Goal: Task Accomplishment & Management: Use online tool/utility

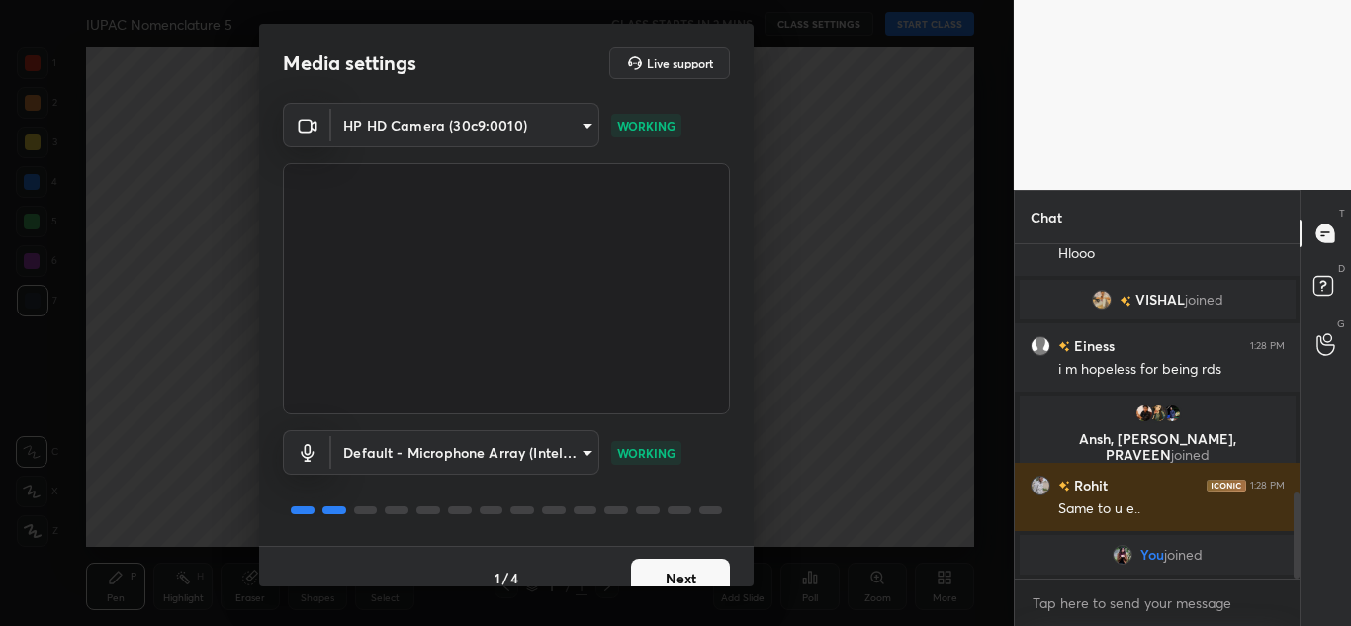
scroll to position [1014, 0]
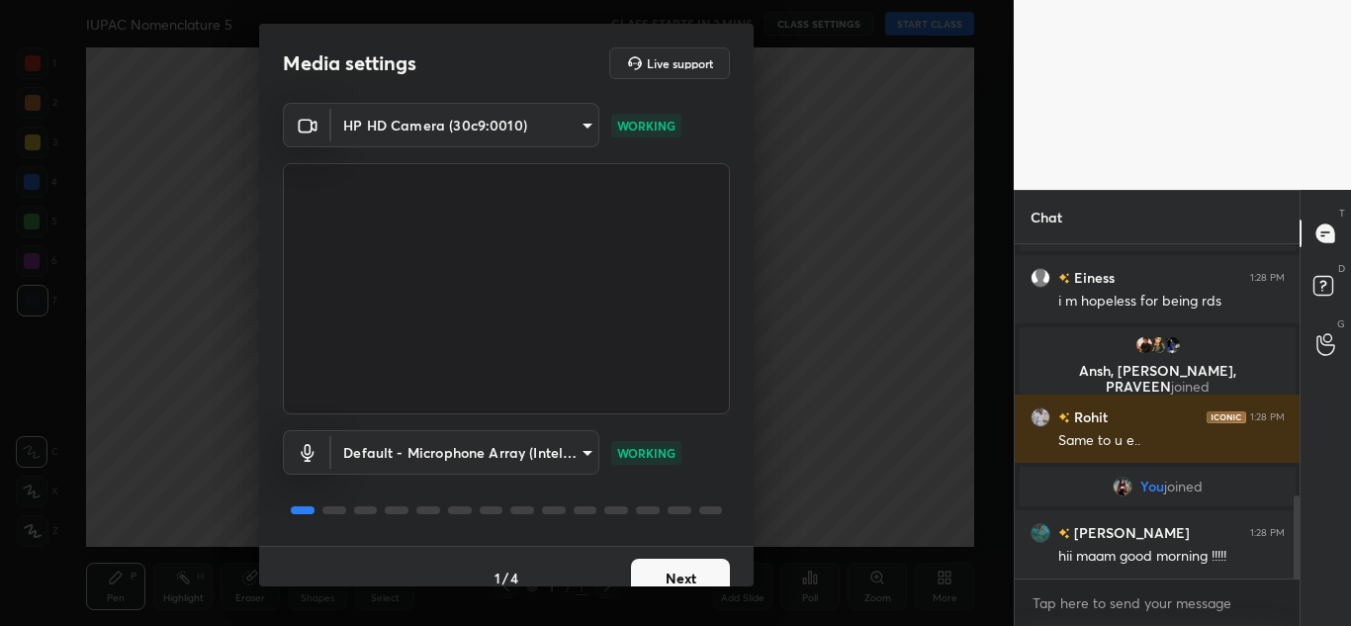
click at [684, 572] on button "Next" at bounding box center [680, 579] width 99 height 40
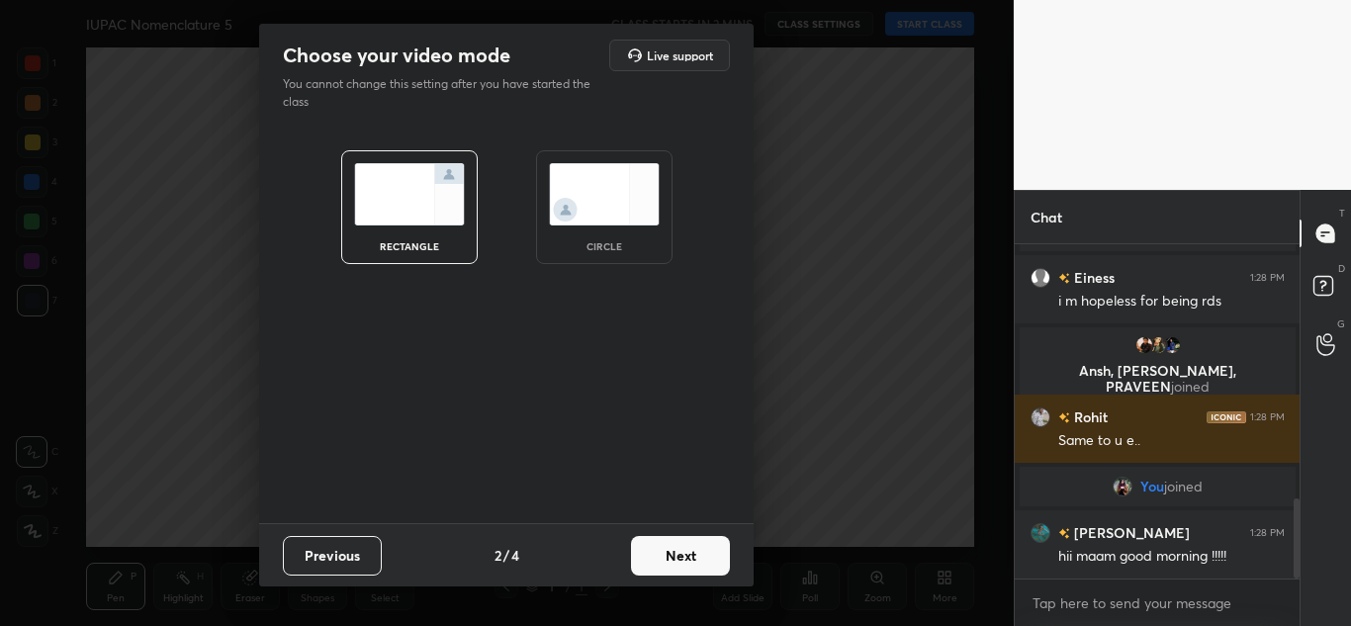
scroll to position [1061, 0]
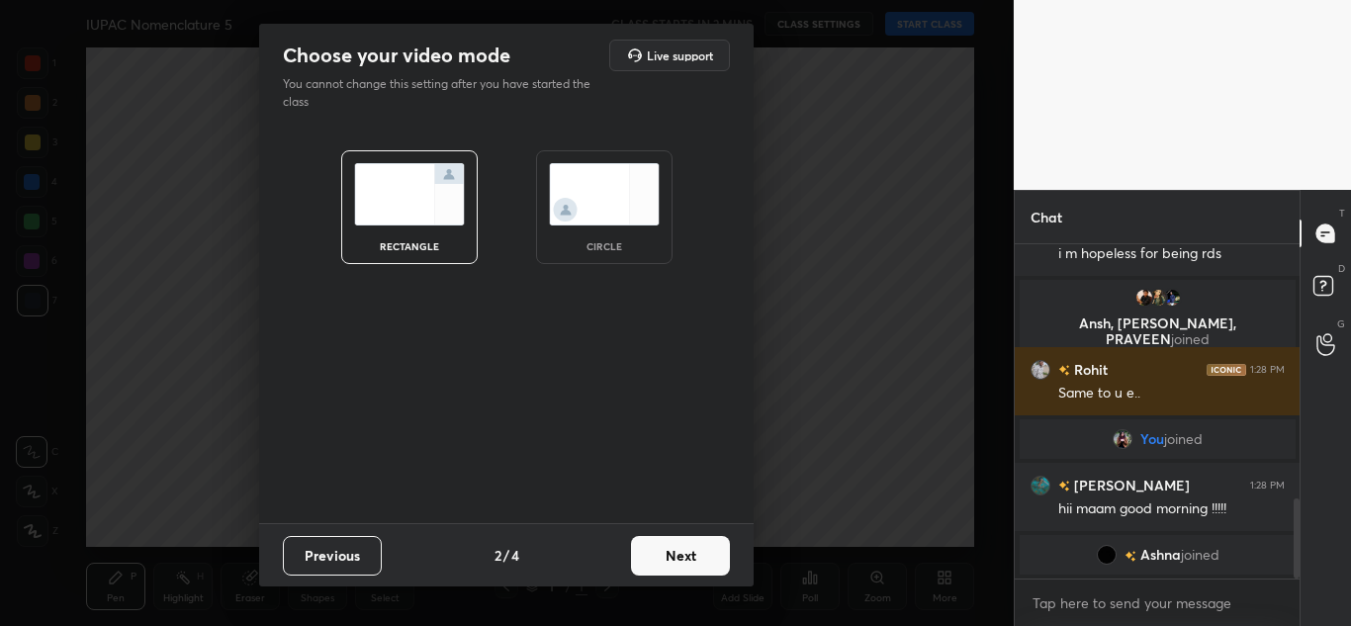
click at [684, 572] on button "Next" at bounding box center [680, 556] width 99 height 40
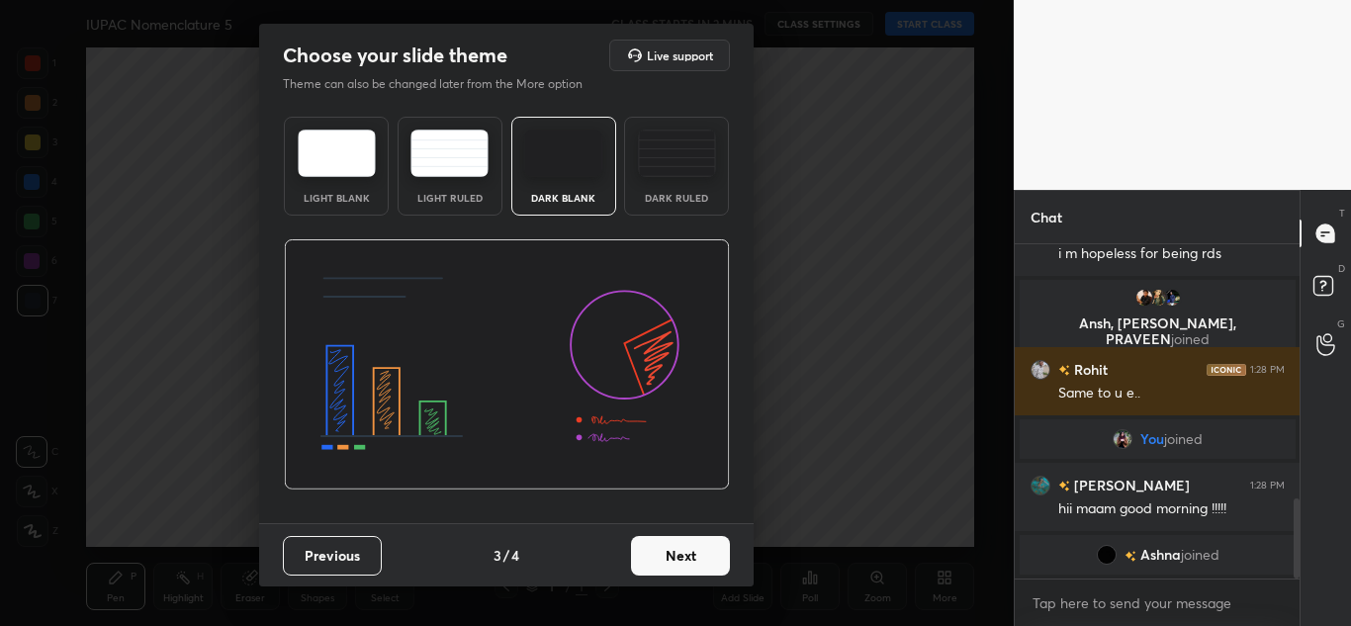
click at [684, 572] on button "Next" at bounding box center [680, 556] width 99 height 40
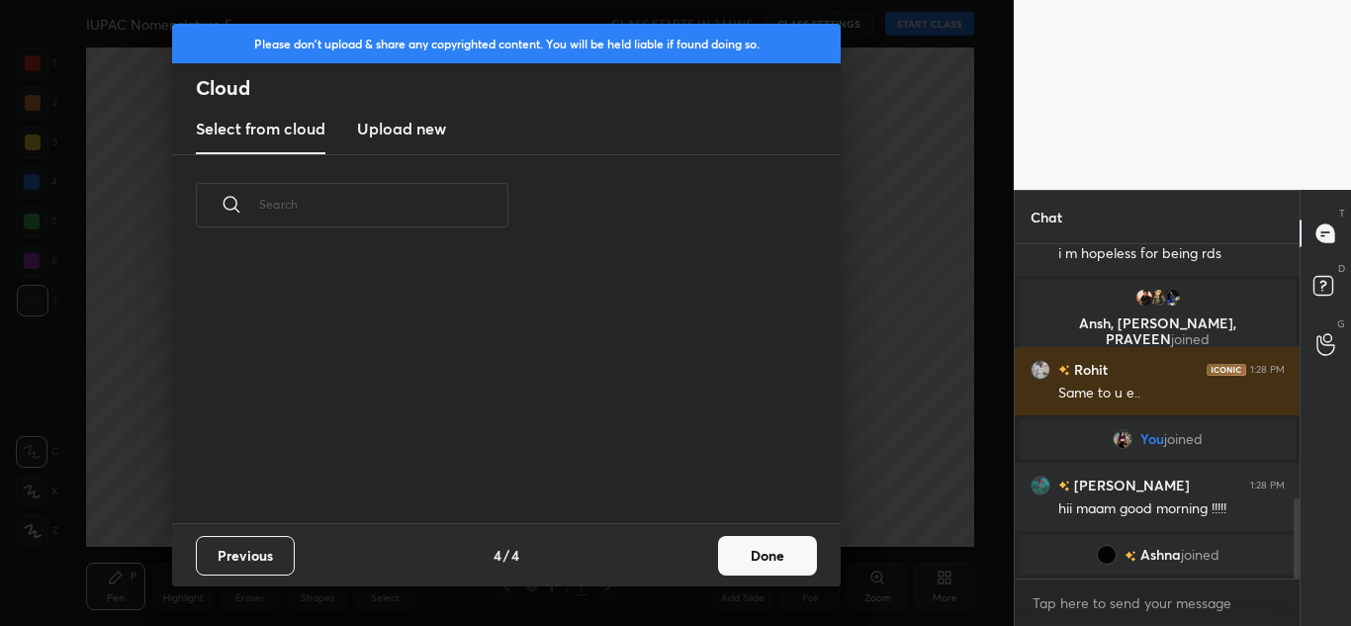
scroll to position [267, 635]
click at [407, 133] on h3 "Upload new" at bounding box center [401, 129] width 89 height 24
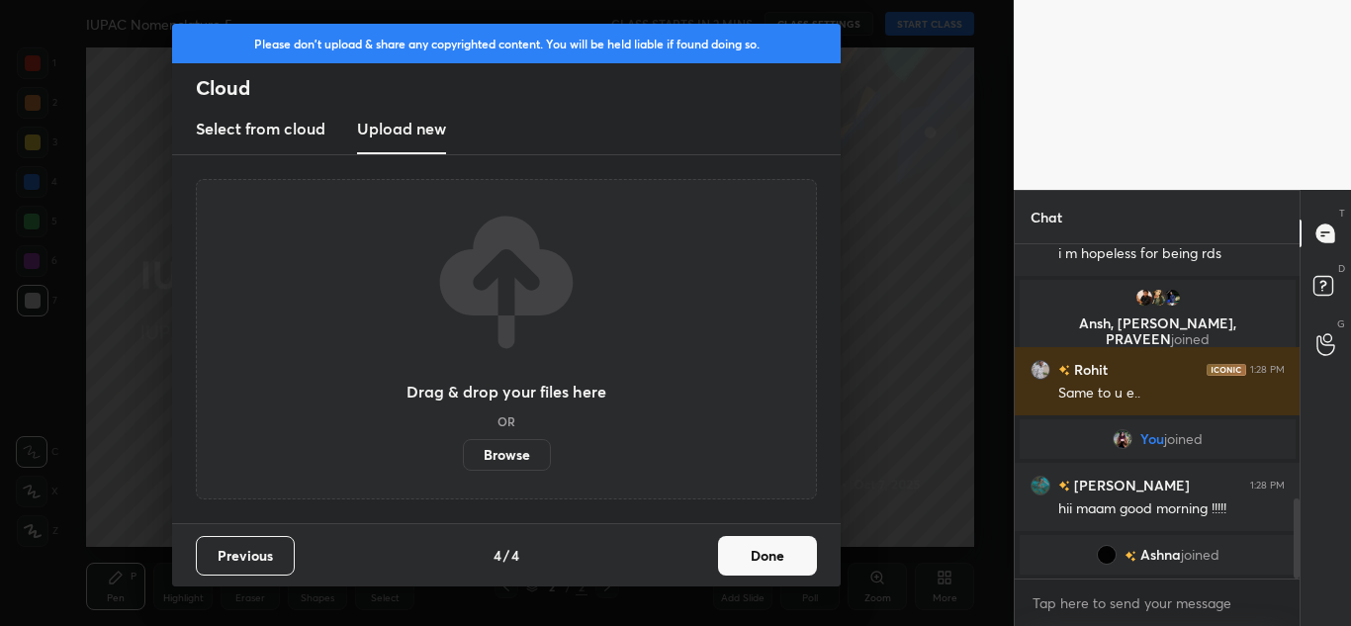
click at [510, 461] on label "Browse" at bounding box center [507, 455] width 88 height 32
click at [463, 461] on input "Browse" at bounding box center [463, 455] width 0 height 32
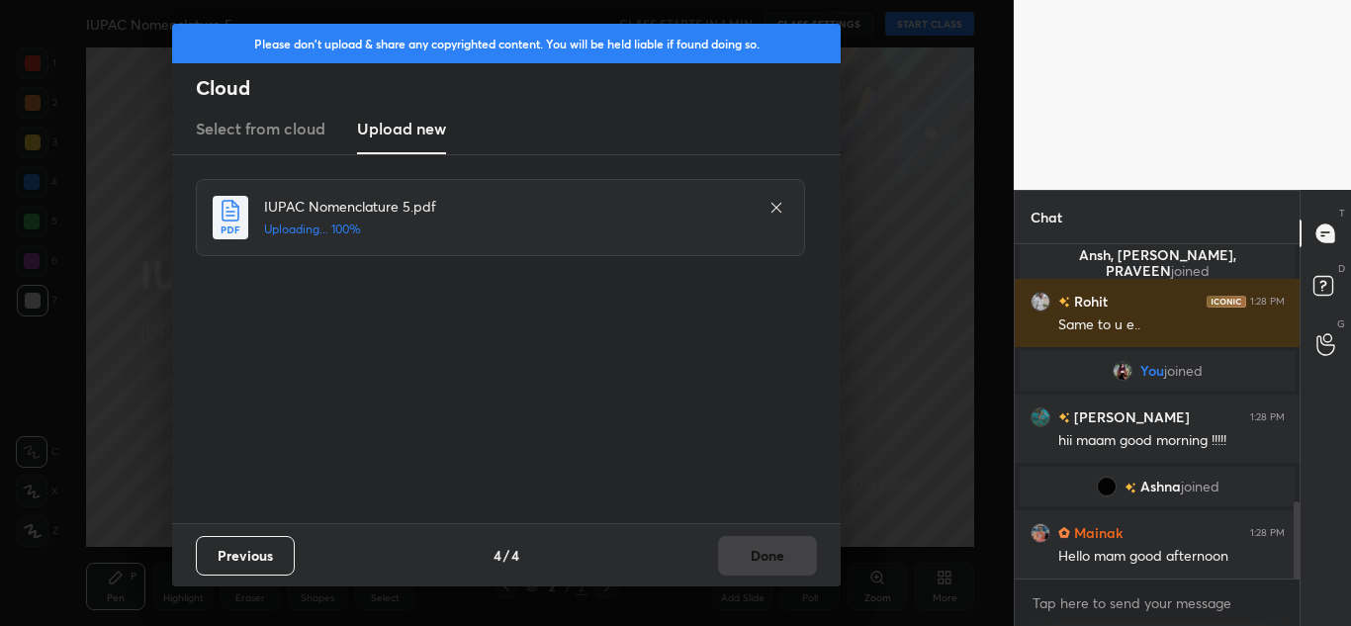
scroll to position [1179, 0]
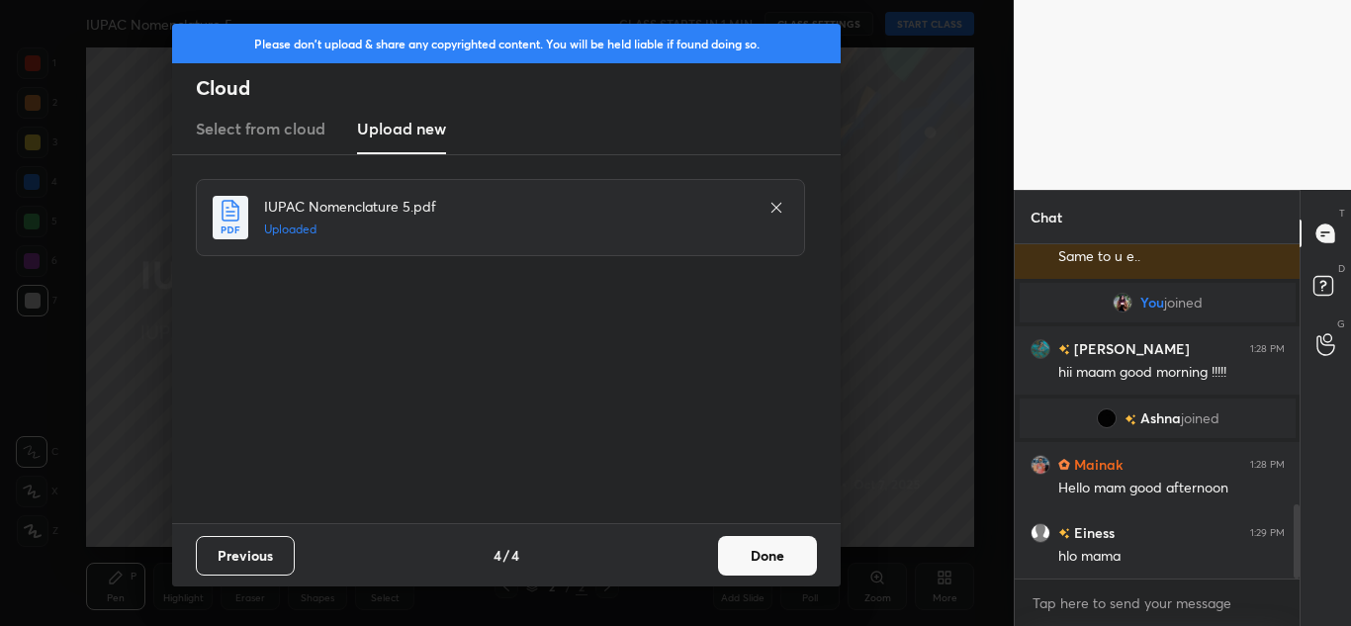
click at [795, 569] on button "Done" at bounding box center [767, 556] width 99 height 40
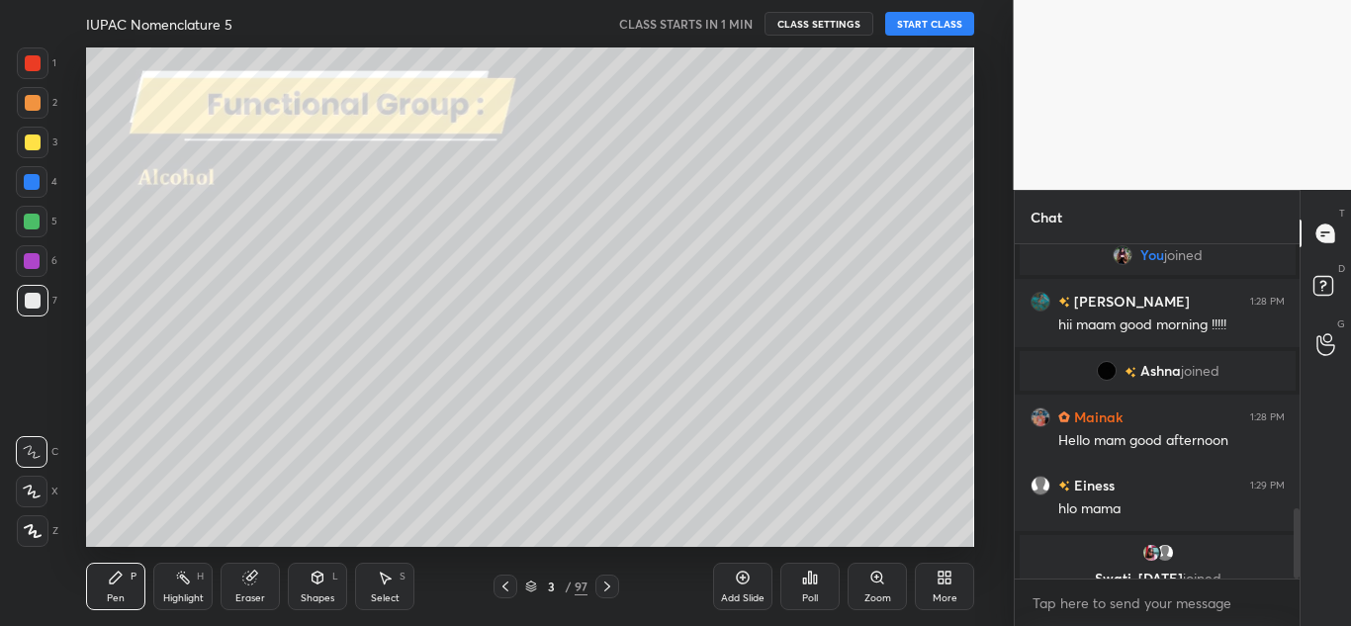
scroll to position [1250, 0]
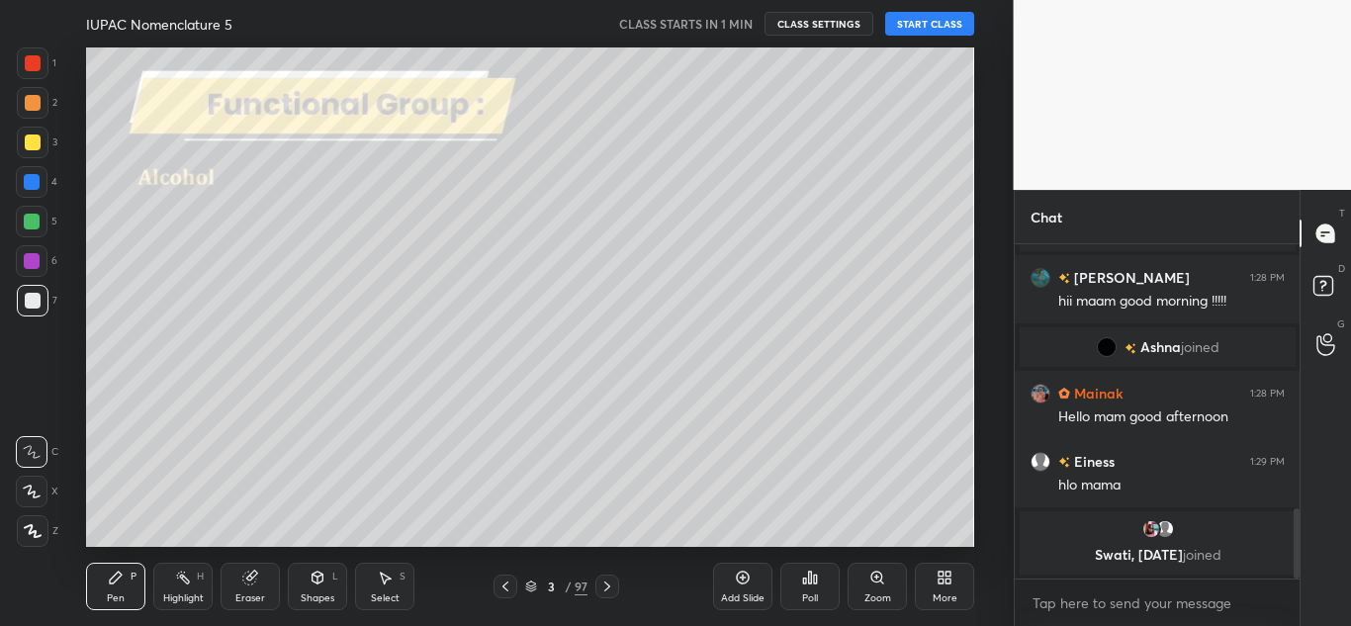
click at [500, 579] on icon at bounding box center [505, 586] width 16 height 16
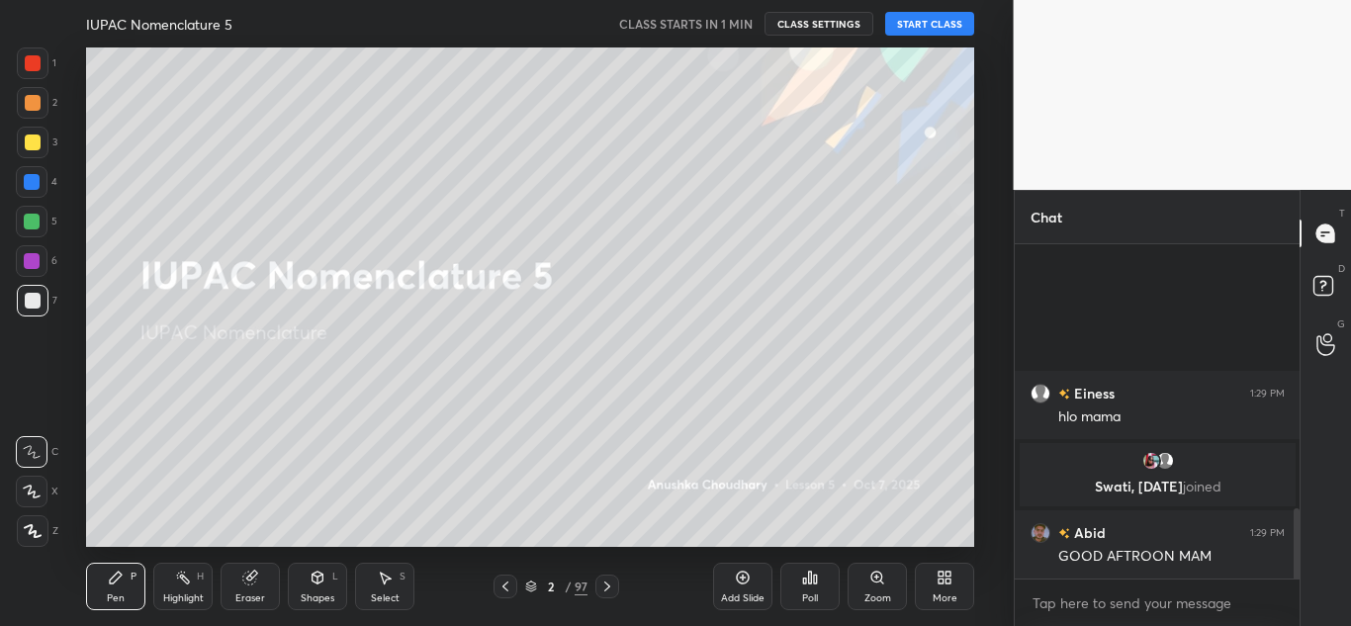
click at [938, 577] on icon at bounding box center [940, 574] width 5 height 5
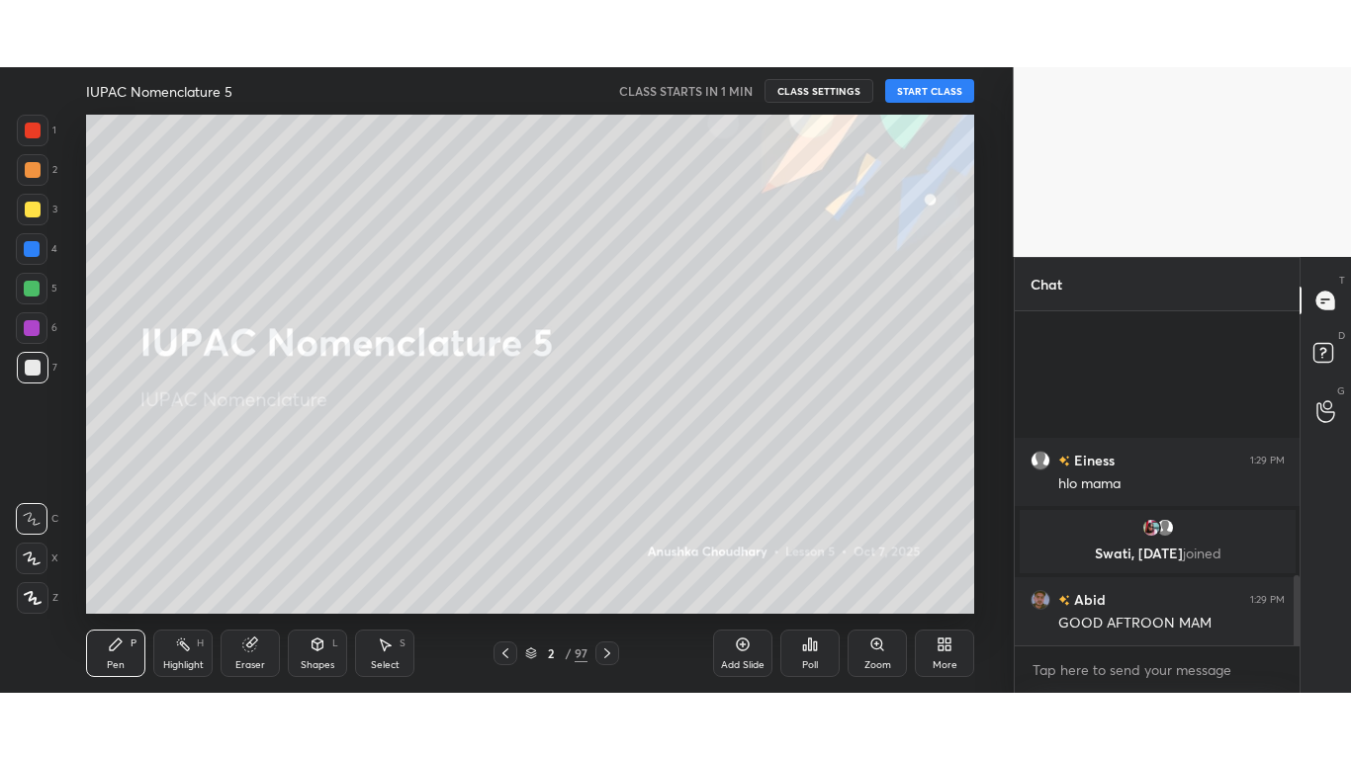
scroll to position [1243, 0]
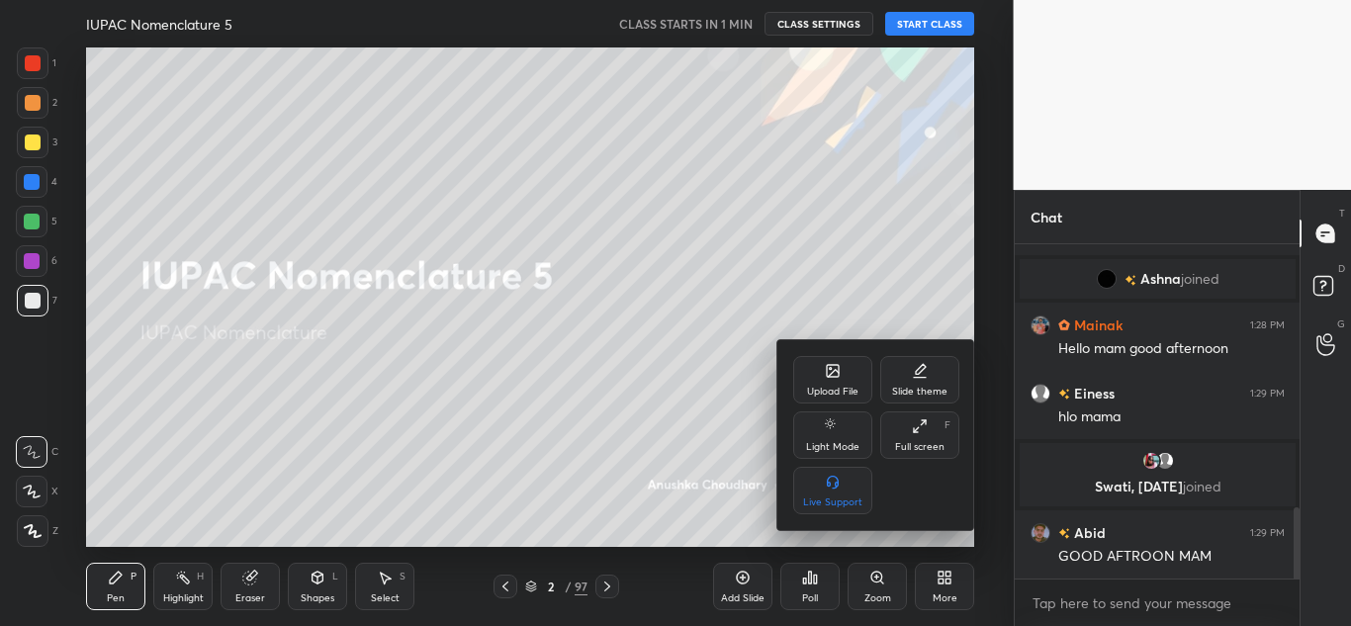
click at [914, 422] on icon at bounding box center [920, 426] width 16 height 16
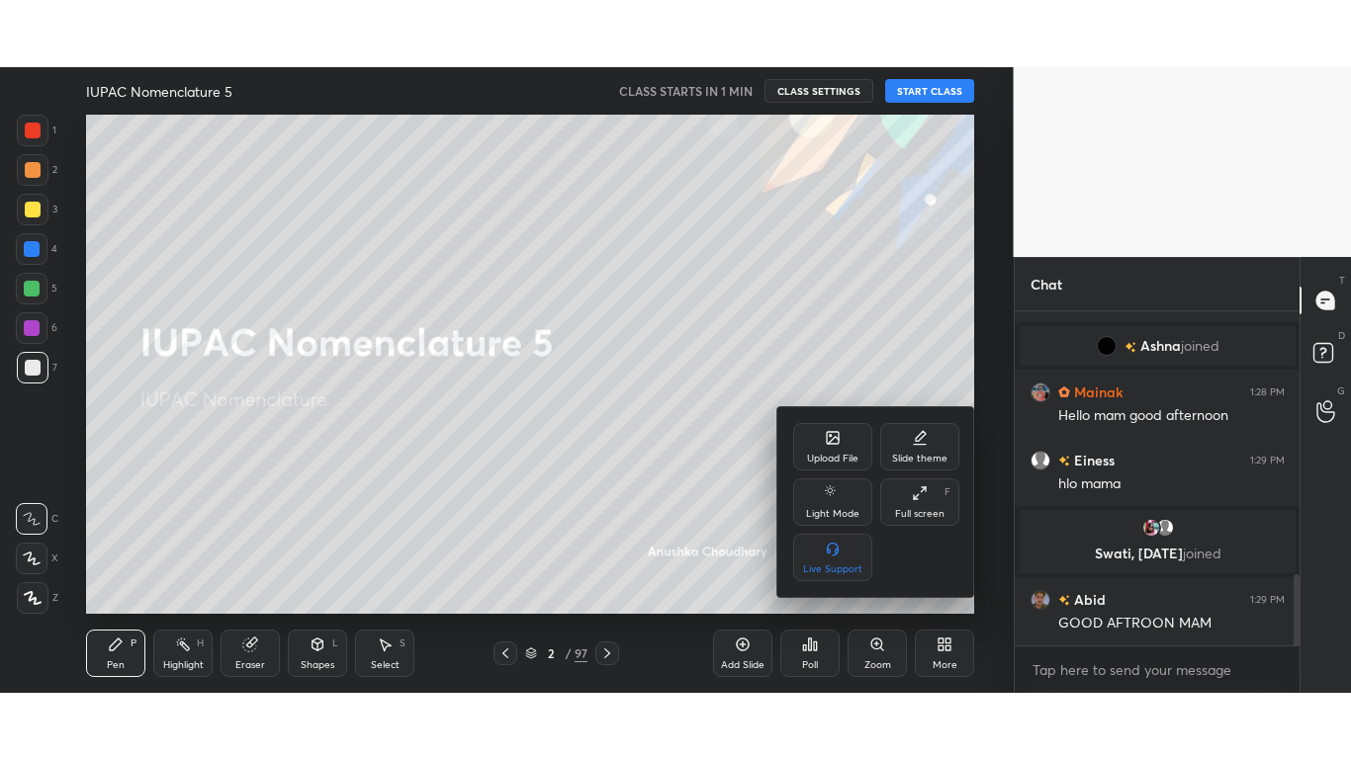
scroll to position [7, 7]
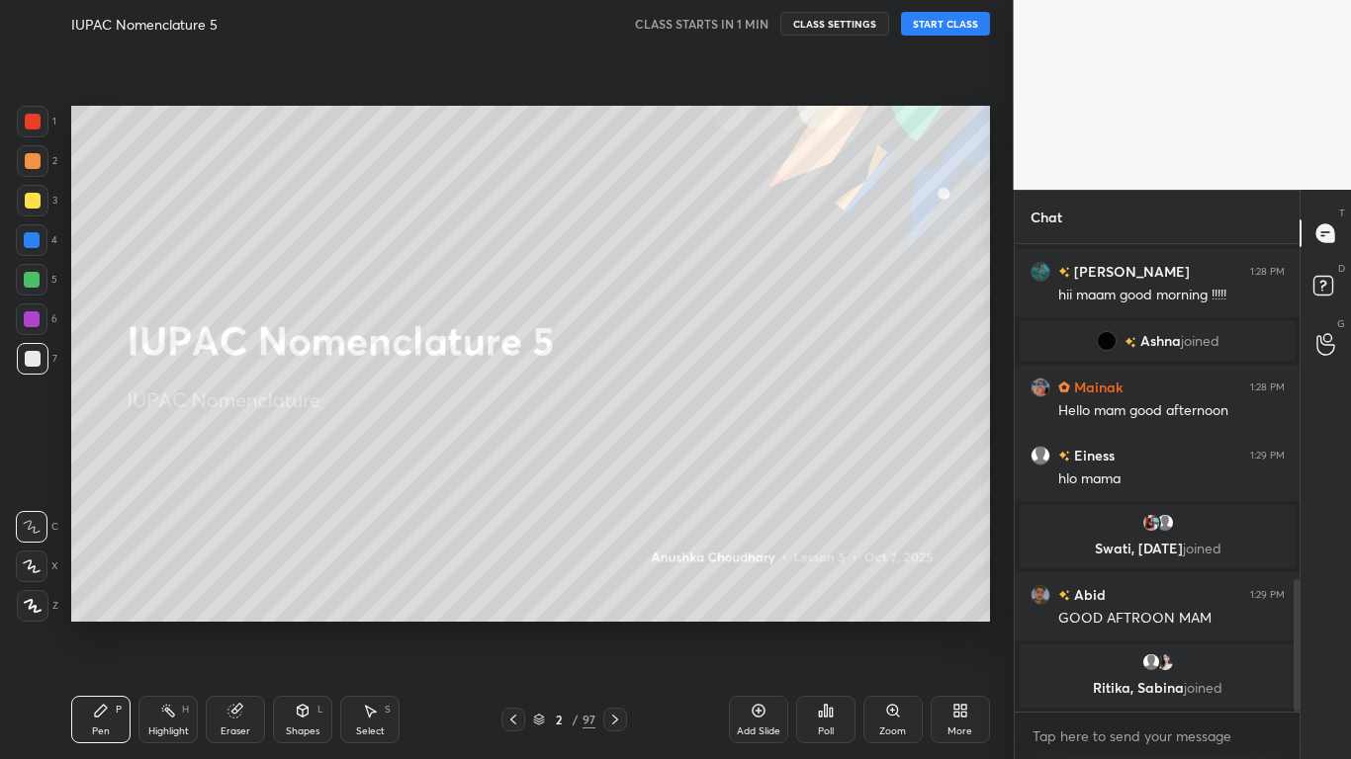
click at [33, 198] on div at bounding box center [33, 201] width 16 height 16
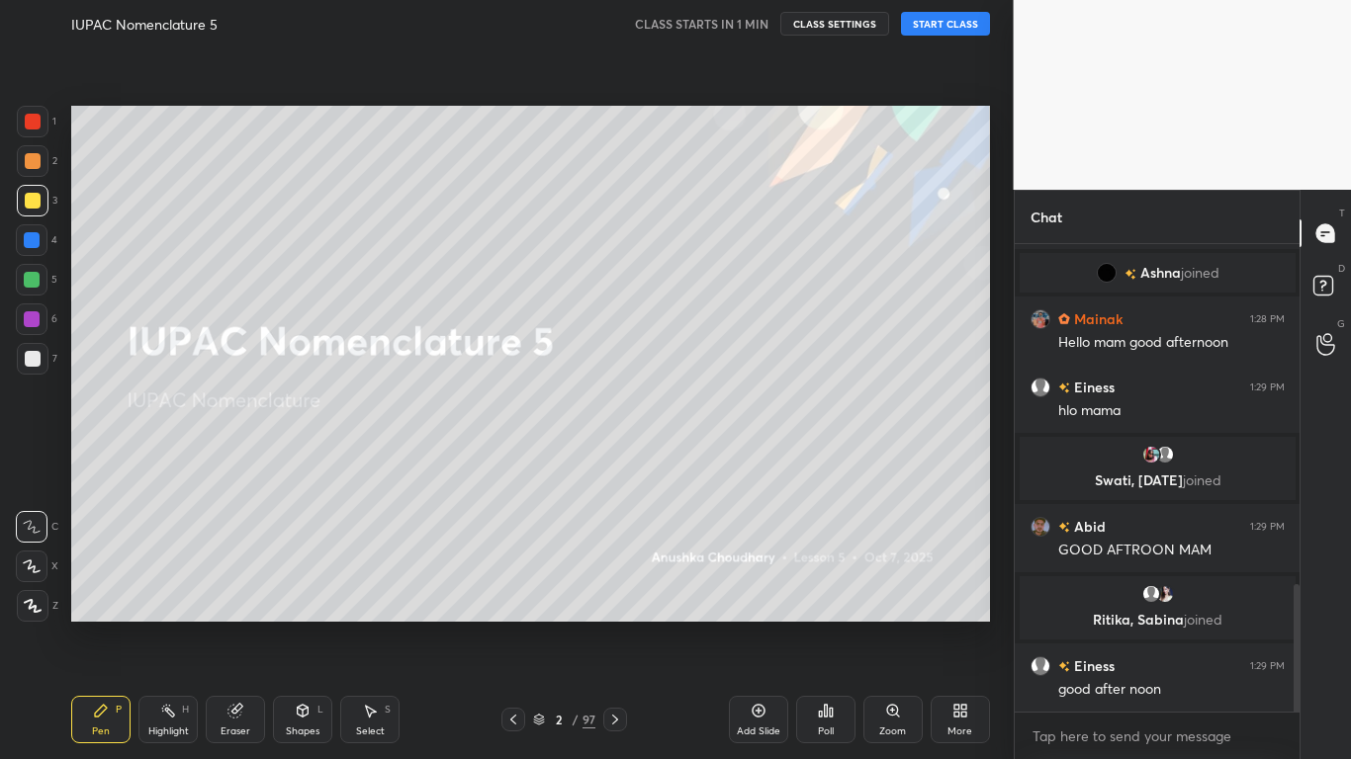
click at [31, 598] on div at bounding box center [33, 606] width 32 height 32
click at [232, 625] on icon at bounding box center [234, 711] width 13 height 13
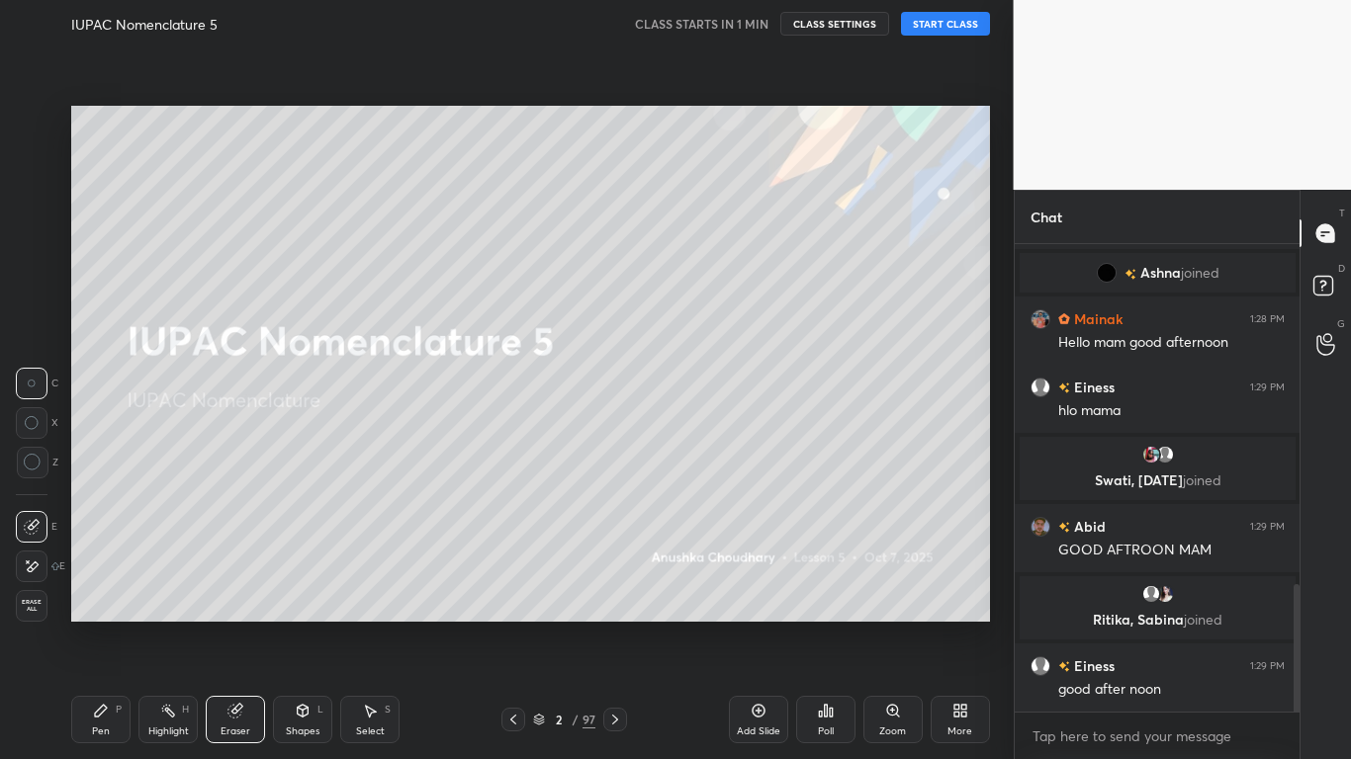
drag, startPoint x: 36, startPoint y: 457, endPoint x: 98, endPoint y: 718, distance: 268.4
click at [98, 625] on div "1 2 3 4 5 6 7 C X Z C X Z E E Erase all H H IUPAC Nomenclature 5 CLASS STARTS I…" at bounding box center [499, 379] width 998 height 759
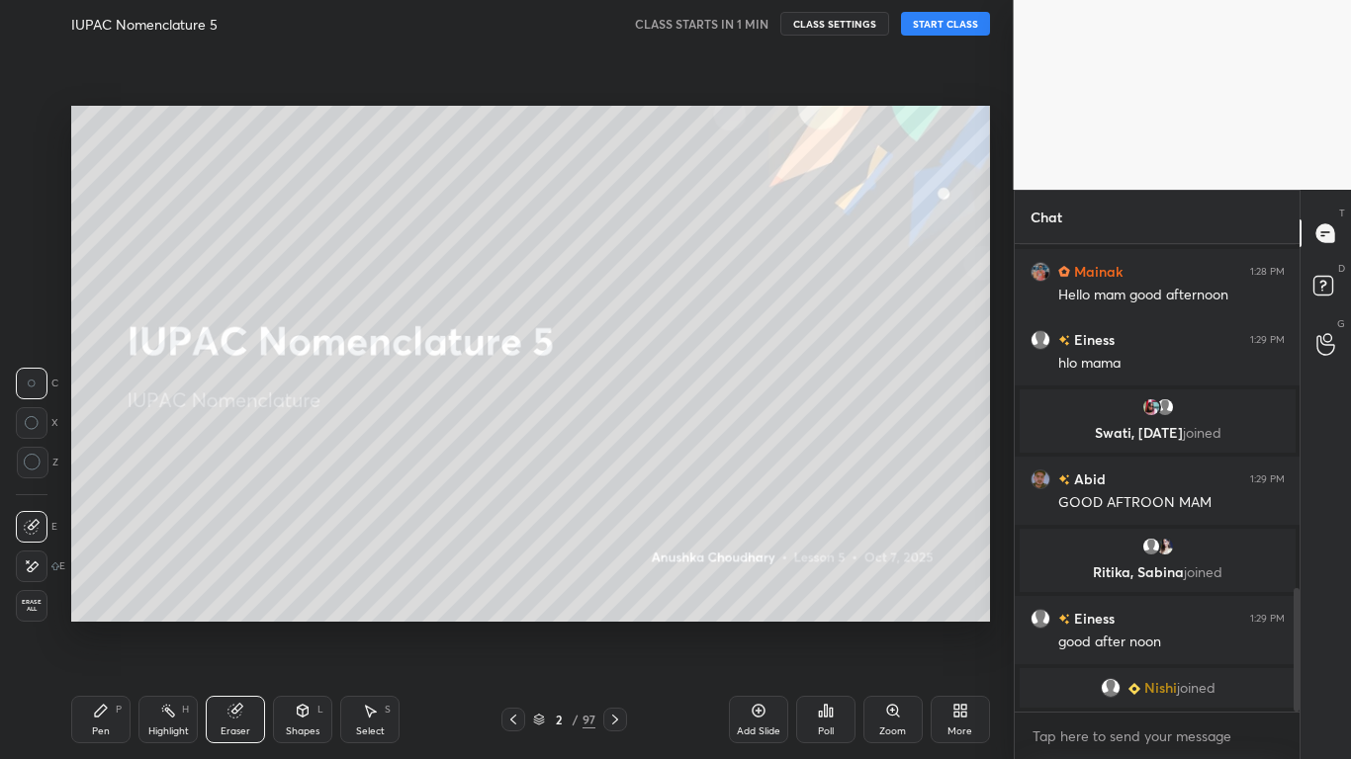
click at [27, 461] on icon at bounding box center [33, 463] width 18 height 18
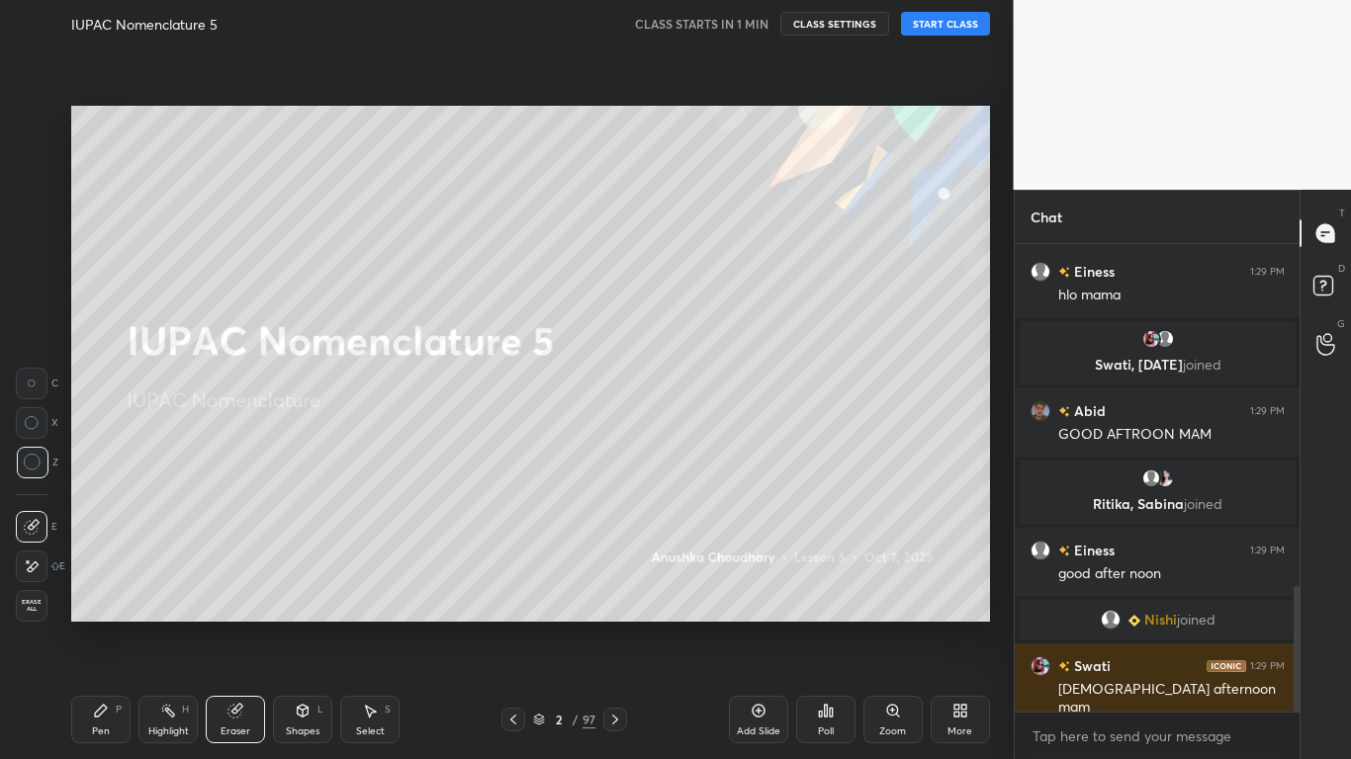
click at [95, 625] on div "Pen P" at bounding box center [100, 719] width 59 height 47
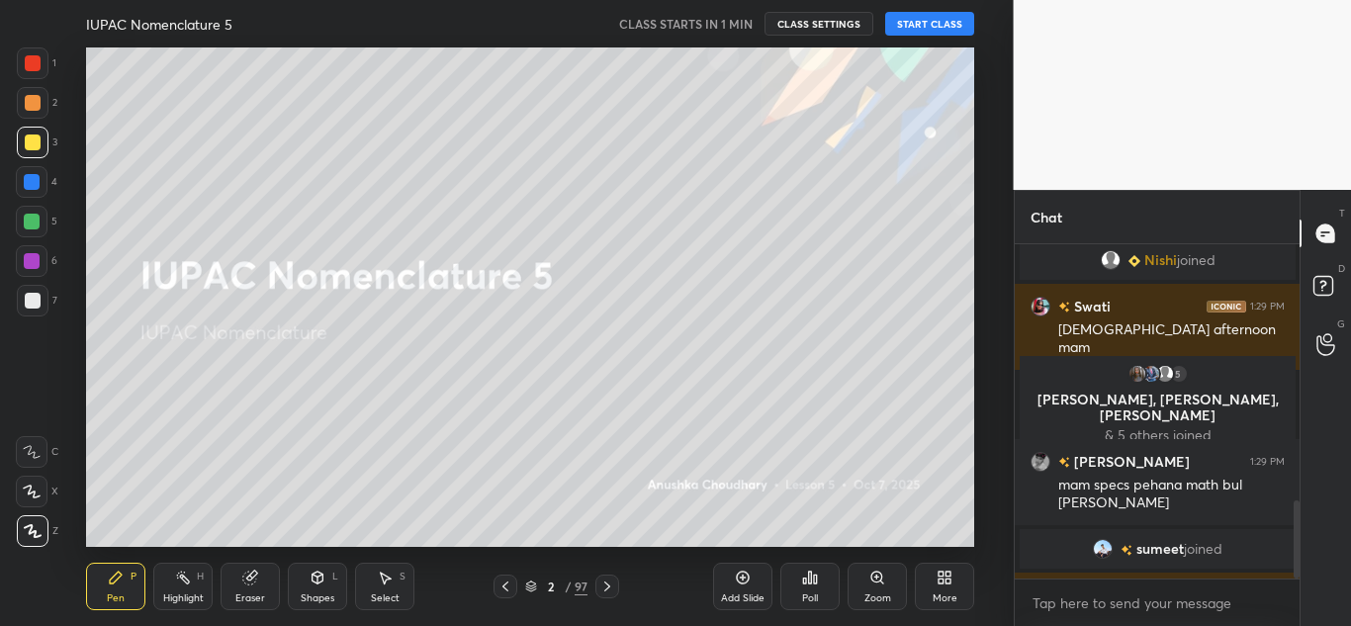
scroll to position [98388, 97953]
click at [930, 20] on button "START CLASS" at bounding box center [929, 24] width 89 height 24
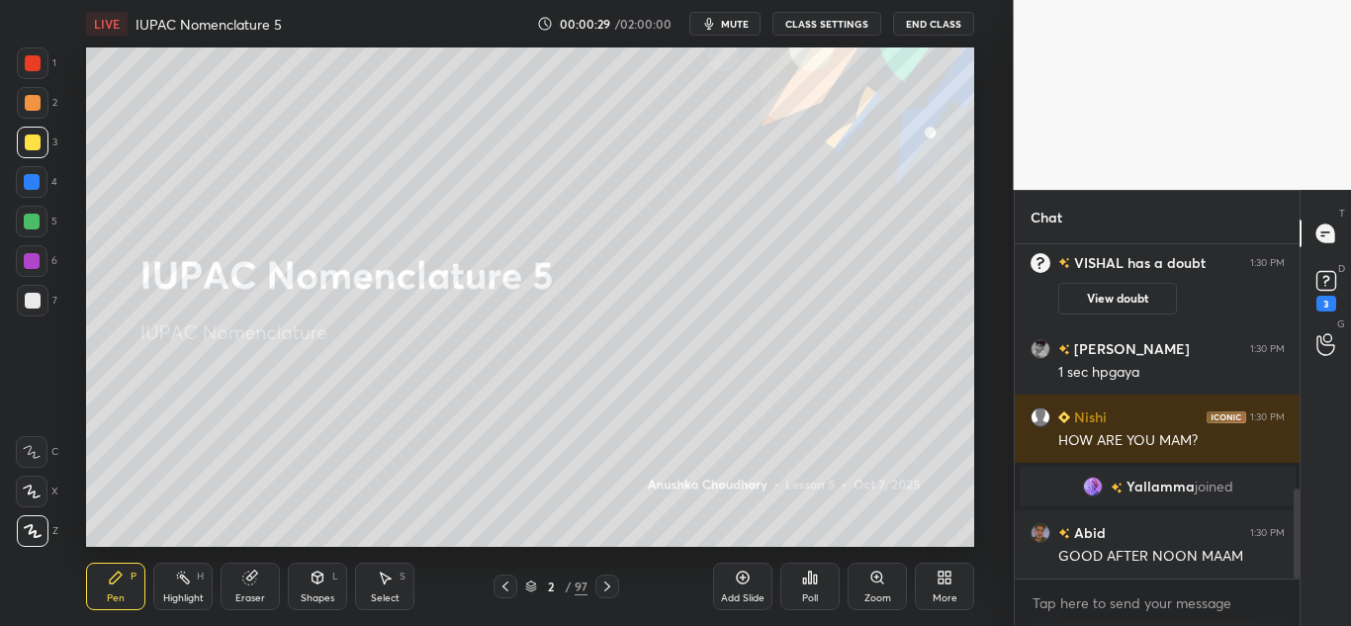
scroll to position [914, 0]
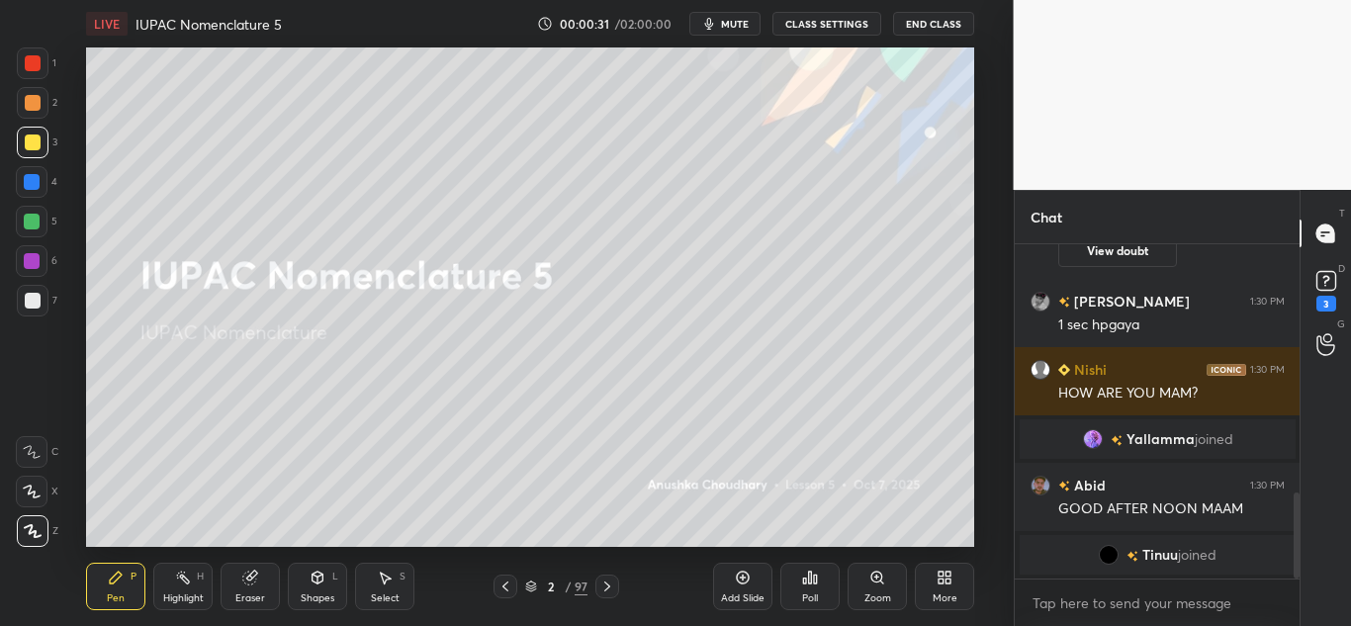
click at [939, 590] on div "More" at bounding box center [944, 586] width 59 height 47
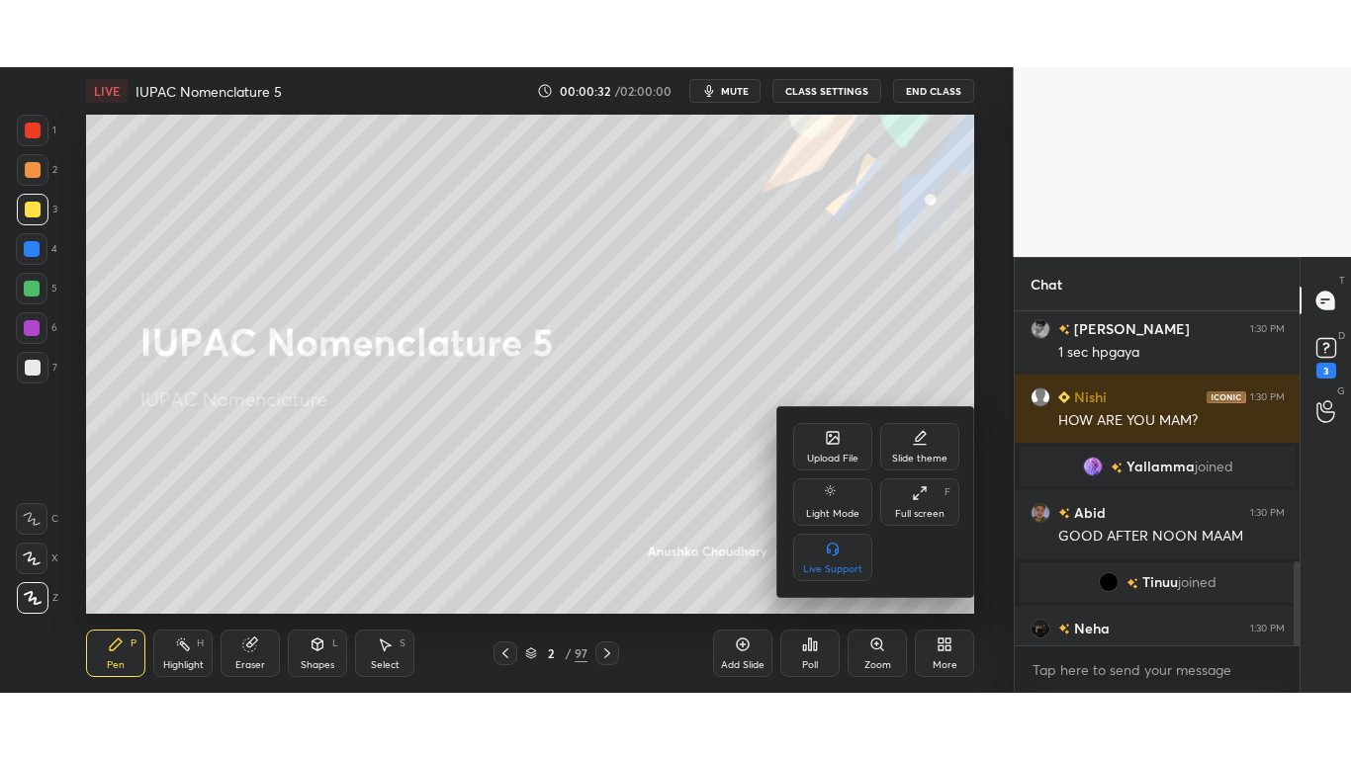
scroll to position [990, 0]
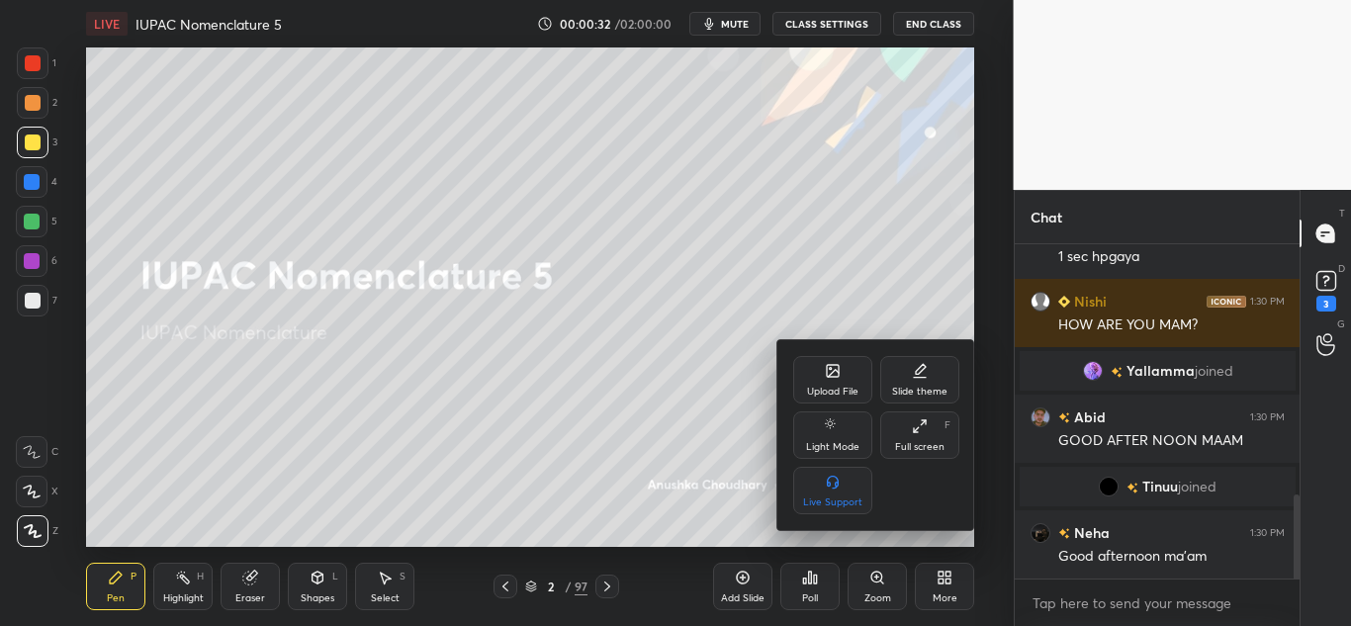
click at [909, 435] on div "Full screen F" at bounding box center [919, 434] width 79 height 47
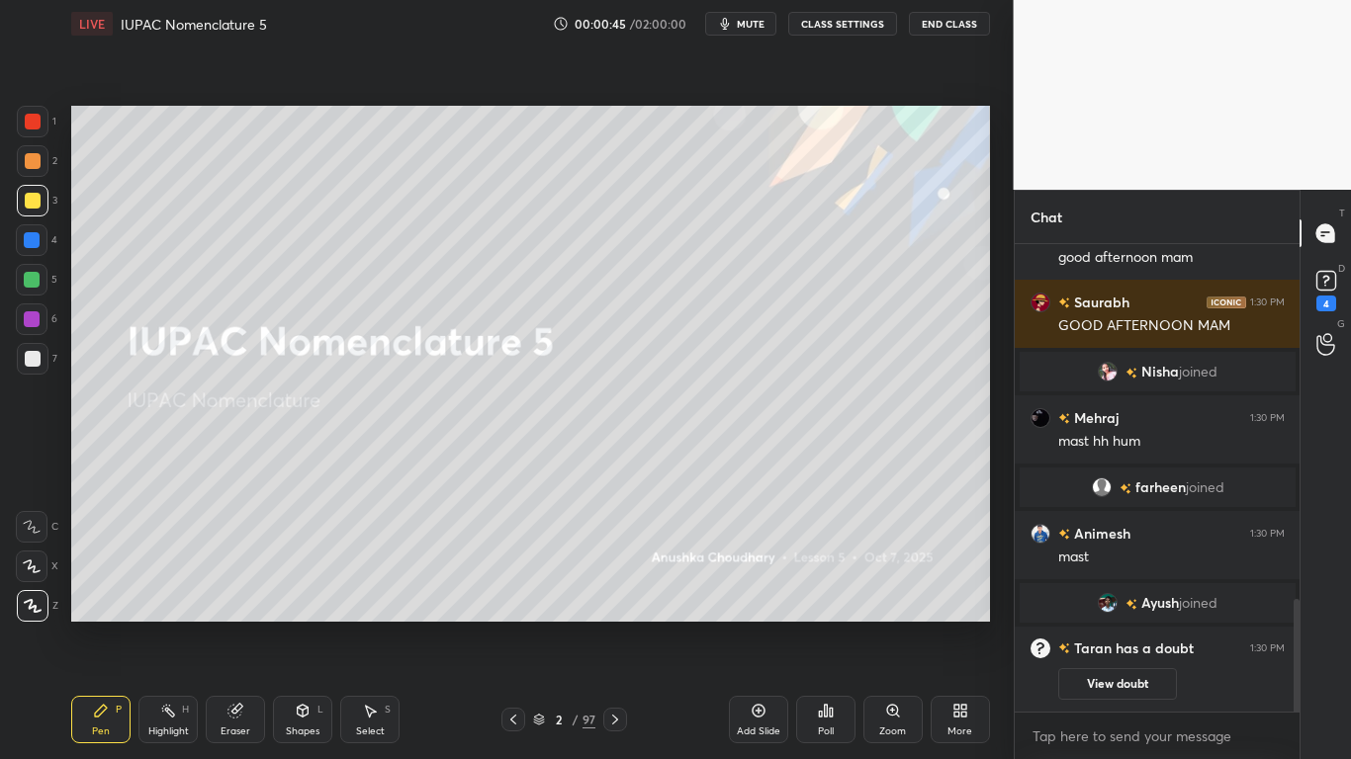
scroll to position [1538, 0]
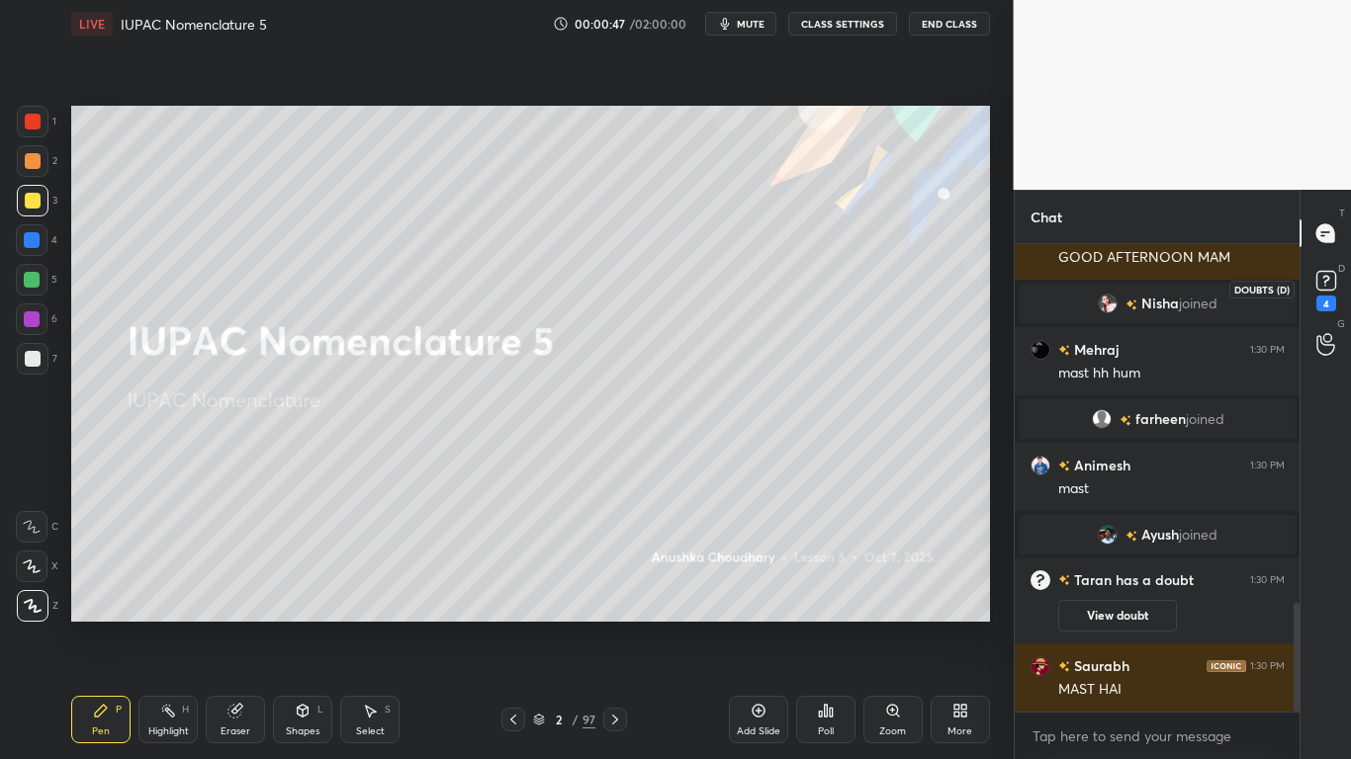
click at [1319, 287] on rect at bounding box center [1325, 281] width 19 height 19
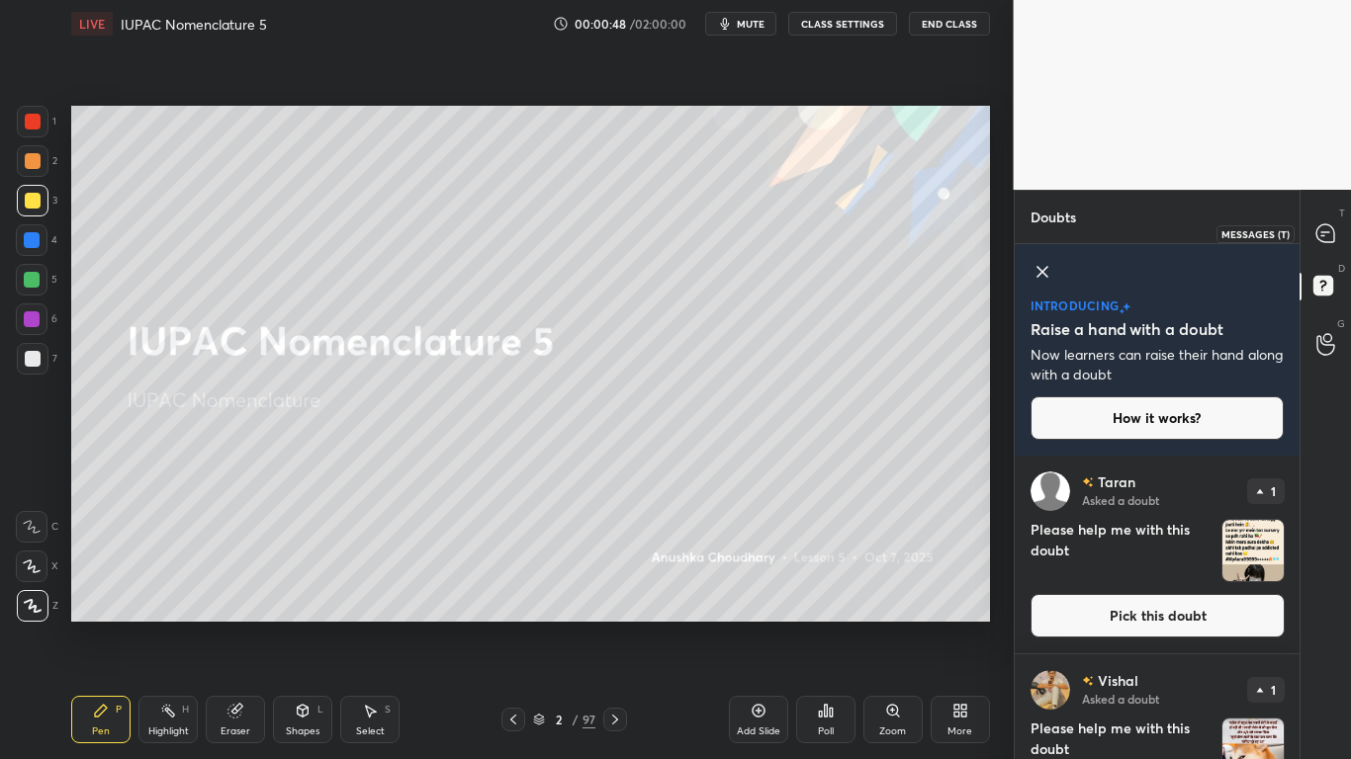
click at [1329, 245] on div at bounding box center [1326, 234] width 40 height 36
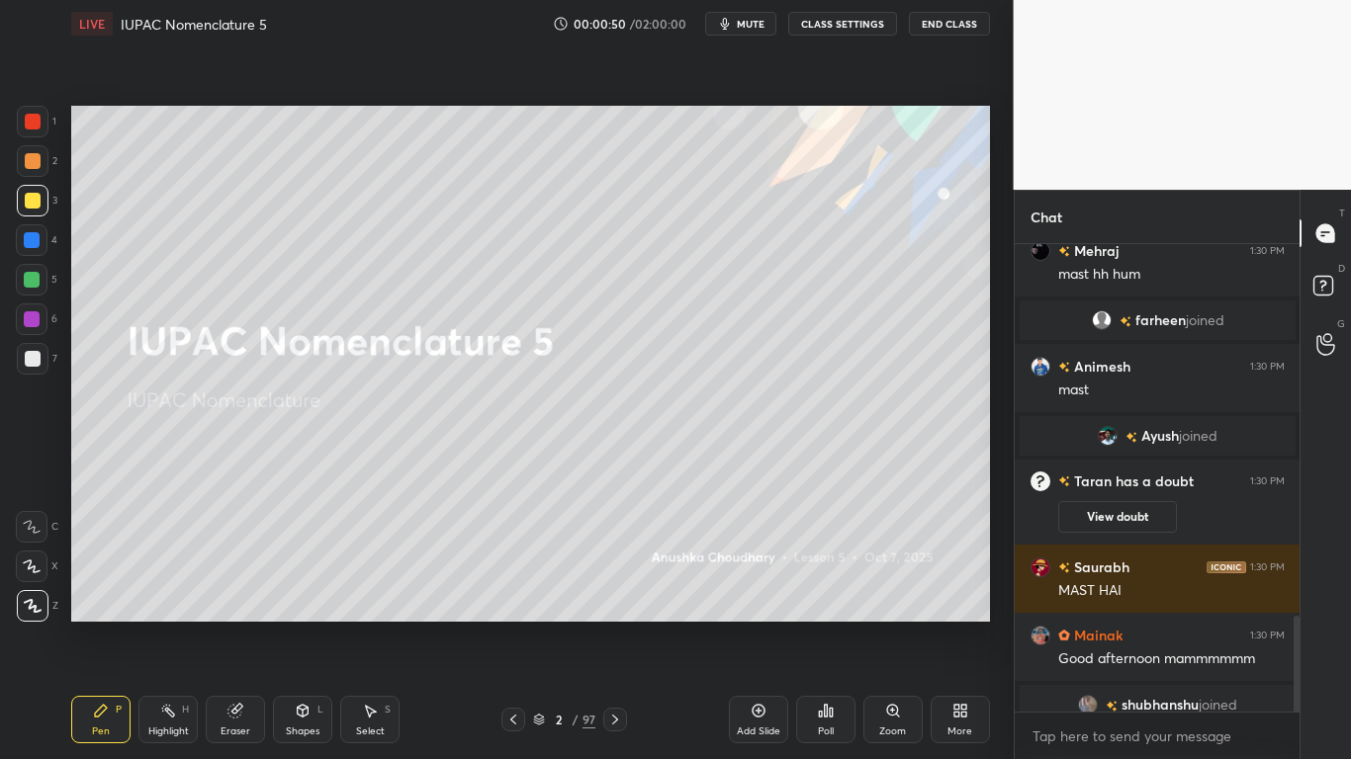
scroll to position [1955, 0]
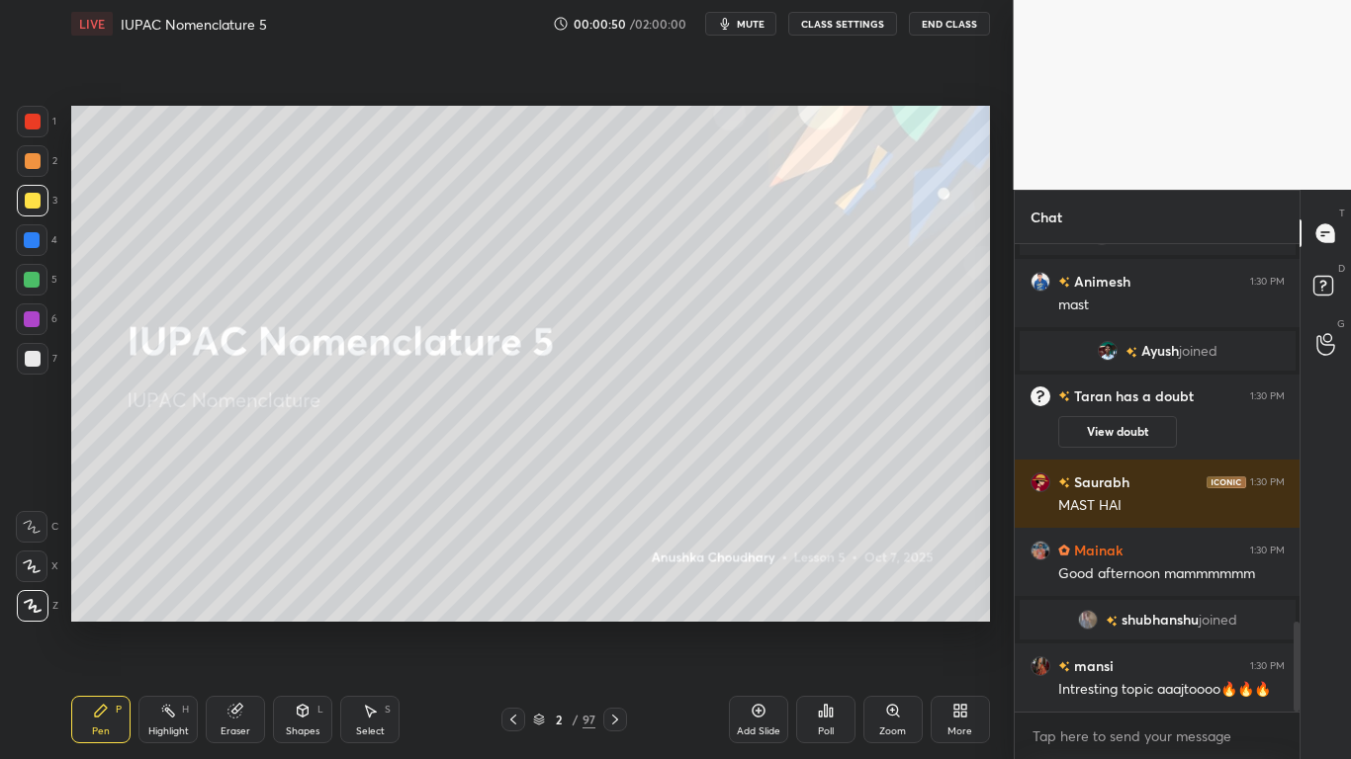
click at [852, 21] on button "CLASS SETTINGS" at bounding box center [842, 24] width 109 height 24
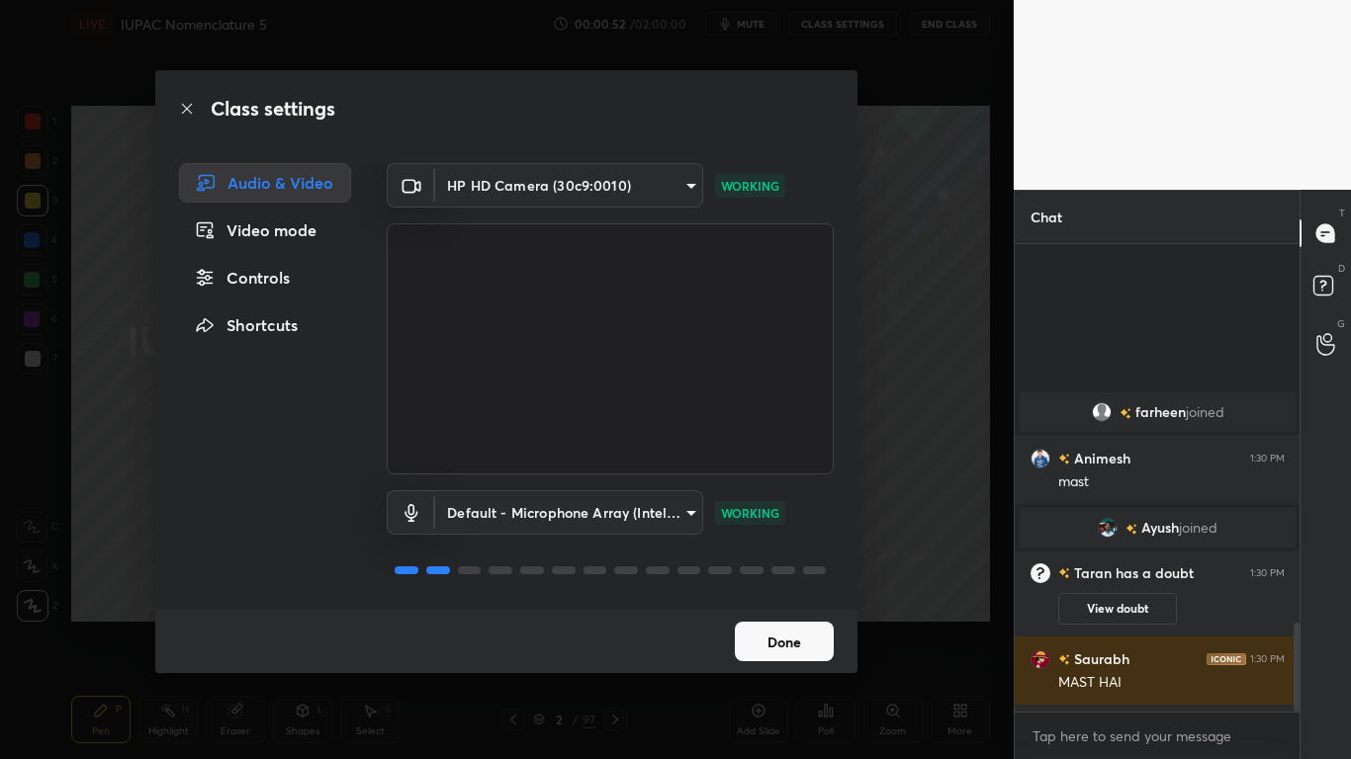
click at [259, 290] on div "Controls" at bounding box center [265, 278] width 172 height 40
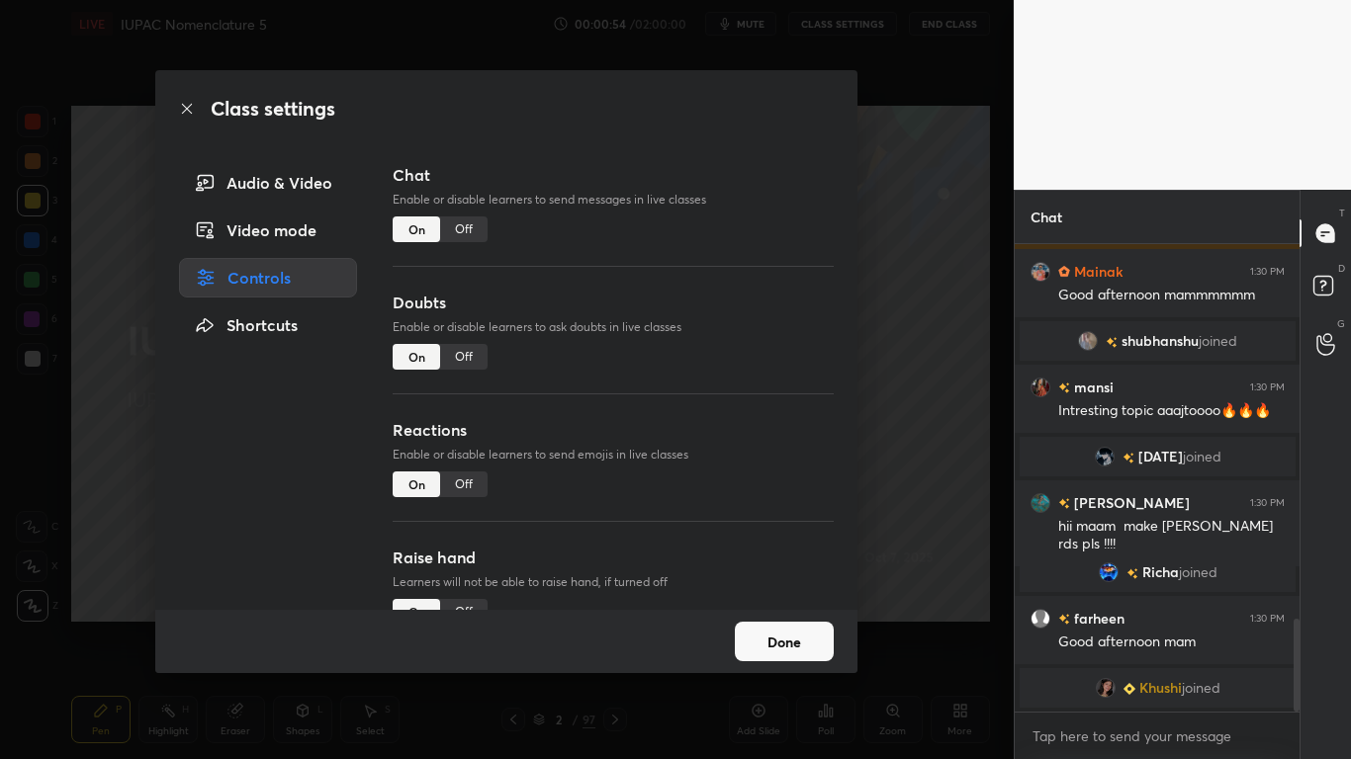
click at [454, 352] on div "Off" at bounding box center [463, 357] width 47 height 26
type textarea "x"
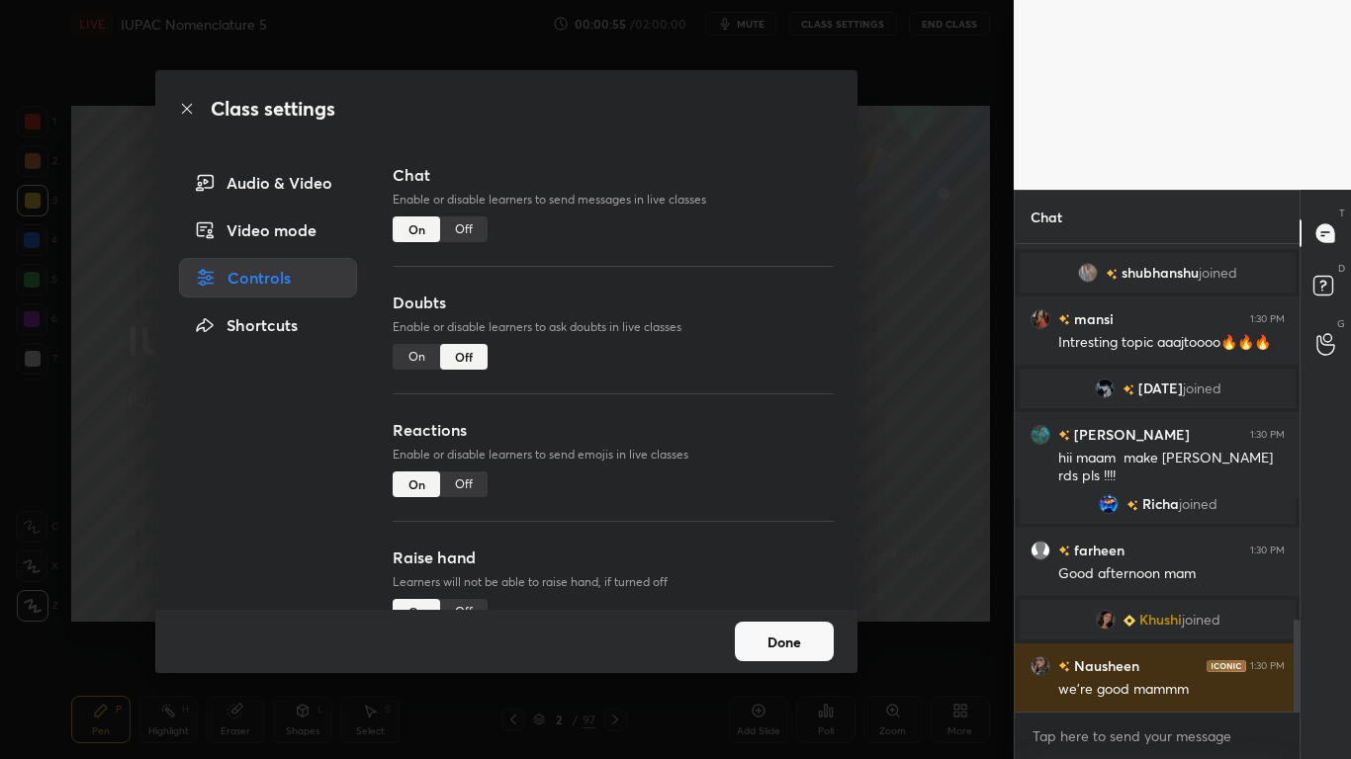
click at [791, 625] on button "Done" at bounding box center [784, 642] width 99 height 40
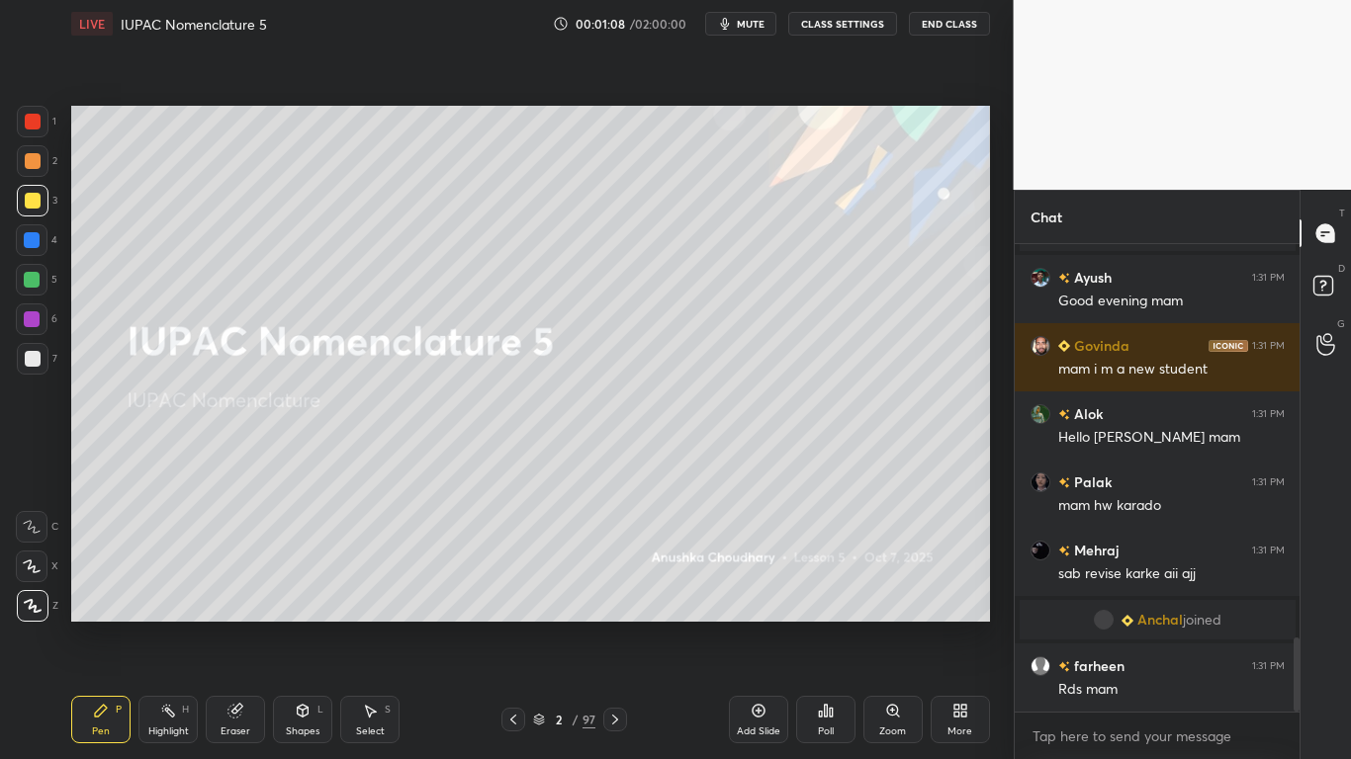
scroll to position [2843, 0]
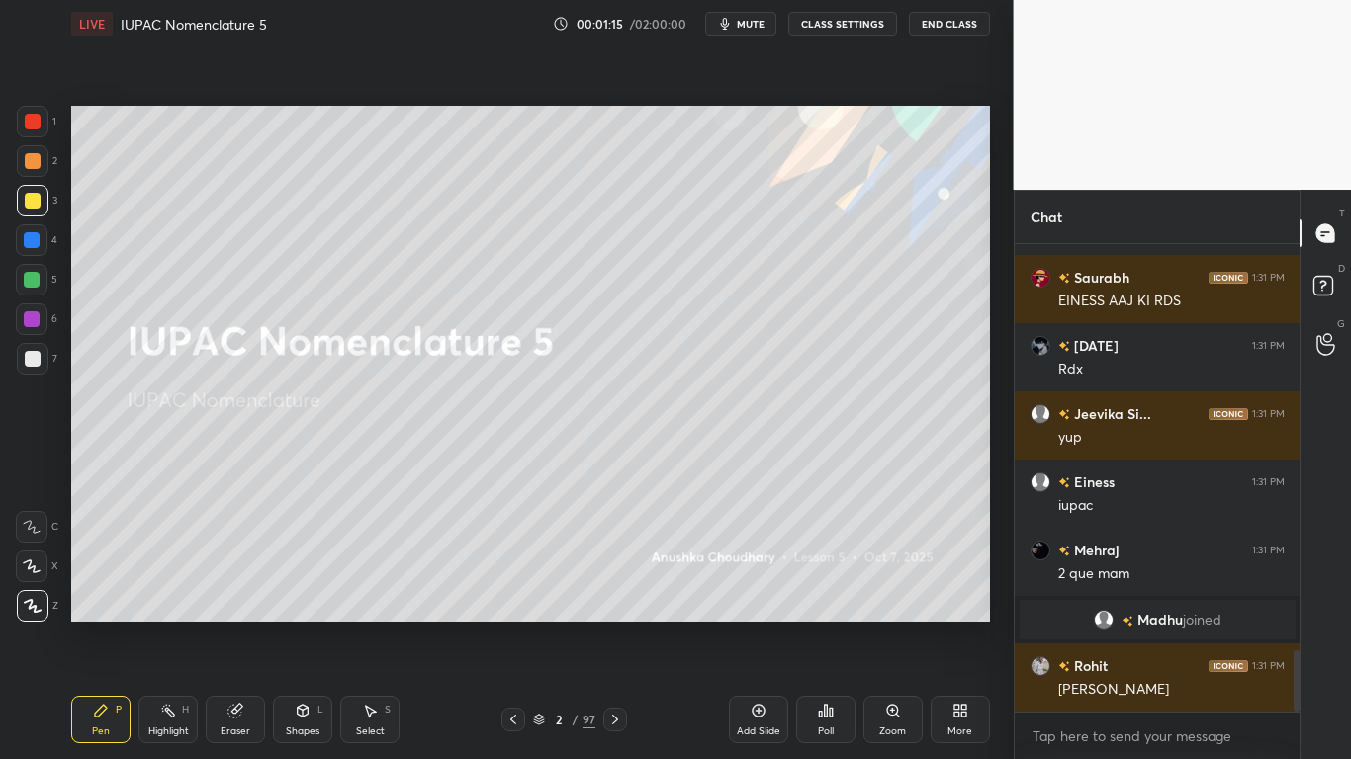
click at [758, 625] on icon at bounding box center [758, 711] width 6 height 6
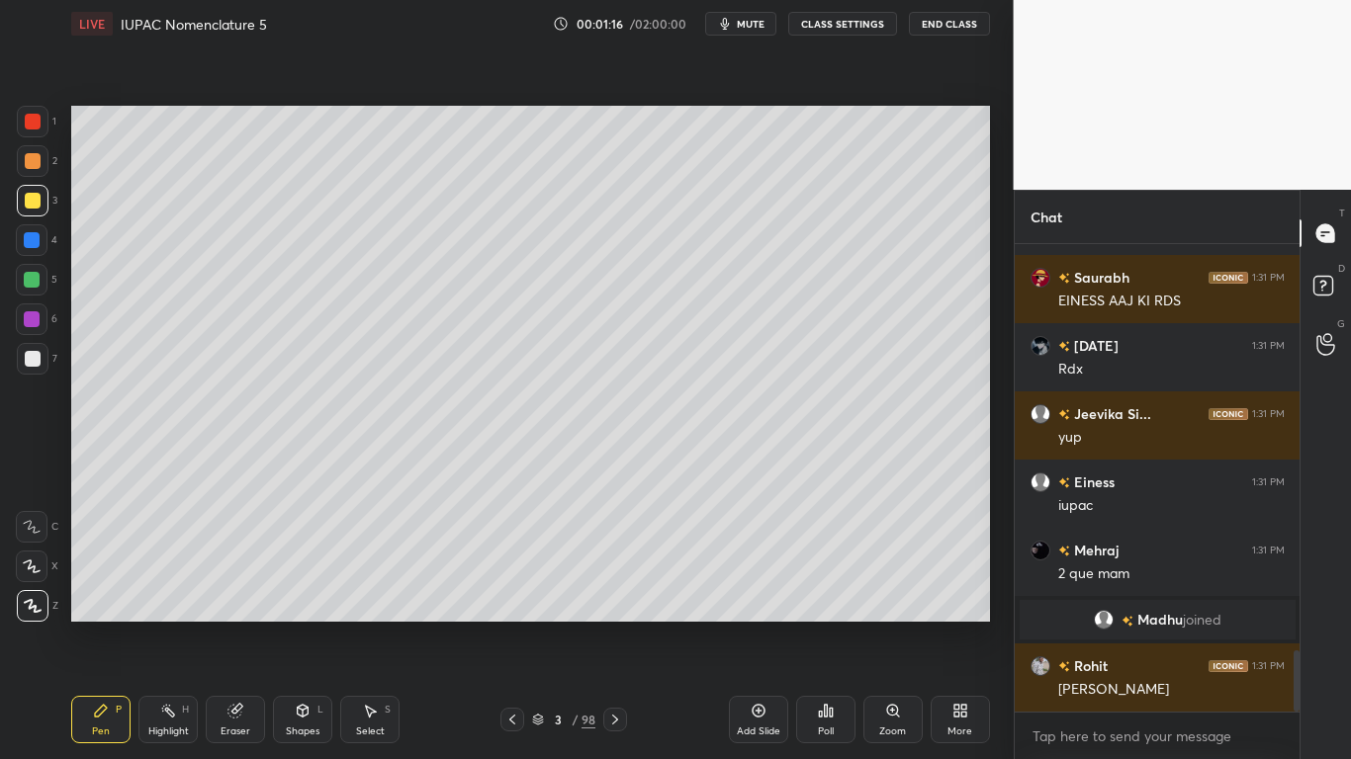
click at [844, 19] on button "CLASS SETTINGS" at bounding box center [842, 24] width 109 height 24
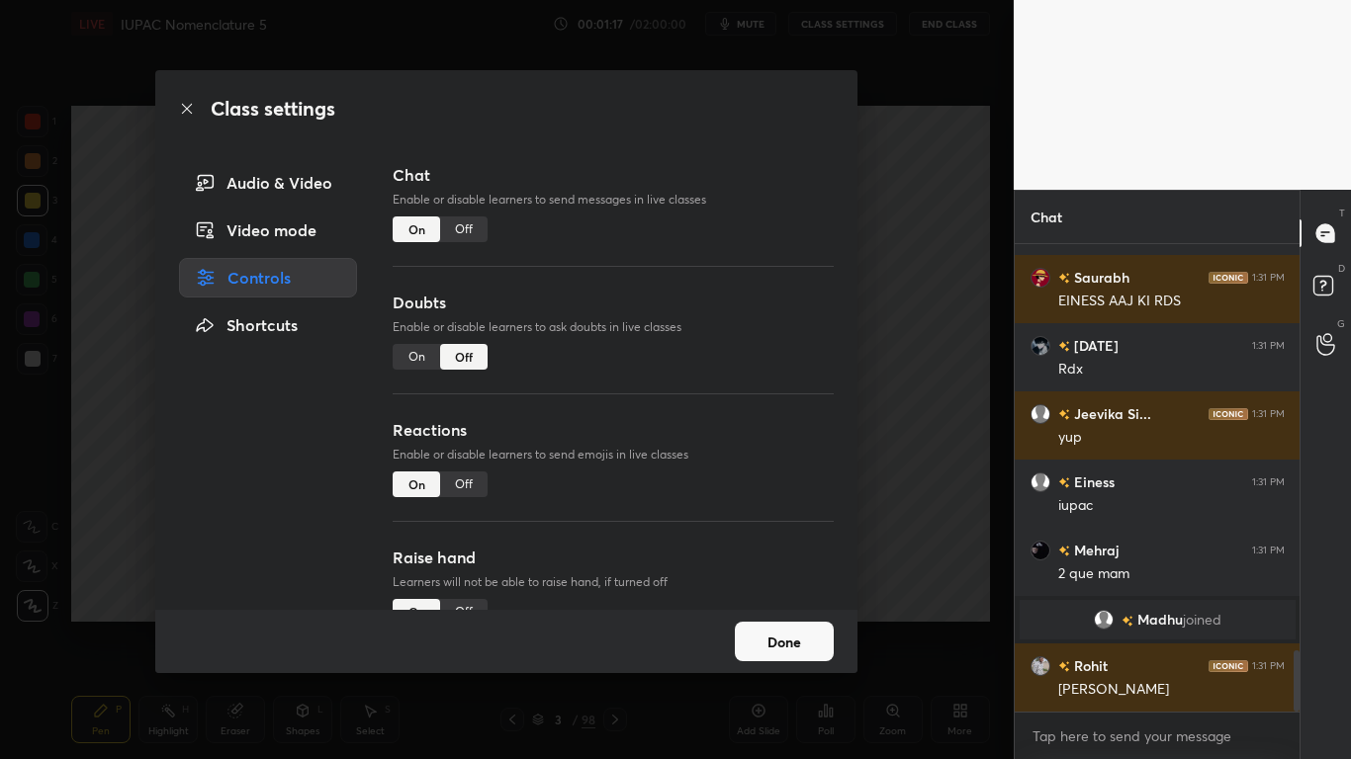
click at [464, 233] on div "Off" at bounding box center [463, 230] width 47 height 26
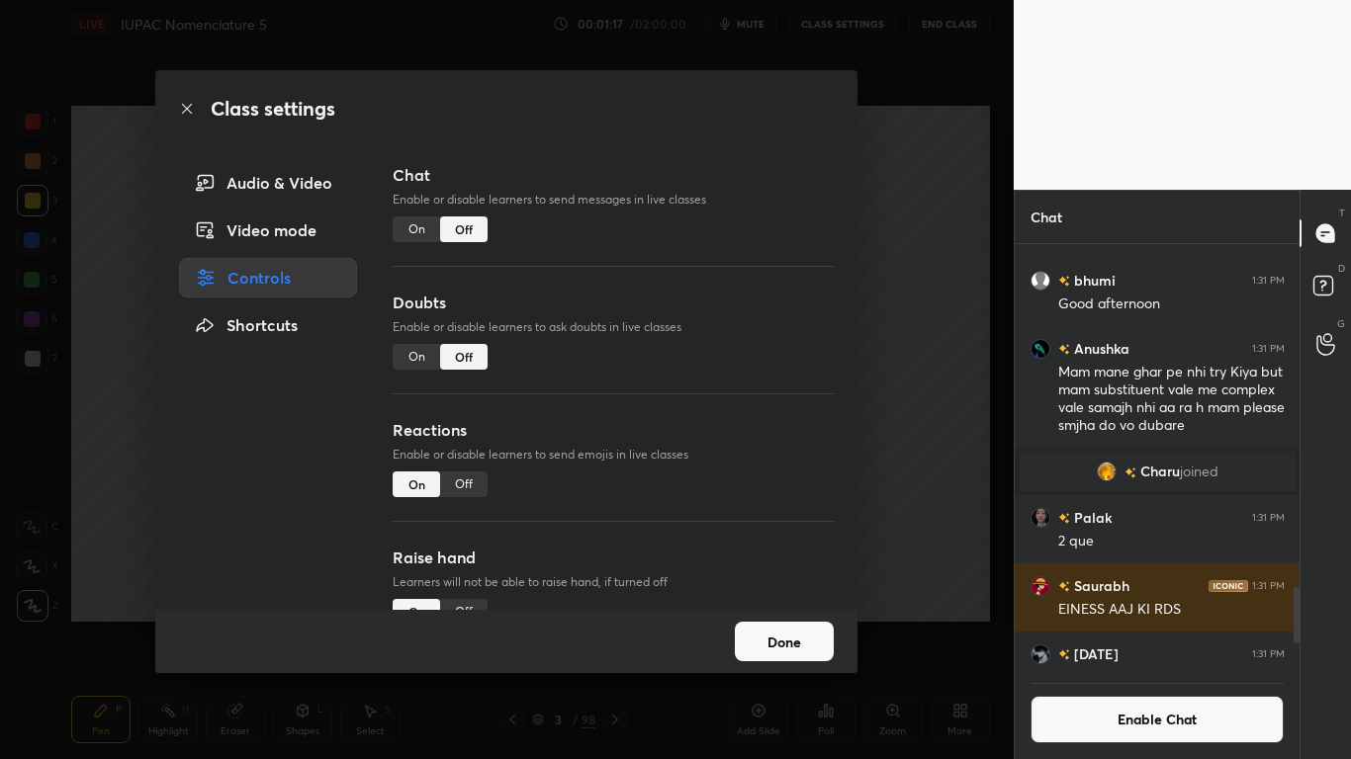
click at [775, 625] on button "Done" at bounding box center [784, 642] width 99 height 40
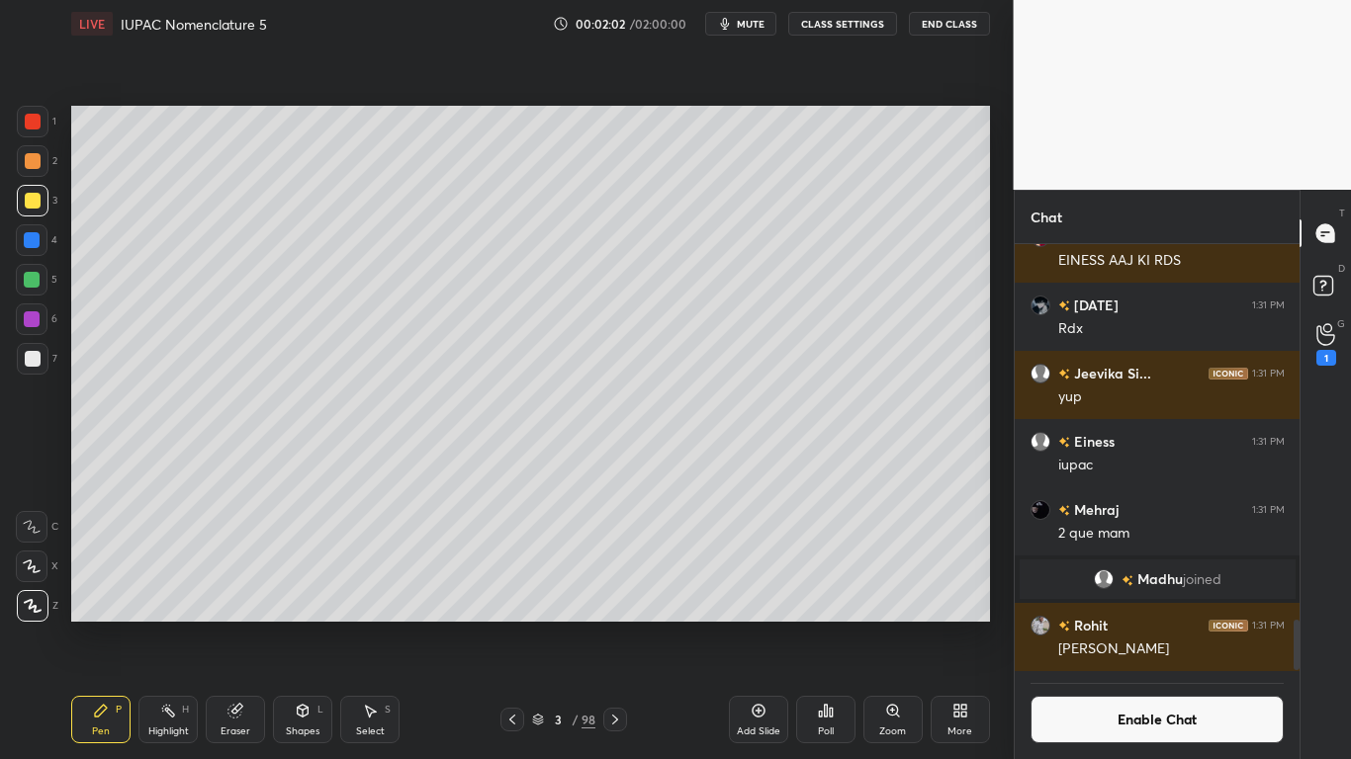
scroll to position [381, 279]
click at [38, 357] on div at bounding box center [33, 359] width 16 height 16
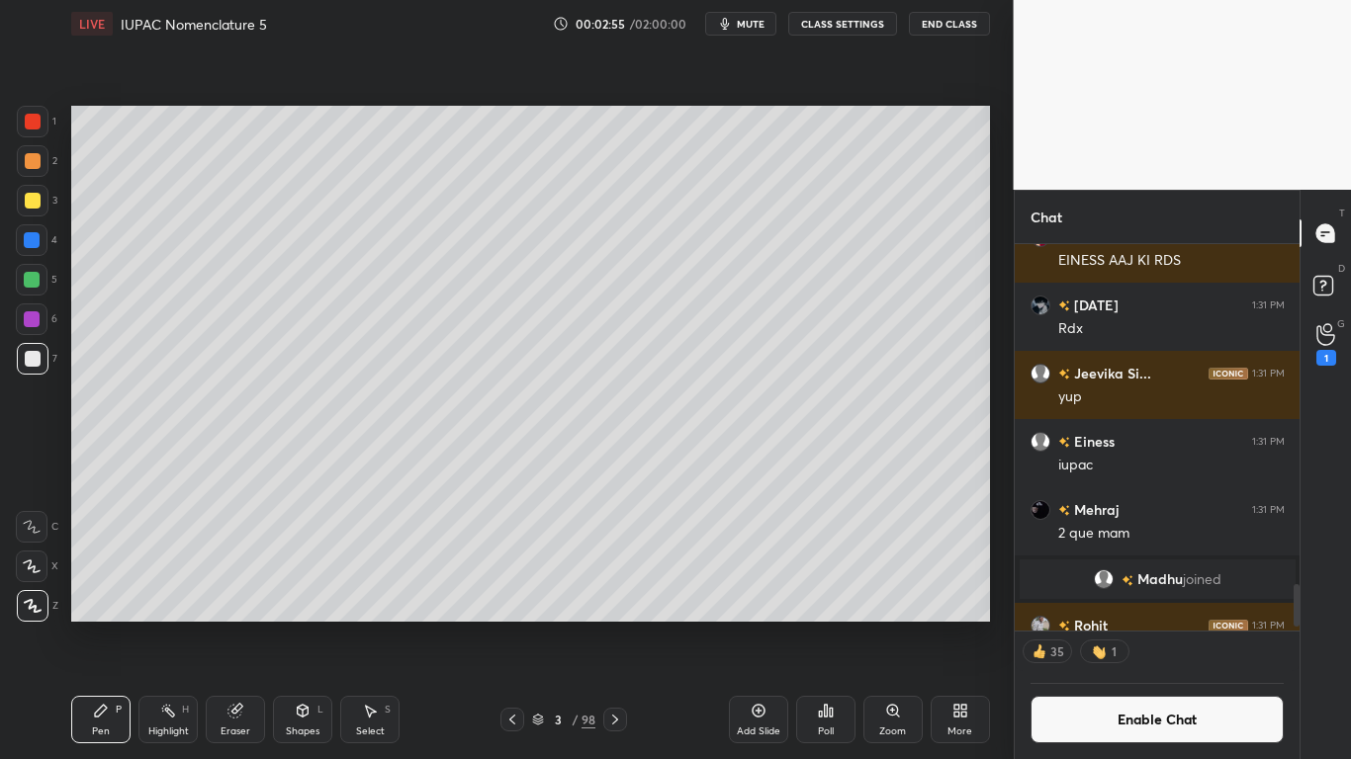
click at [1089, 625] on button "Enable Chat" at bounding box center [1157, 719] width 254 height 47
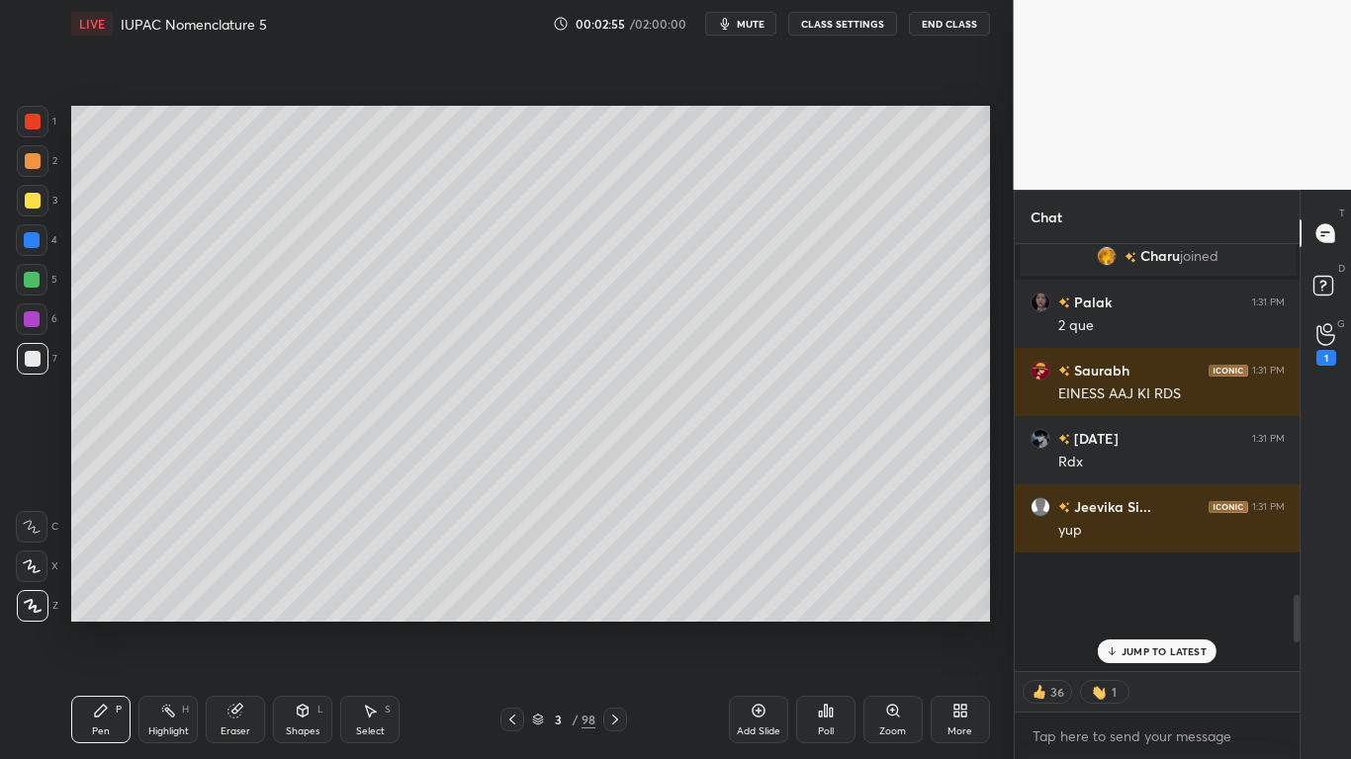
scroll to position [2827, 0]
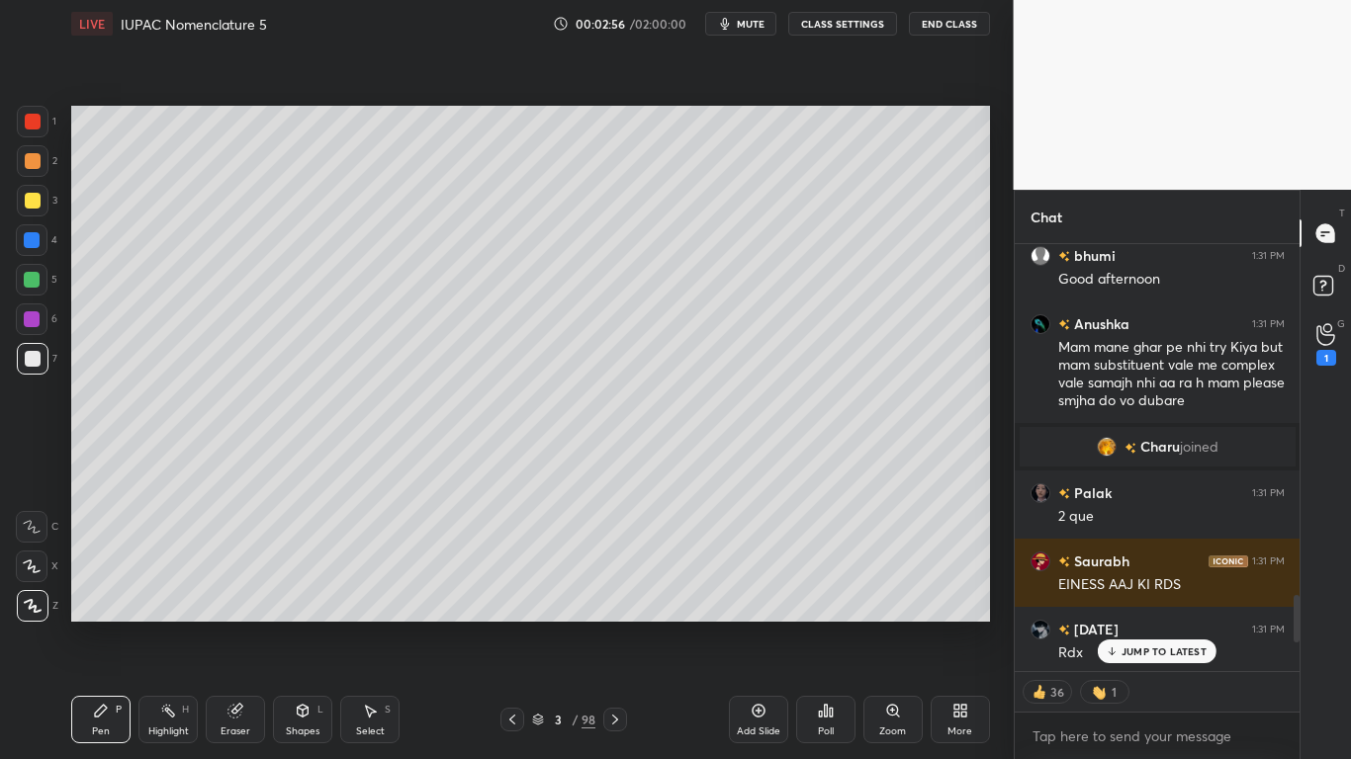
click at [1149, 625] on p "JUMP TO LATEST" at bounding box center [1163, 652] width 85 height 12
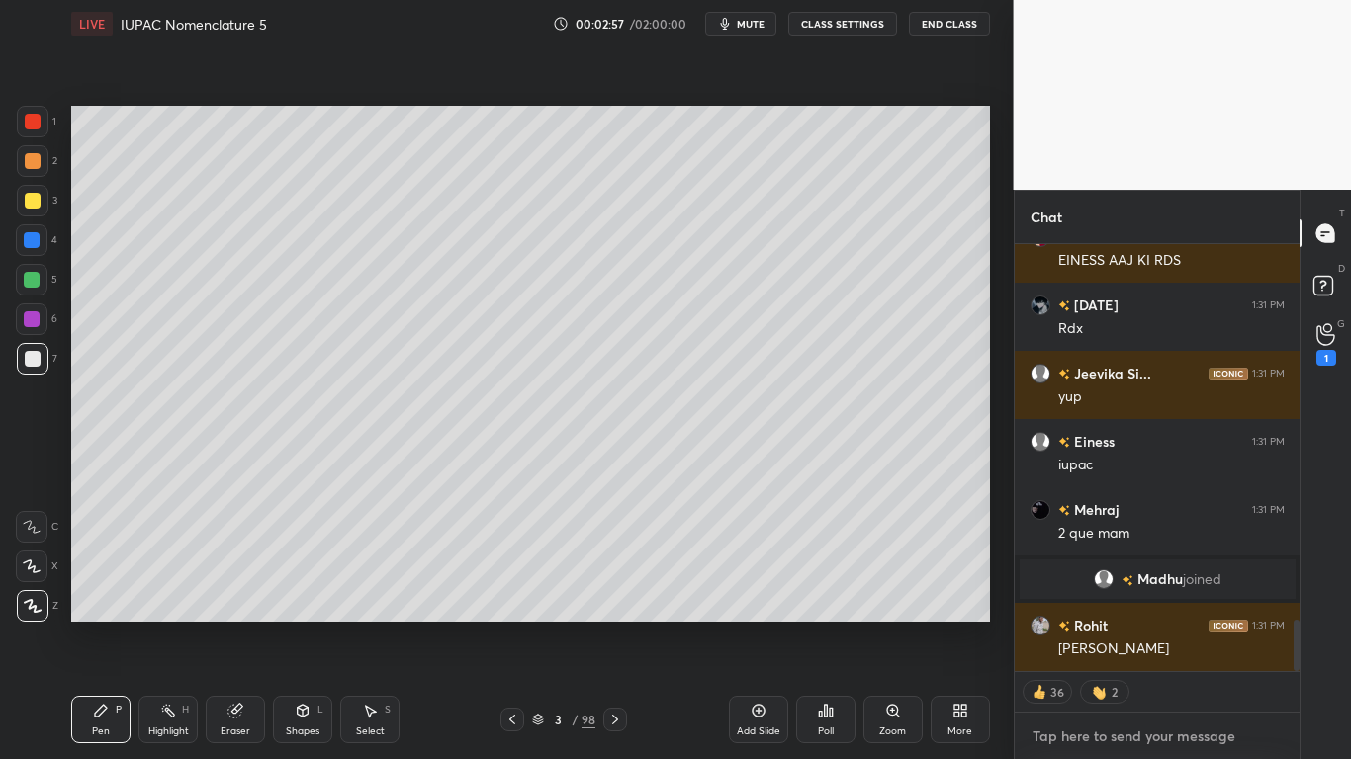
click at [1071, 625] on textarea at bounding box center [1157, 737] width 254 height 32
type textarea "x"
type textarea "t"
type textarea "x"
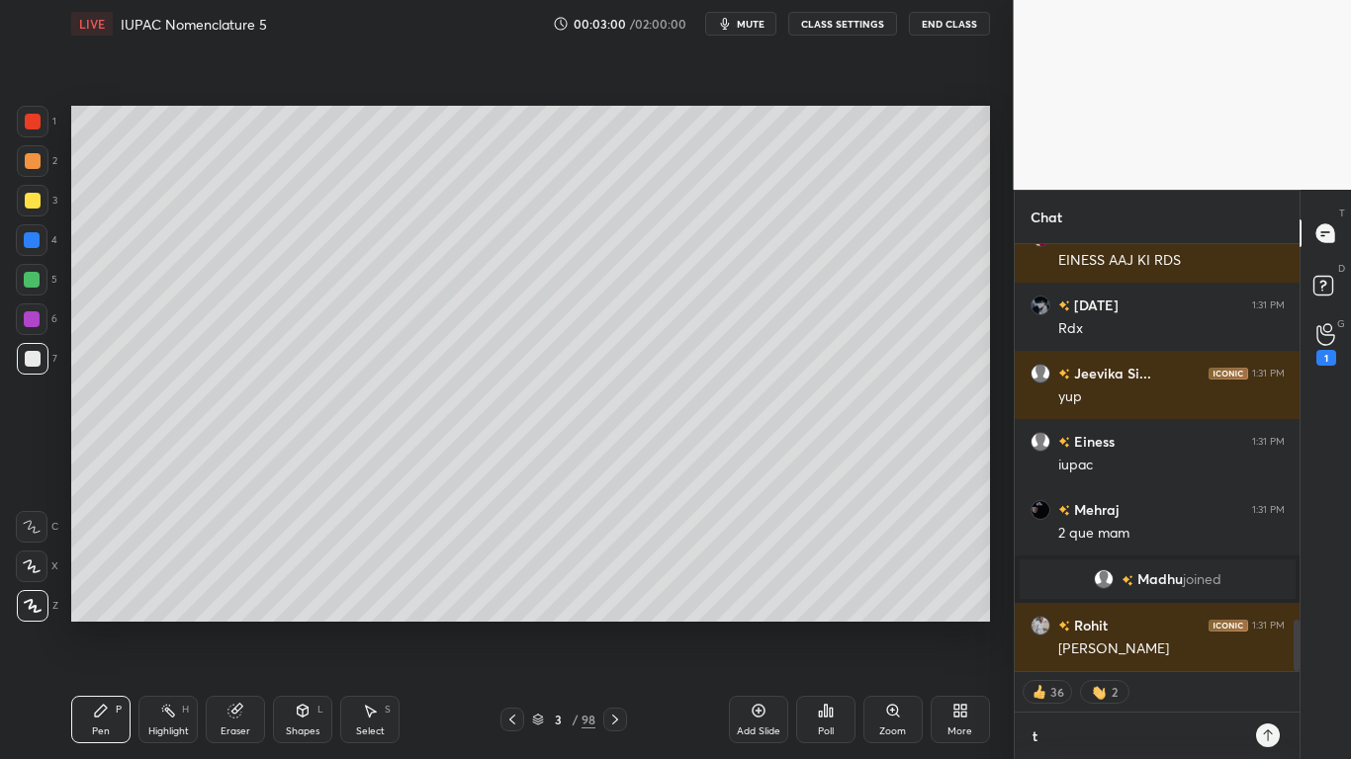
type textarea "to"
type textarea "x"
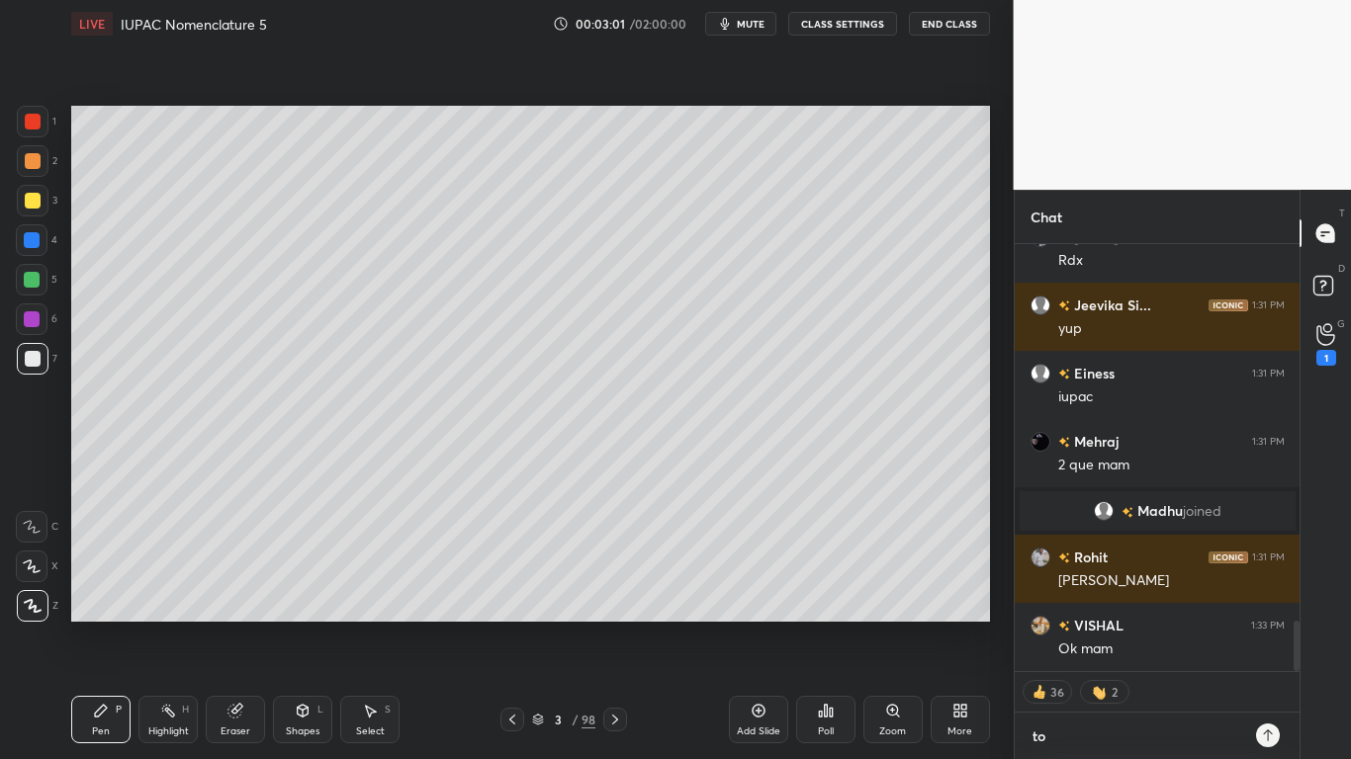
type textarea "tod"
type textarea "x"
type textarea "toda"
type textarea "x"
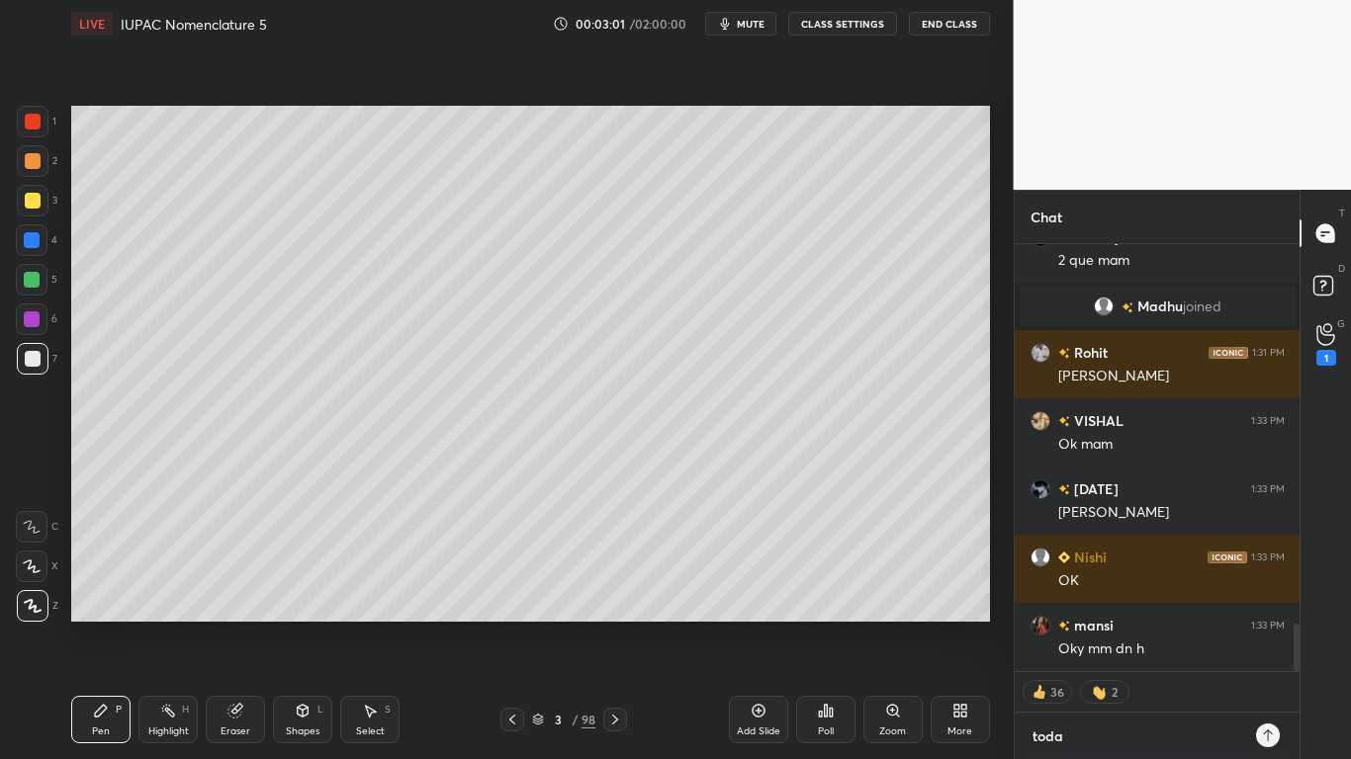
type textarea "[DATE]"
type textarea "x"
type textarea "[DATE]"
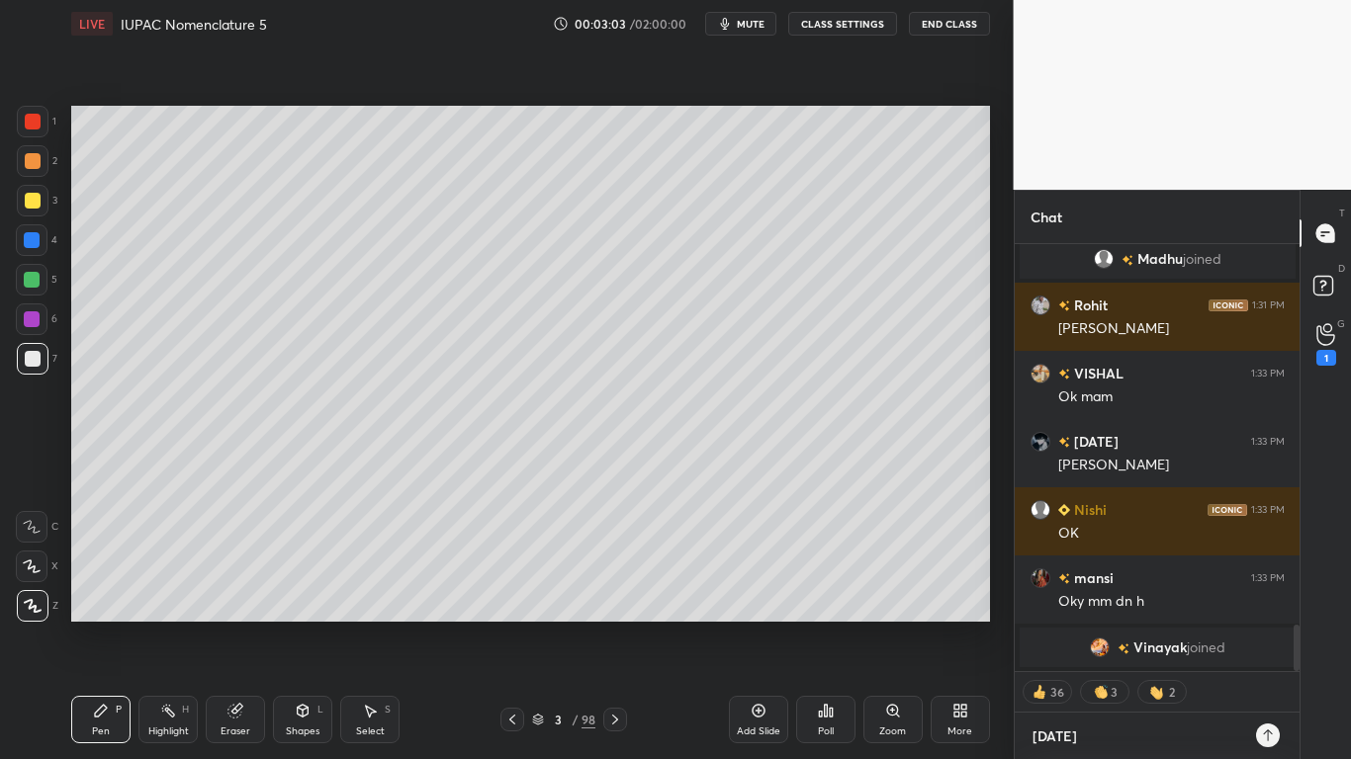
scroll to position [3448, 0]
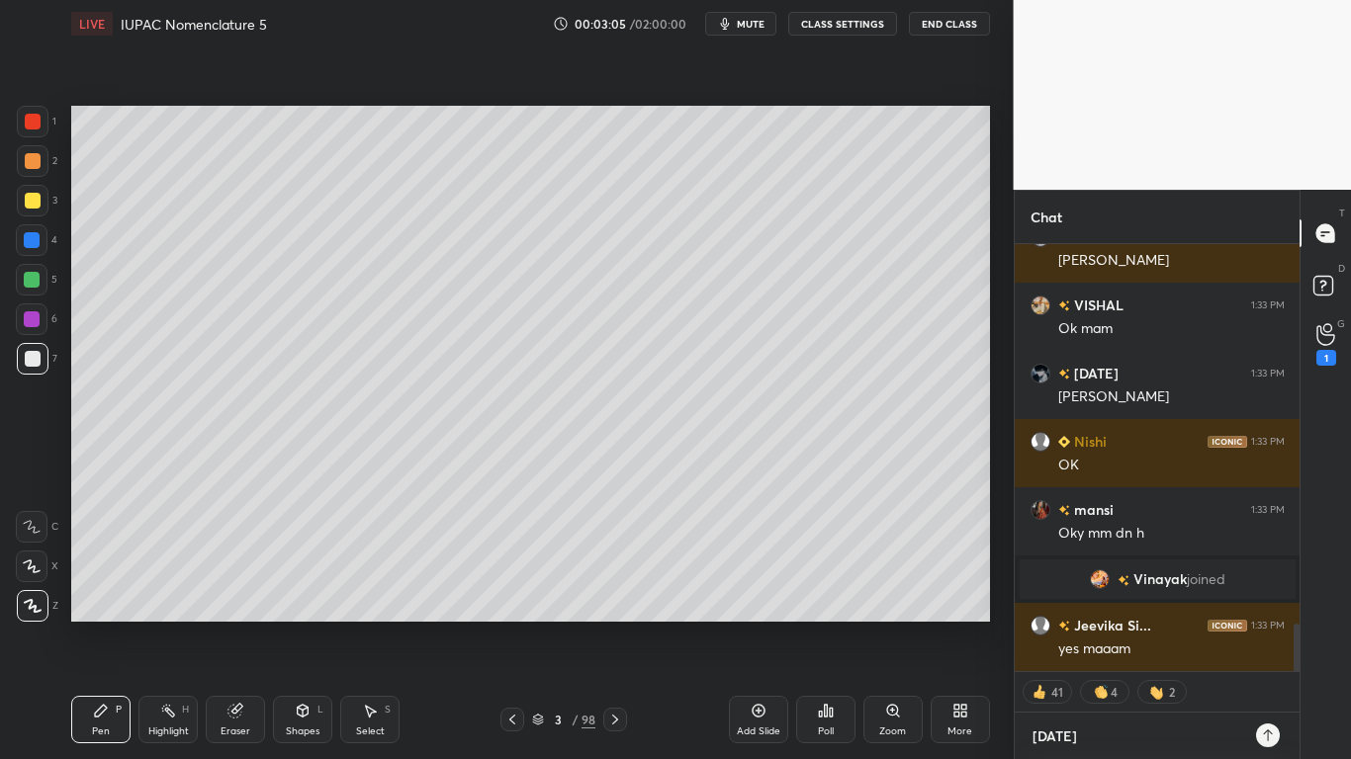
type textarea "x"
type textarea "[DATE] Y"
type textarea "x"
type textarea "[DATE] YT"
type textarea "x"
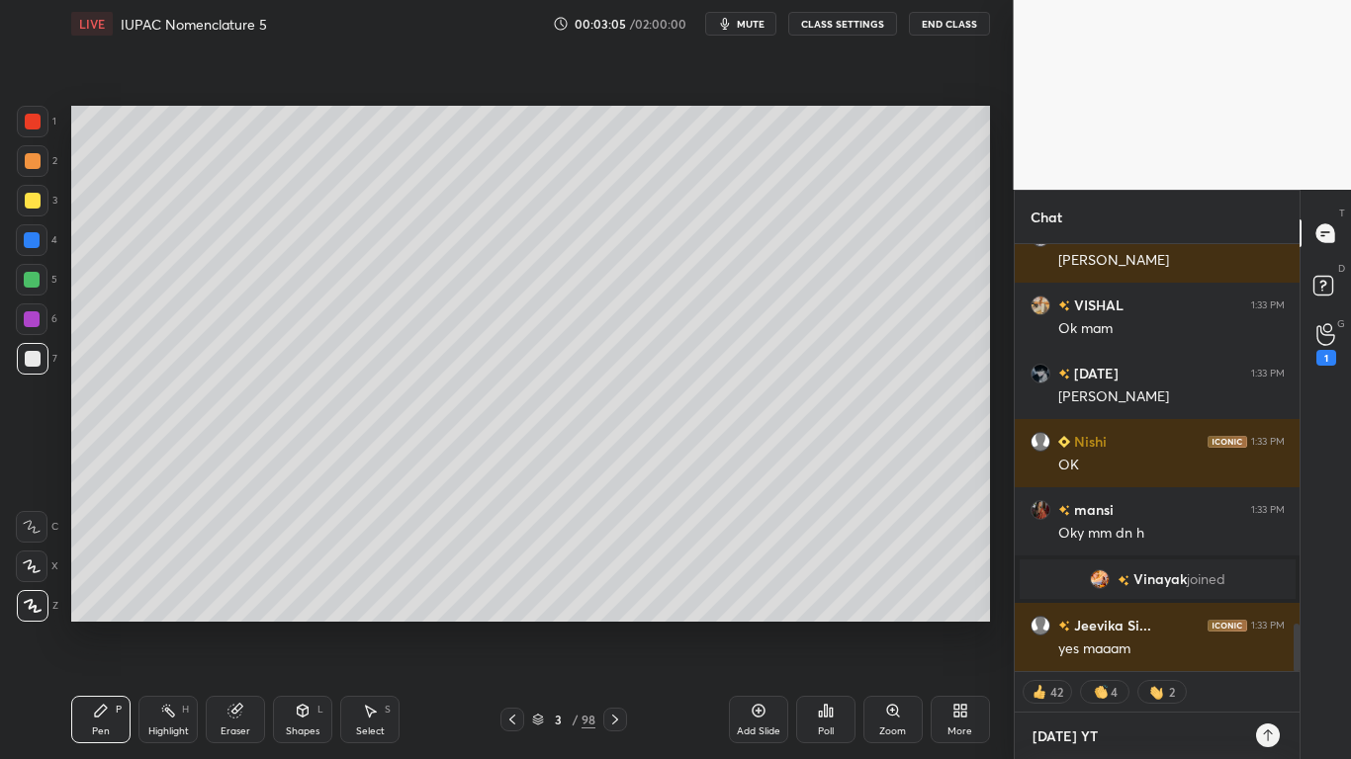
type textarea "[DATE] YT"
type textarea "x"
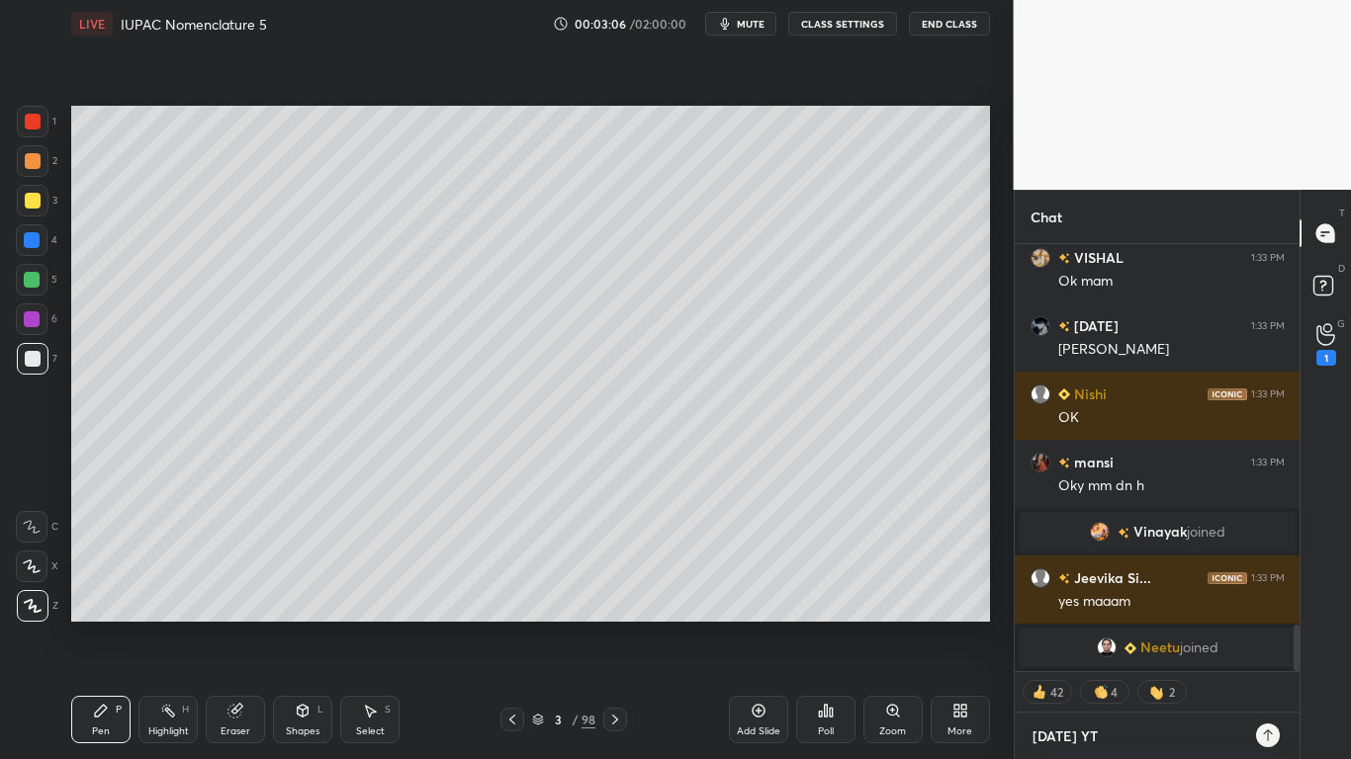
type textarea "[DATE] YT 8"
type textarea "x"
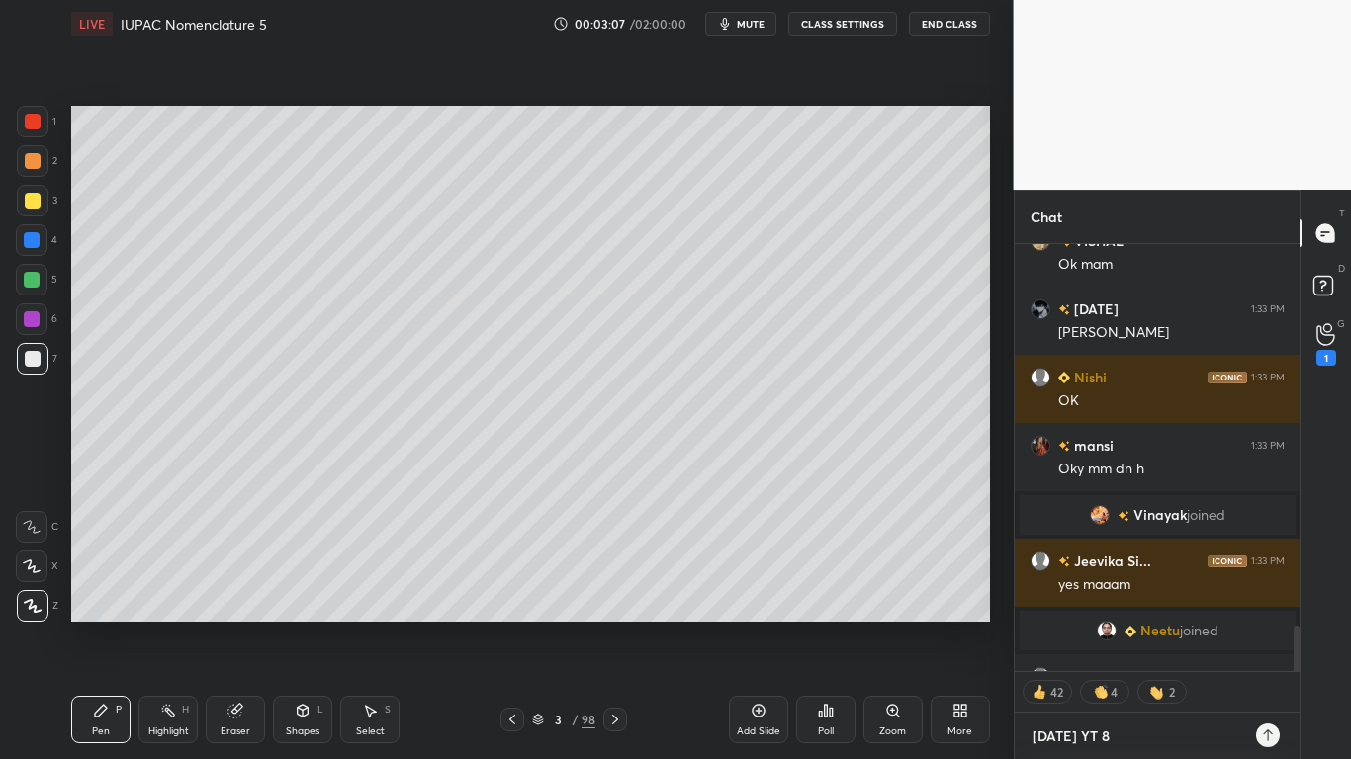
scroll to position [3547, 0]
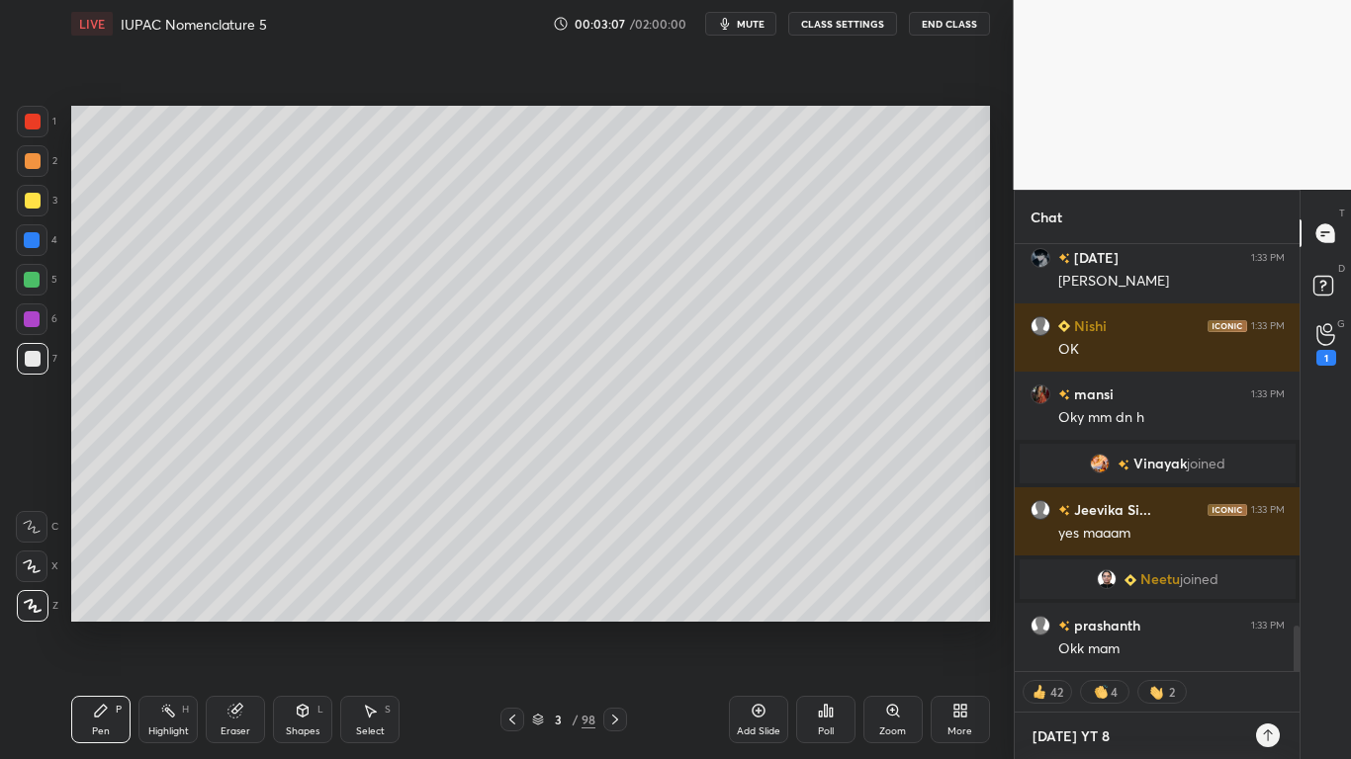
type textarea "[DATE] YT 8"
type textarea "x"
type textarea "[DATE] YT 8 p"
type textarea "x"
type textarea "[DATE] YT 8 pm"
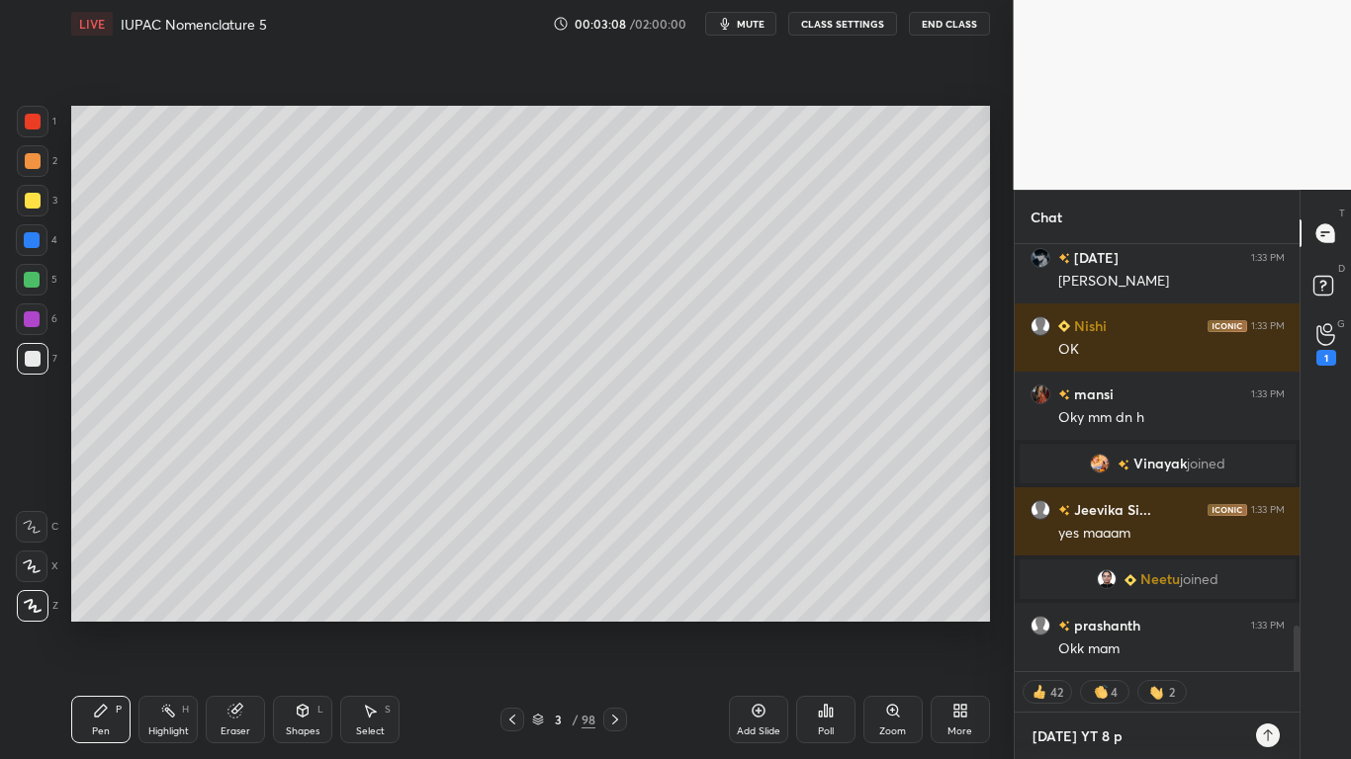
type textarea "x"
type textarea "[DATE] YT 8 pm"
type textarea "x"
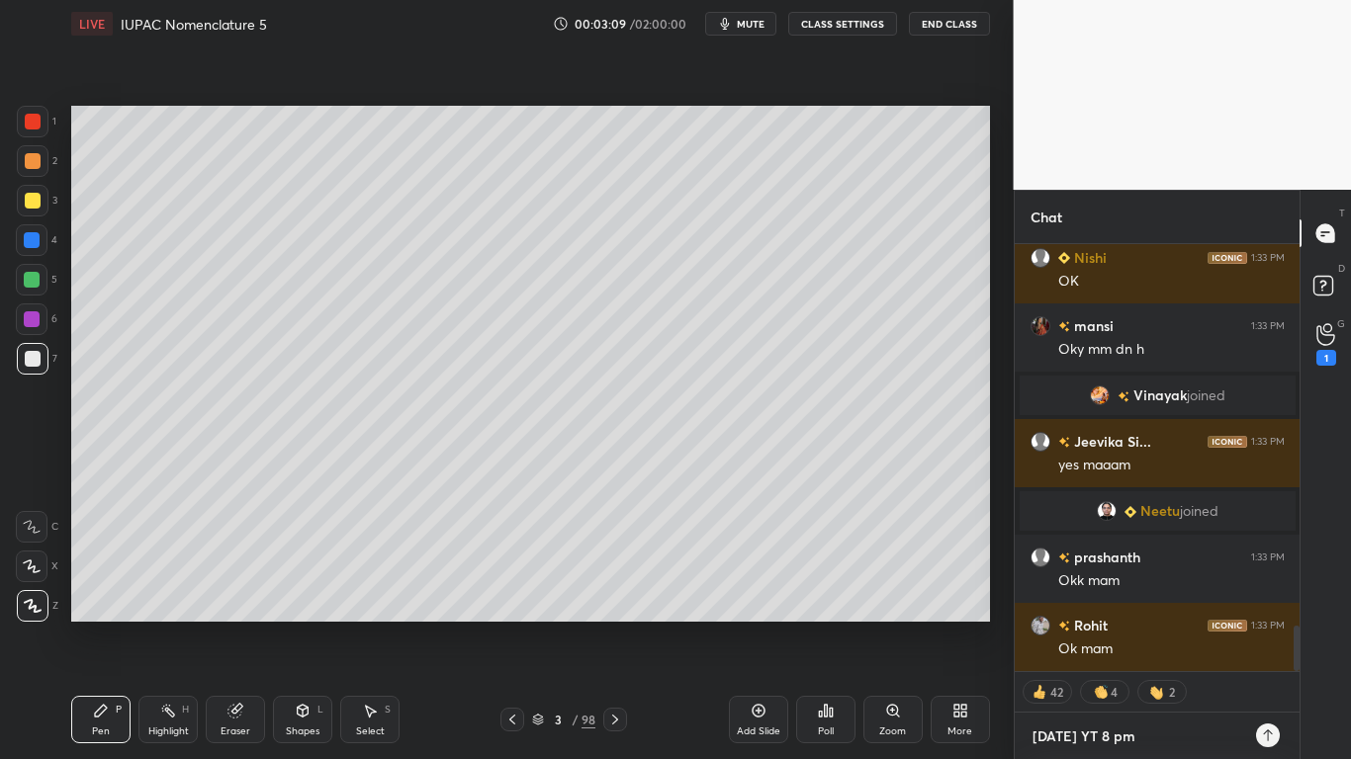
type textarea "[DATE] YT 8 pm -"
type textarea "x"
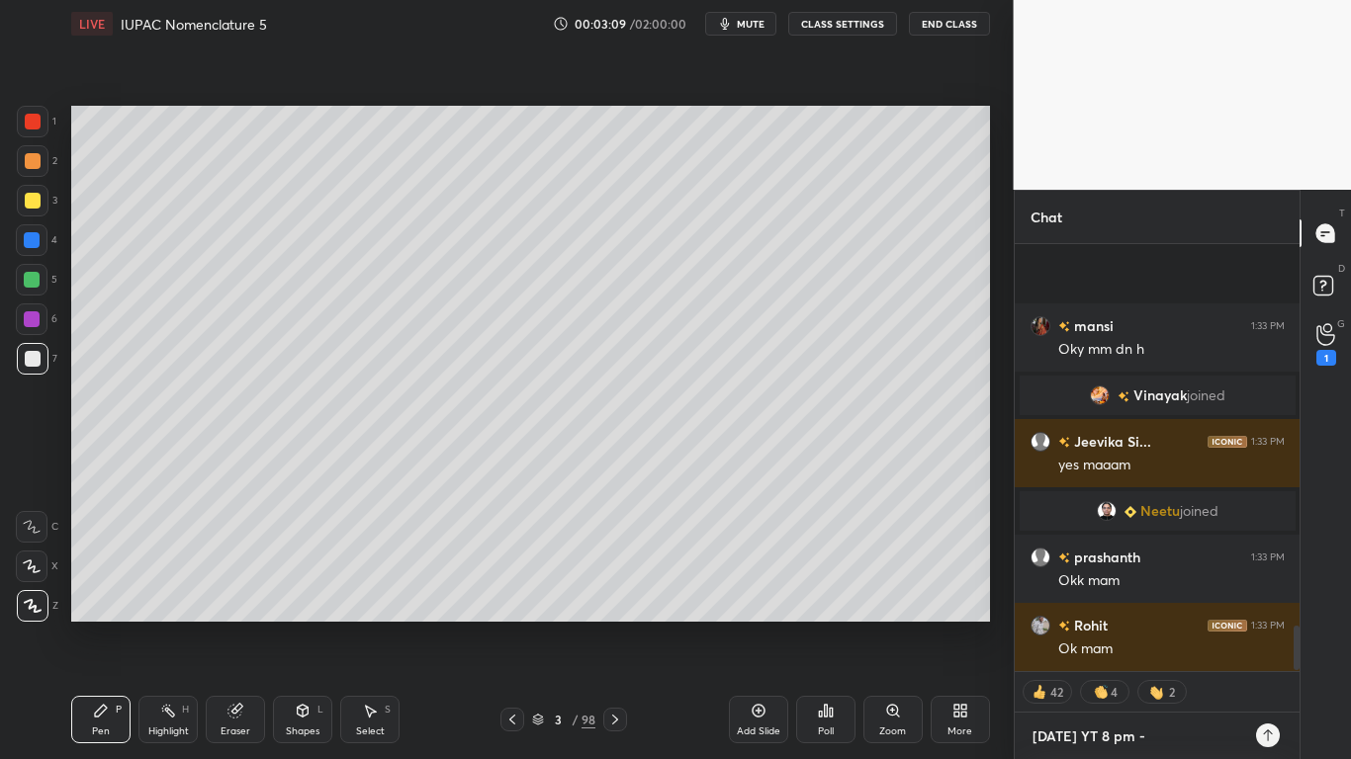
scroll to position [3749, 0]
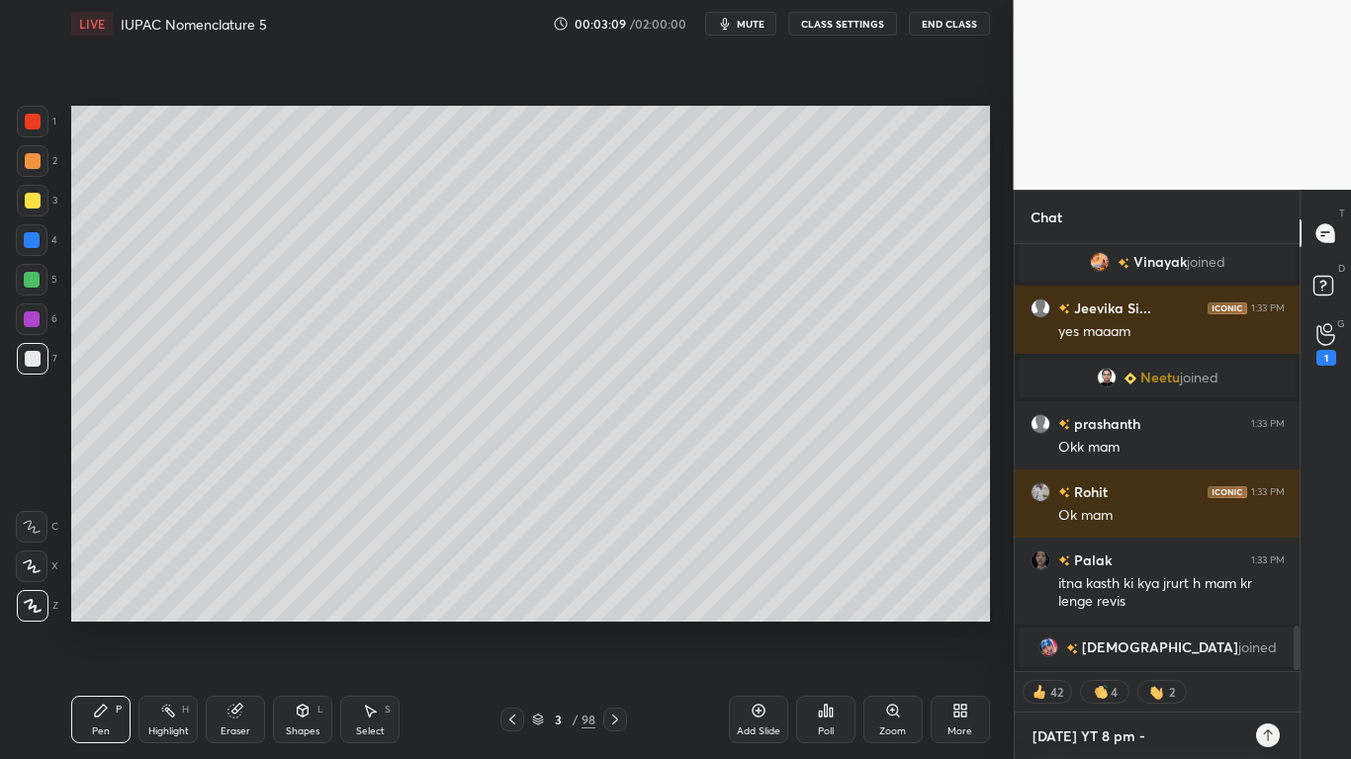
type textarea "[DATE] YT 8 pm -"
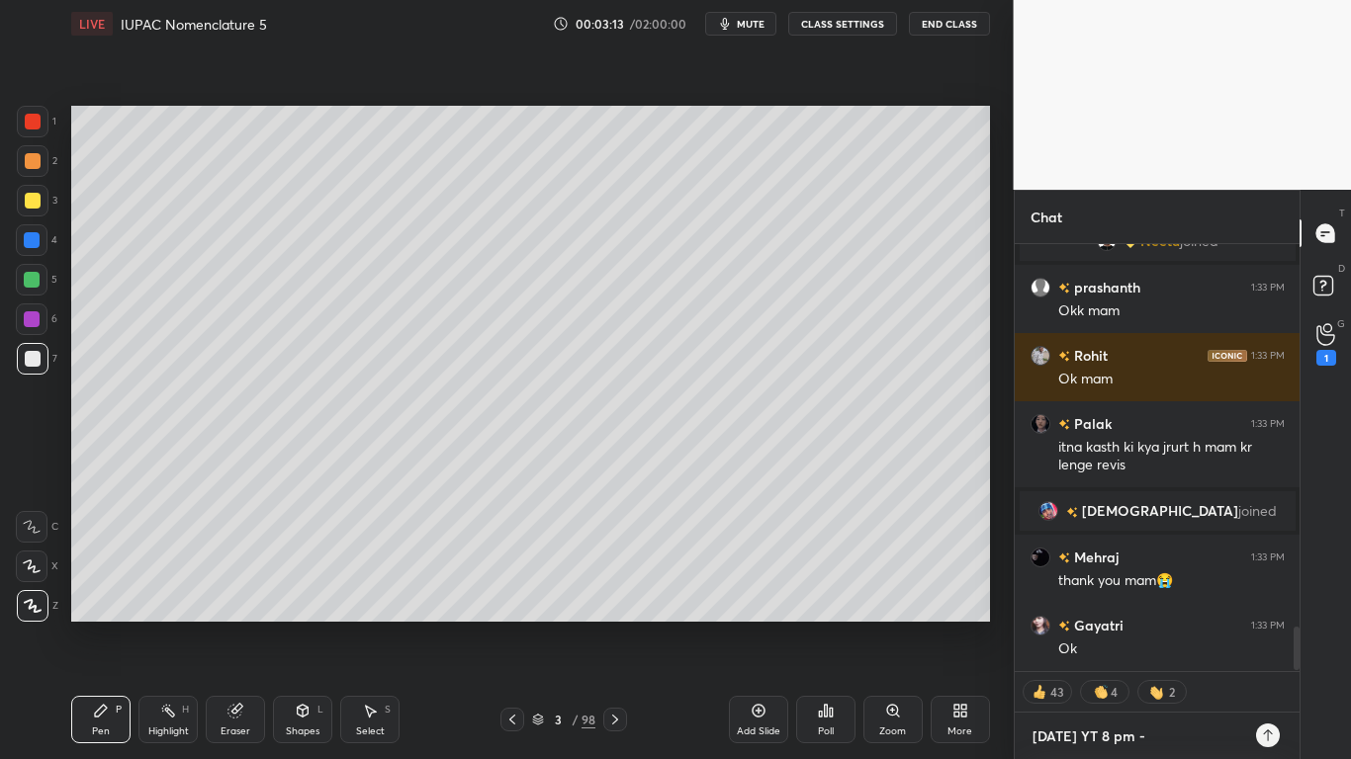
scroll to position [3771, 0]
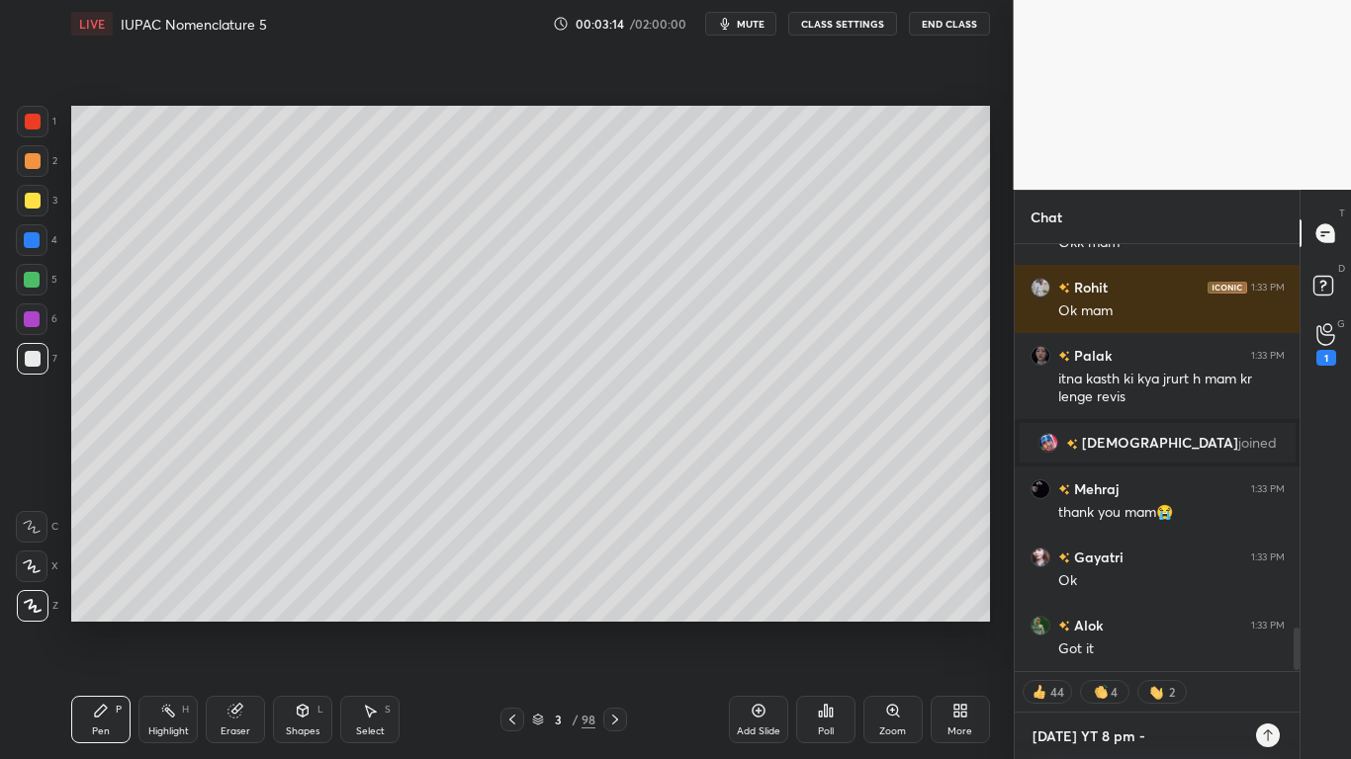
type textarea "x"
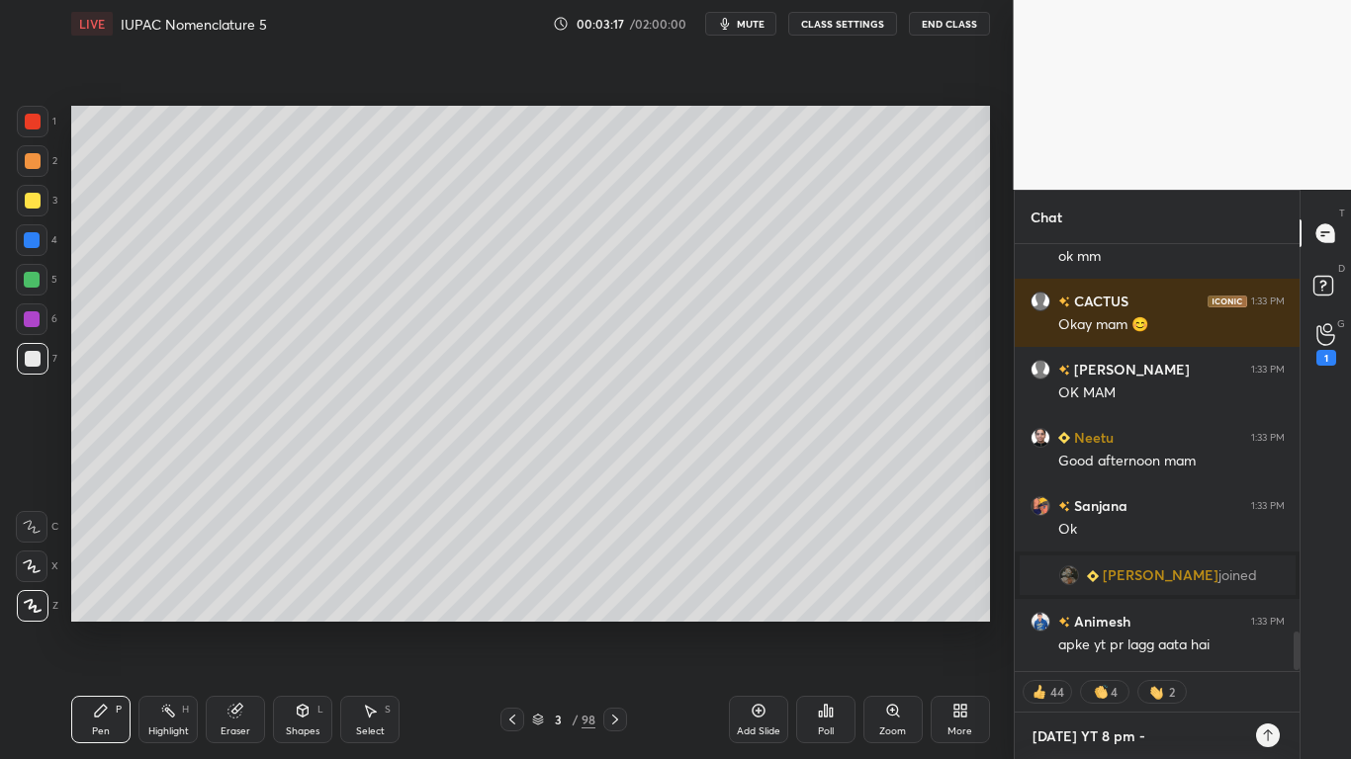
scroll to position [4265, 0]
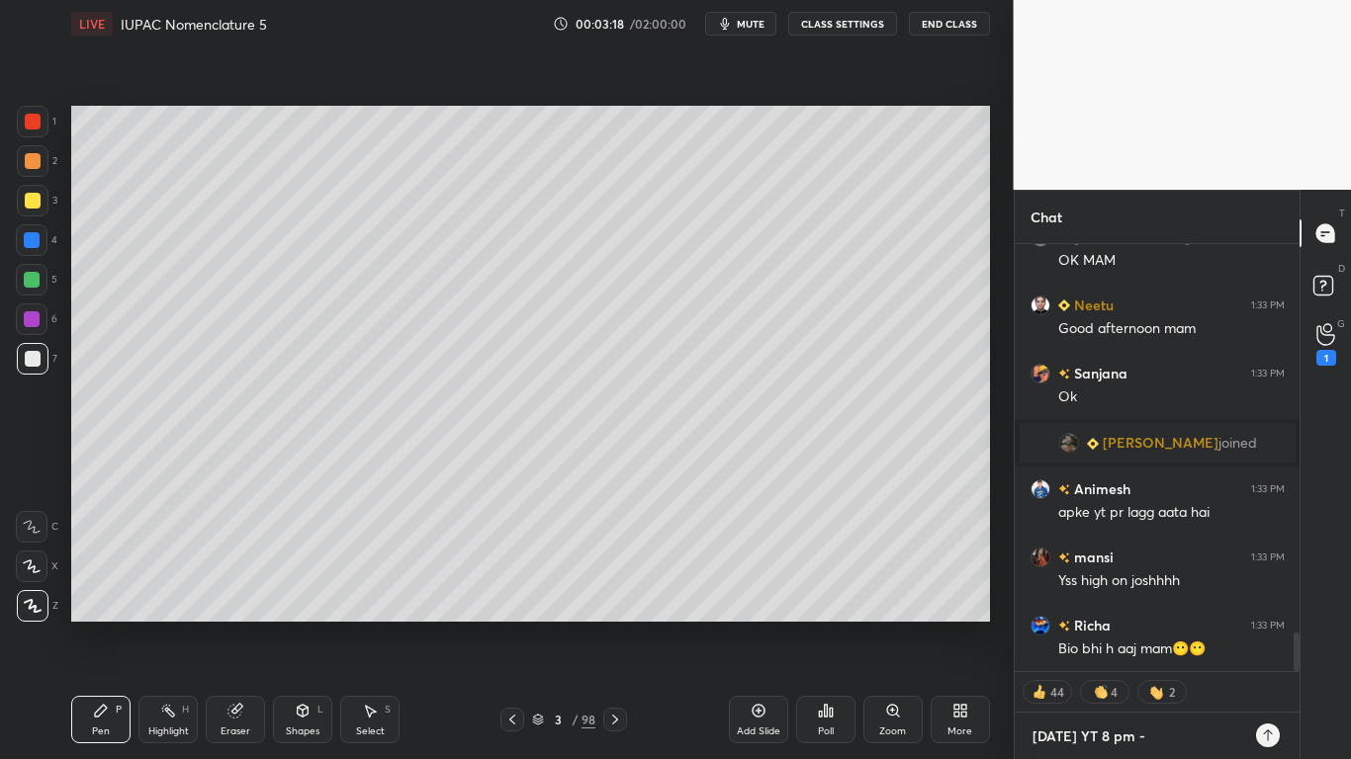
paste textarea "[URL][DOMAIN_NAME]"
type textarea "[DATE] YT 8 pm - [URL][DOMAIN_NAME]"
type textarea "x"
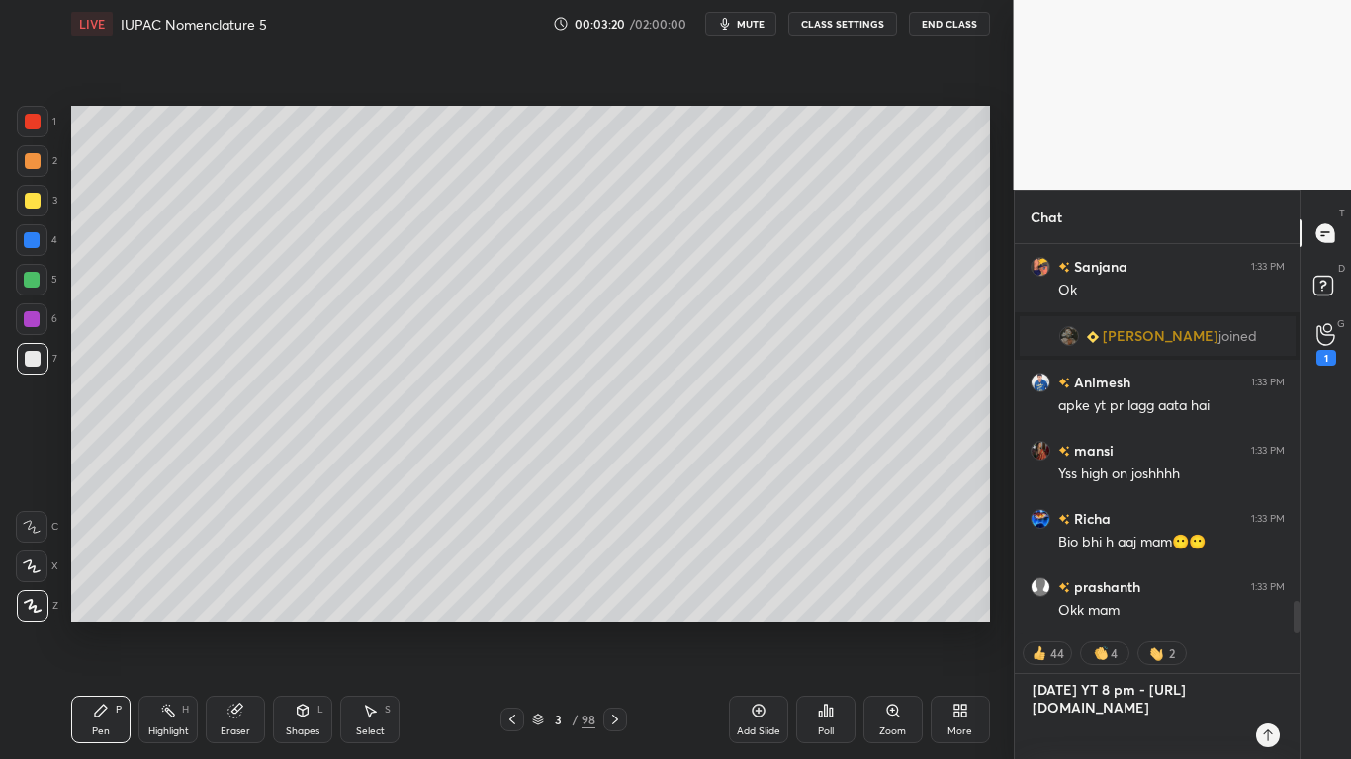
type textarea "[DATE] YT 8 pm - [URL][DOMAIN_NAME]"
type textarea "x"
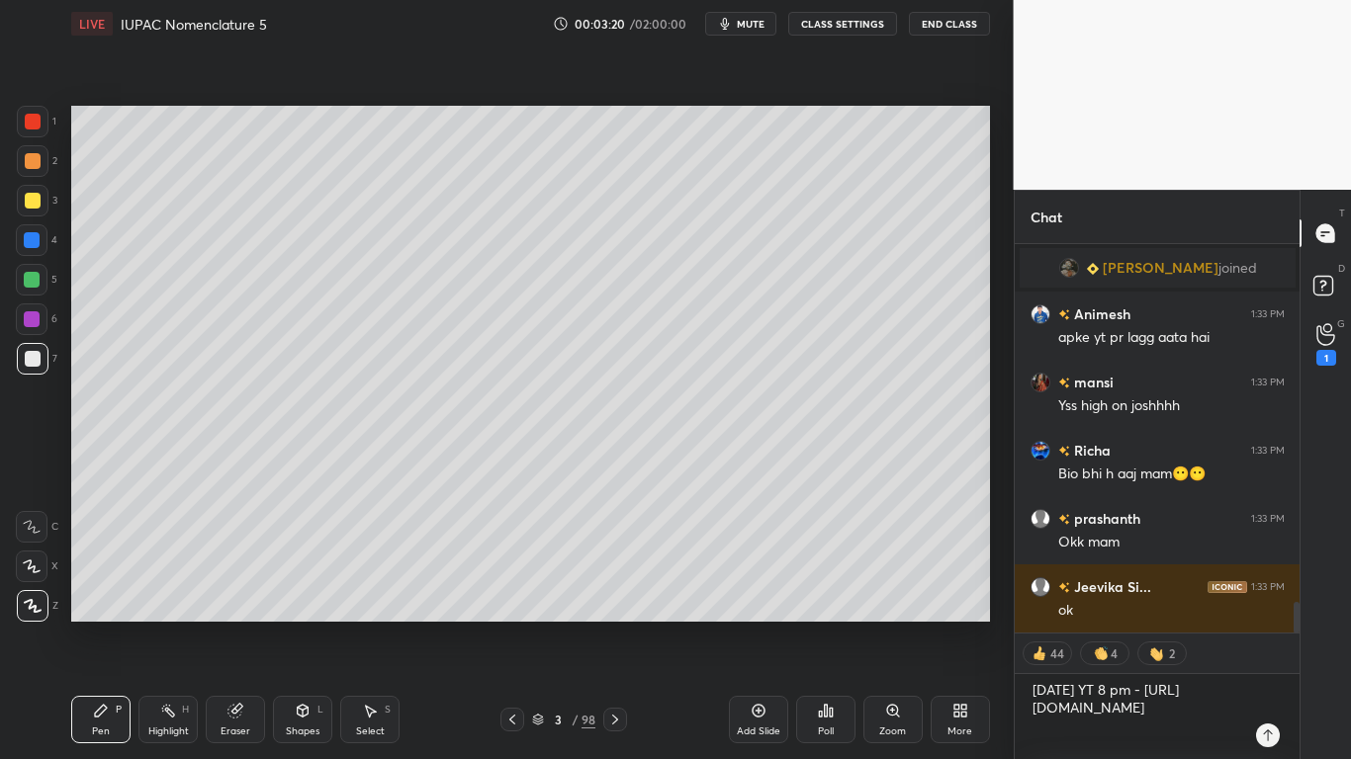
click at [1271, 625] on icon at bounding box center [1268, 736] width 16 height 16
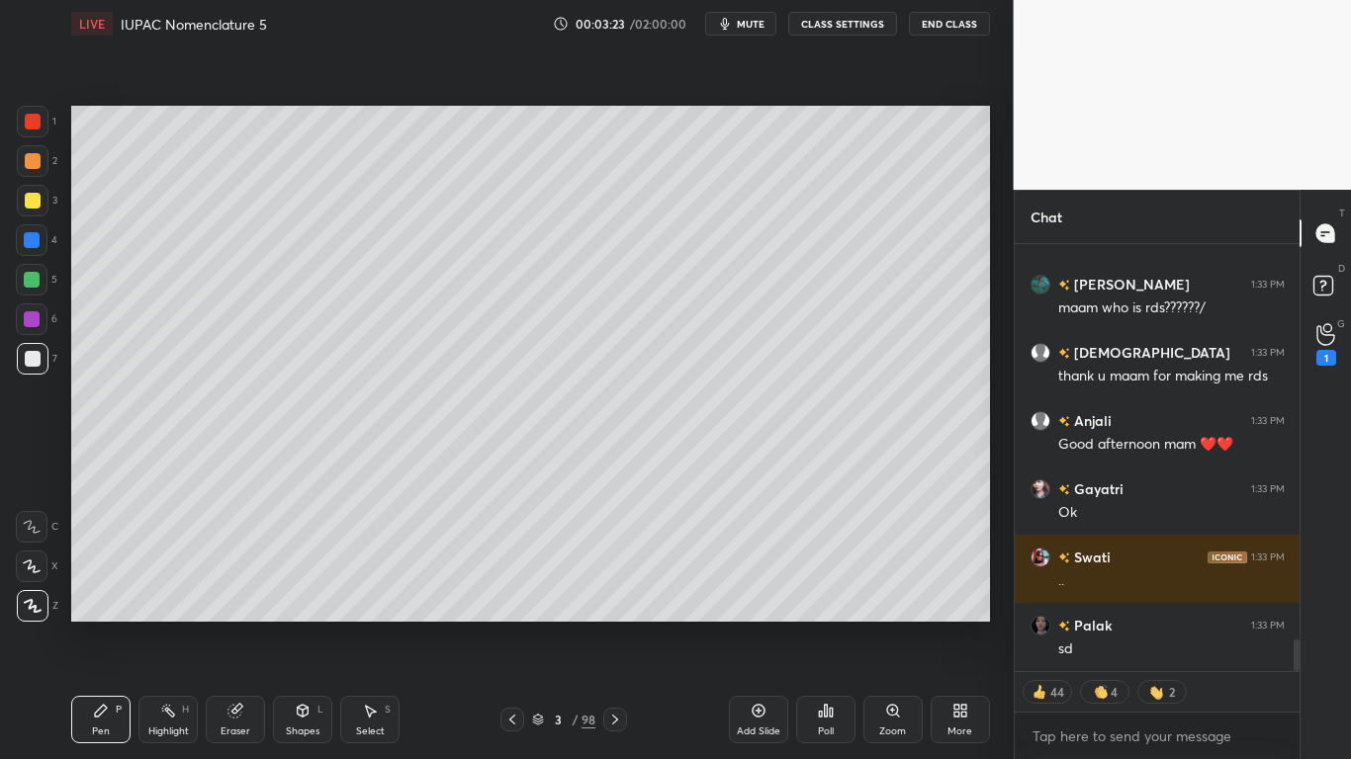
click at [1113, 435] on div "Good afternoon mam ❤️❤️" at bounding box center [1171, 445] width 226 height 20
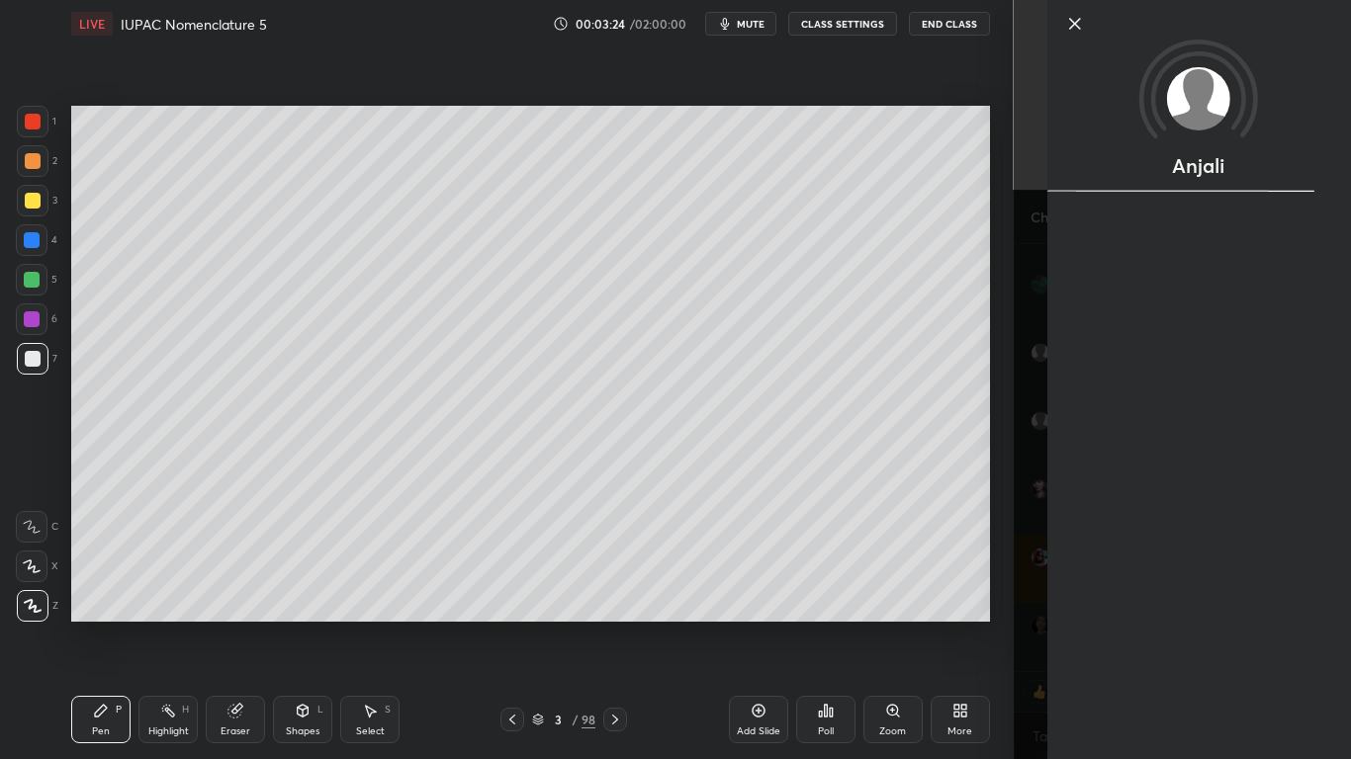
type textarea "x"
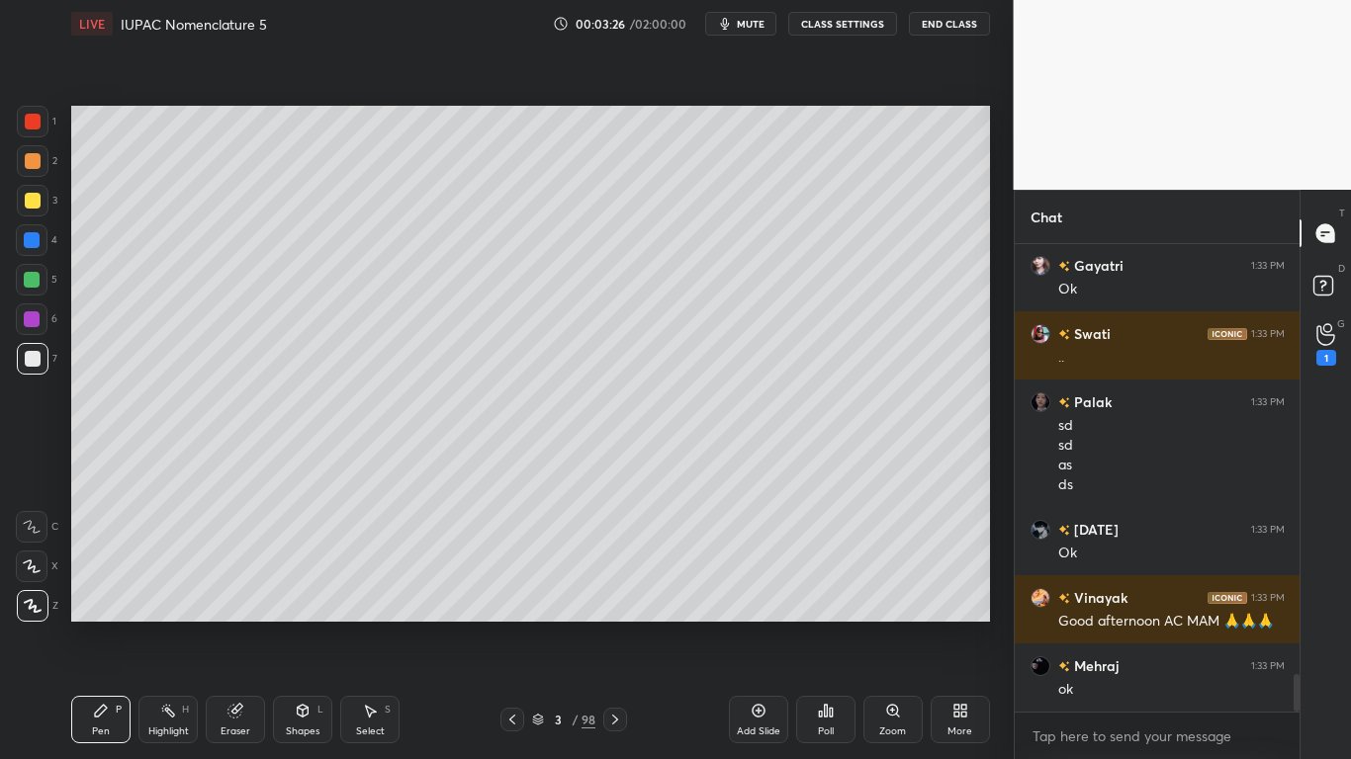
click at [849, 25] on button "CLASS SETTINGS" at bounding box center [842, 24] width 109 height 24
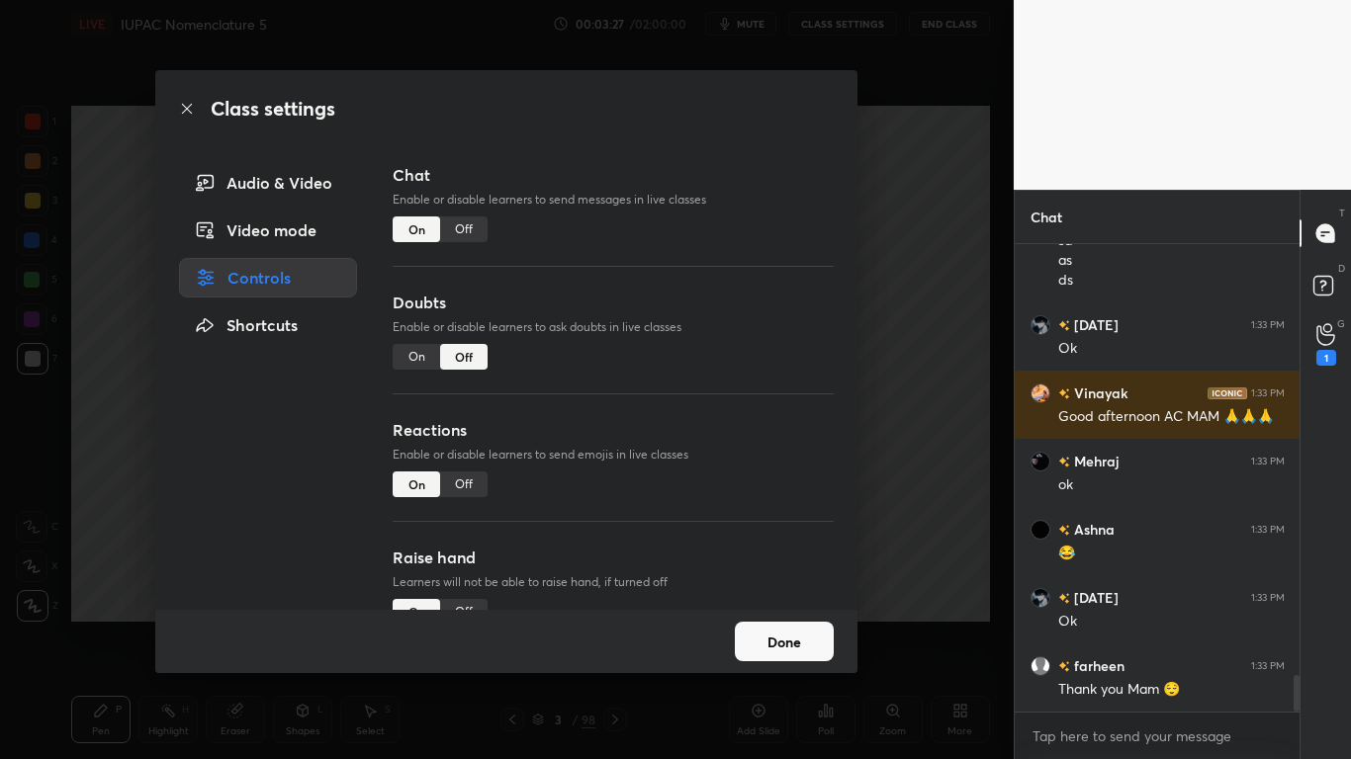
click at [461, 231] on div "Off" at bounding box center [463, 230] width 47 height 26
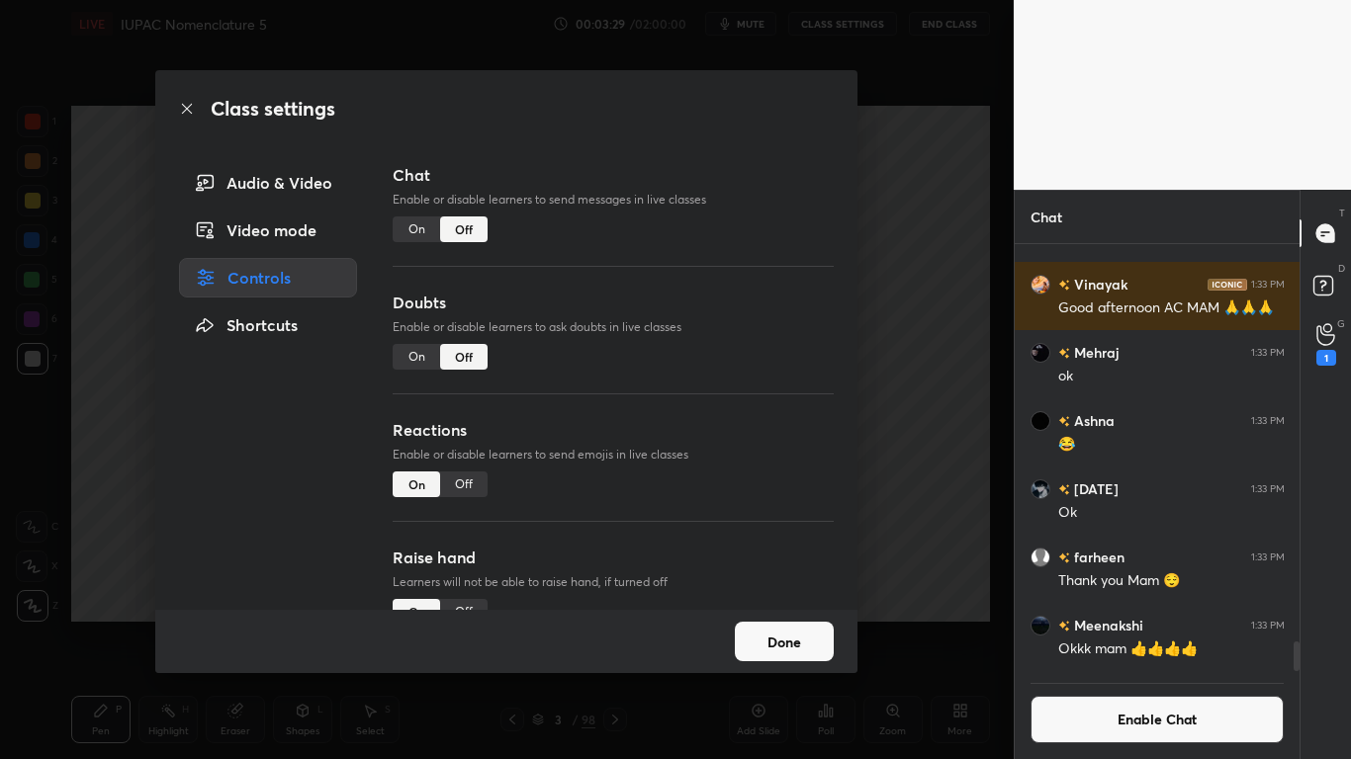
click at [792, 625] on button "Done" at bounding box center [784, 642] width 99 height 40
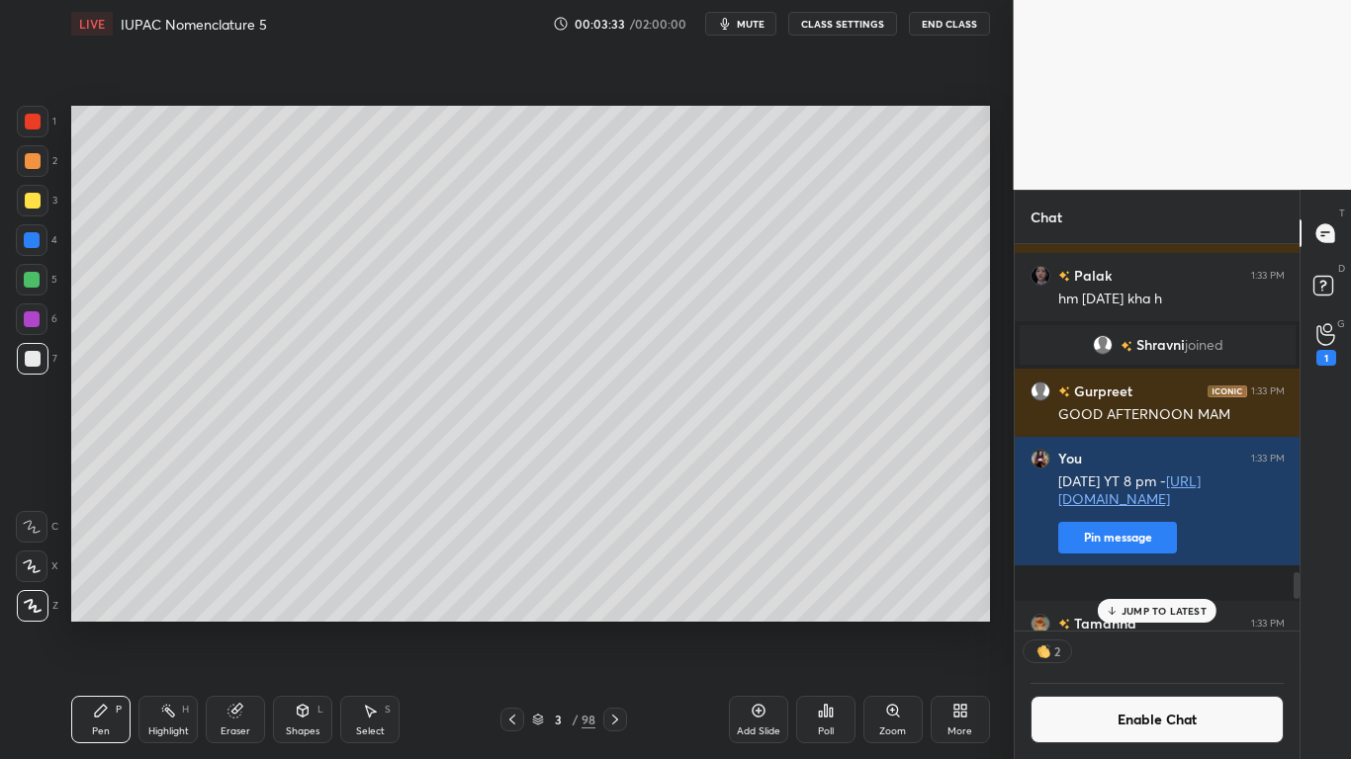
drag, startPoint x: 1297, startPoint y: 650, endPoint x: 1284, endPoint y: 587, distance: 63.8
click at [1284, 587] on div "mahendra 1:33 PM OK MAM Neetu 1:33 PM Good afternoon mam [PERSON_NAME] 1:33 PM …" at bounding box center [1158, 437] width 286 height 387
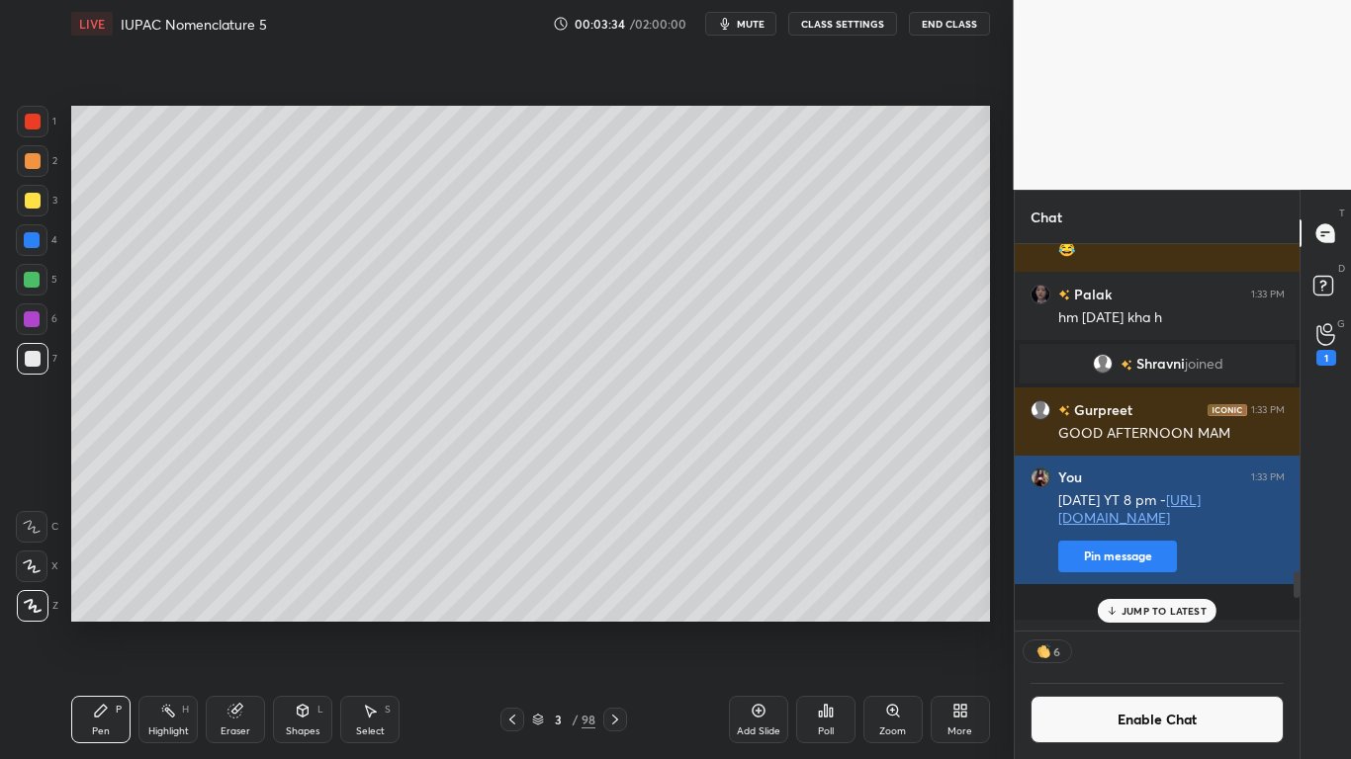
click at [1284, 573] on div "[DATE] YT 8 pm - [URL][DOMAIN_NAME] Pin message" at bounding box center [1171, 530] width 226 height 85
drag, startPoint x: 1284, startPoint y: 589, endPoint x: 1070, endPoint y: 596, distance: 213.7
click at [1070, 573] on button "Pin message" at bounding box center [1117, 557] width 119 height 32
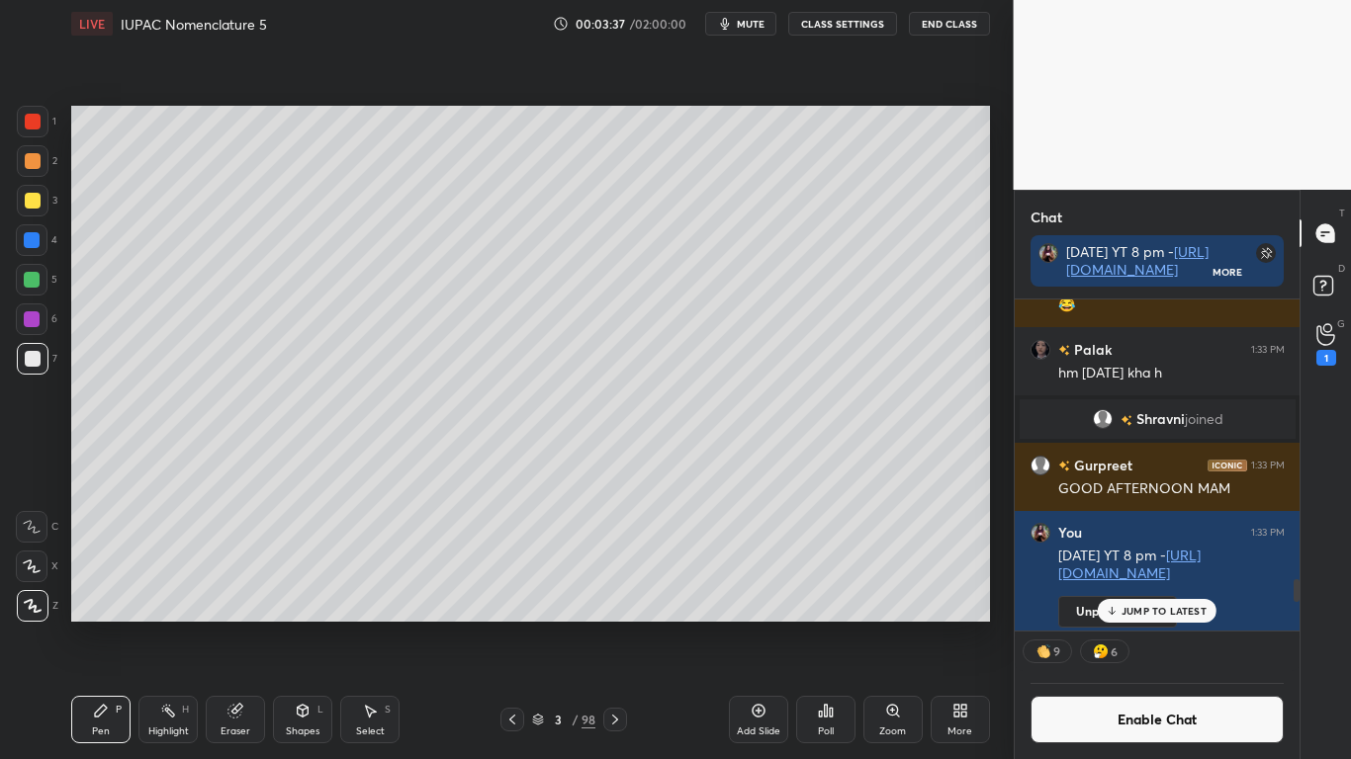
click at [1150, 625] on button "Enable Chat" at bounding box center [1157, 719] width 254 height 47
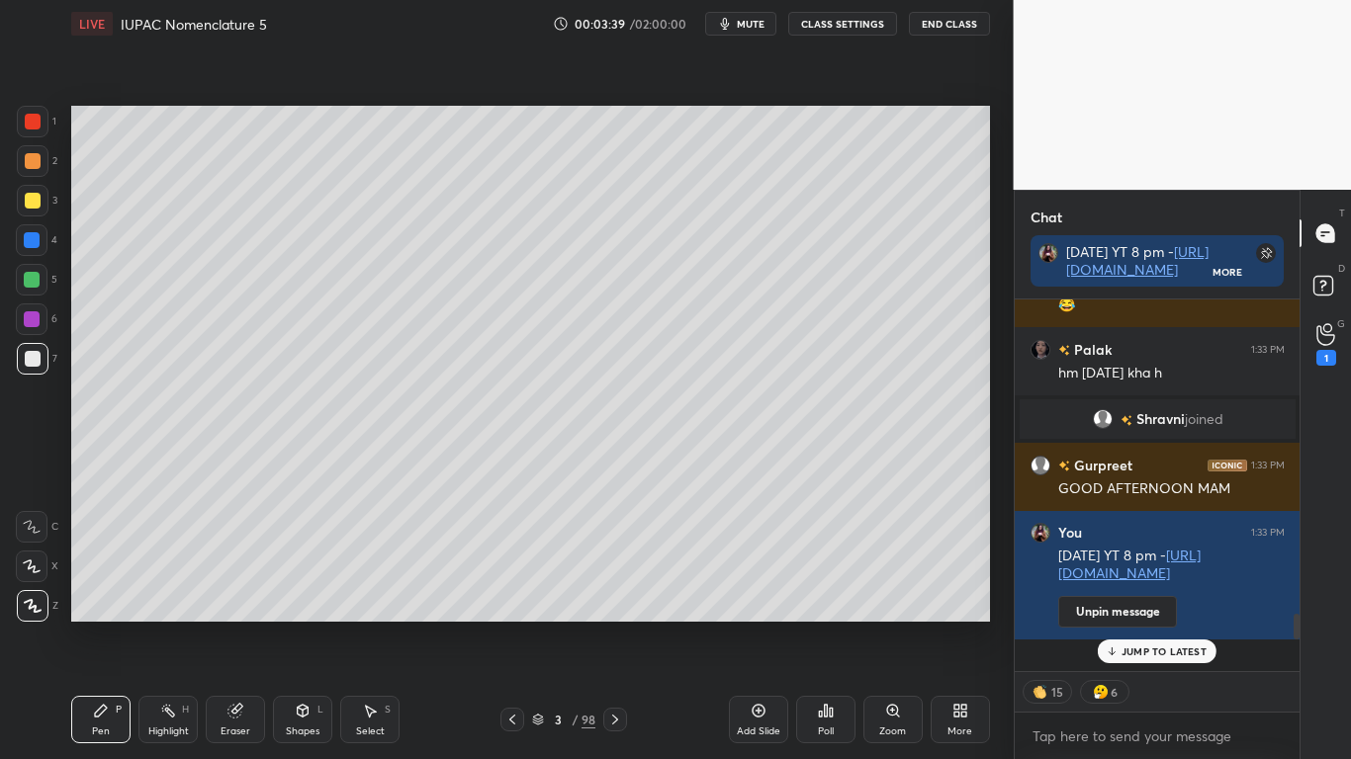
click at [1161, 625] on p "JUMP TO LATEST" at bounding box center [1163, 652] width 85 height 12
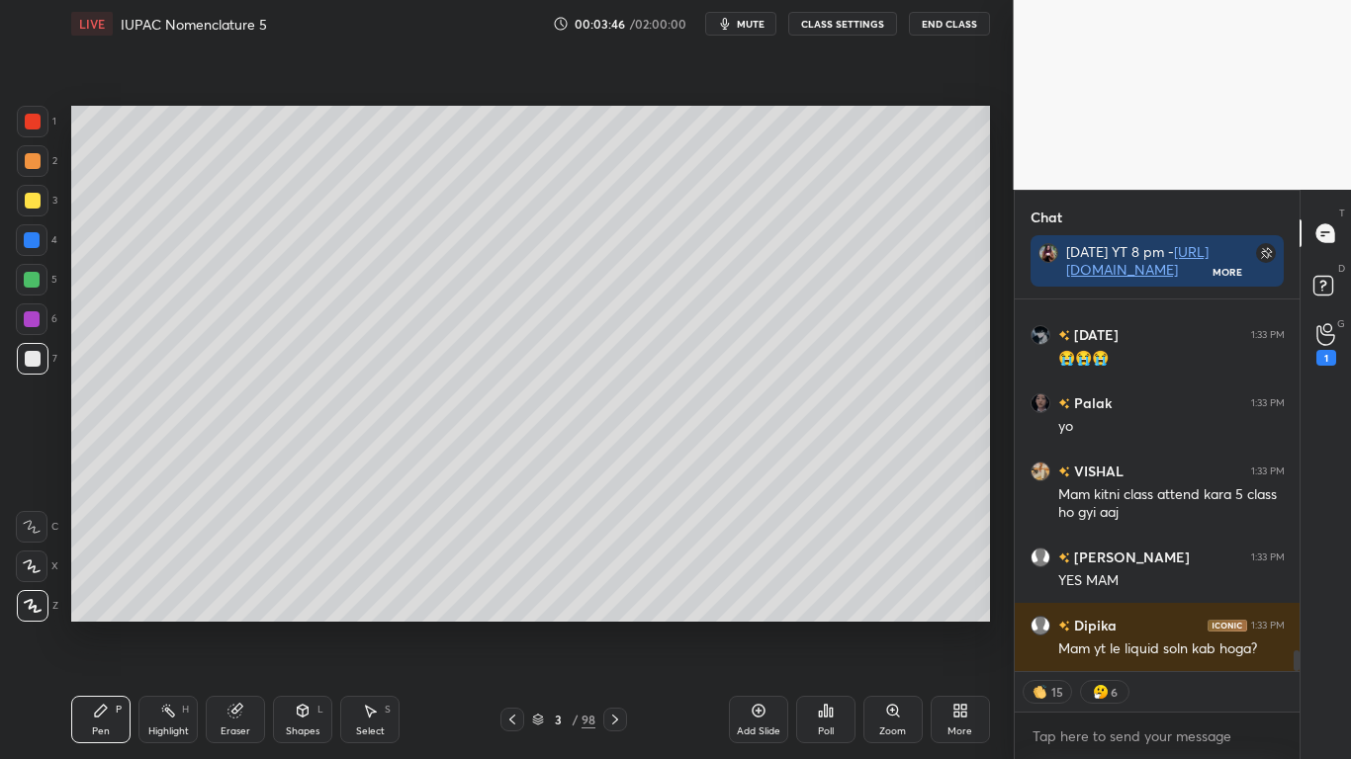
click at [41, 204] on div at bounding box center [33, 201] width 32 height 32
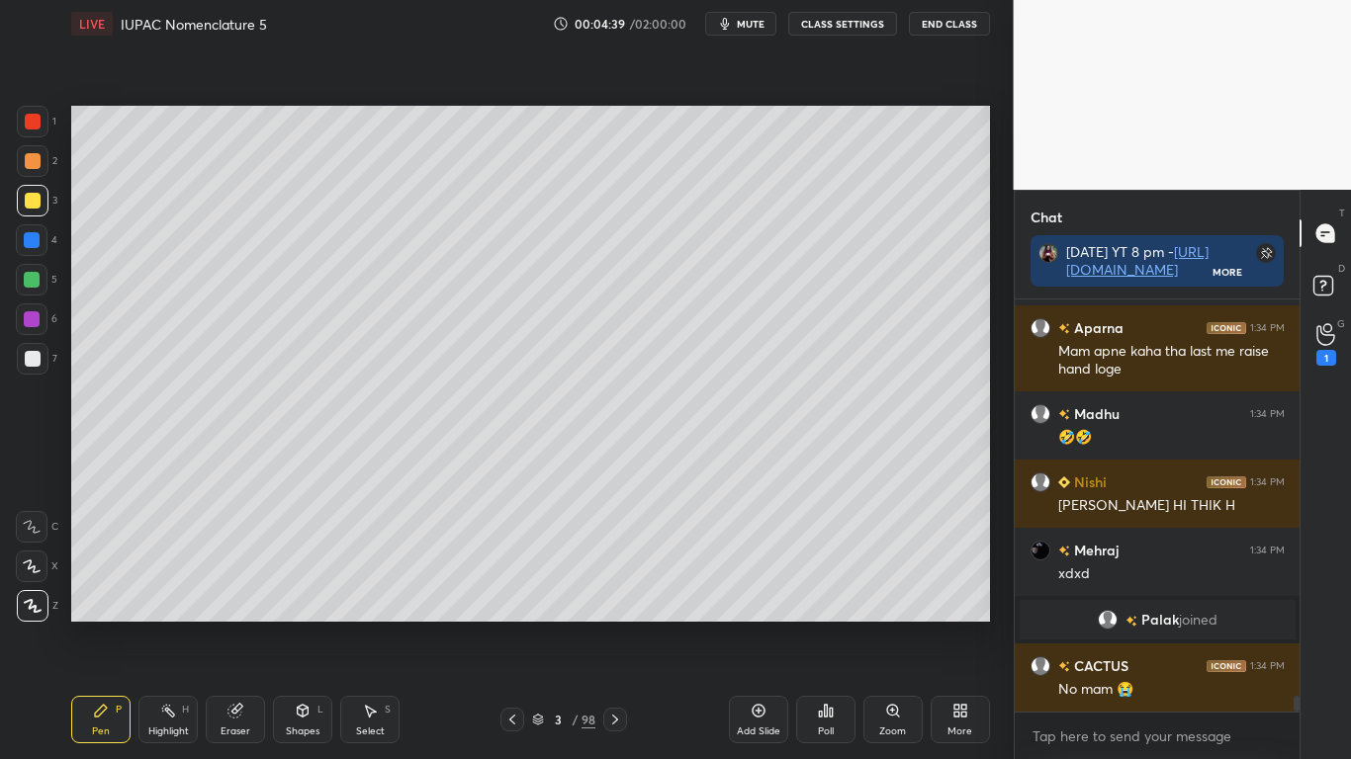
click at [36, 212] on div at bounding box center [33, 201] width 32 height 32
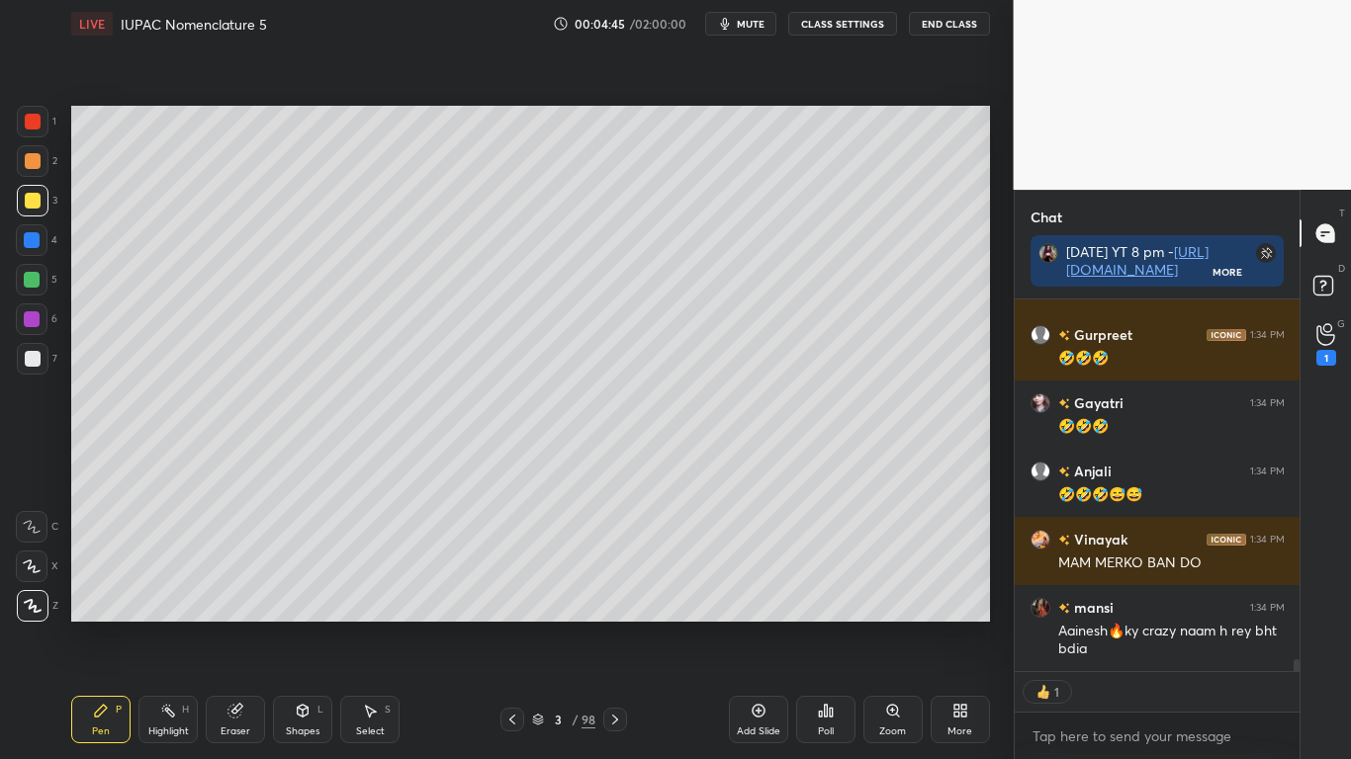
type textarea "x"
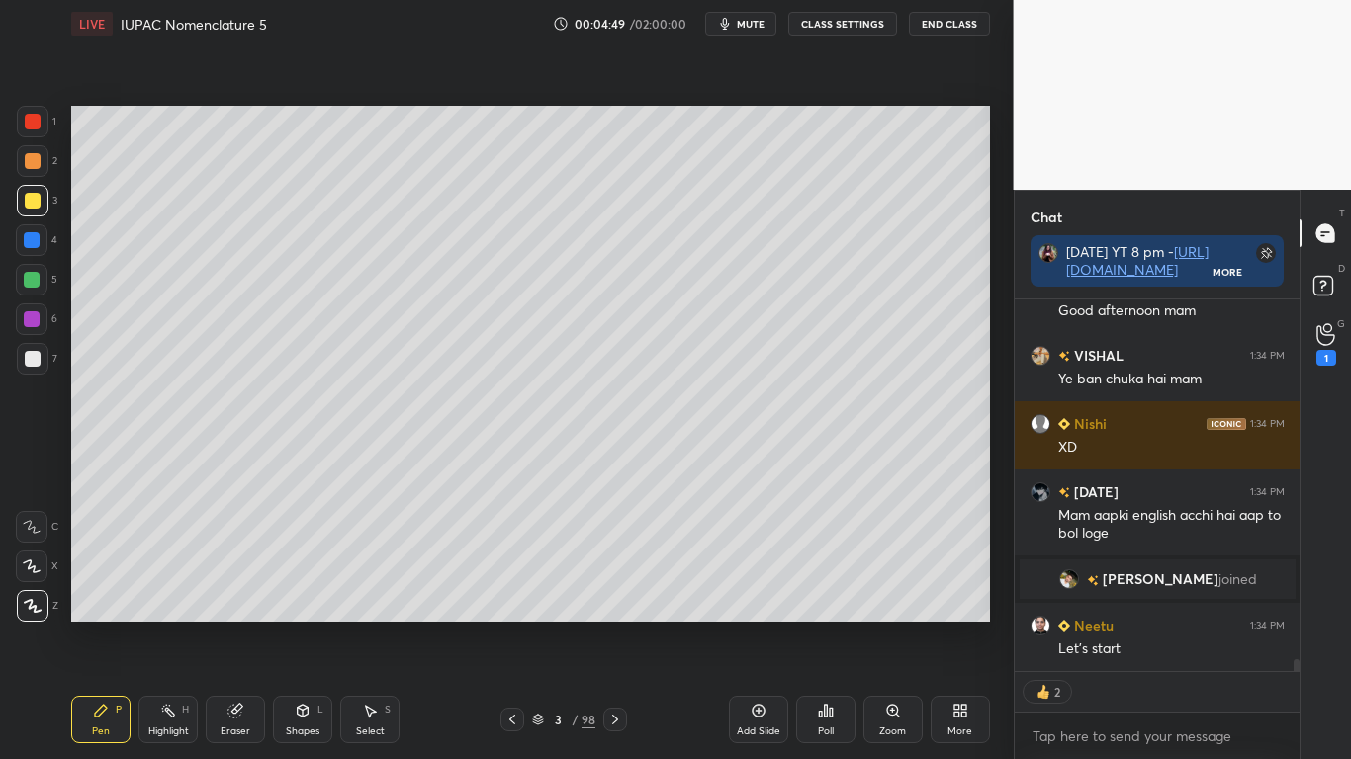
click at [835, 33] on button "CLASS SETTINGS" at bounding box center [842, 24] width 109 height 24
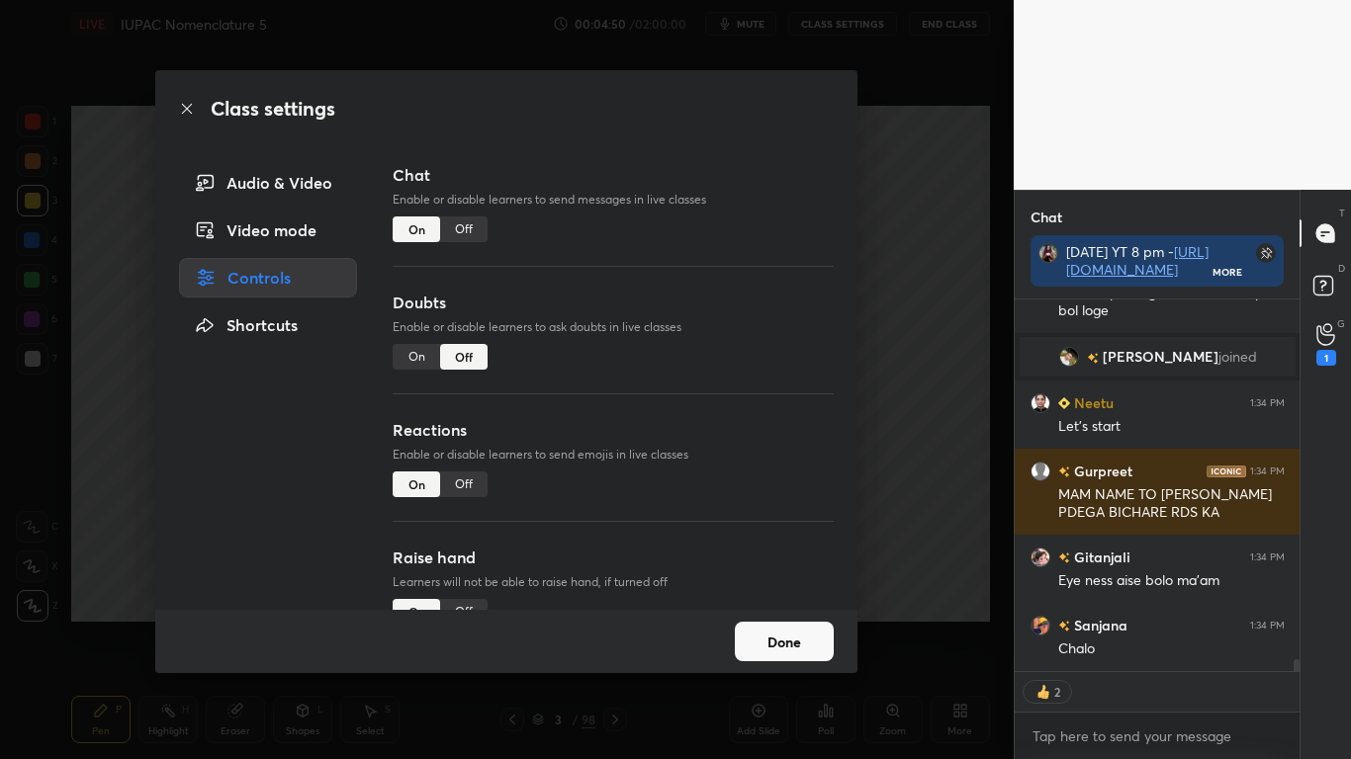
click at [459, 228] on div "Off" at bounding box center [463, 230] width 47 height 26
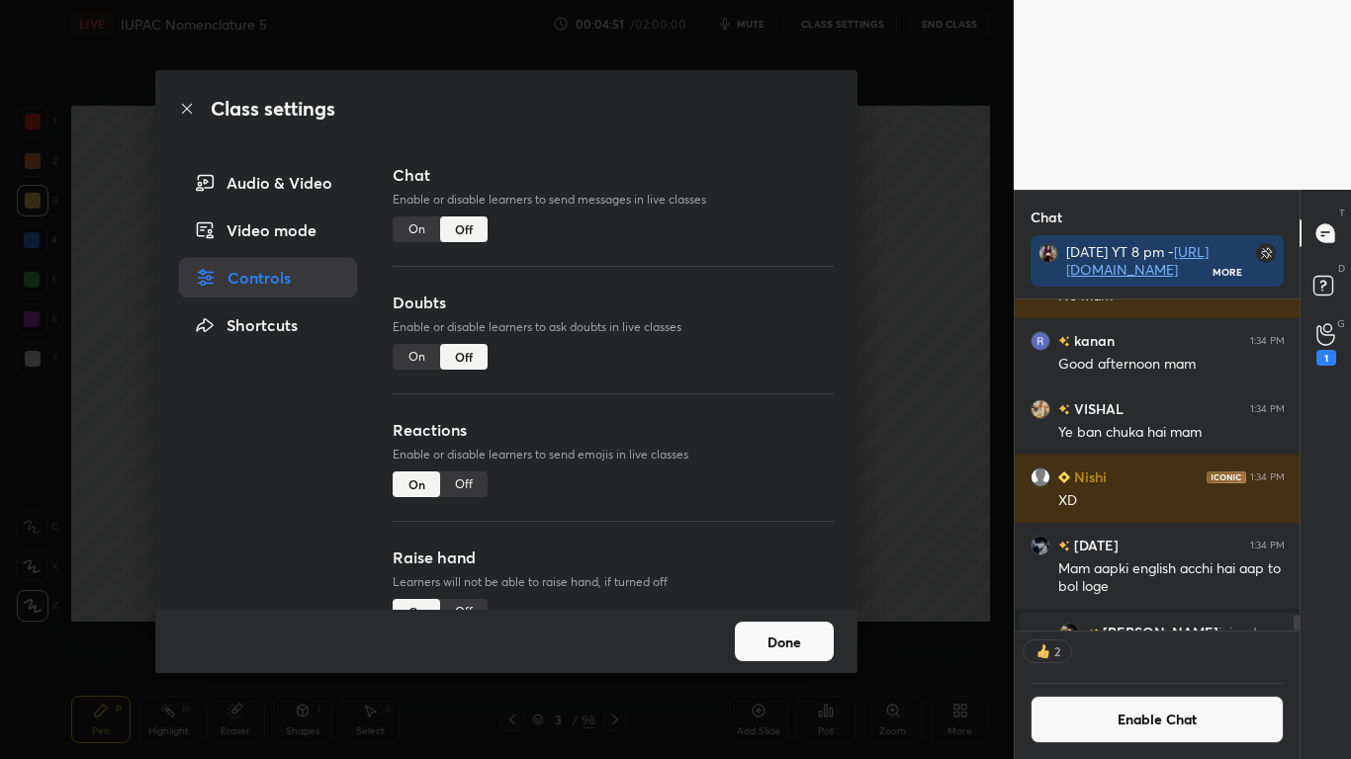
click at [792, 625] on button "Done" at bounding box center [784, 642] width 99 height 40
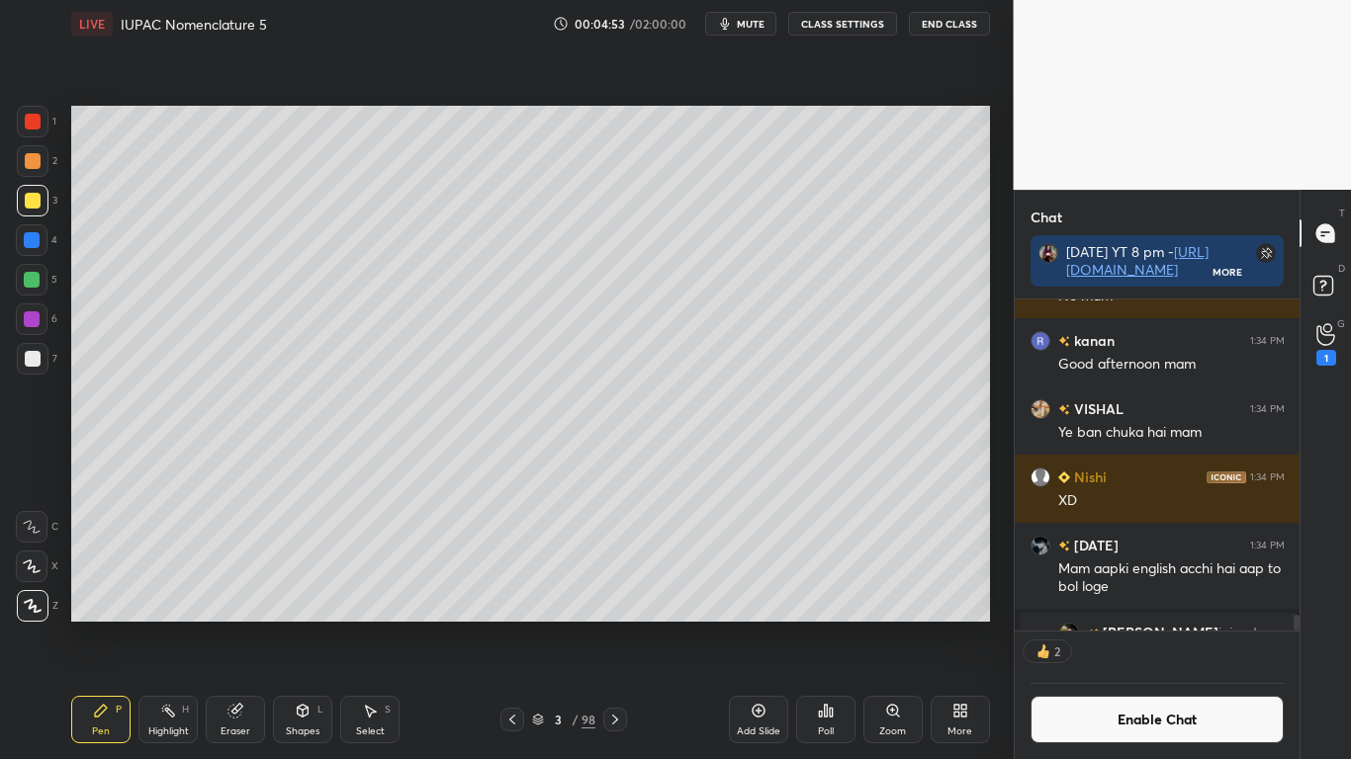
click at [537, 625] on icon at bounding box center [538, 717] width 10 height 5
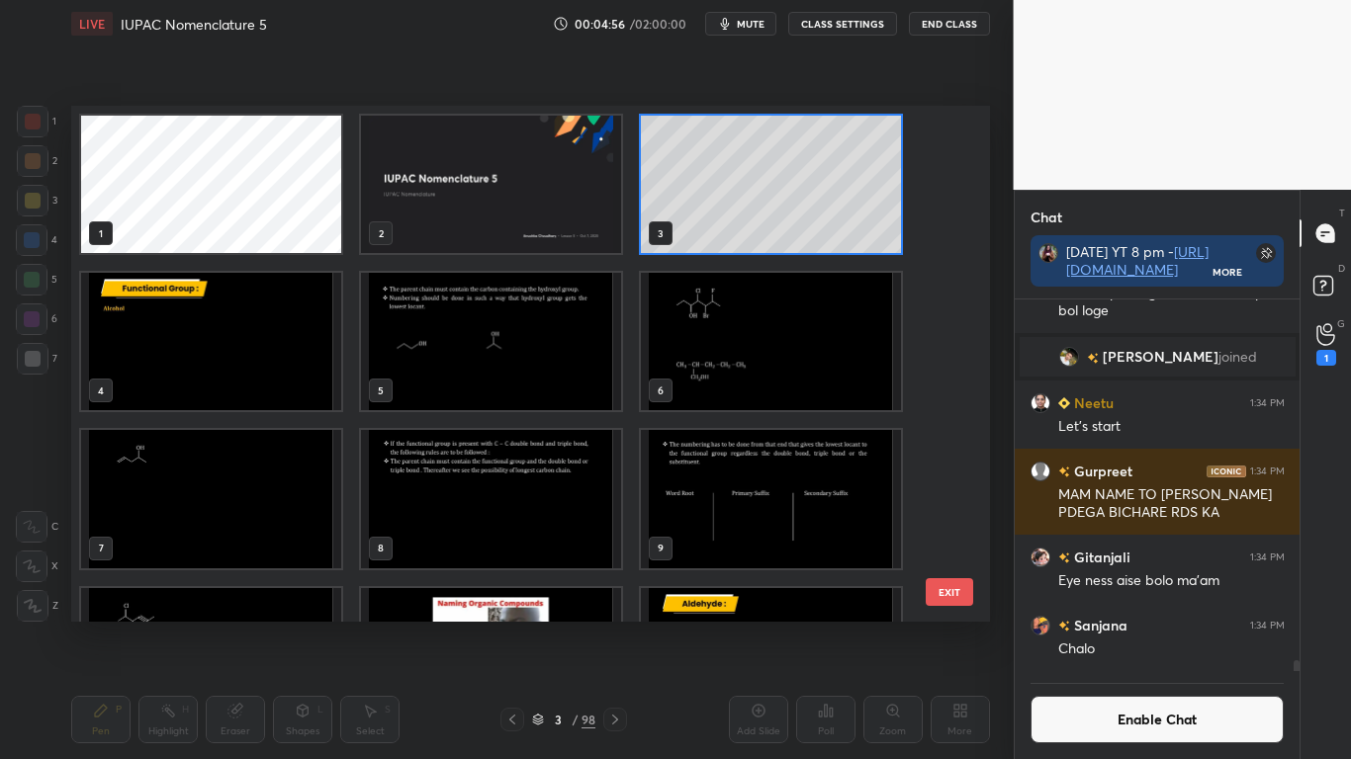
click at [212, 346] on img "grid" at bounding box center [211, 341] width 260 height 137
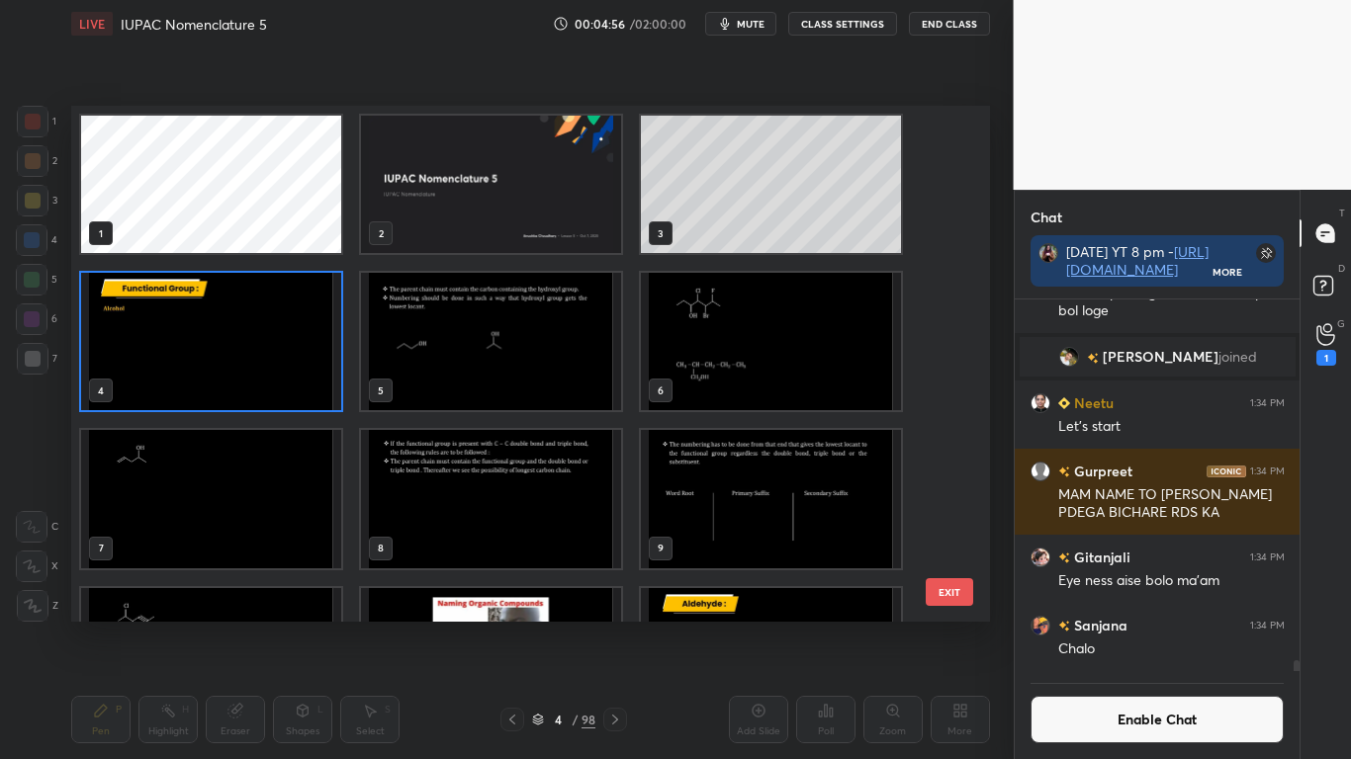
click at [215, 348] on img "grid" at bounding box center [211, 341] width 260 height 137
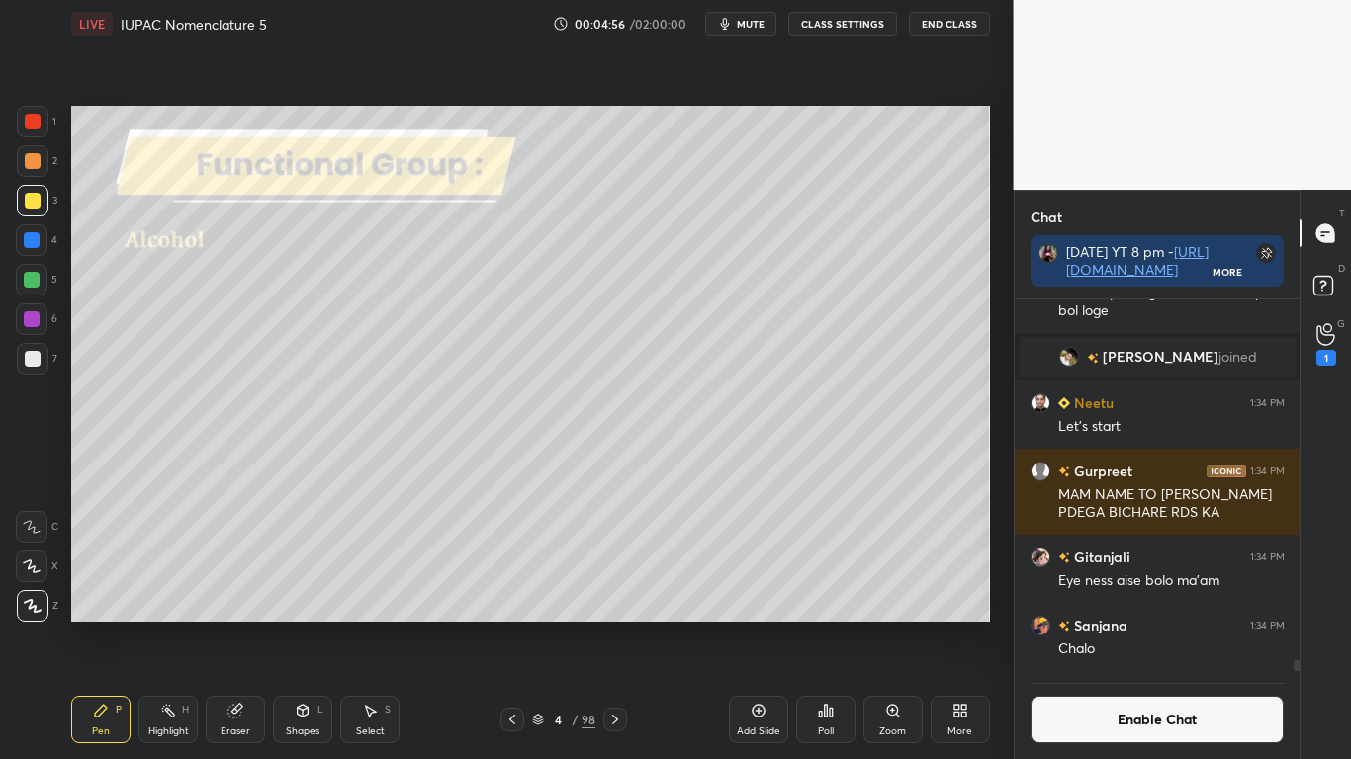
click at [214, 363] on img "grid" at bounding box center [211, 341] width 260 height 137
click at [34, 362] on div at bounding box center [33, 359] width 16 height 16
click at [38, 196] on div at bounding box center [33, 201] width 16 height 16
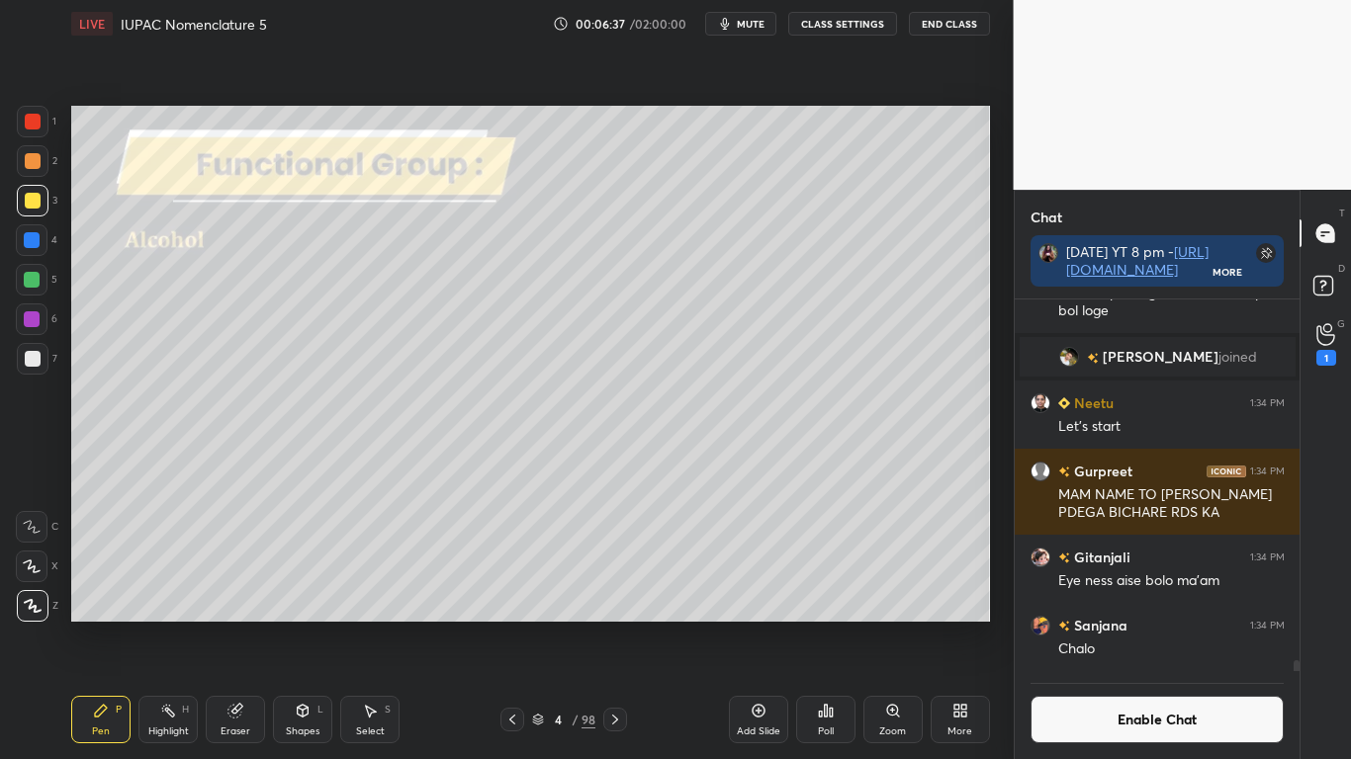
scroll to position [325, 279]
click at [28, 354] on div at bounding box center [33, 359] width 16 height 16
click at [33, 207] on div at bounding box center [33, 201] width 16 height 16
click at [235, 625] on icon at bounding box center [234, 711] width 13 height 13
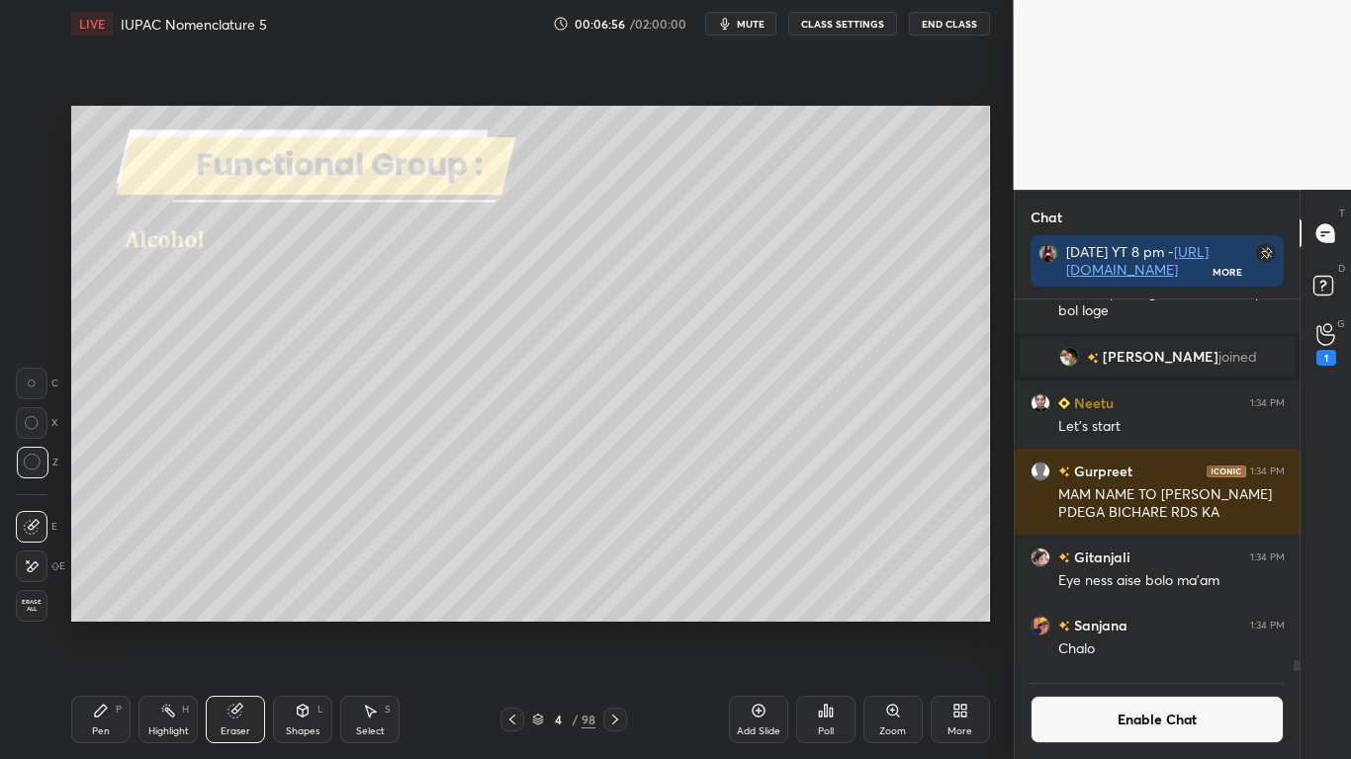
click at [108, 625] on icon at bounding box center [101, 711] width 16 height 16
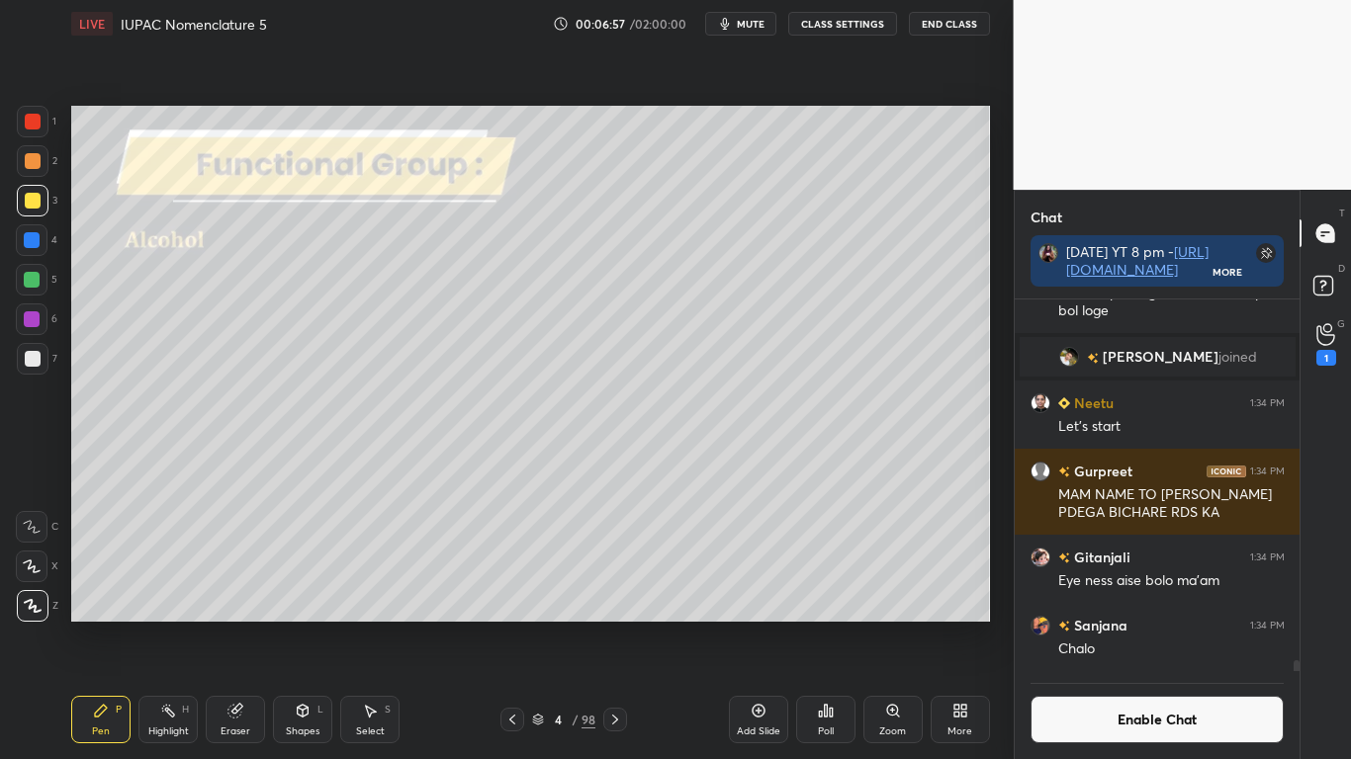
click at [1109, 625] on button "Enable Chat" at bounding box center [1157, 719] width 254 height 47
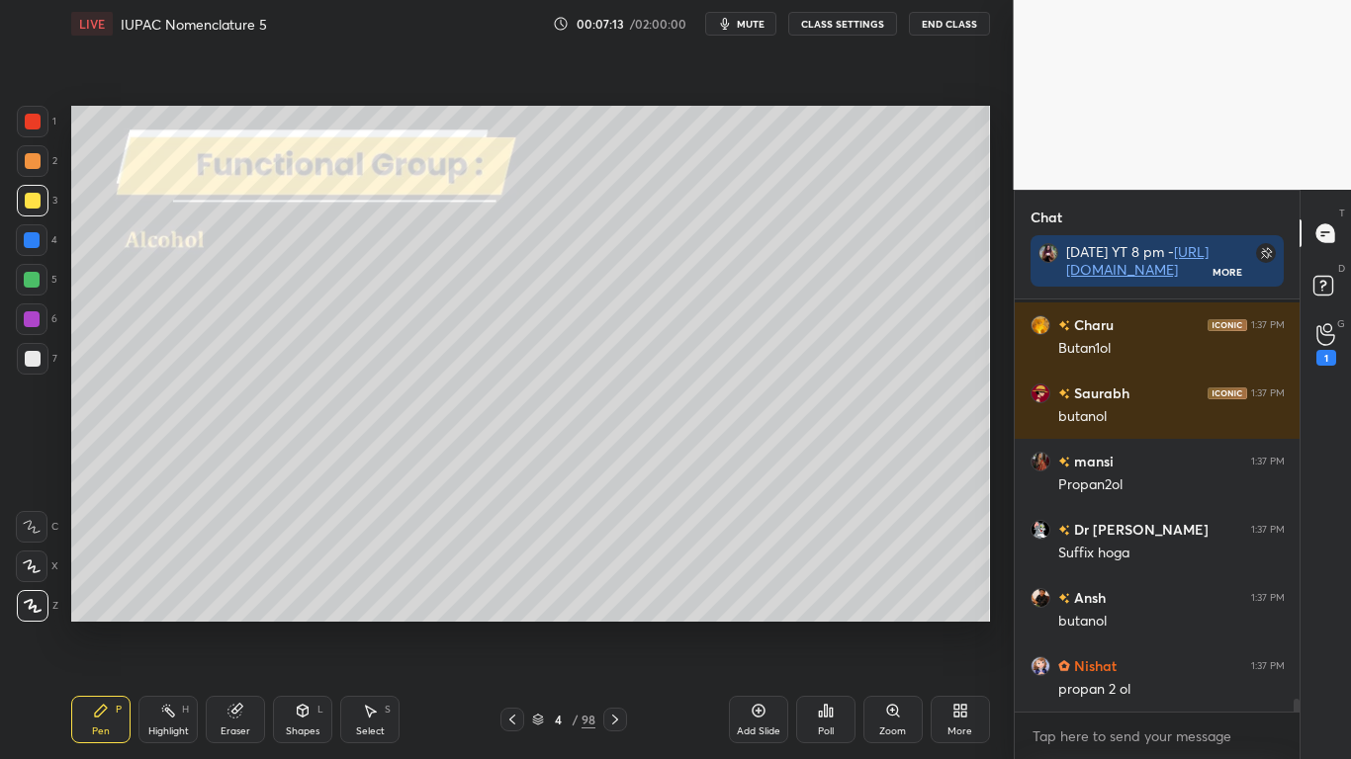
scroll to position [12922, 0]
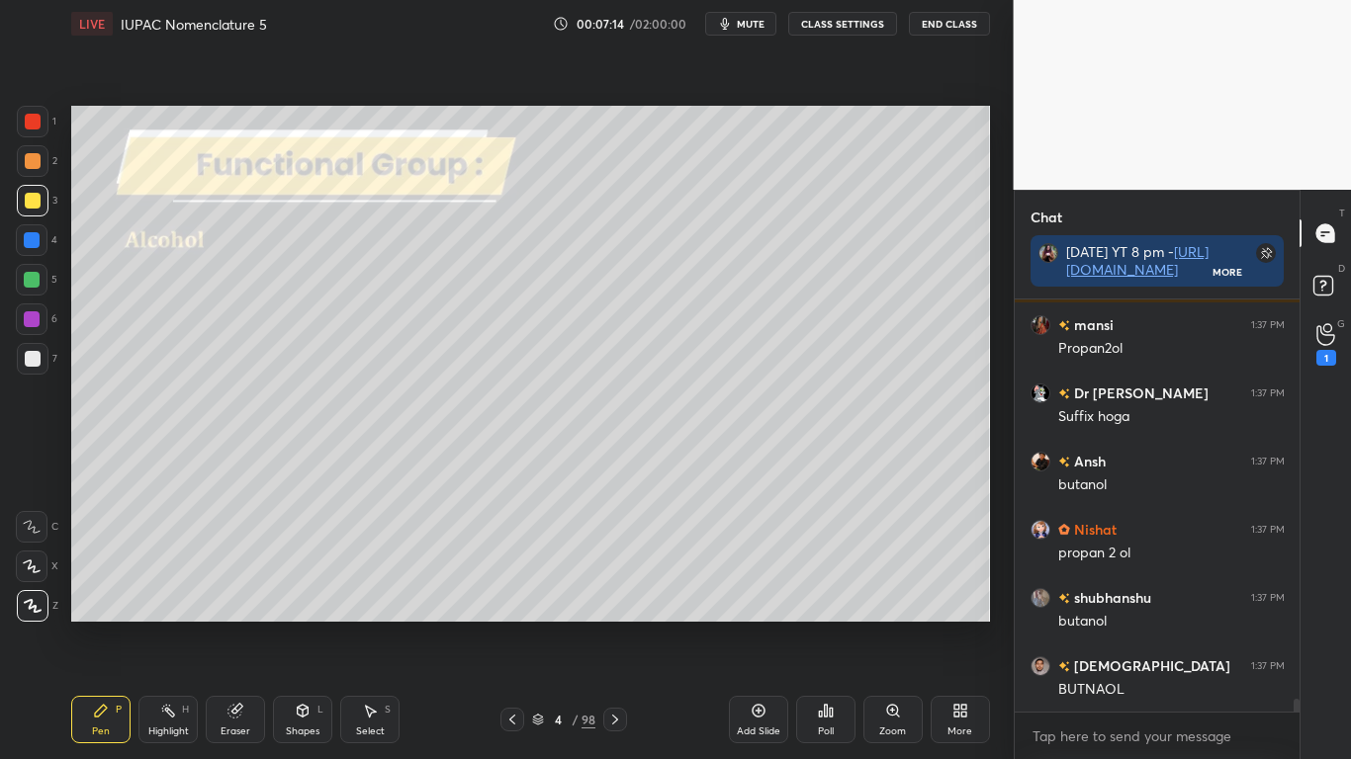
click at [238, 625] on icon at bounding box center [236, 709] width 11 height 10
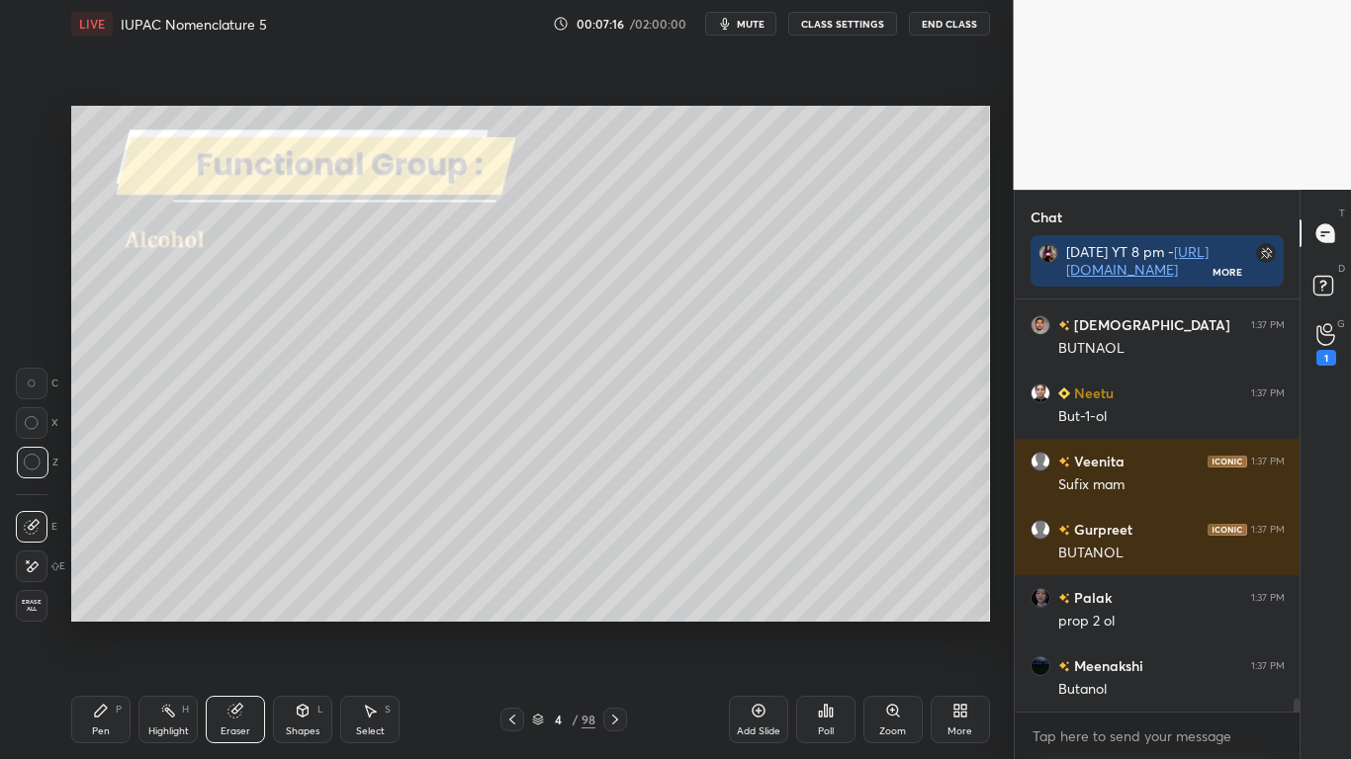
scroll to position [13331, 0]
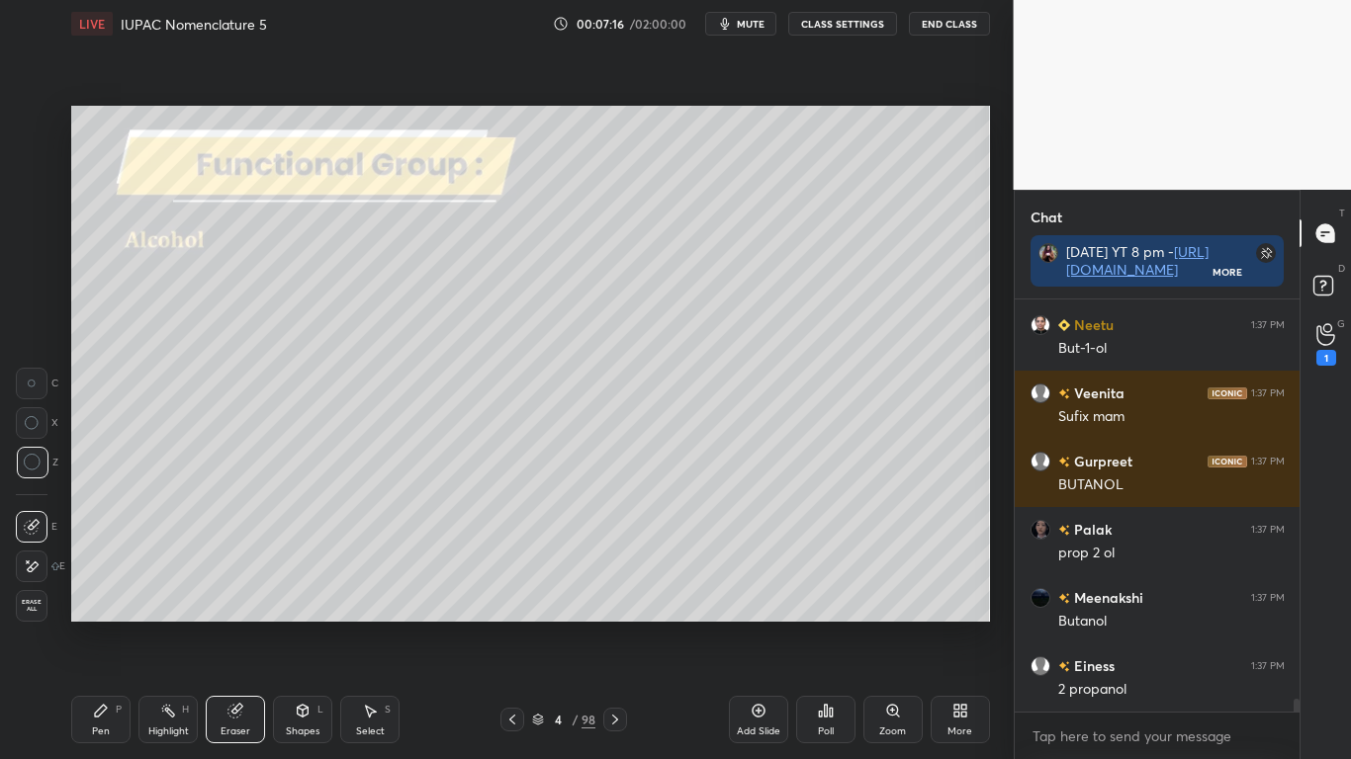
click at [97, 625] on div "Pen P" at bounding box center [100, 719] width 59 height 47
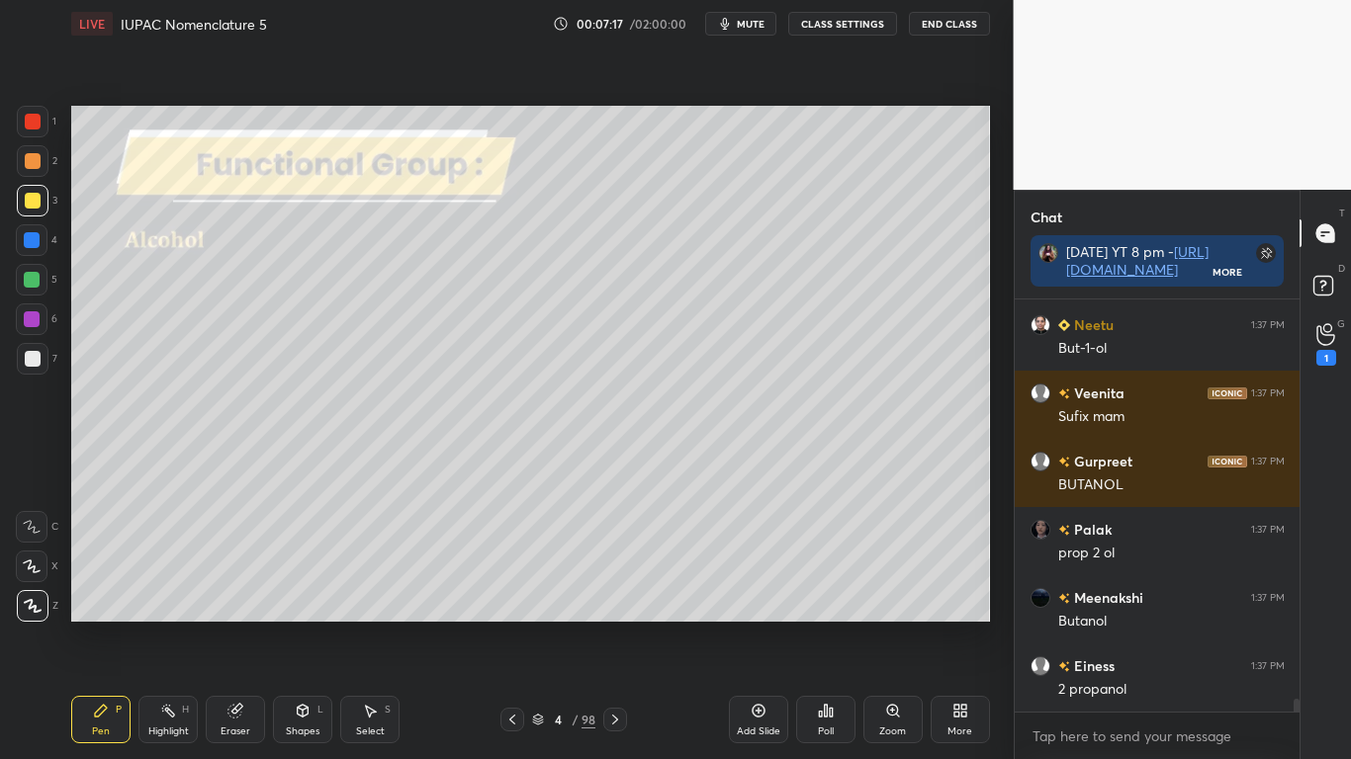
click at [39, 339] on div "6" at bounding box center [37, 324] width 42 height 40
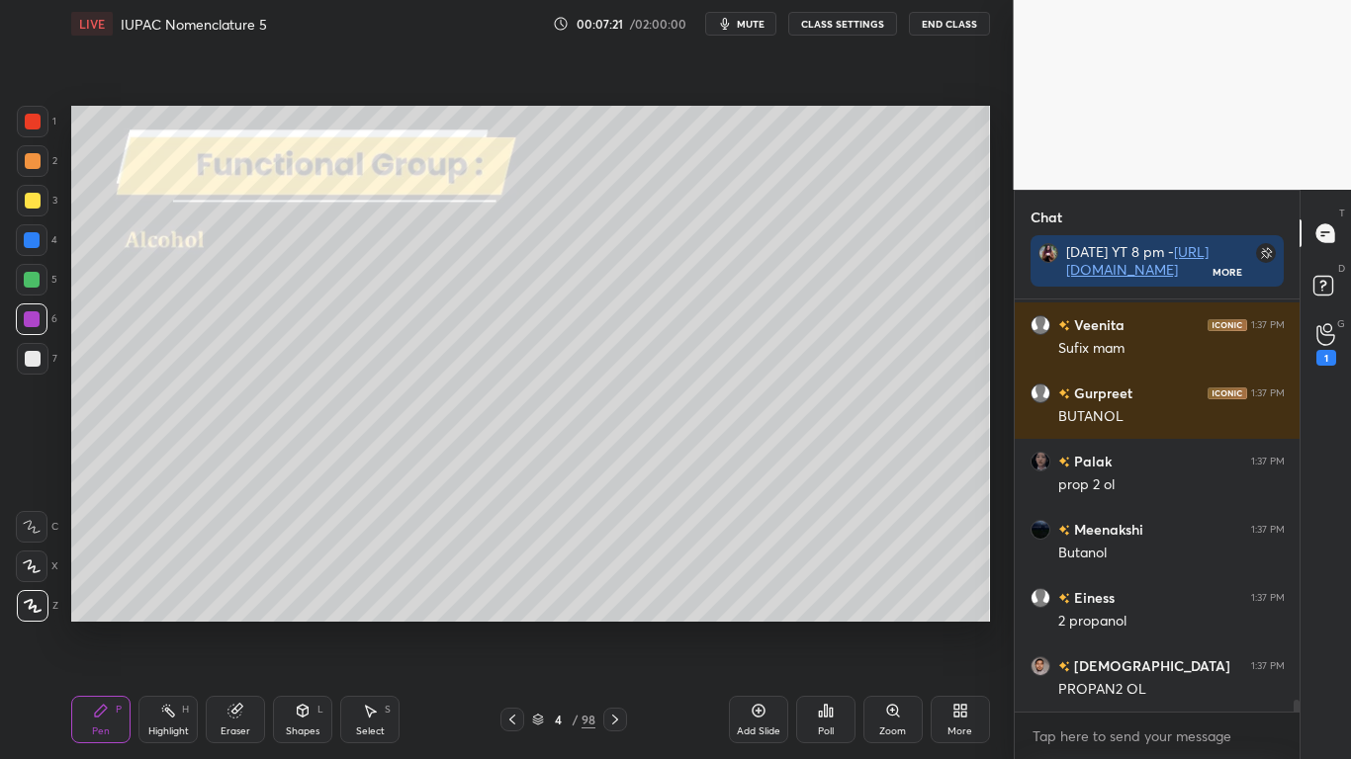
scroll to position [13467, 0]
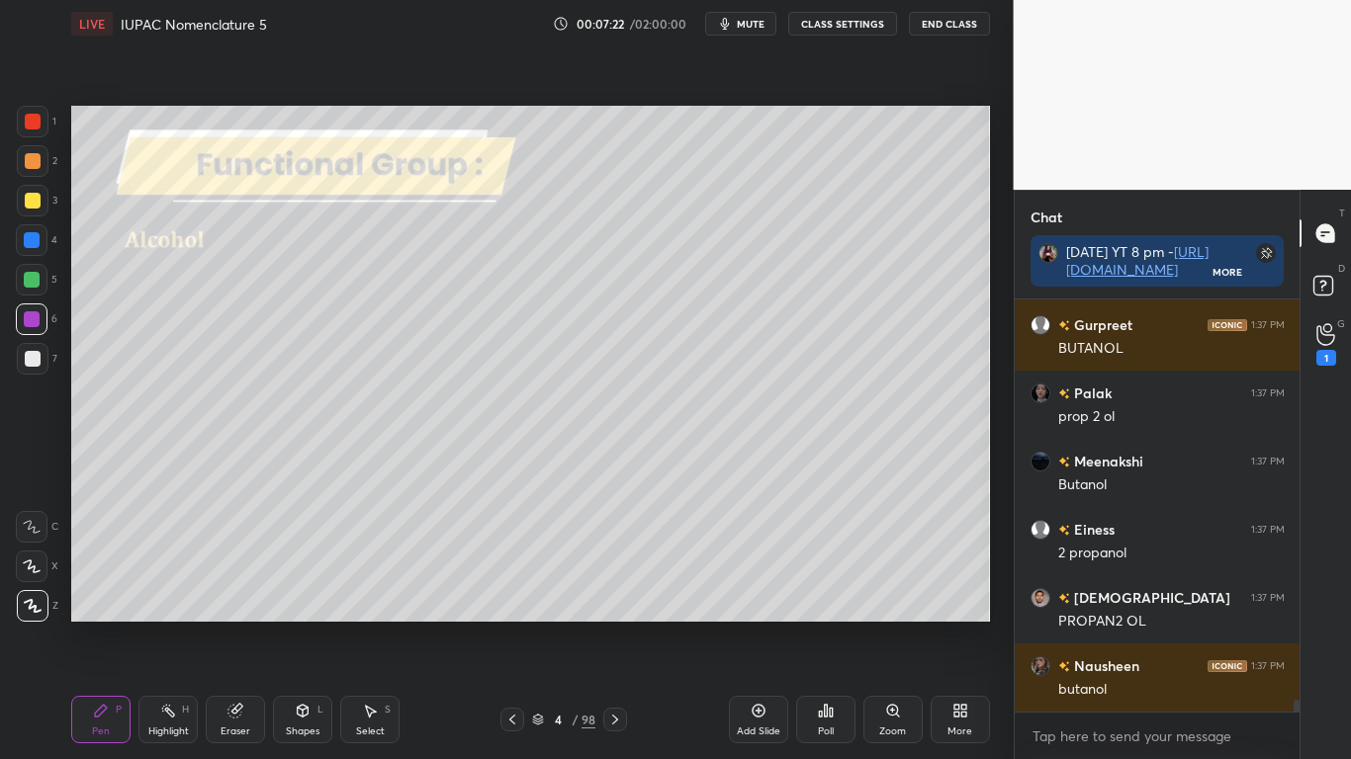
click at [38, 360] on div at bounding box center [33, 359] width 16 height 16
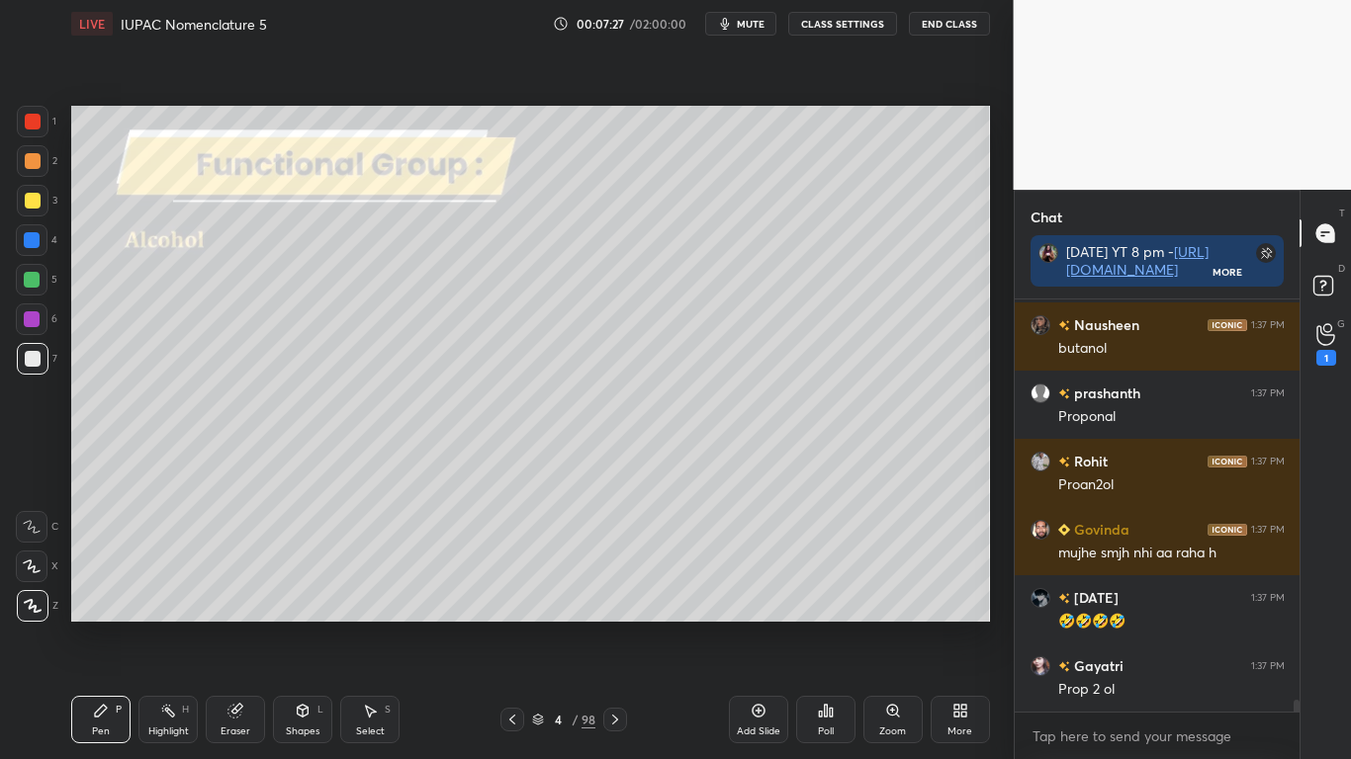
scroll to position [13945, 0]
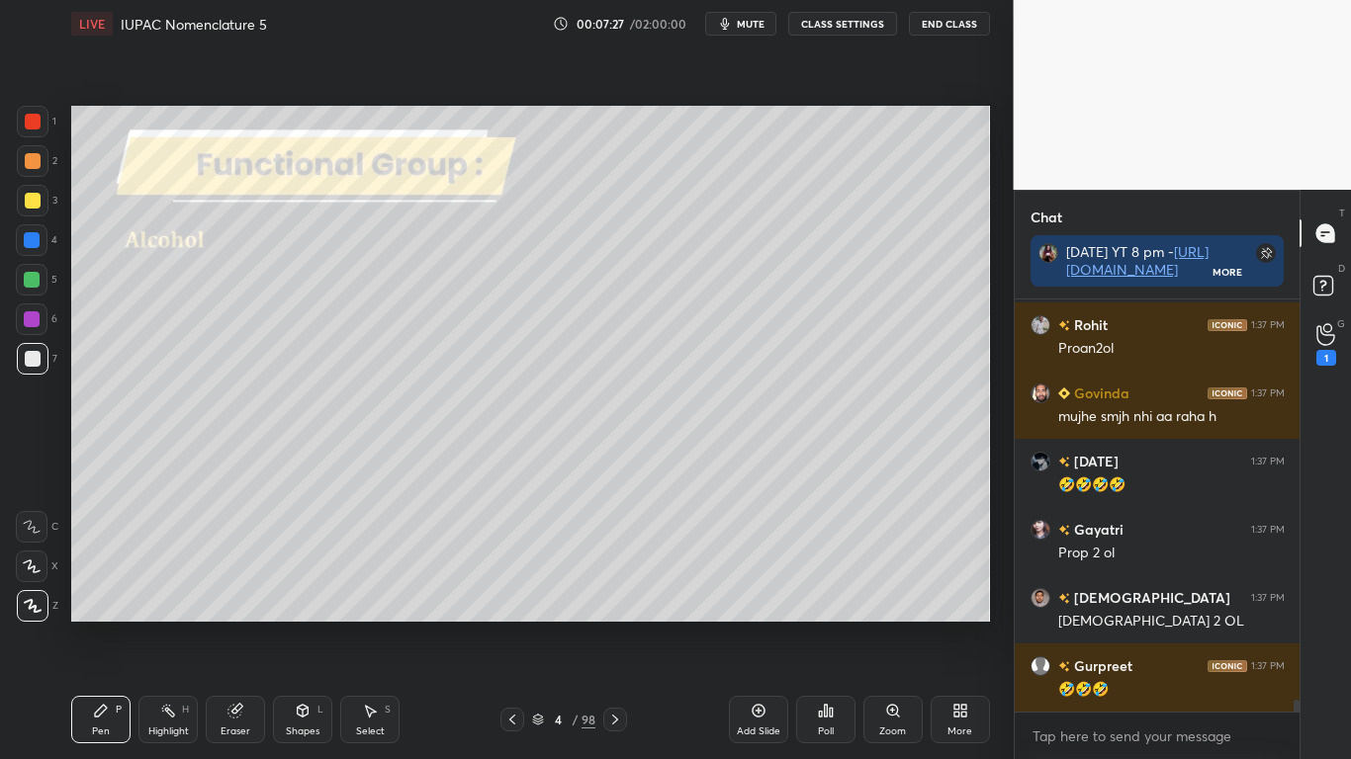
click at [39, 364] on div at bounding box center [33, 359] width 16 height 16
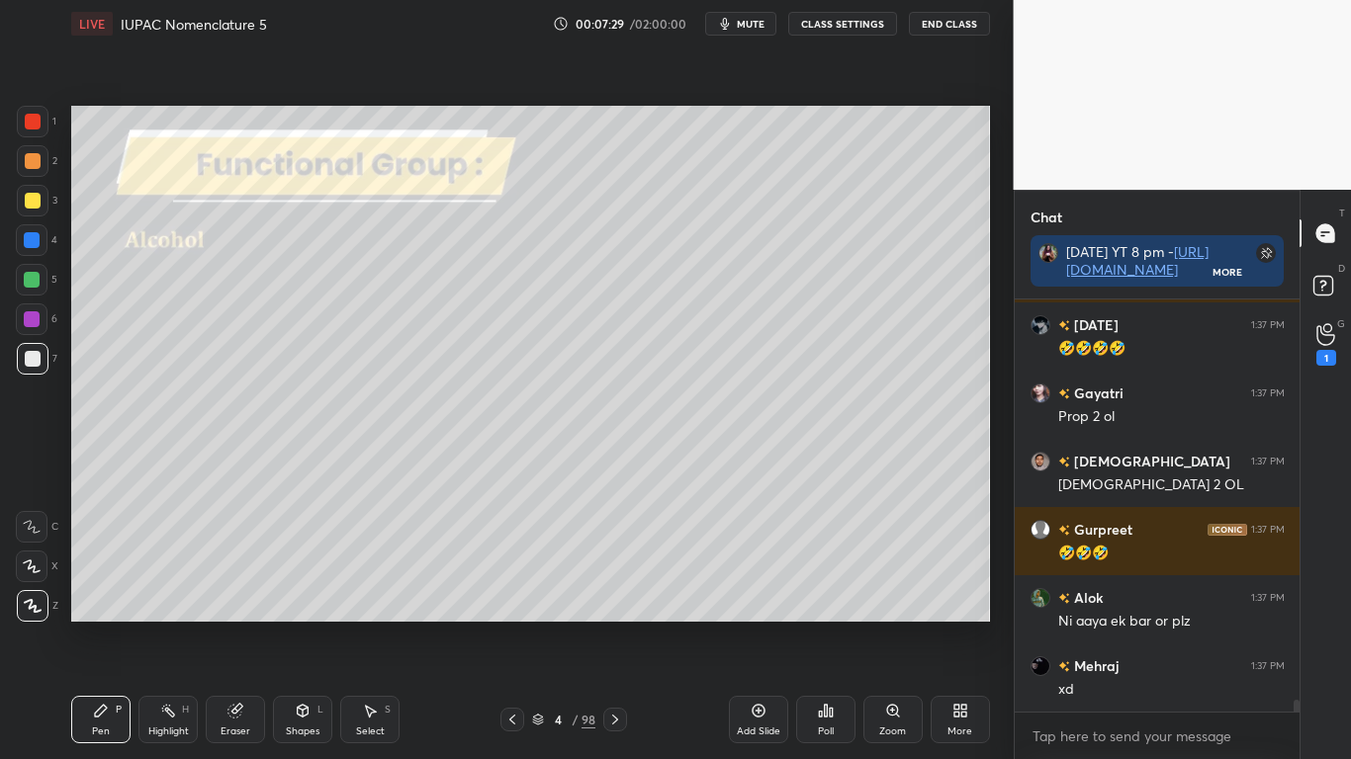
scroll to position [14150, 0]
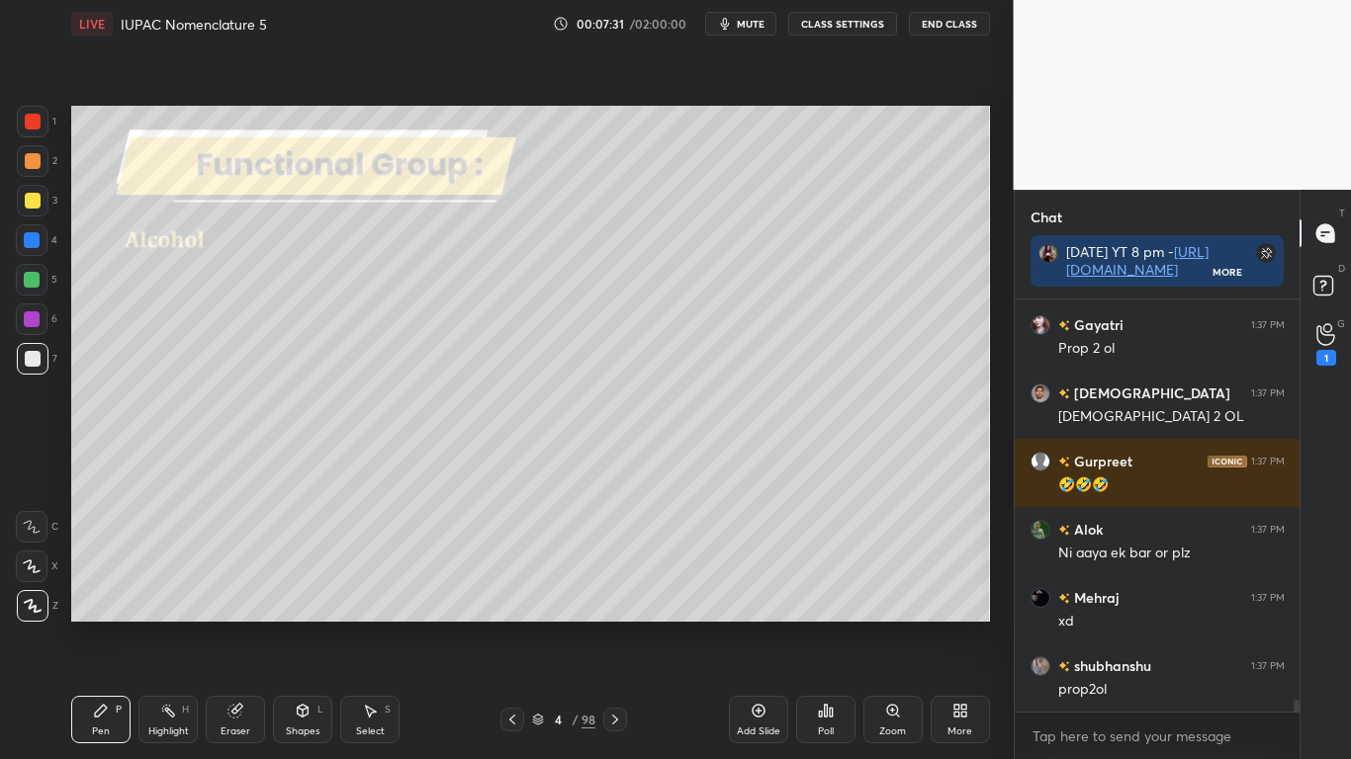
type textarea "x"
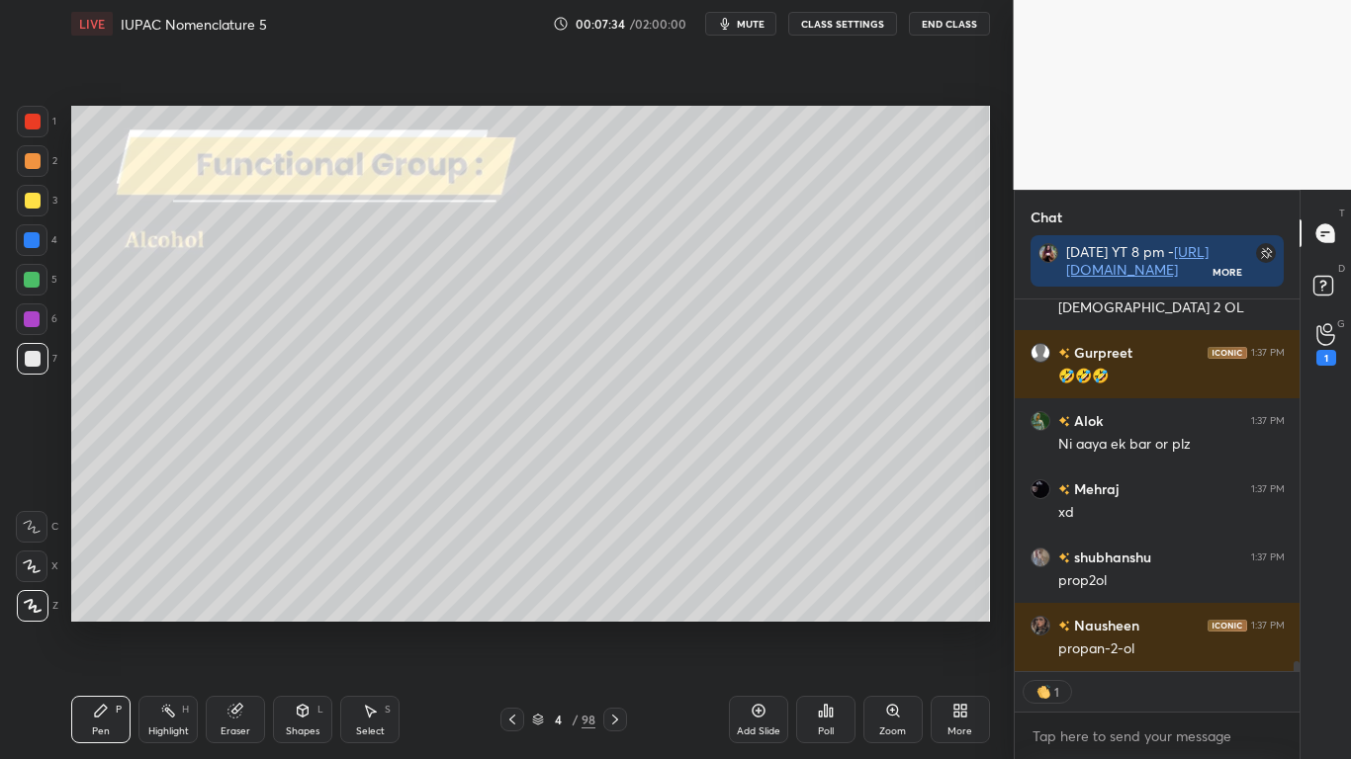
scroll to position [14395, 0]
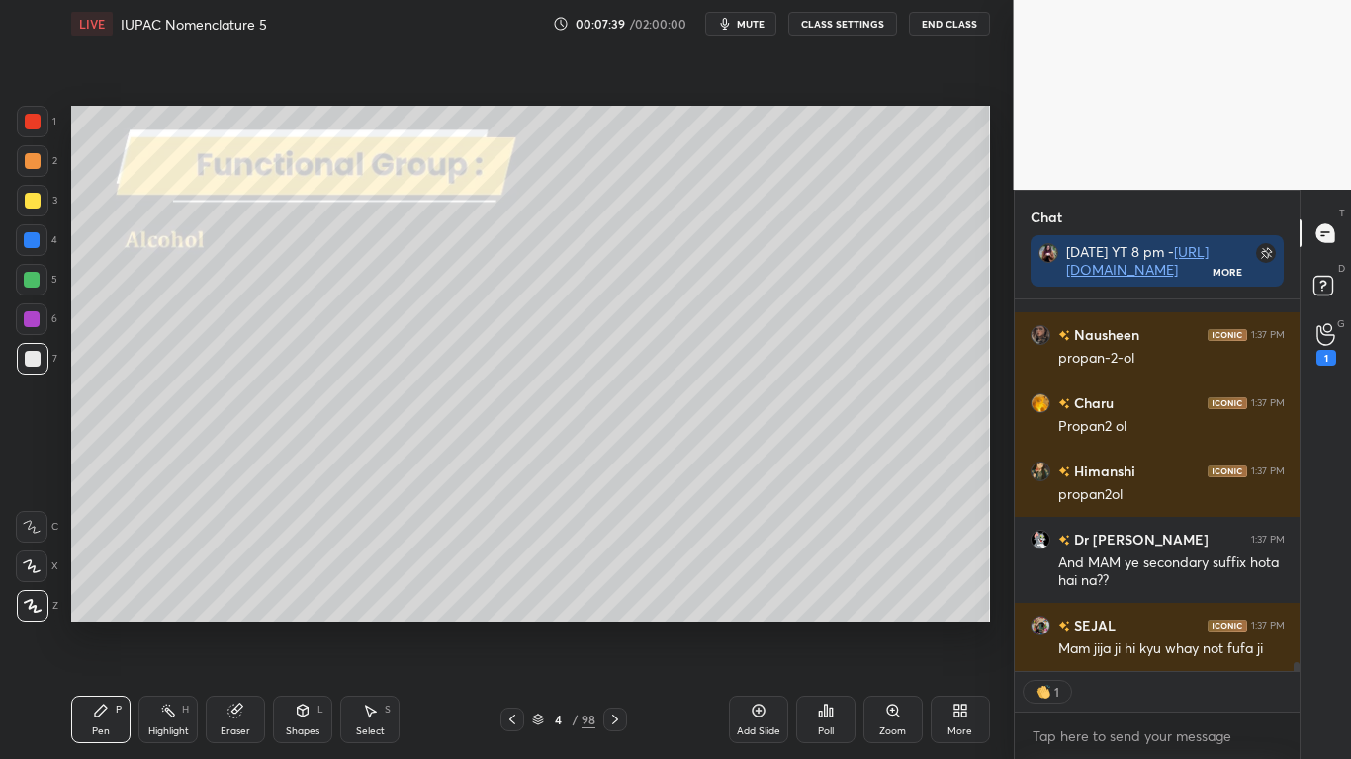
click at [846, 26] on button "CLASS SETTINGS" at bounding box center [842, 24] width 109 height 24
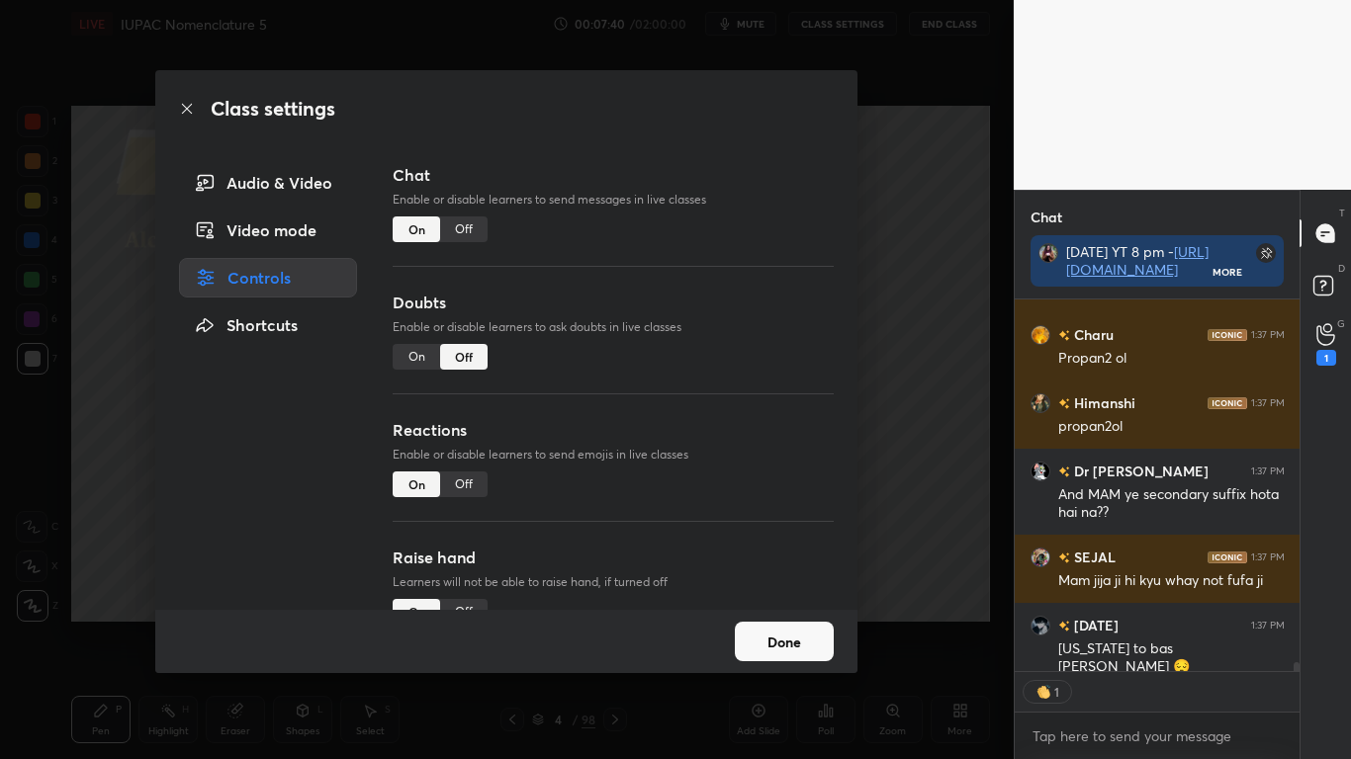
click at [480, 231] on div "Off" at bounding box center [463, 230] width 47 height 26
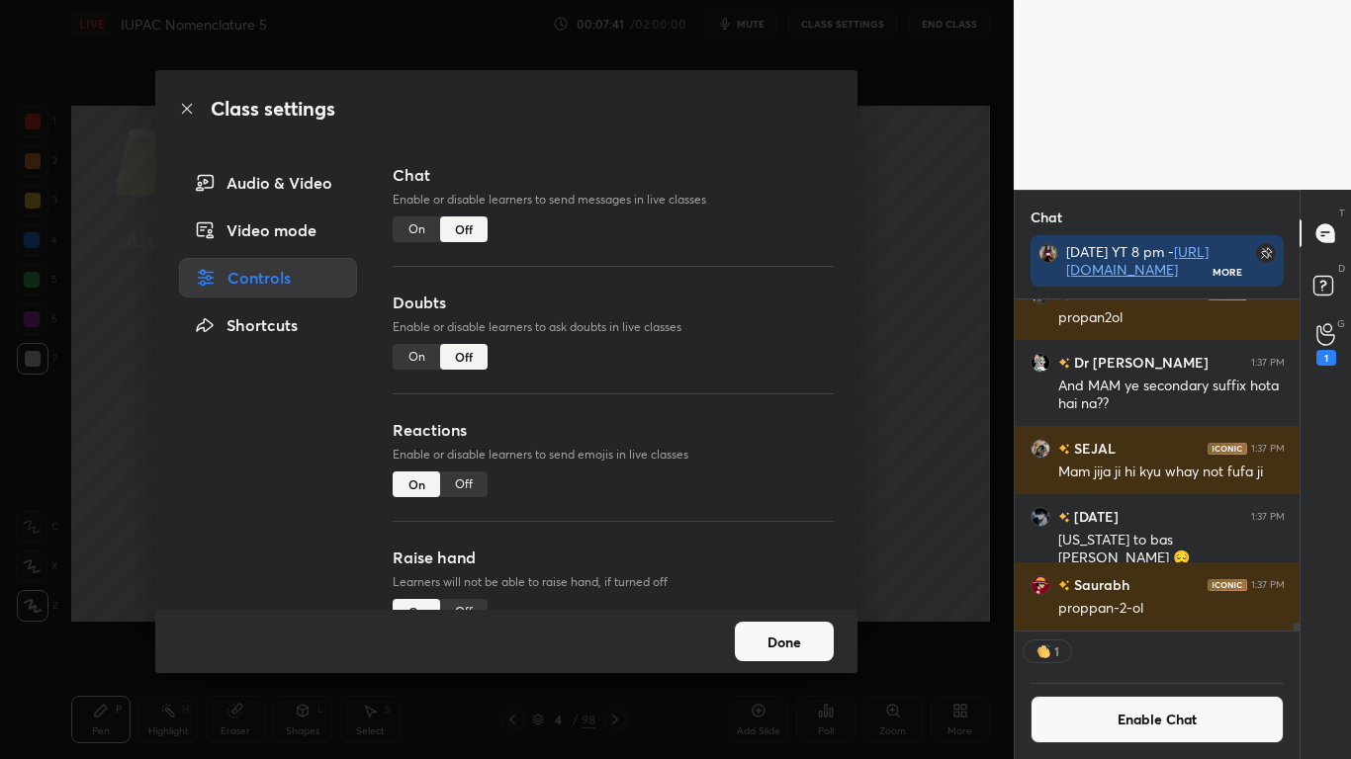
click at [801, 625] on button "Done" at bounding box center [784, 642] width 99 height 40
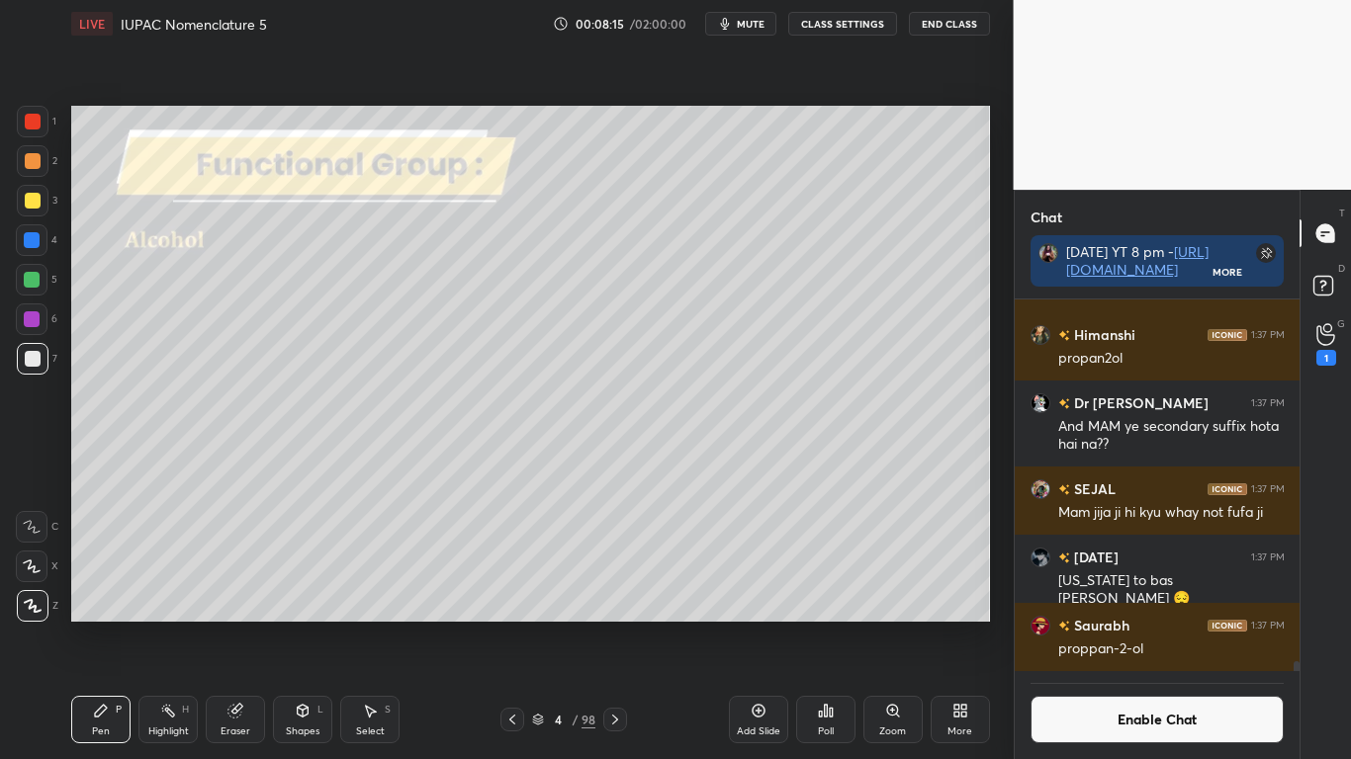
click at [1105, 625] on button "Enable Chat" at bounding box center [1157, 719] width 254 height 47
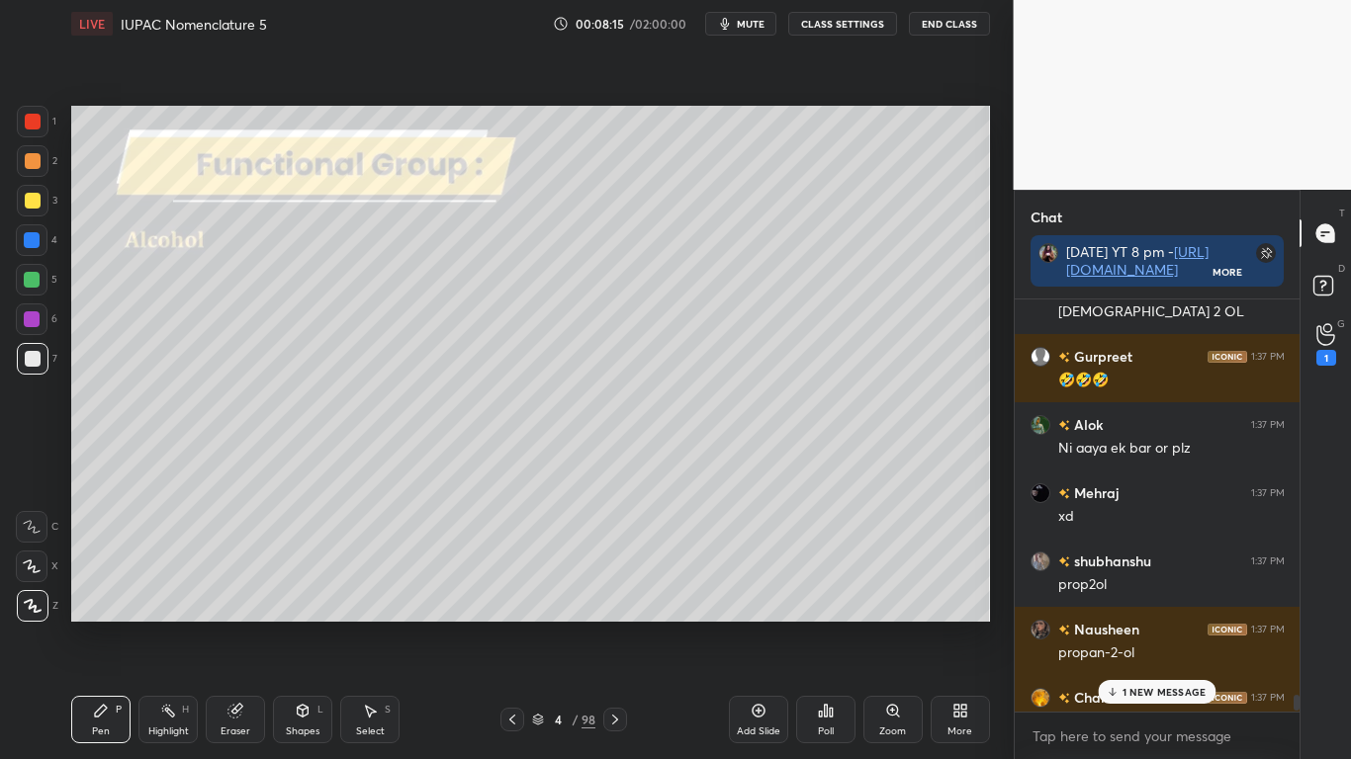
click at [1127, 625] on p "1 NEW MESSAGE" at bounding box center [1164, 692] width 84 height 12
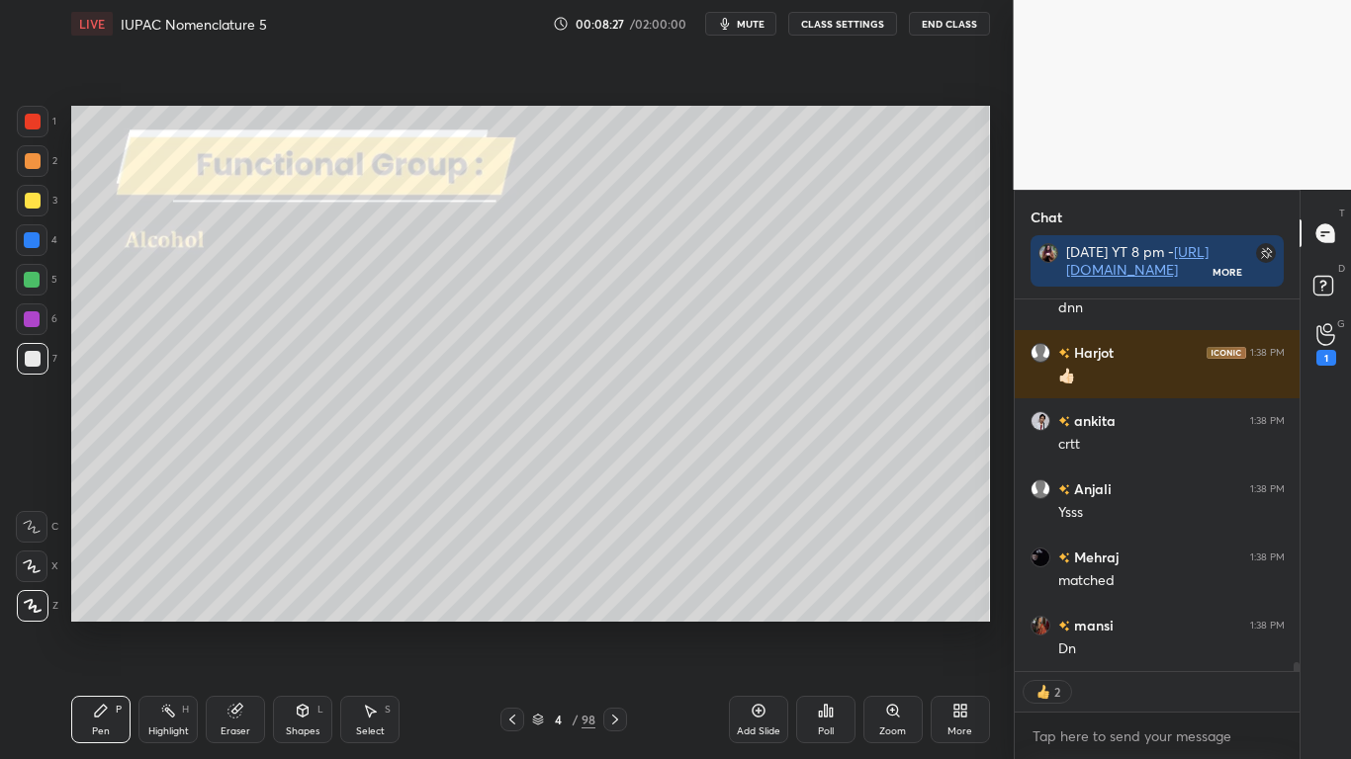
scroll to position [14619, 0]
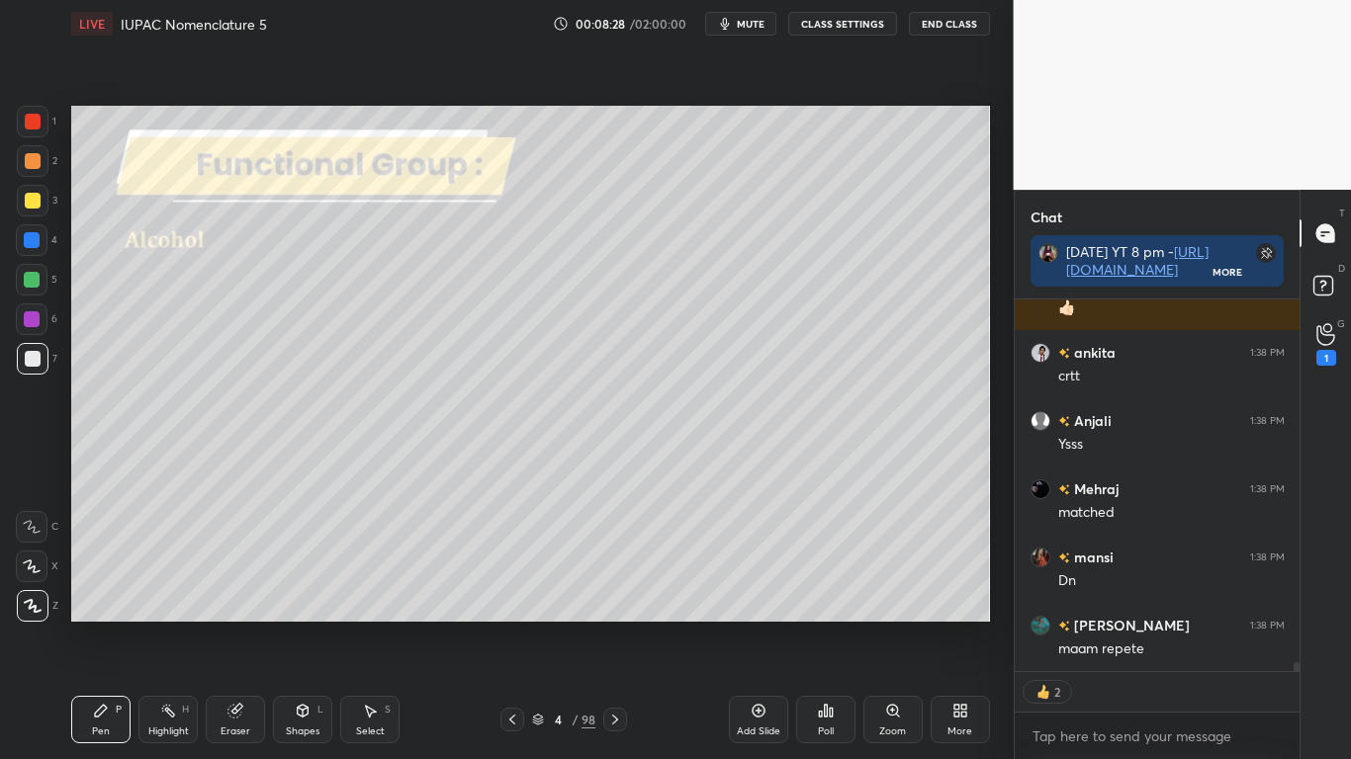
click at [543, 625] on icon at bounding box center [538, 720] width 12 height 12
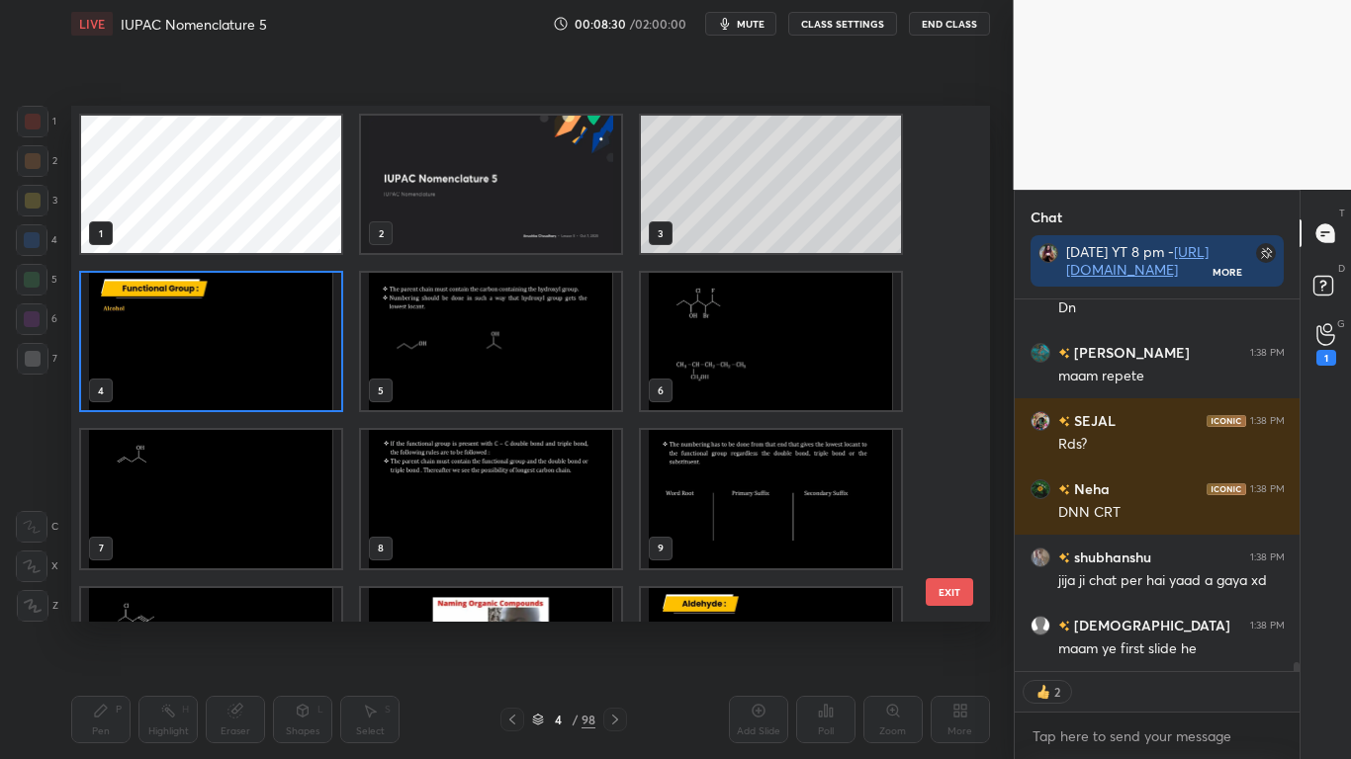
scroll to position [14961, 0]
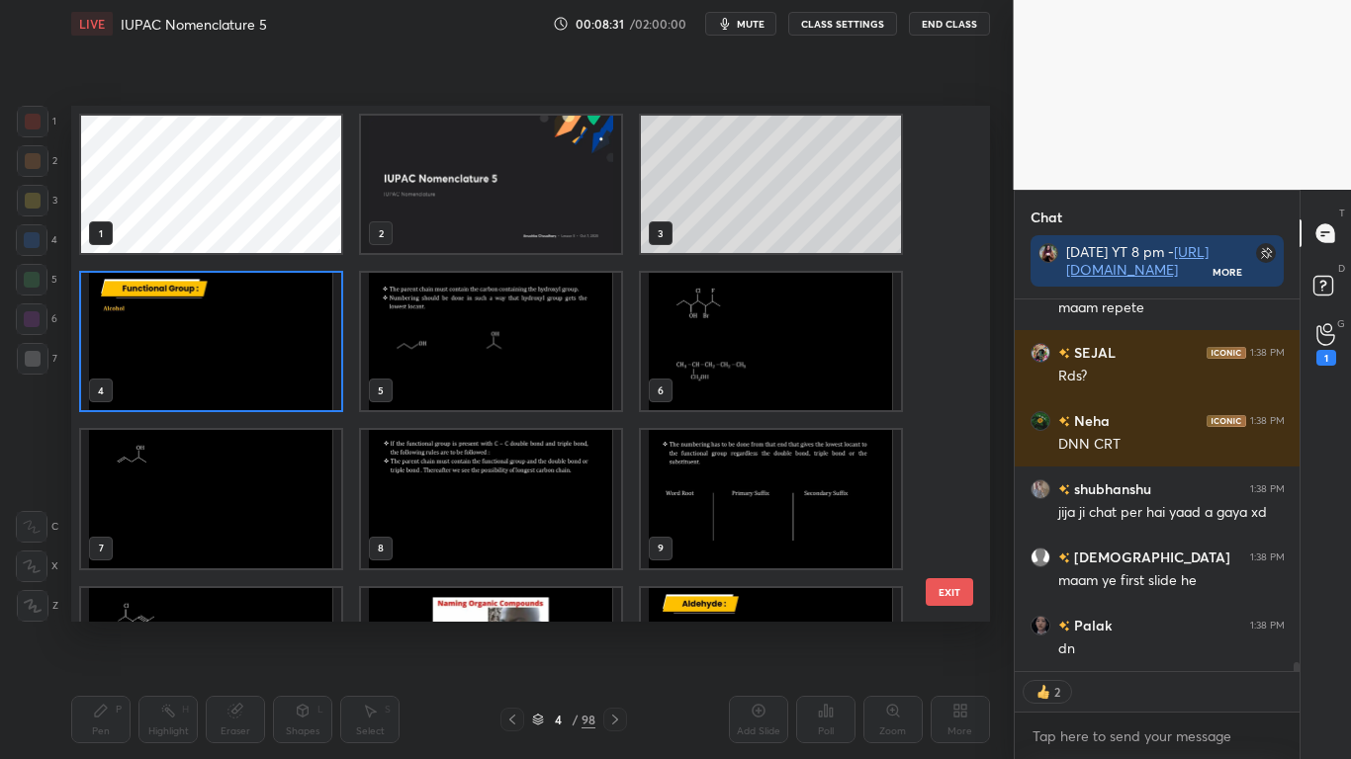
click at [945, 584] on button "EXIT" at bounding box center [949, 592] width 47 height 28
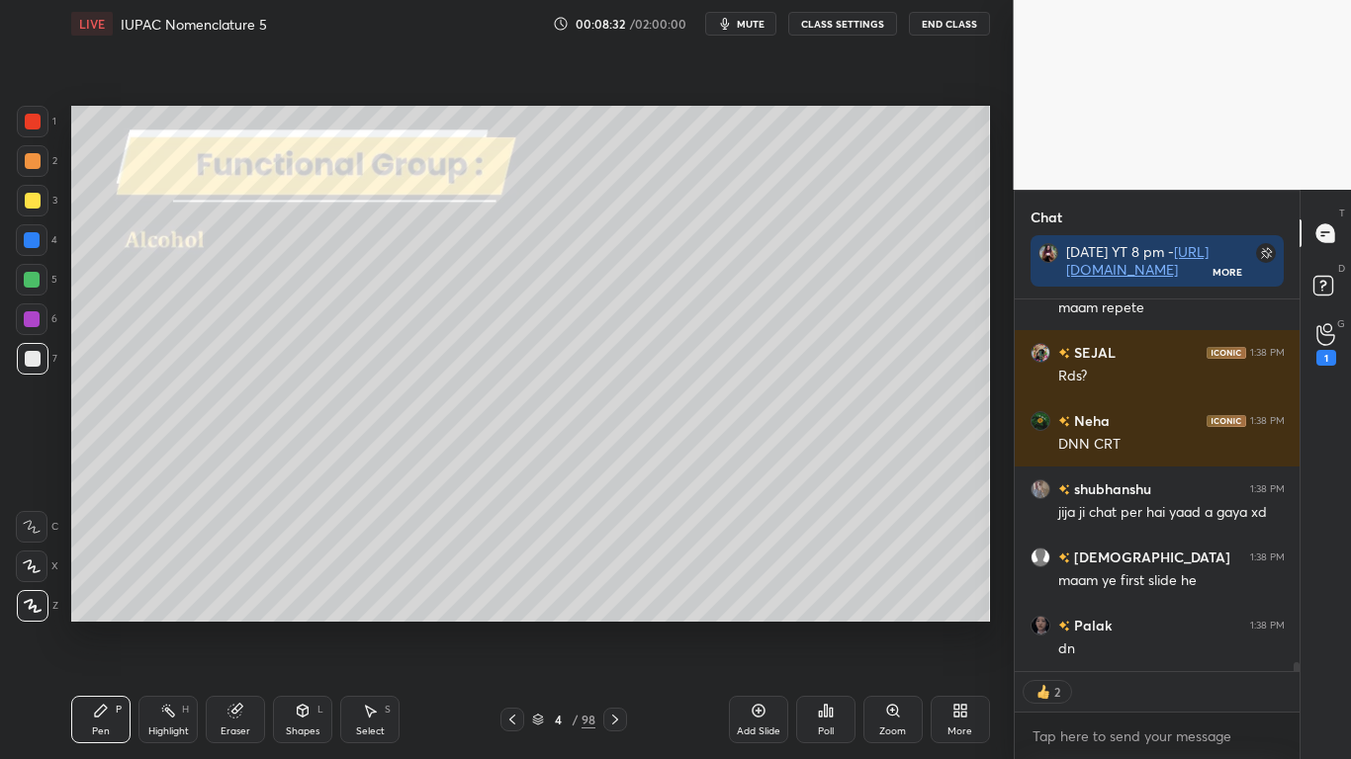
scroll to position [15047, 0]
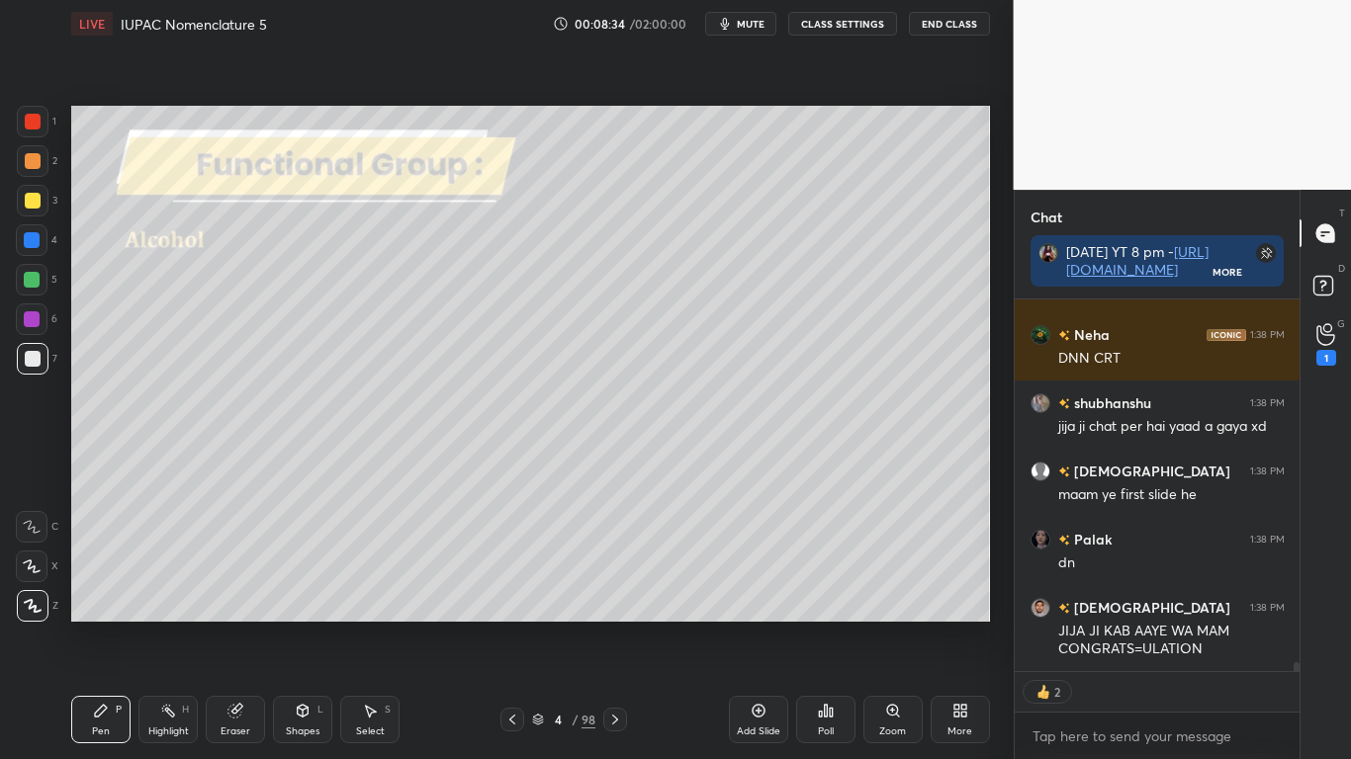
type textarea "x"
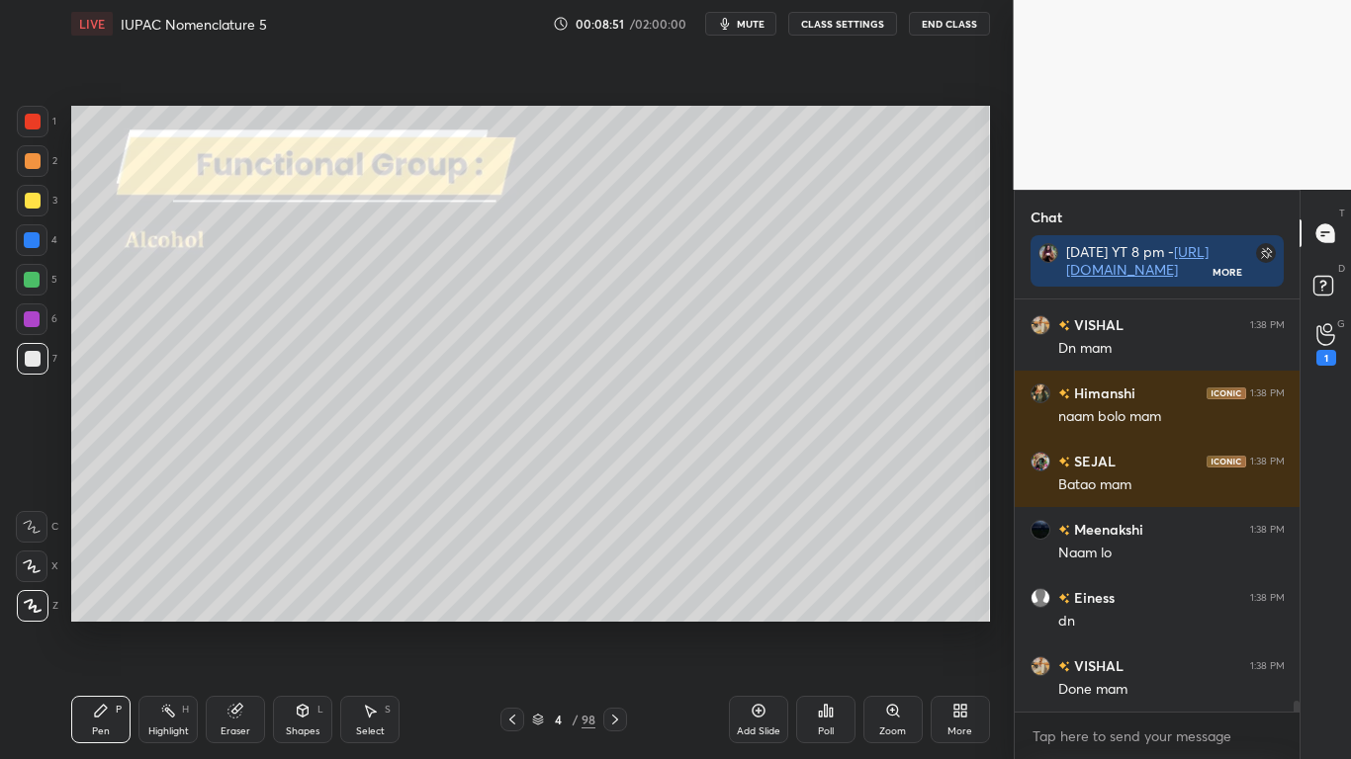
scroll to position [15704, 0]
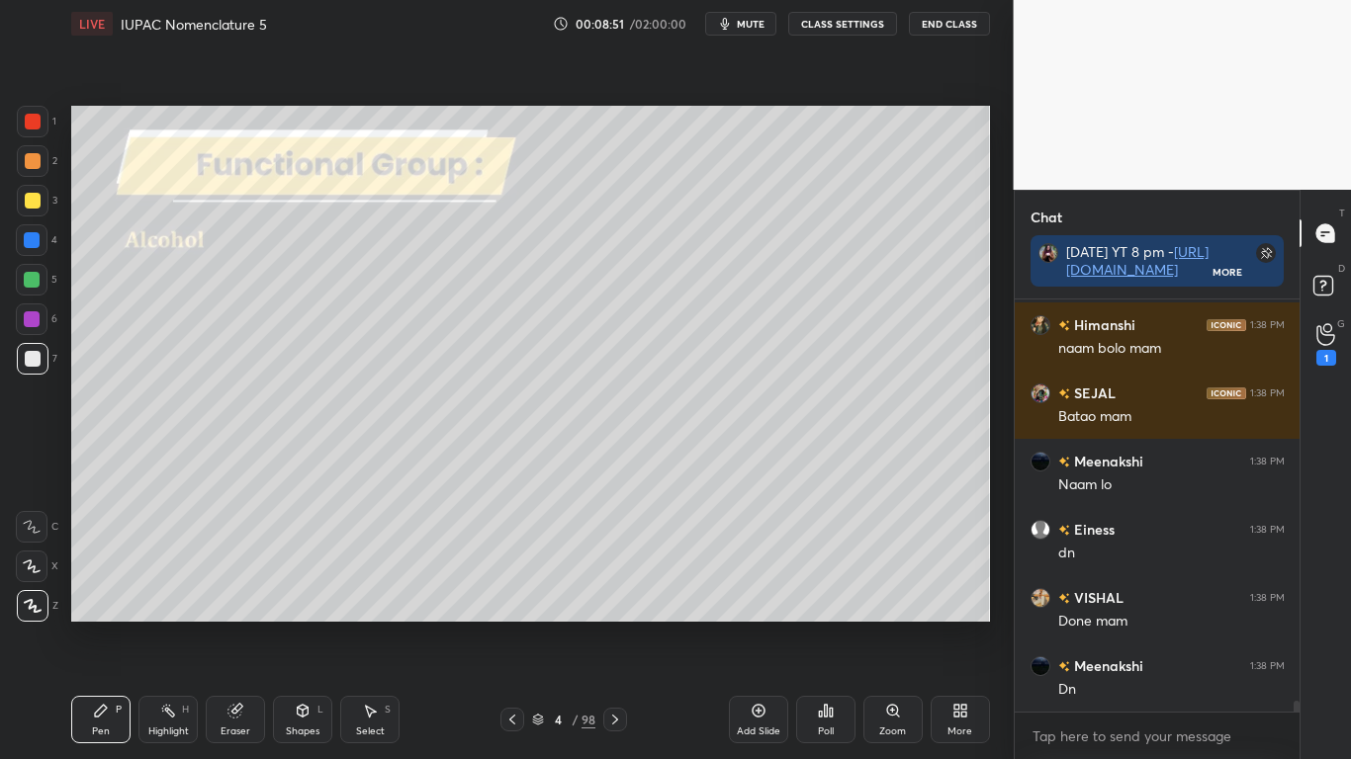
click at [541, 625] on div "4 / 98" at bounding box center [563, 720] width 63 height 18
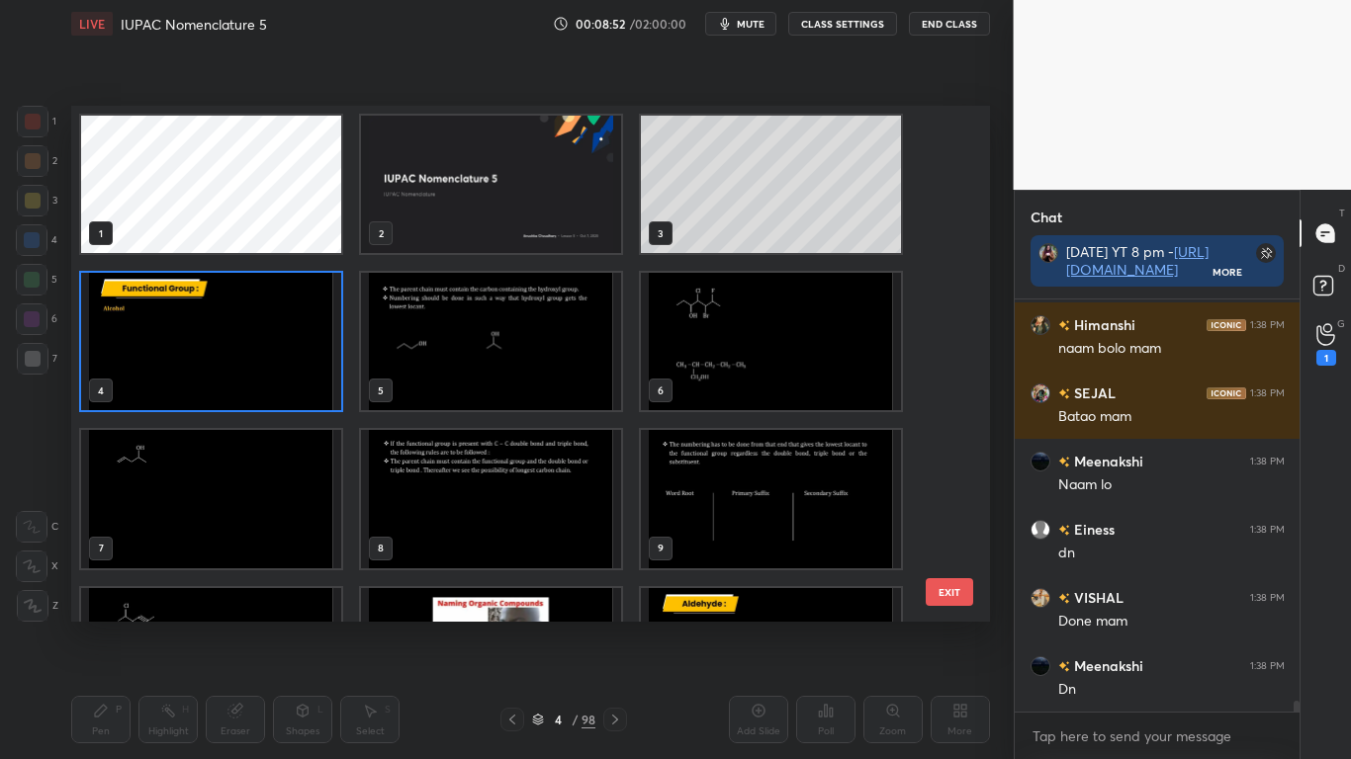
scroll to position [7, 11]
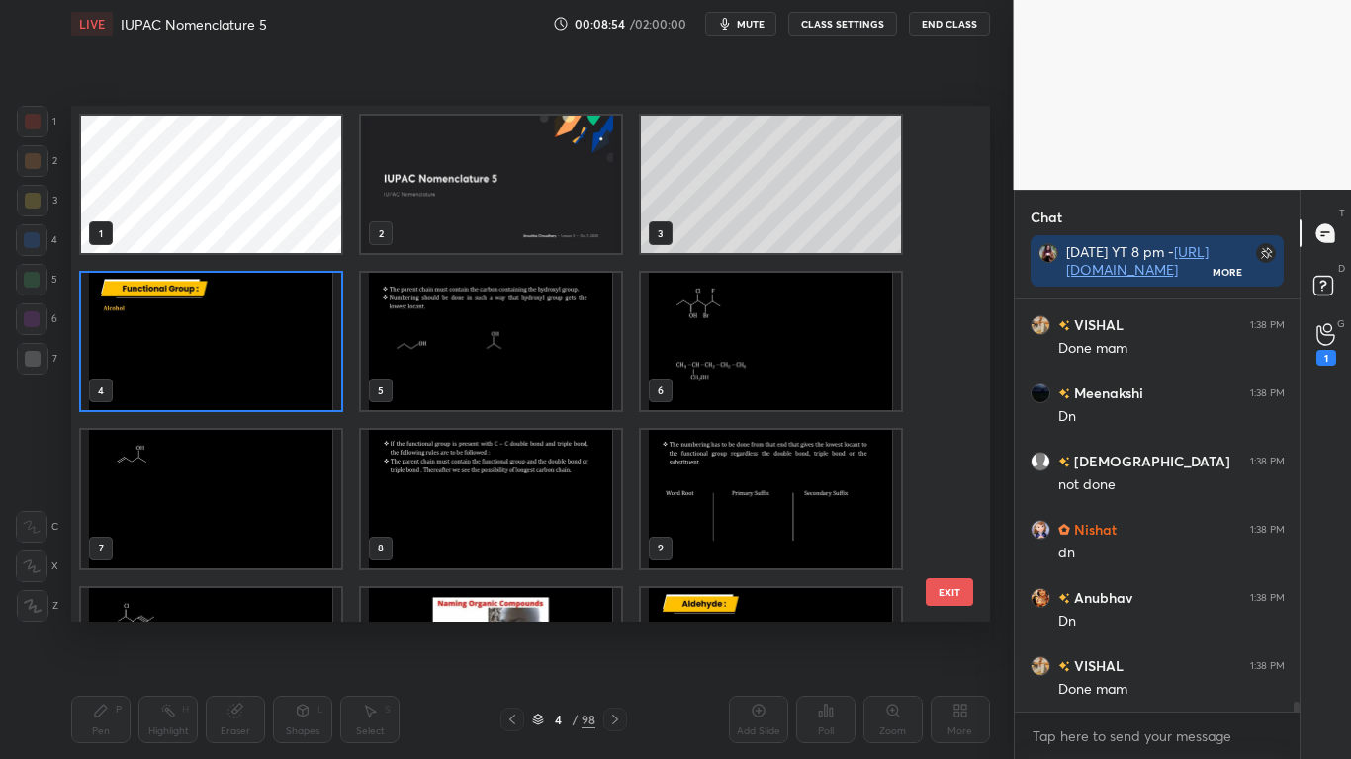
click at [937, 593] on button "EXIT" at bounding box center [949, 592] width 47 height 28
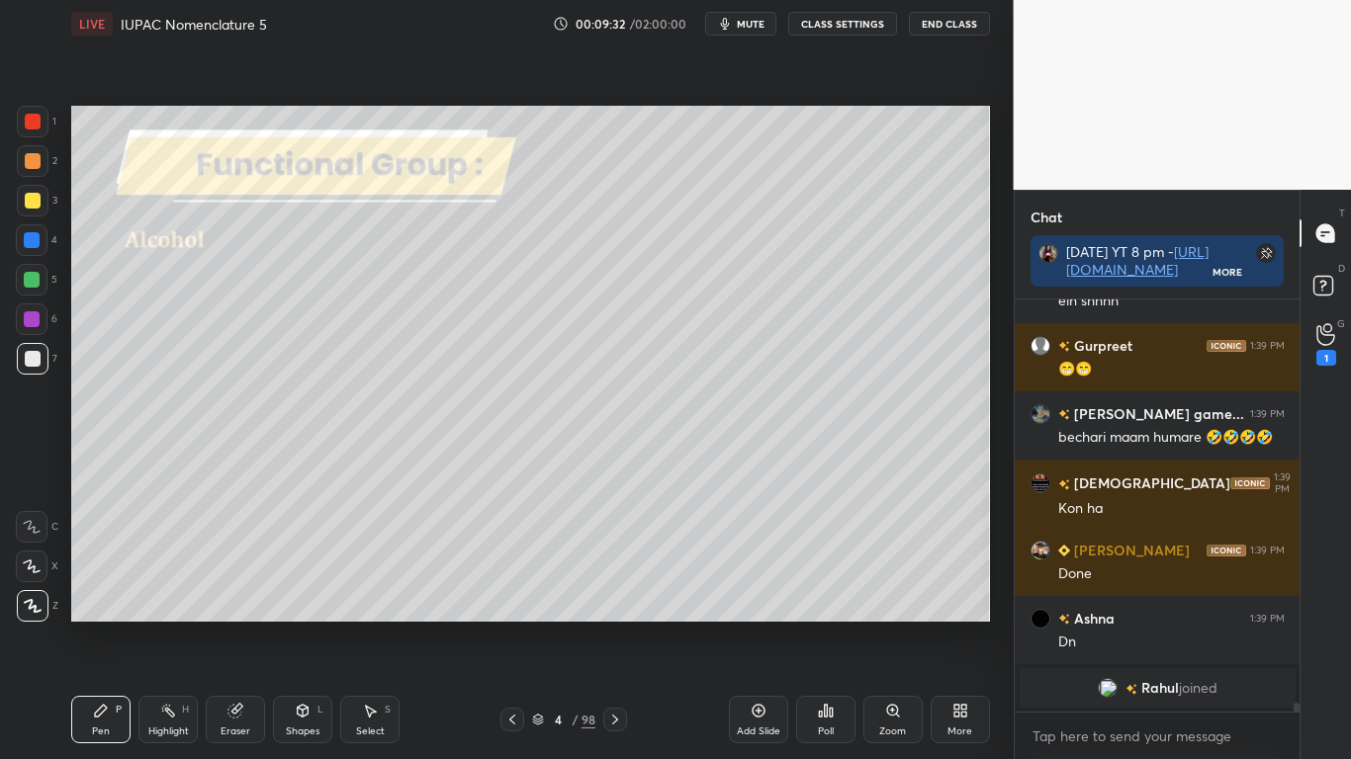
click at [544, 625] on div "4 / 98" at bounding box center [563, 720] width 63 height 18
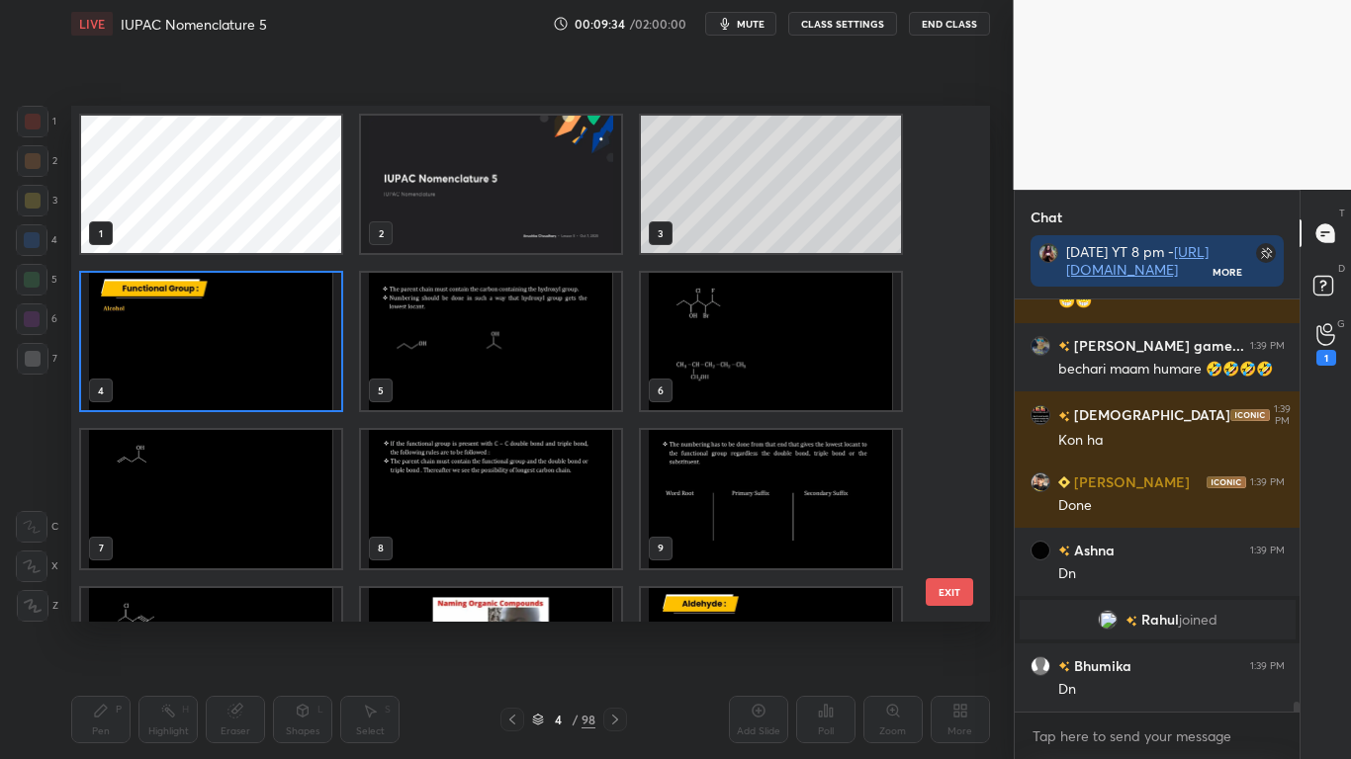
click at [302, 496] on img "grid" at bounding box center [211, 498] width 260 height 137
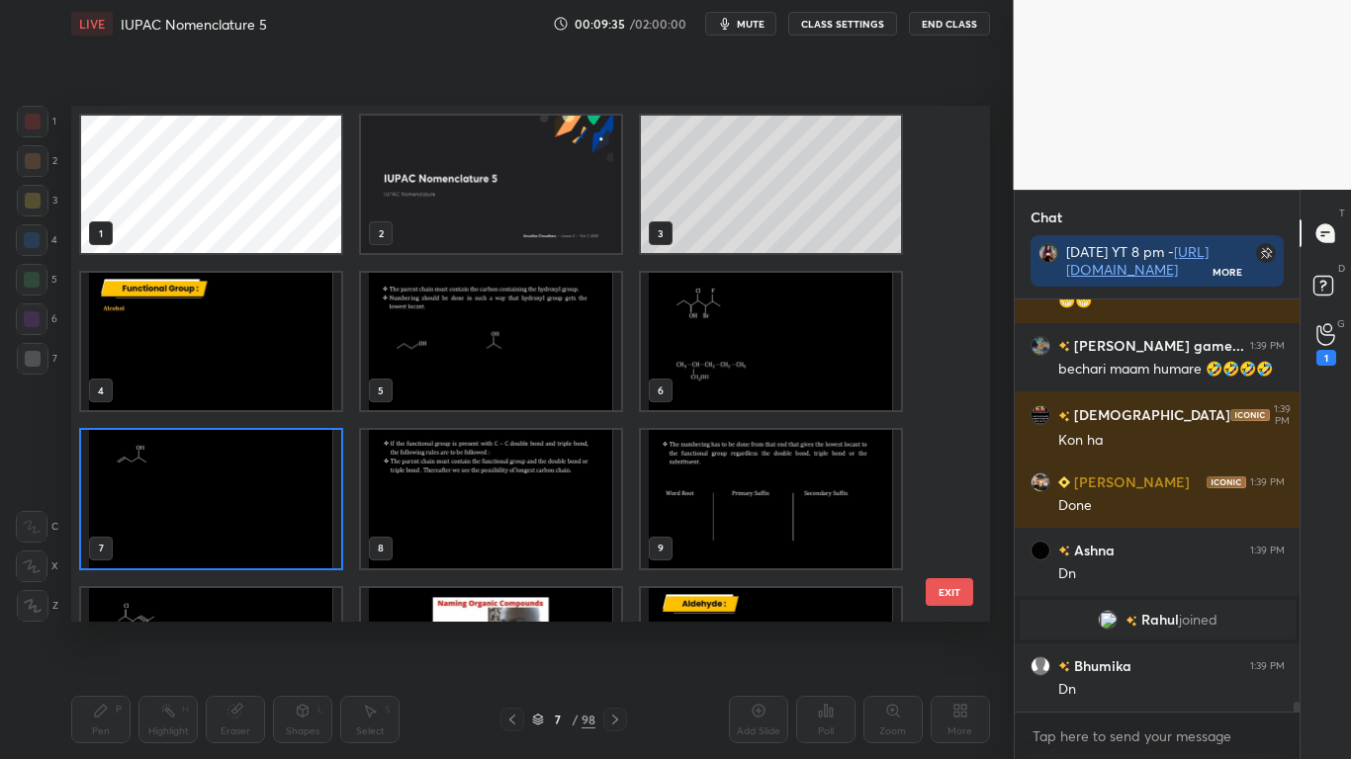
click at [304, 498] on img "grid" at bounding box center [211, 498] width 260 height 137
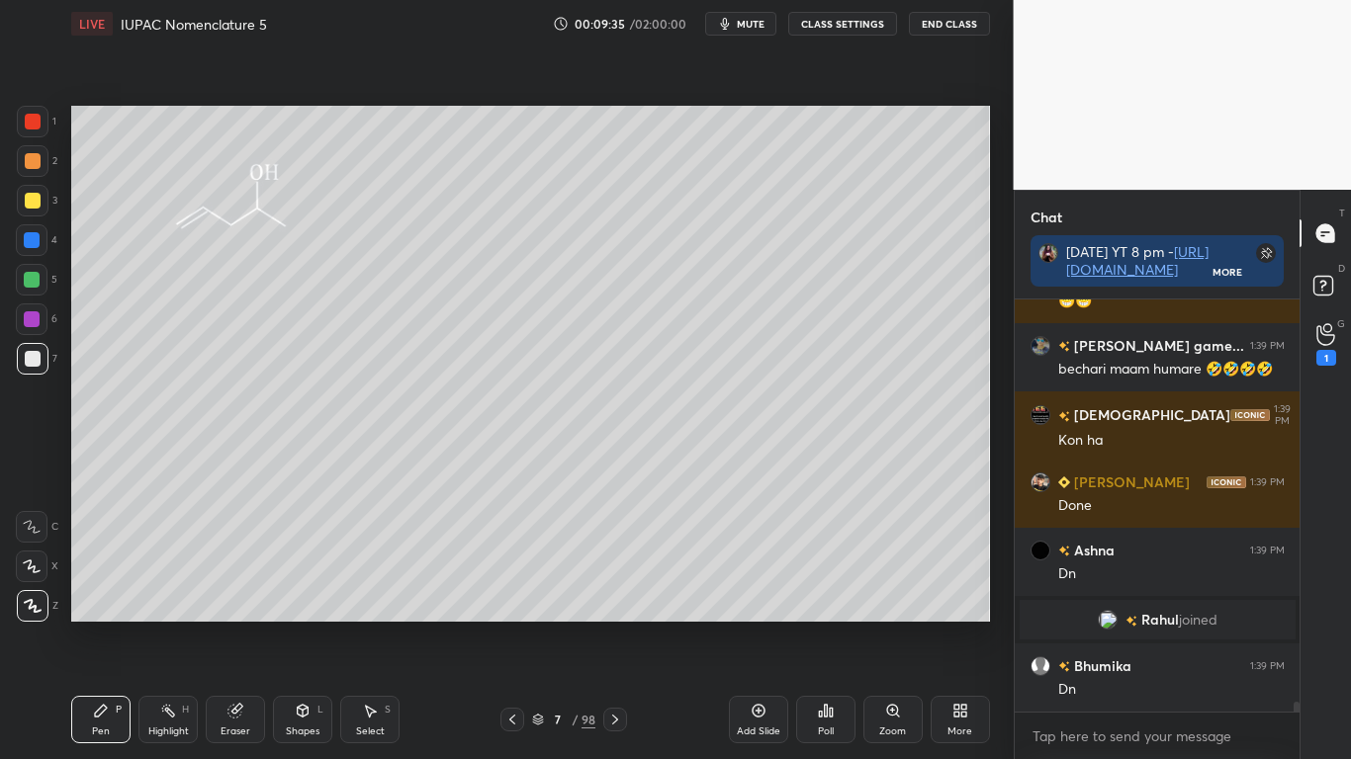
click at [305, 497] on img "grid" at bounding box center [211, 498] width 260 height 137
click at [519, 625] on icon at bounding box center [512, 720] width 16 height 16
click at [514, 625] on icon at bounding box center [512, 720] width 16 height 16
click at [616, 625] on icon at bounding box center [615, 720] width 6 height 10
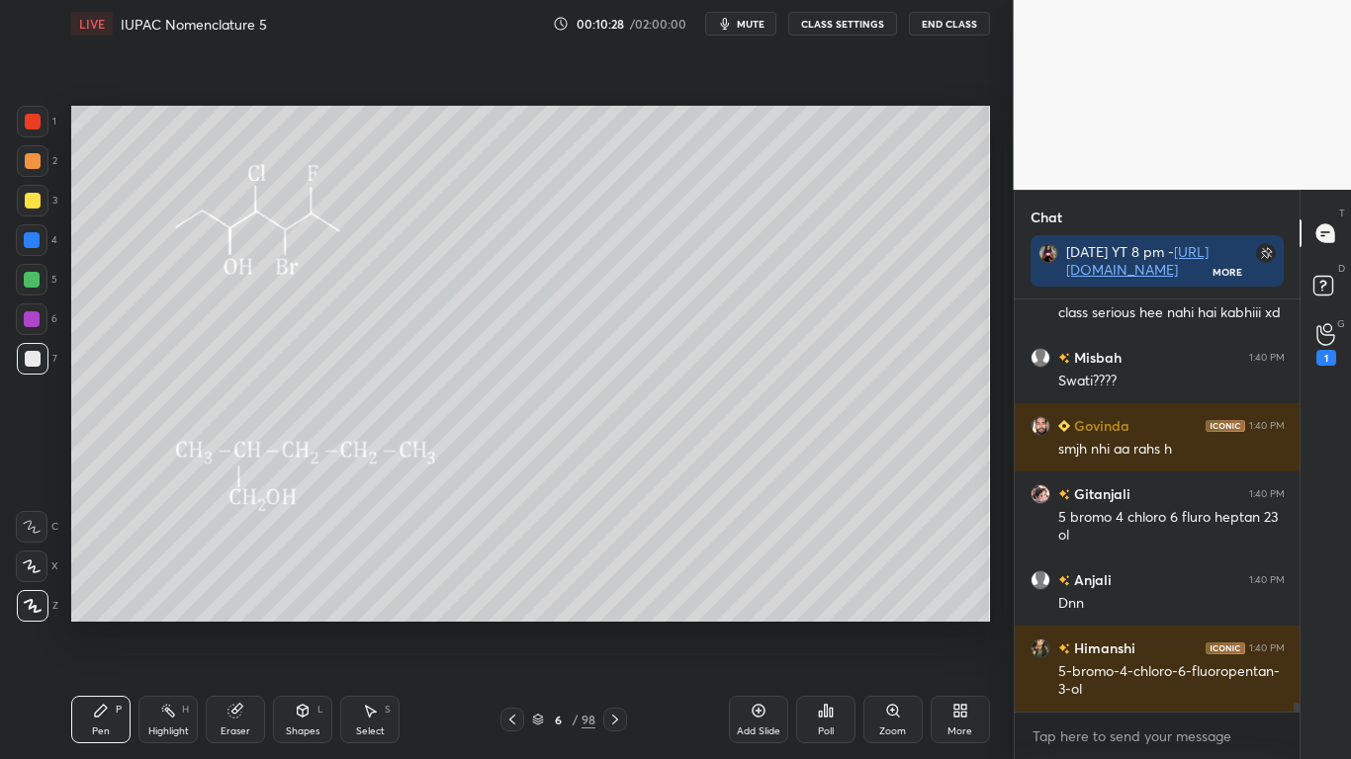
scroll to position [19398, 0]
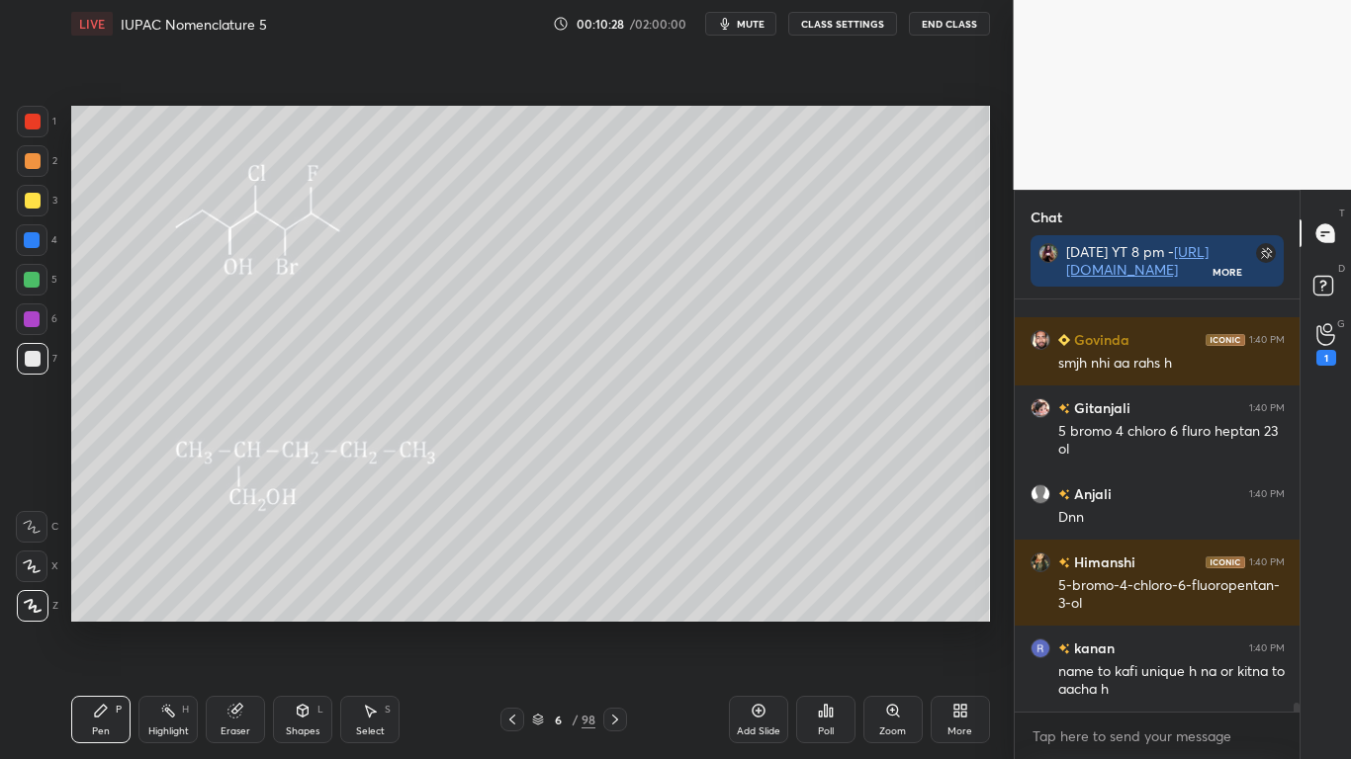
click at [837, 8] on div "LIVE IUPAC Nomenclature 5 00:10:28 / 02:00:00 mute CLASS SETTINGS End Class" at bounding box center [530, 23] width 919 height 47
click at [830, 27] on button "CLASS SETTINGS" at bounding box center [842, 24] width 109 height 24
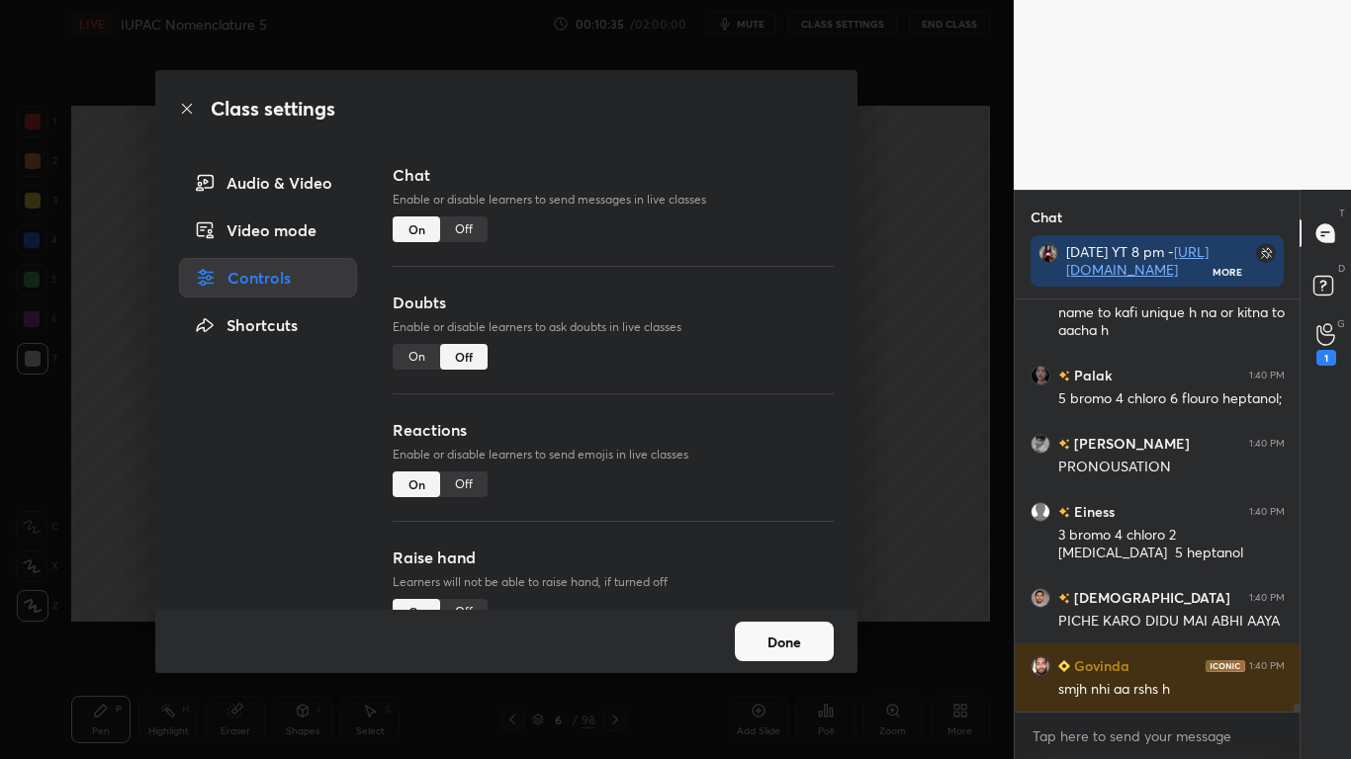
scroll to position [19843, 0]
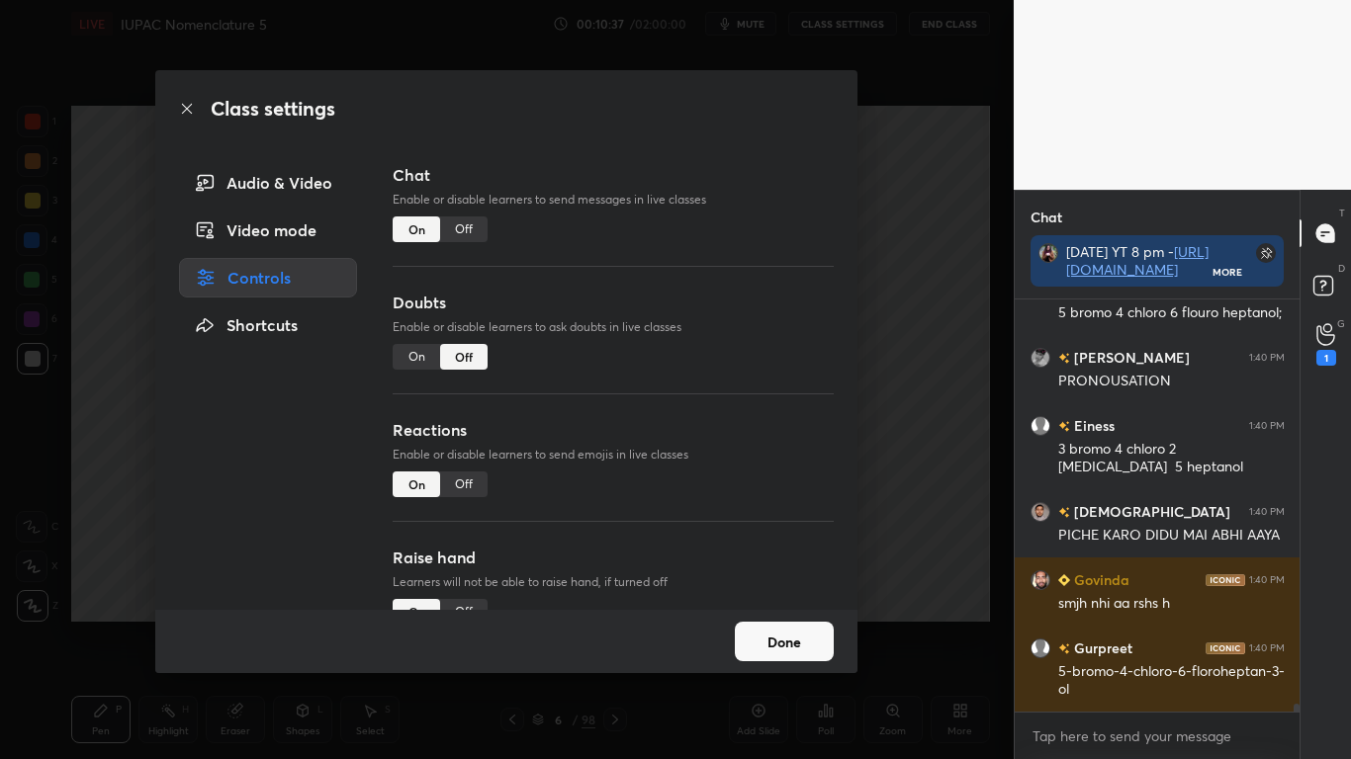
click at [470, 229] on div "Off" at bounding box center [463, 230] width 47 height 26
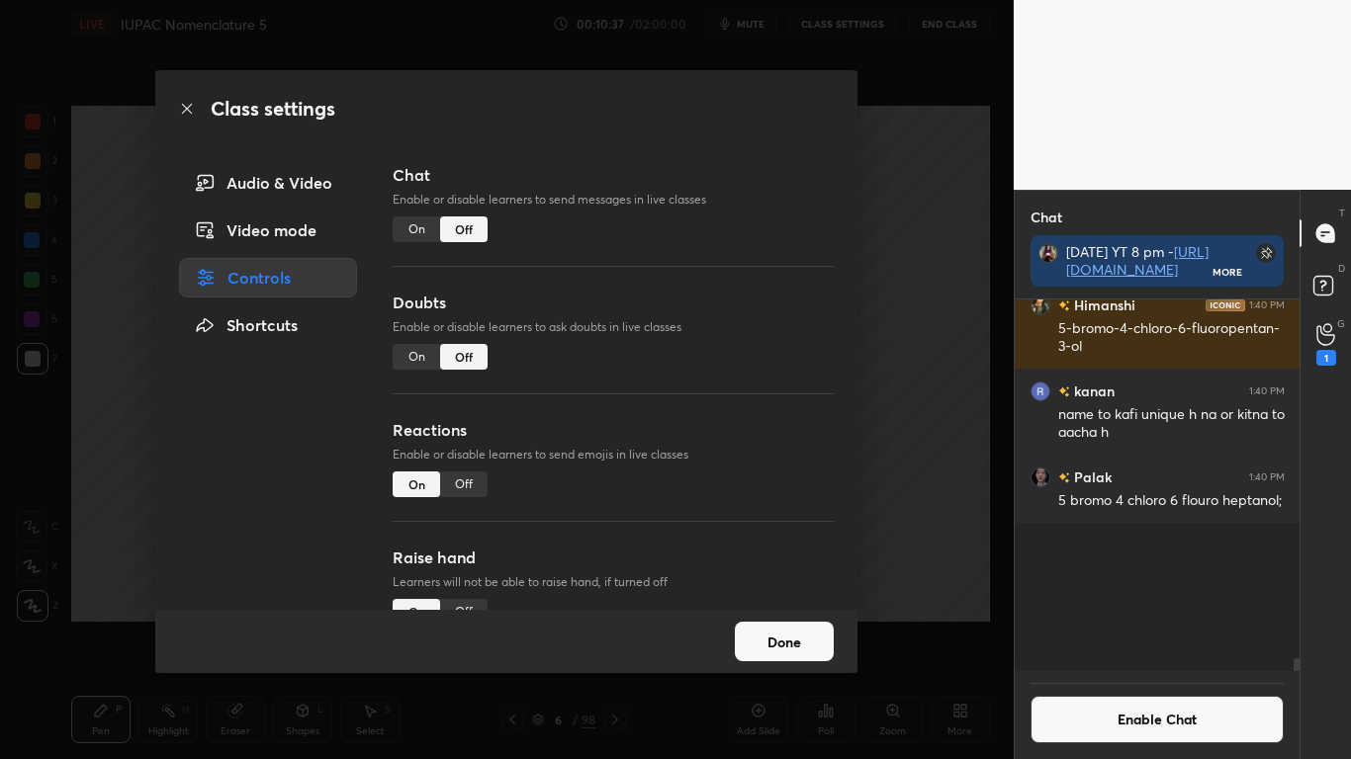
scroll to position [366, 279]
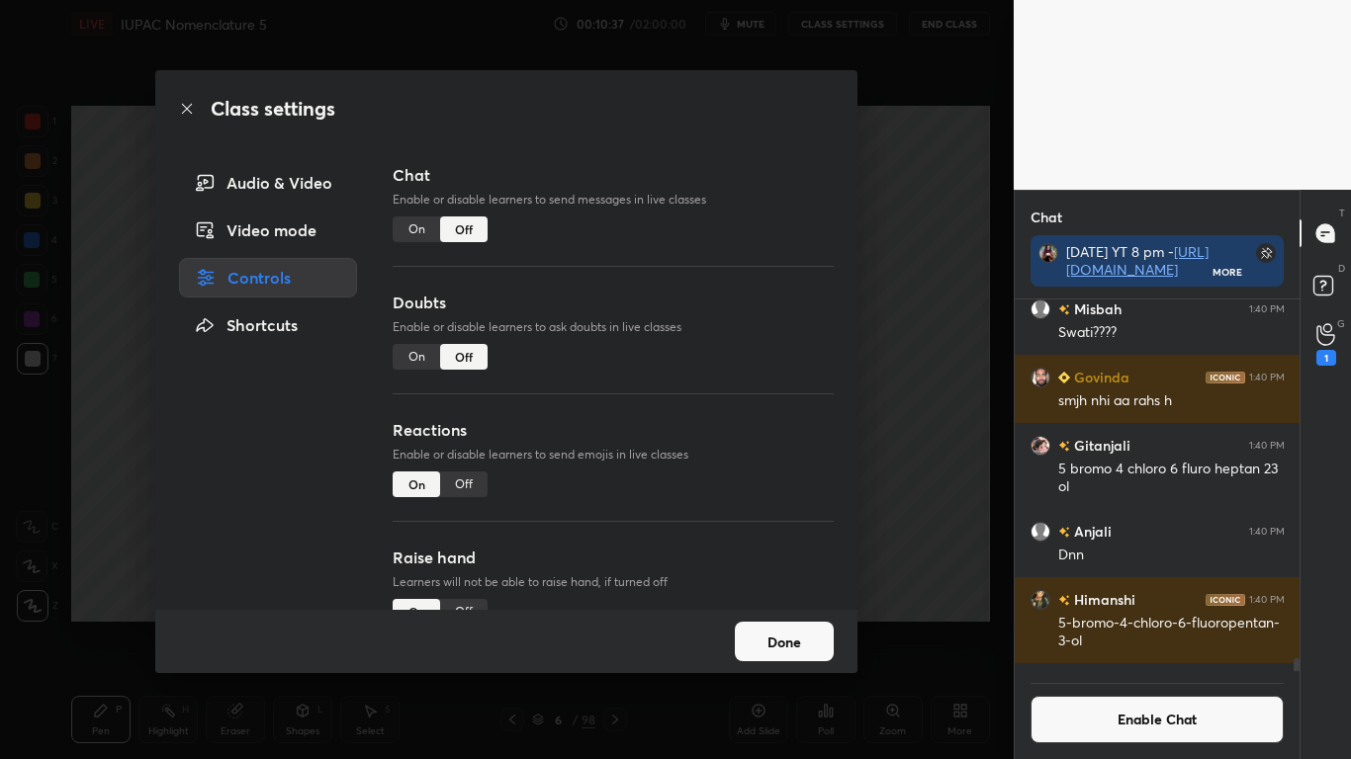
click at [783, 625] on button "Done" at bounding box center [784, 642] width 99 height 40
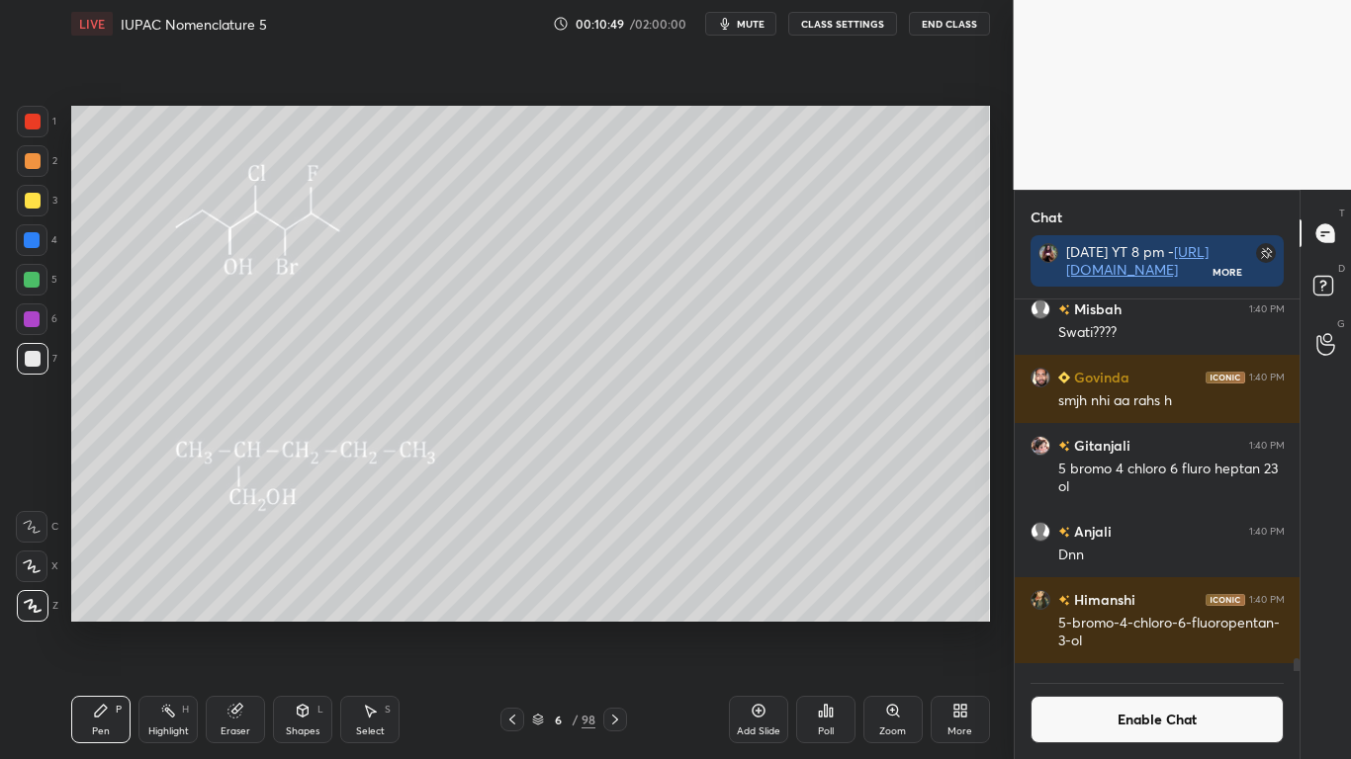
click at [34, 193] on div at bounding box center [33, 201] width 16 height 16
click at [230, 625] on icon at bounding box center [234, 711] width 13 height 13
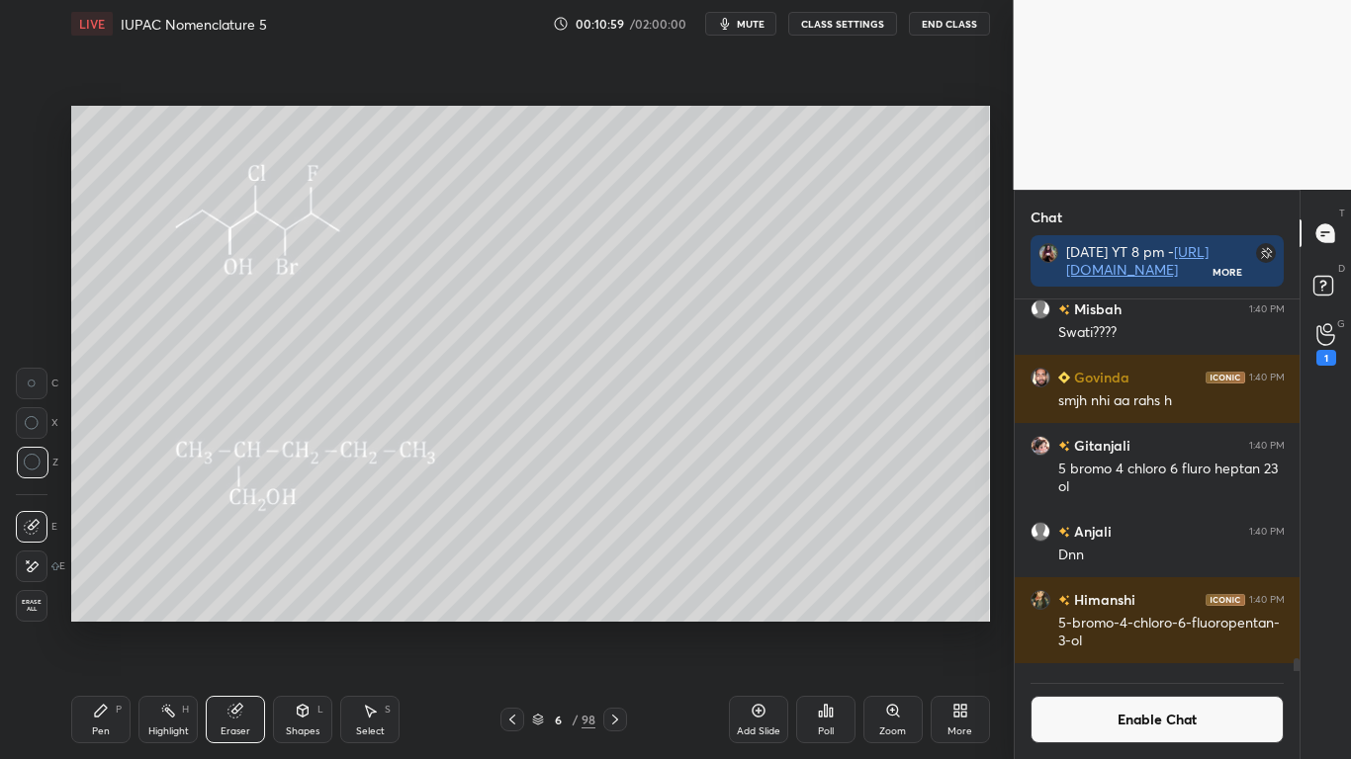
click at [90, 625] on div "Pen P" at bounding box center [100, 719] width 59 height 47
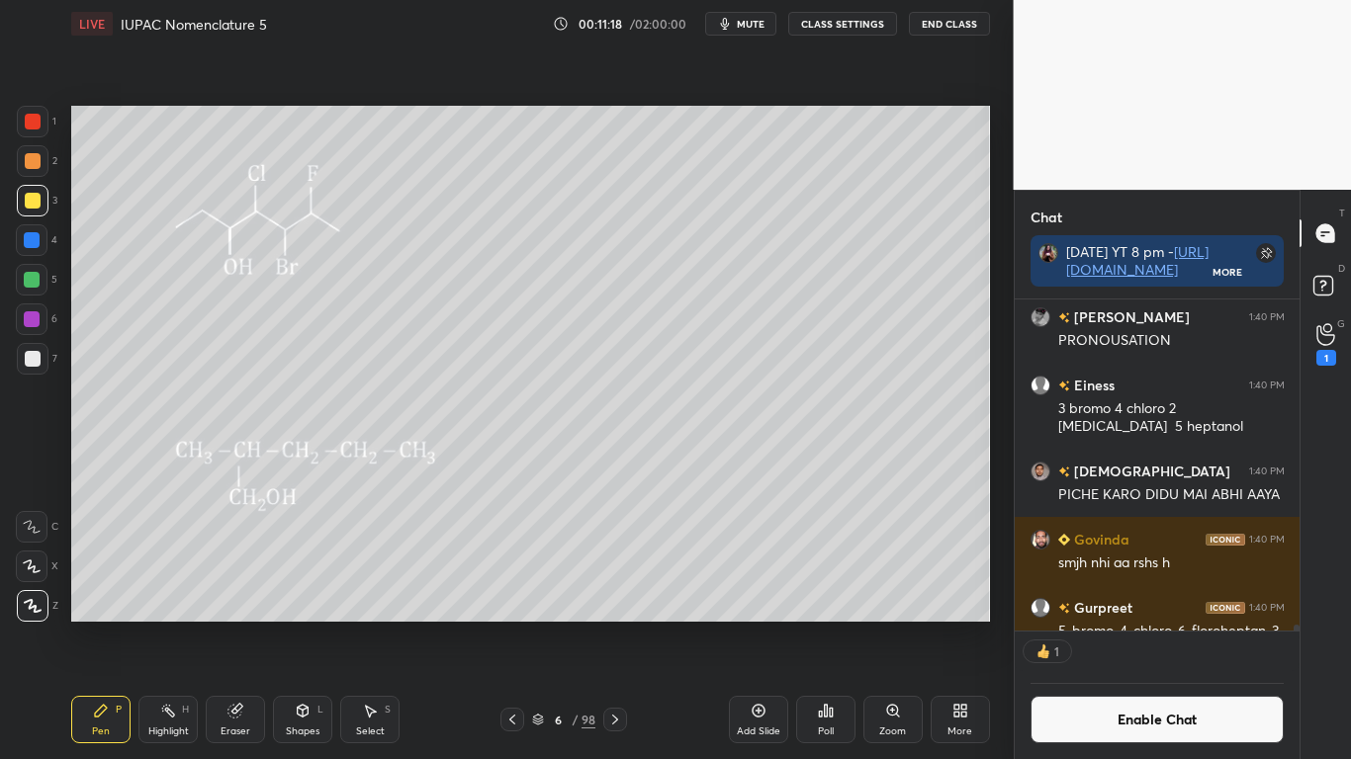
scroll to position [325, 279]
click at [360, 625] on div "Select S" at bounding box center [369, 719] width 59 height 47
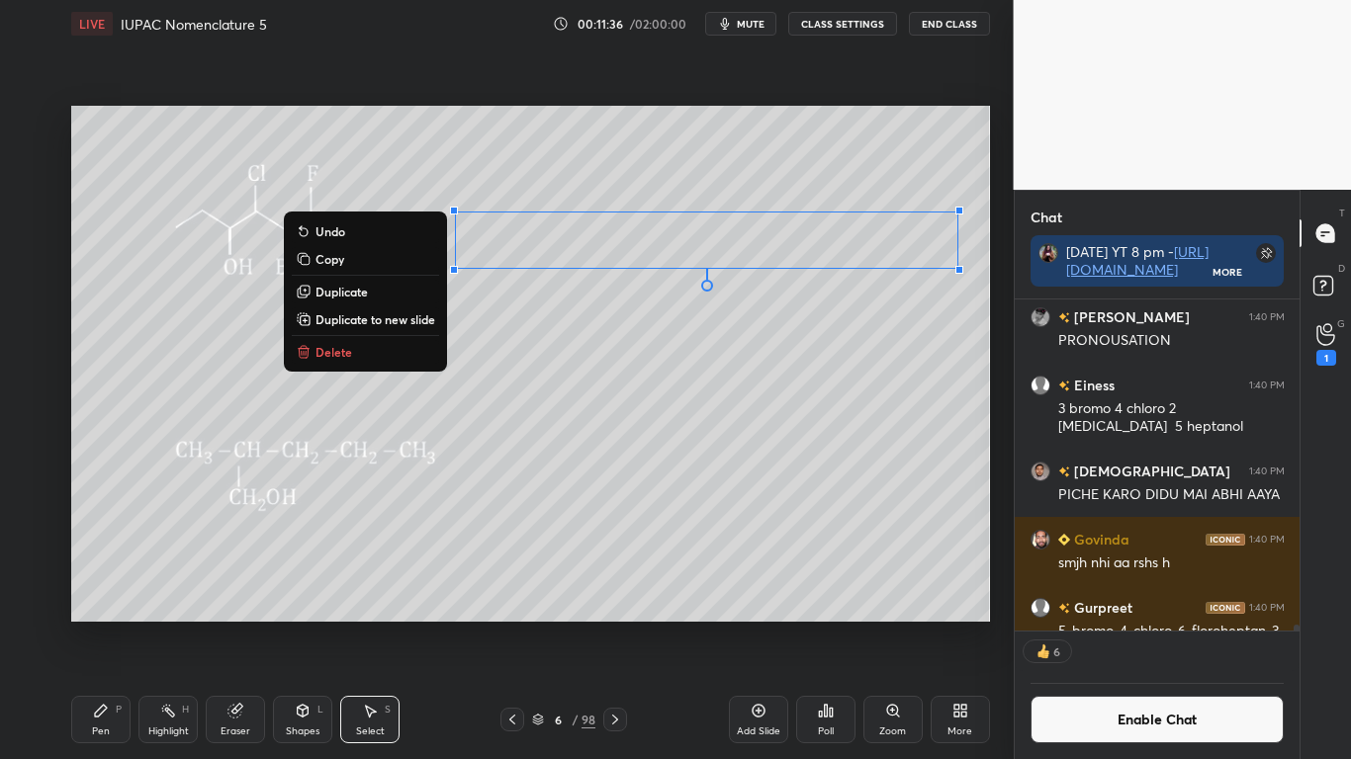
click at [113, 625] on div "Pen P" at bounding box center [100, 719] width 59 height 47
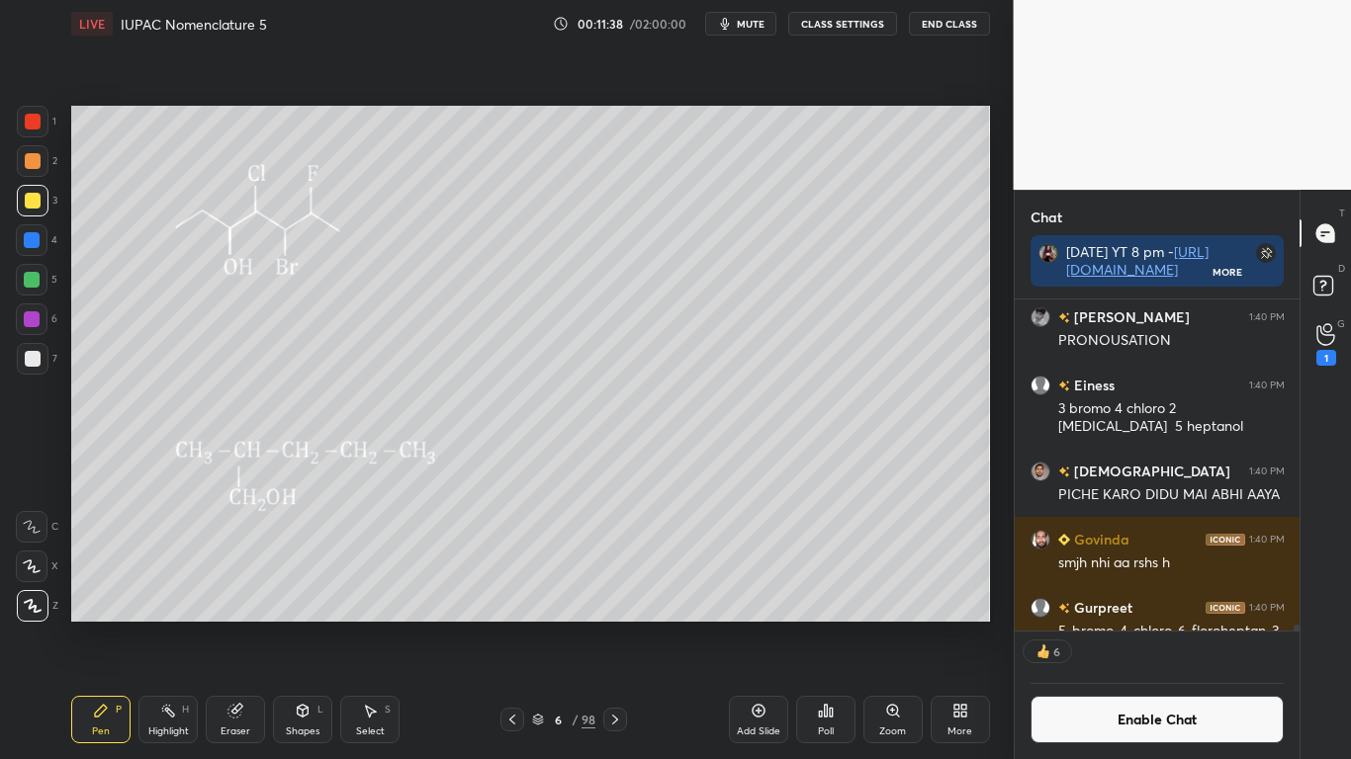
click at [1109, 625] on button "Enable Chat" at bounding box center [1157, 719] width 254 height 47
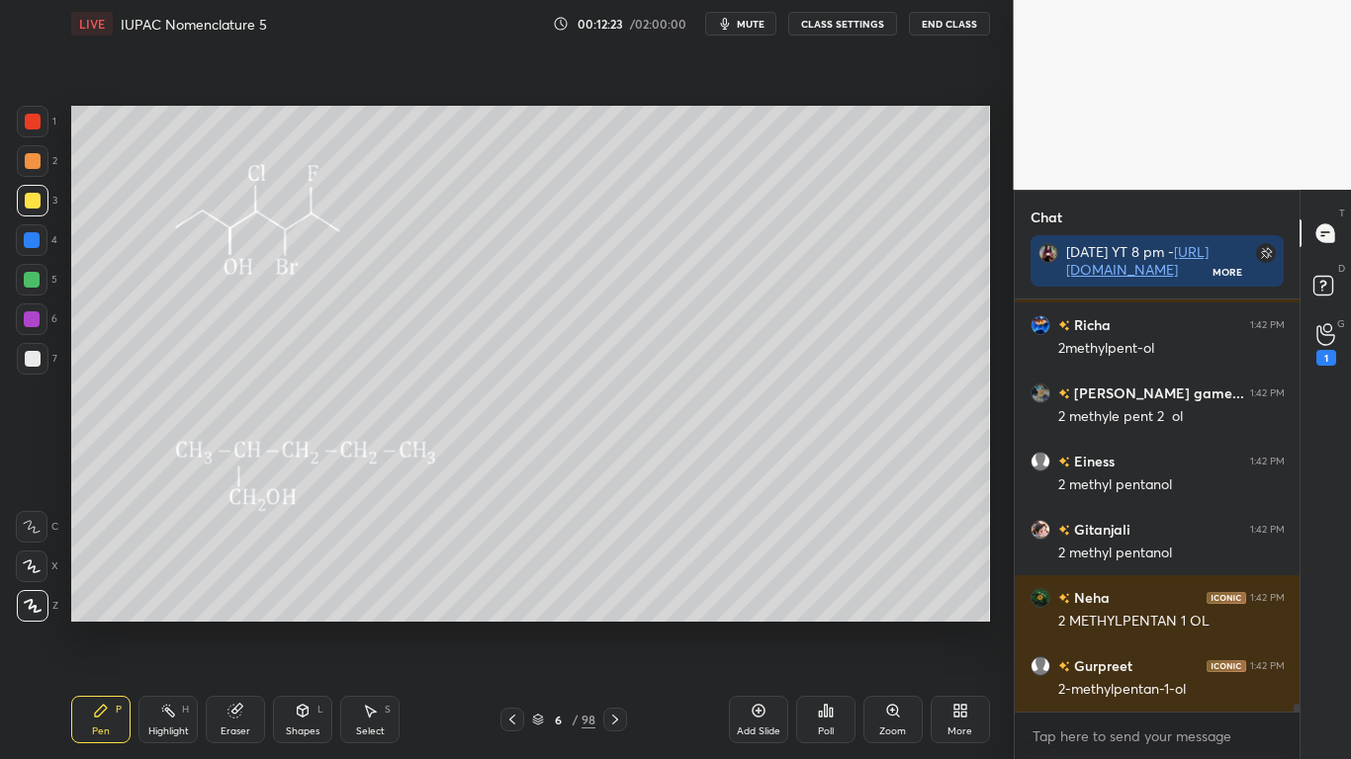
scroll to position [21406, 0]
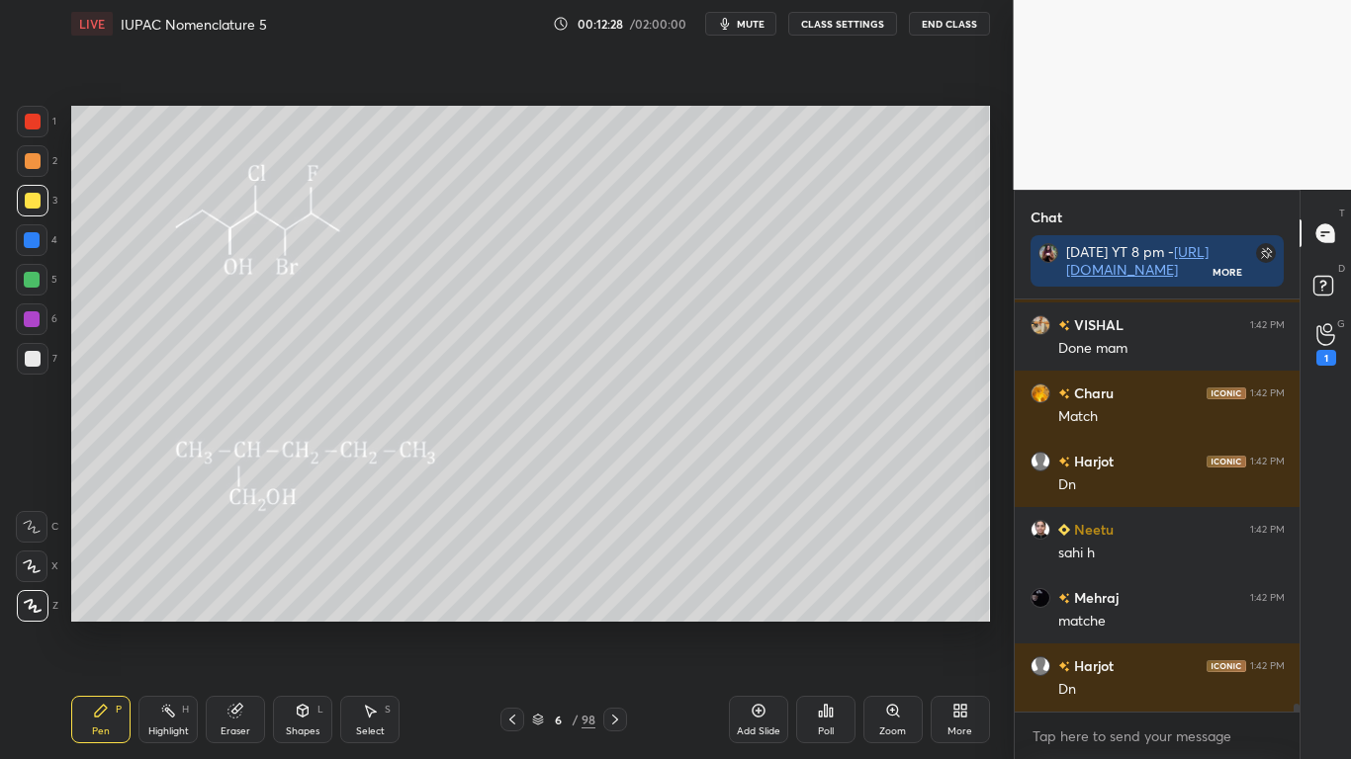
click at [548, 625] on div "6" at bounding box center [558, 720] width 20 height 12
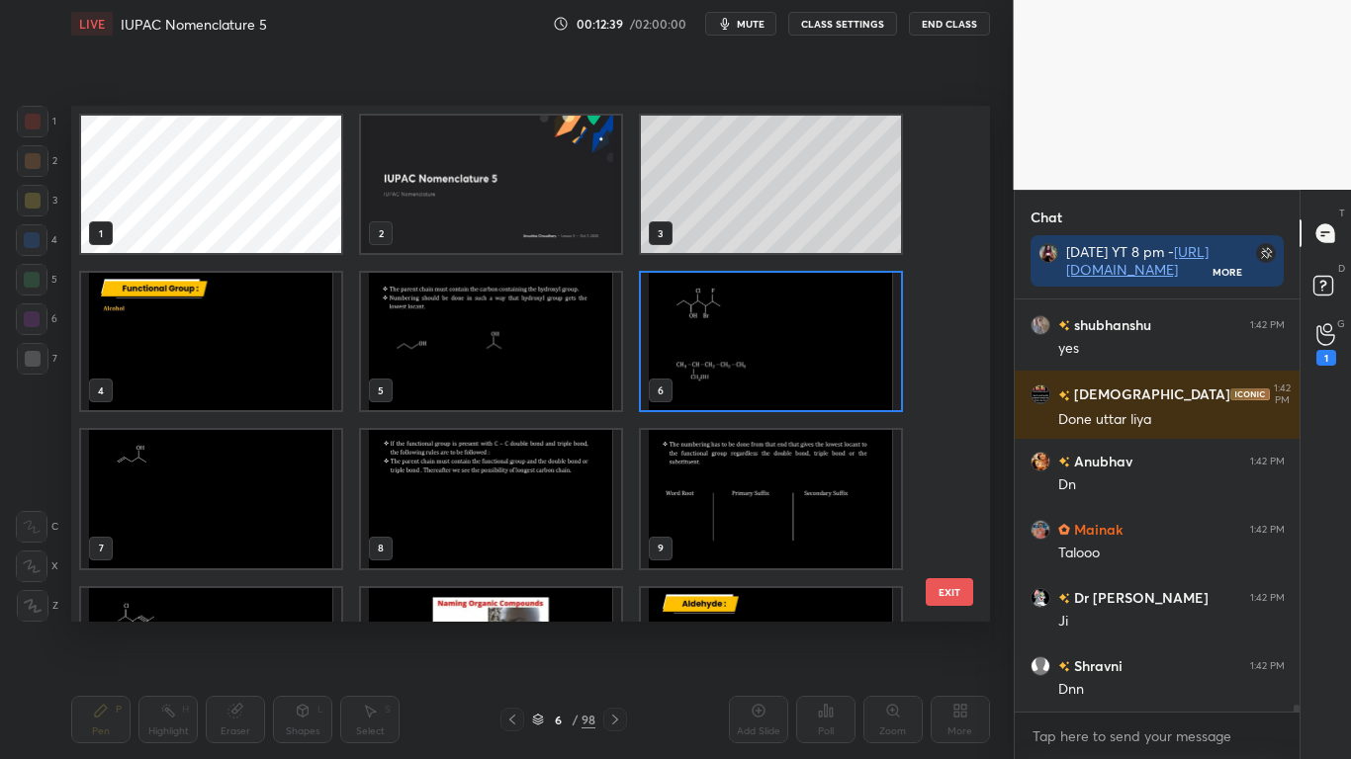
click at [253, 489] on img "grid" at bounding box center [211, 498] width 260 height 137
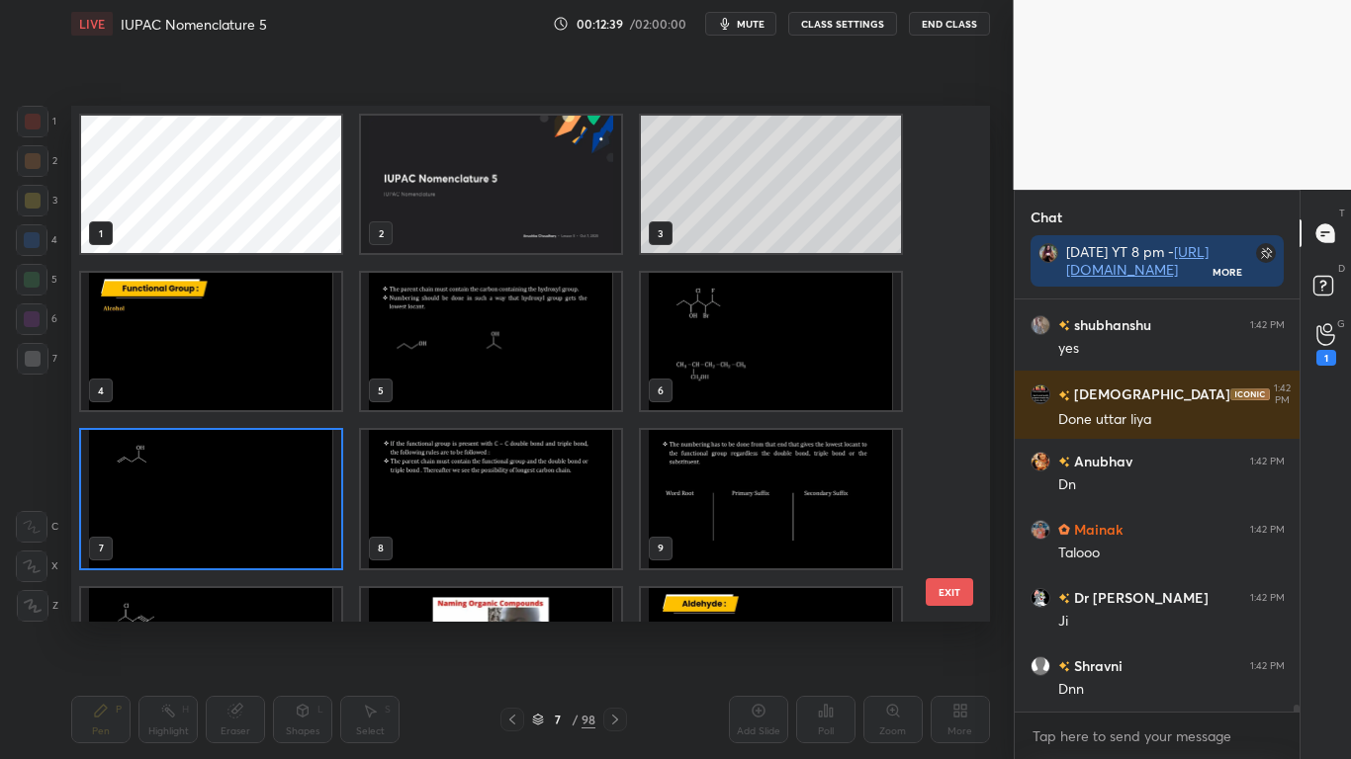
click at [253, 489] on img "grid" at bounding box center [211, 498] width 260 height 137
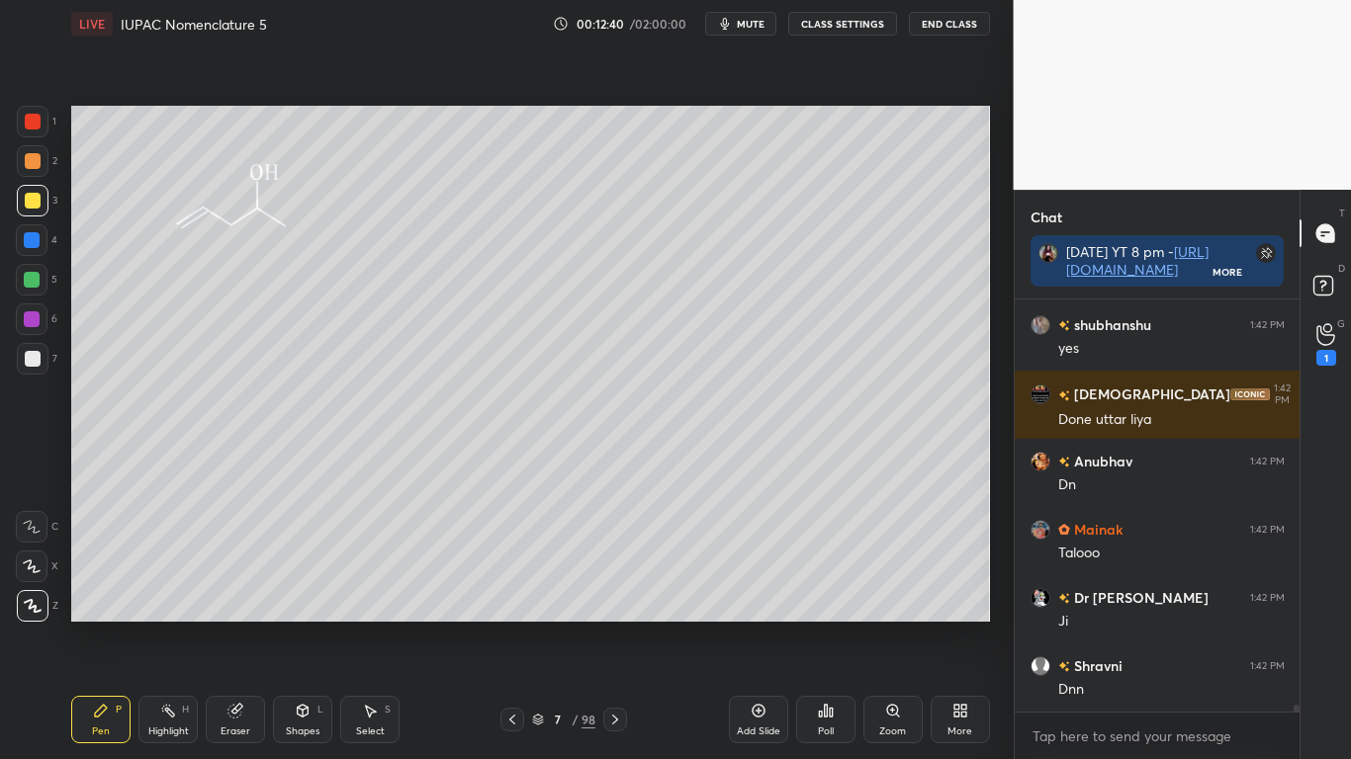
click at [253, 489] on img "grid" at bounding box center [211, 498] width 260 height 137
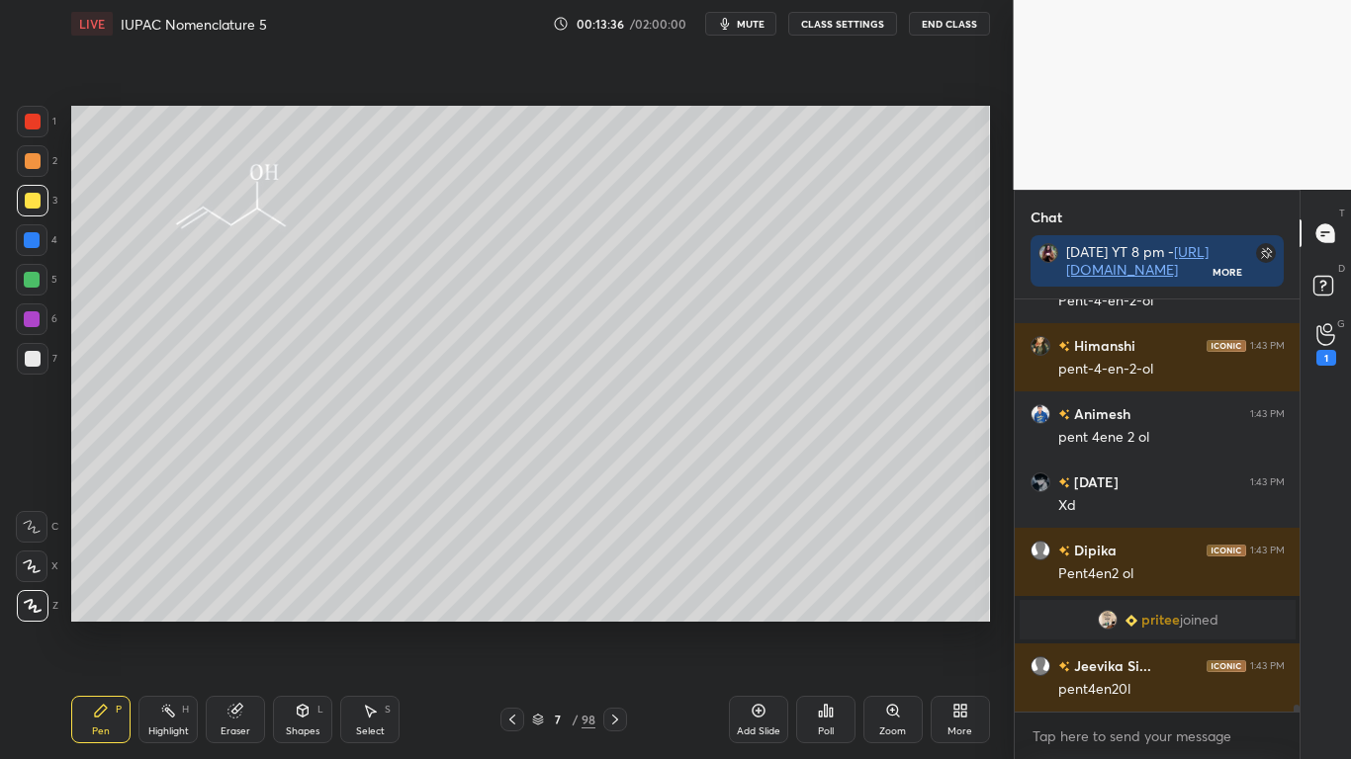
scroll to position [23923, 0]
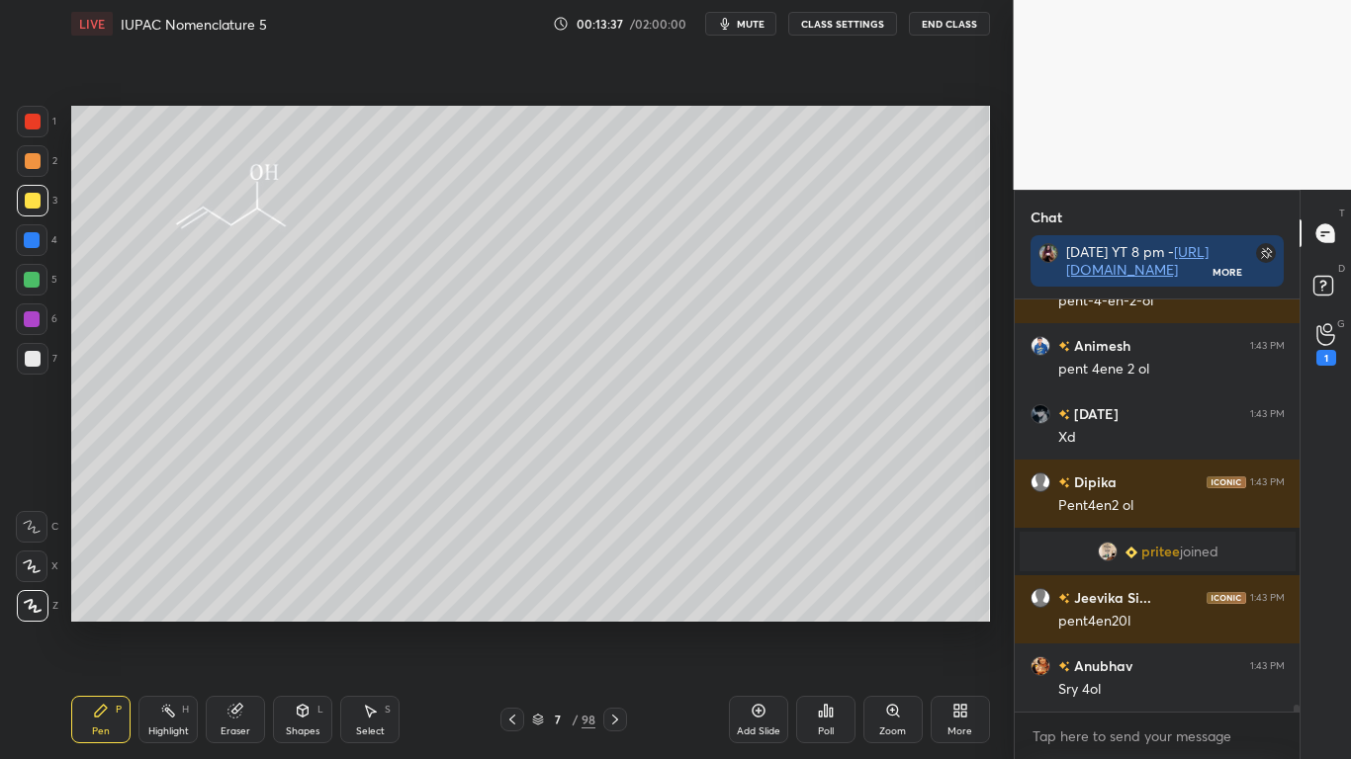
click at [240, 625] on div "Eraser" at bounding box center [235, 719] width 59 height 47
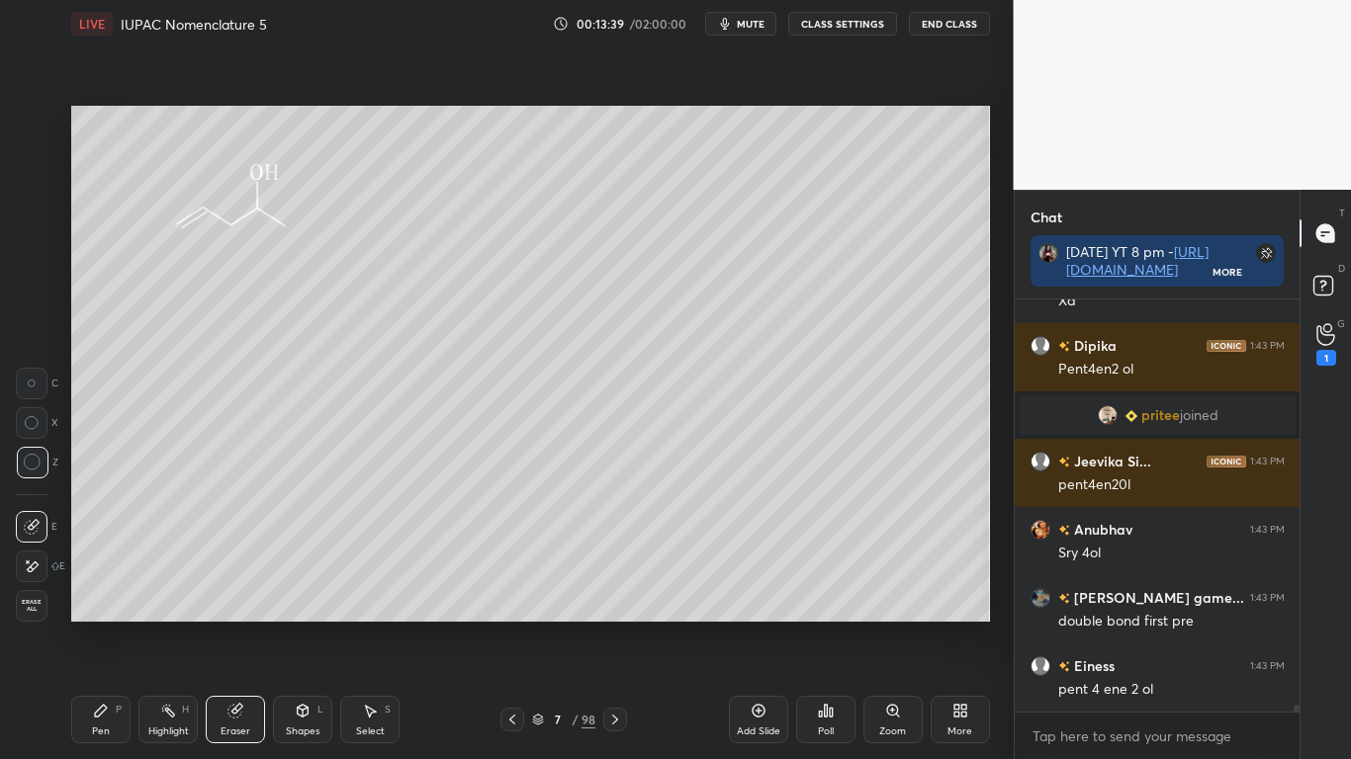
scroll to position [24127, 0]
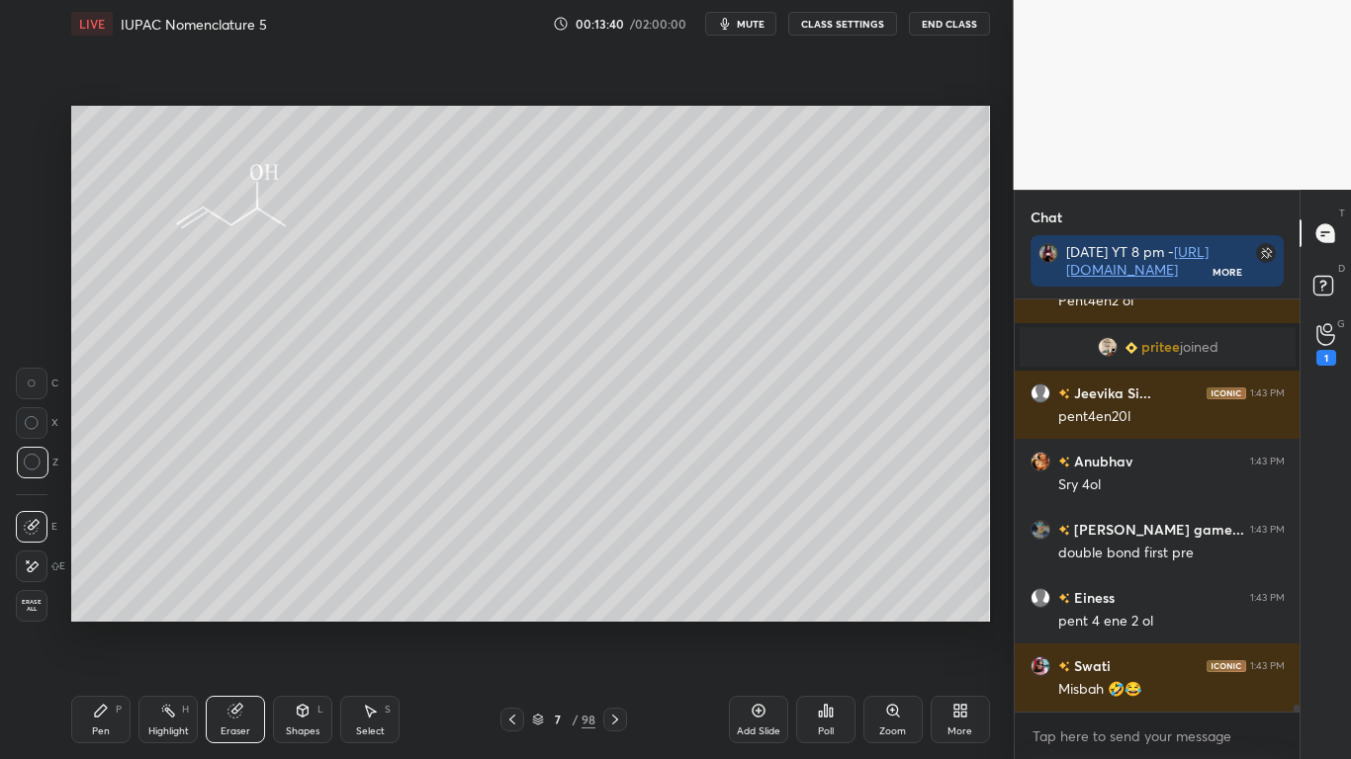
click at [101, 625] on icon at bounding box center [101, 711] width 16 height 16
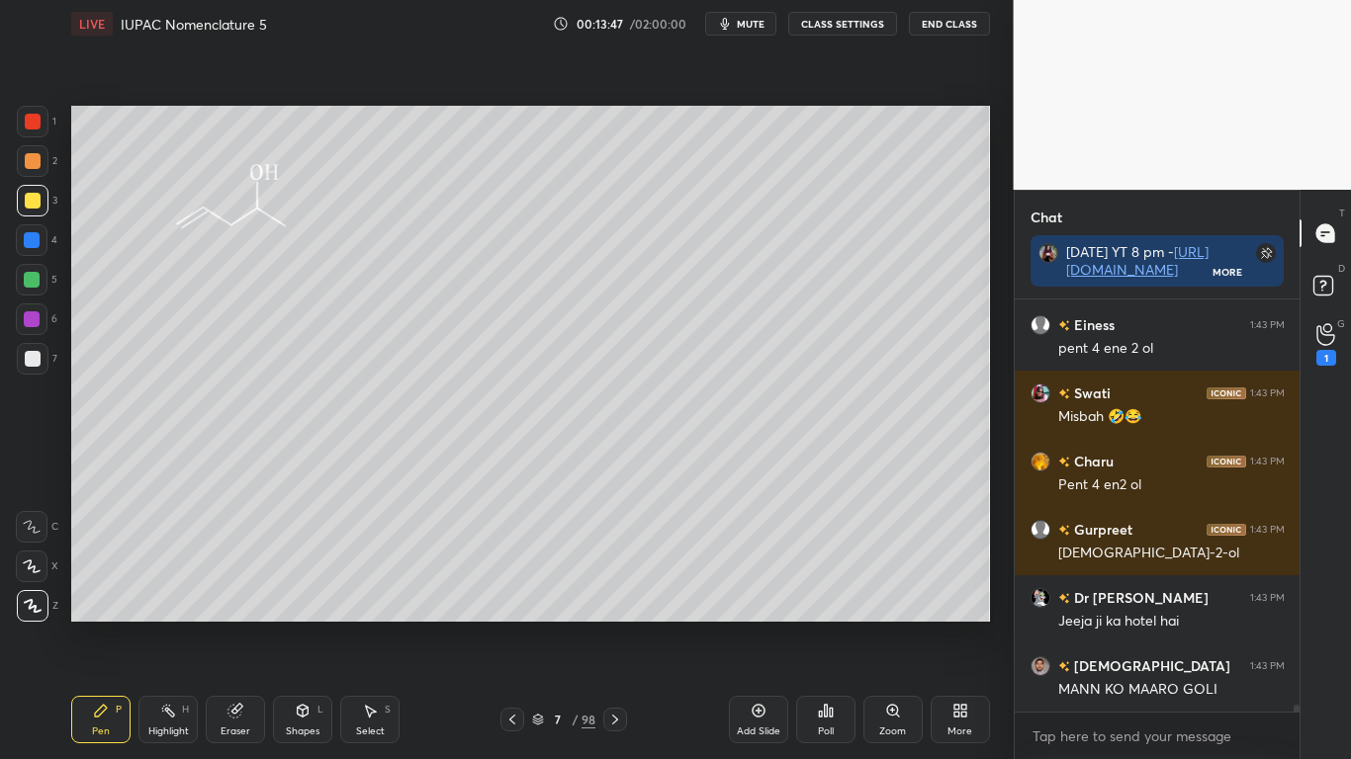
scroll to position [24469, 0]
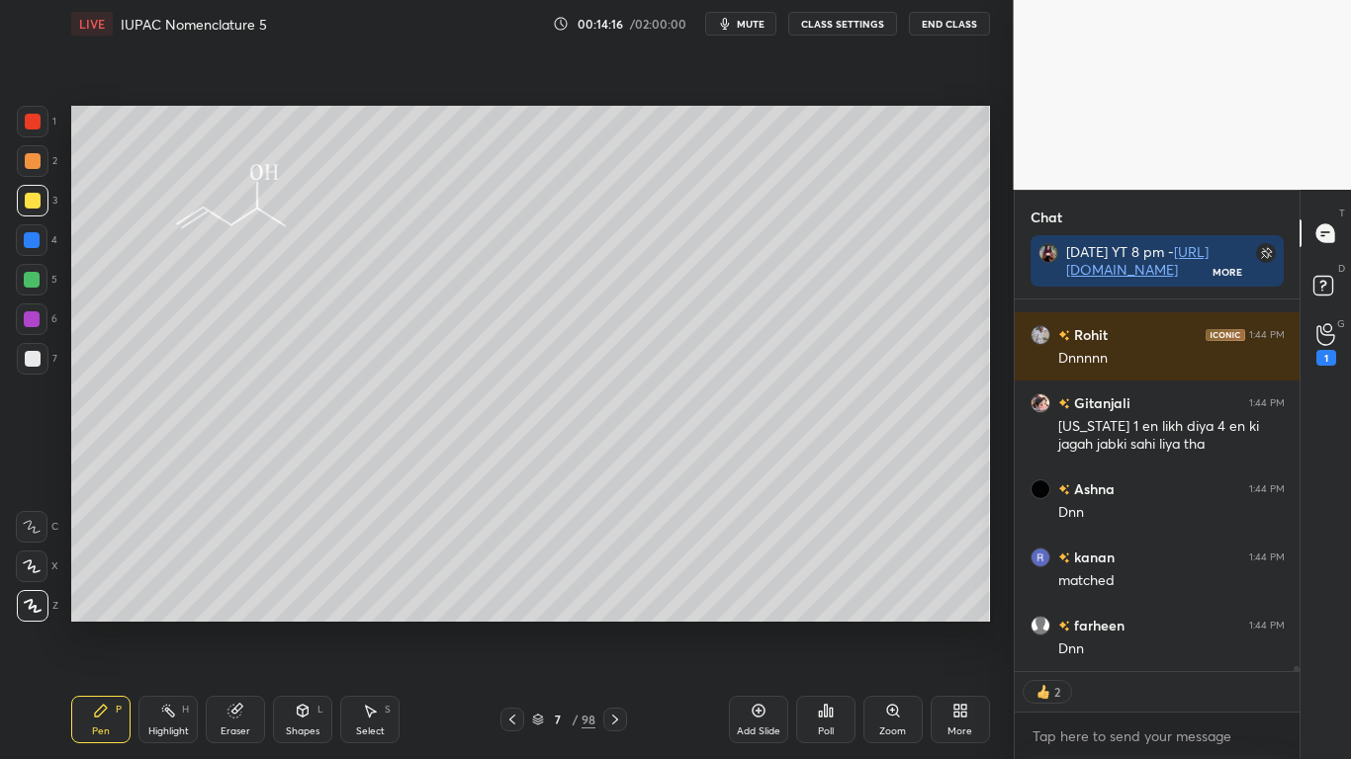
type textarea "x"
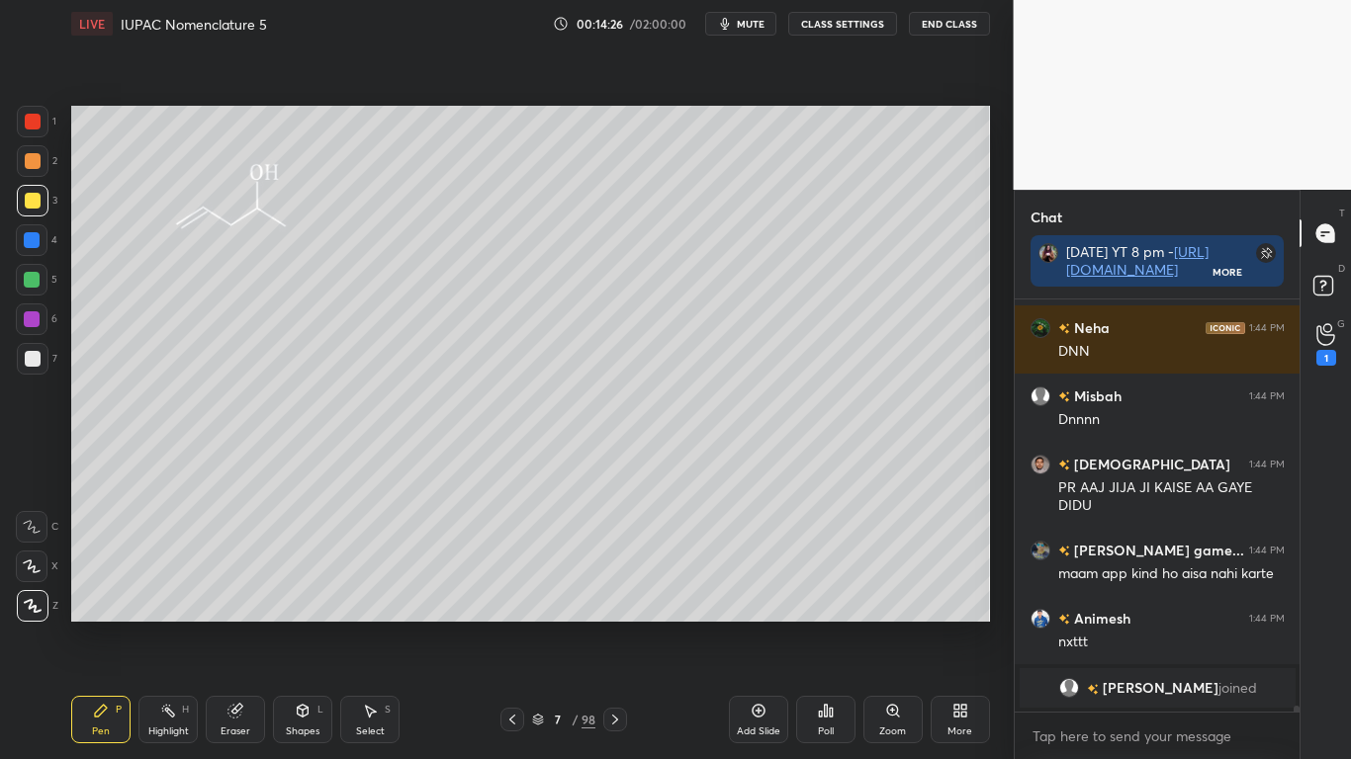
click at [849, 23] on button "CLASS SETTINGS" at bounding box center [842, 24] width 109 height 24
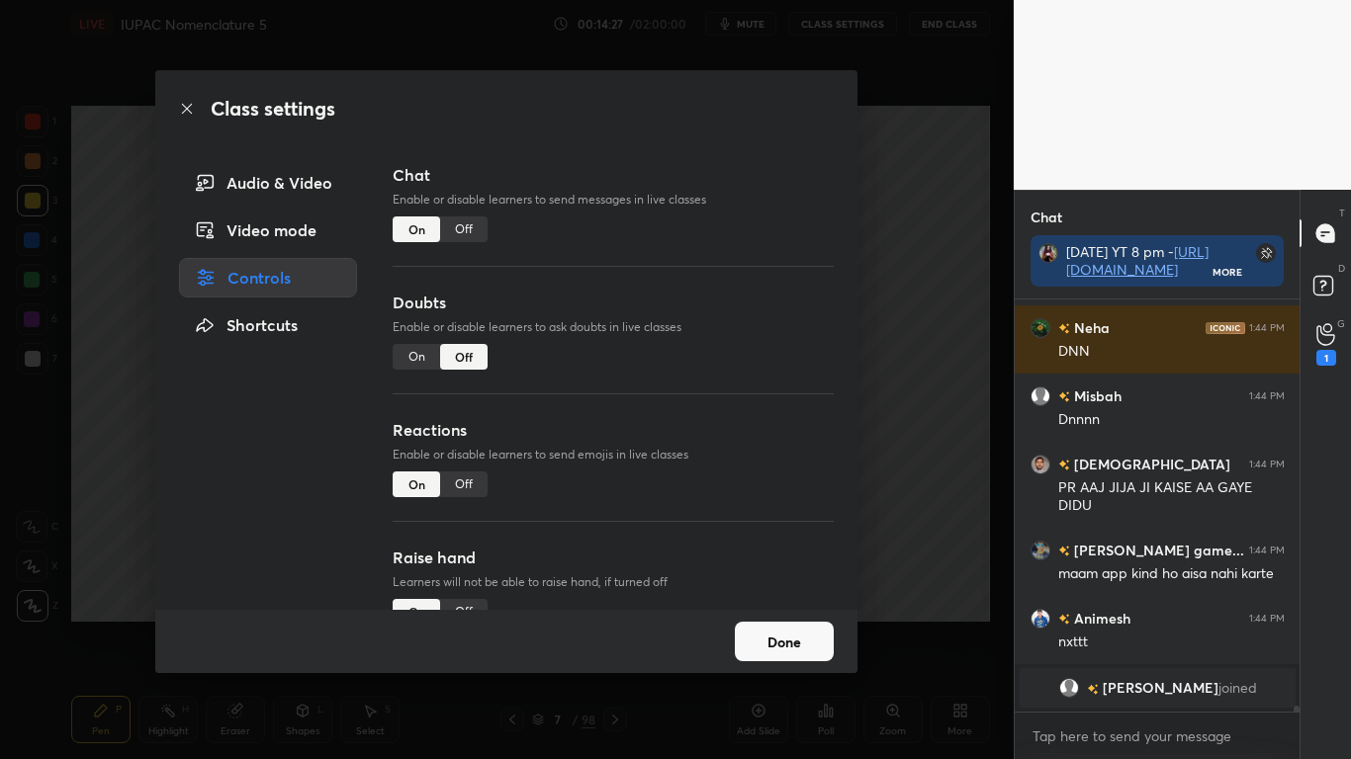
click at [457, 228] on div "Off" at bounding box center [463, 230] width 47 height 26
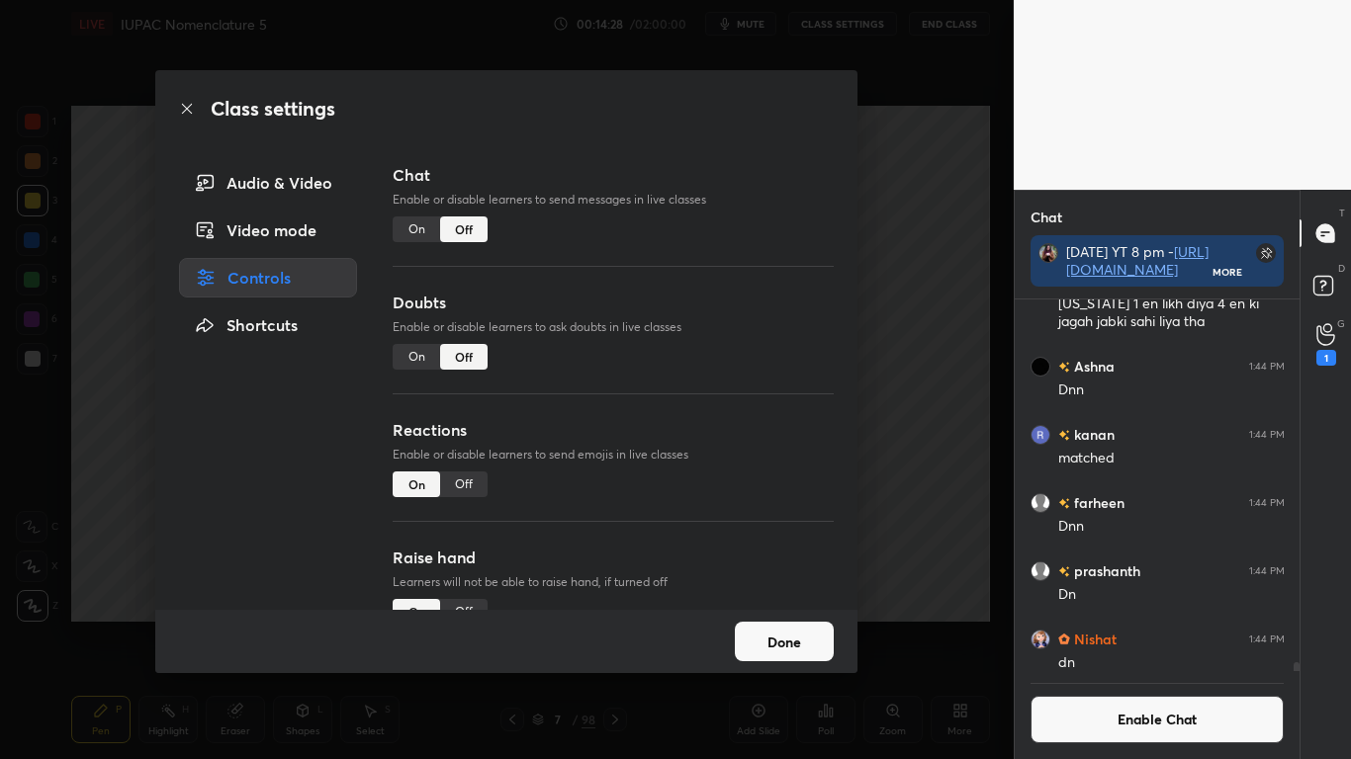
click at [736, 625] on button "Done" at bounding box center [784, 642] width 99 height 40
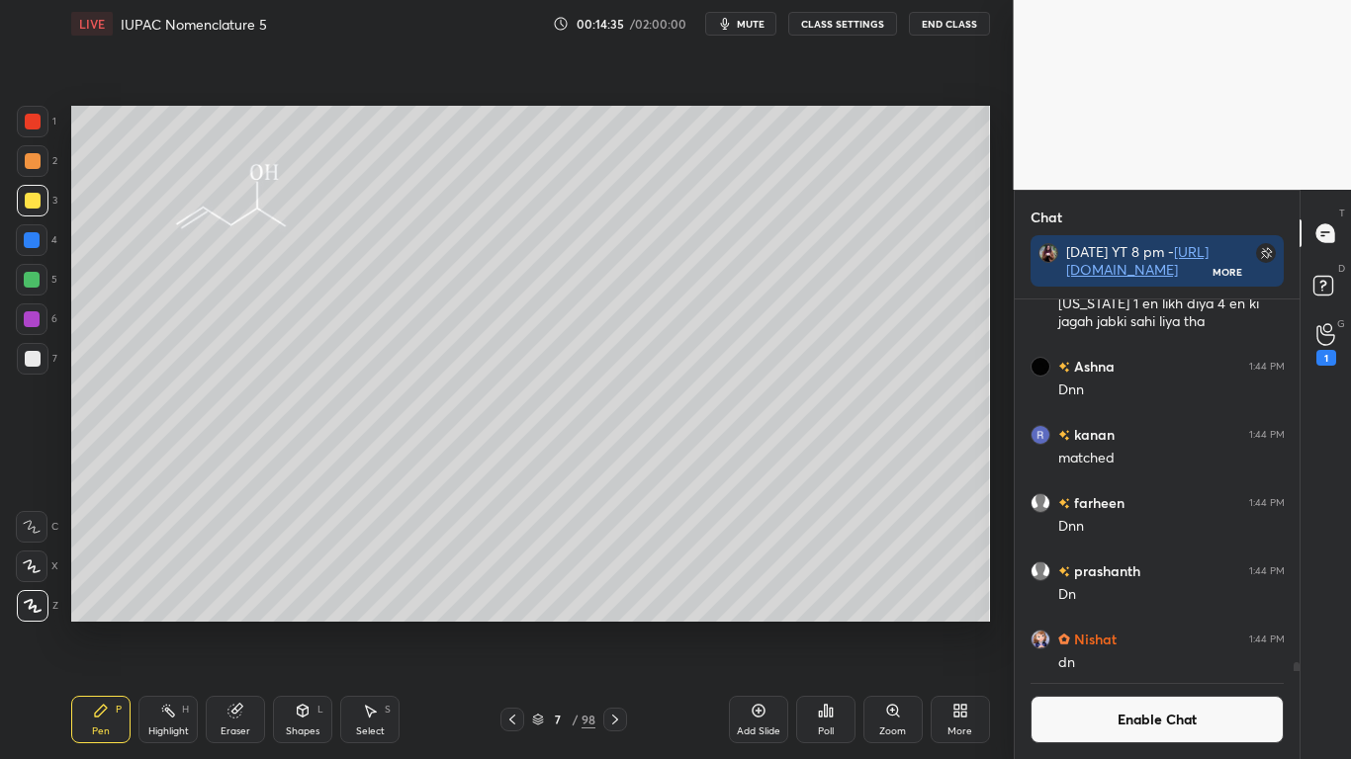
click at [34, 352] on div at bounding box center [33, 359] width 16 height 16
click at [1132, 625] on button "Enable Chat" at bounding box center [1157, 719] width 254 height 47
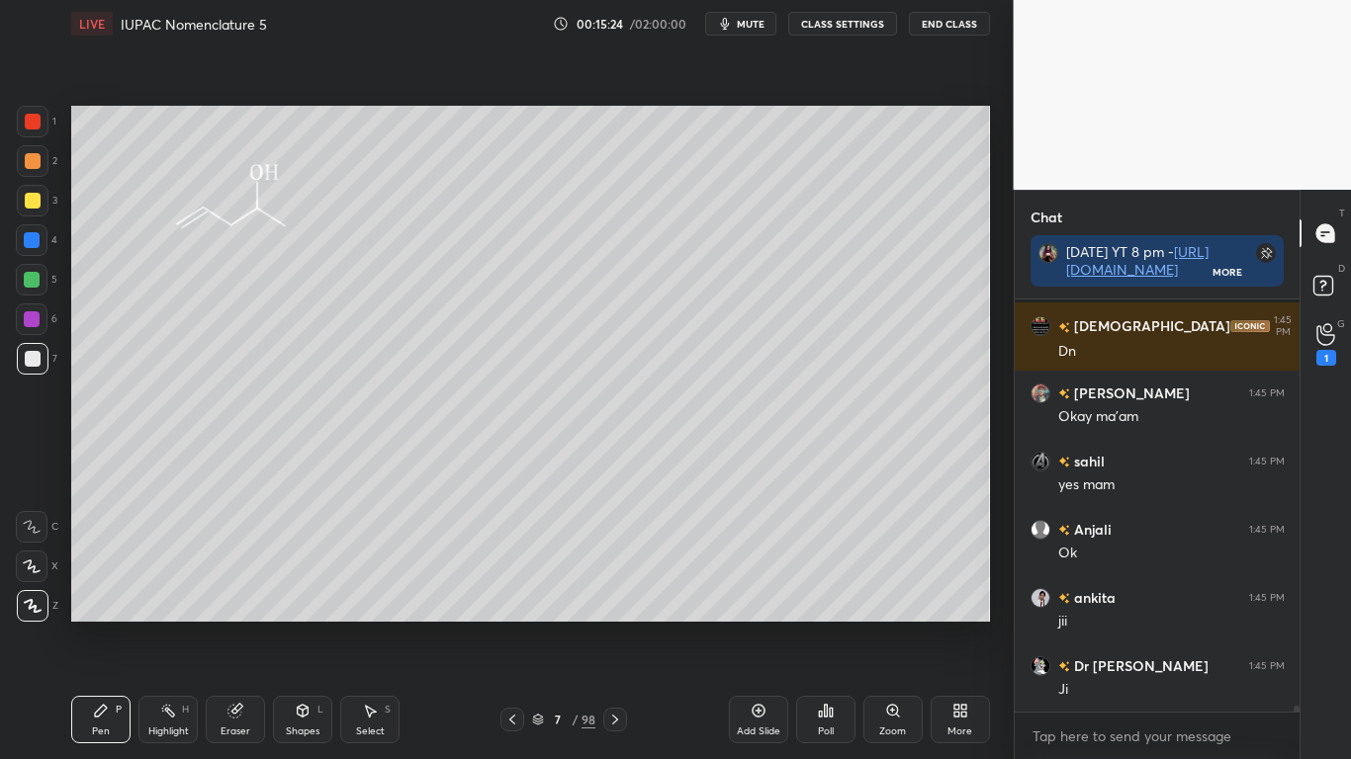
scroll to position [26785, 0]
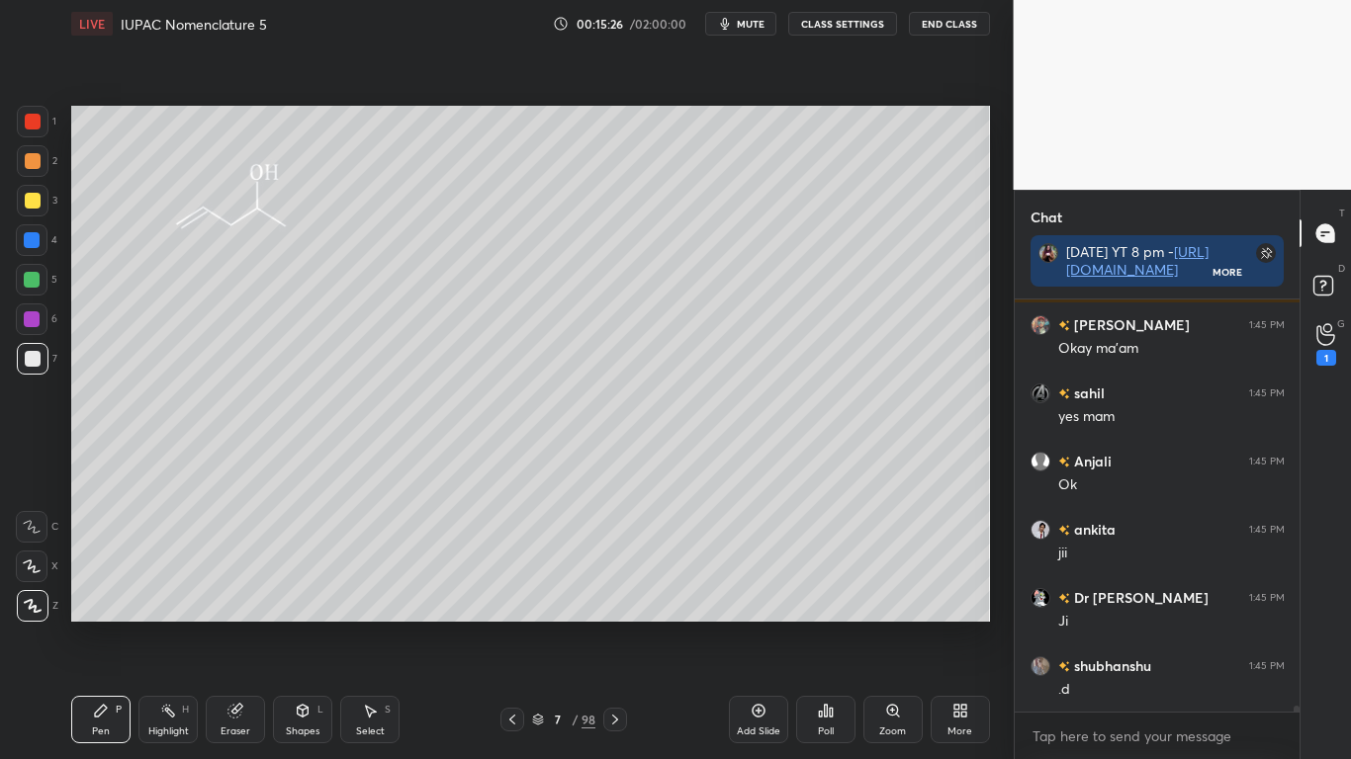
click at [36, 196] on div at bounding box center [33, 201] width 16 height 16
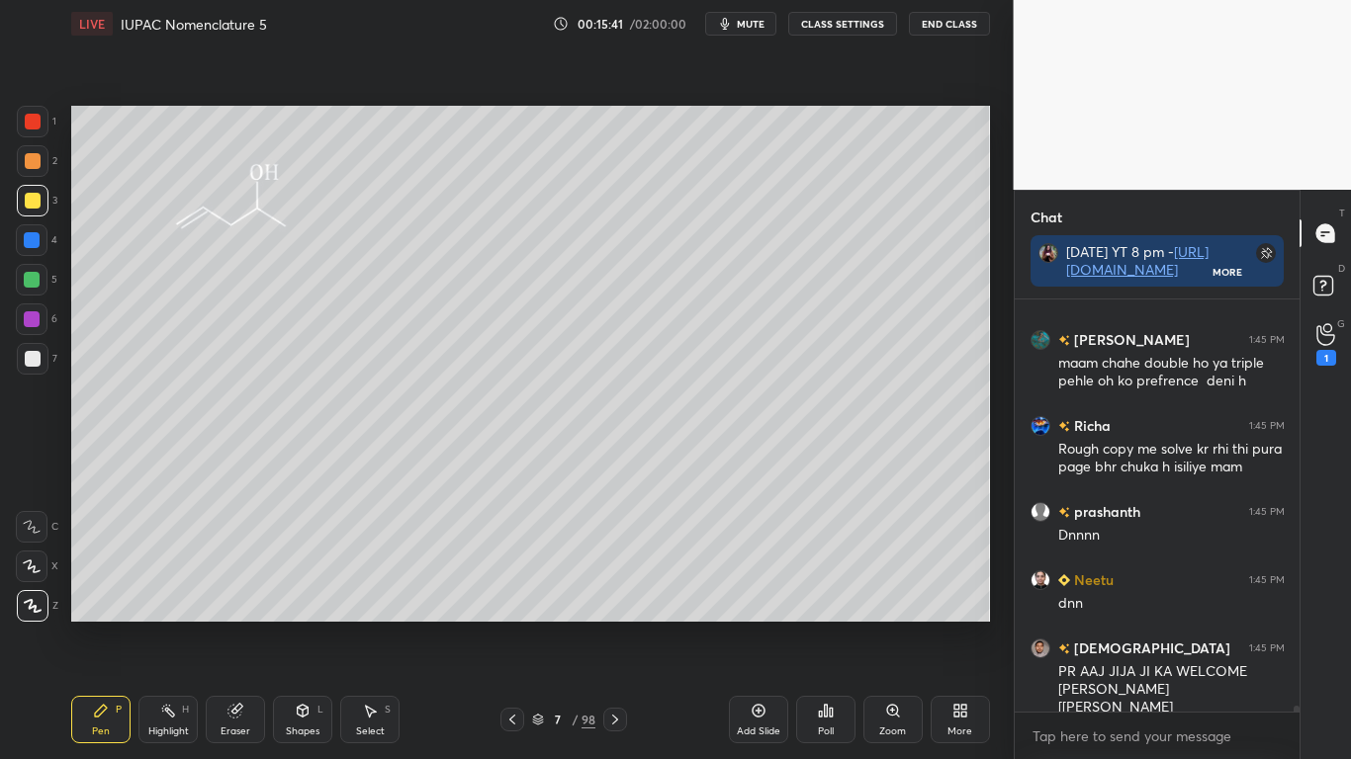
scroll to position [27247, 0]
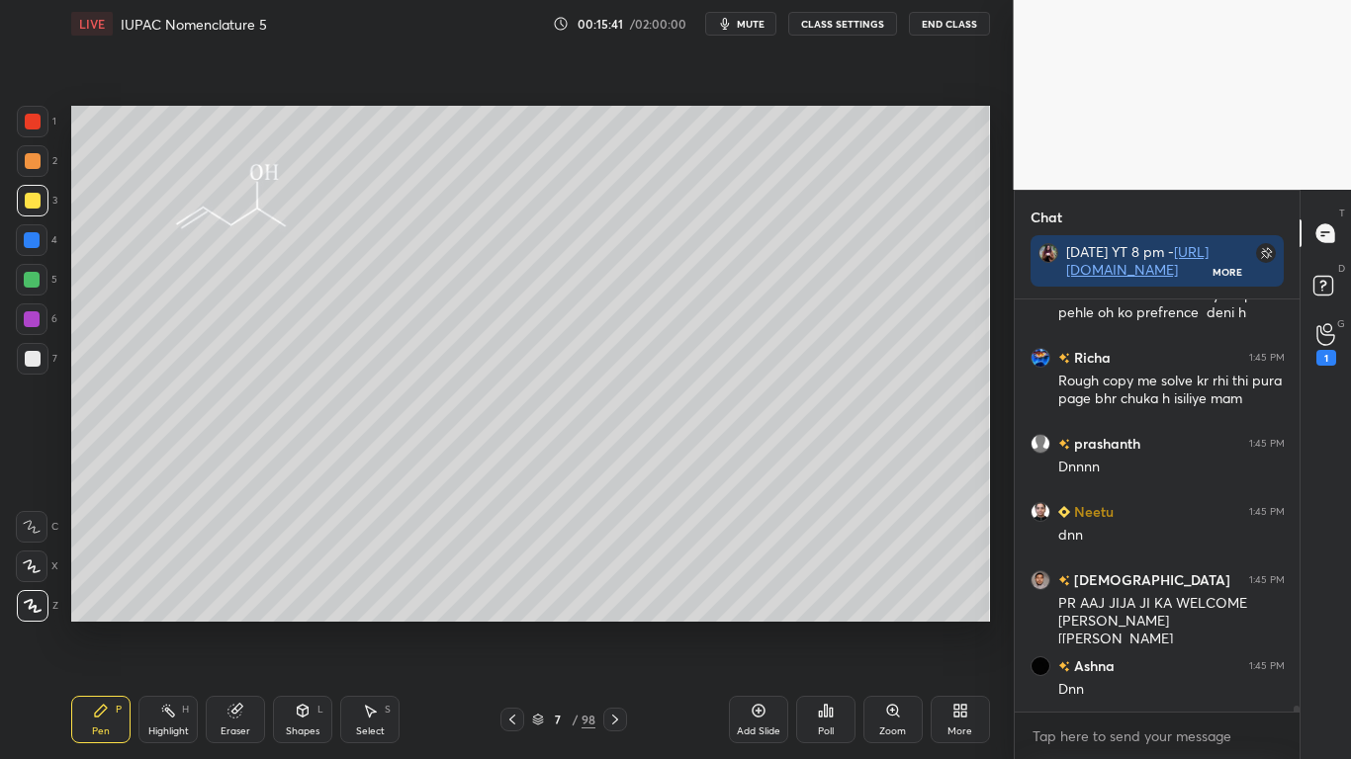
click at [538, 625] on icon at bounding box center [538, 717] width 10 height 5
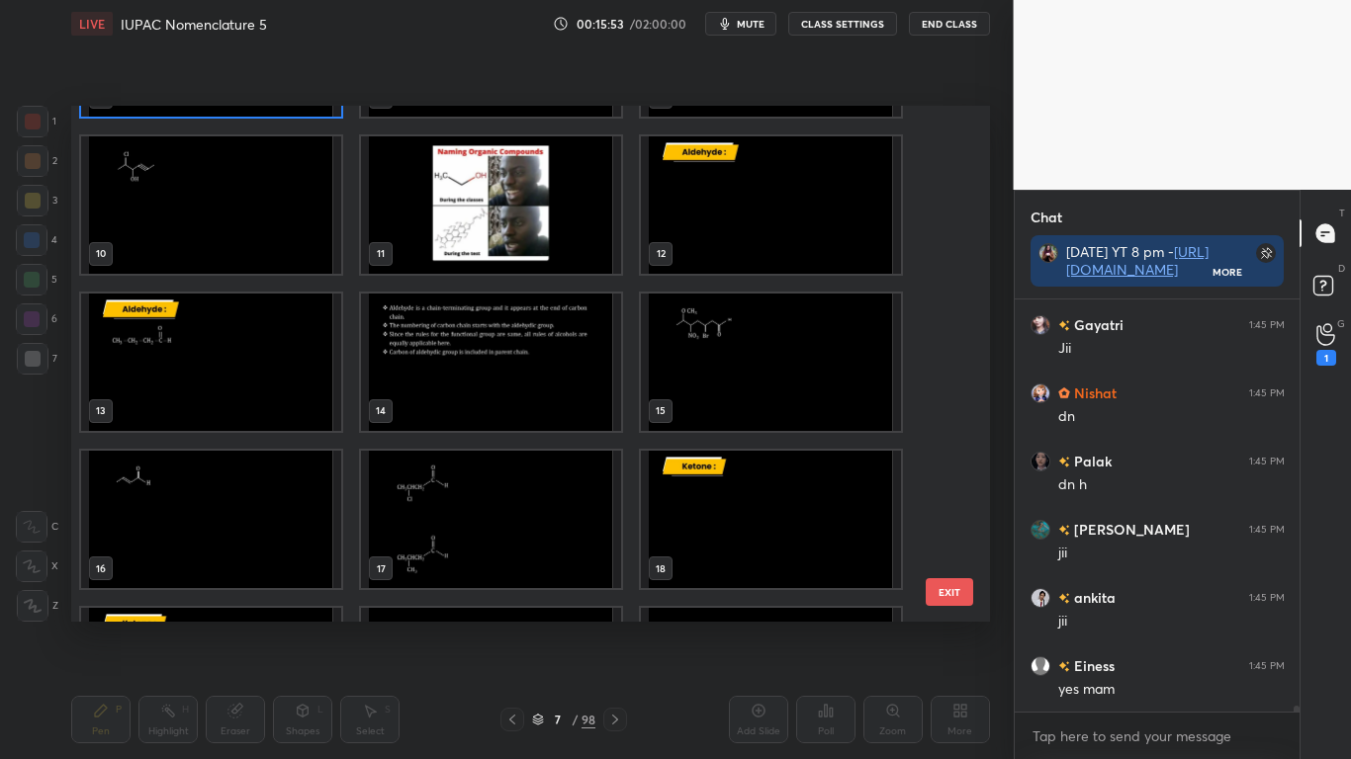
scroll to position [28066, 0]
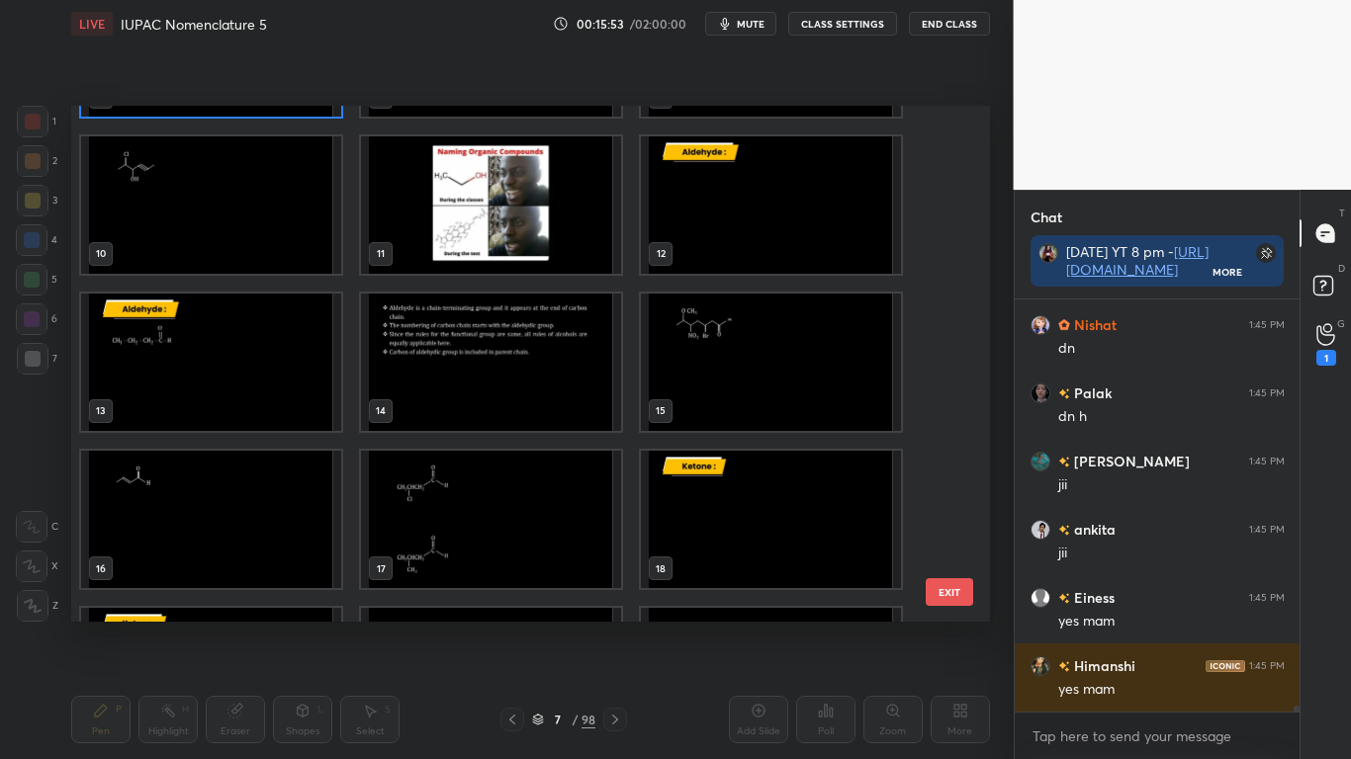
click at [244, 236] on img "grid" at bounding box center [211, 203] width 260 height 137
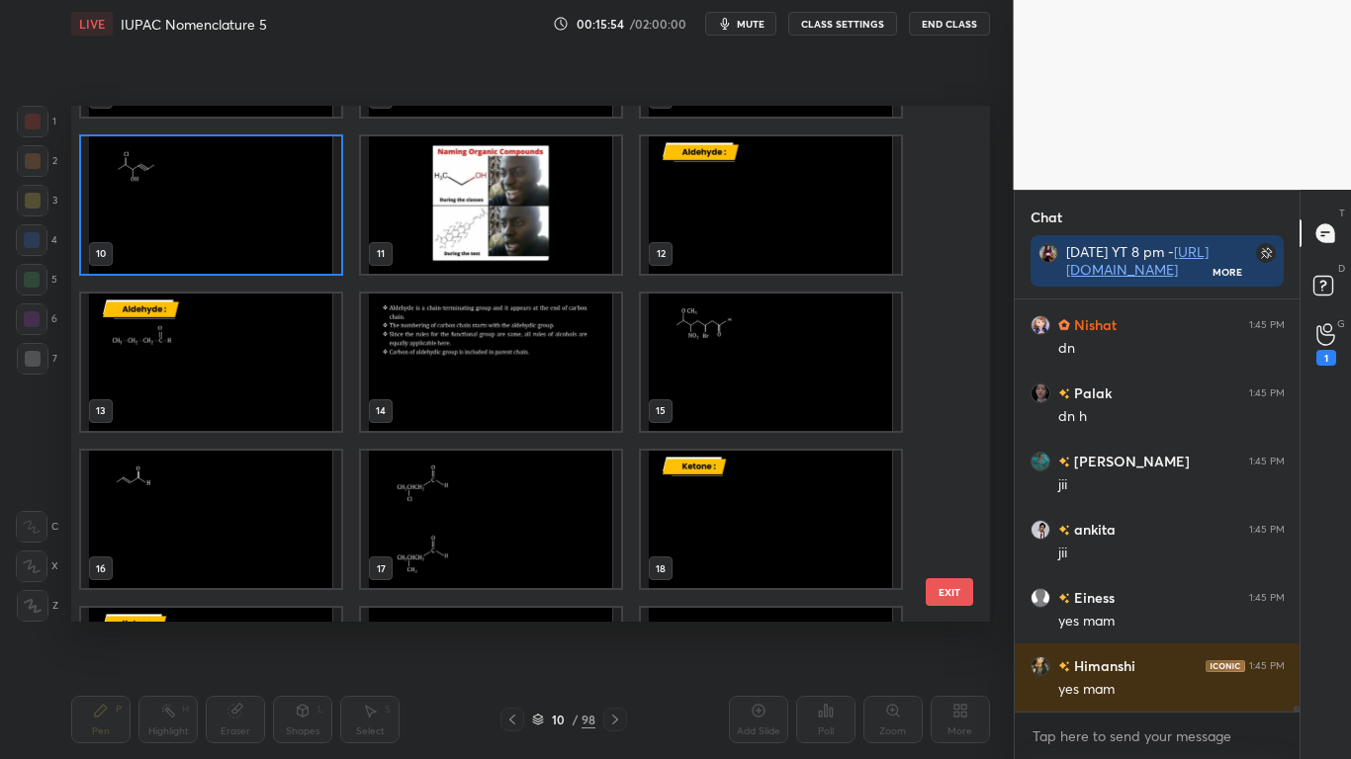
click at [244, 236] on img "grid" at bounding box center [211, 203] width 260 height 137
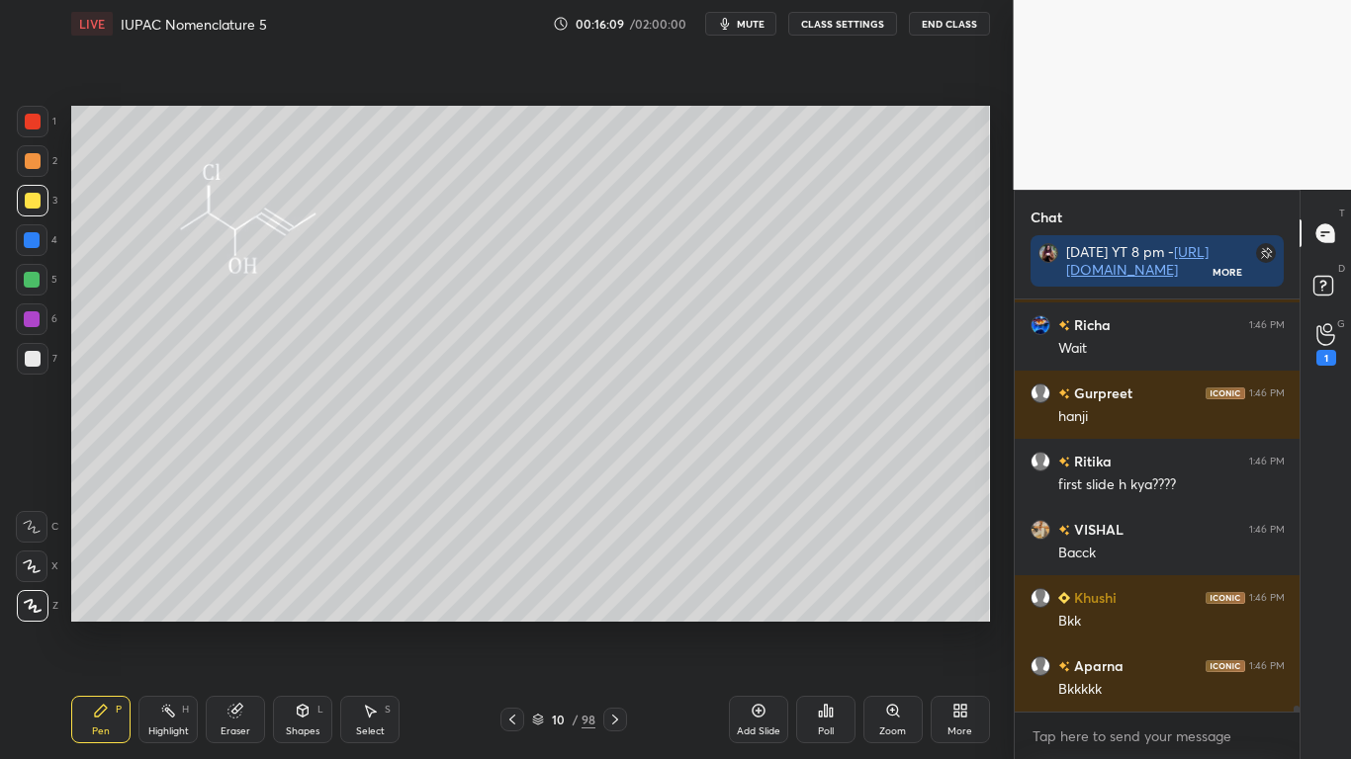
scroll to position [28748, 0]
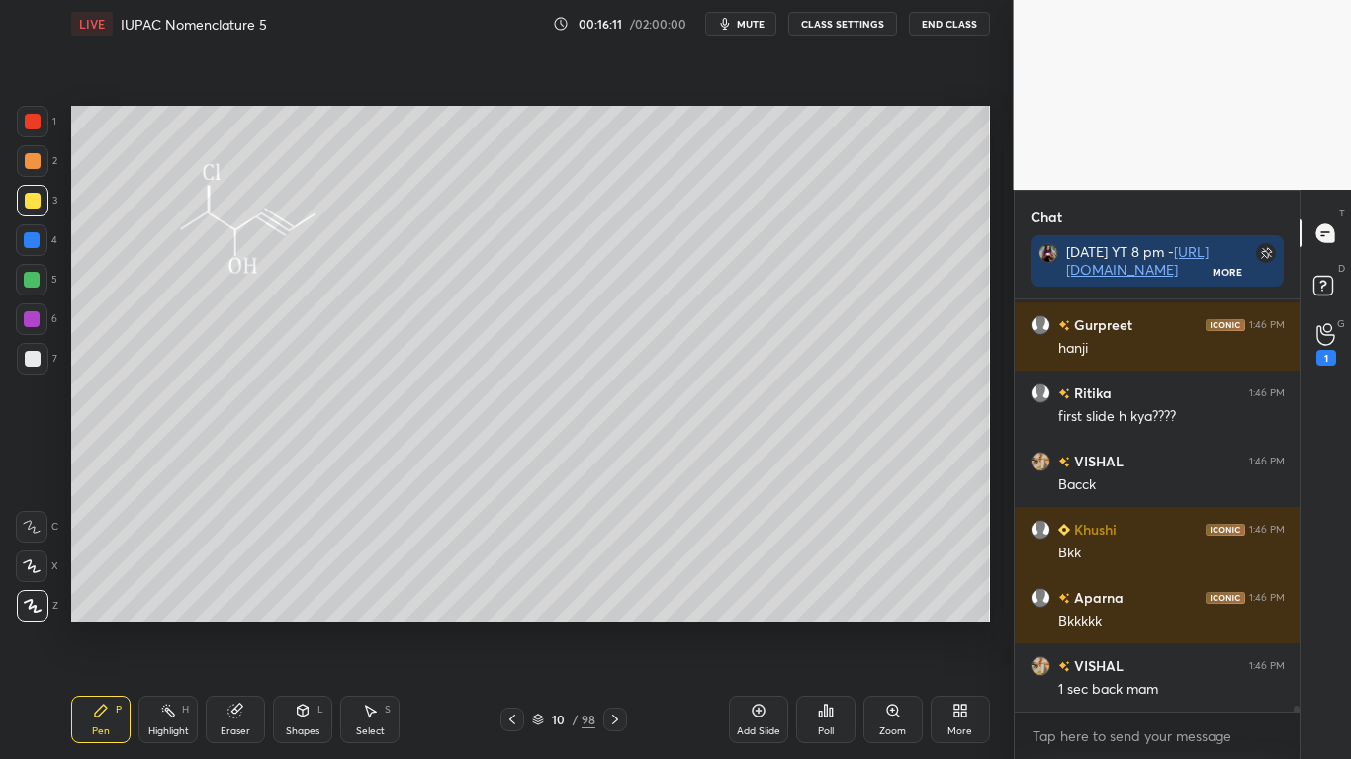
click at [541, 625] on icon at bounding box center [538, 720] width 12 height 12
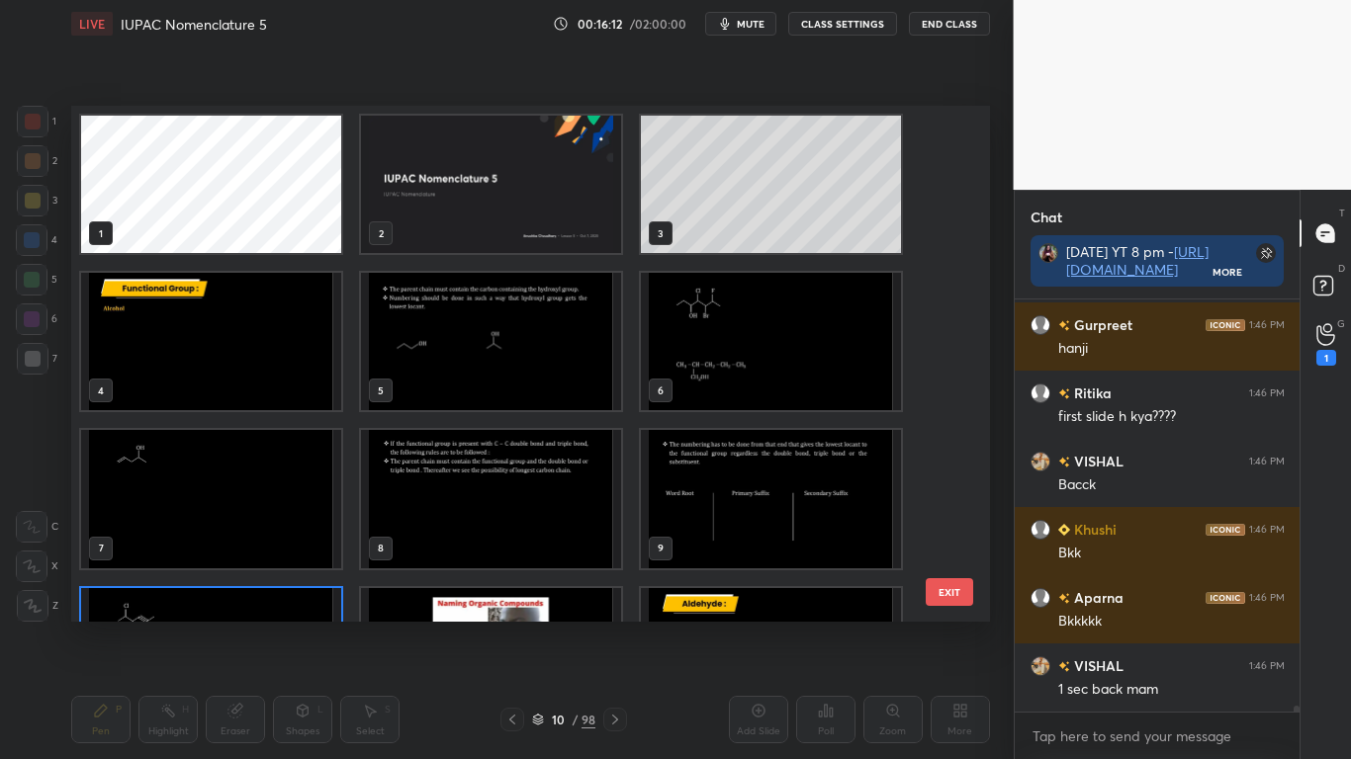
scroll to position [114, 0]
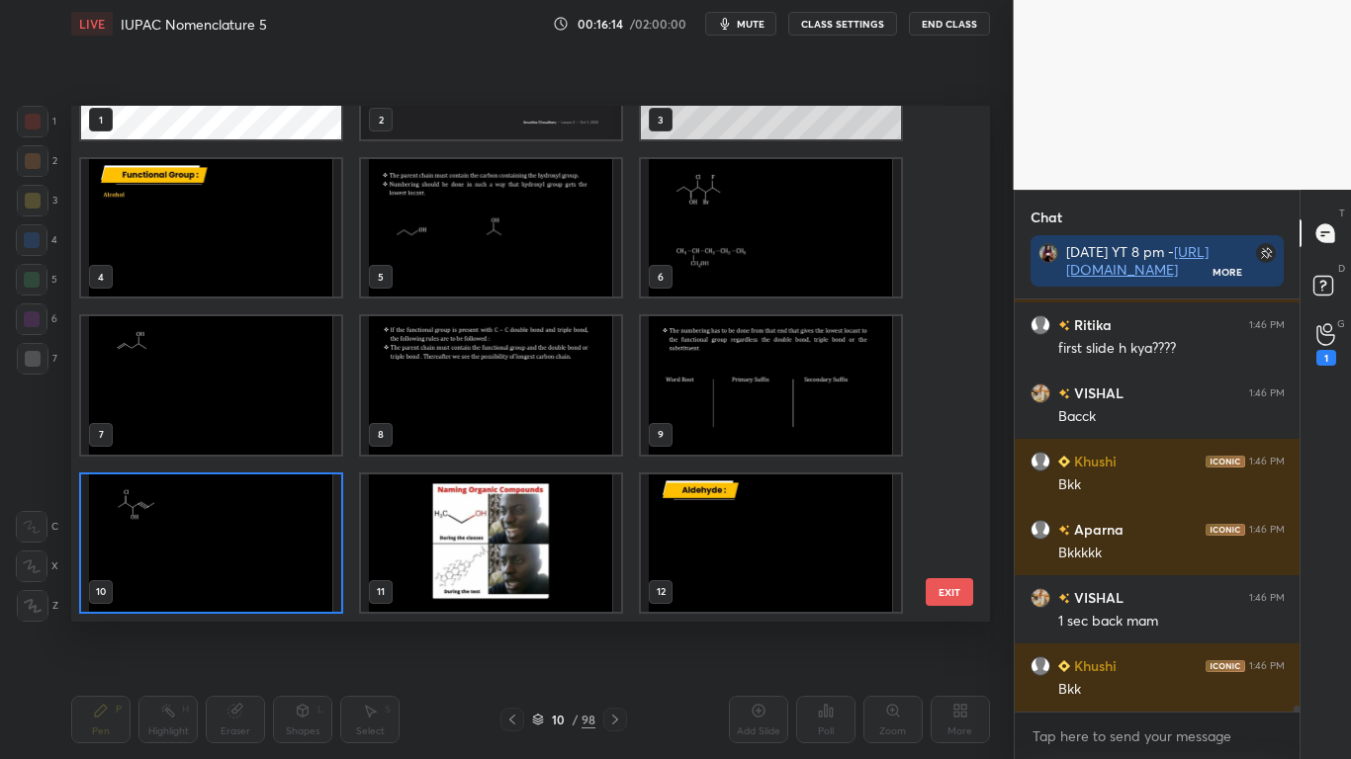
click at [267, 401] on img "grid" at bounding box center [211, 384] width 260 height 137
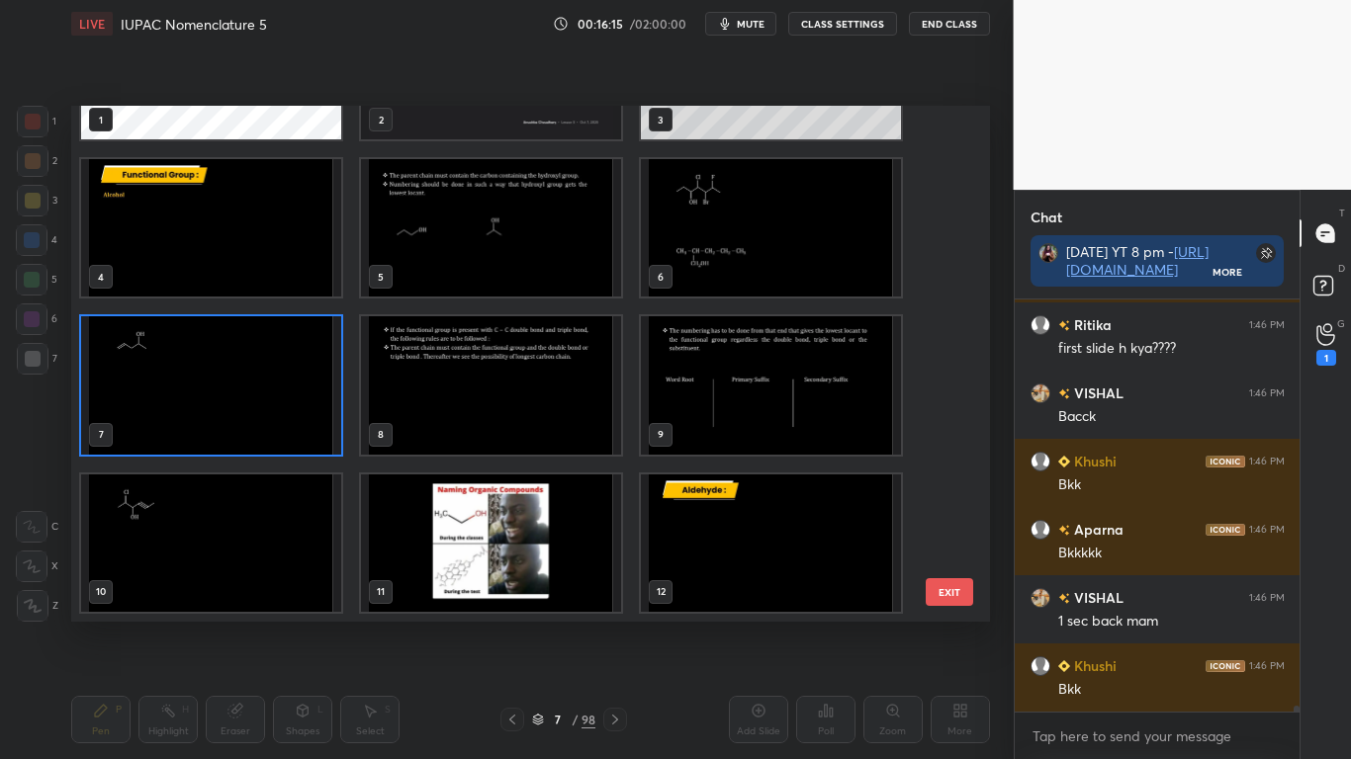
click at [250, 413] on img "grid" at bounding box center [211, 384] width 260 height 137
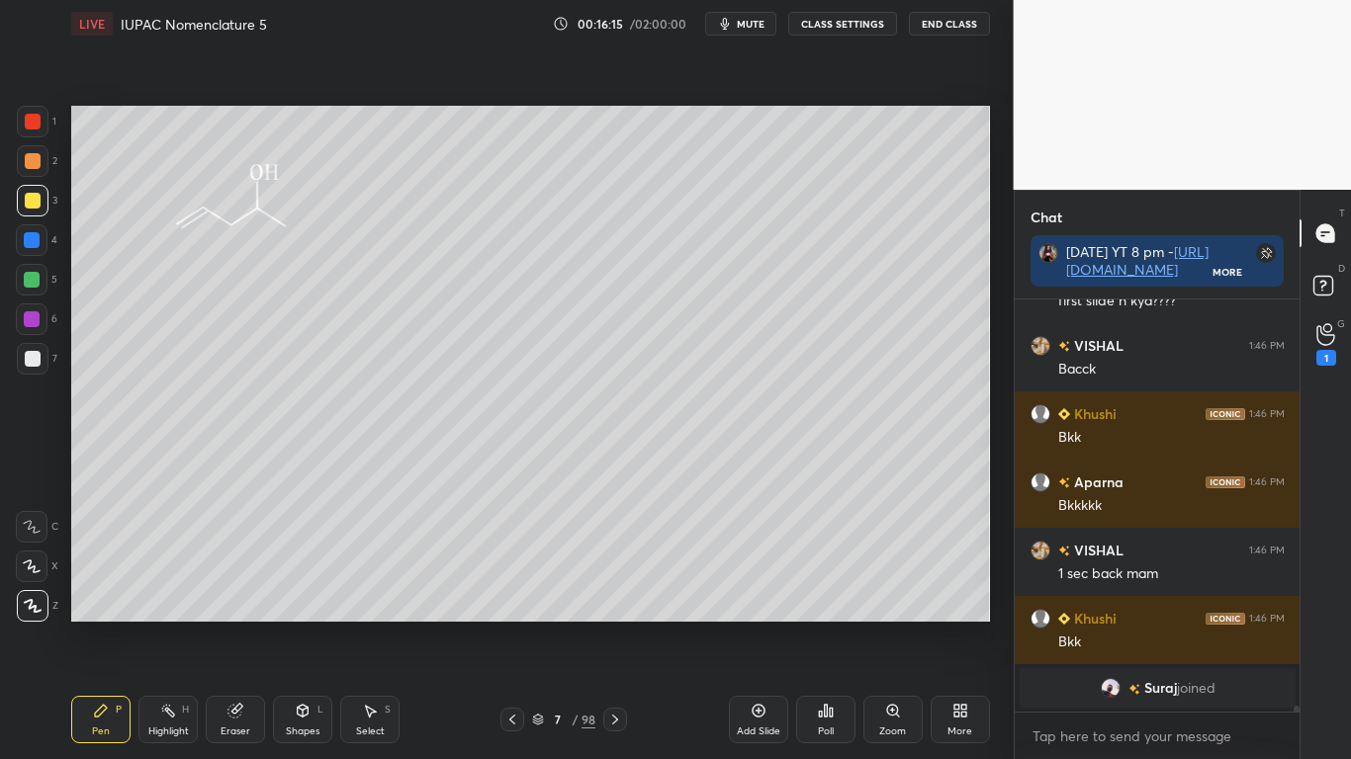
click at [250, 410] on img "grid" at bounding box center [211, 384] width 260 height 137
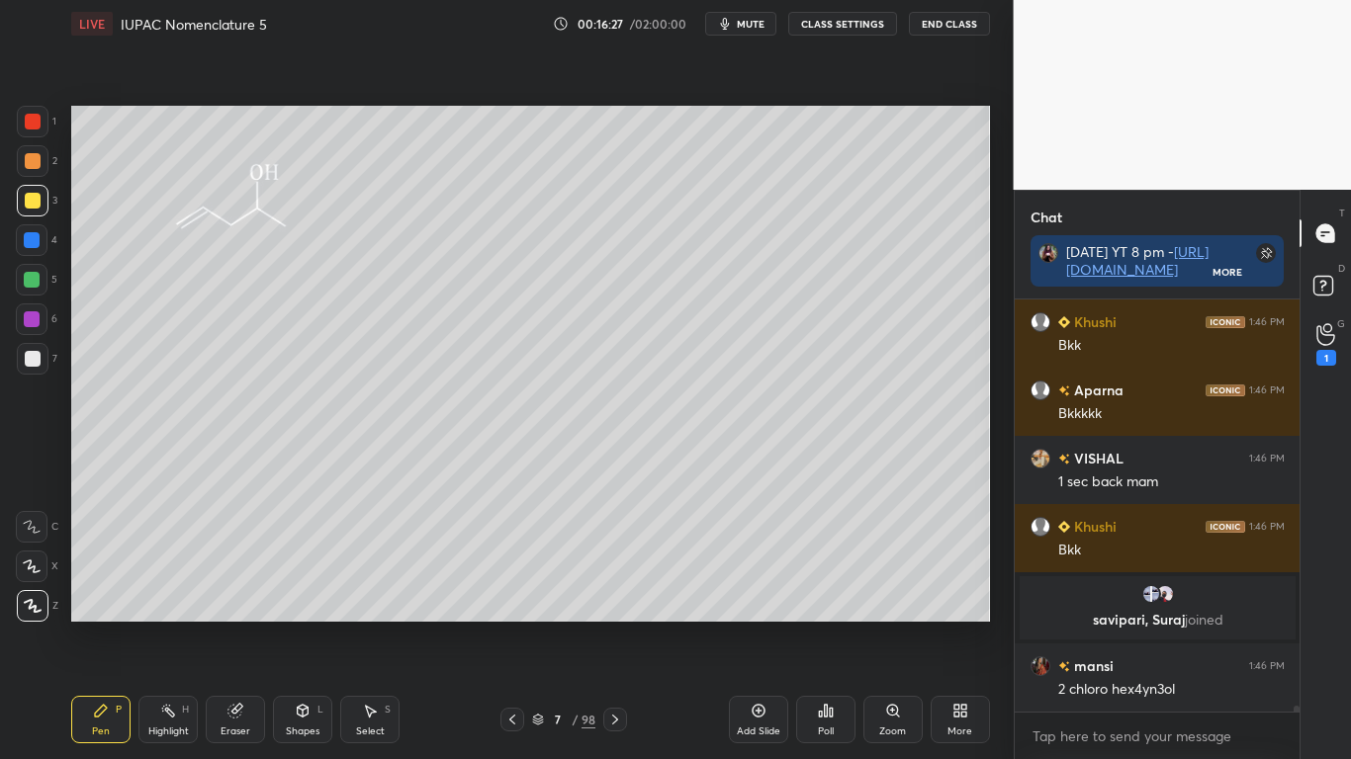
click at [539, 625] on icon at bounding box center [538, 720] width 12 height 12
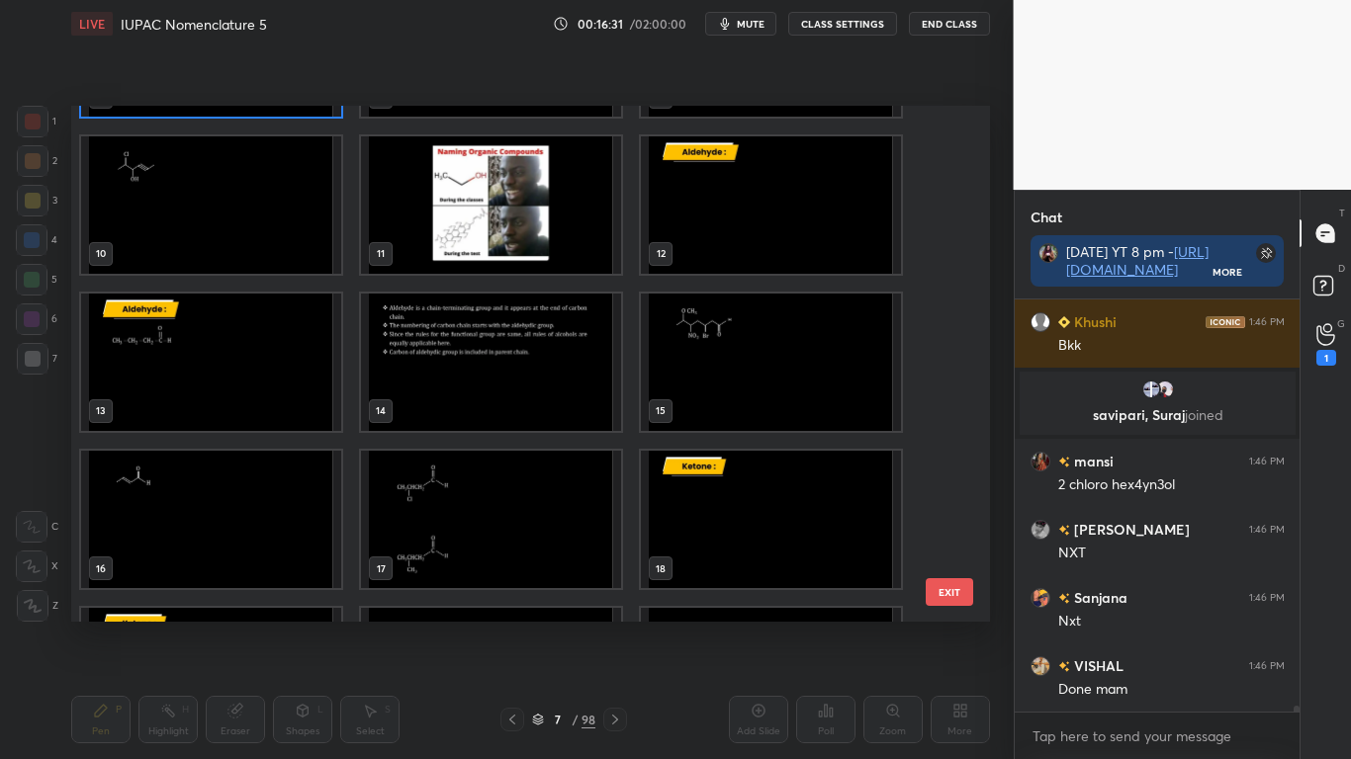
click at [209, 222] on img "grid" at bounding box center [211, 203] width 260 height 137
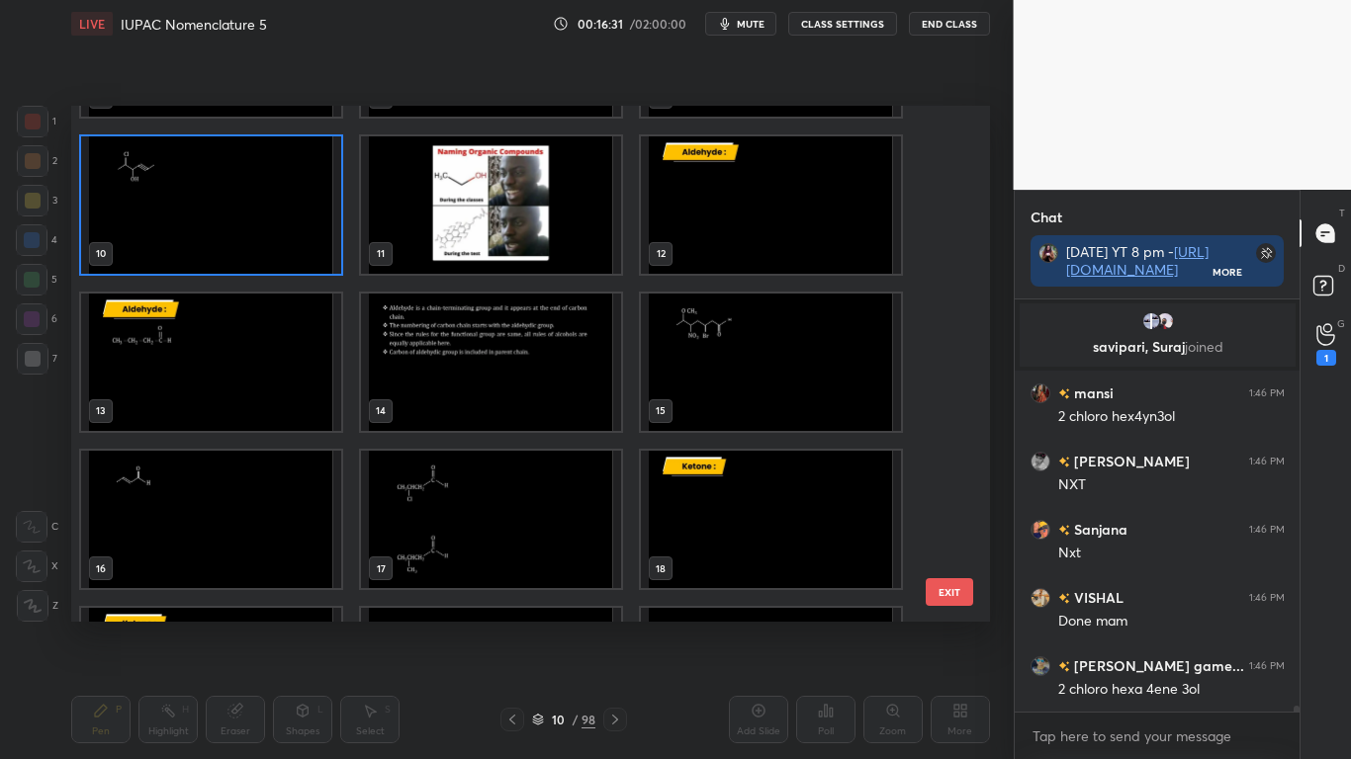
click at [213, 221] on img "grid" at bounding box center [211, 203] width 260 height 137
click at [216, 221] on img "grid" at bounding box center [211, 203] width 260 height 137
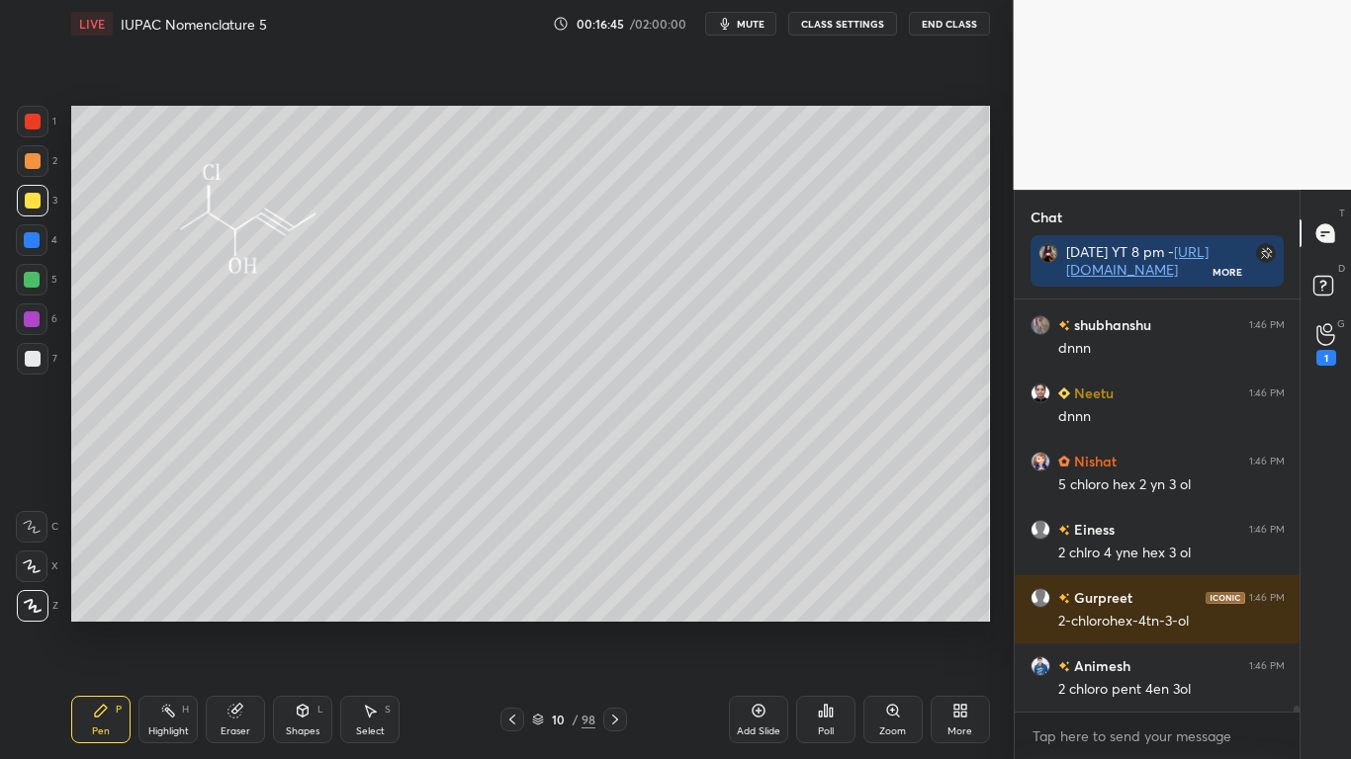
click at [844, 25] on button "CLASS SETTINGS" at bounding box center [842, 24] width 109 height 24
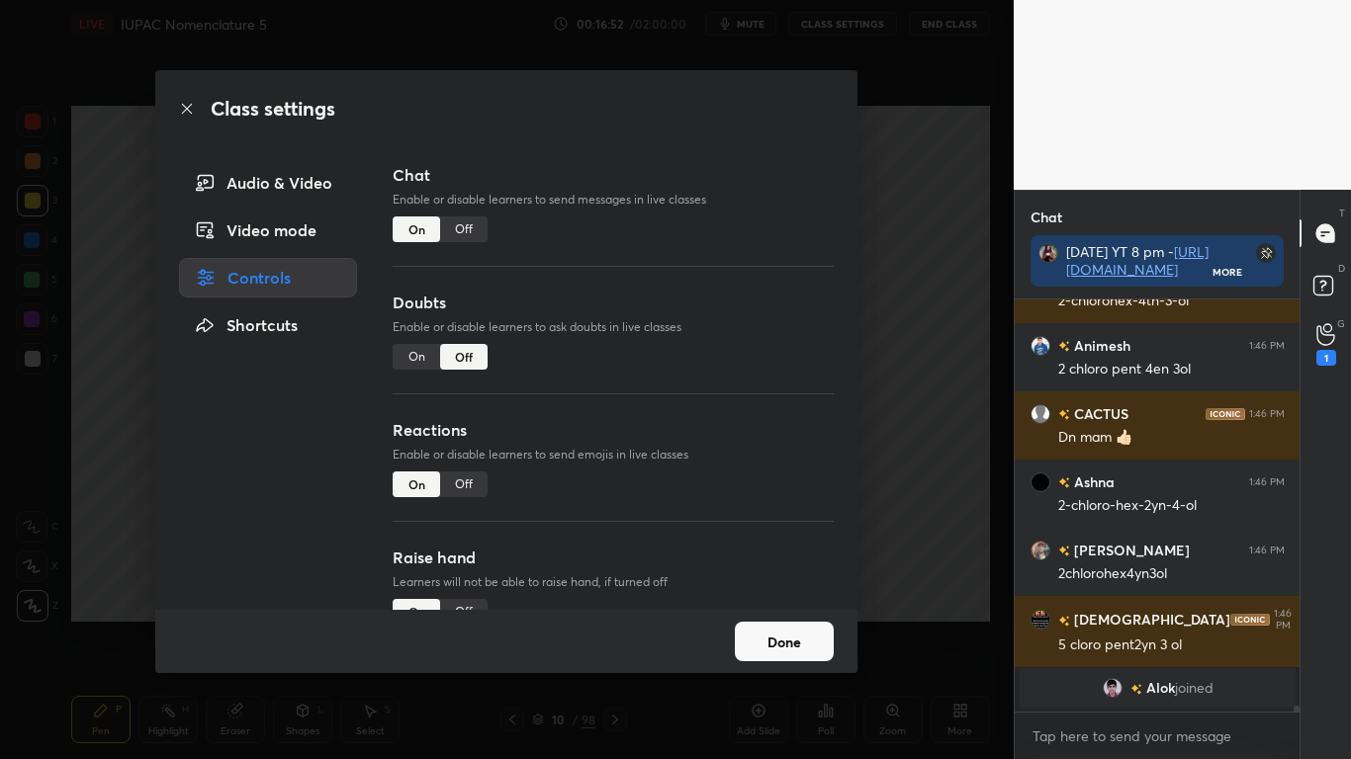
type textarea "x"
click at [463, 235] on div "Off" at bounding box center [463, 230] width 47 height 26
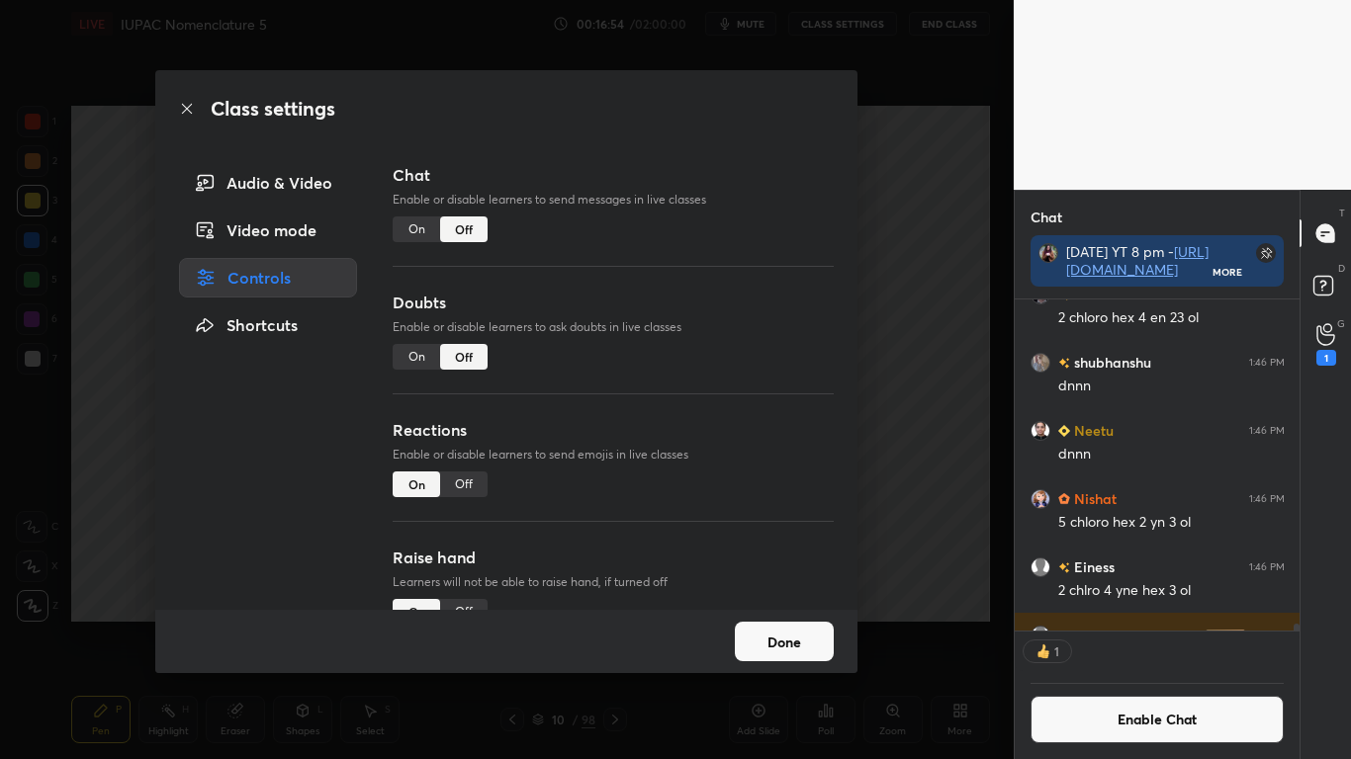
click at [805, 625] on button "Done" at bounding box center [784, 642] width 99 height 40
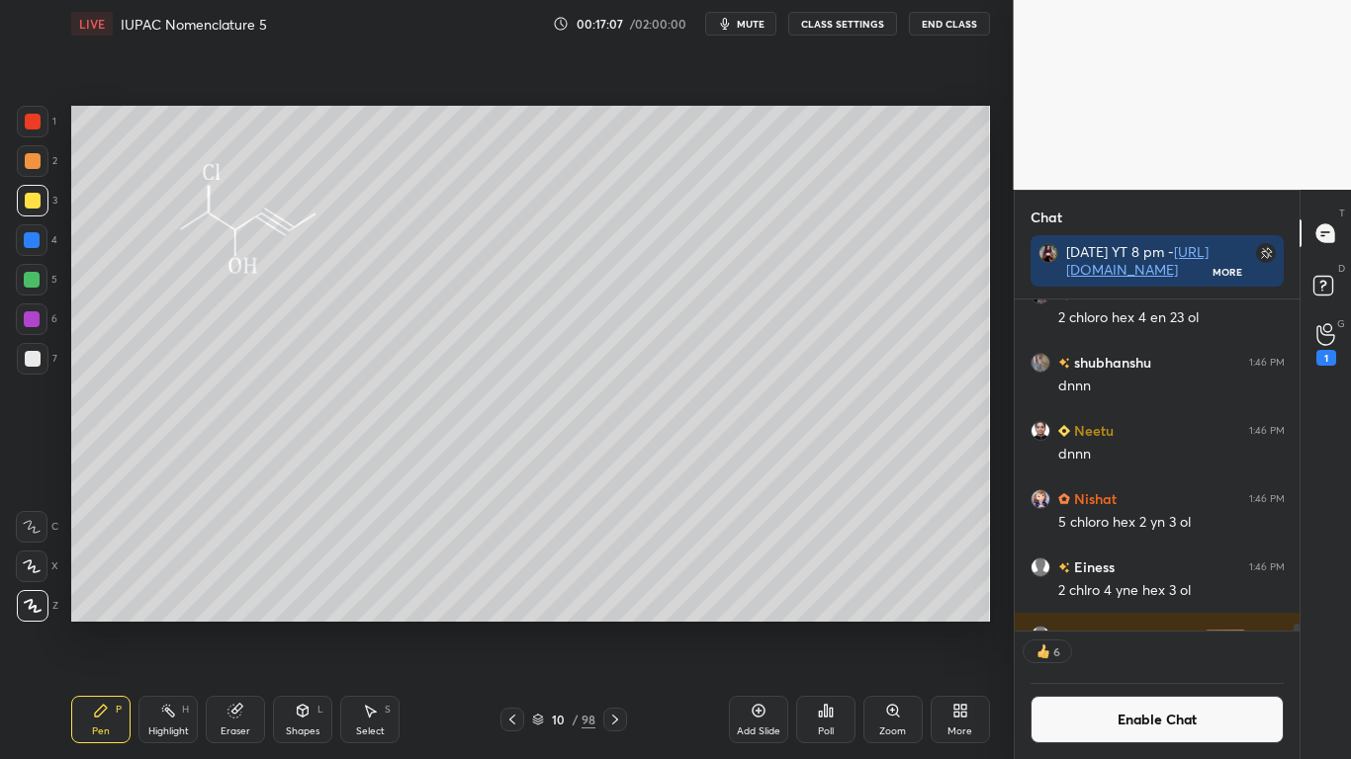
click at [235, 625] on icon at bounding box center [234, 711] width 13 height 13
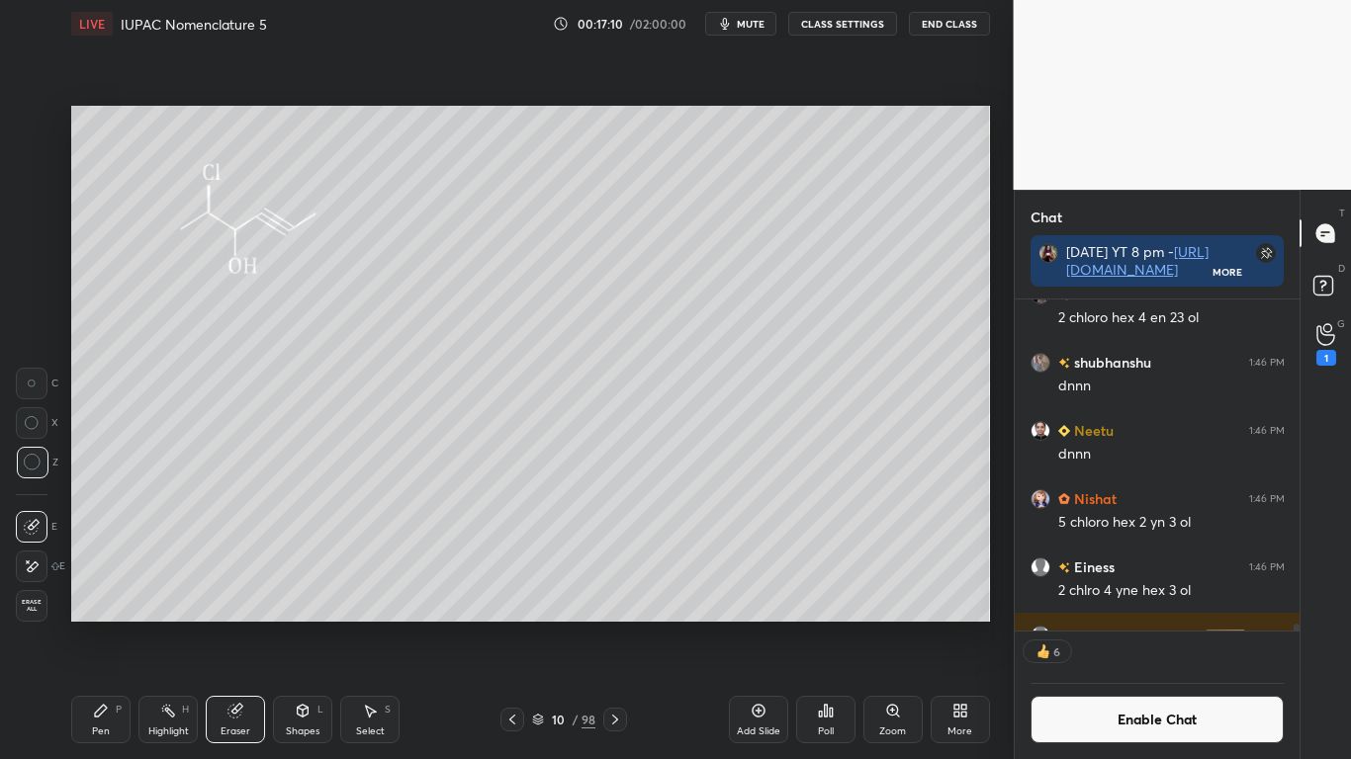
click at [86, 625] on div "Pen P" at bounding box center [100, 719] width 59 height 47
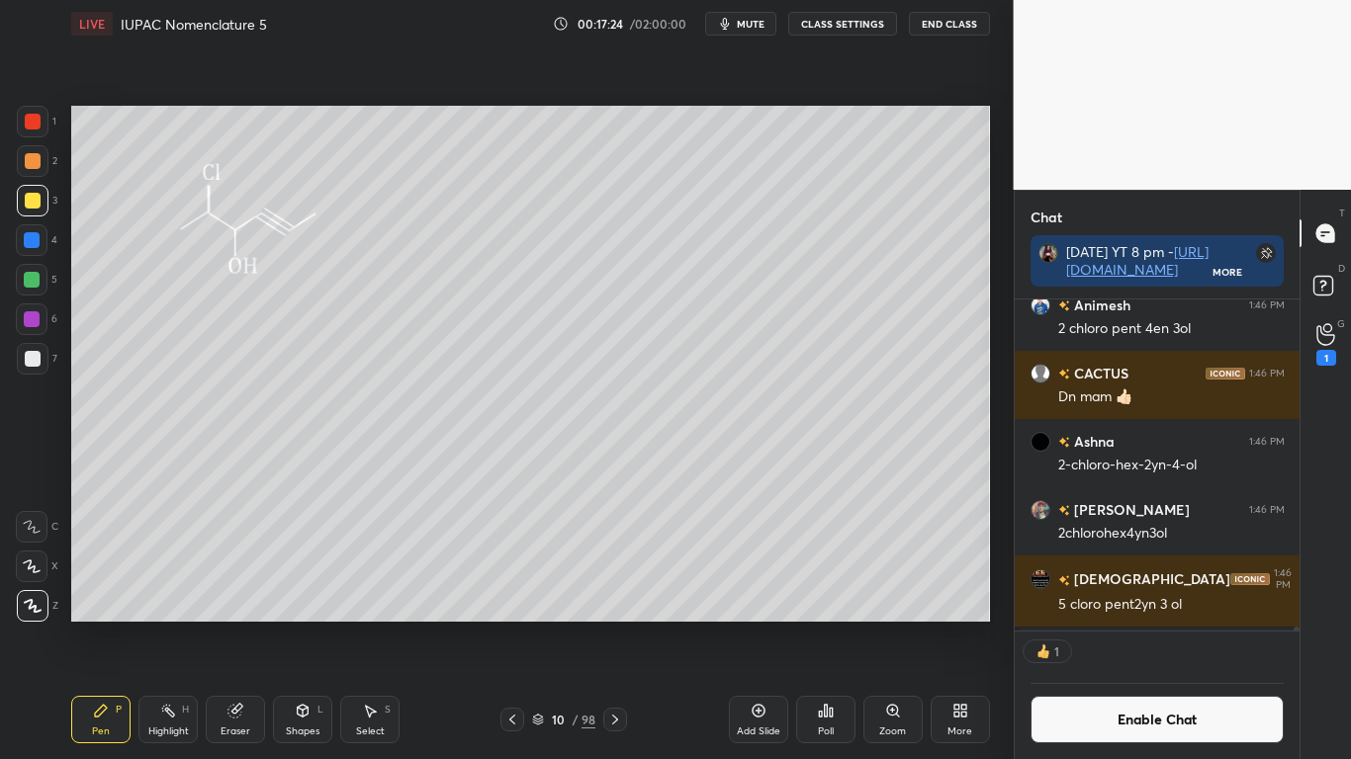
scroll to position [325, 279]
click at [1099, 625] on button "Enable Chat" at bounding box center [1157, 719] width 254 height 47
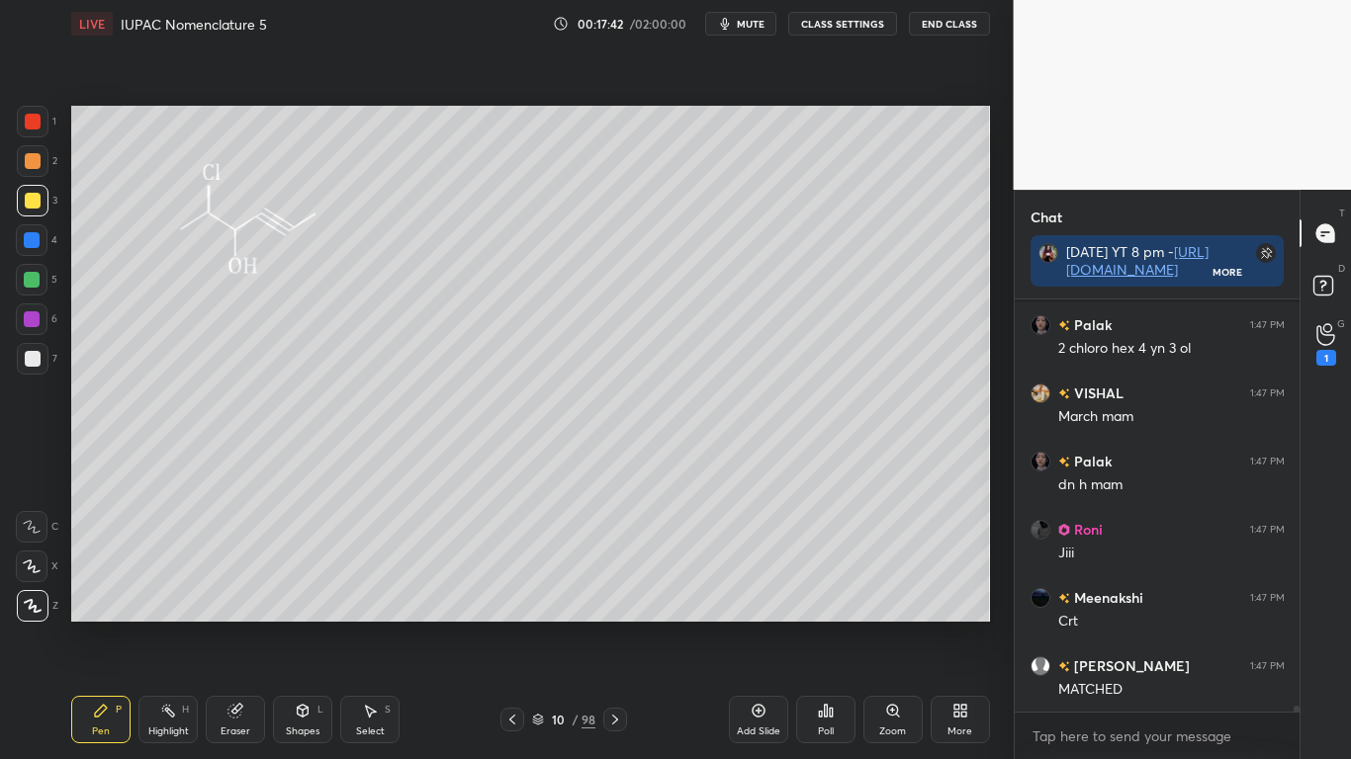
scroll to position [29494, 0]
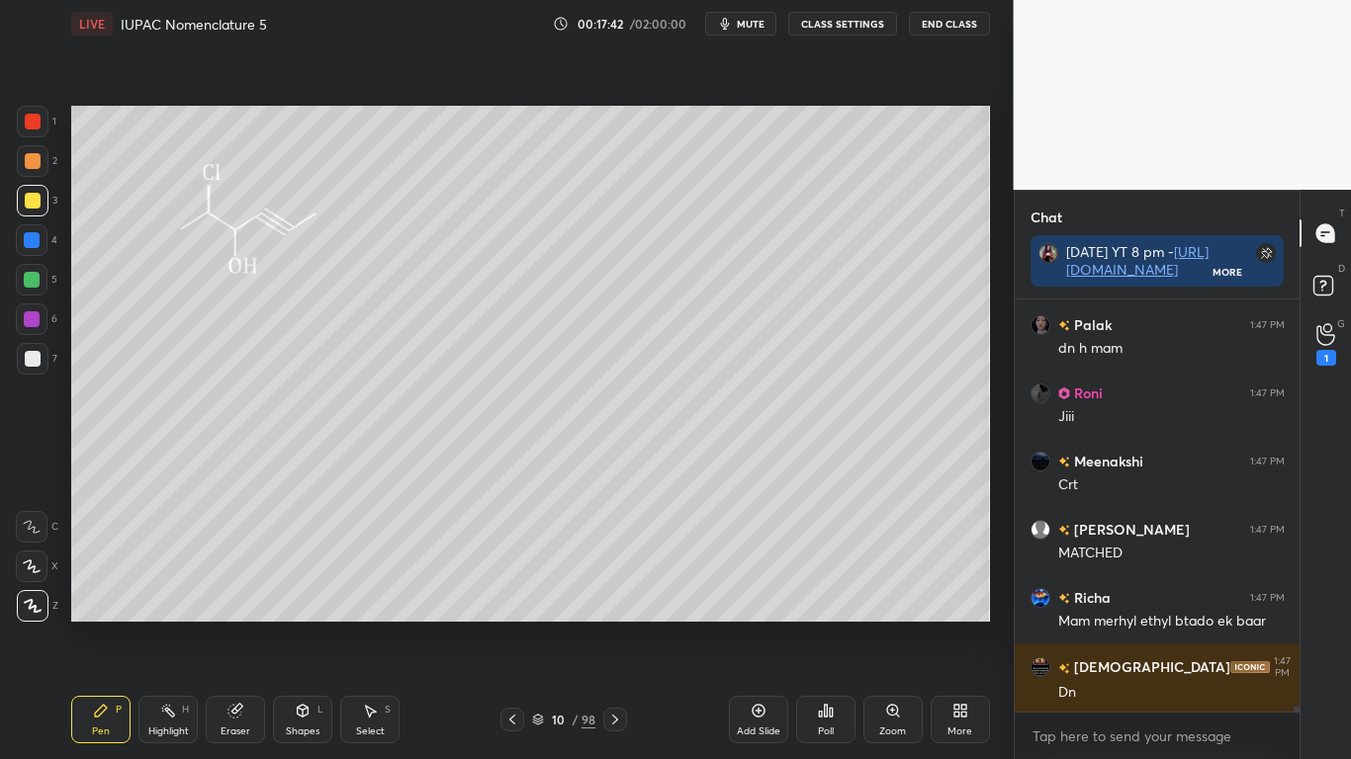
click at [846, 23] on button "CLASS SETTINGS" at bounding box center [842, 24] width 109 height 24
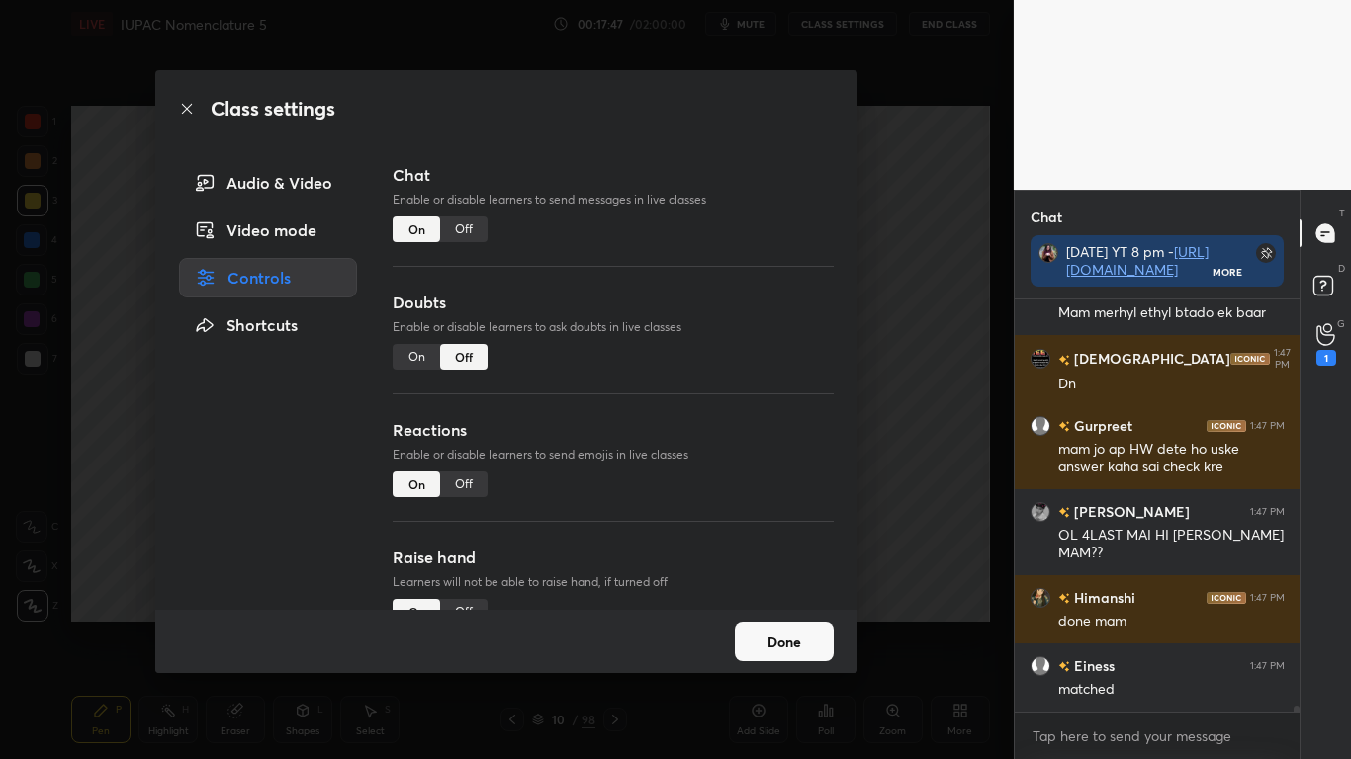
scroll to position [29871, 0]
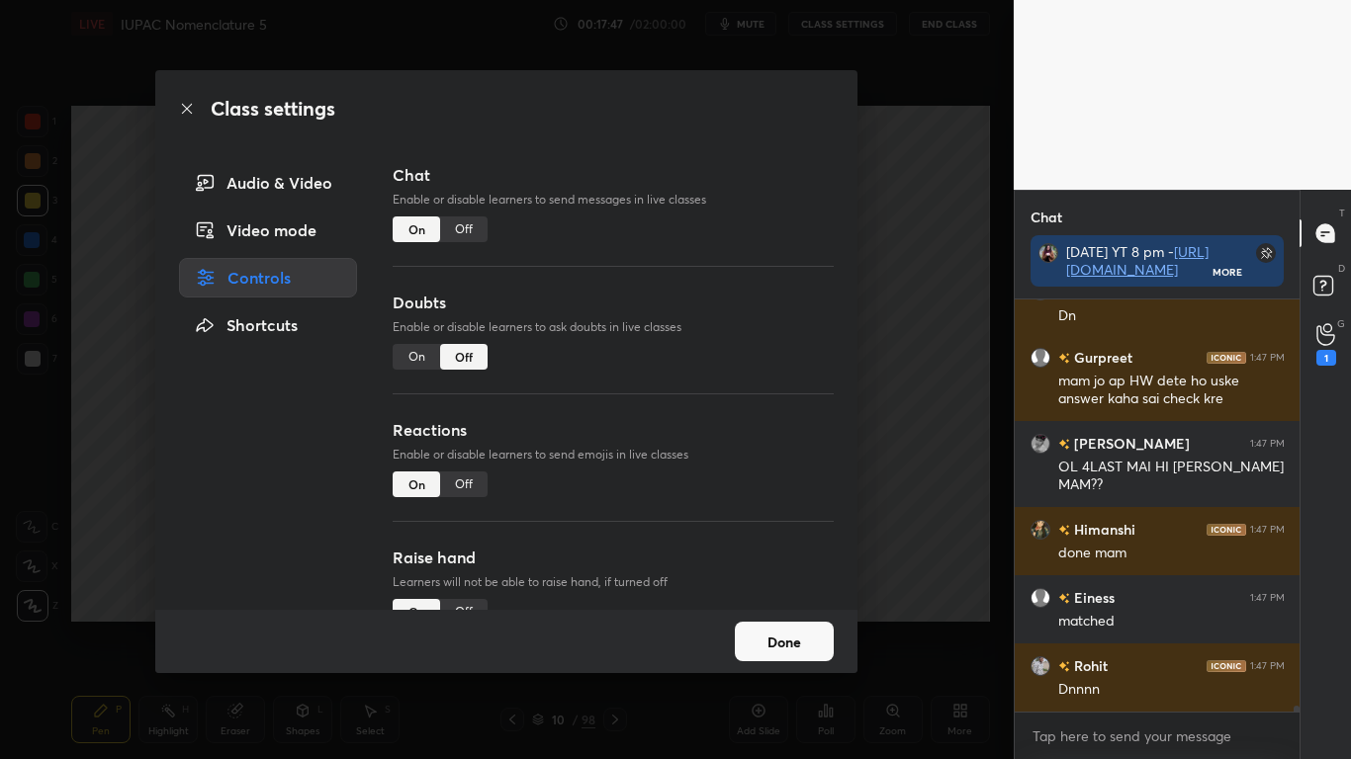
click at [794, 625] on button "Done" at bounding box center [784, 642] width 99 height 40
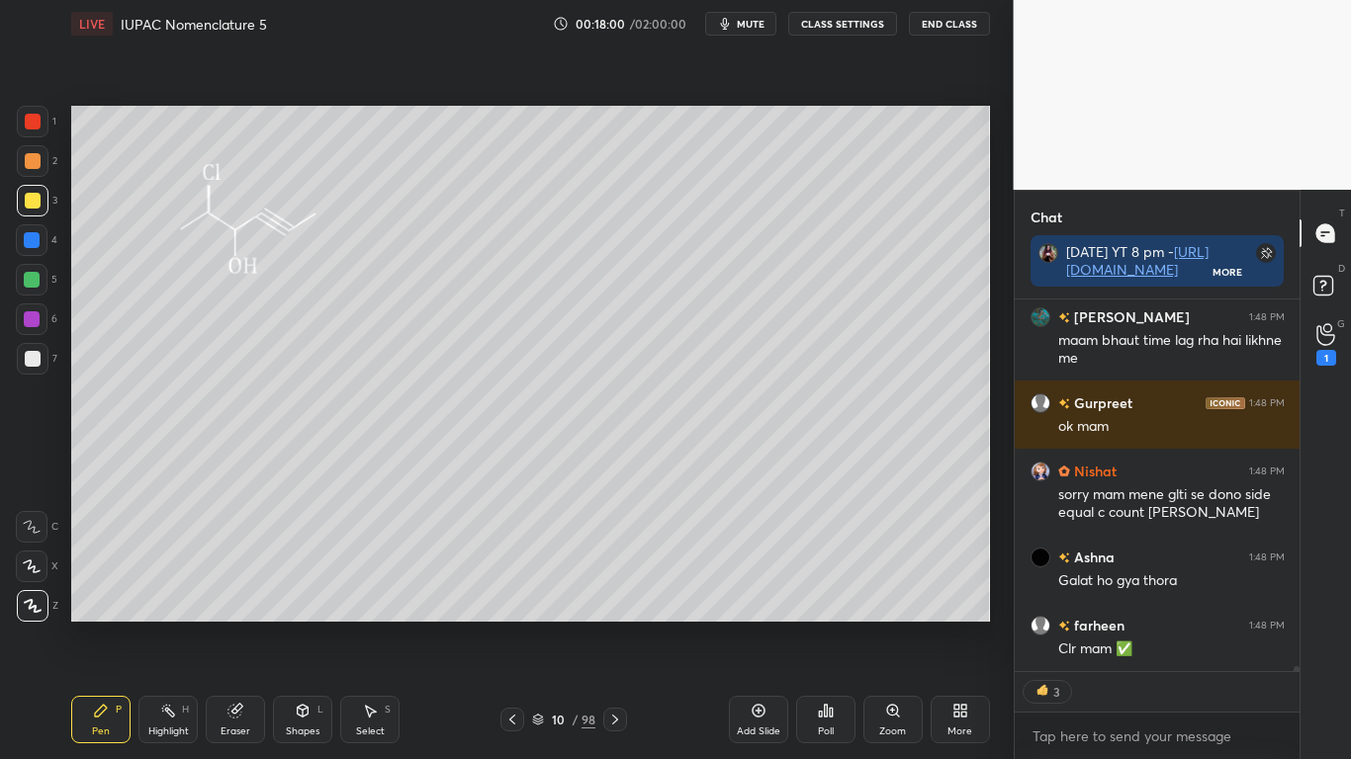
scroll to position [7, 7]
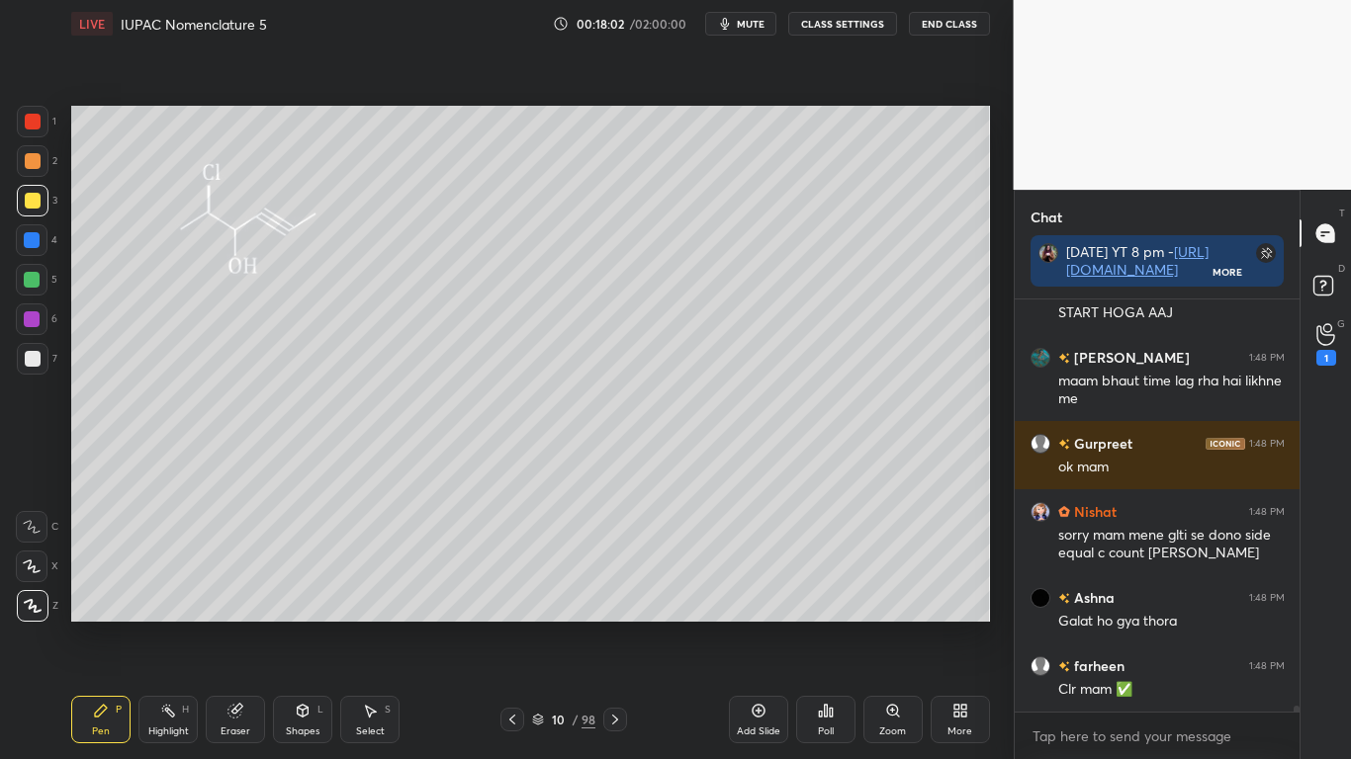
click at [846, 29] on button "CLASS SETTINGS" at bounding box center [842, 24] width 109 height 24
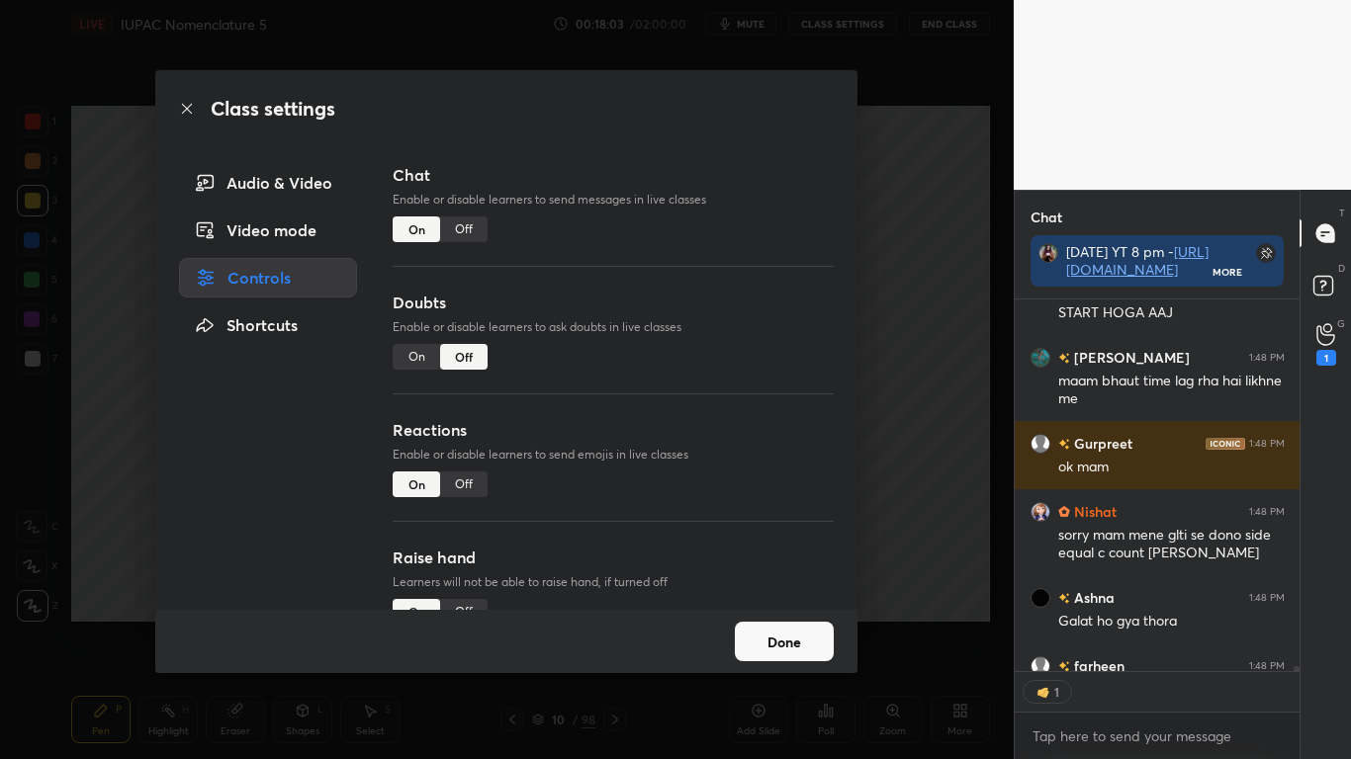
type textarea "x"
click at [468, 232] on div "Off" at bounding box center [463, 230] width 47 height 26
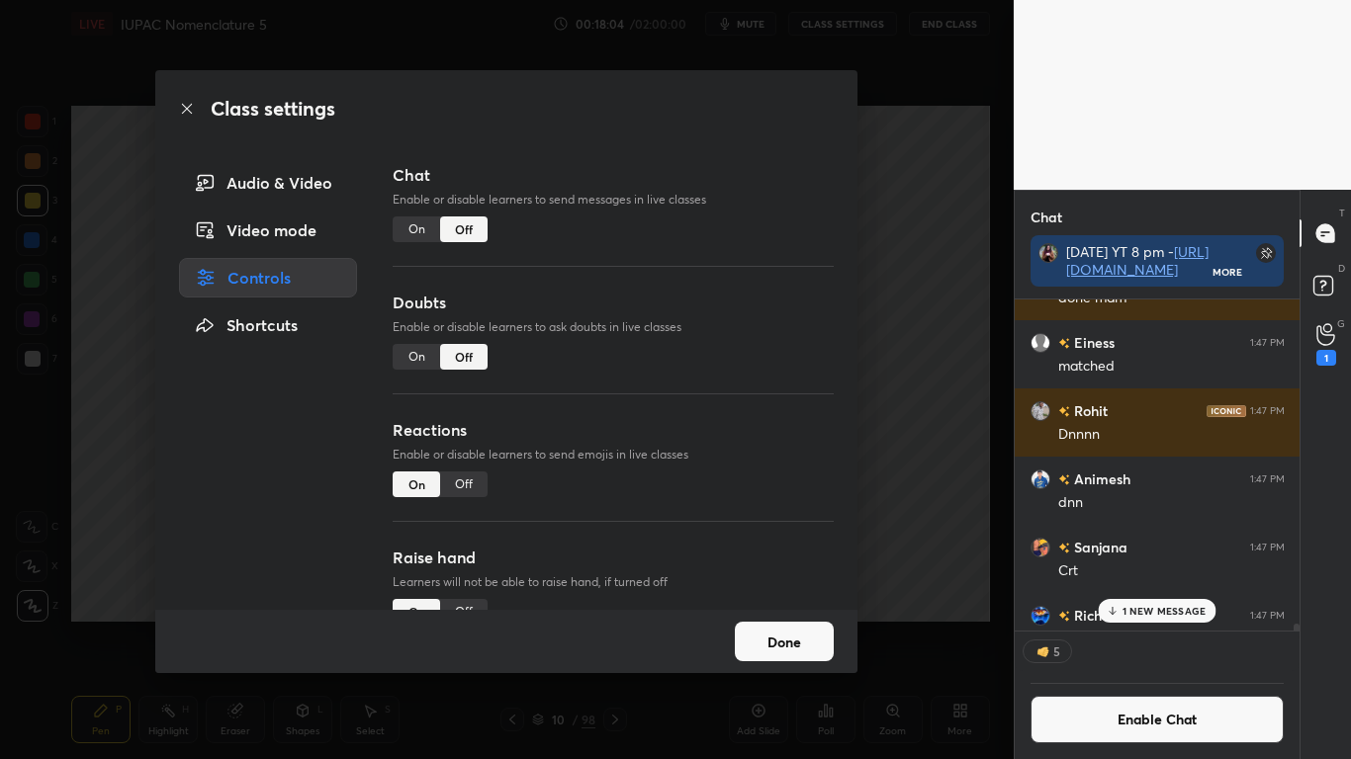
click at [786, 625] on button "Done" at bounding box center [784, 642] width 99 height 40
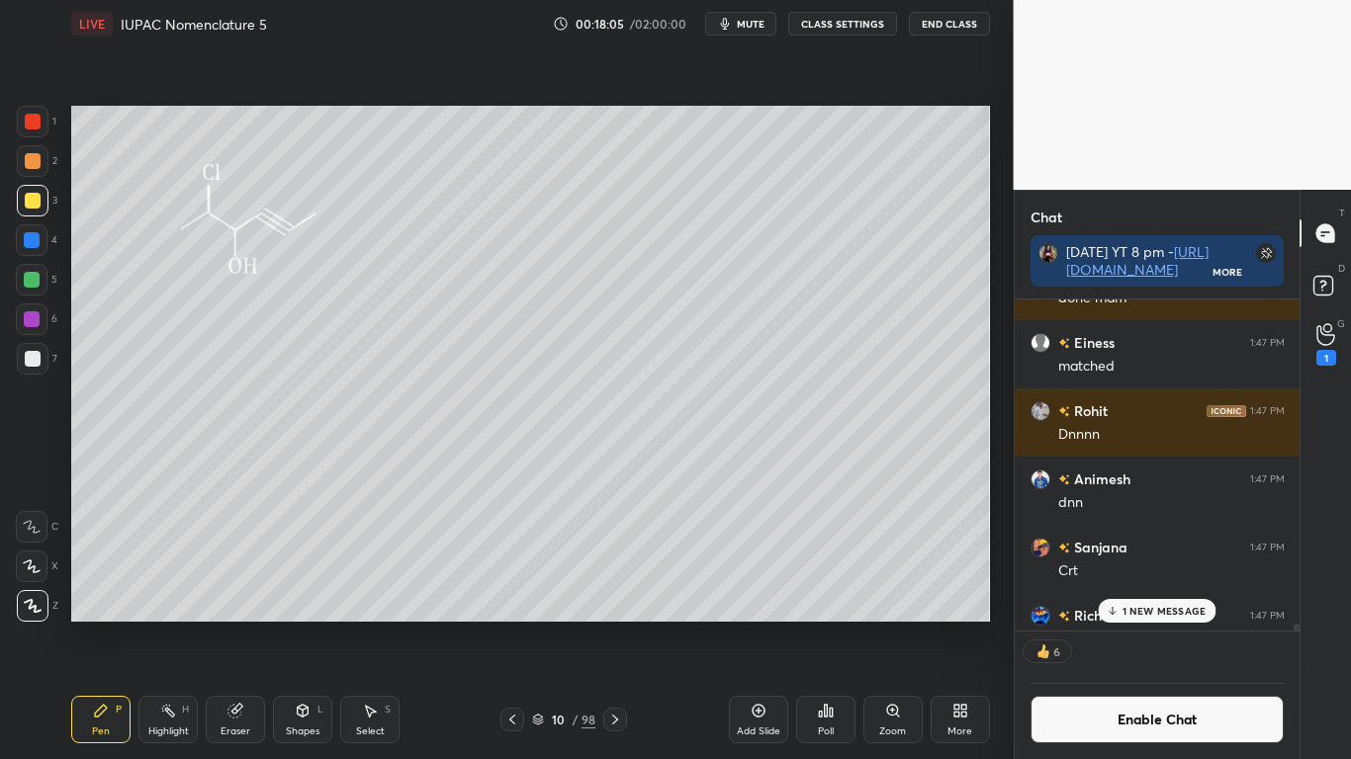
click at [535, 625] on icon at bounding box center [538, 717] width 10 height 5
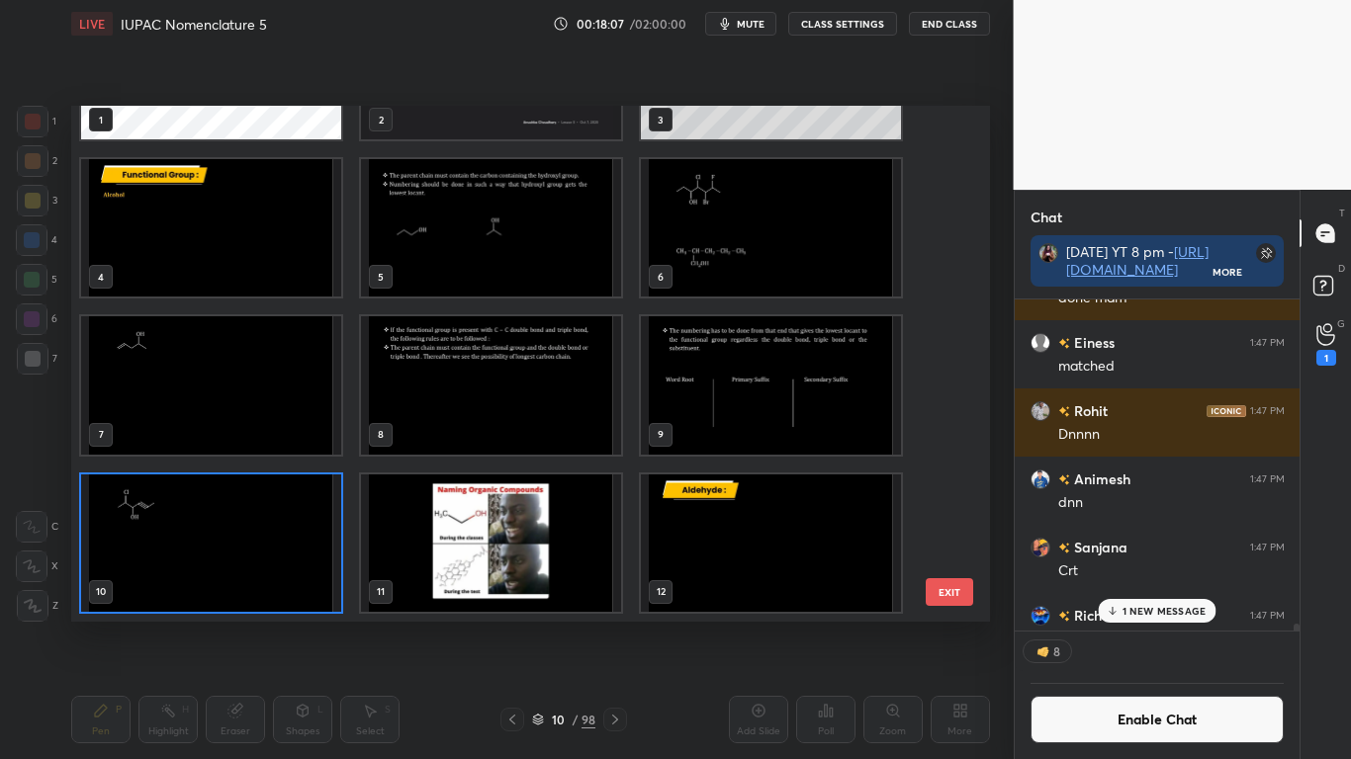
click at [765, 560] on img "grid" at bounding box center [771, 542] width 260 height 137
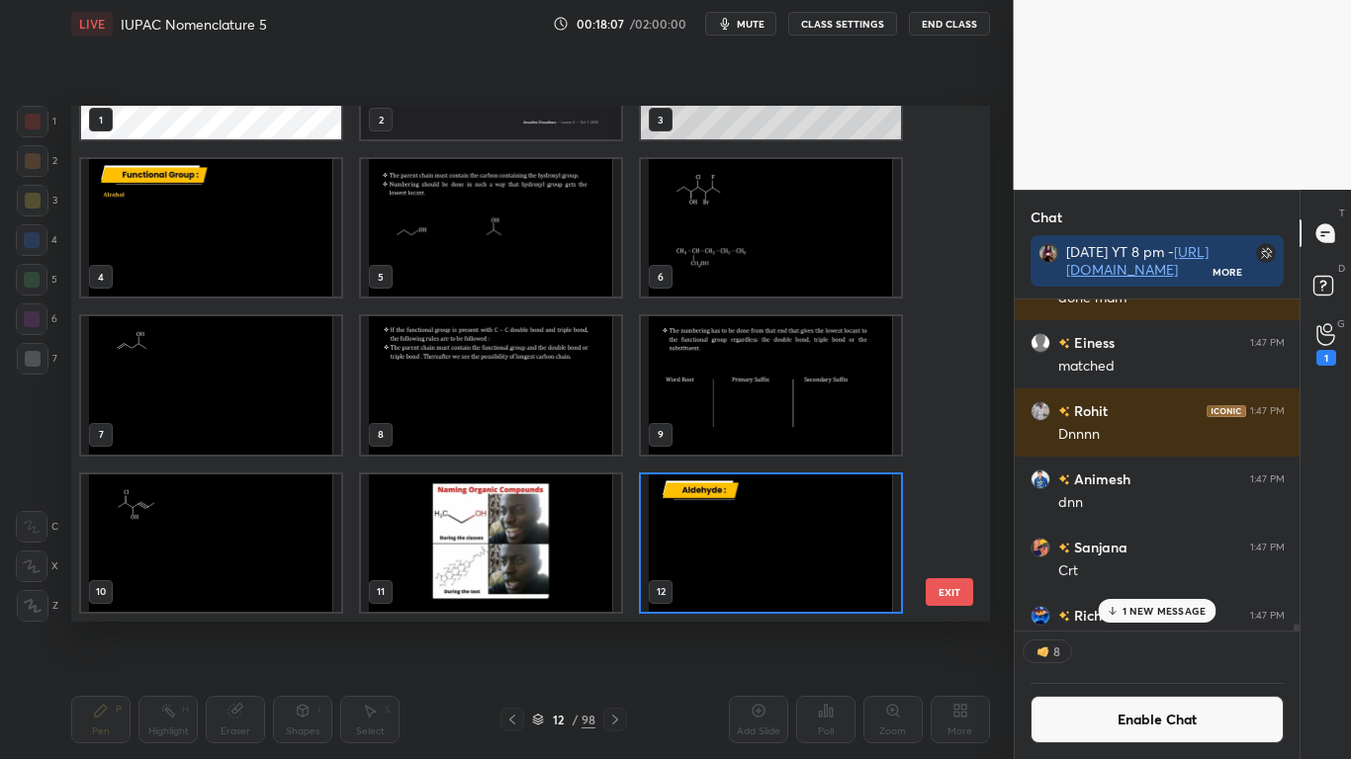
click at [769, 557] on img "grid" at bounding box center [771, 542] width 260 height 137
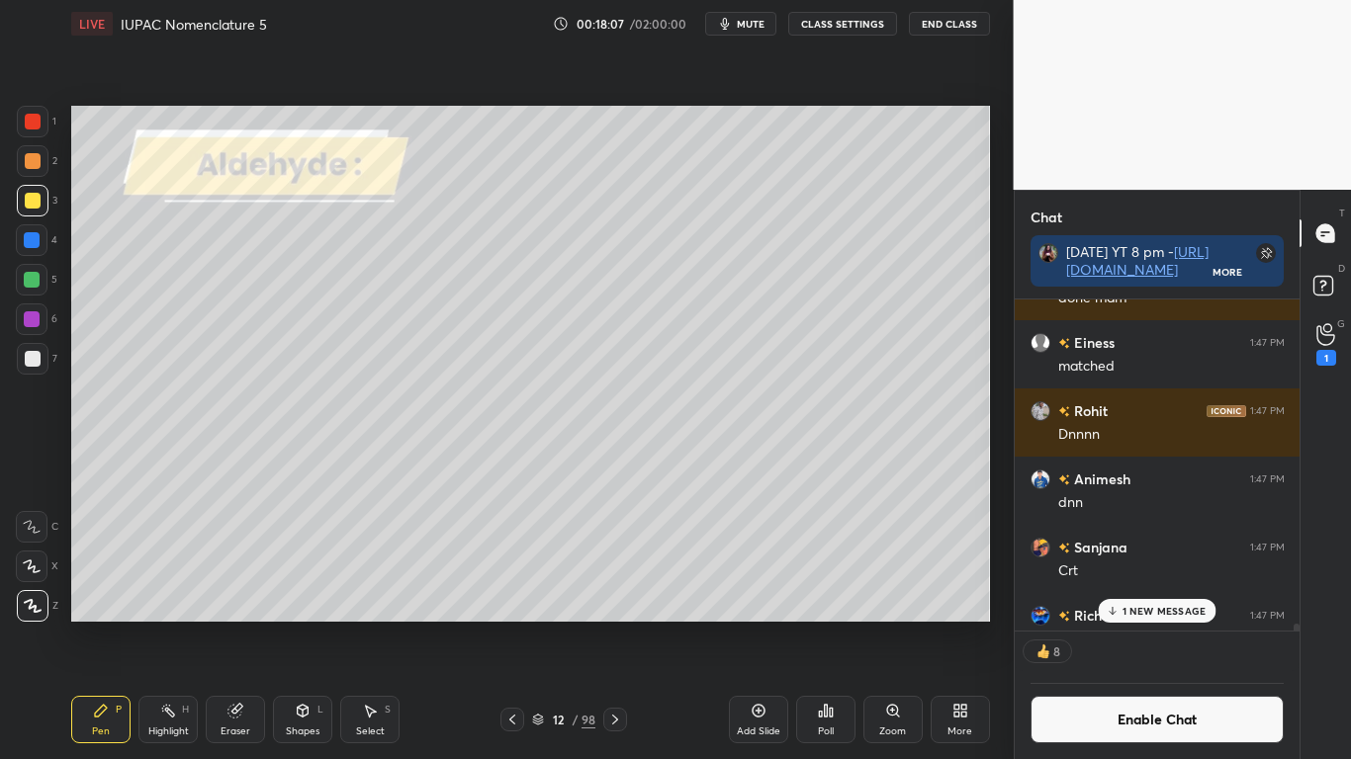
click at [769, 559] on img "grid" at bounding box center [771, 542] width 260 height 137
click at [1135, 613] on p "1 NEW MESSAGE" at bounding box center [1164, 611] width 84 height 12
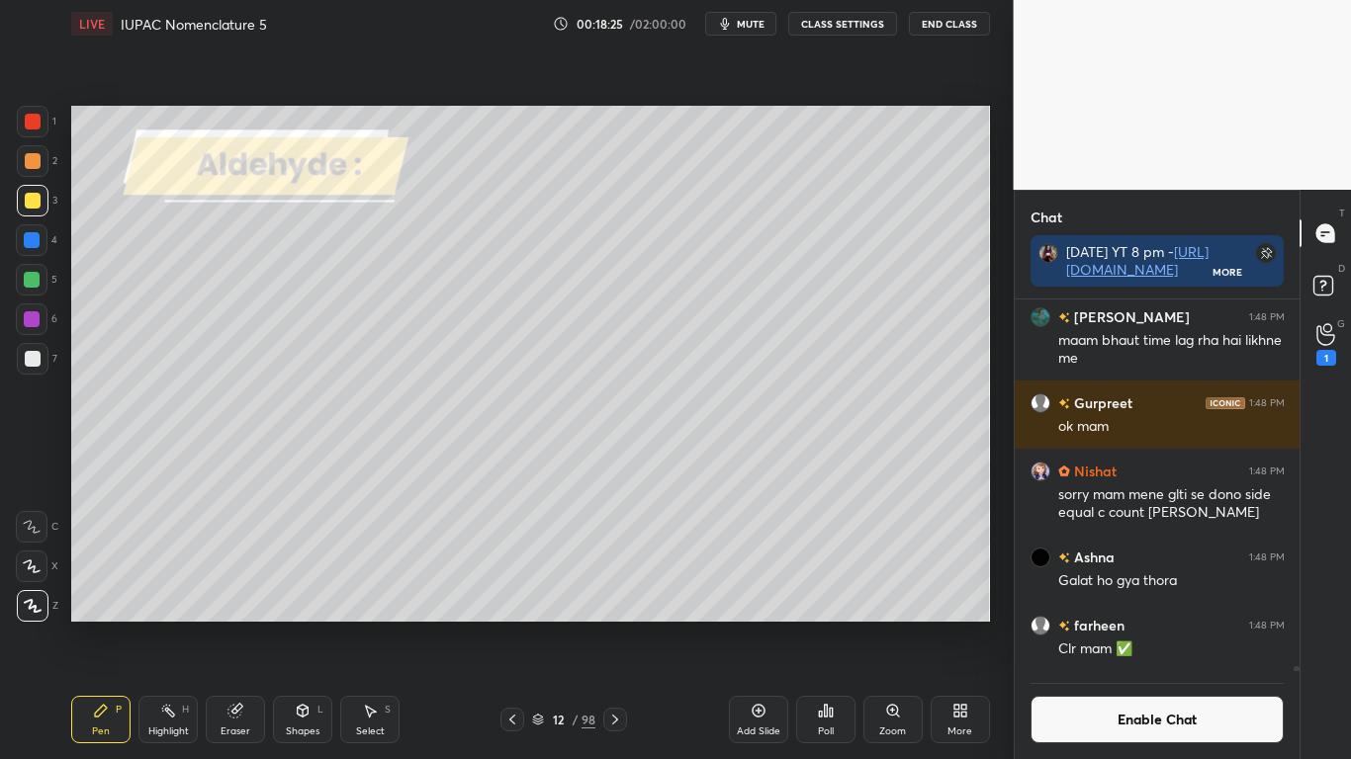
click at [245, 625] on div "Eraser" at bounding box center [235, 719] width 59 height 47
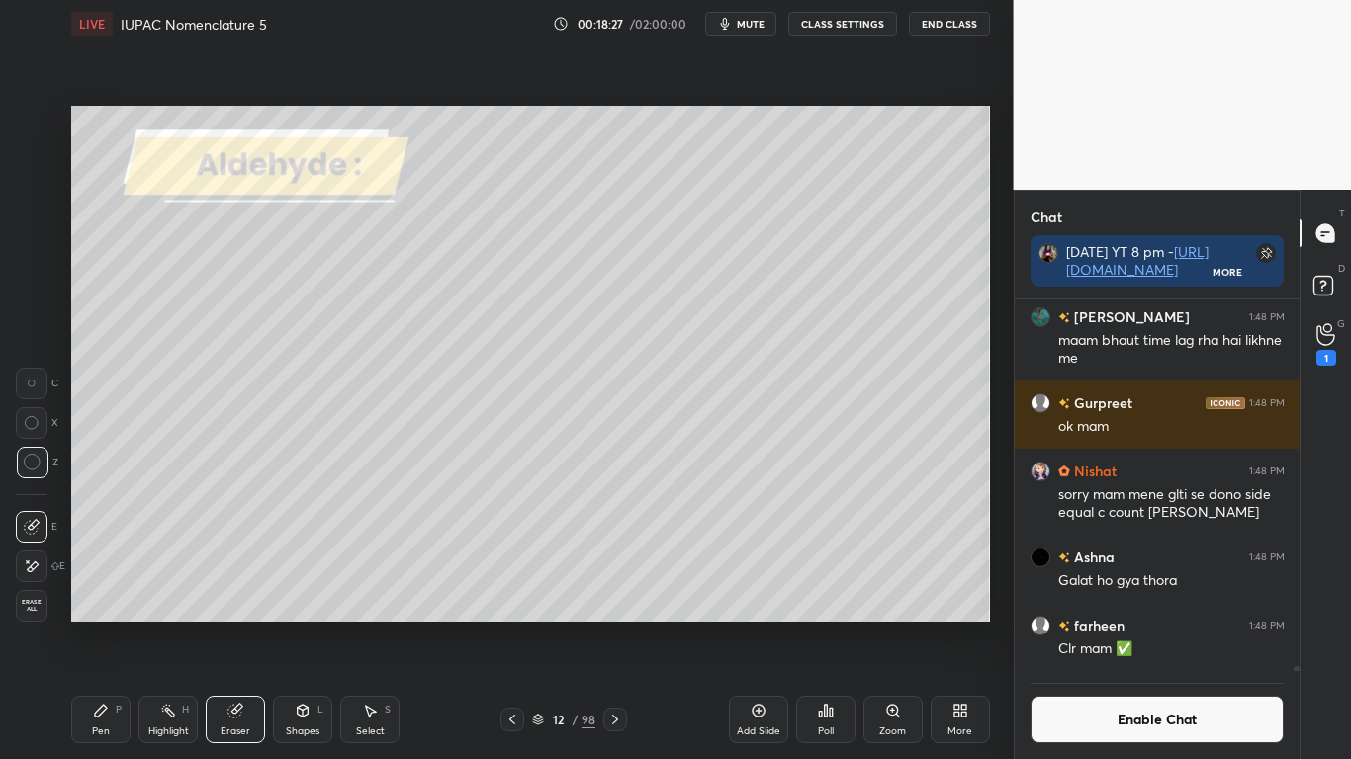
click at [100, 625] on div "Pen P Highlight H Eraser Shapes L Select S 12 / 98 Add Slide Poll Zoom More" at bounding box center [530, 719] width 919 height 79
click at [98, 625] on icon at bounding box center [101, 711] width 12 height 12
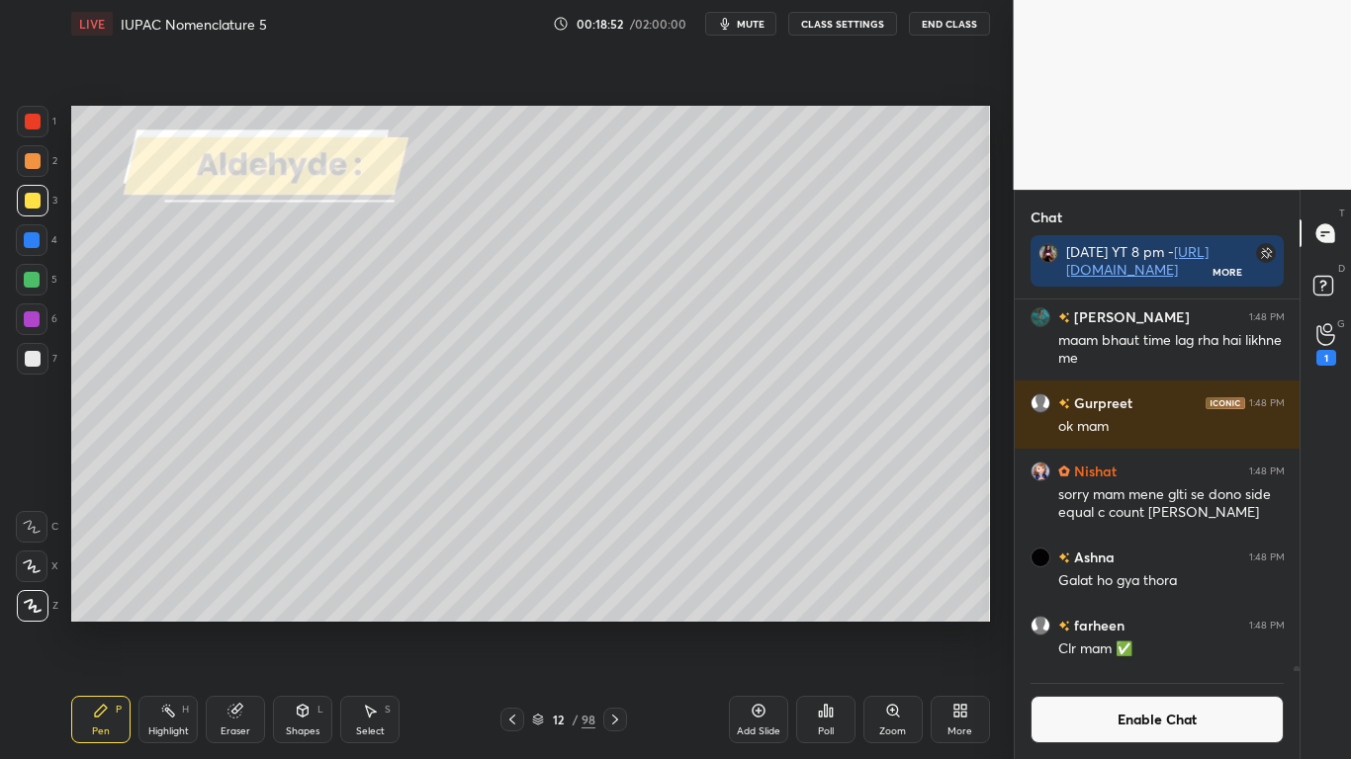
click at [31, 354] on div at bounding box center [33, 359] width 16 height 16
click at [32, 207] on div at bounding box center [33, 201] width 16 height 16
click at [28, 202] on div at bounding box center [33, 201] width 16 height 16
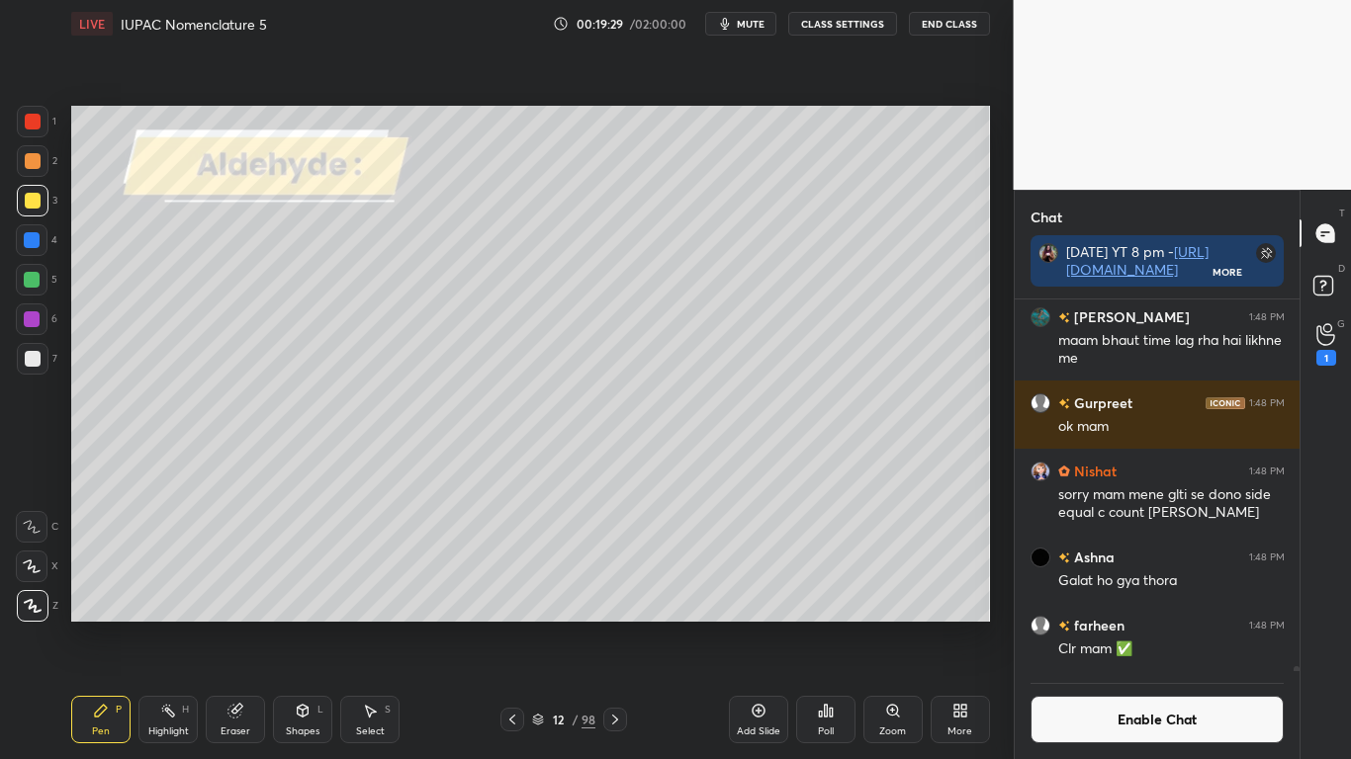
click at [37, 352] on div at bounding box center [33, 359] width 16 height 16
click at [36, 201] on div at bounding box center [33, 201] width 16 height 16
click at [1119, 625] on button "Enable Chat" at bounding box center [1157, 719] width 254 height 47
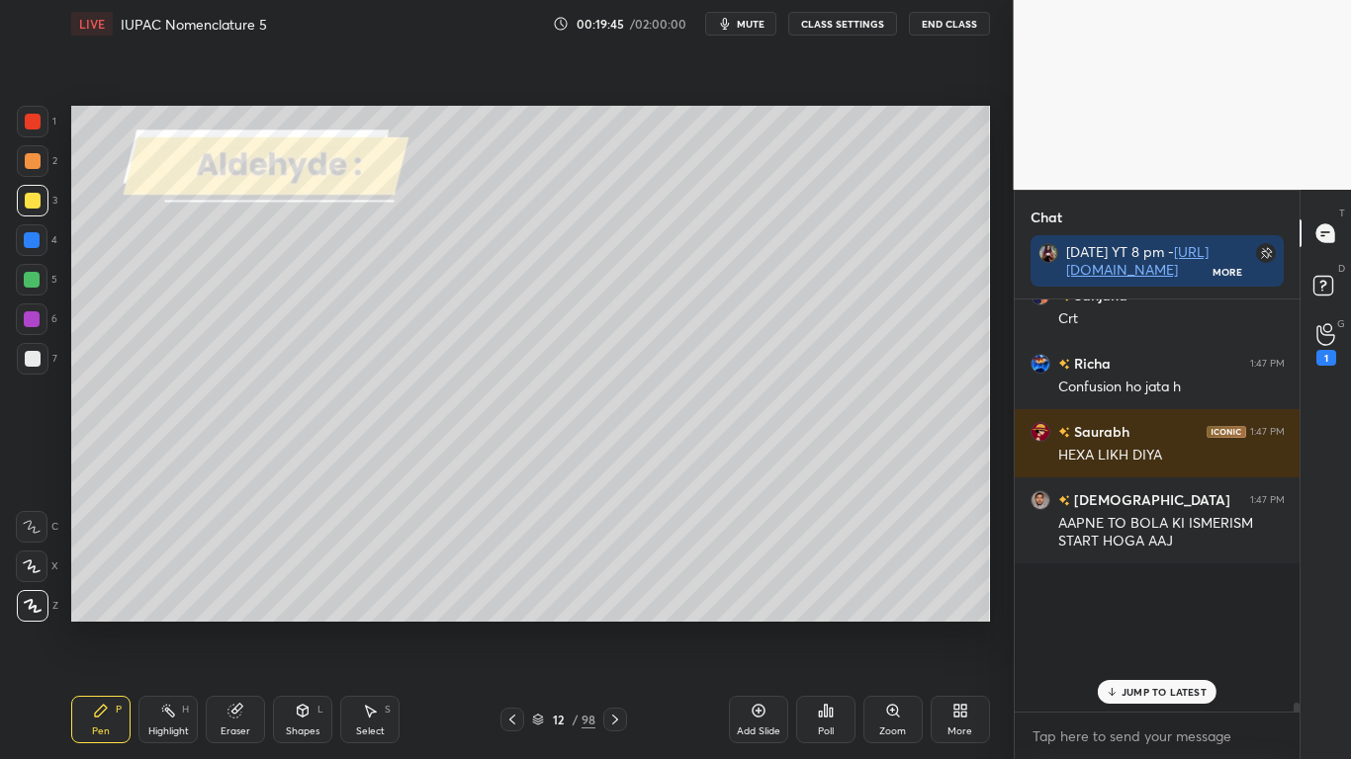
scroll to position [406, 279]
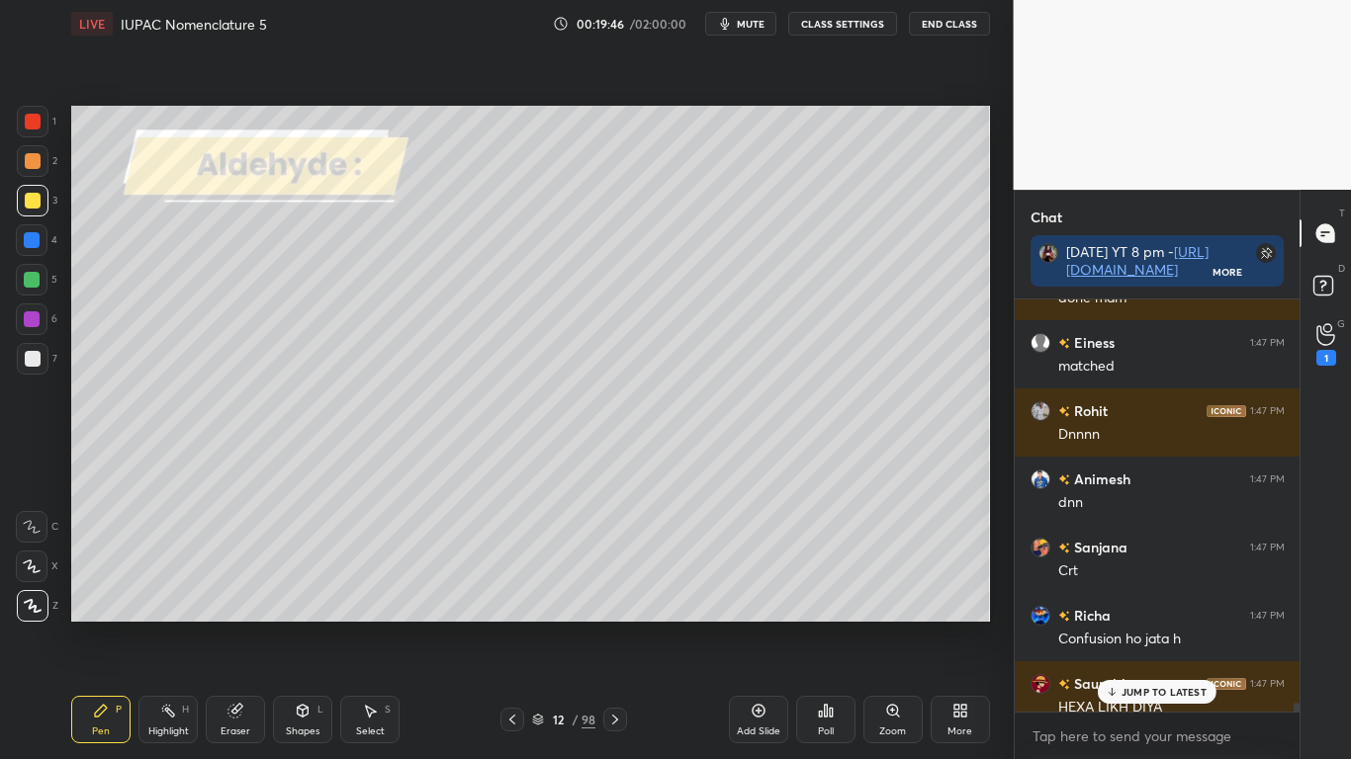
click at [1141, 625] on p "JUMP TO LATEST" at bounding box center [1163, 692] width 85 height 12
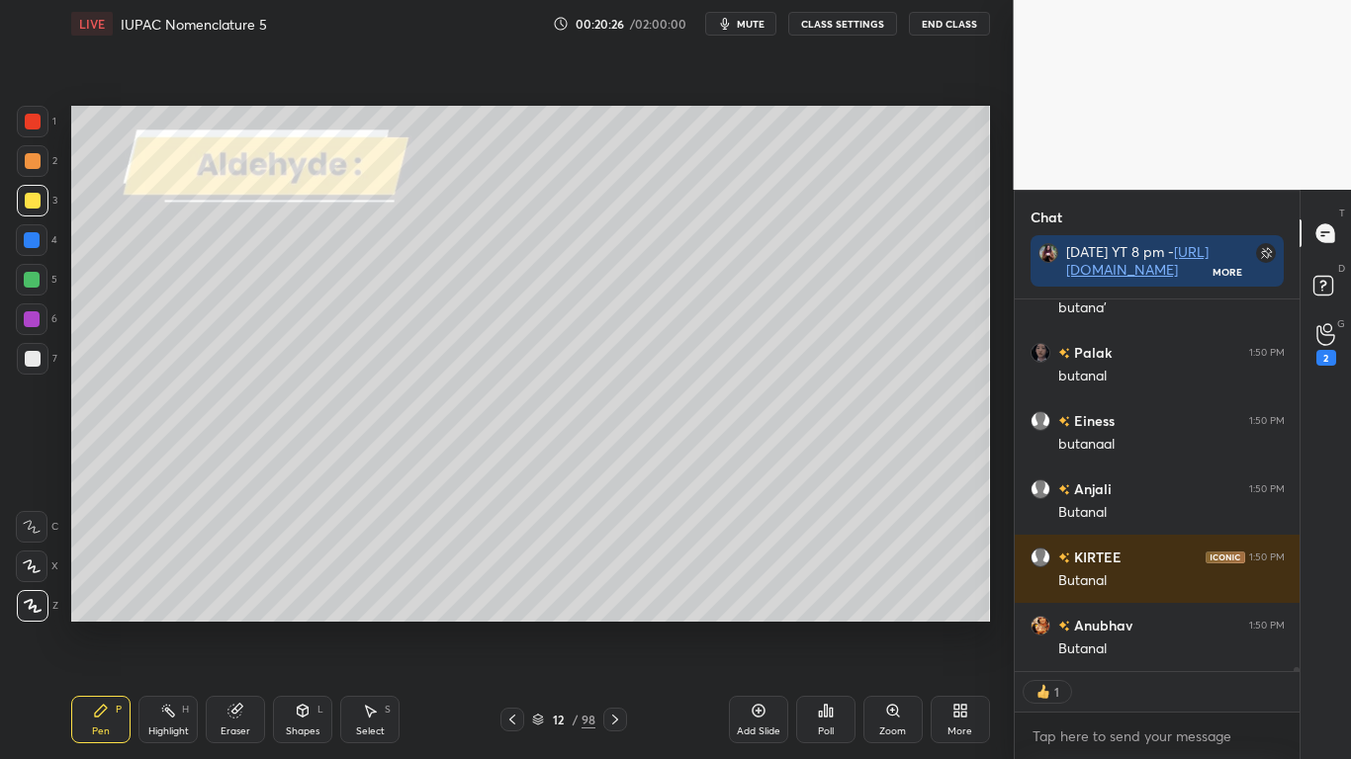
scroll to position [32404, 0]
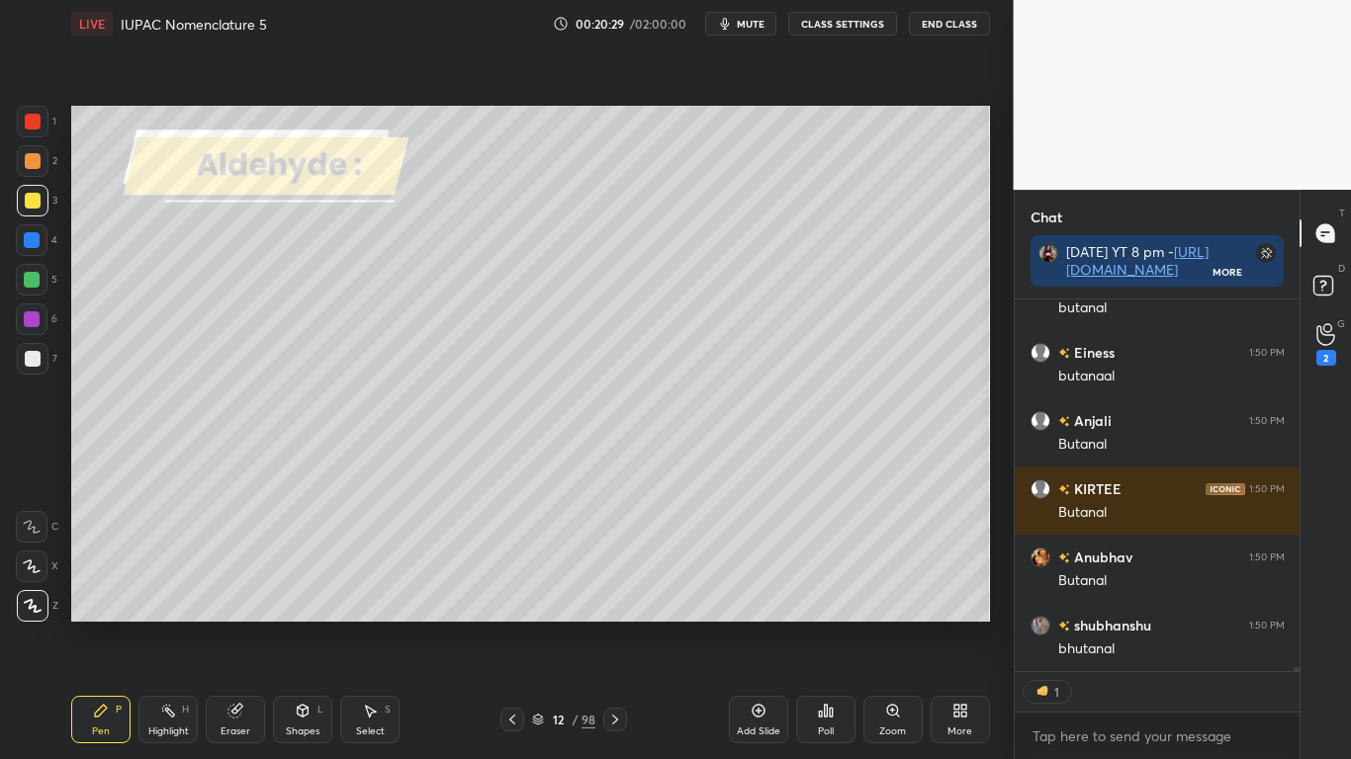
type textarea "x"
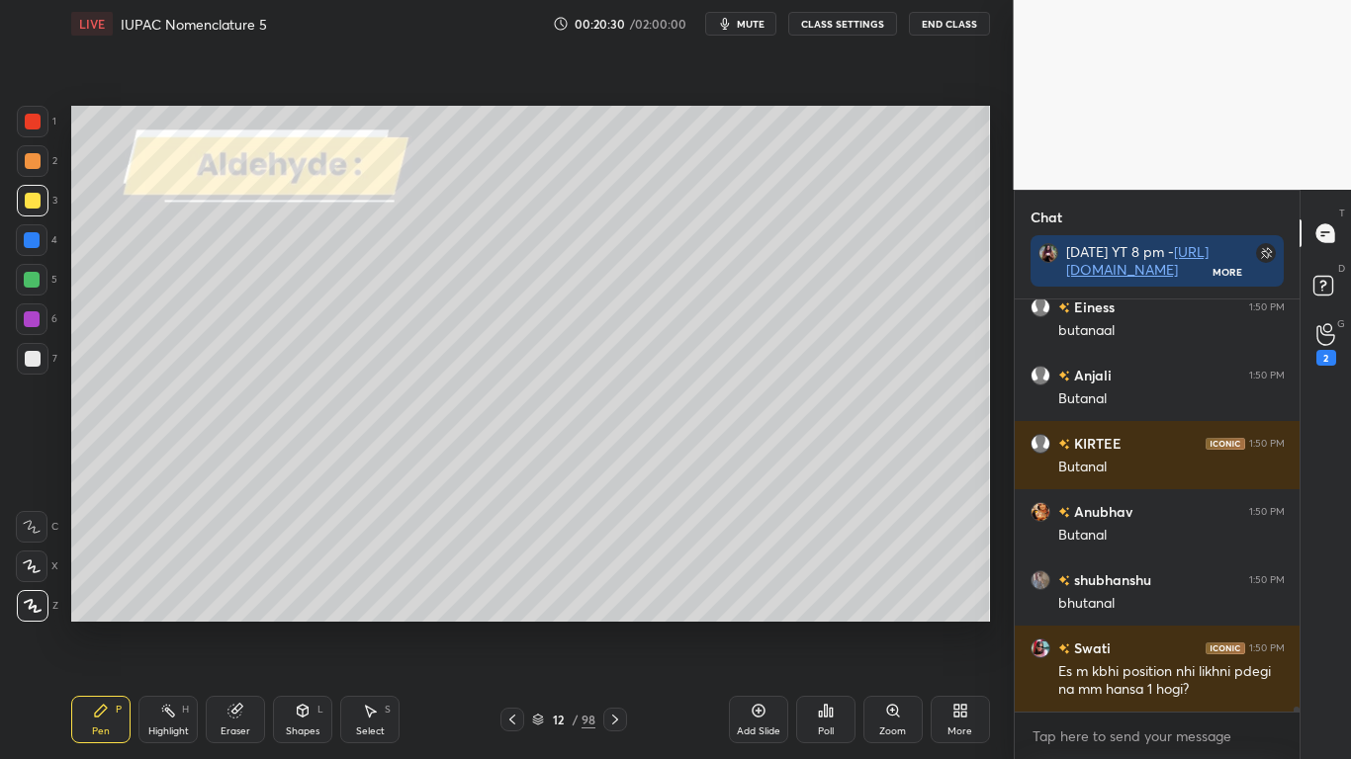
scroll to position [32518, 0]
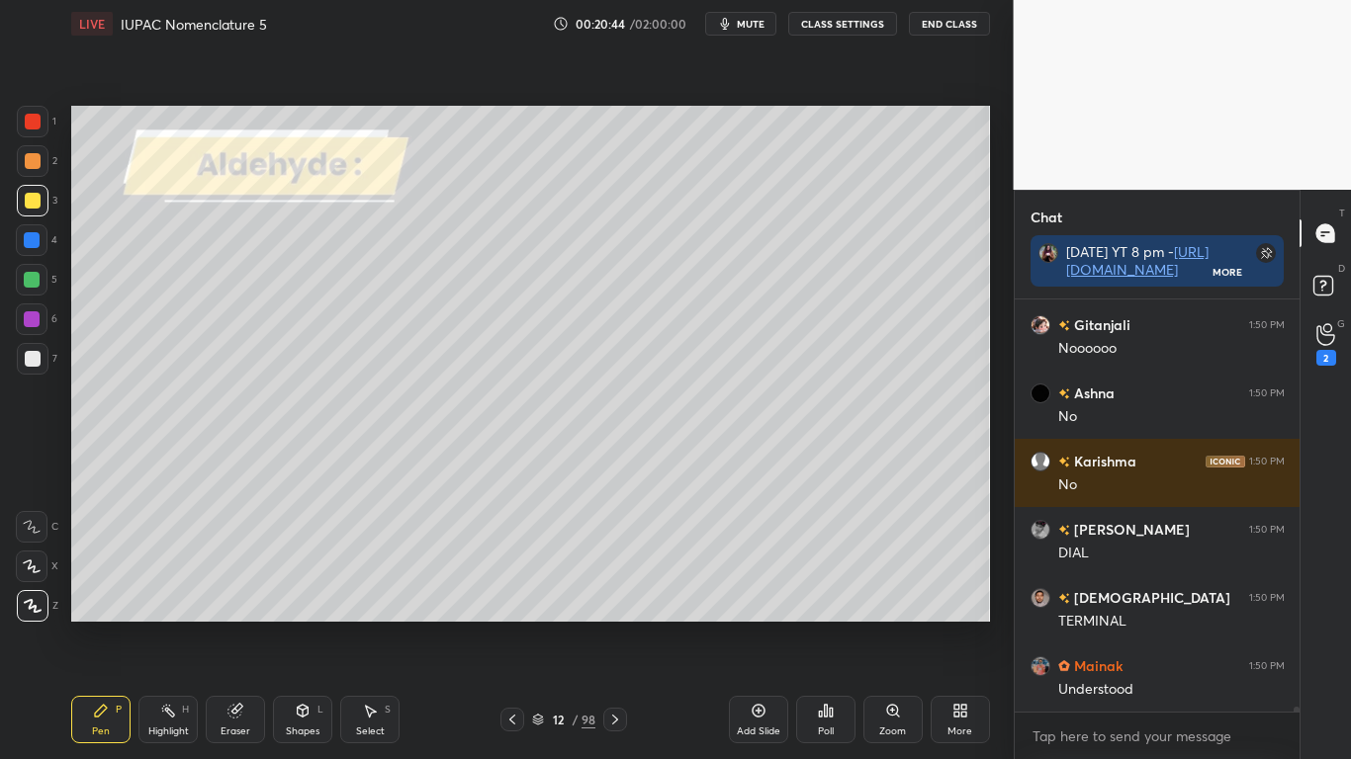
click at [539, 625] on icon at bounding box center [538, 717] width 10 height 5
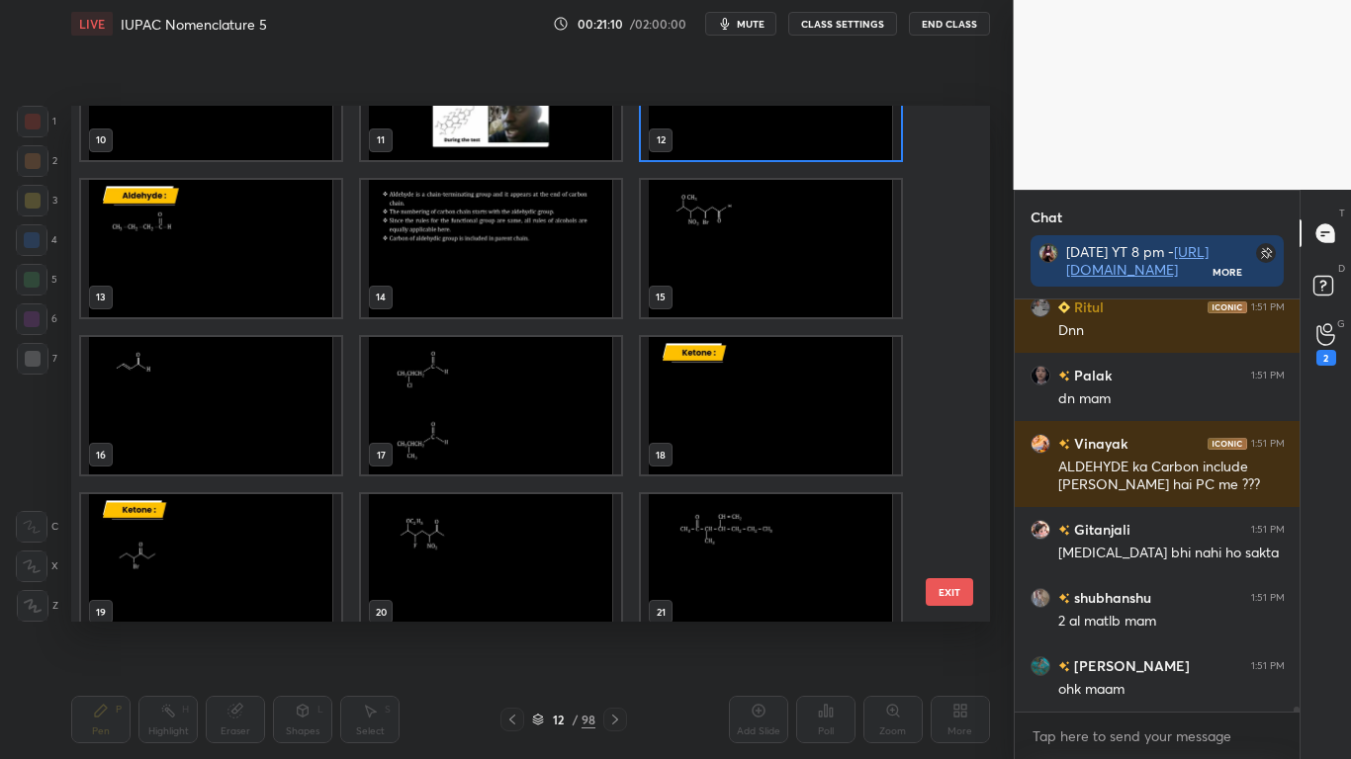
click at [735, 248] on img "grid" at bounding box center [771, 248] width 260 height 137
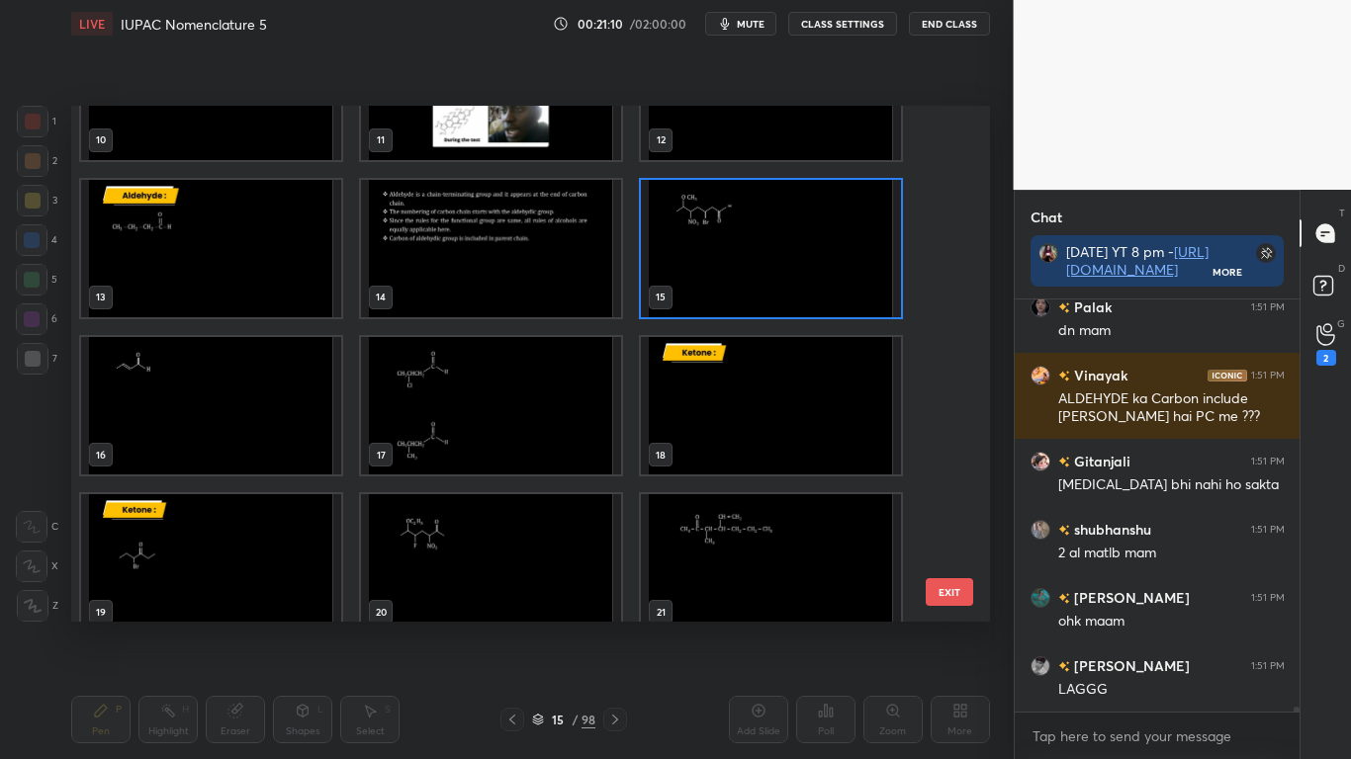
click at [735, 248] on img "grid" at bounding box center [771, 248] width 260 height 137
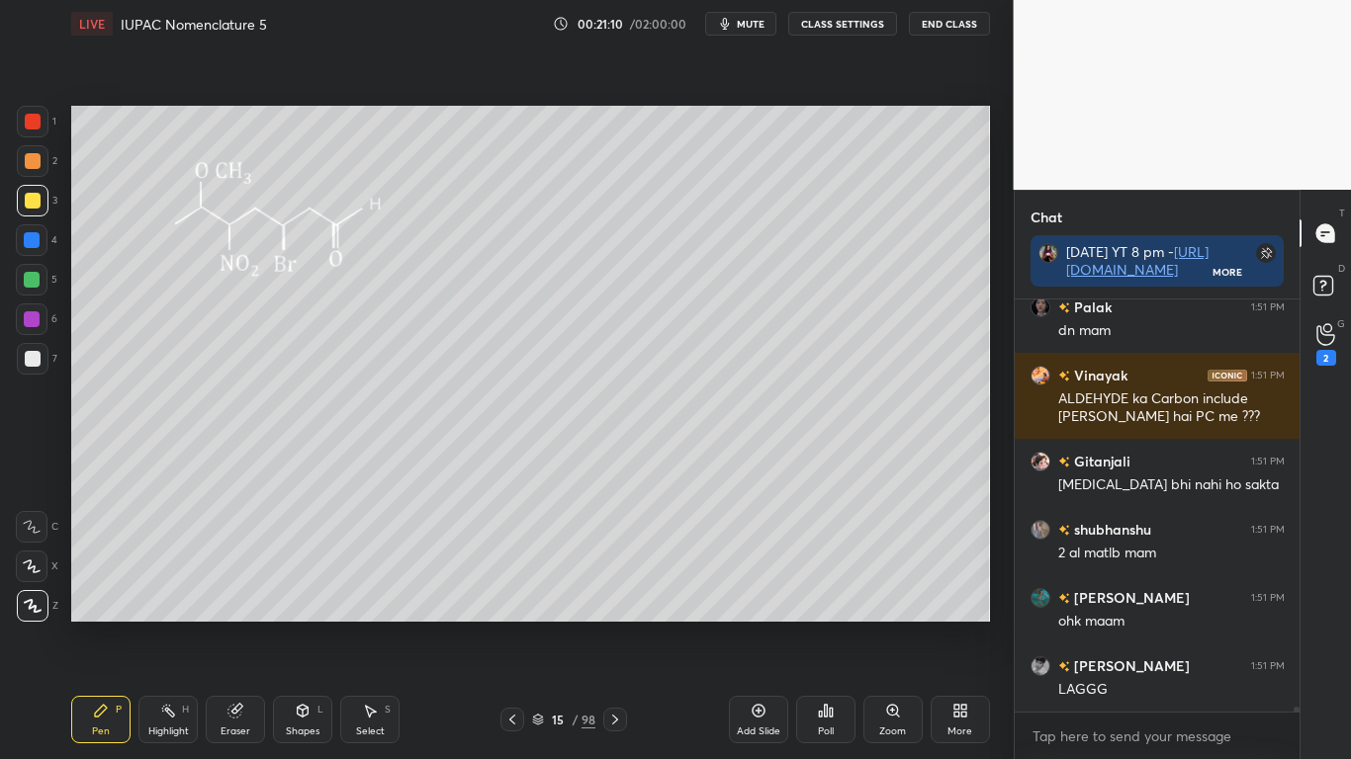
click at [735, 248] on img "grid" at bounding box center [771, 248] width 260 height 137
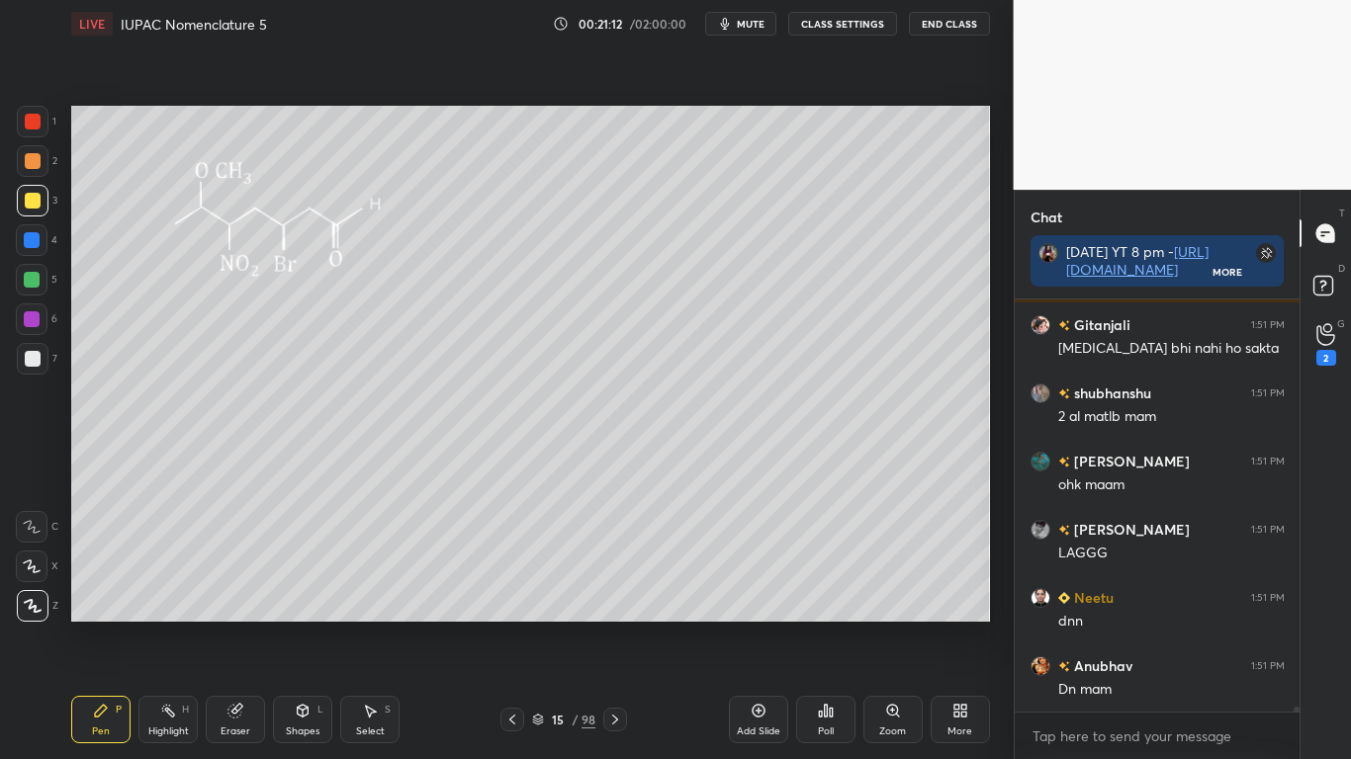
click at [858, 27] on button "CLASS SETTINGS" at bounding box center [842, 24] width 109 height 24
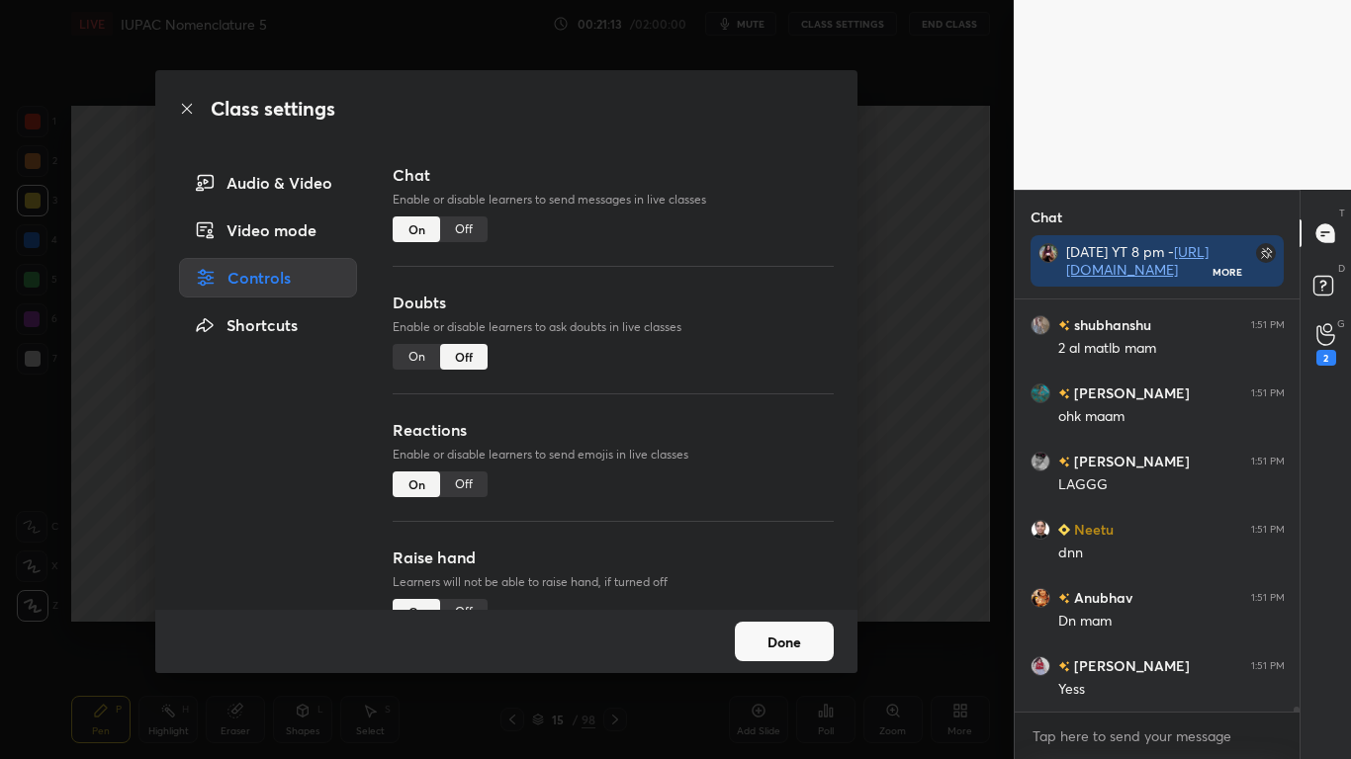
click at [466, 227] on div "Off" at bounding box center [463, 230] width 47 height 26
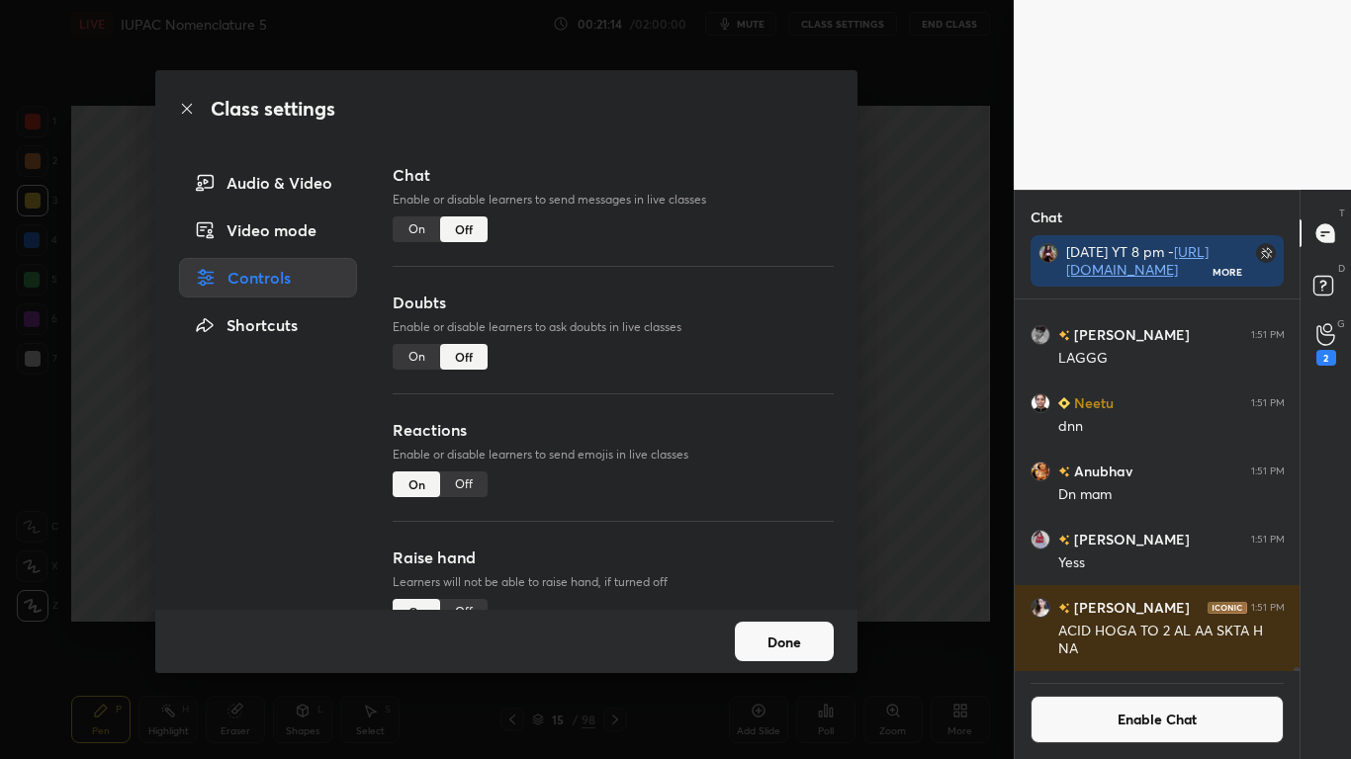
click at [799, 625] on button "Done" at bounding box center [784, 642] width 99 height 40
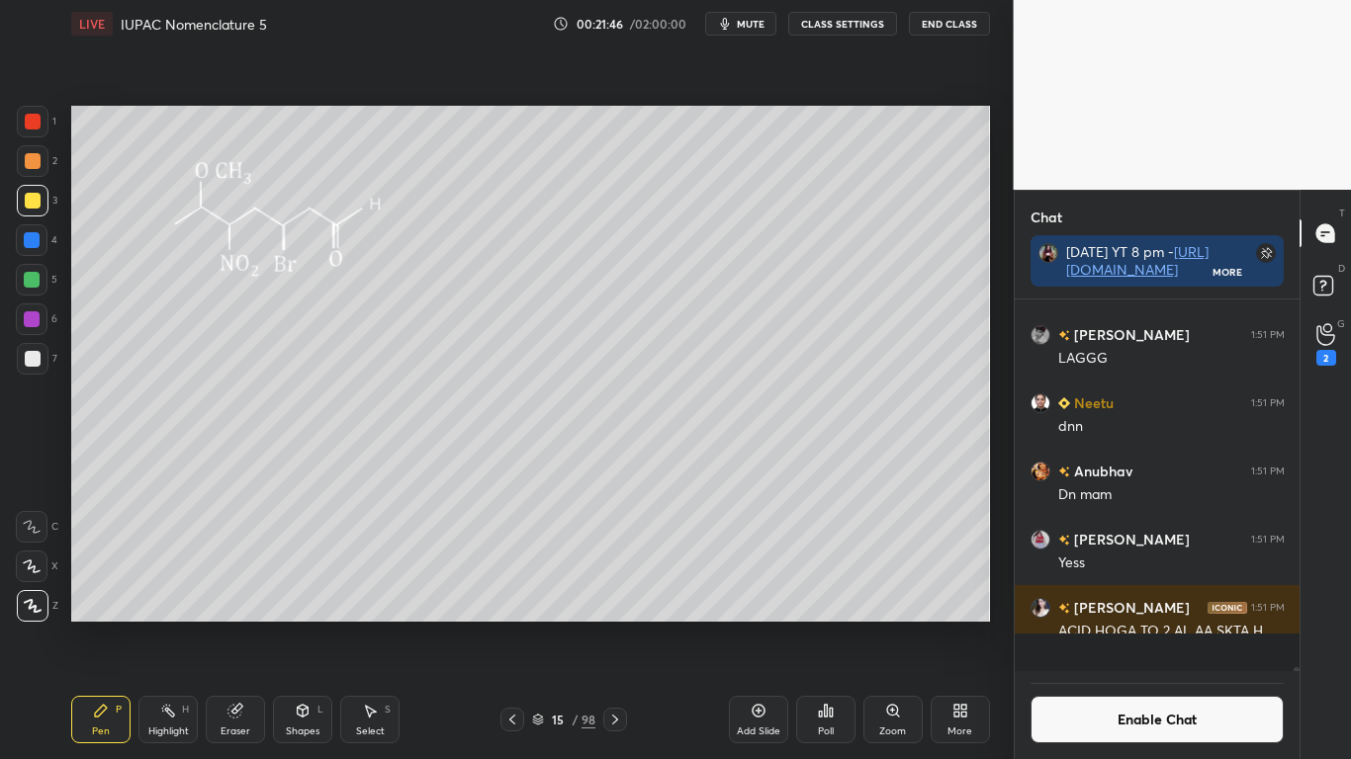
scroll to position [33389, 0]
click at [1150, 625] on button "Enable Chat" at bounding box center [1157, 719] width 254 height 47
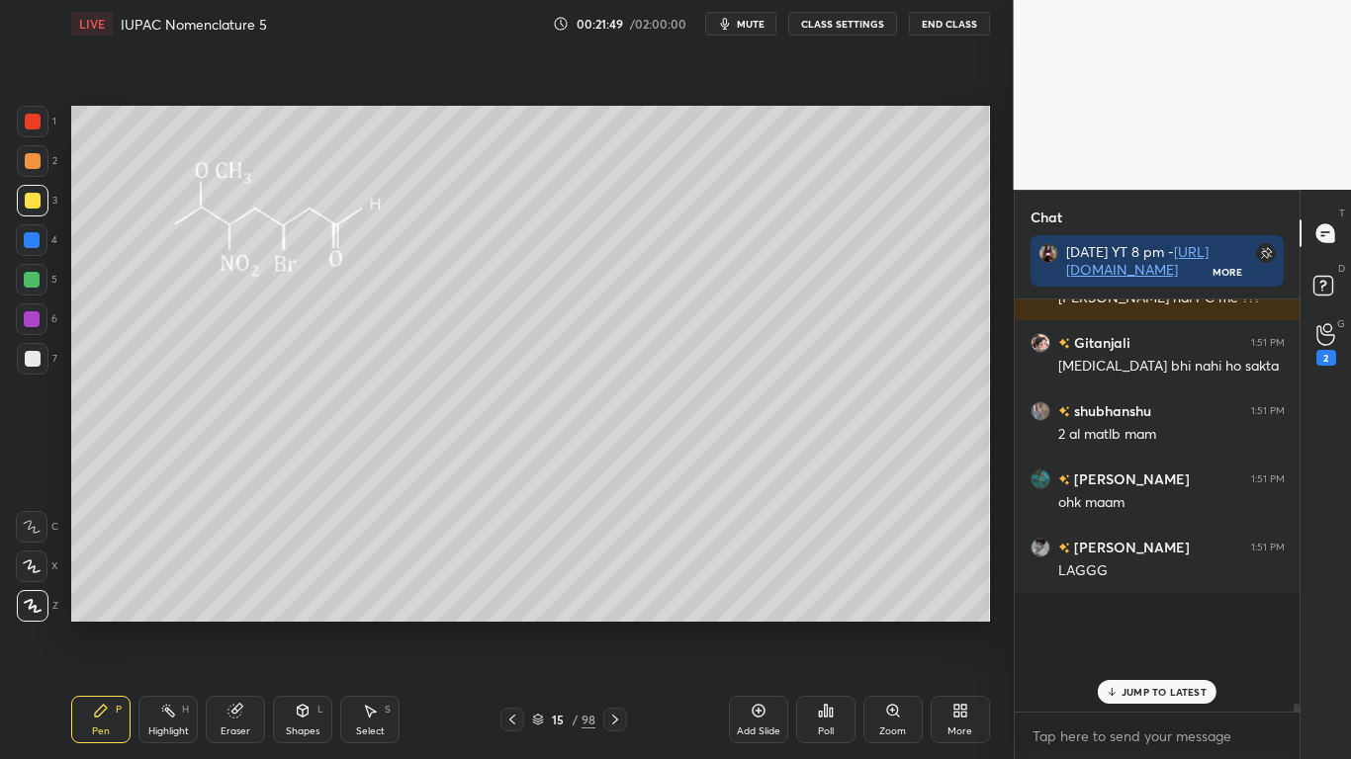
scroll to position [406, 279]
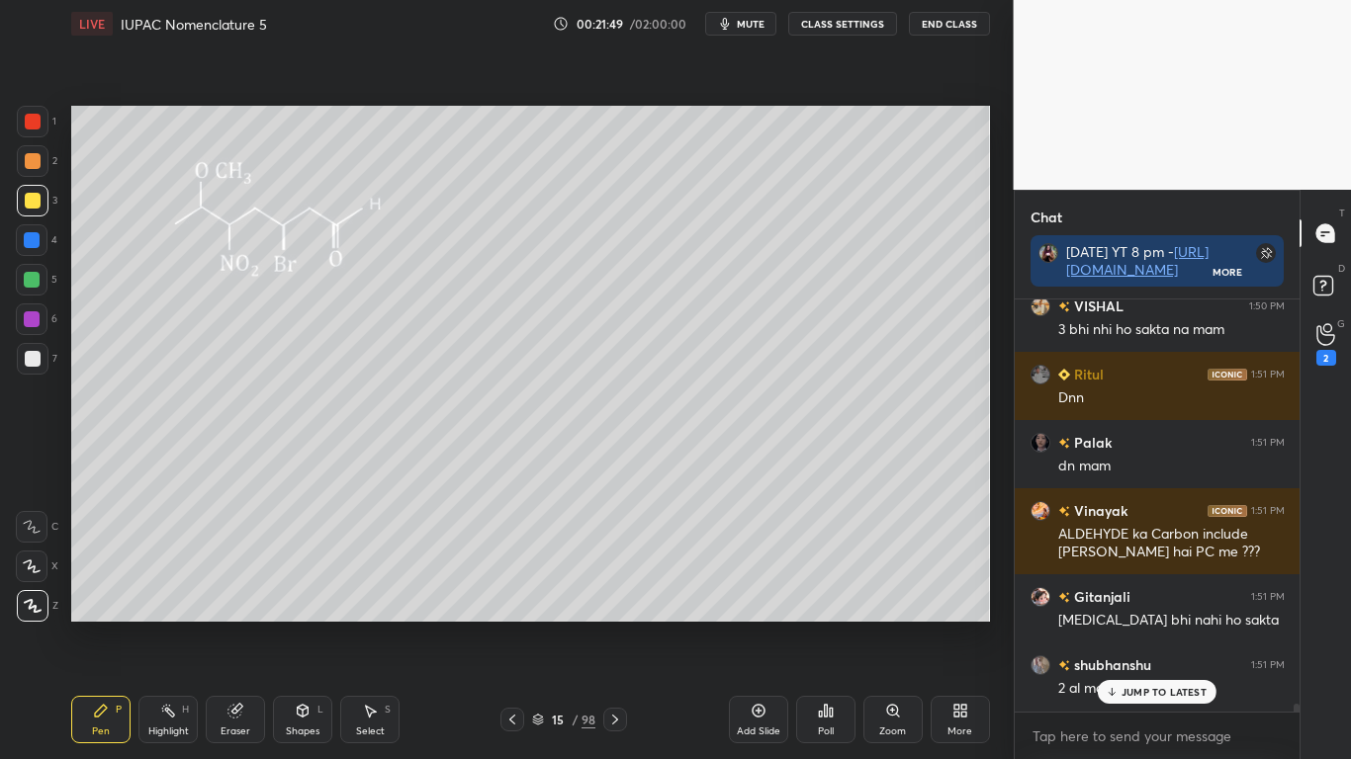
click at [1150, 625] on p "JUMP TO LATEST" at bounding box center [1163, 692] width 85 height 12
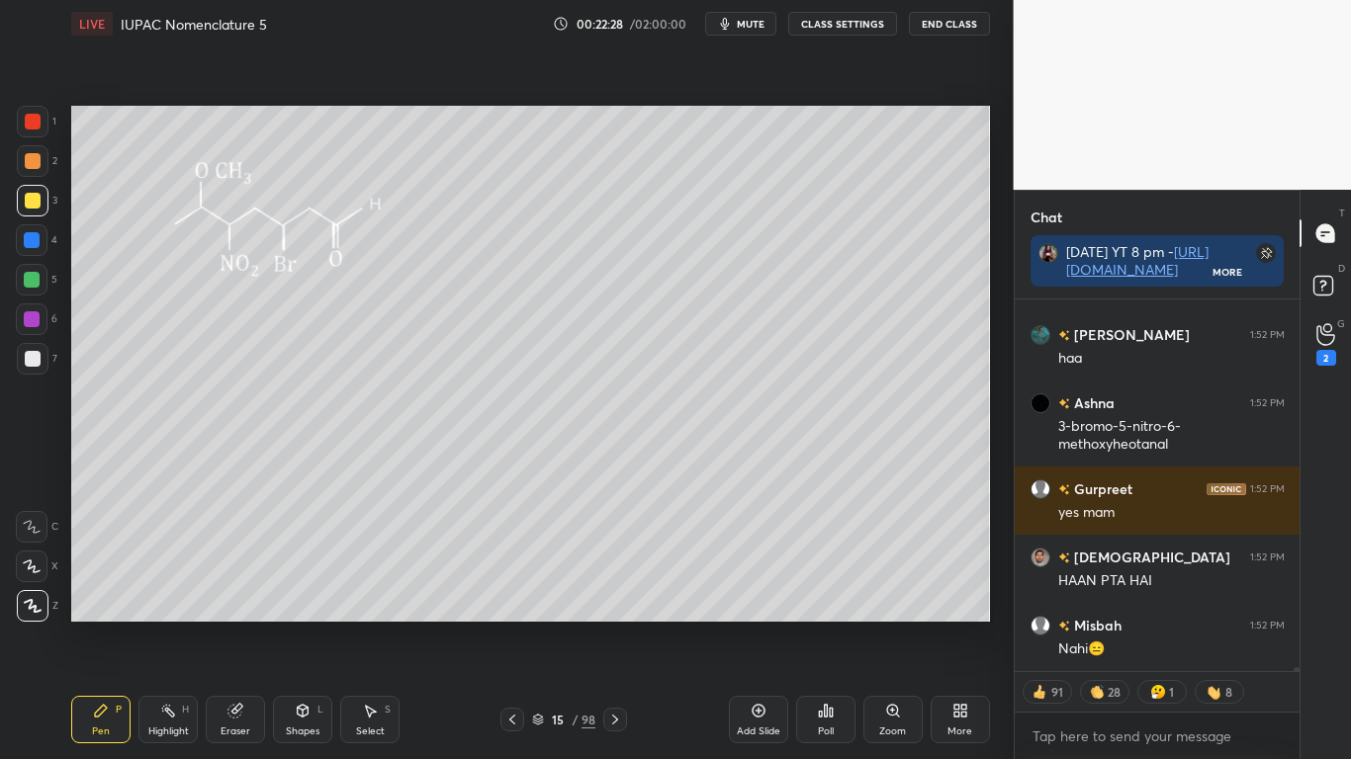
scroll to position [35575, 0]
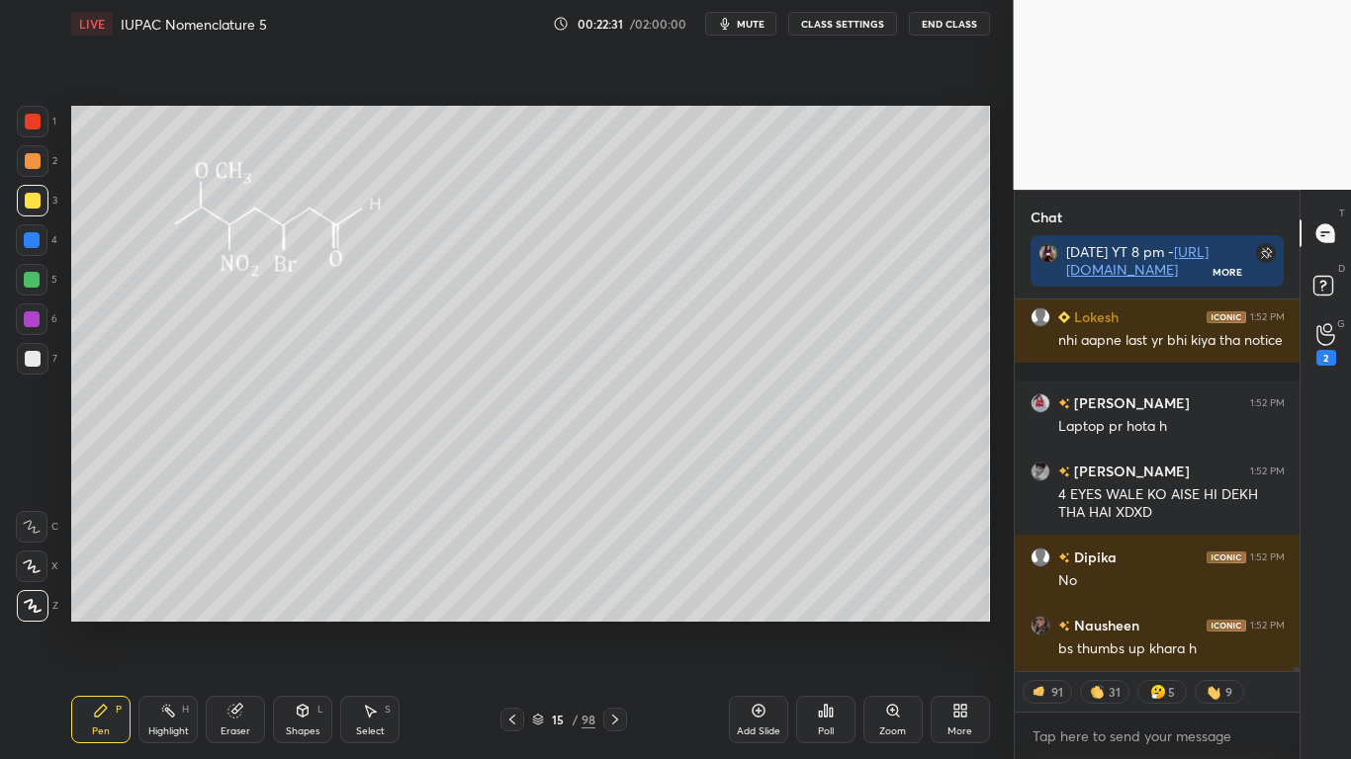
click at [831, 27] on button "CLASS SETTINGS" at bounding box center [842, 24] width 109 height 24
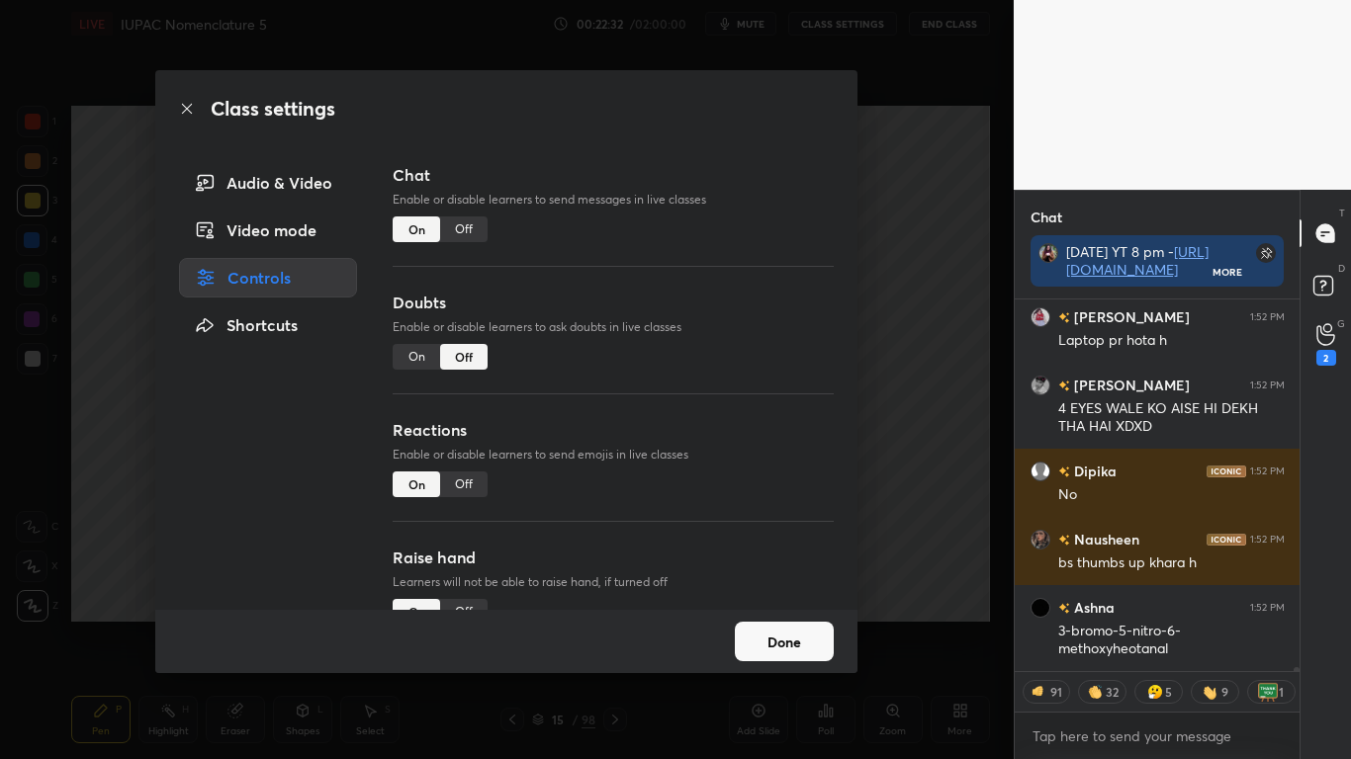
click at [469, 231] on div "Off" at bounding box center [463, 230] width 47 height 26
type textarea "x"
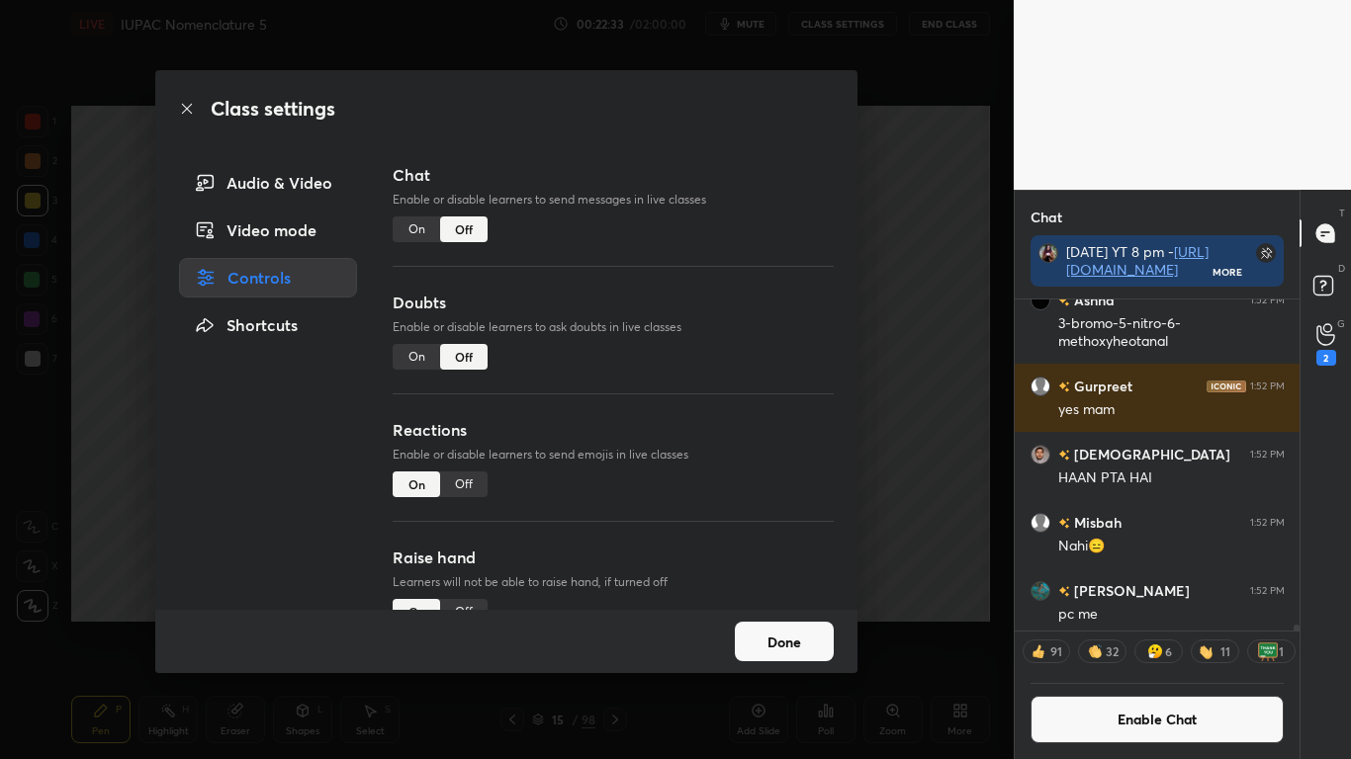
click at [797, 625] on button "Done" at bounding box center [784, 642] width 99 height 40
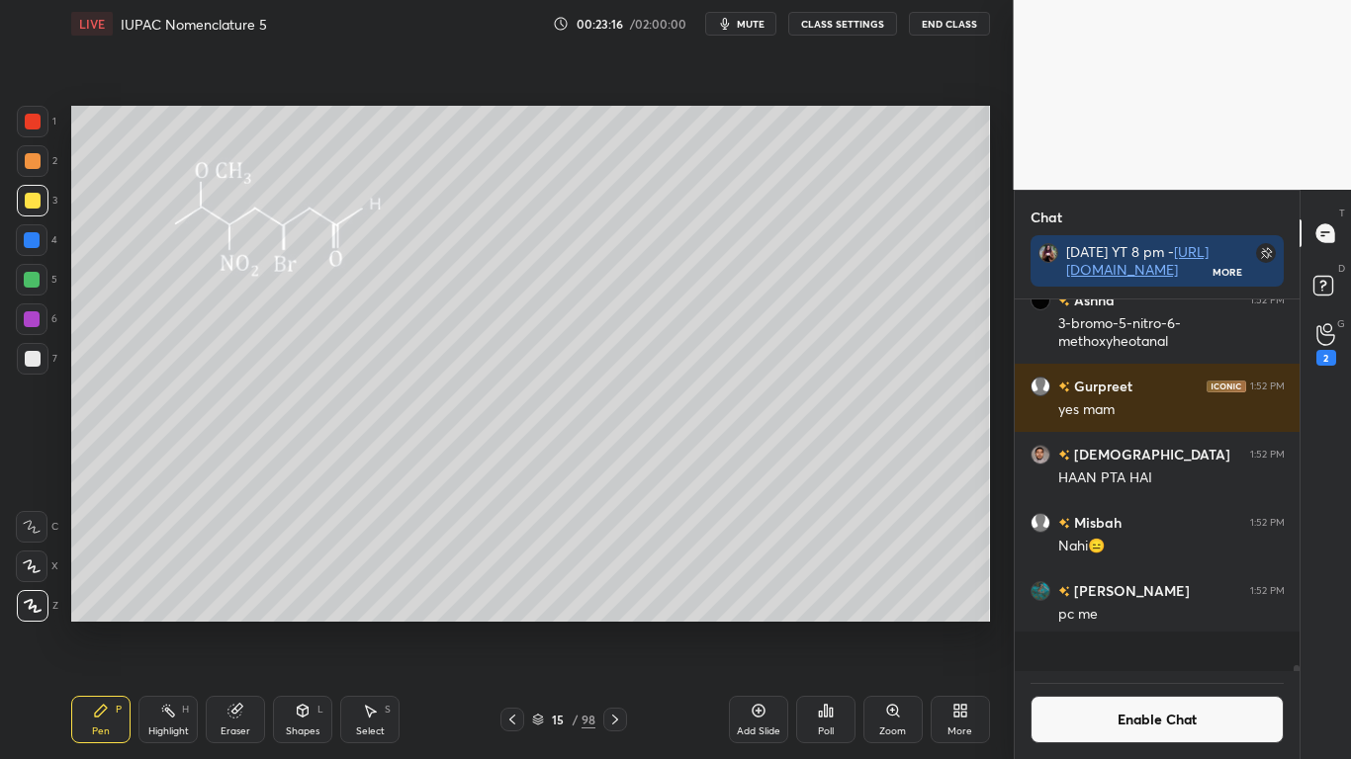
scroll to position [35167, 0]
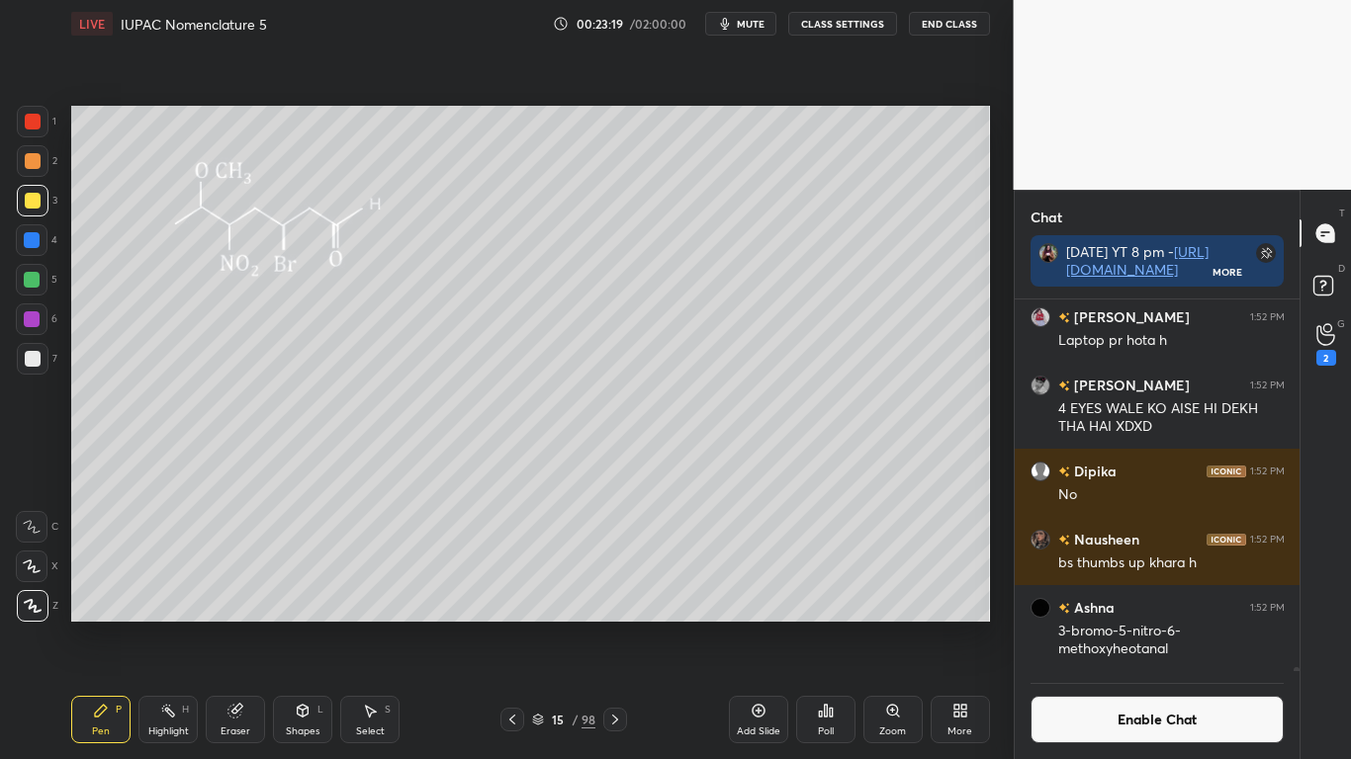
click at [1152, 625] on button "Enable Chat" at bounding box center [1157, 719] width 254 height 47
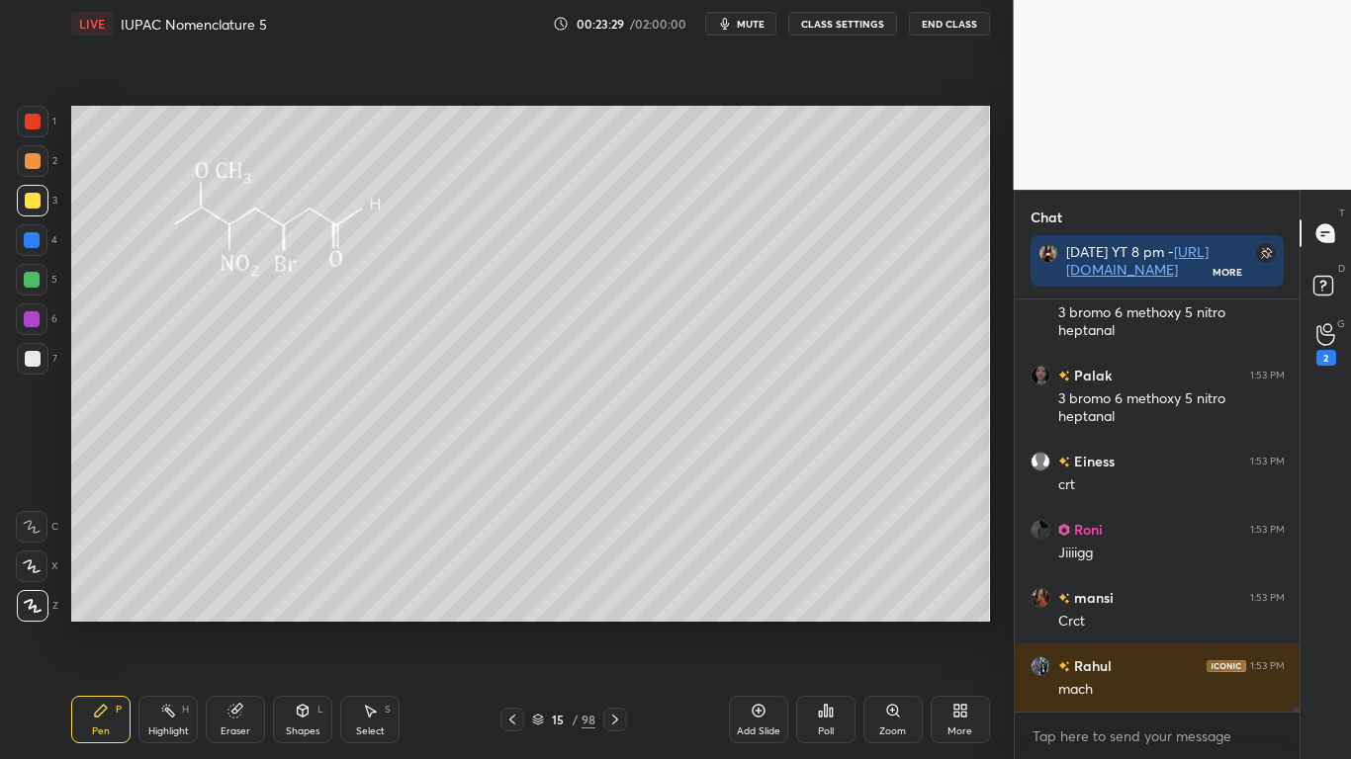
scroll to position [35682, 0]
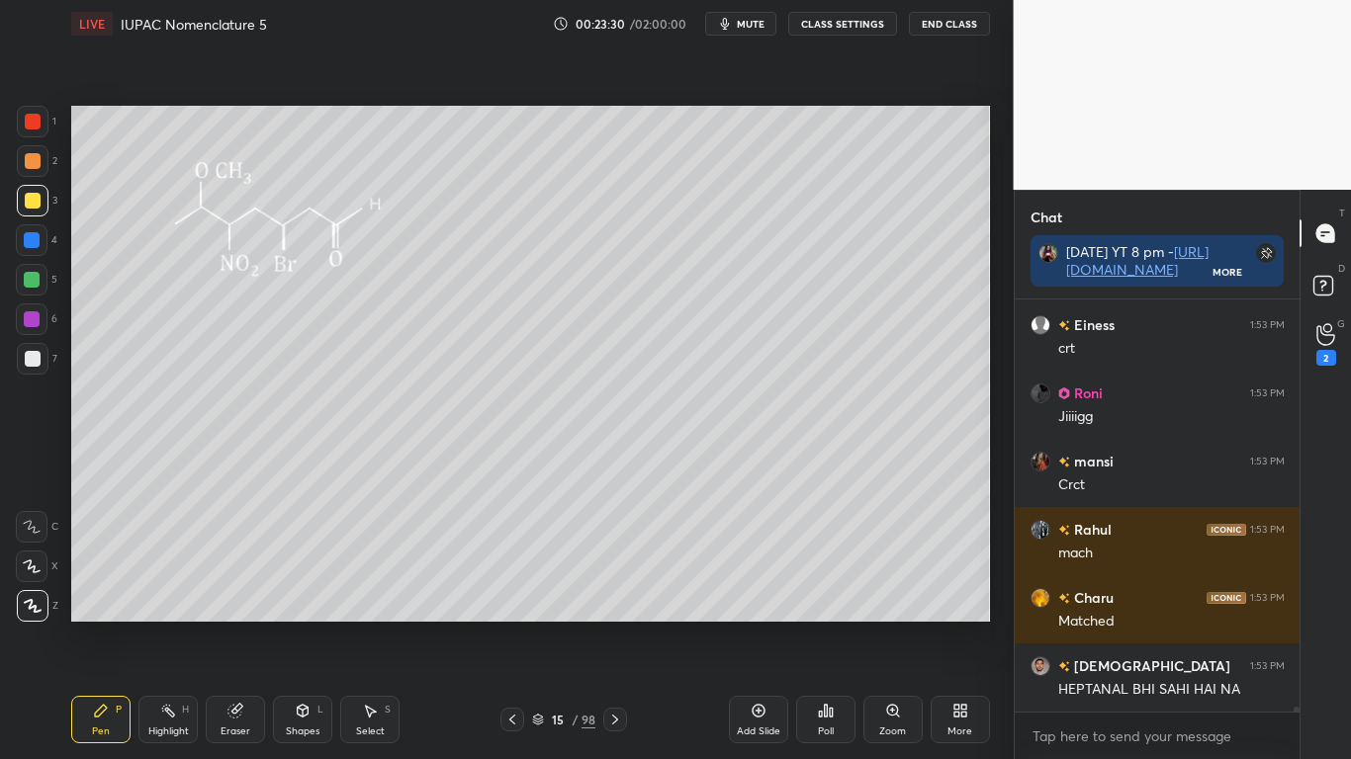
click at [33, 200] on div at bounding box center [33, 201] width 16 height 16
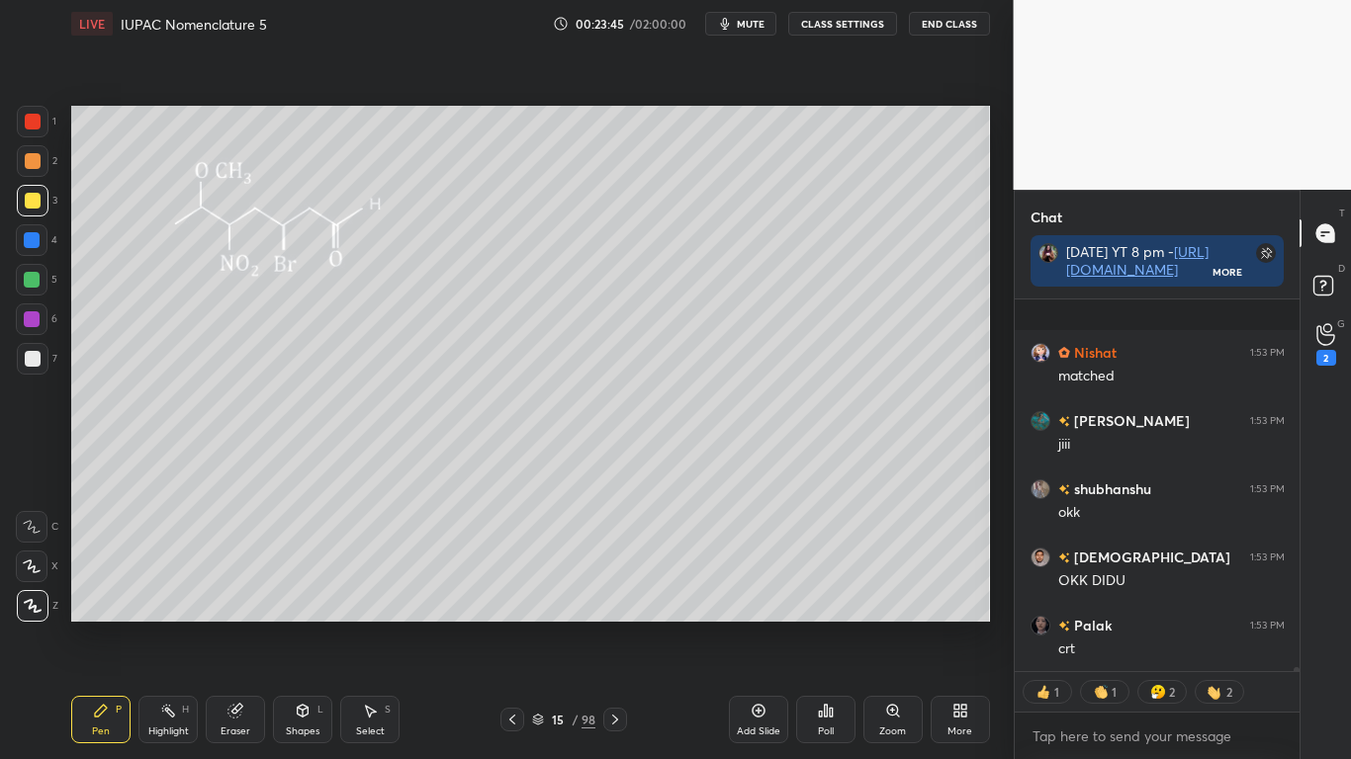
scroll to position [36850, 0]
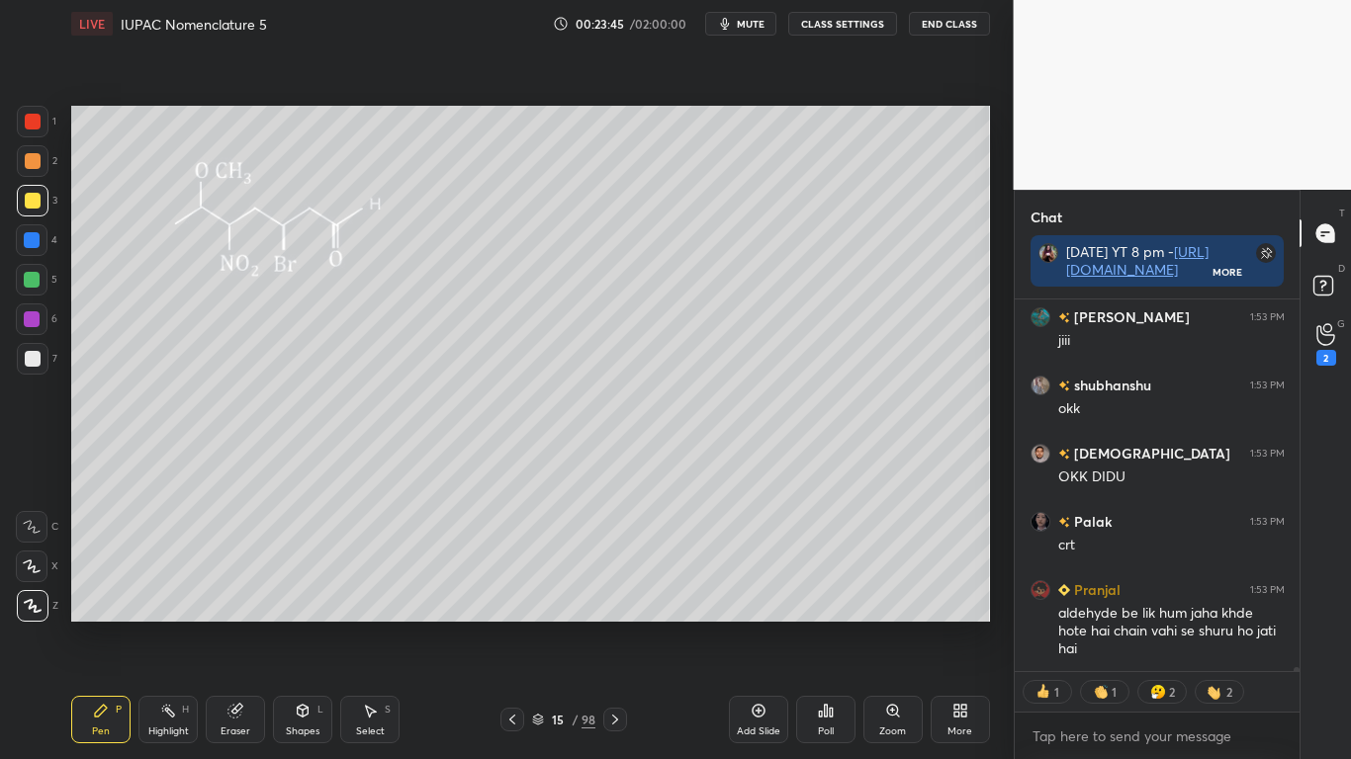
type textarea "x"
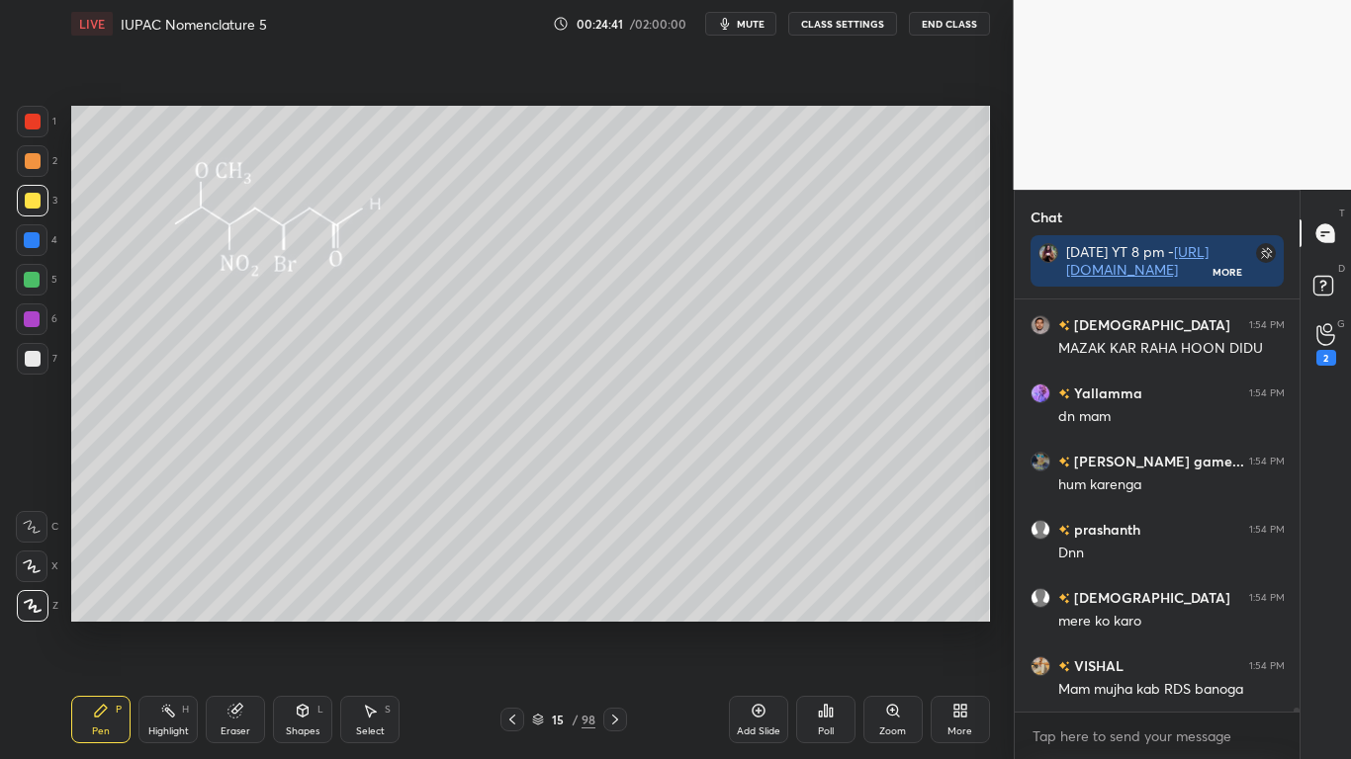
scroll to position [37966, 0]
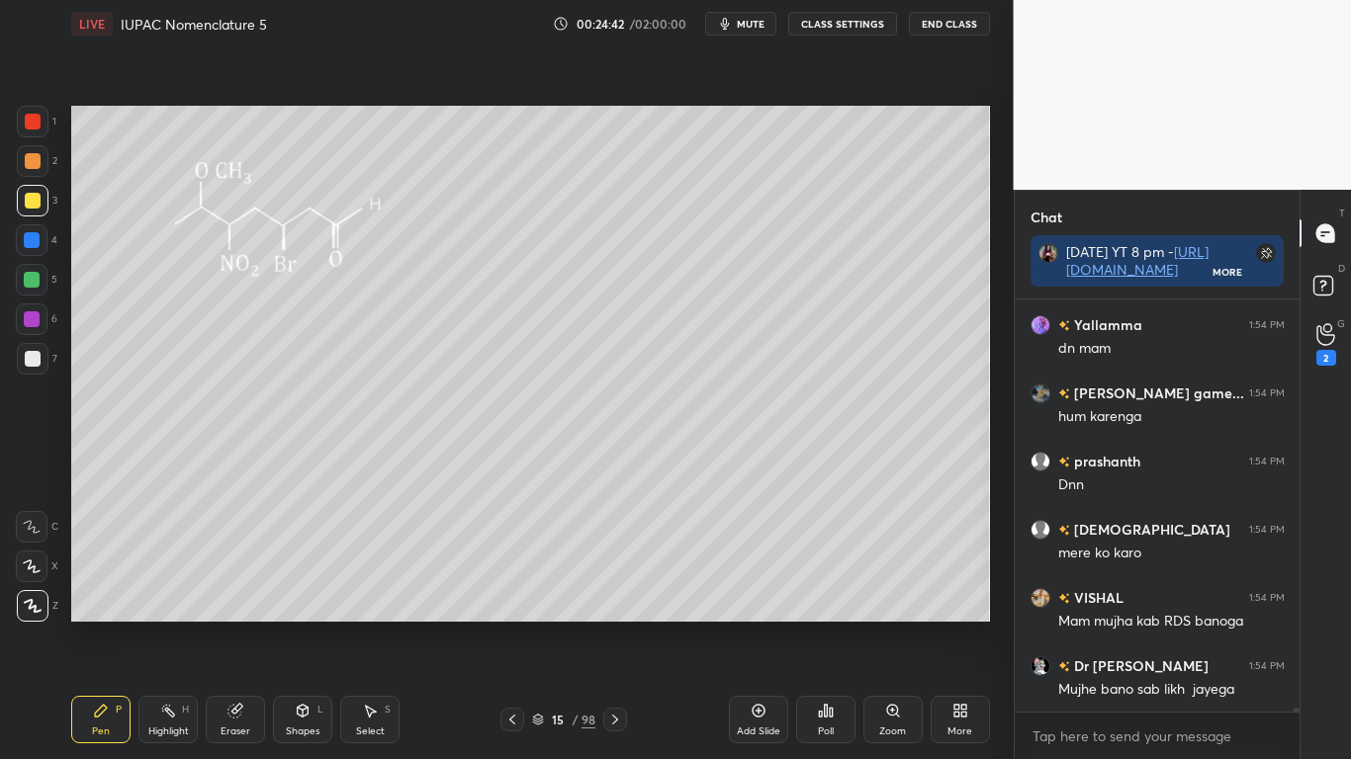
click at [29, 203] on div at bounding box center [33, 201] width 16 height 16
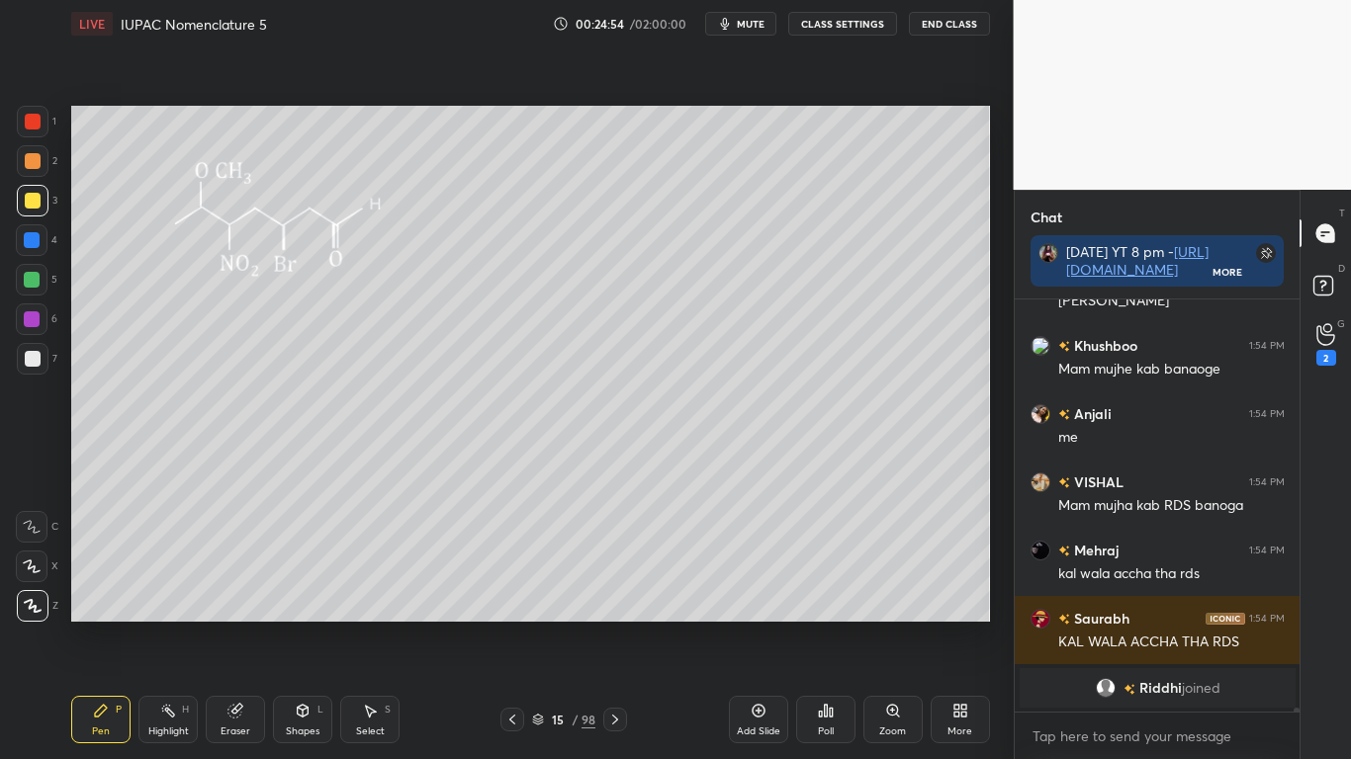
scroll to position [38345, 0]
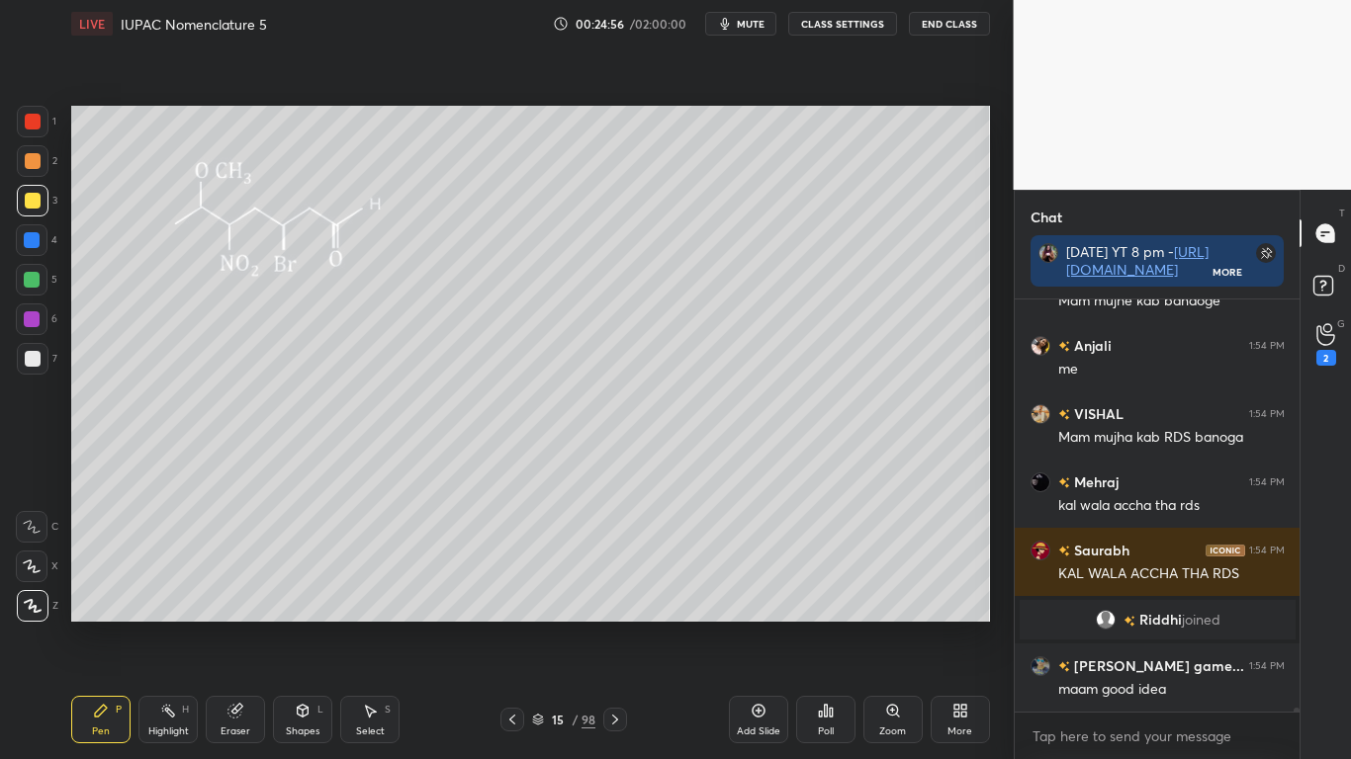
click at [846, 29] on button "CLASS SETTINGS" at bounding box center [842, 24] width 109 height 24
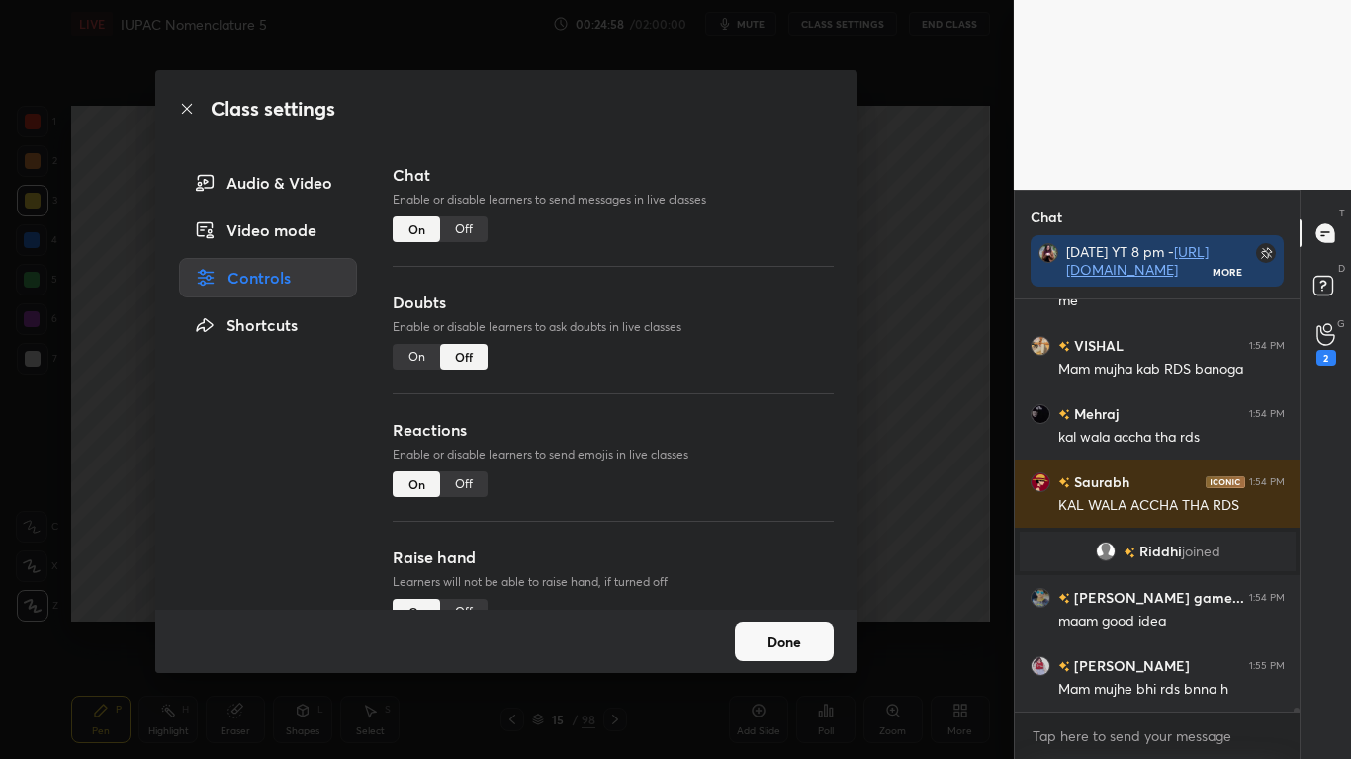
scroll to position [38482, 0]
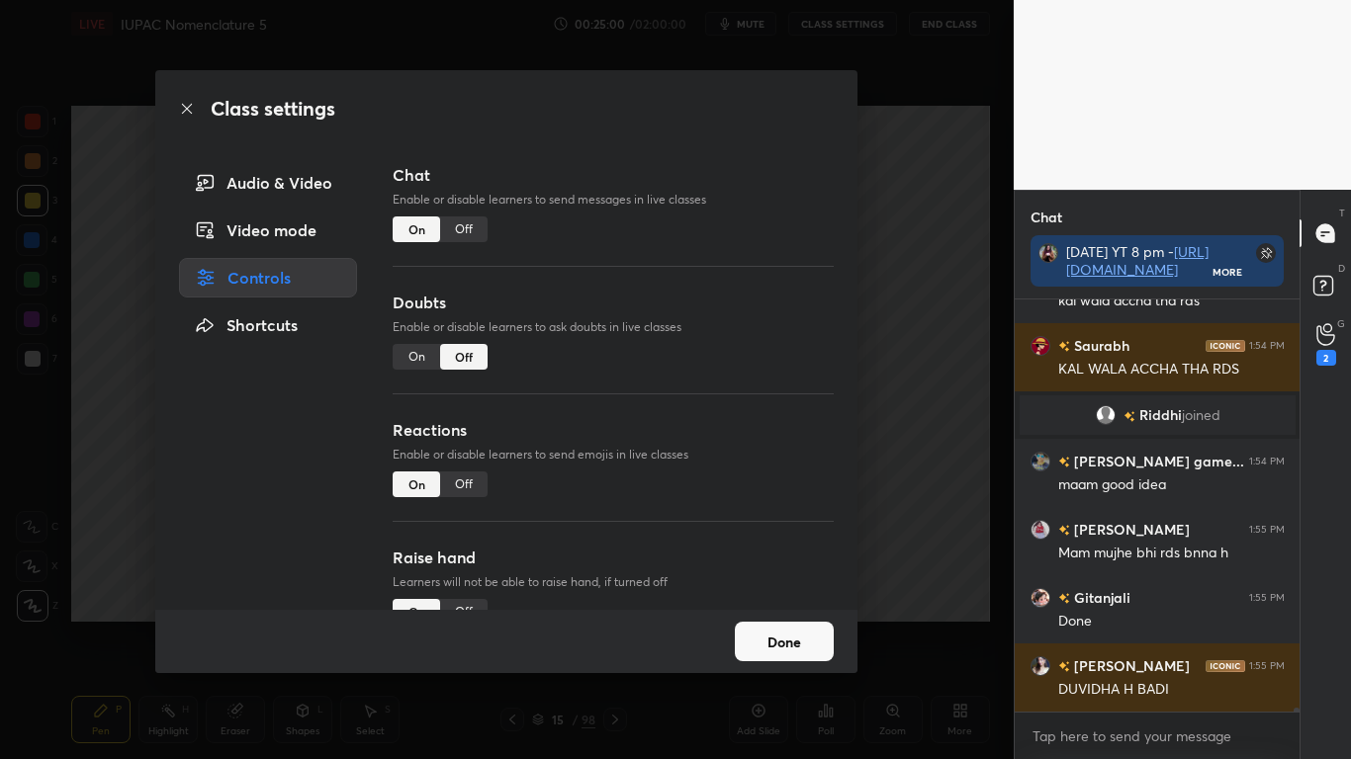
click at [462, 233] on div "Off" at bounding box center [463, 230] width 47 height 26
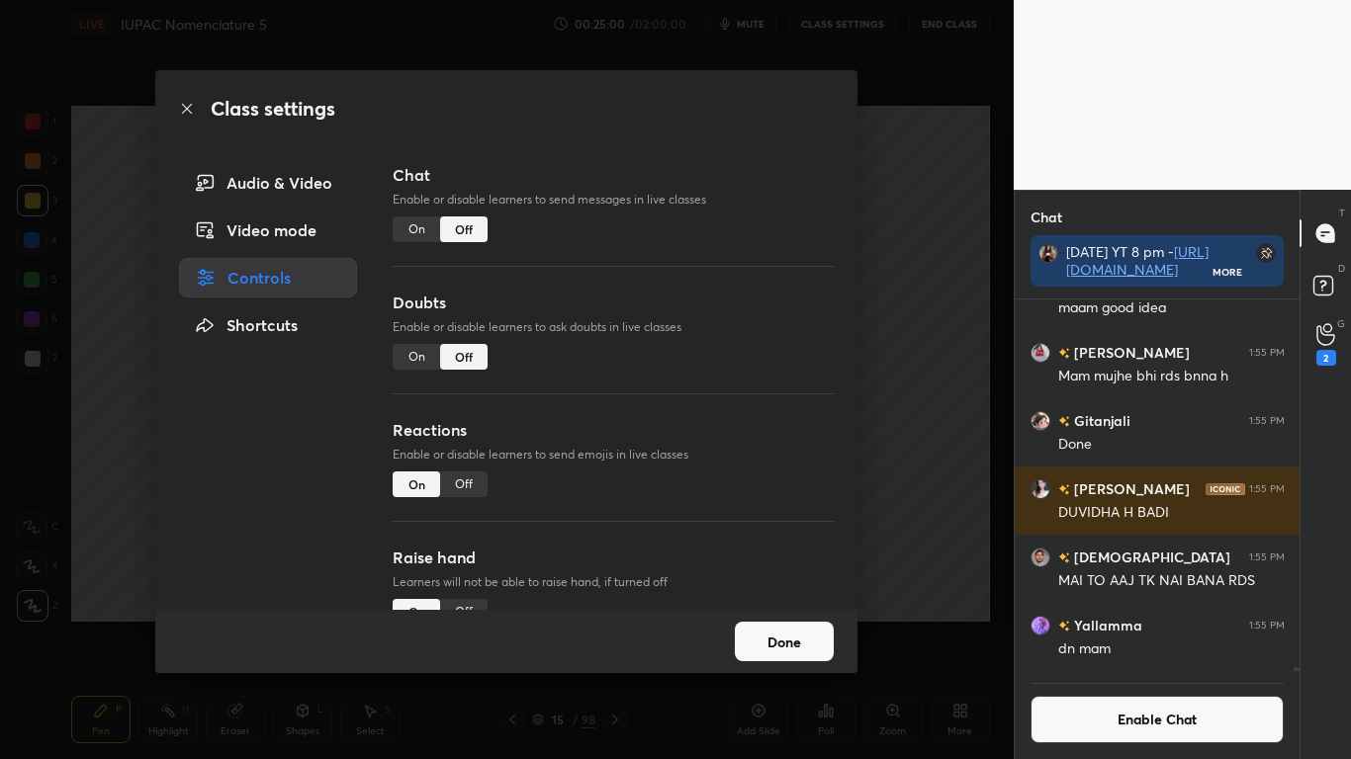
click at [772, 625] on button "Done" at bounding box center [784, 642] width 99 height 40
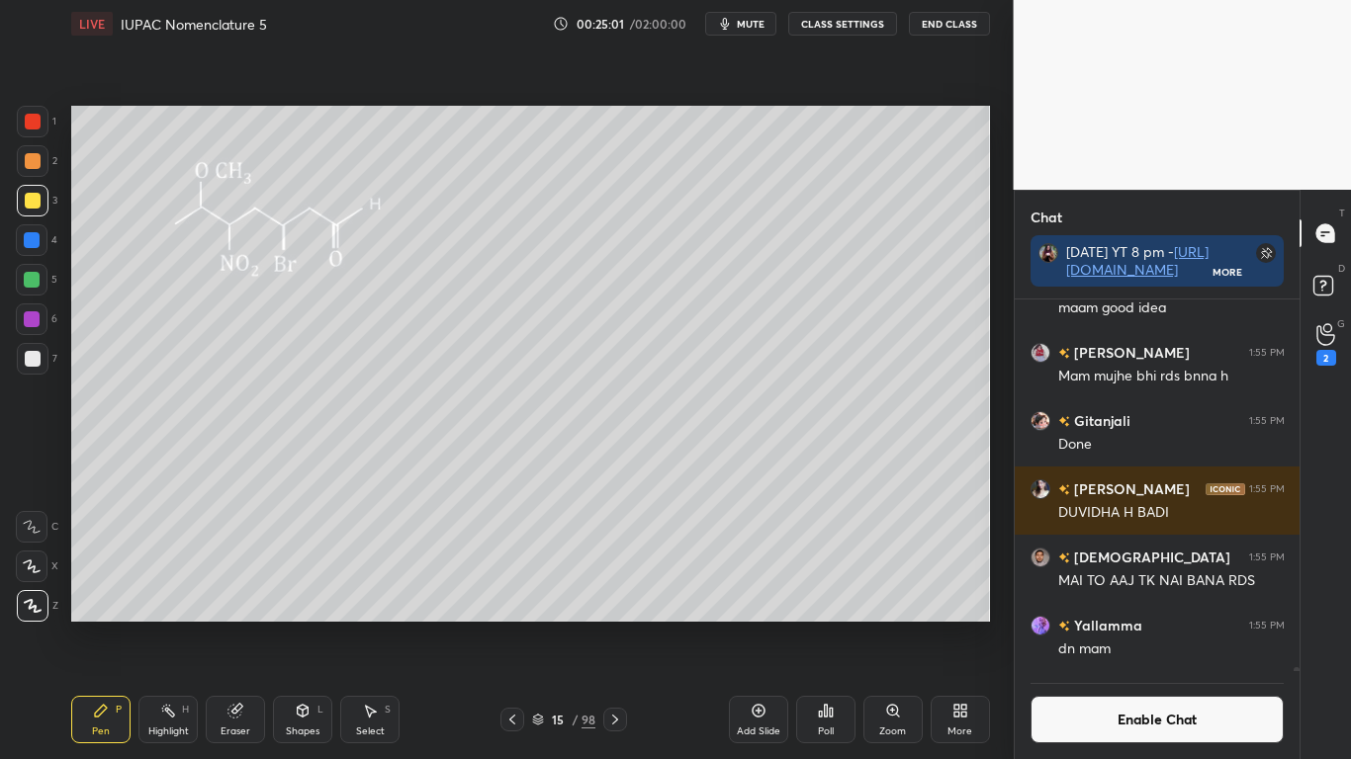
click at [549, 625] on div "15" at bounding box center [558, 720] width 20 height 12
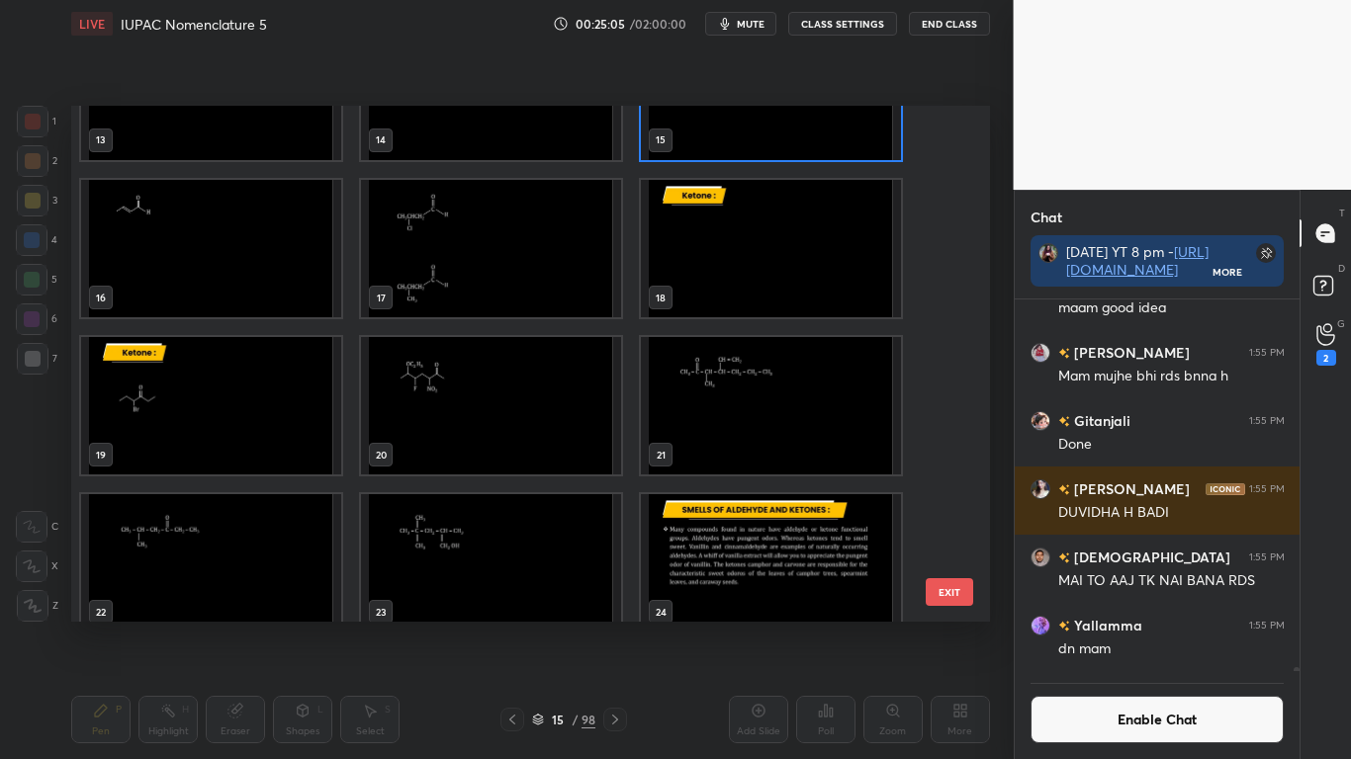
click at [222, 266] on img "grid" at bounding box center [211, 248] width 260 height 137
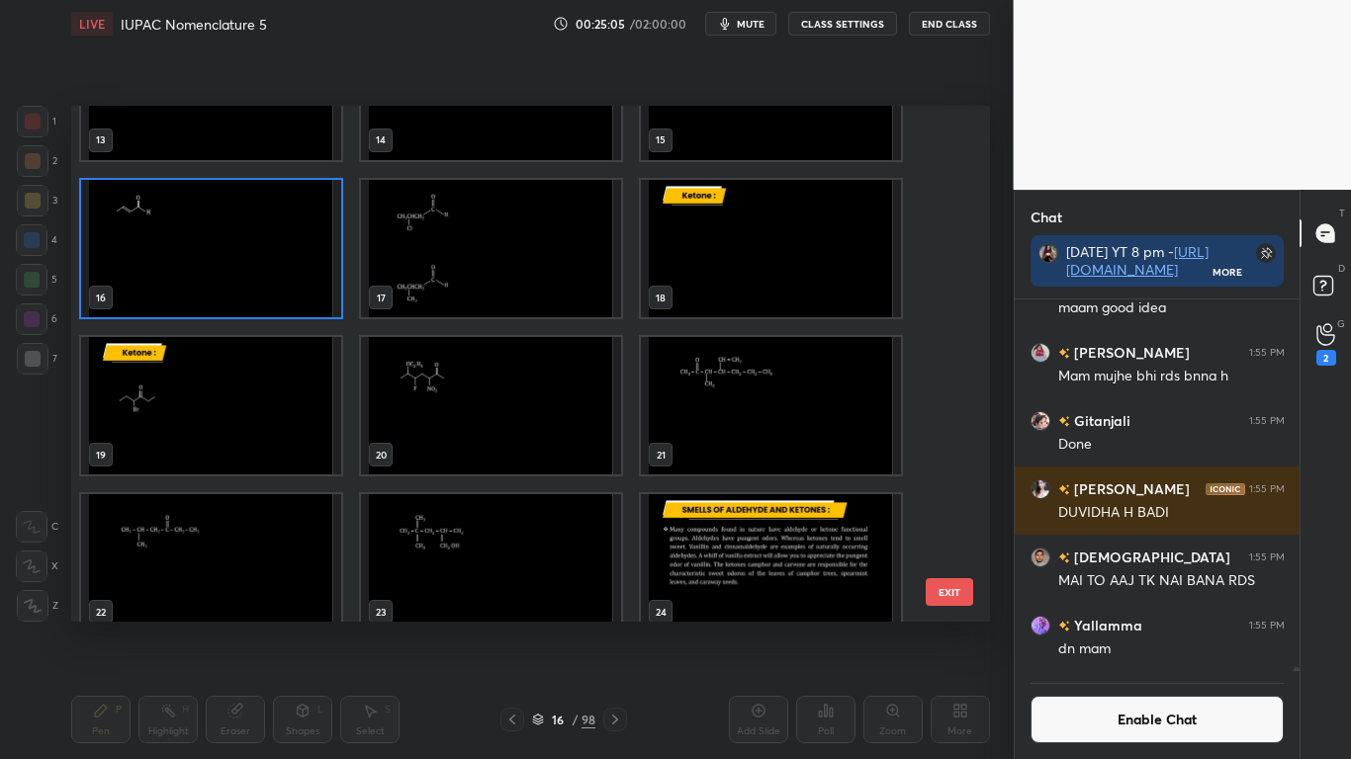
click at [222, 266] on img "grid" at bounding box center [211, 248] width 260 height 137
click at [222, 268] on img "grid" at bounding box center [211, 248] width 260 height 137
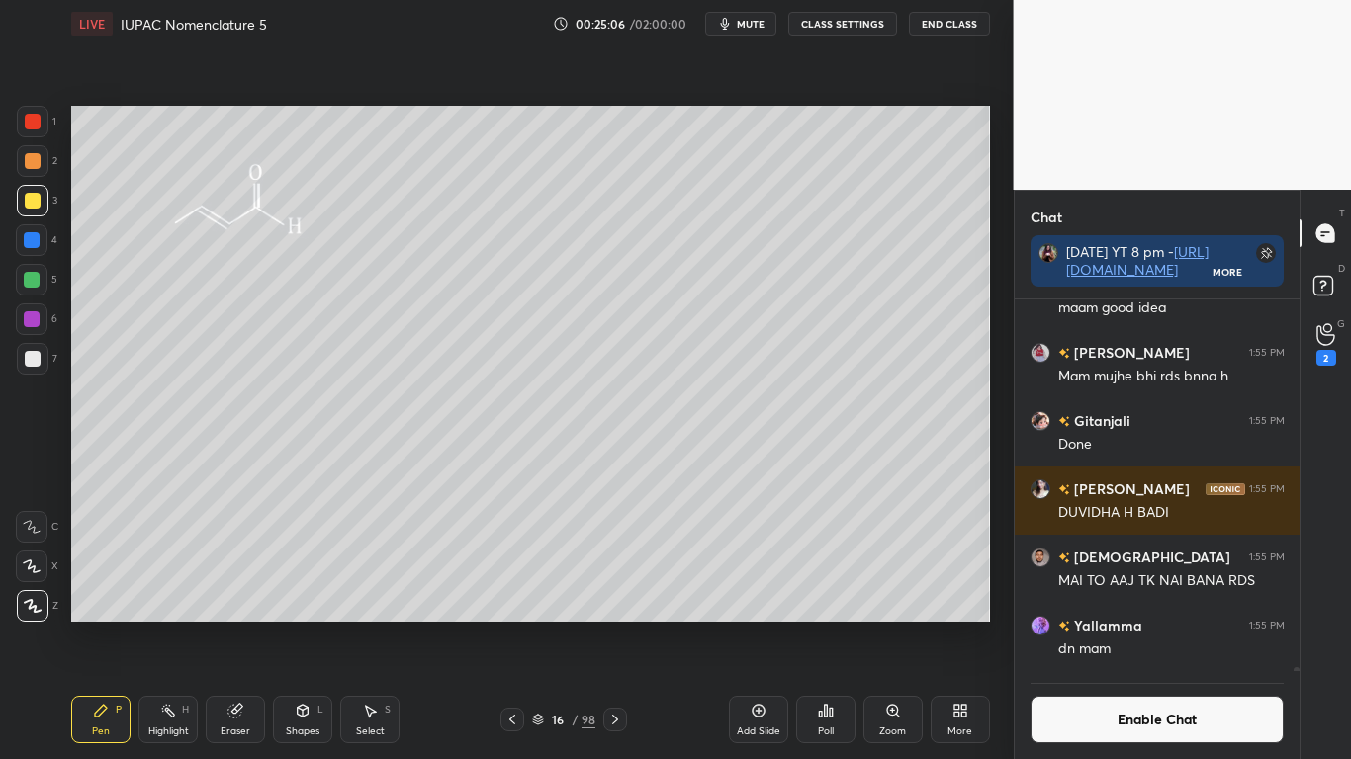
click at [1087, 625] on button "Enable Chat" at bounding box center [1157, 719] width 254 height 47
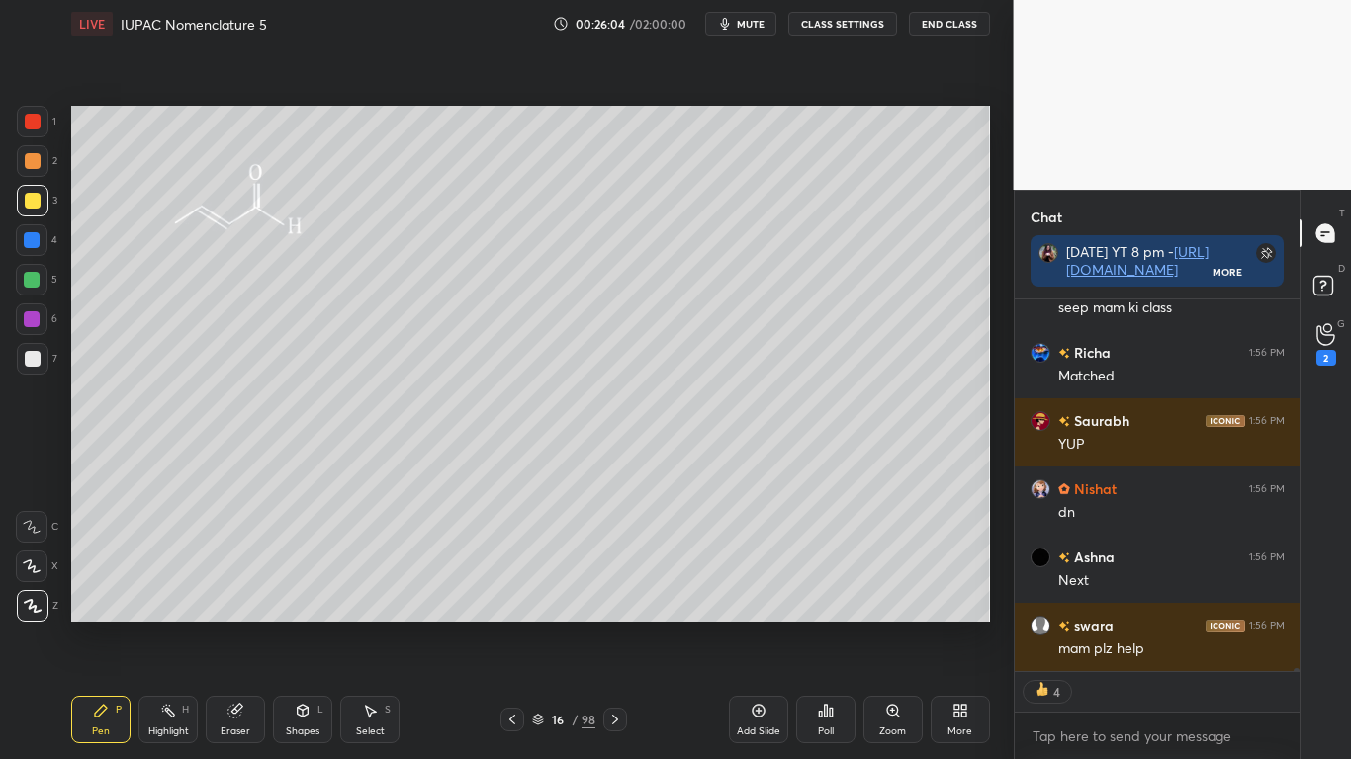
scroll to position [41371, 0]
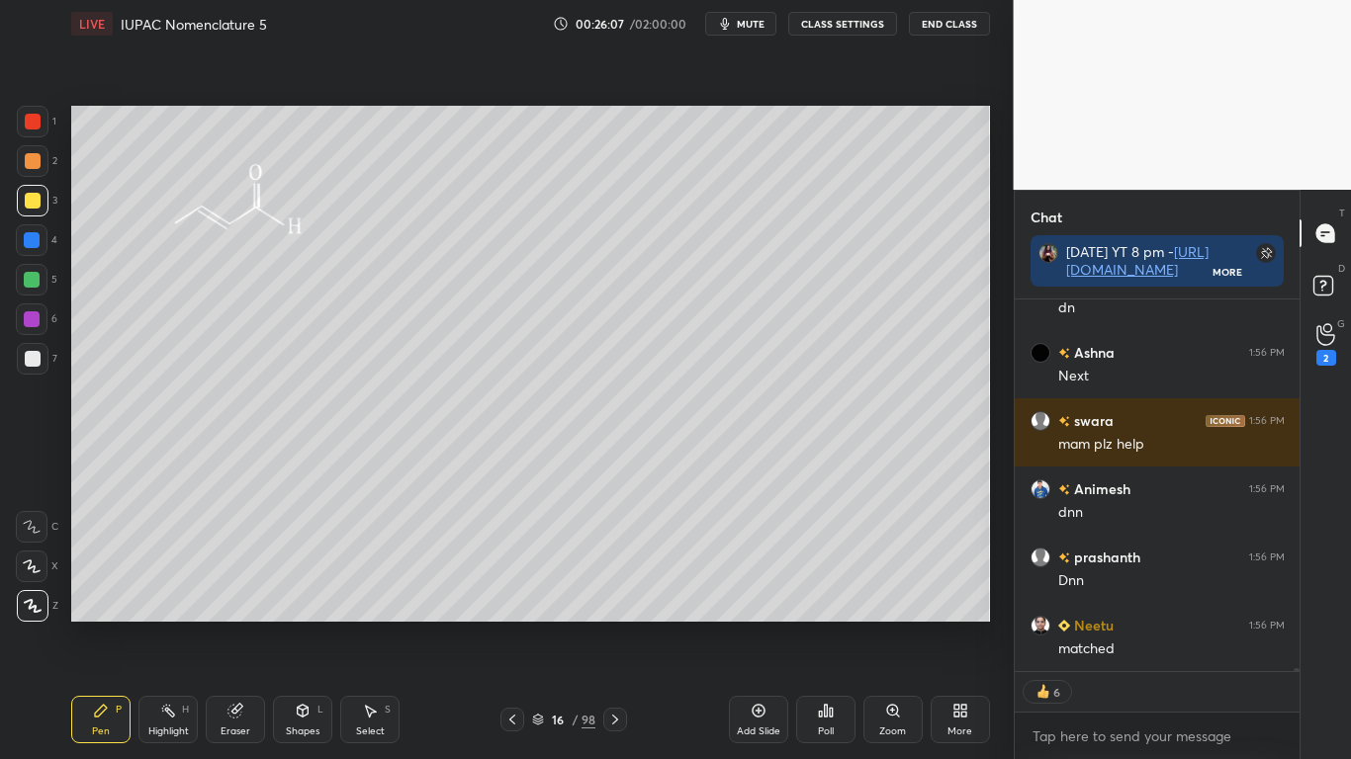
click at [624, 625] on div at bounding box center [615, 720] width 24 height 24
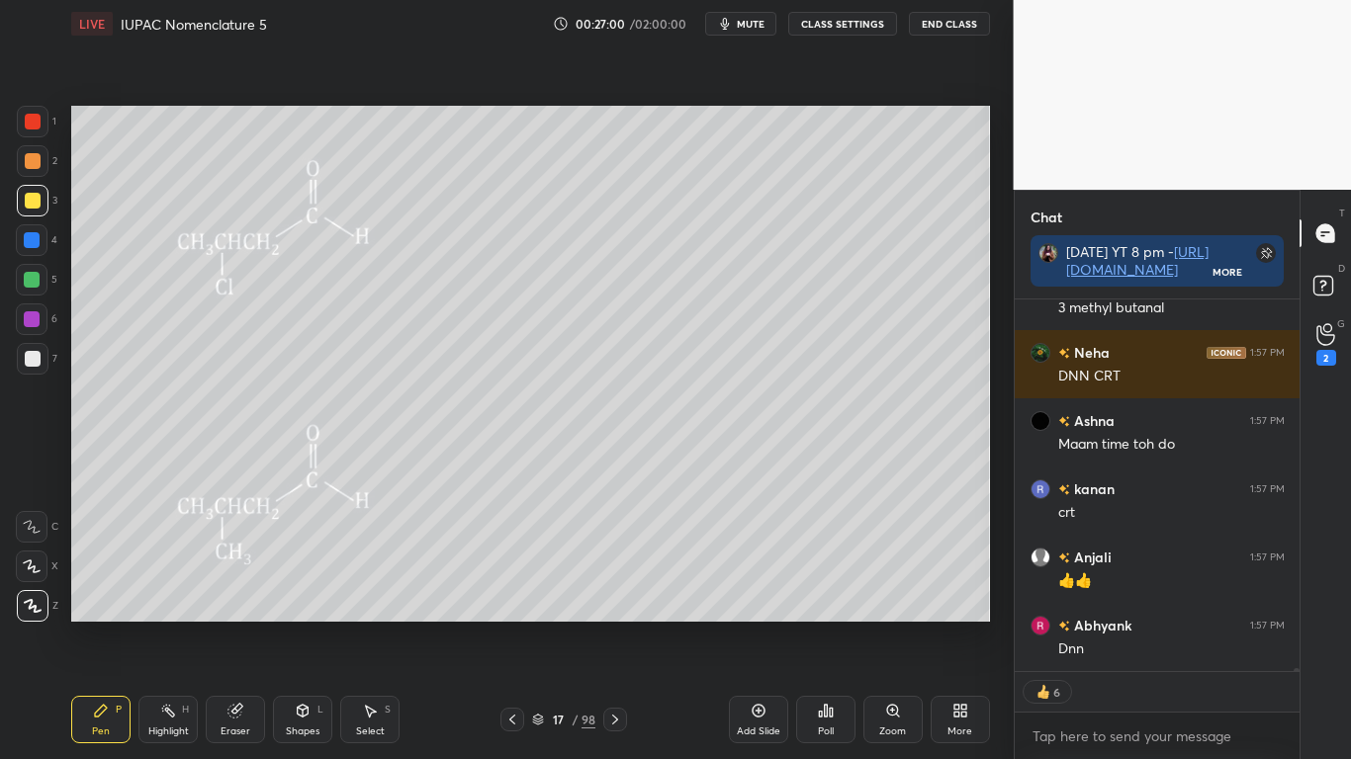
scroll to position [43423, 0]
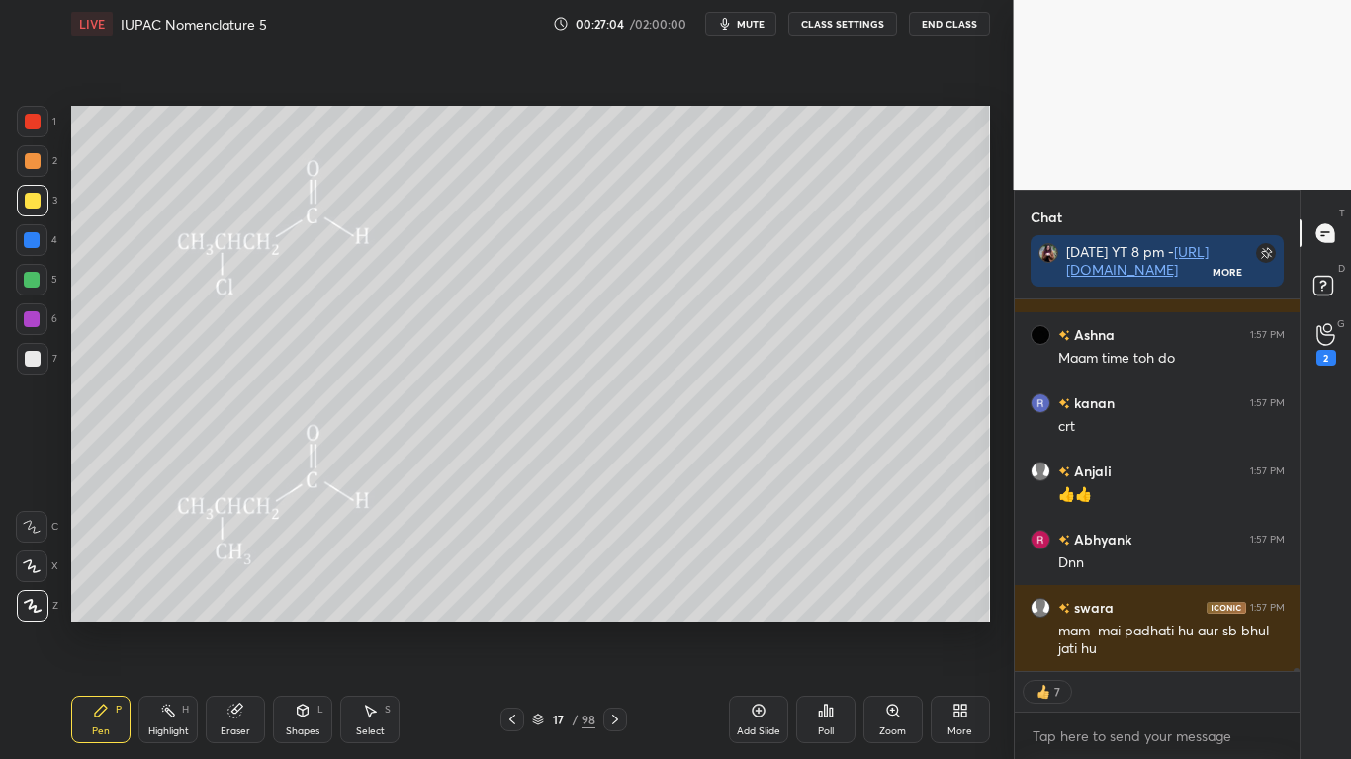
click at [32, 191] on div at bounding box center [33, 201] width 32 height 32
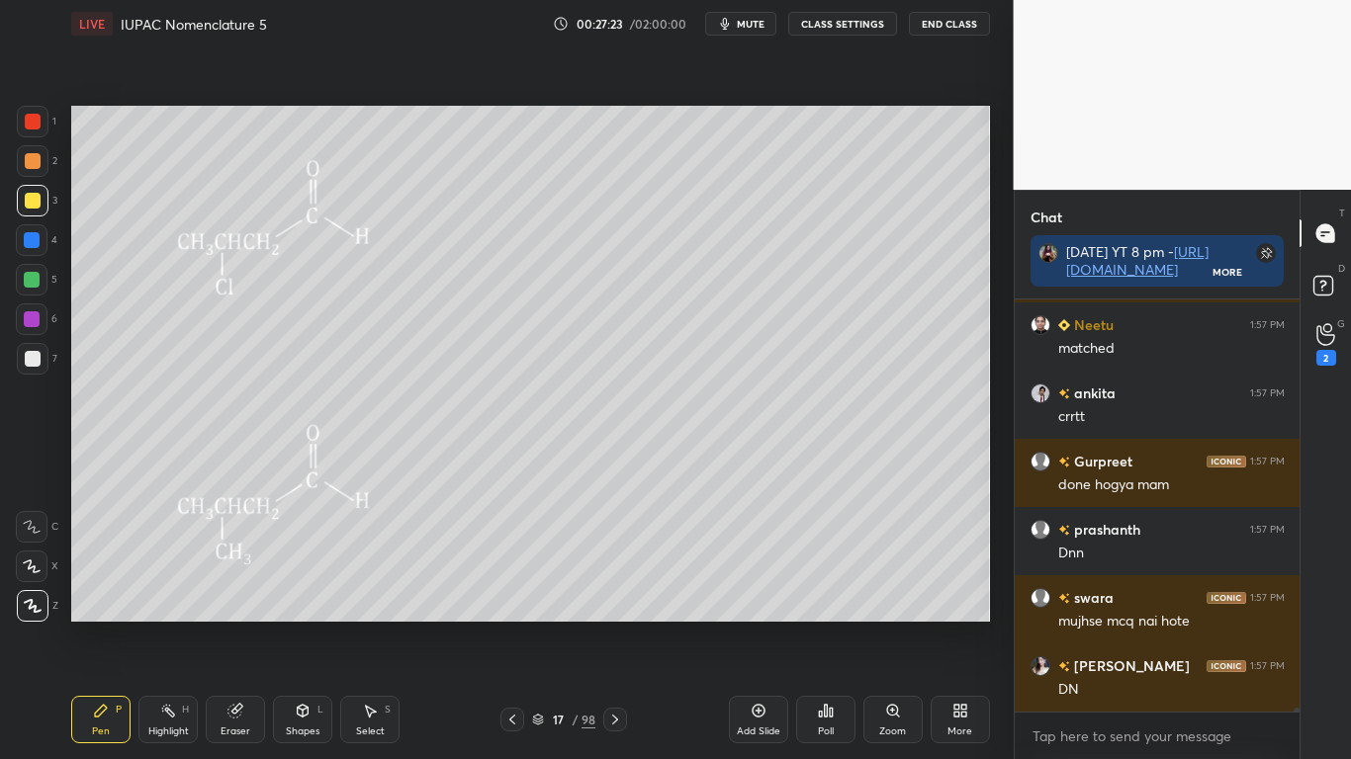
scroll to position [44065, 0]
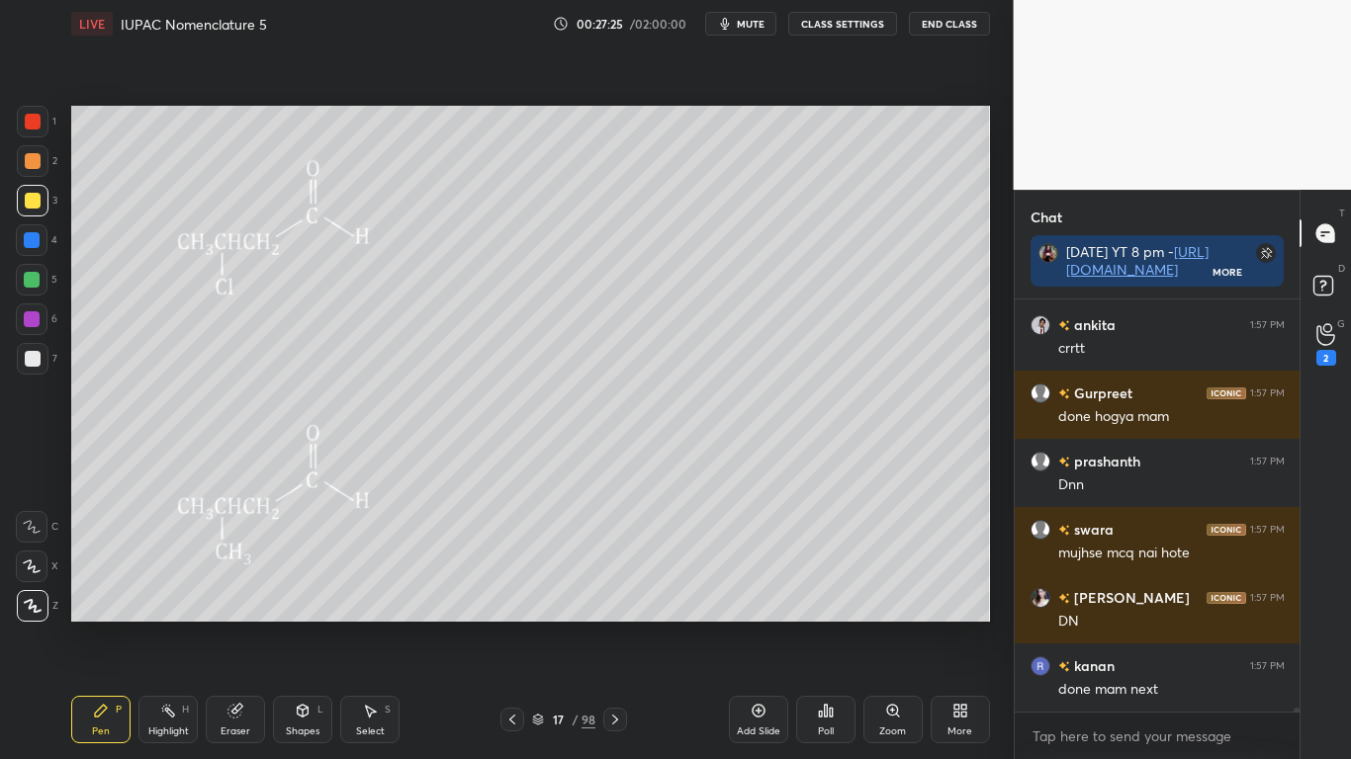
click at [537, 625] on icon at bounding box center [538, 720] width 12 height 12
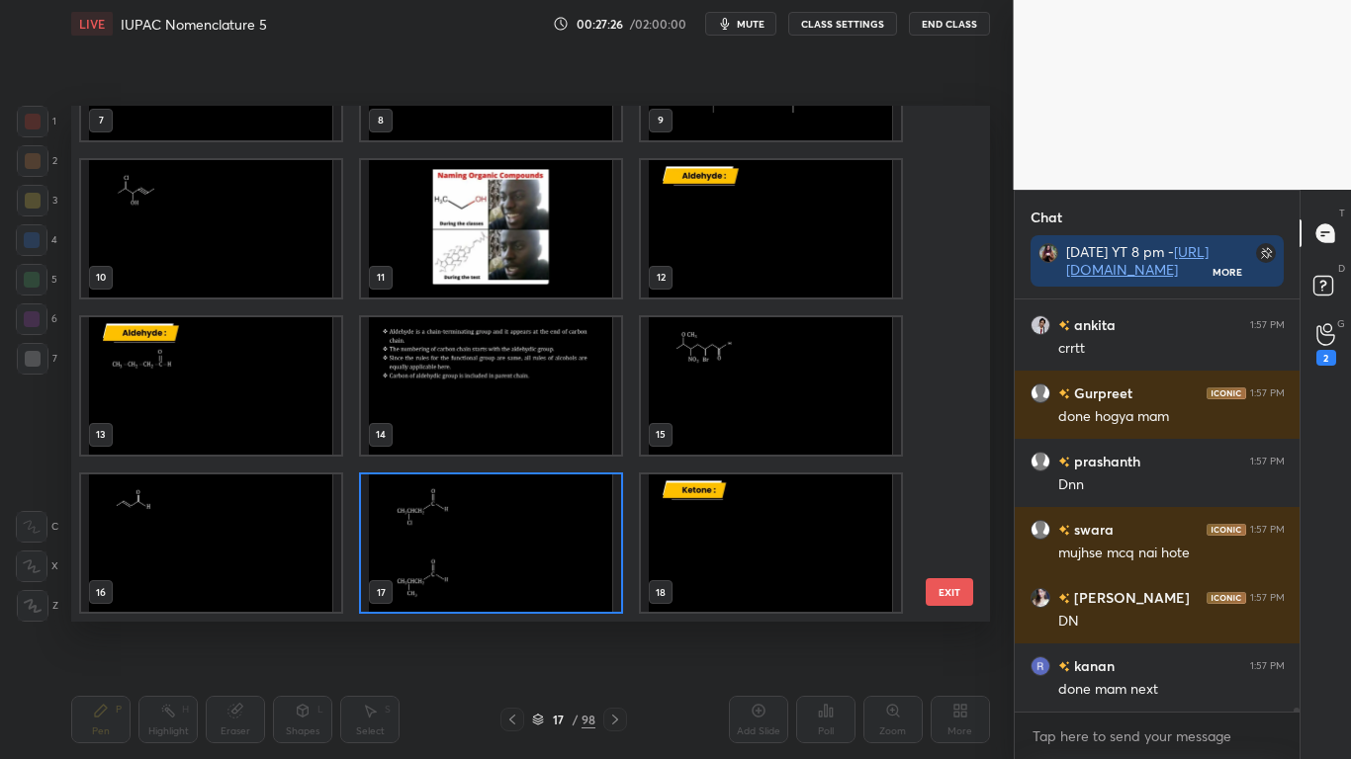
scroll to position [366, 279]
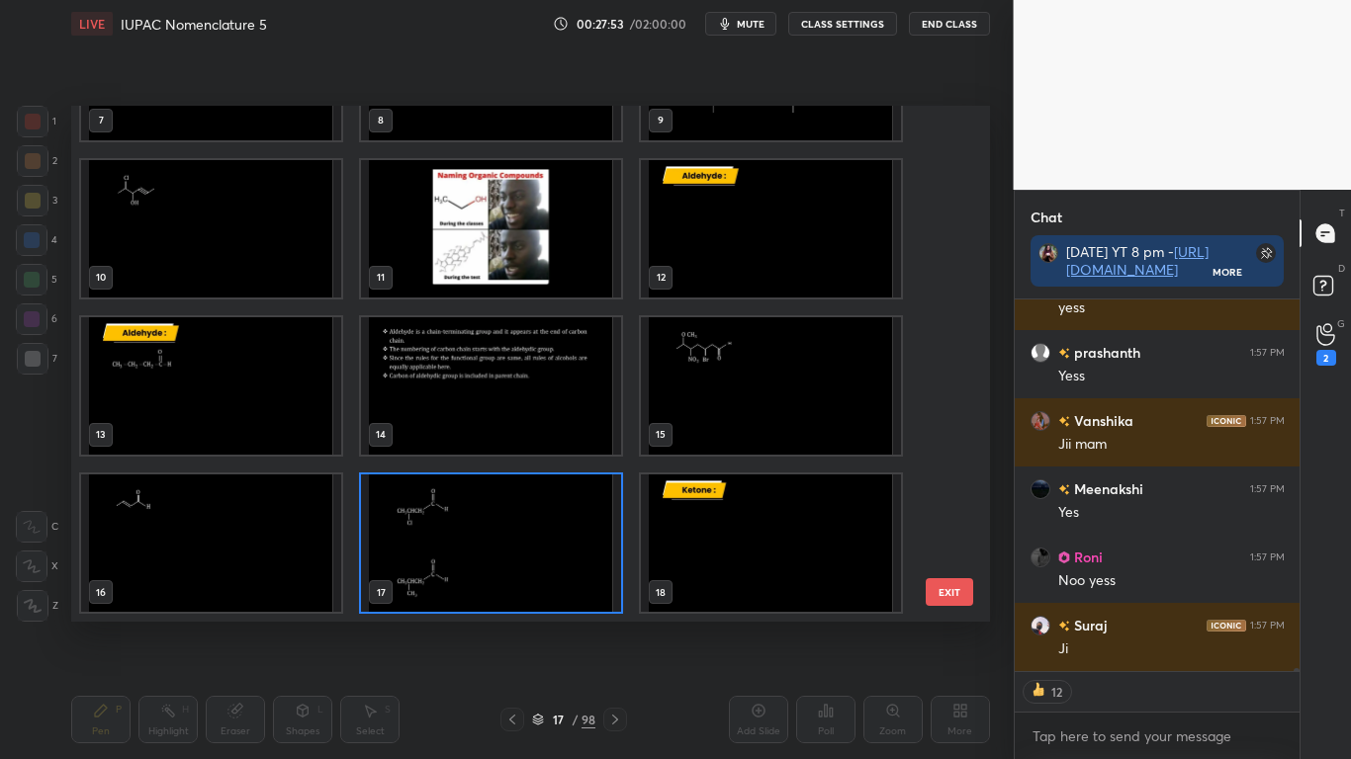
type textarea "x"
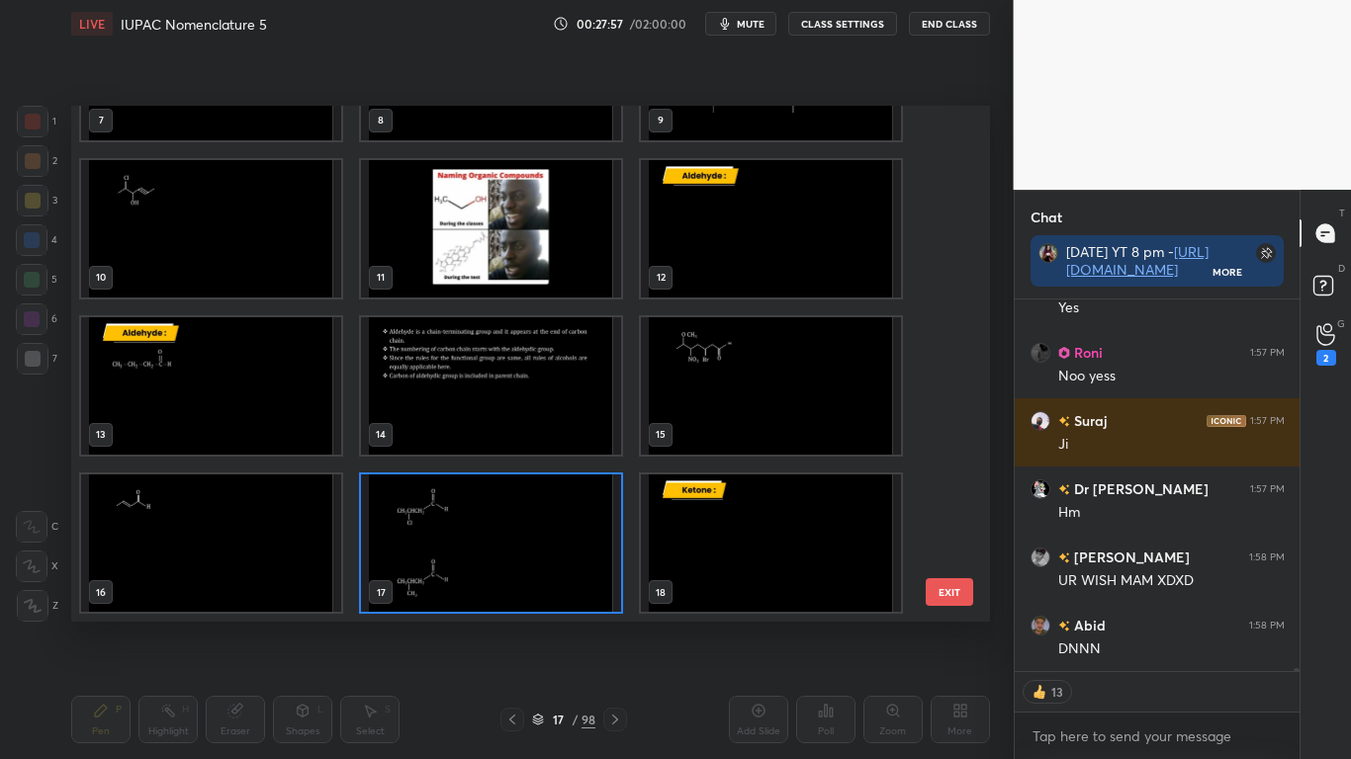
click at [808, 543] on img "grid" at bounding box center [771, 543] width 260 height 137
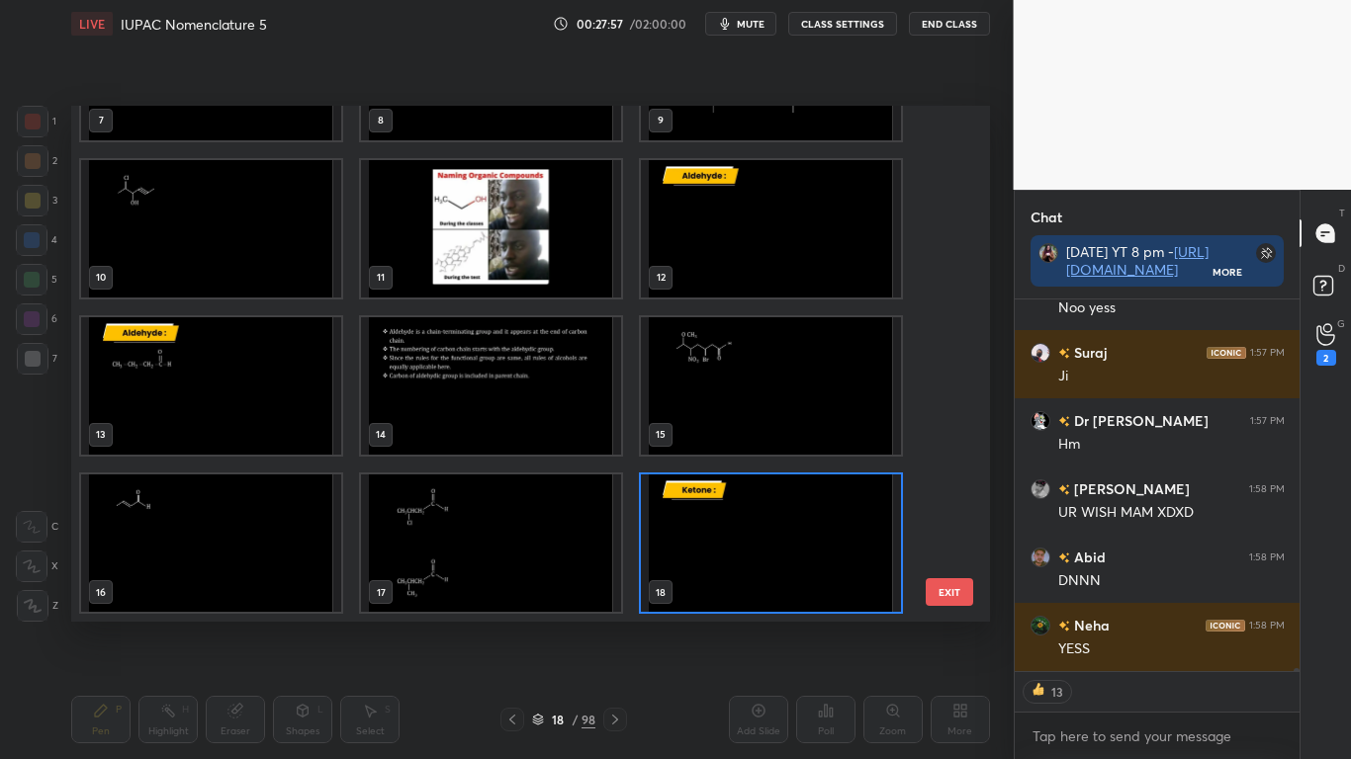
click at [807, 545] on img "grid" at bounding box center [771, 543] width 260 height 137
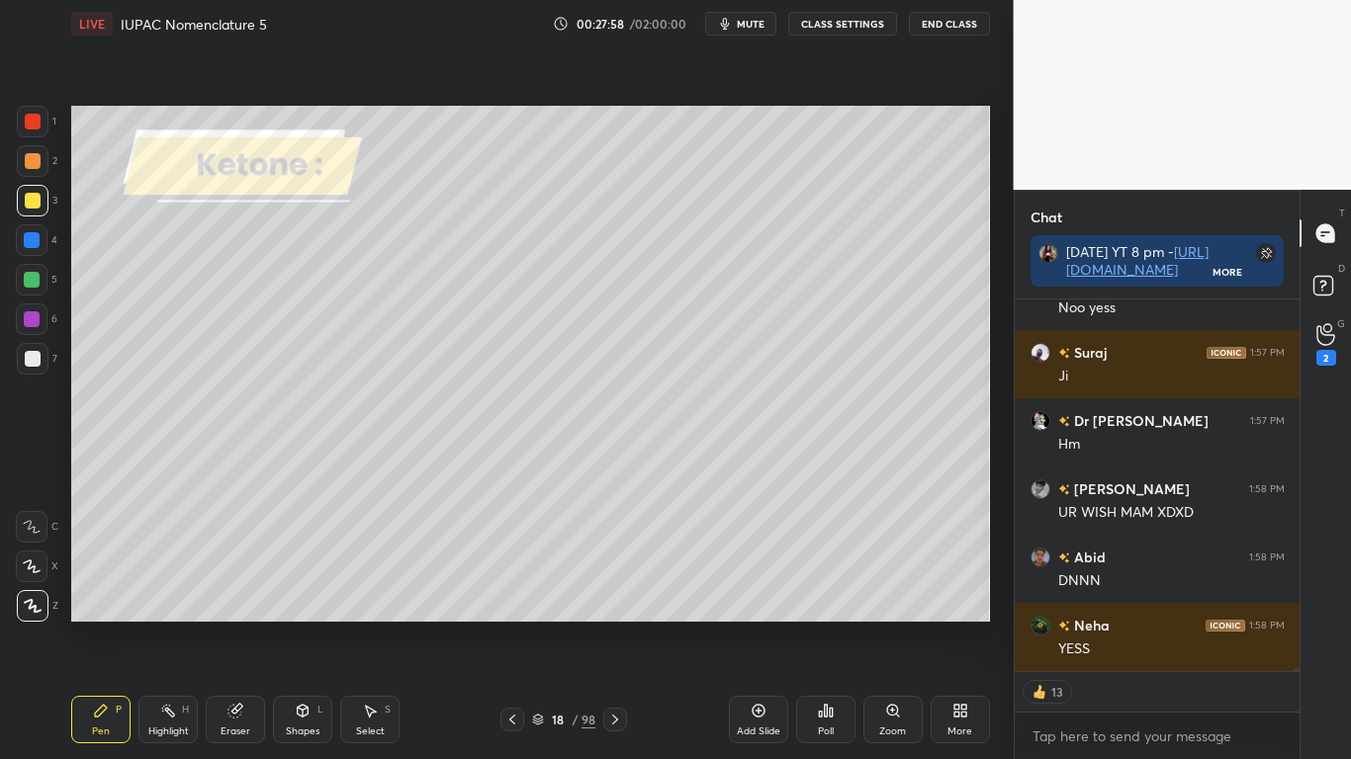
click at [810, 544] on img "grid" at bounding box center [771, 543] width 260 height 137
click at [808, 544] on img "grid" at bounding box center [771, 543] width 260 height 137
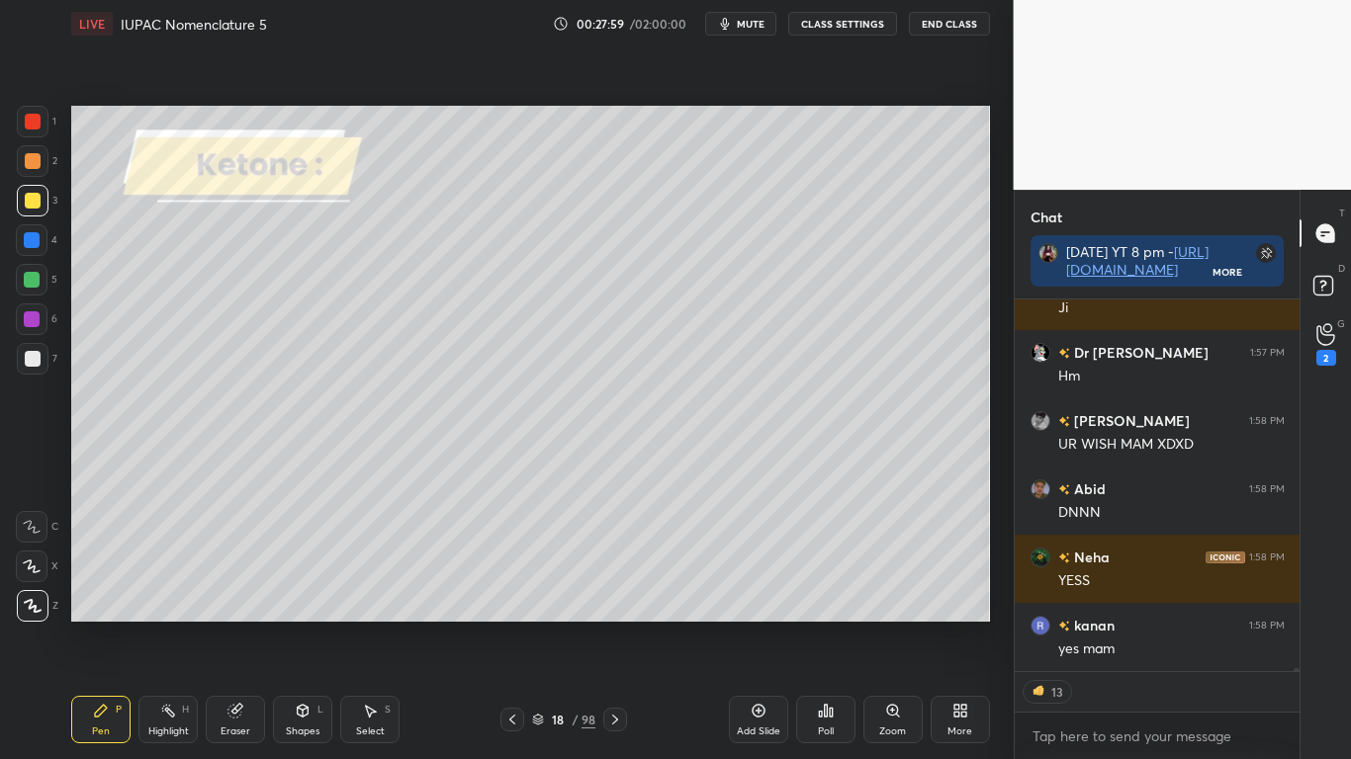
click at [845, 23] on button "CLASS SETTINGS" at bounding box center [842, 24] width 109 height 24
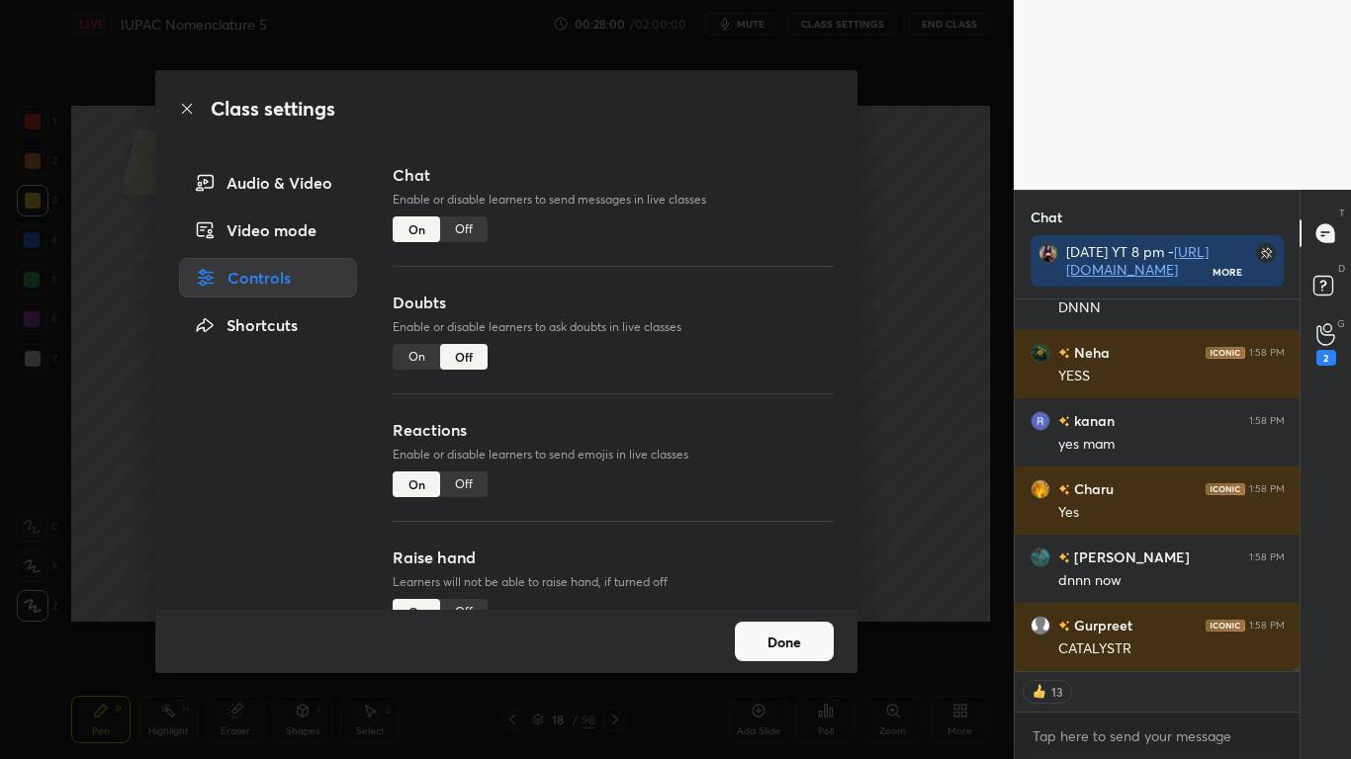
click at [467, 225] on div "Off" at bounding box center [463, 230] width 47 height 26
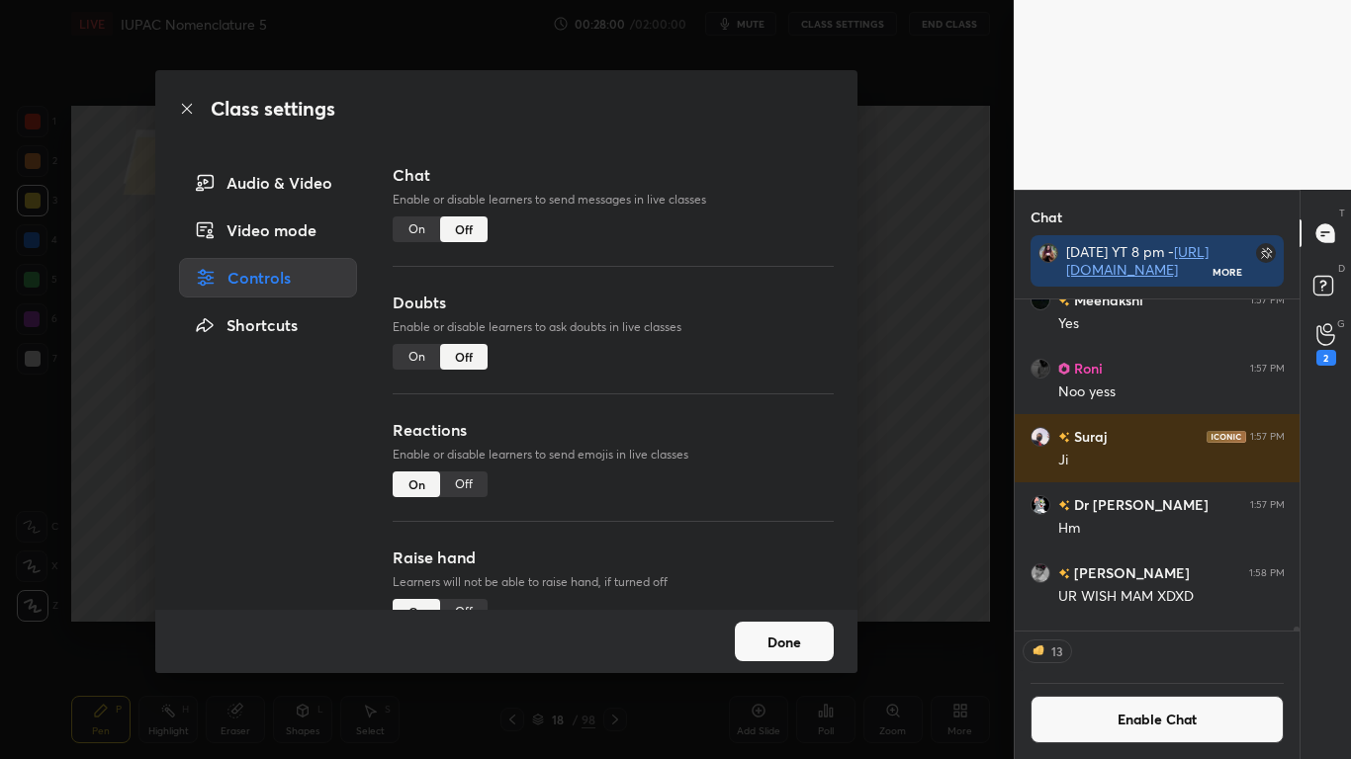
click at [789, 625] on button "Done" at bounding box center [784, 642] width 99 height 40
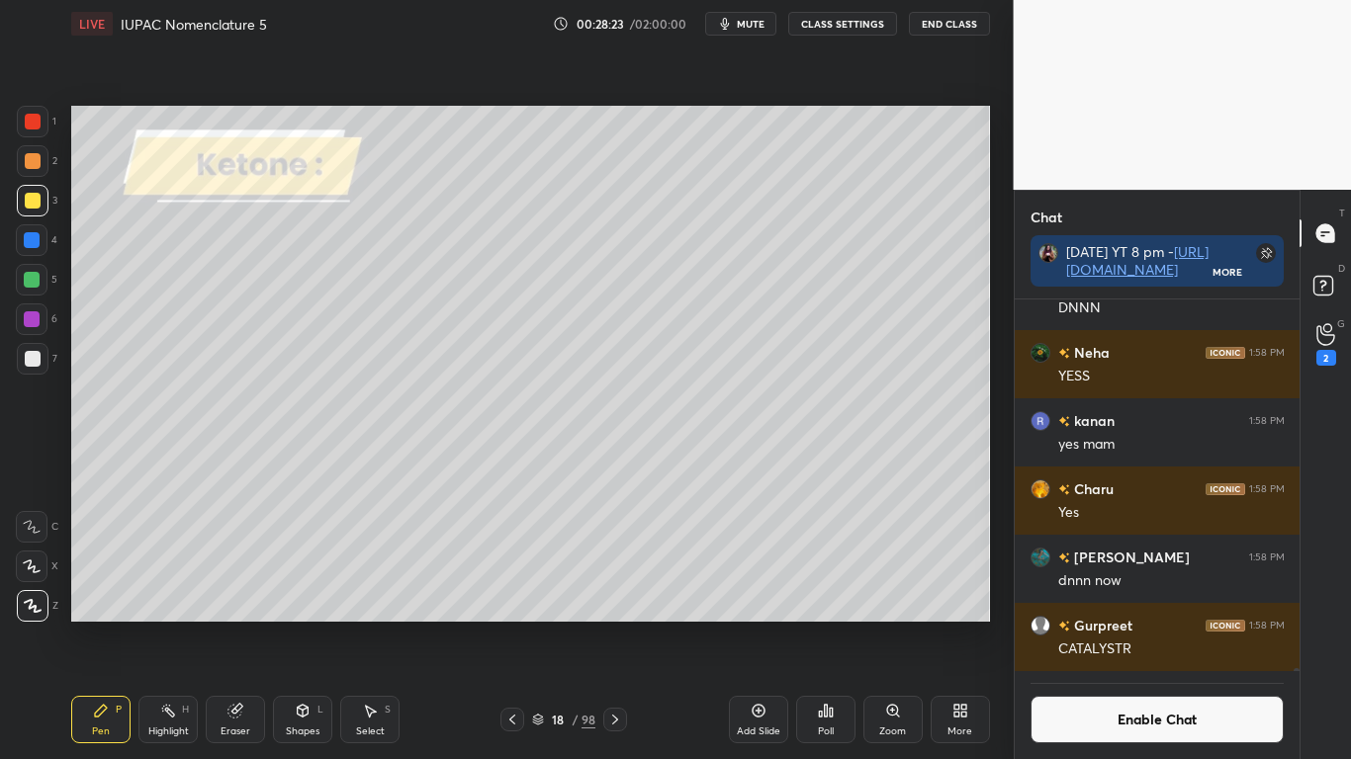
click at [27, 359] on div at bounding box center [33, 359] width 16 height 16
click at [34, 193] on div at bounding box center [33, 201] width 16 height 16
click at [29, 279] on div at bounding box center [32, 280] width 16 height 16
click at [31, 356] on div at bounding box center [33, 359] width 16 height 16
click at [34, 196] on div at bounding box center [33, 201] width 16 height 16
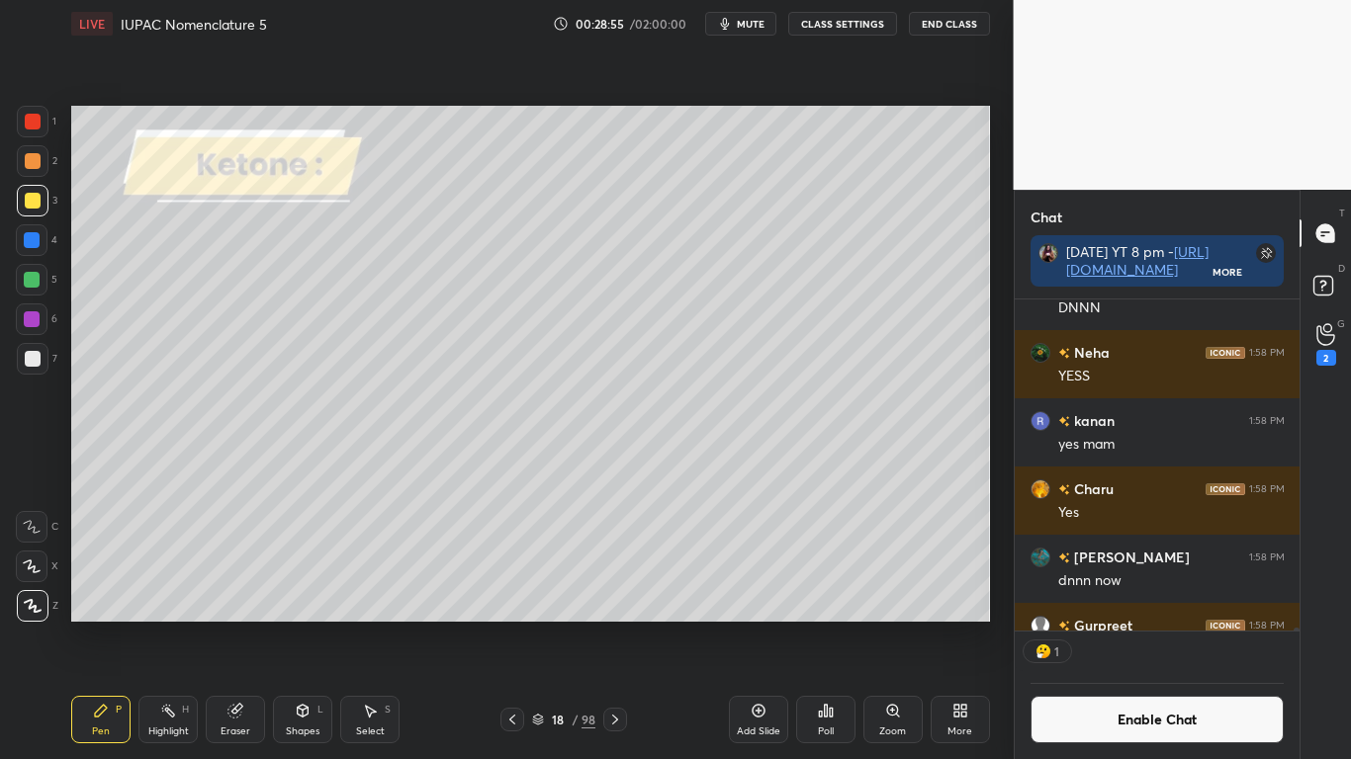
scroll to position [325, 279]
click at [1113, 625] on button "Enable Chat" at bounding box center [1157, 719] width 254 height 47
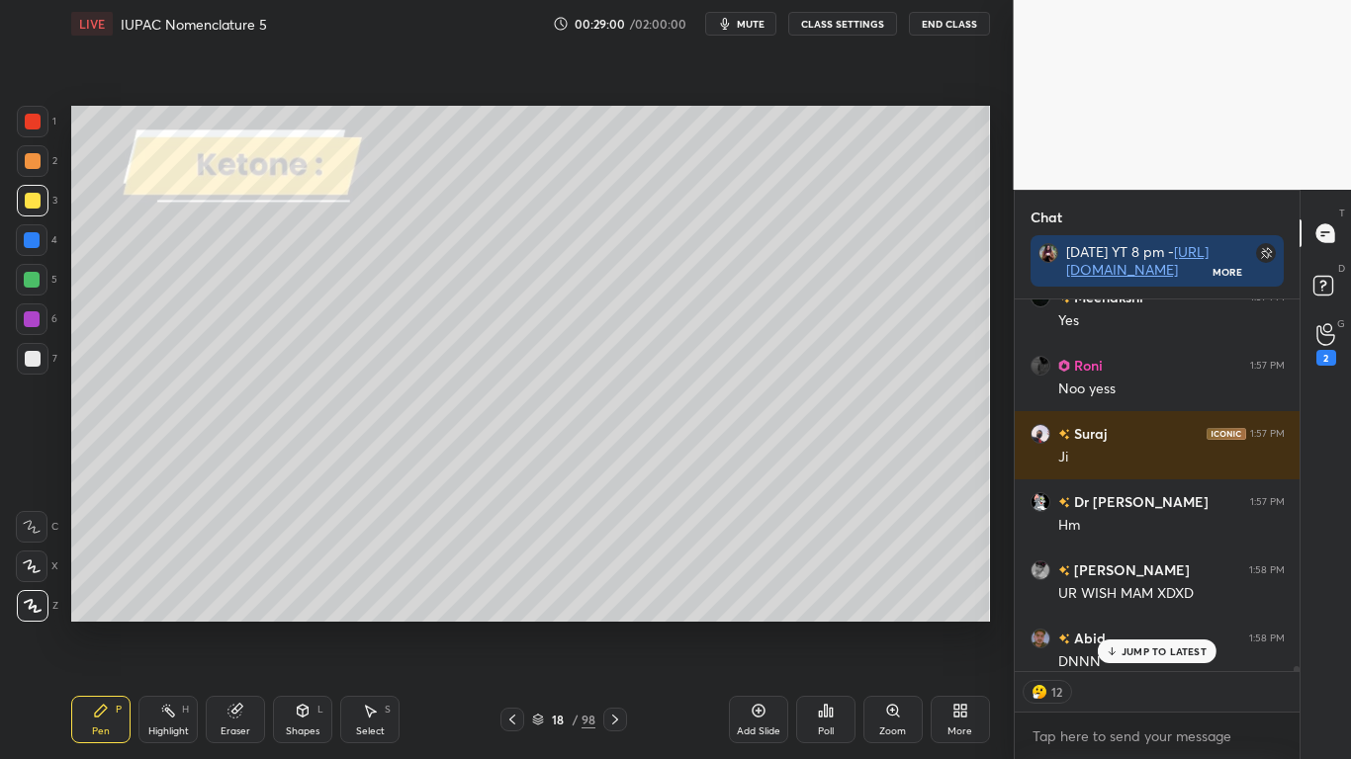
click at [1141, 625] on p "JUMP TO LATEST" at bounding box center [1163, 652] width 85 height 12
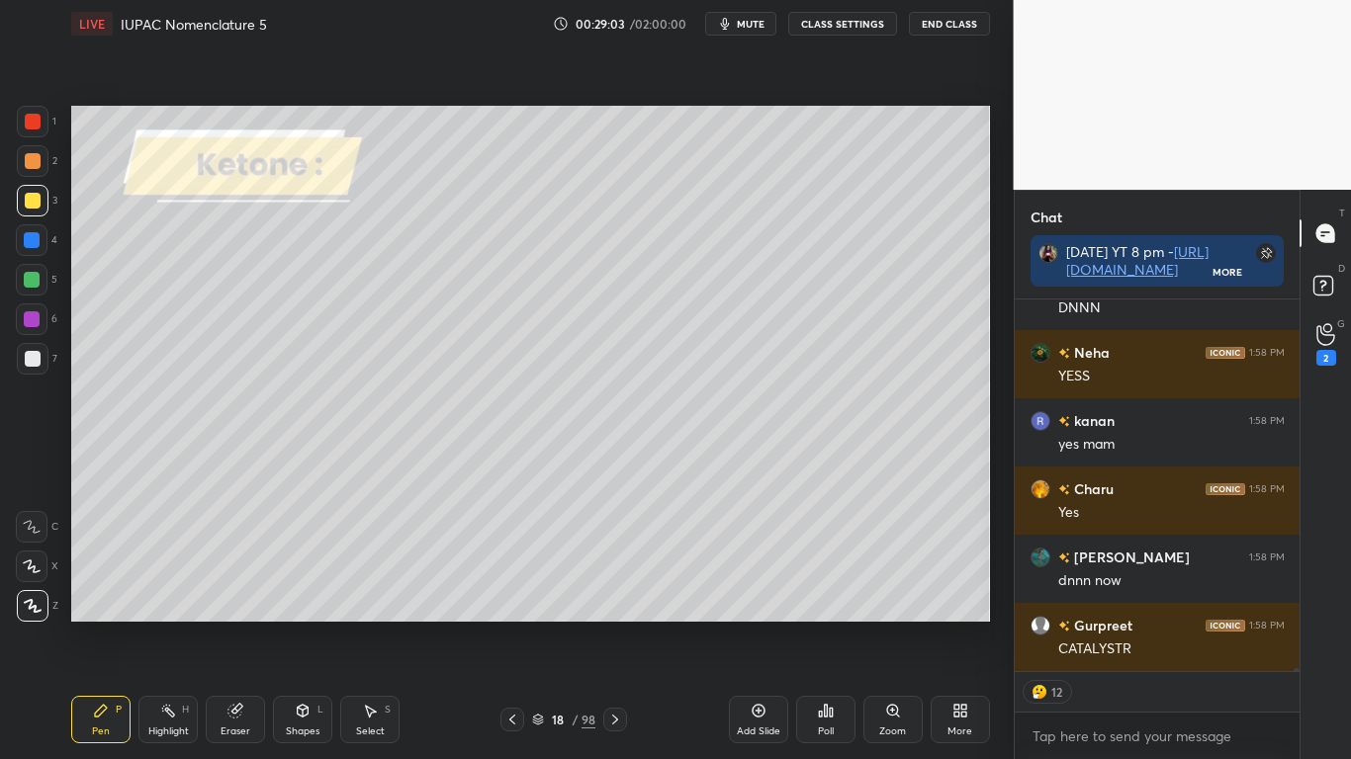
scroll to position [44788, 0]
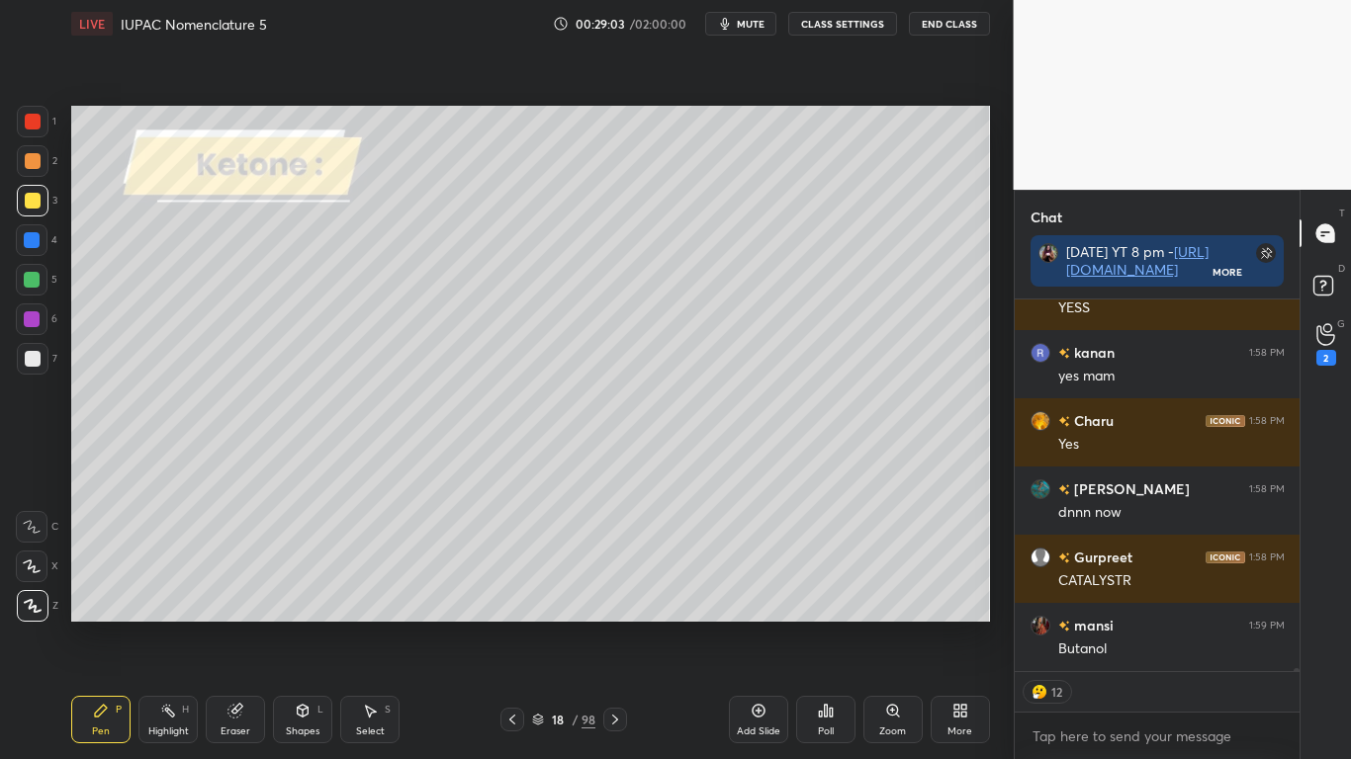
click at [378, 625] on div "Select S" at bounding box center [369, 719] width 59 height 47
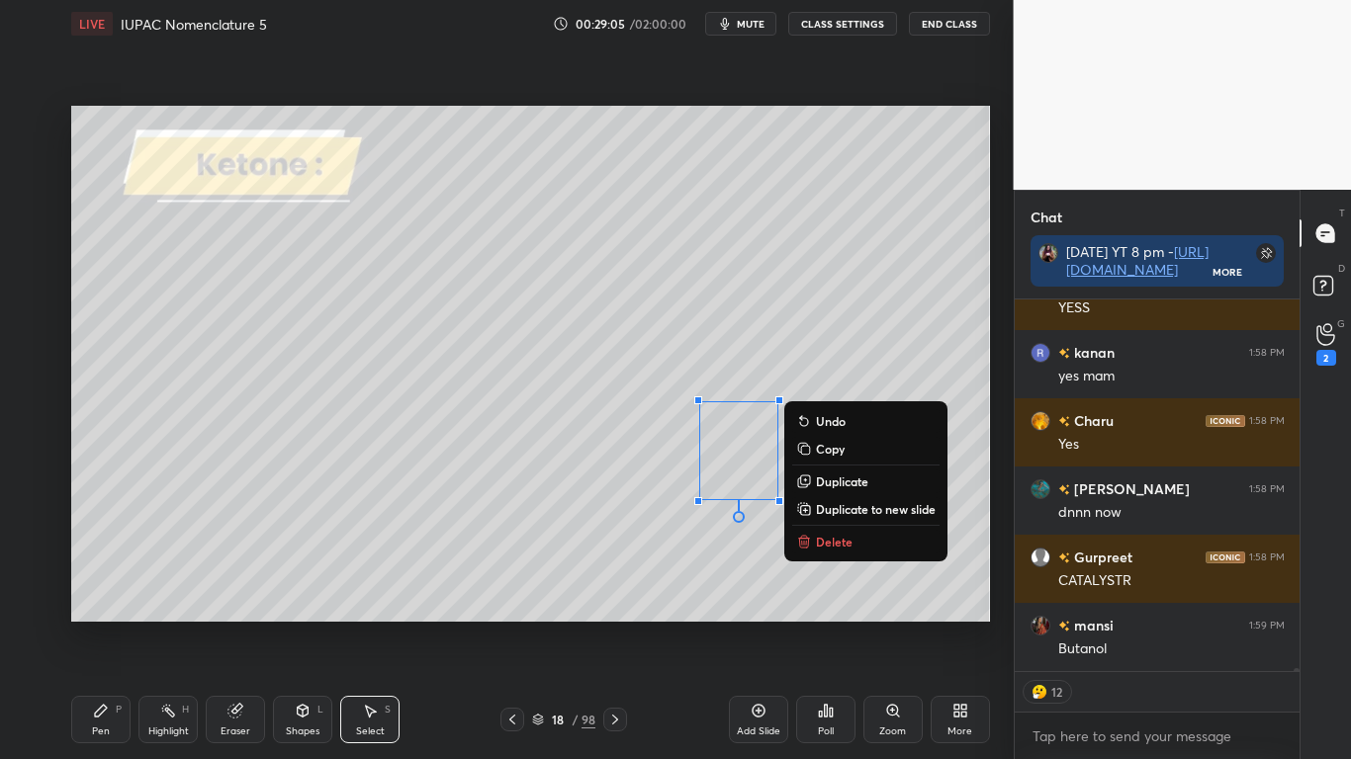
scroll to position [44856, 0]
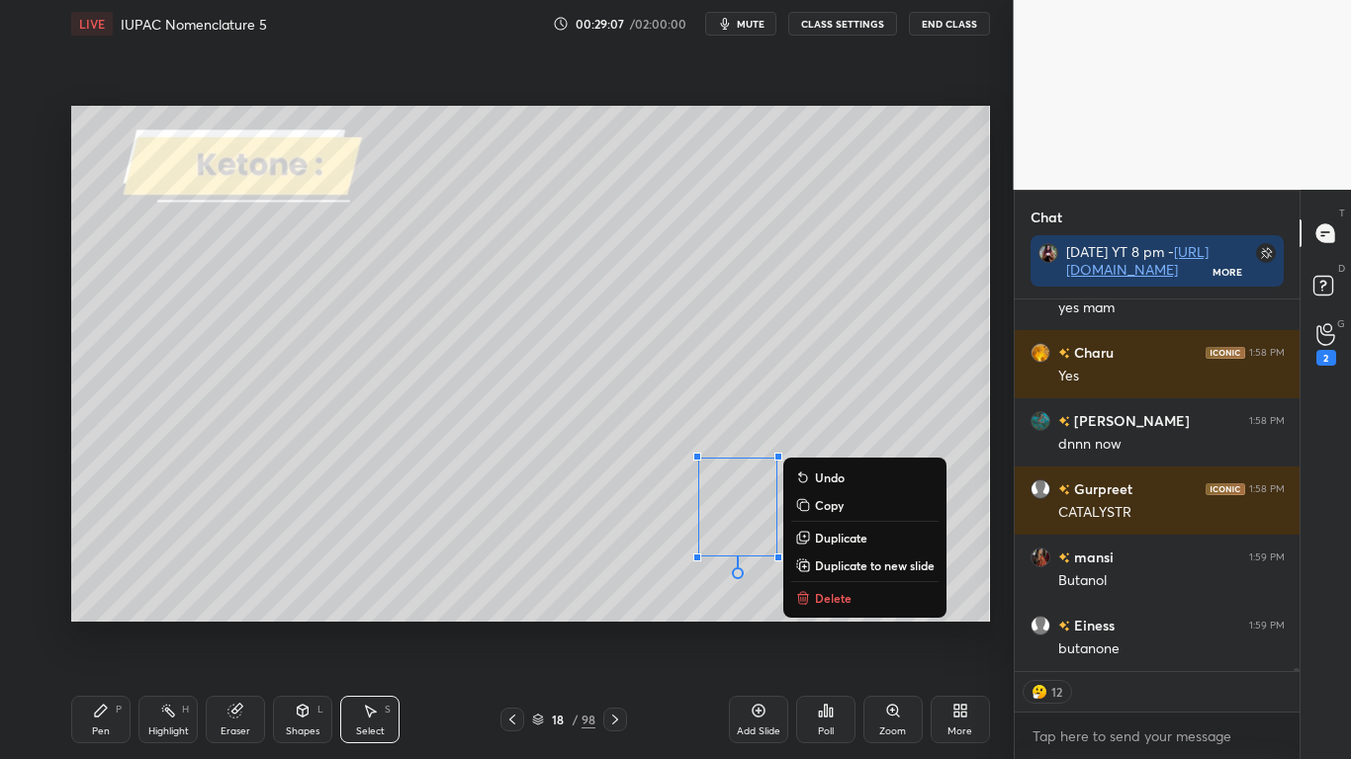
click at [76, 625] on div "Pen P" at bounding box center [100, 719] width 59 height 47
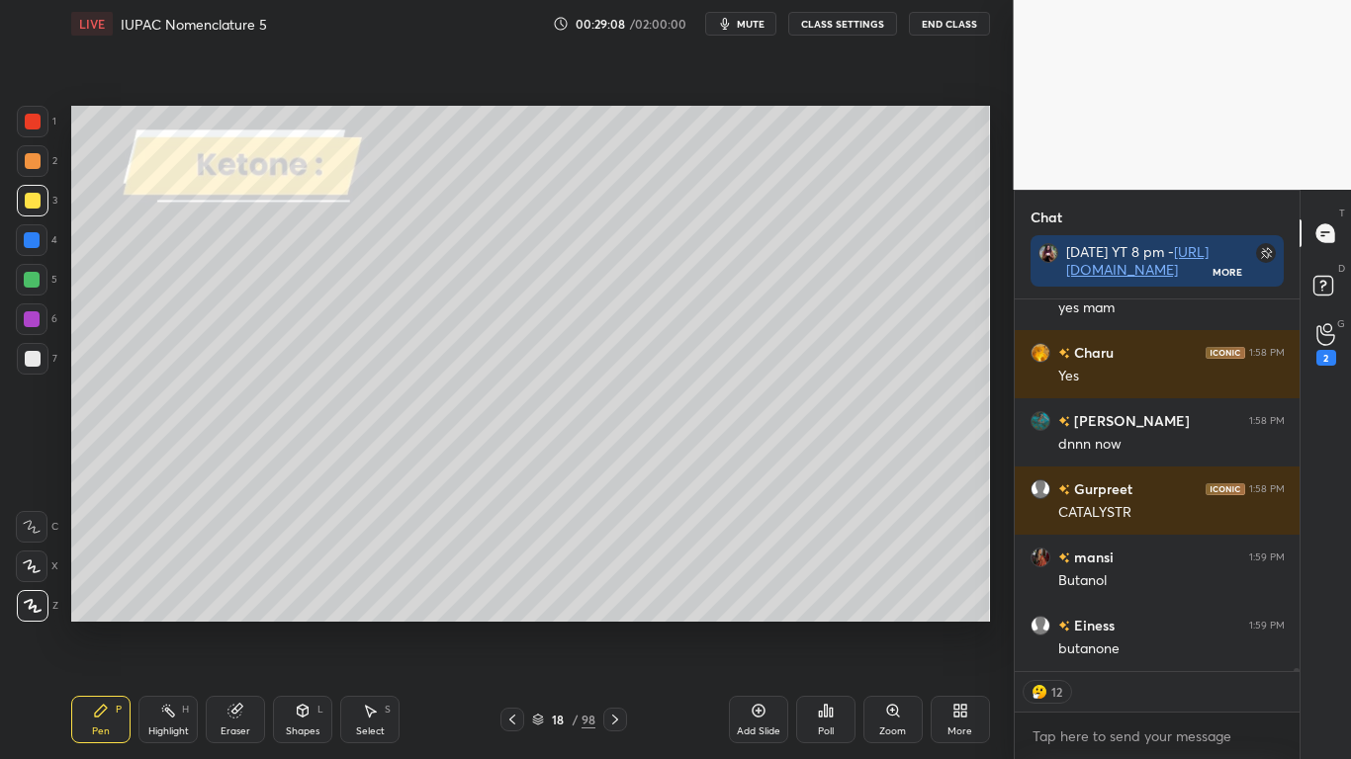
click at [30, 362] on div at bounding box center [33, 359] width 16 height 16
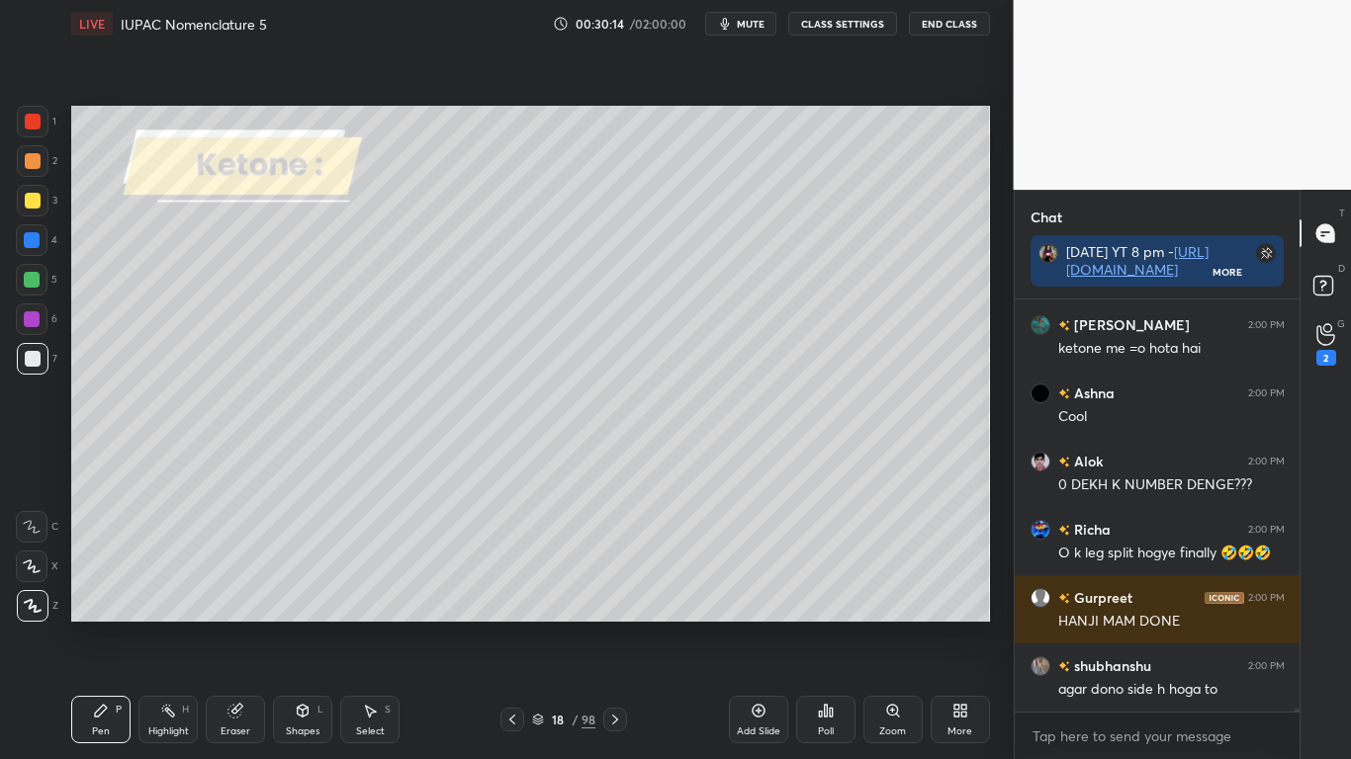
scroll to position [49218, 0]
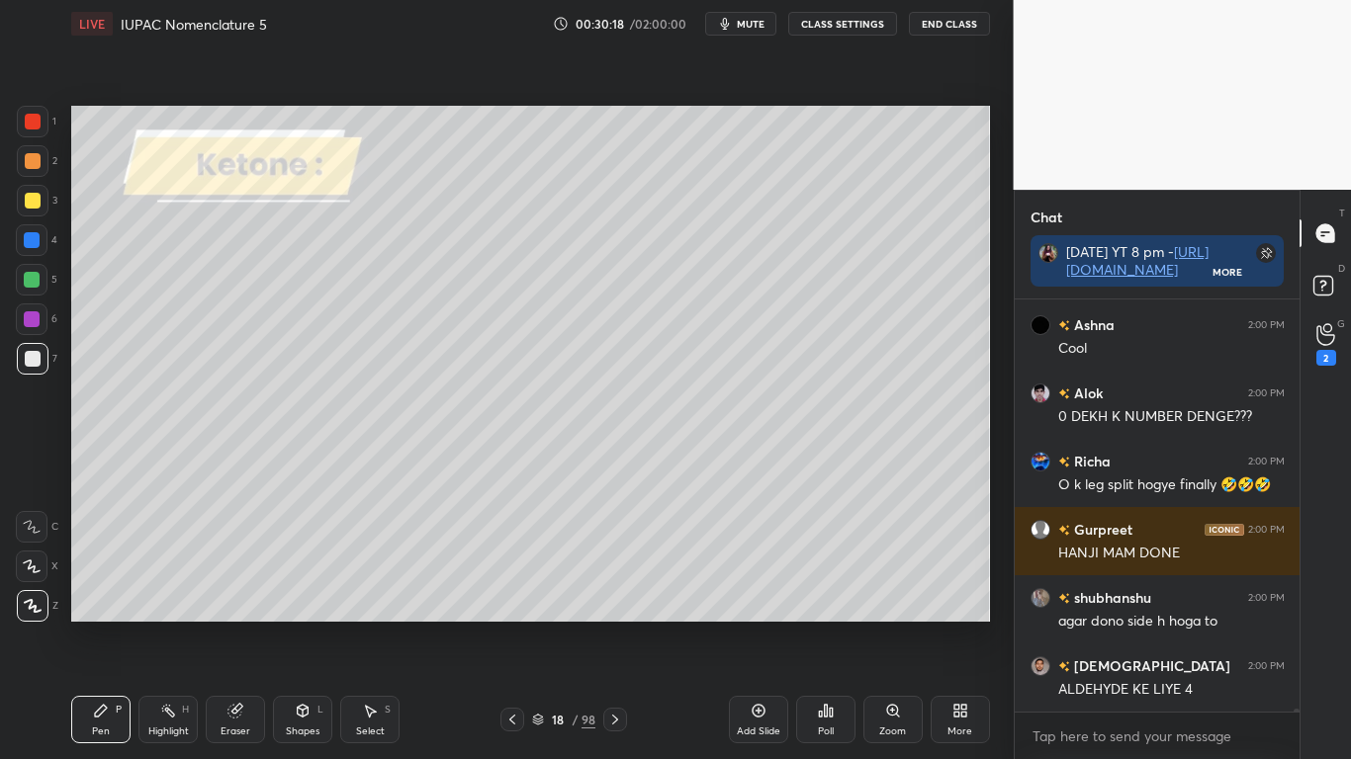
click at [31, 201] on div at bounding box center [33, 201] width 16 height 16
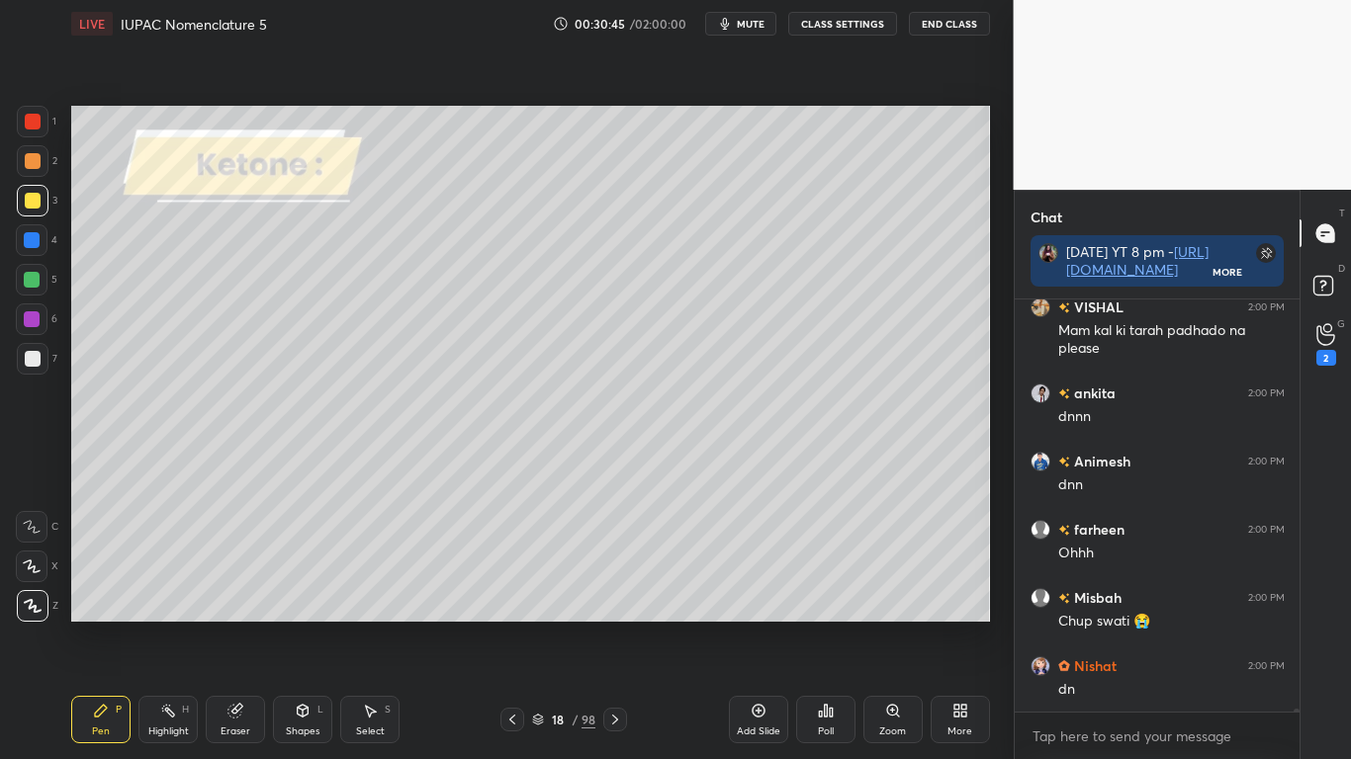
scroll to position [49986, 0]
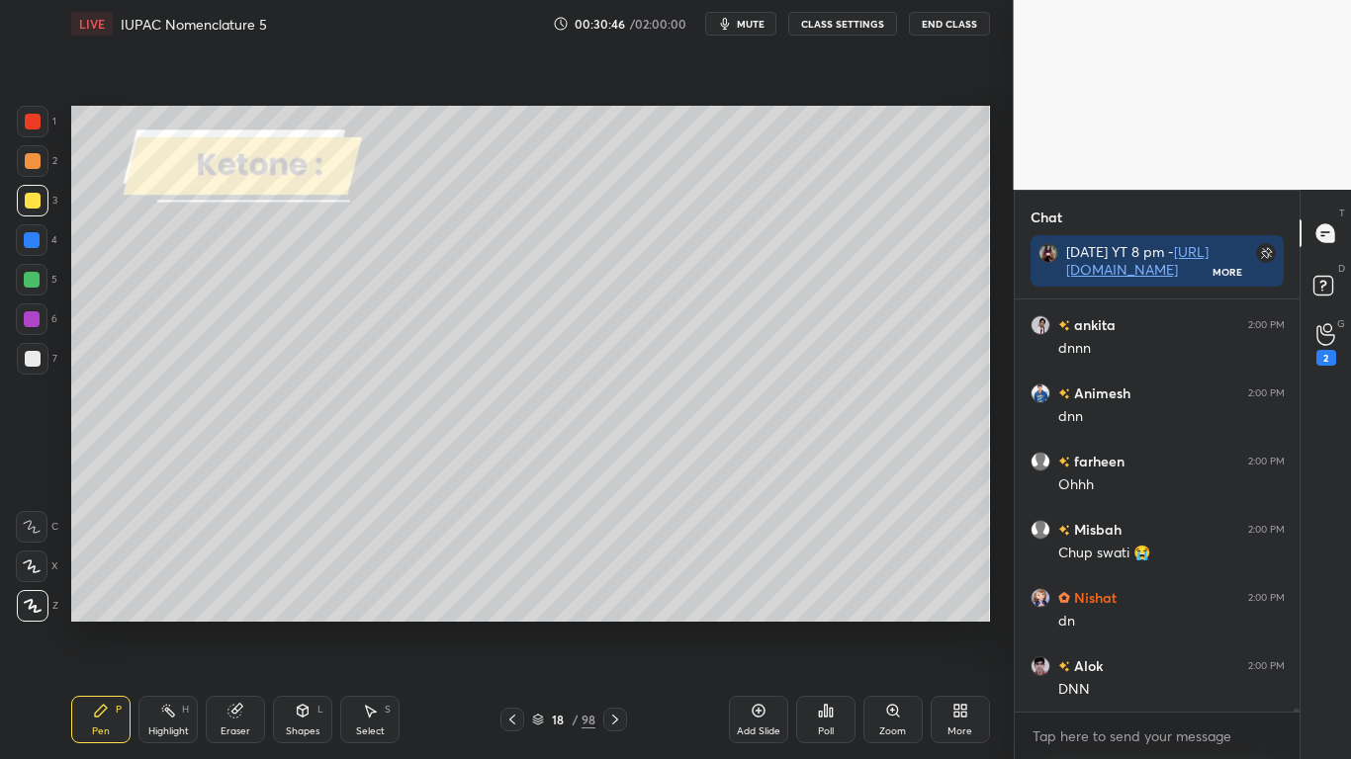
click at [544, 625] on icon at bounding box center [538, 720] width 12 height 12
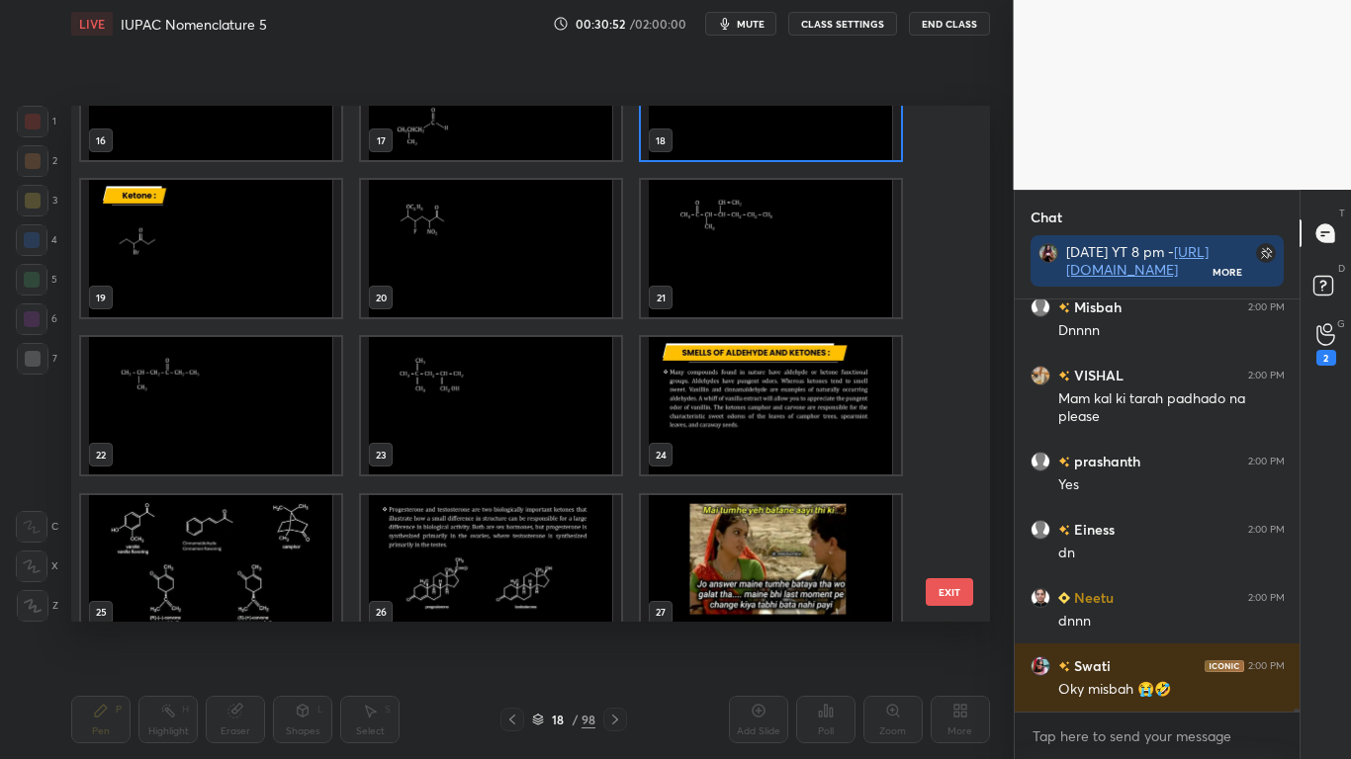
scroll to position [50618, 0]
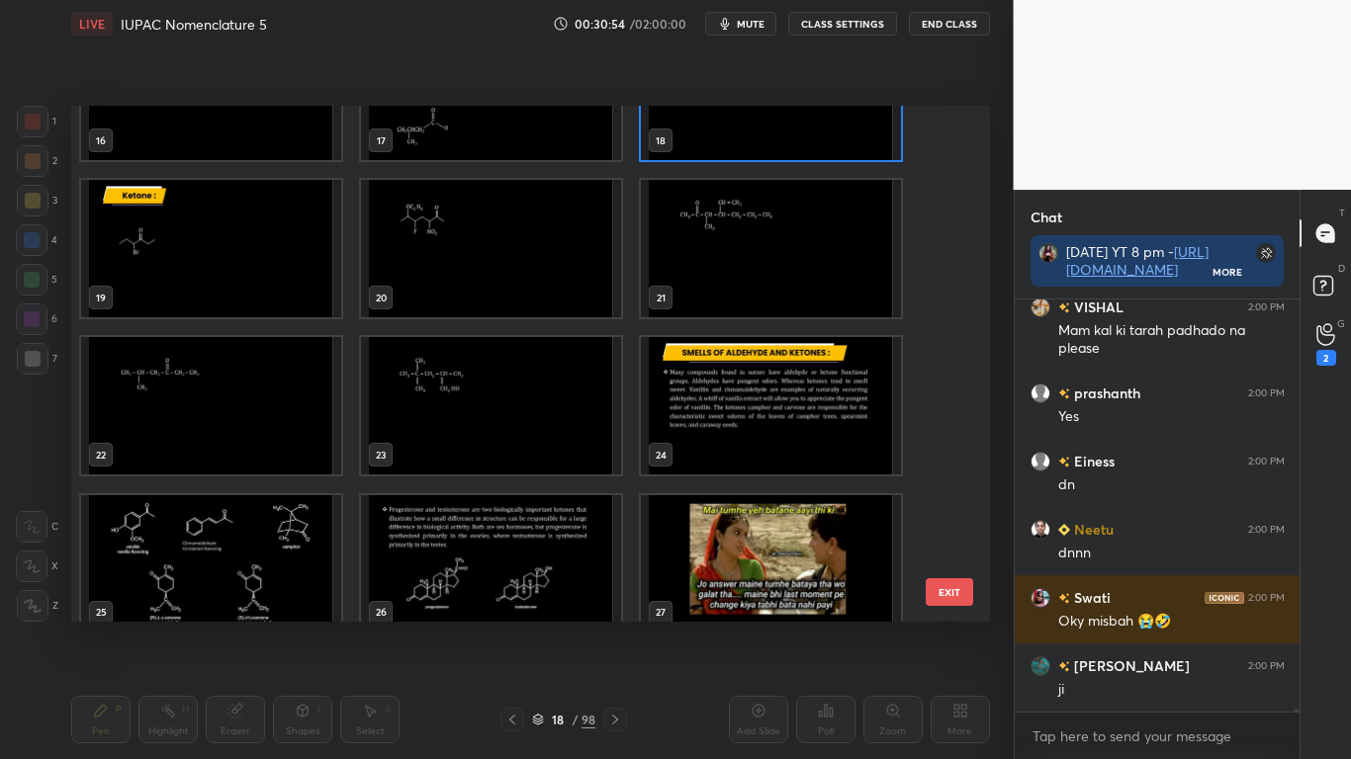
click at [203, 250] on img "grid" at bounding box center [211, 248] width 260 height 137
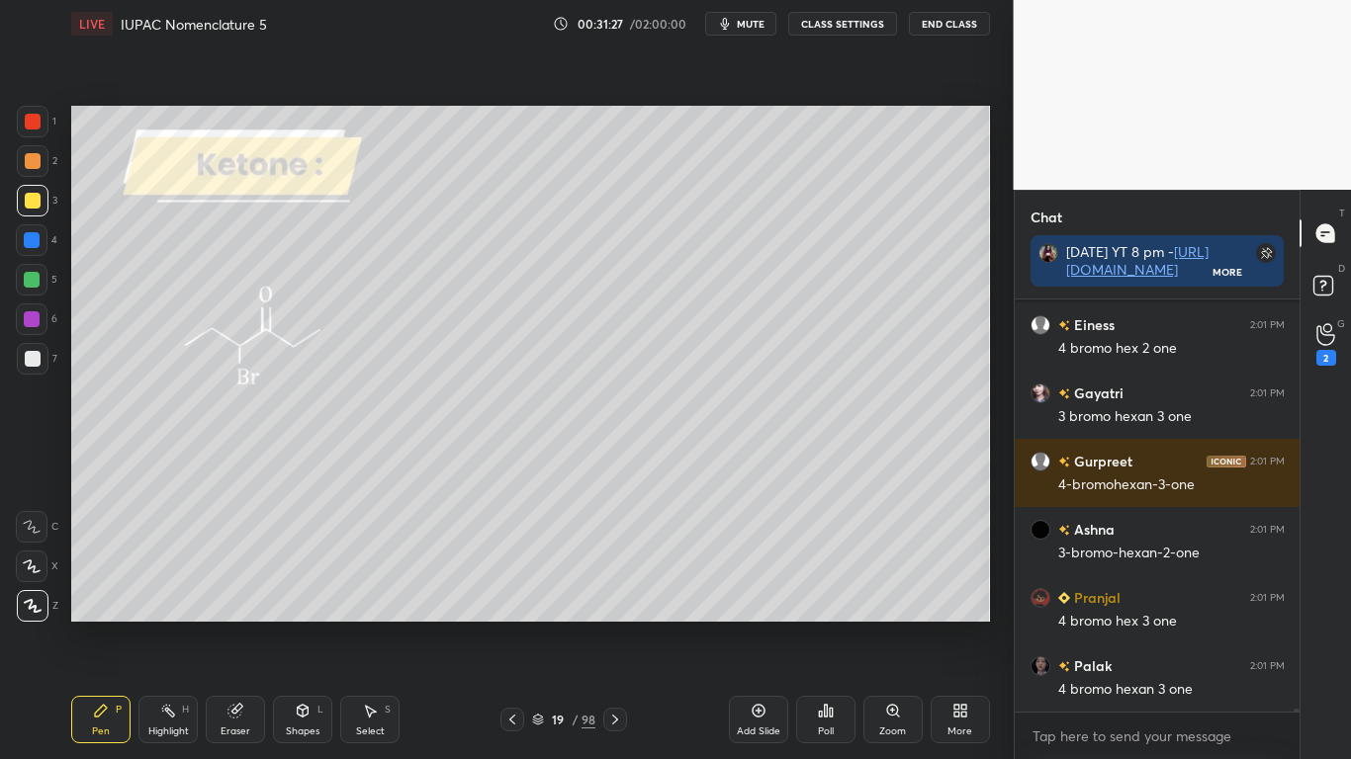
scroll to position [50155, 0]
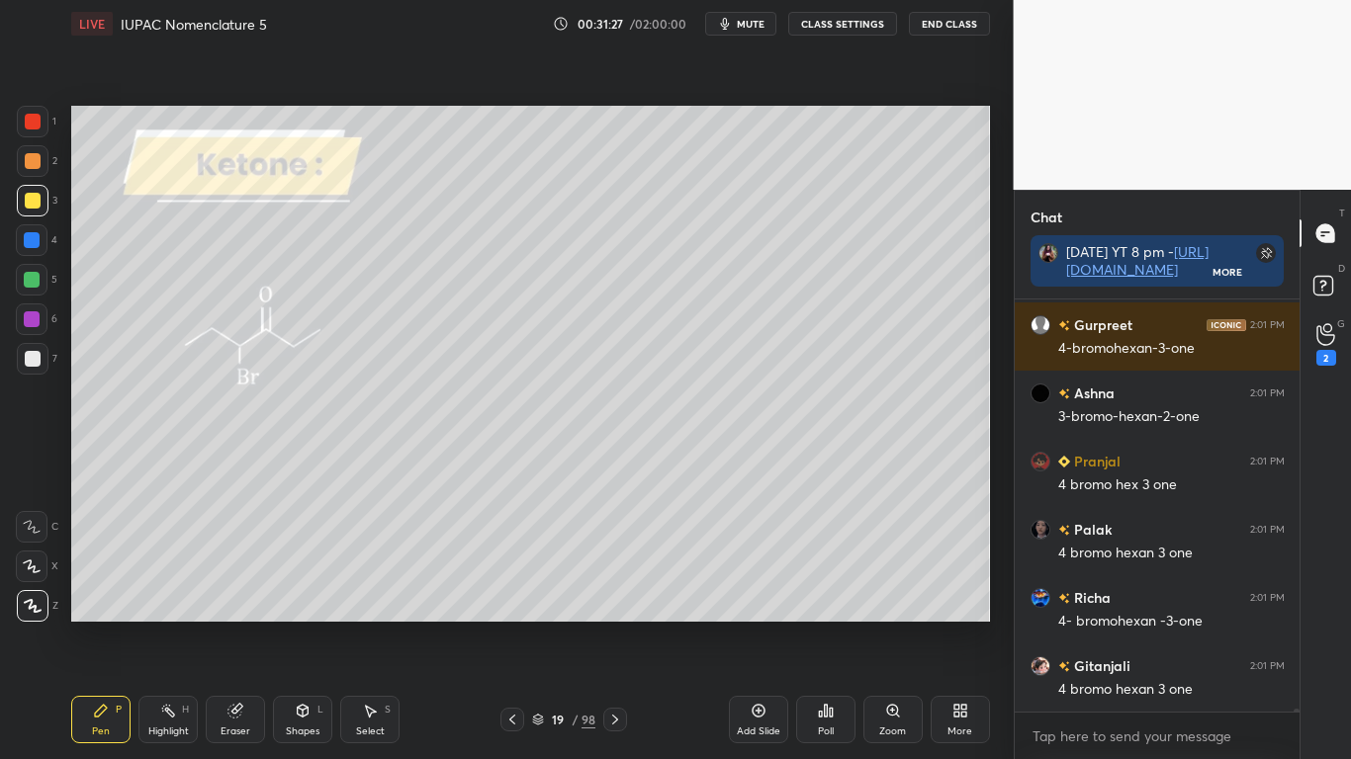
click at [234, 625] on icon at bounding box center [234, 711] width 13 height 13
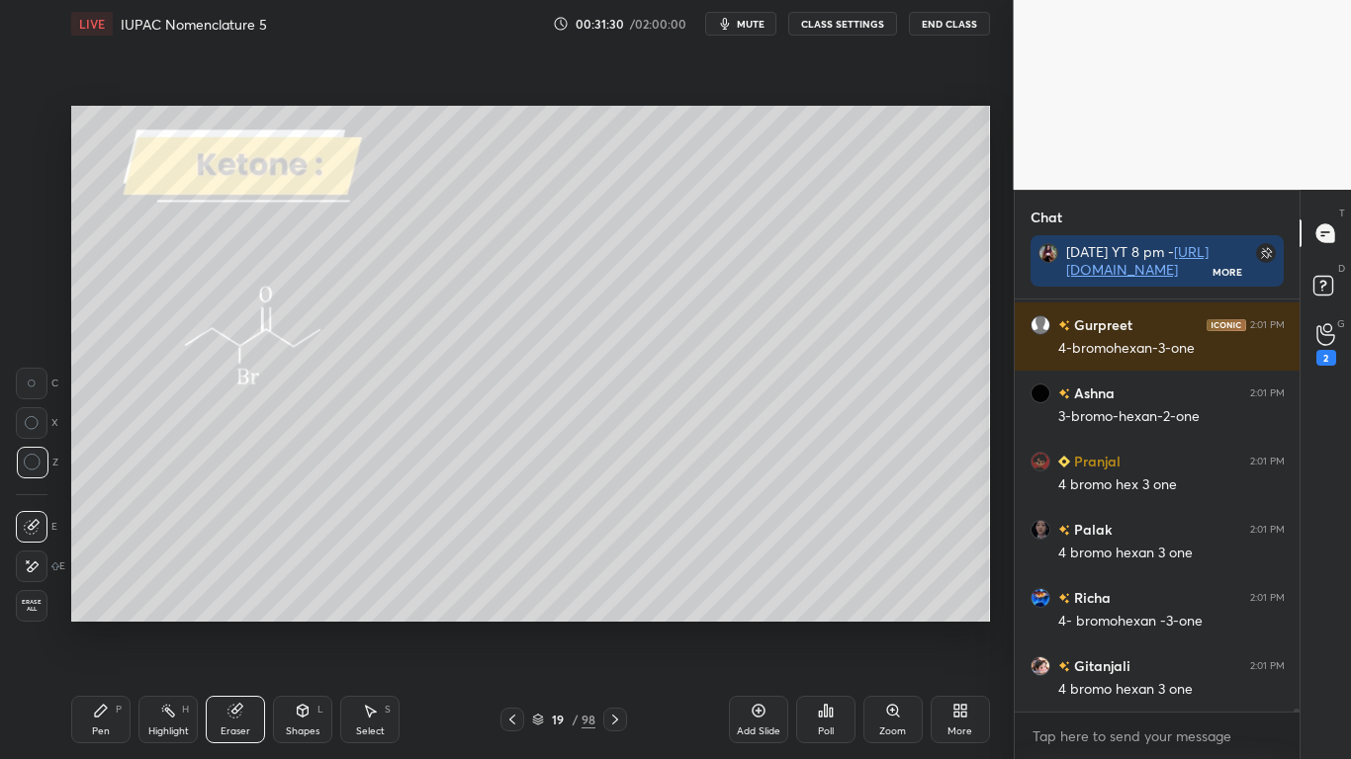
click at [110, 625] on div "Pen P" at bounding box center [100, 719] width 59 height 47
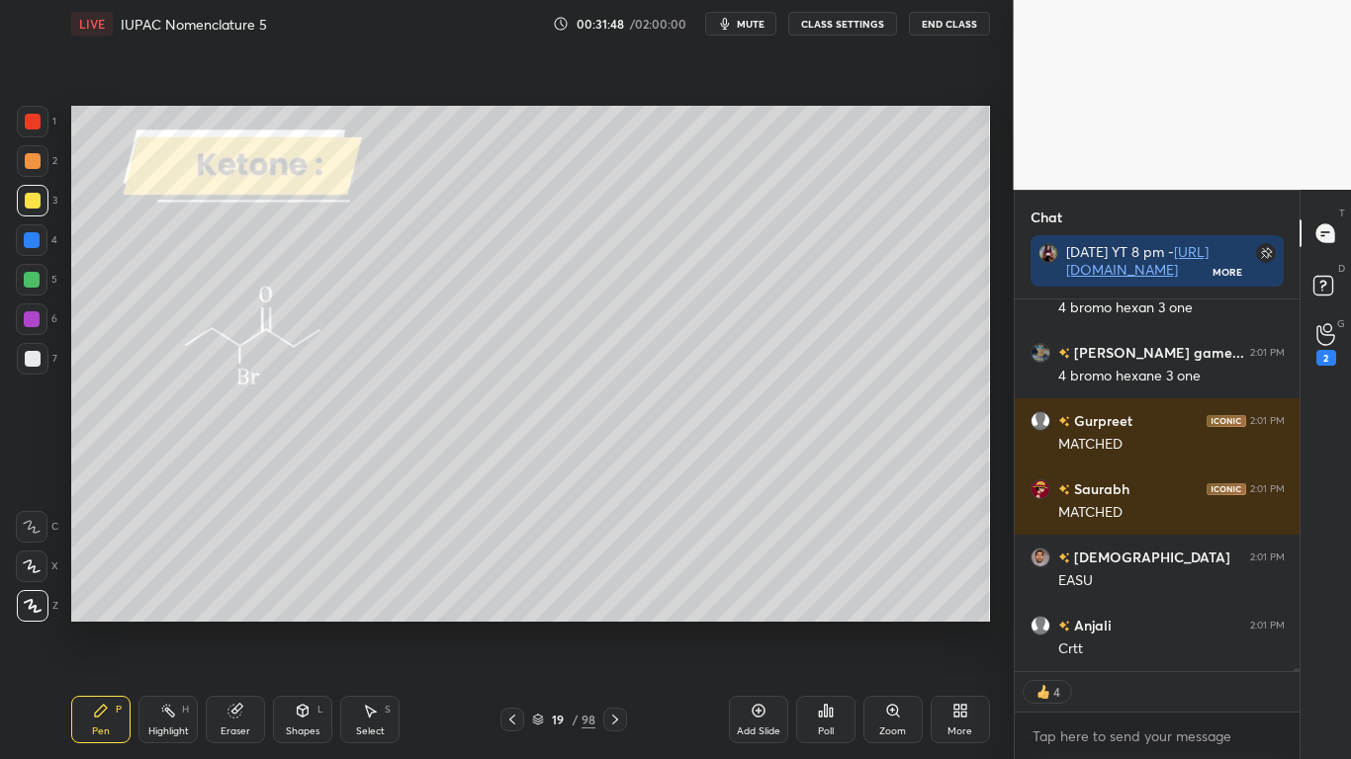
scroll to position [50877, 0]
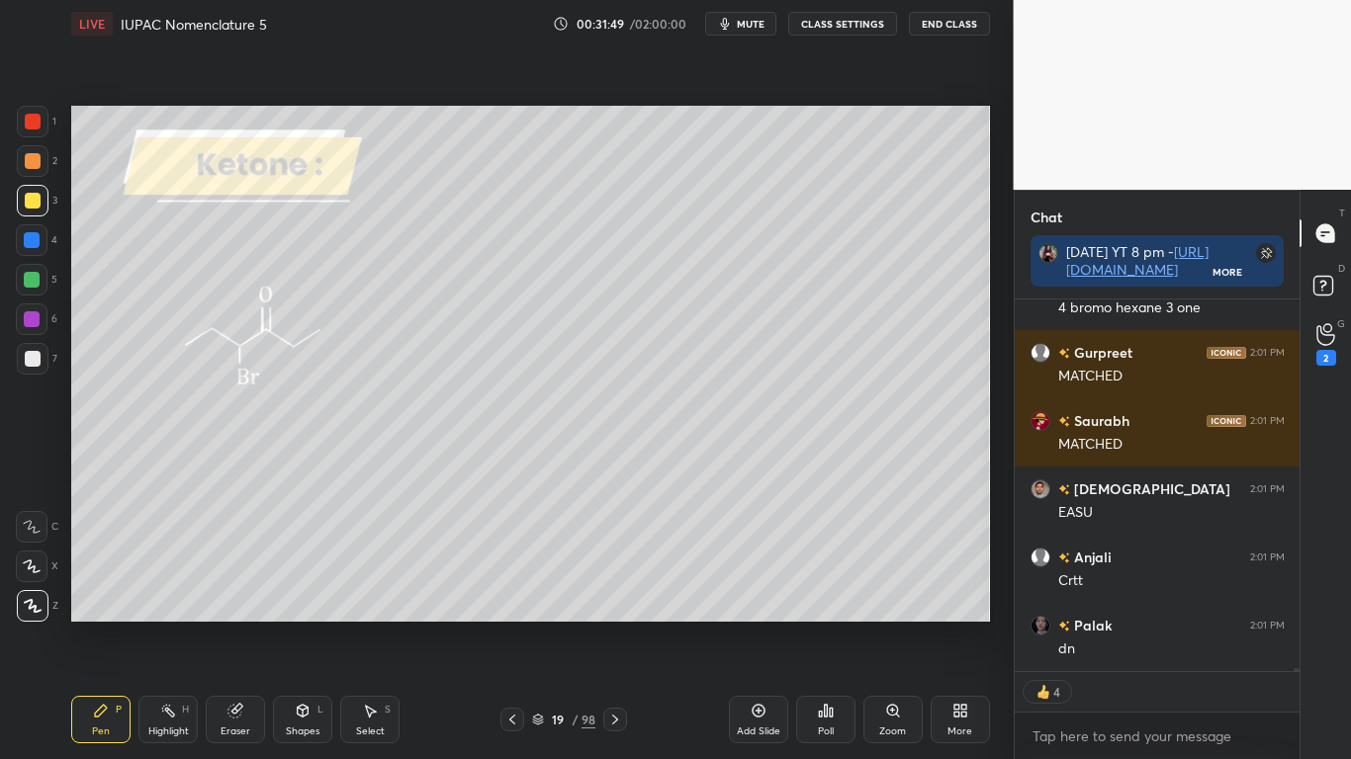
click at [622, 625] on icon at bounding box center [615, 720] width 16 height 16
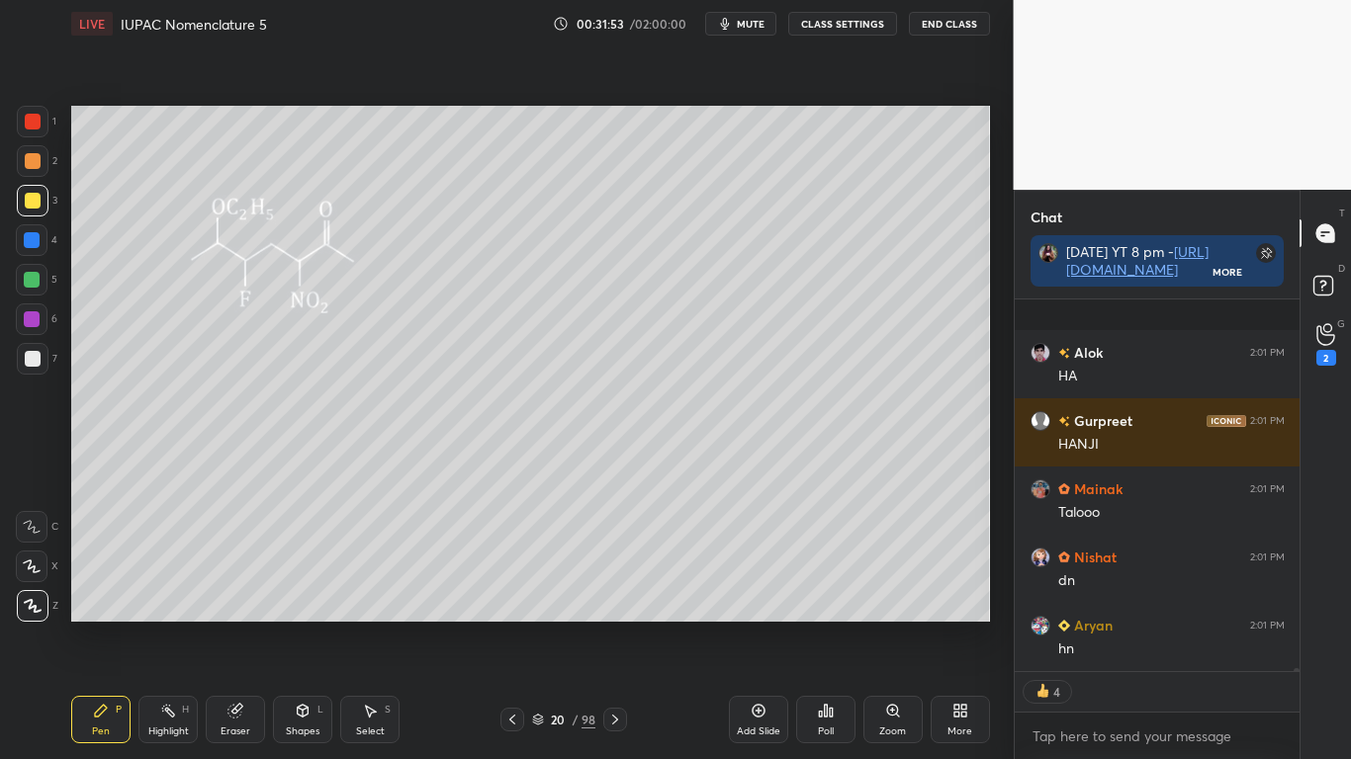
scroll to position [51403, 0]
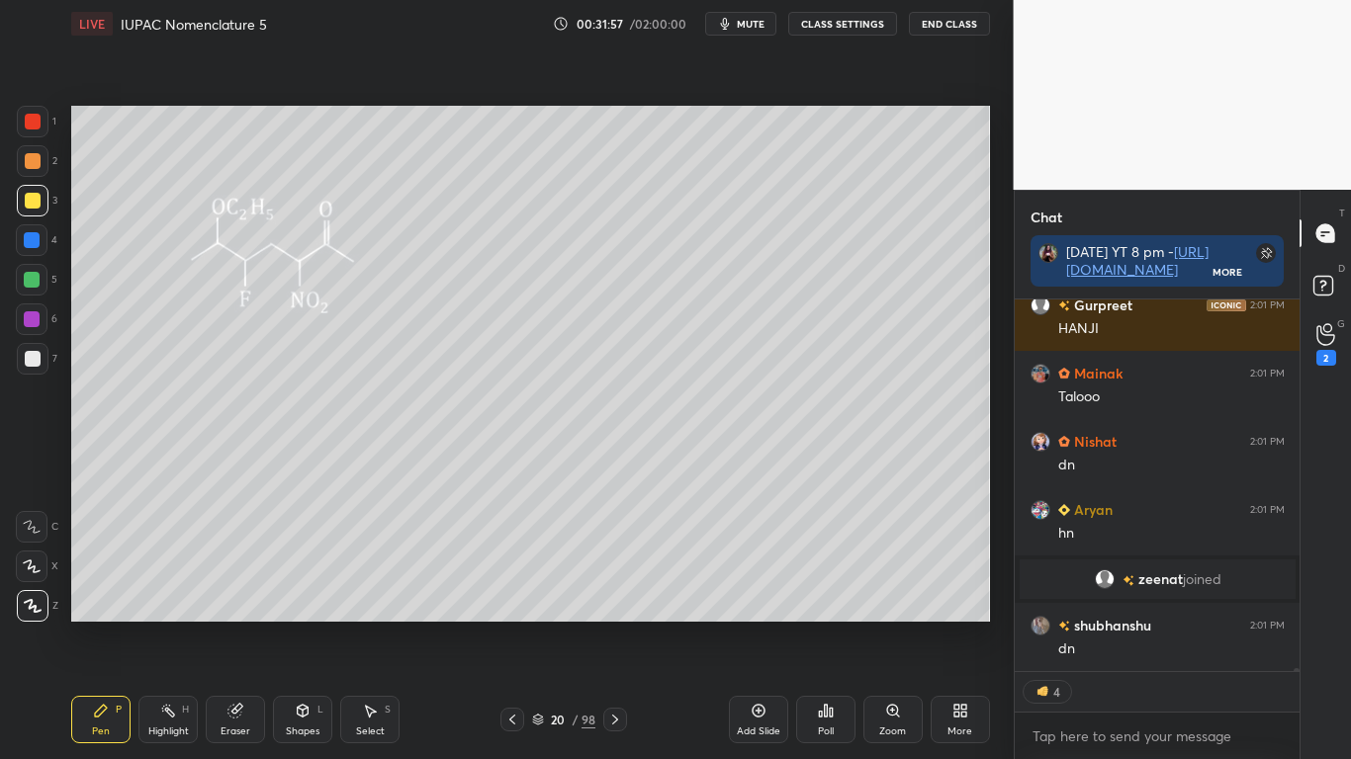
type textarea "x"
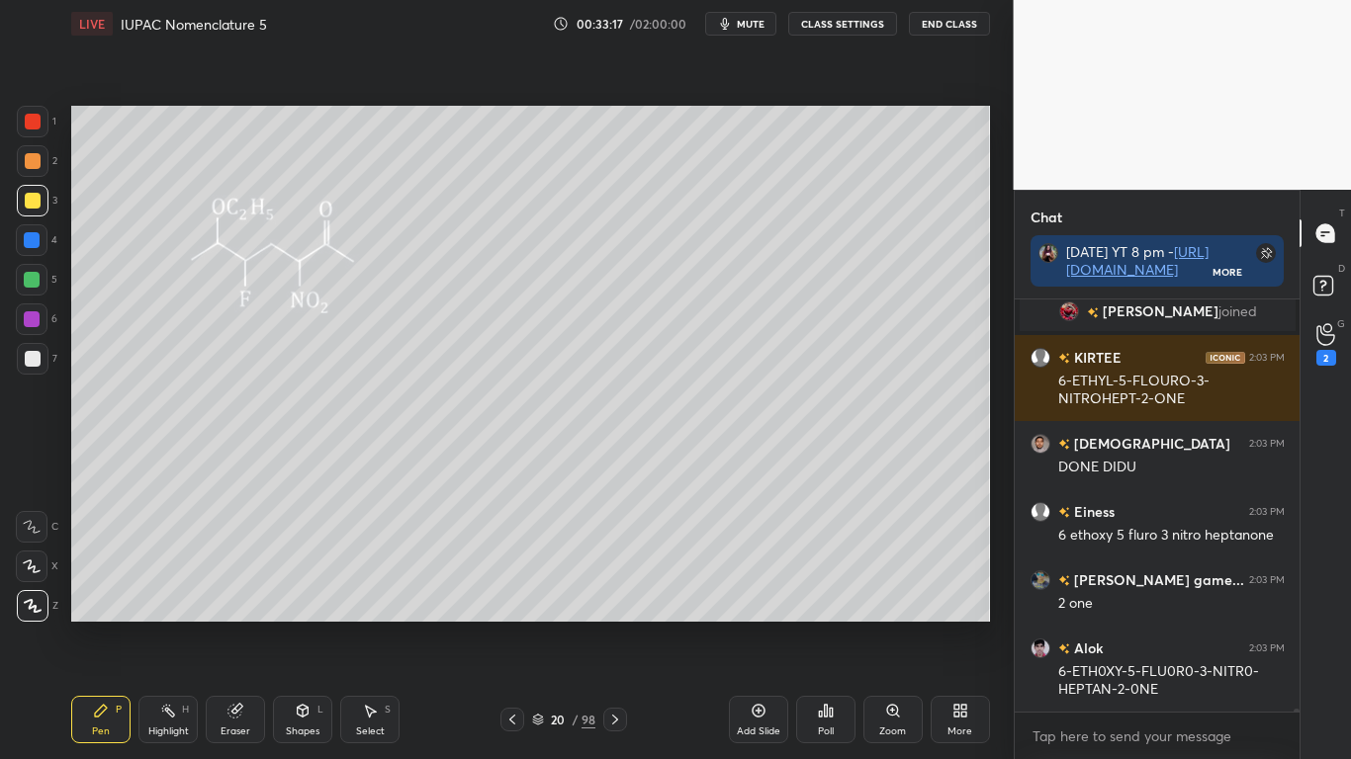
scroll to position [52274, 0]
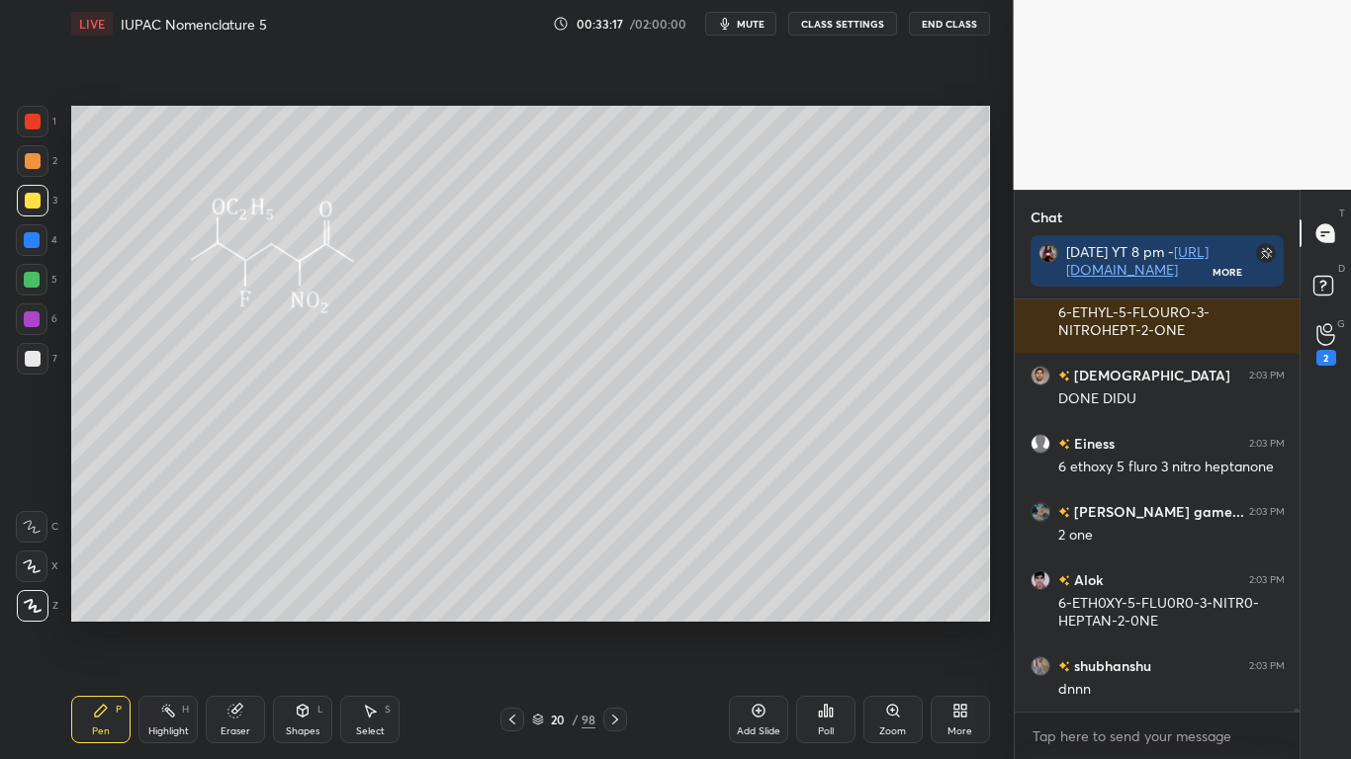
click at [353, 625] on div "Select S" at bounding box center [369, 719] width 59 height 47
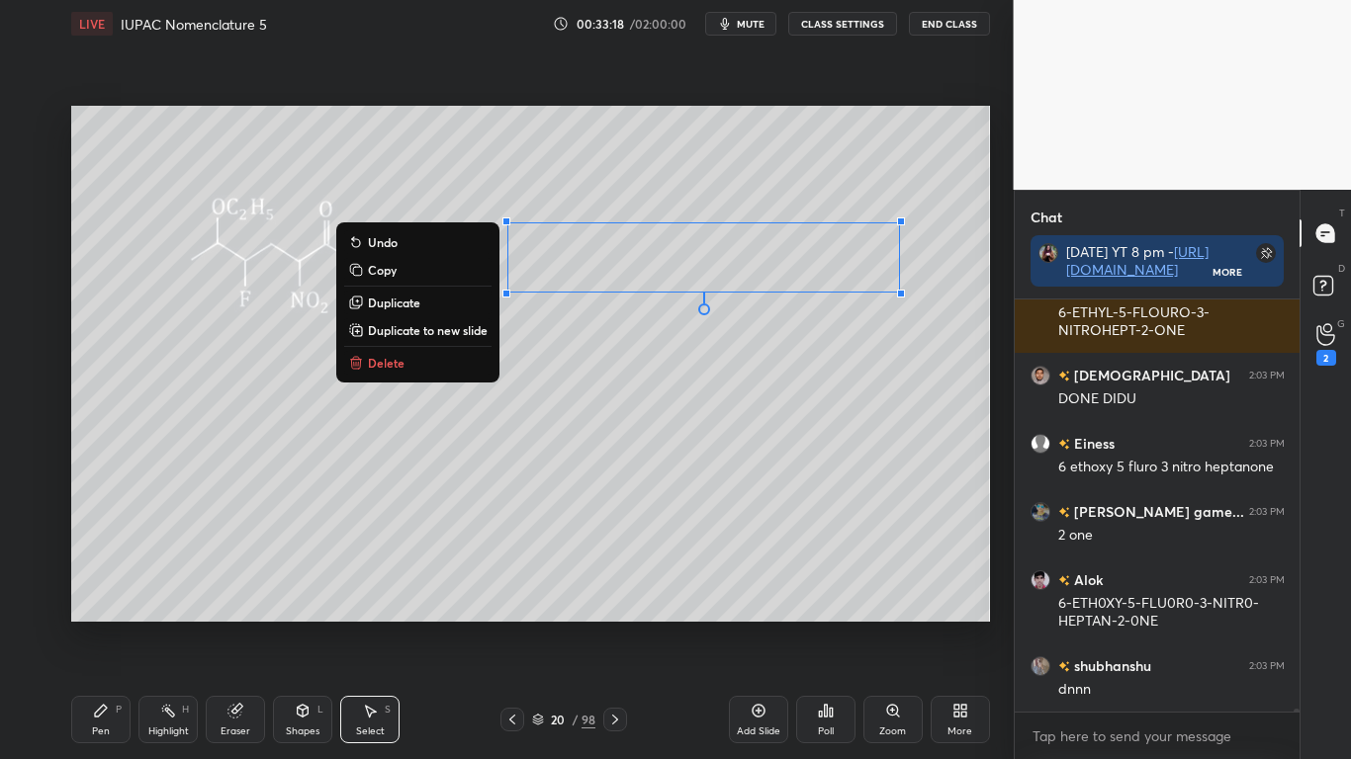
scroll to position [52360, 0]
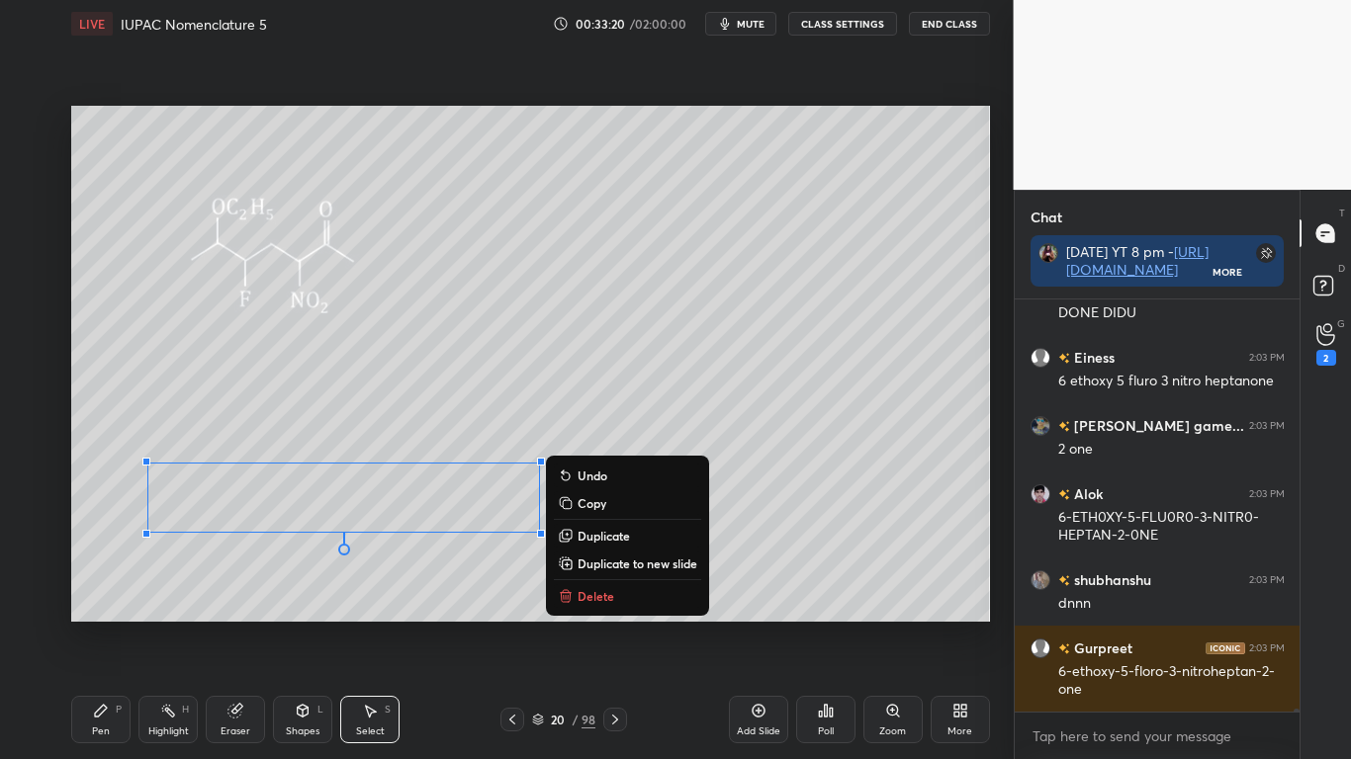
click at [101, 625] on icon at bounding box center [101, 711] width 16 height 16
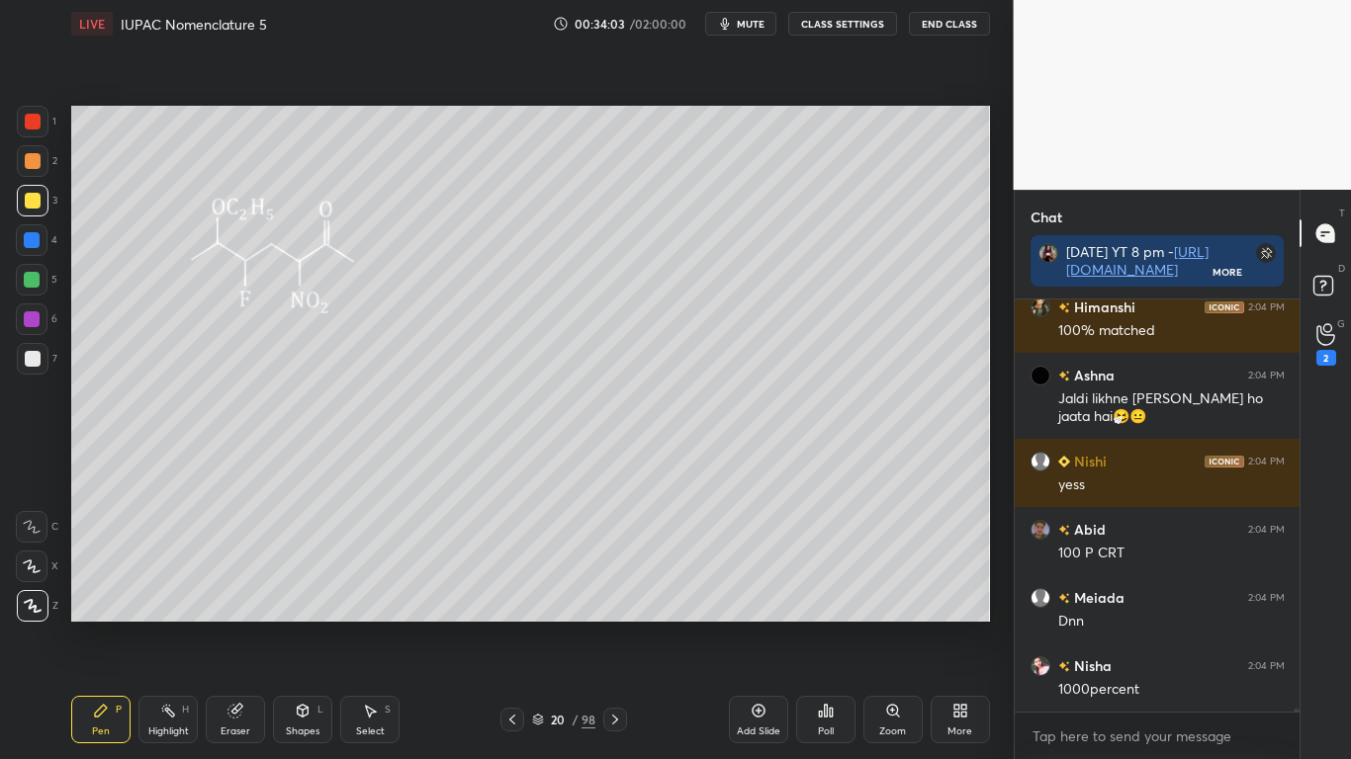
scroll to position [55039, 0]
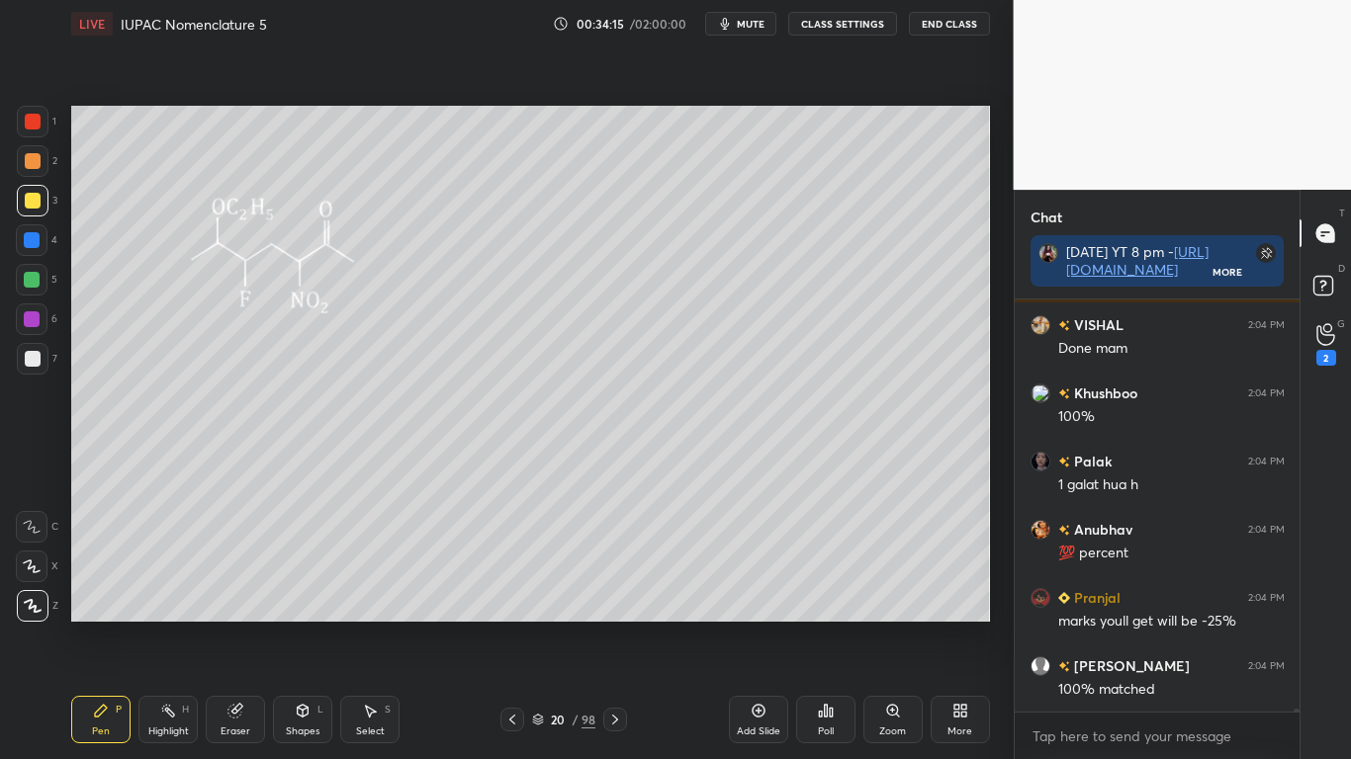
click at [539, 625] on icon at bounding box center [538, 717] width 10 height 5
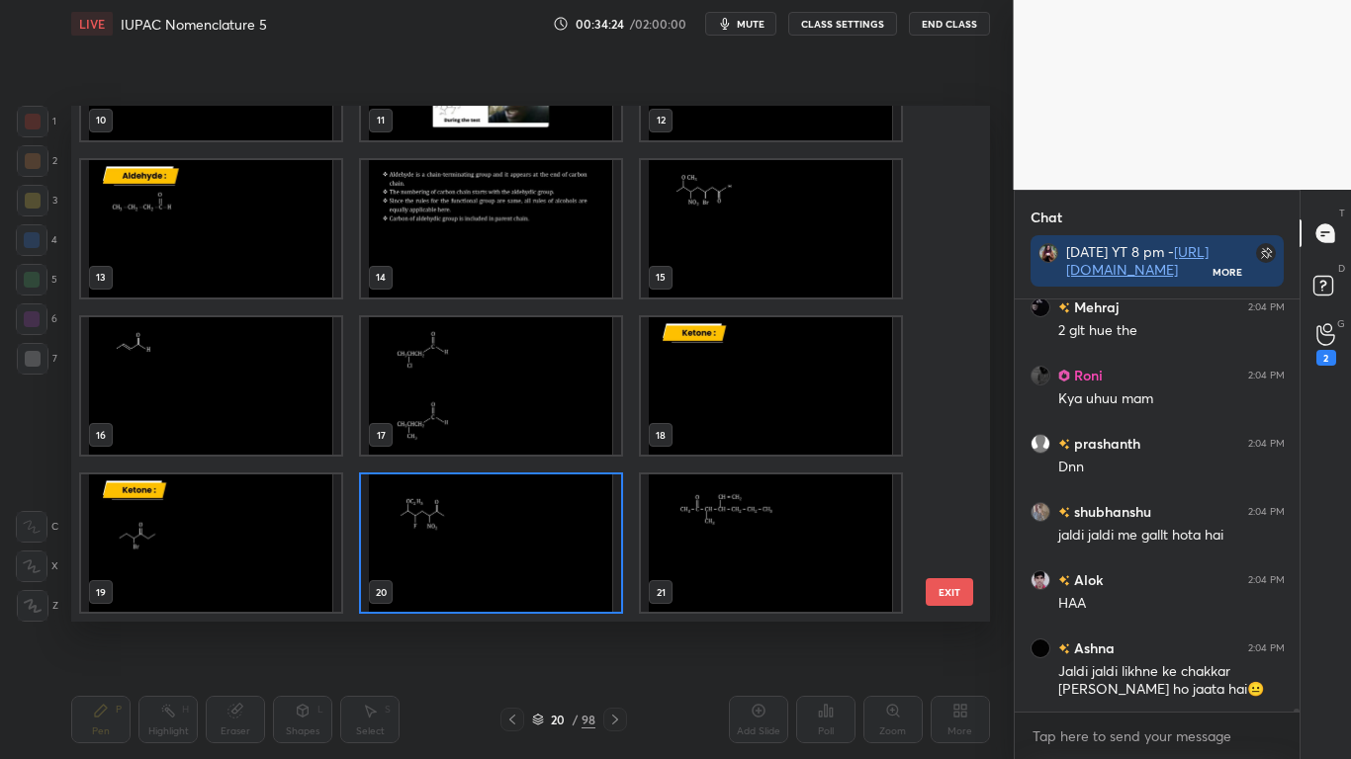
click at [759, 545] on img "grid" at bounding box center [771, 543] width 260 height 137
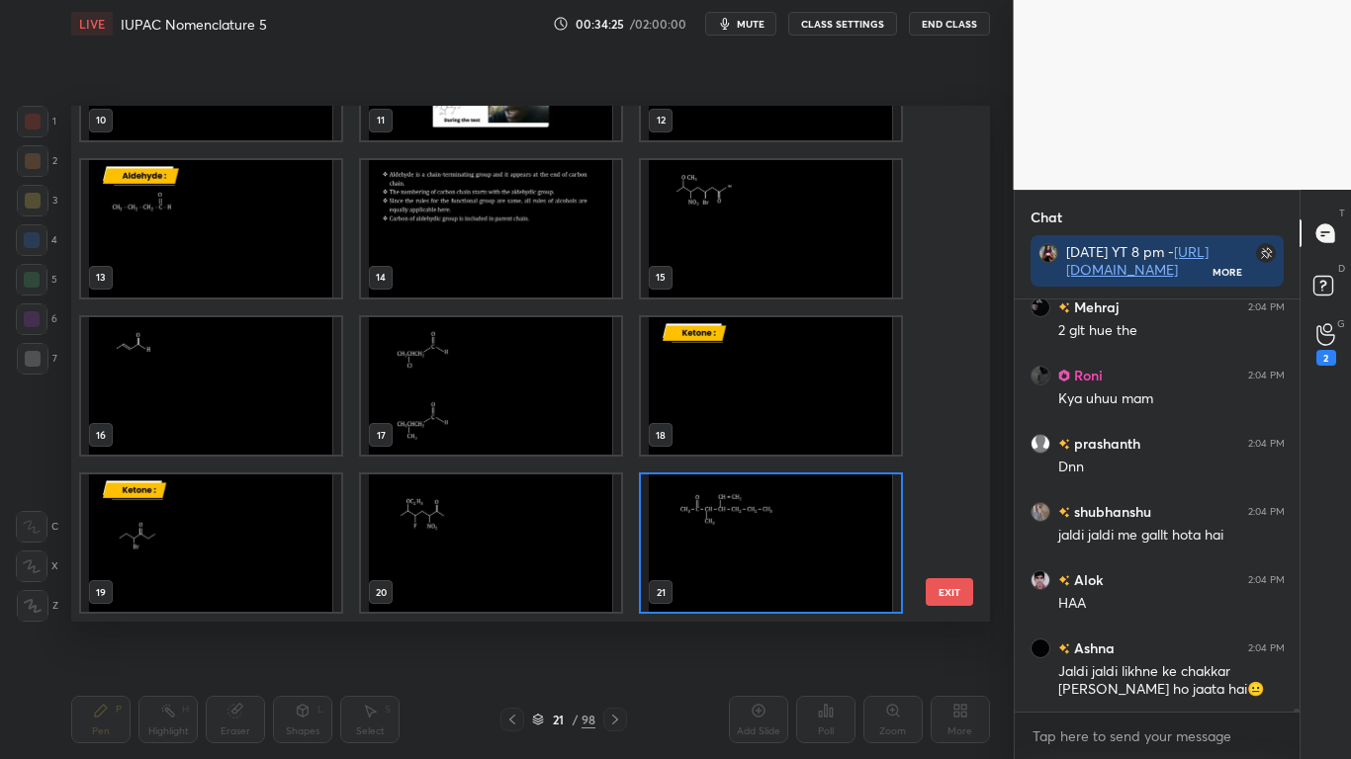
click at [757, 548] on img "grid" at bounding box center [771, 543] width 260 height 137
click at [757, 550] on img "grid" at bounding box center [771, 543] width 260 height 137
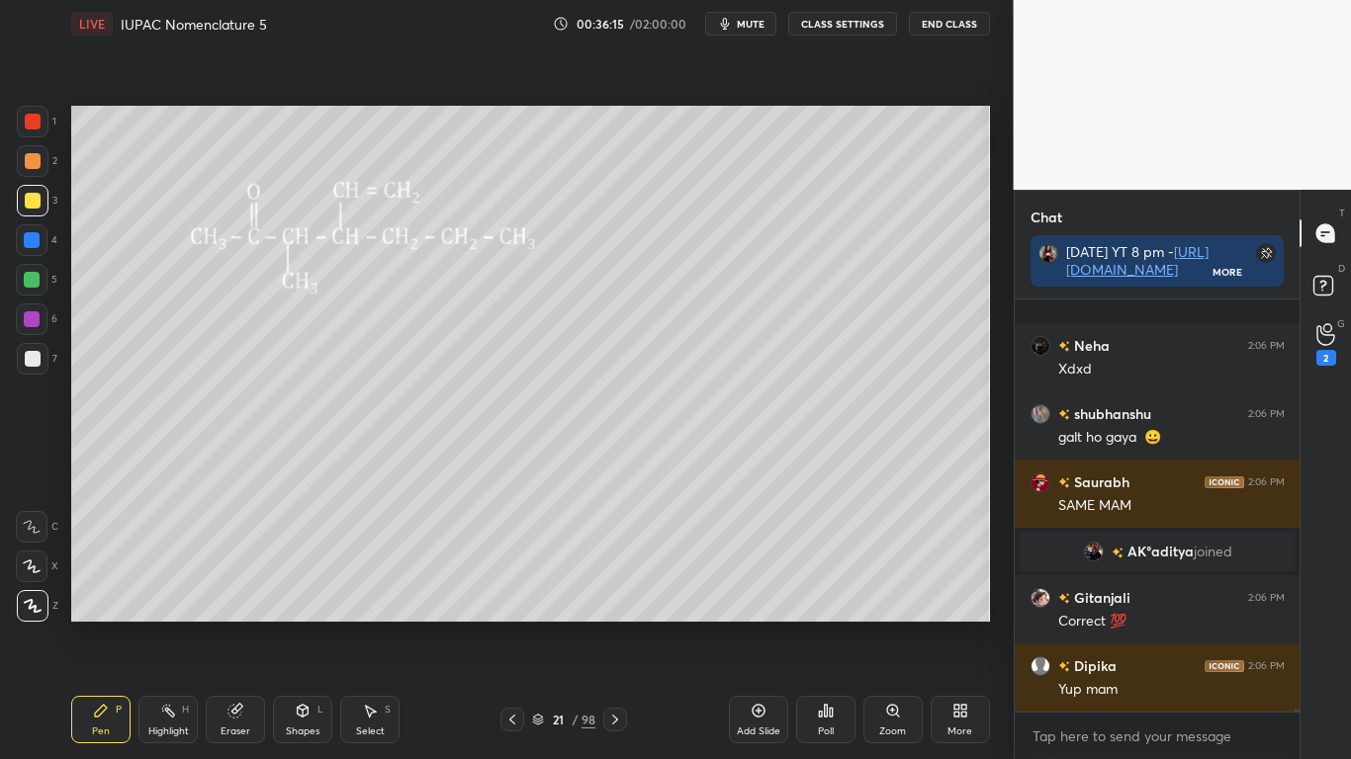
scroll to position [60567, 0]
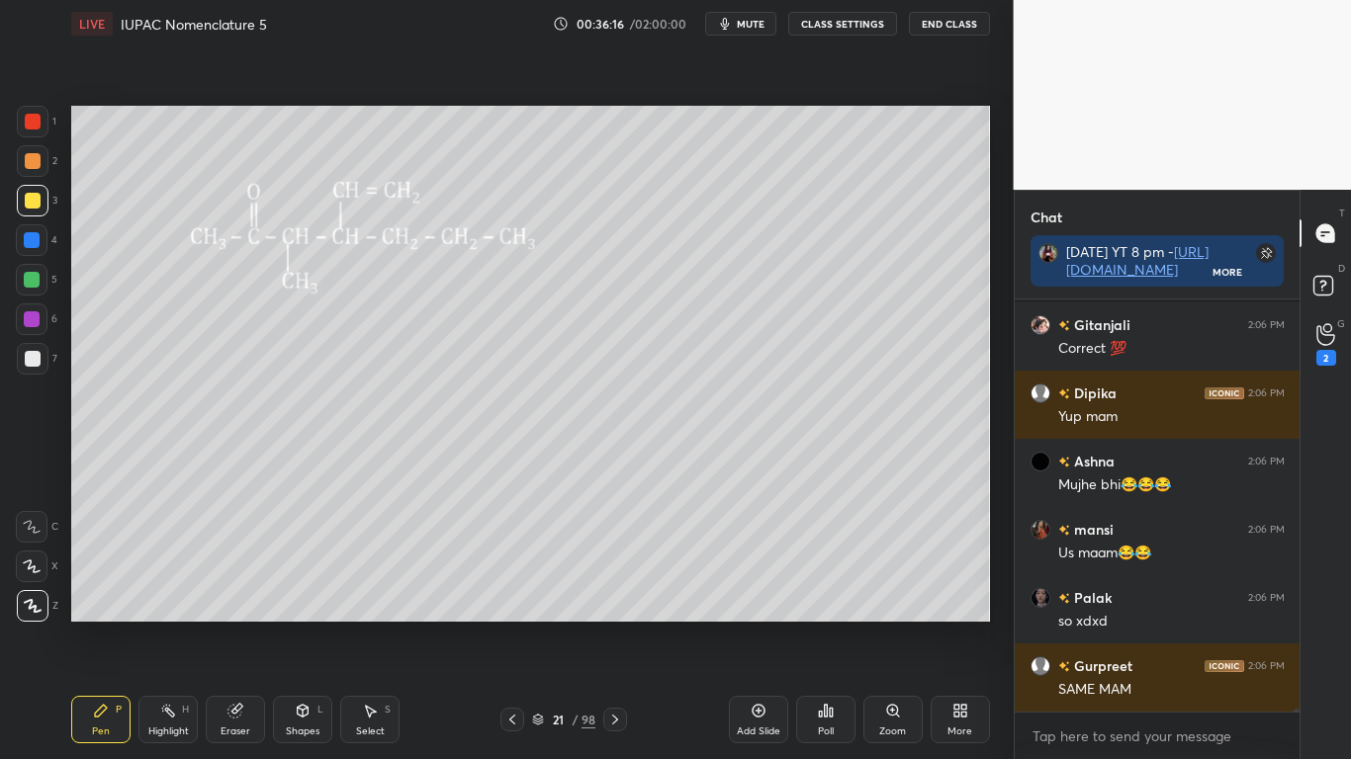
click at [33, 195] on div at bounding box center [33, 201] width 16 height 16
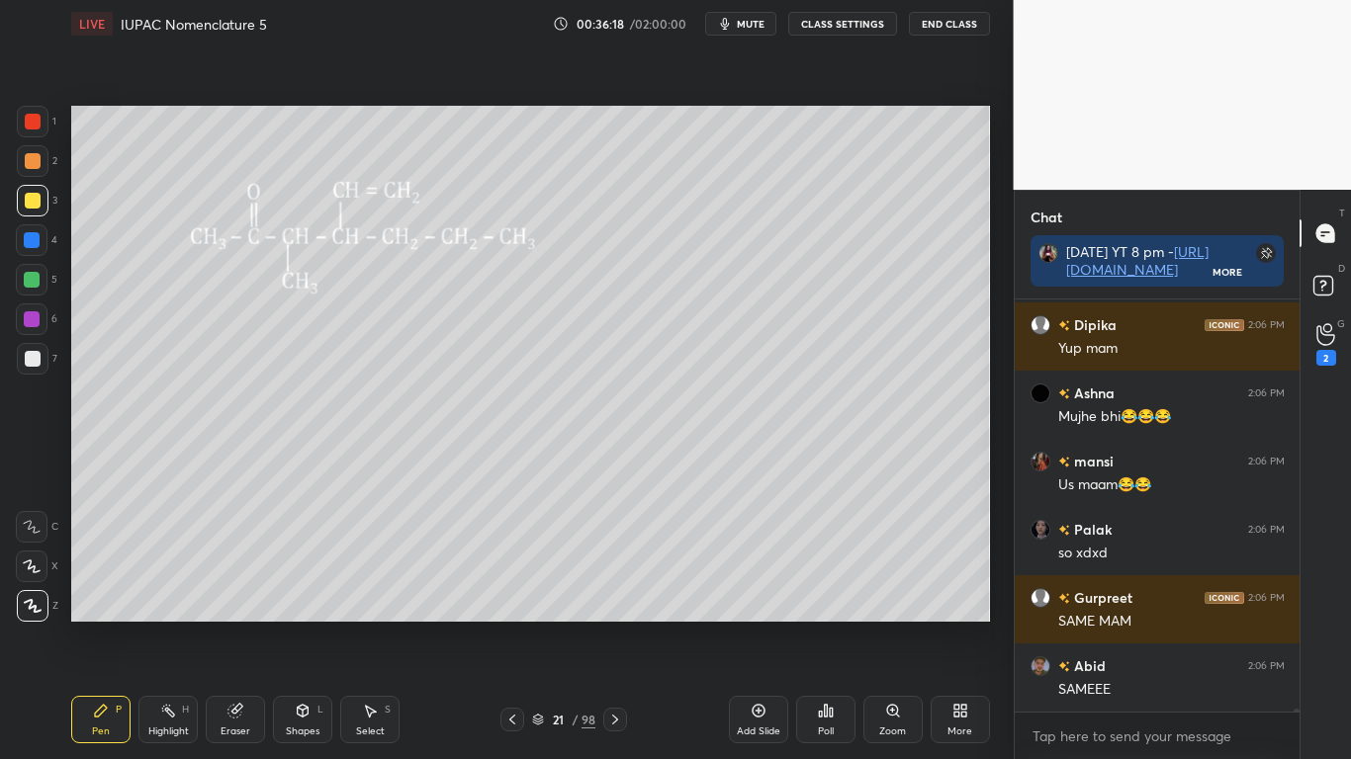
scroll to position [60840, 0]
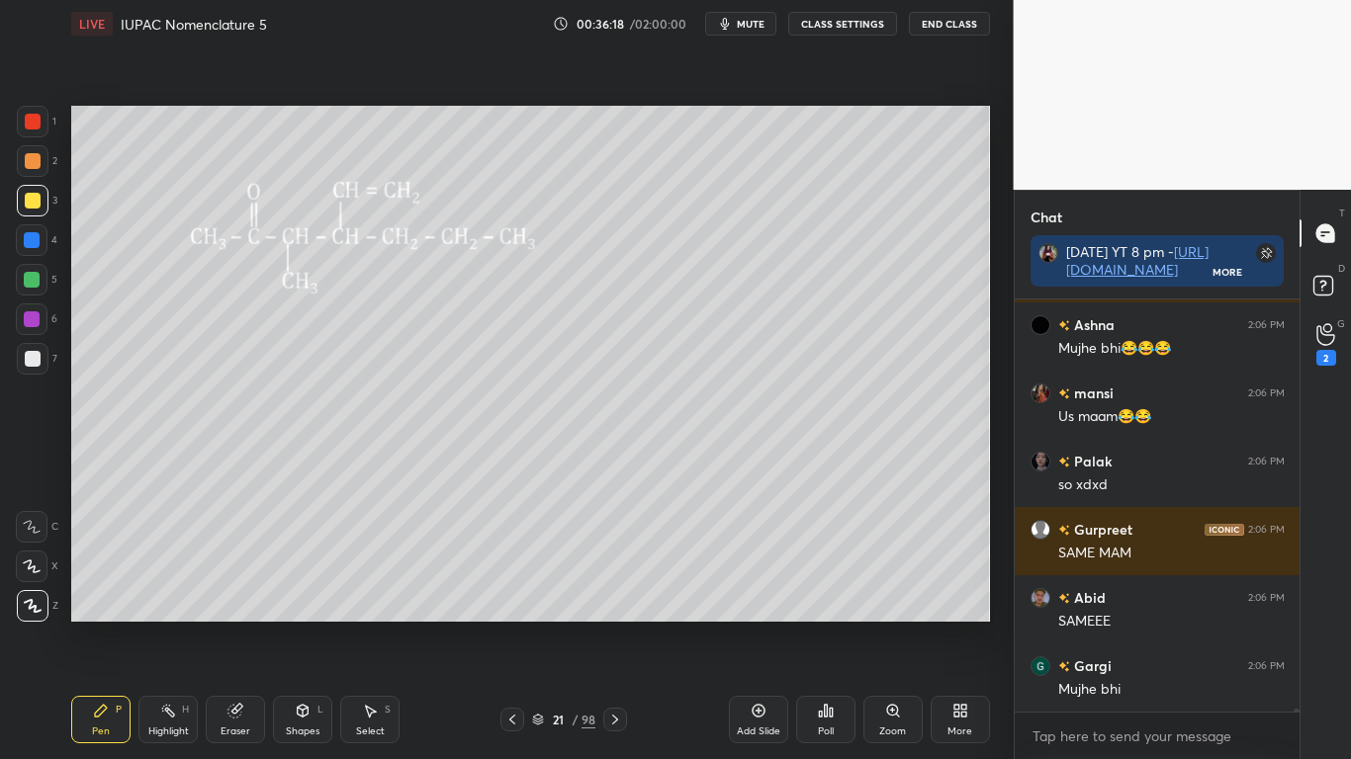
click at [554, 625] on div "21" at bounding box center [558, 720] width 20 height 12
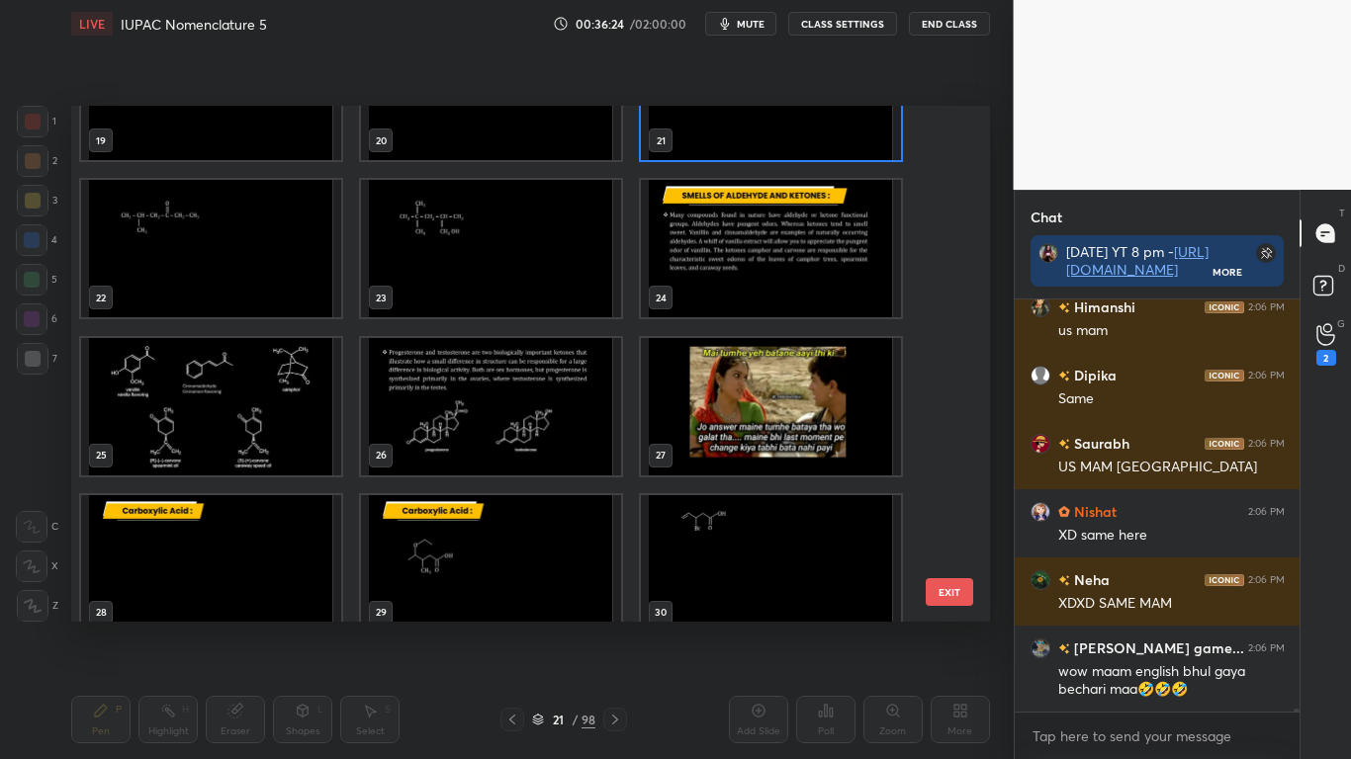
scroll to position [61882, 0]
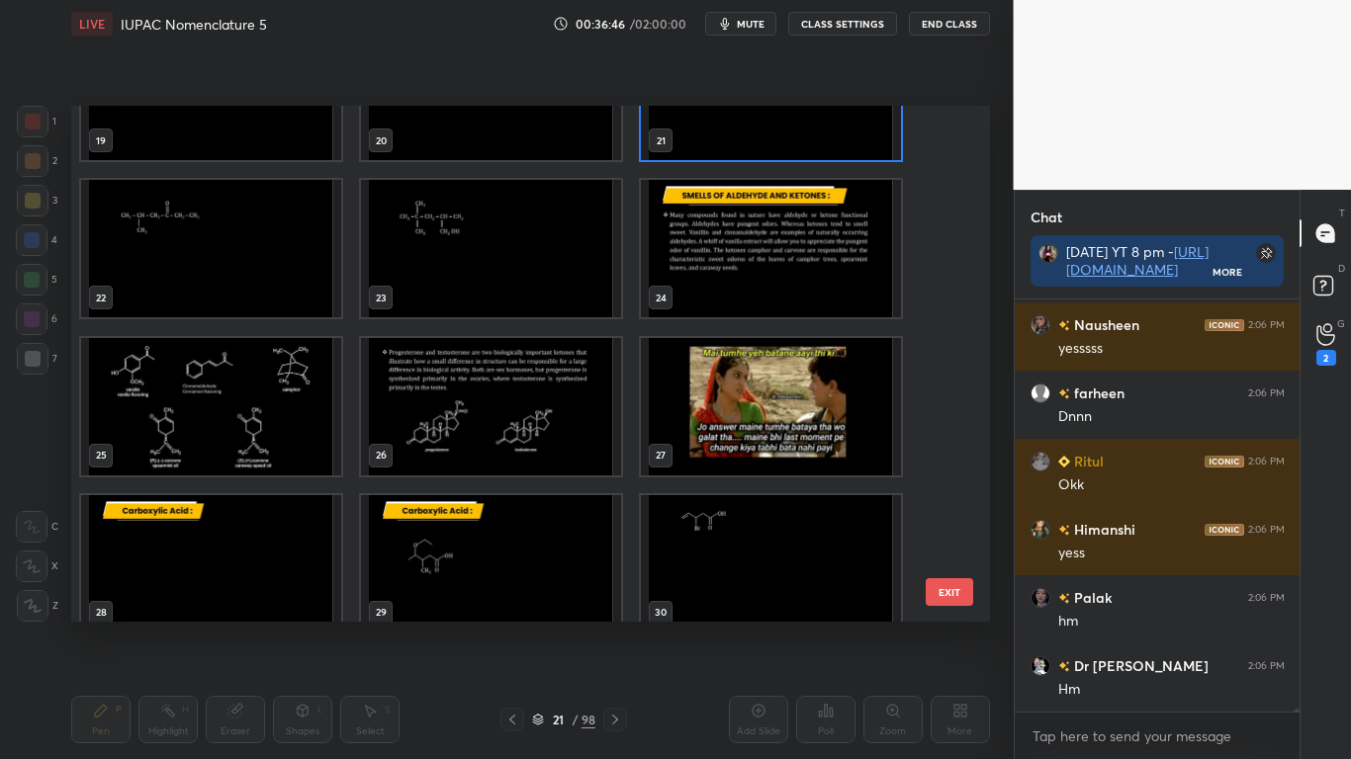
click at [228, 285] on img "grid" at bounding box center [211, 248] width 260 height 137
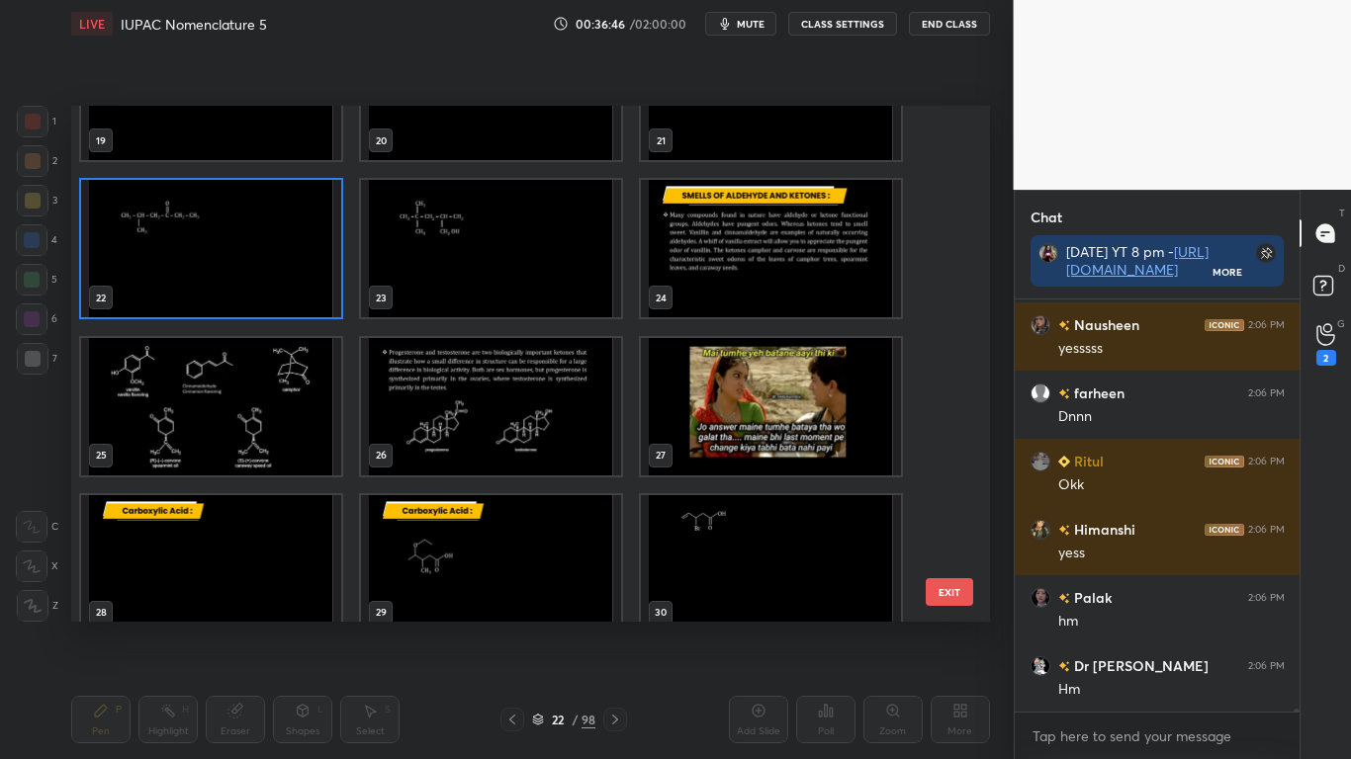
click at [229, 288] on img "grid" at bounding box center [211, 248] width 260 height 137
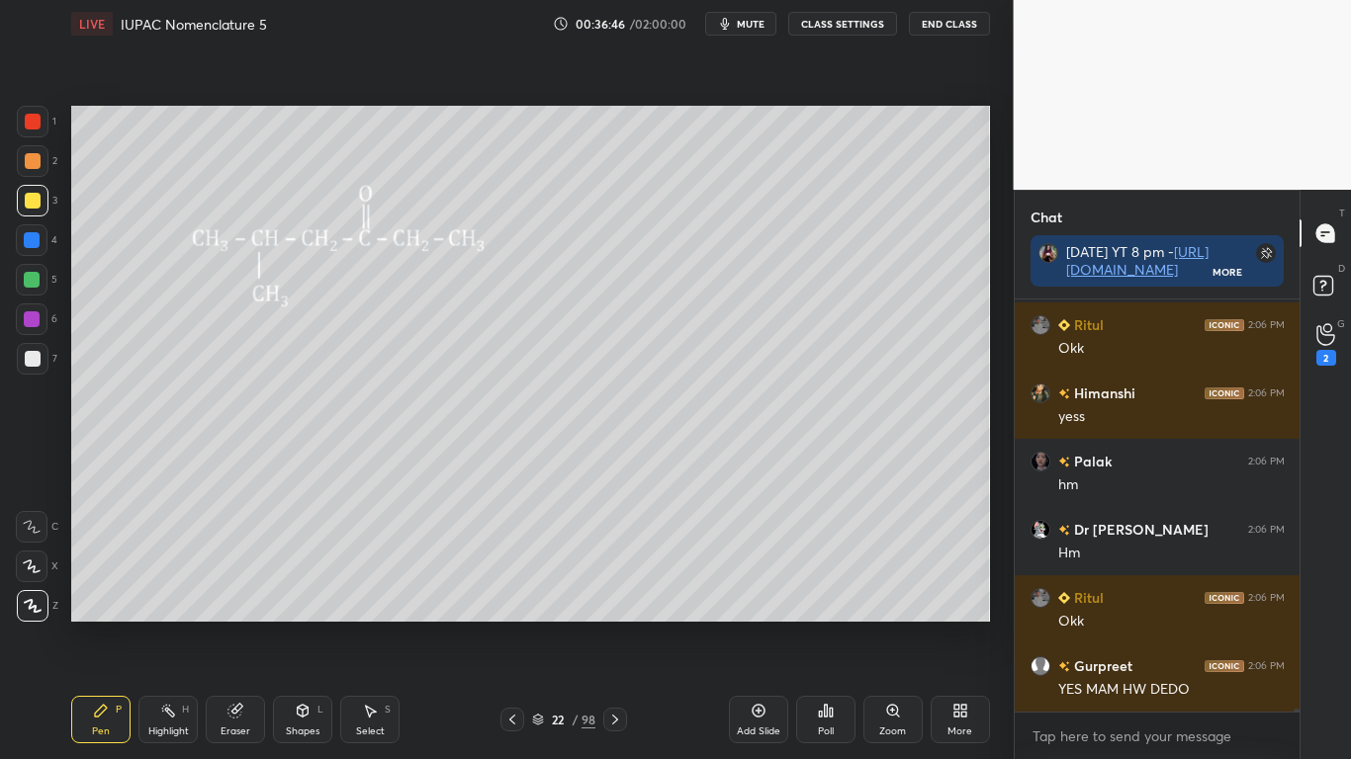
click at [224, 287] on img "grid" at bounding box center [211, 248] width 260 height 137
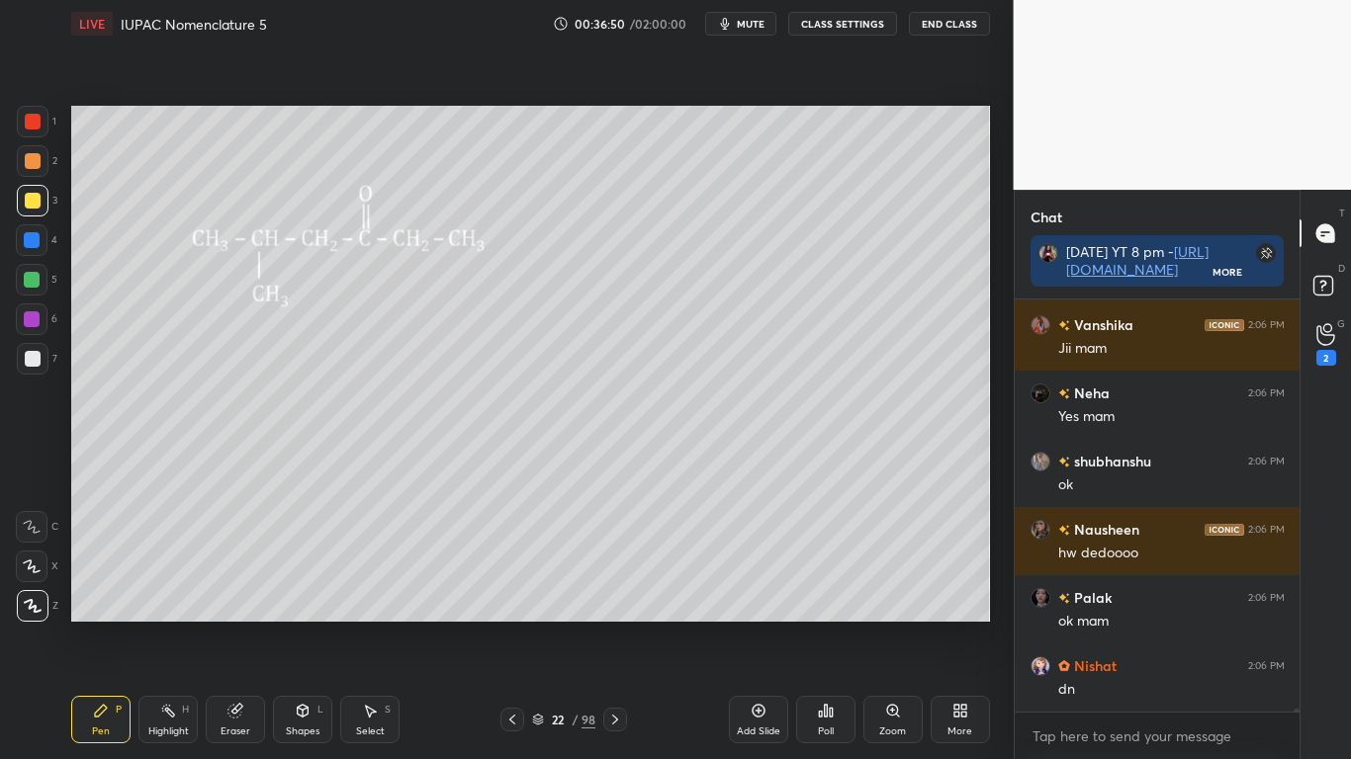
click at [618, 625] on icon at bounding box center [615, 720] width 16 height 16
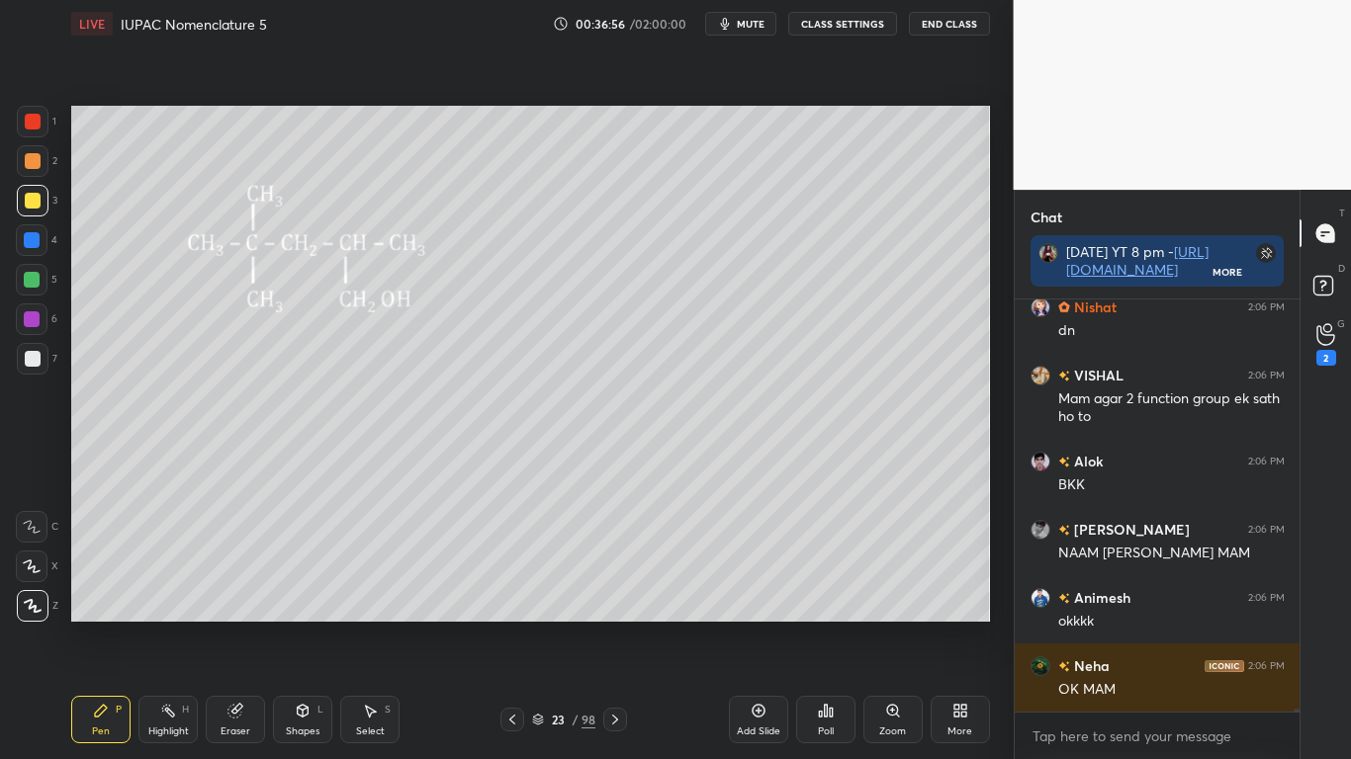
click at [520, 625] on div at bounding box center [512, 720] width 24 height 24
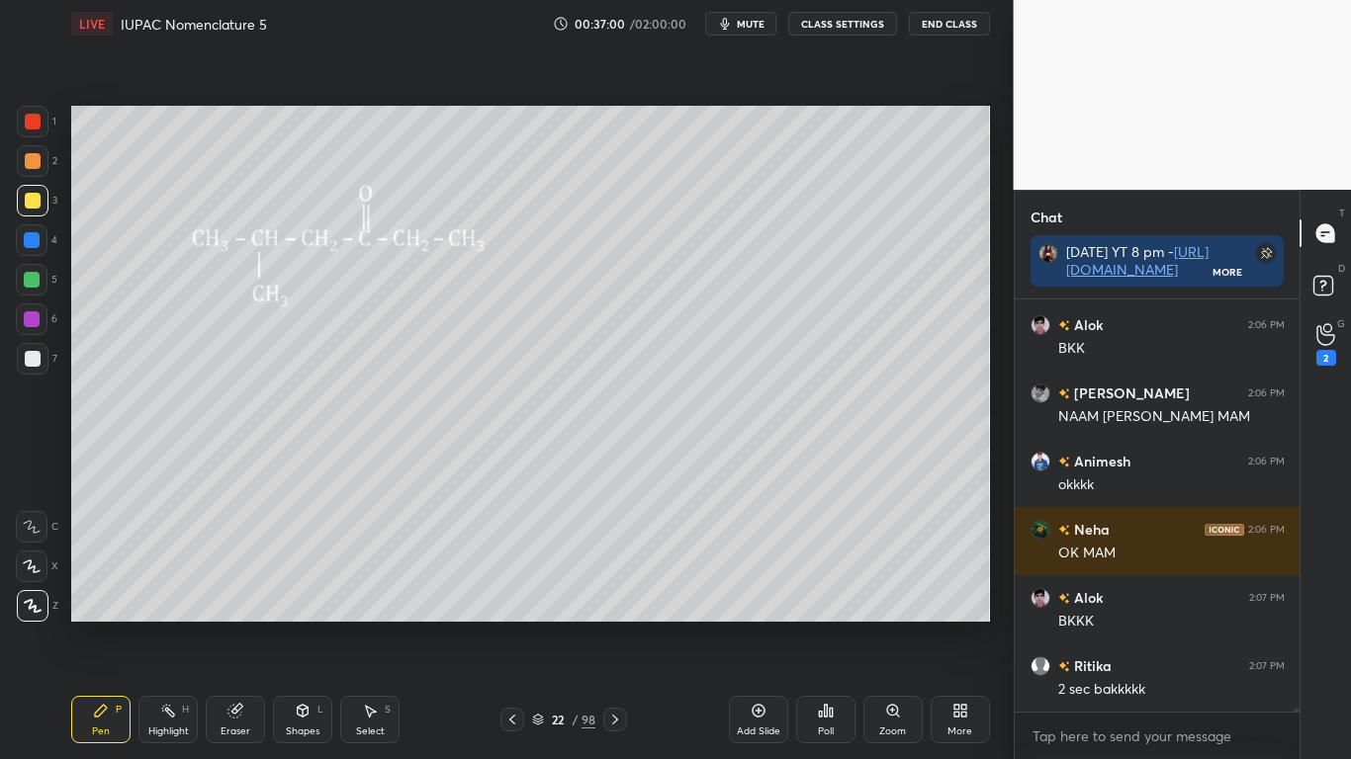
click at [622, 625] on icon at bounding box center [615, 720] width 16 height 16
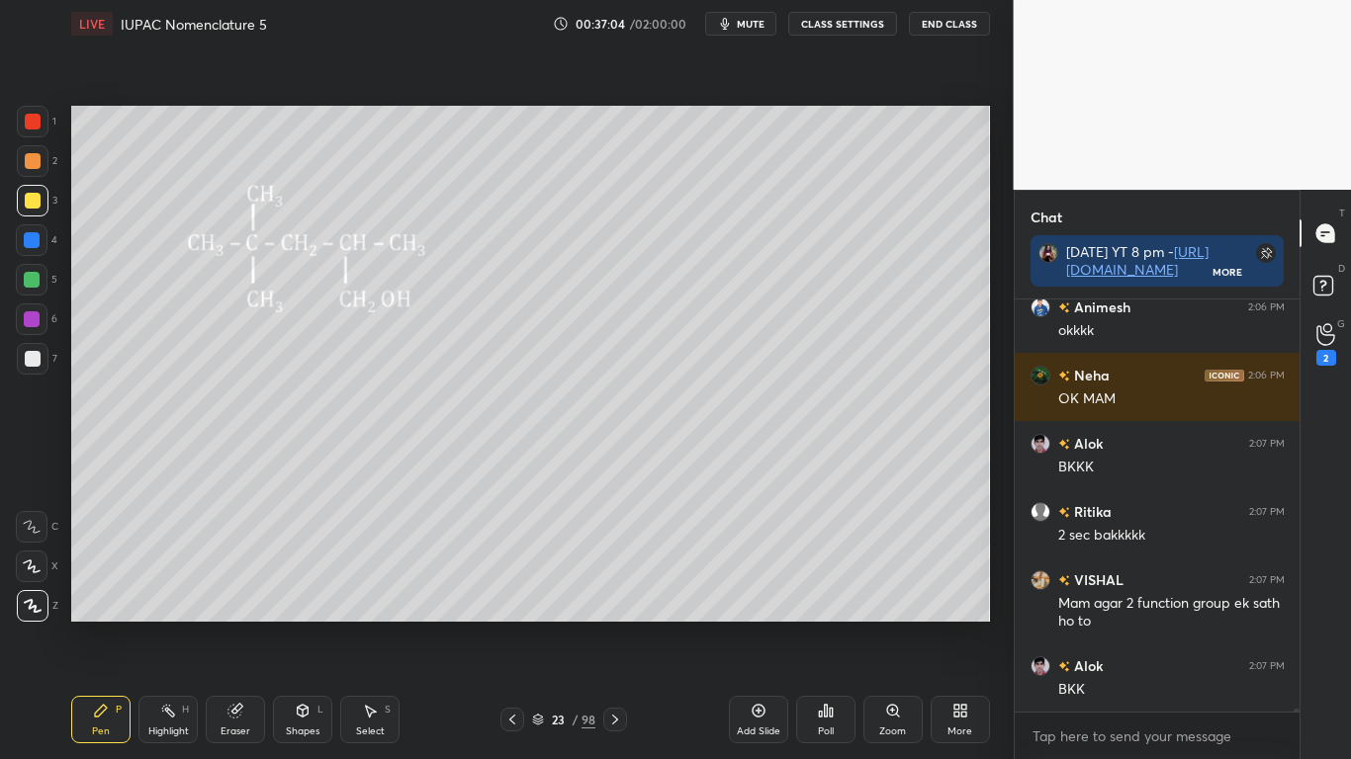
click at [540, 625] on div "23 / 98" at bounding box center [563, 720] width 63 height 18
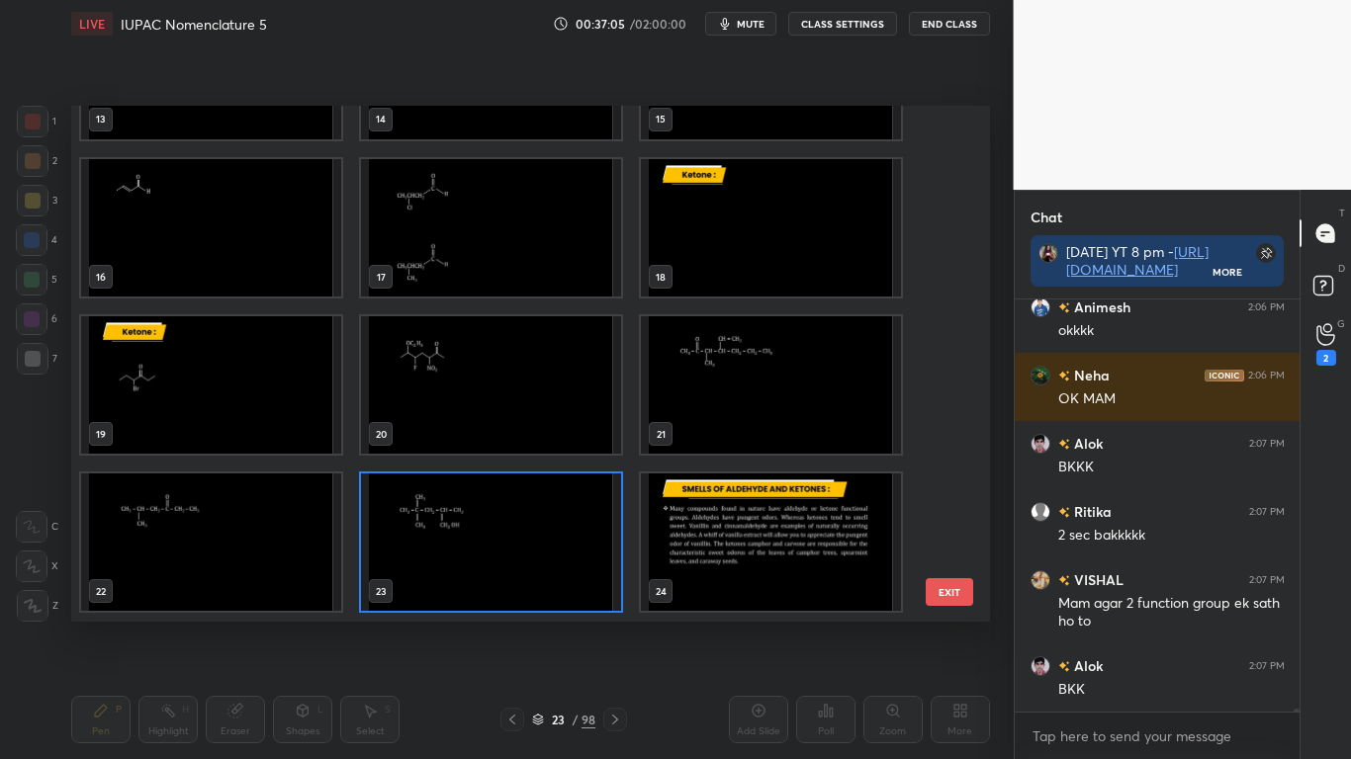
click at [305, 559] on img "grid" at bounding box center [211, 542] width 260 height 137
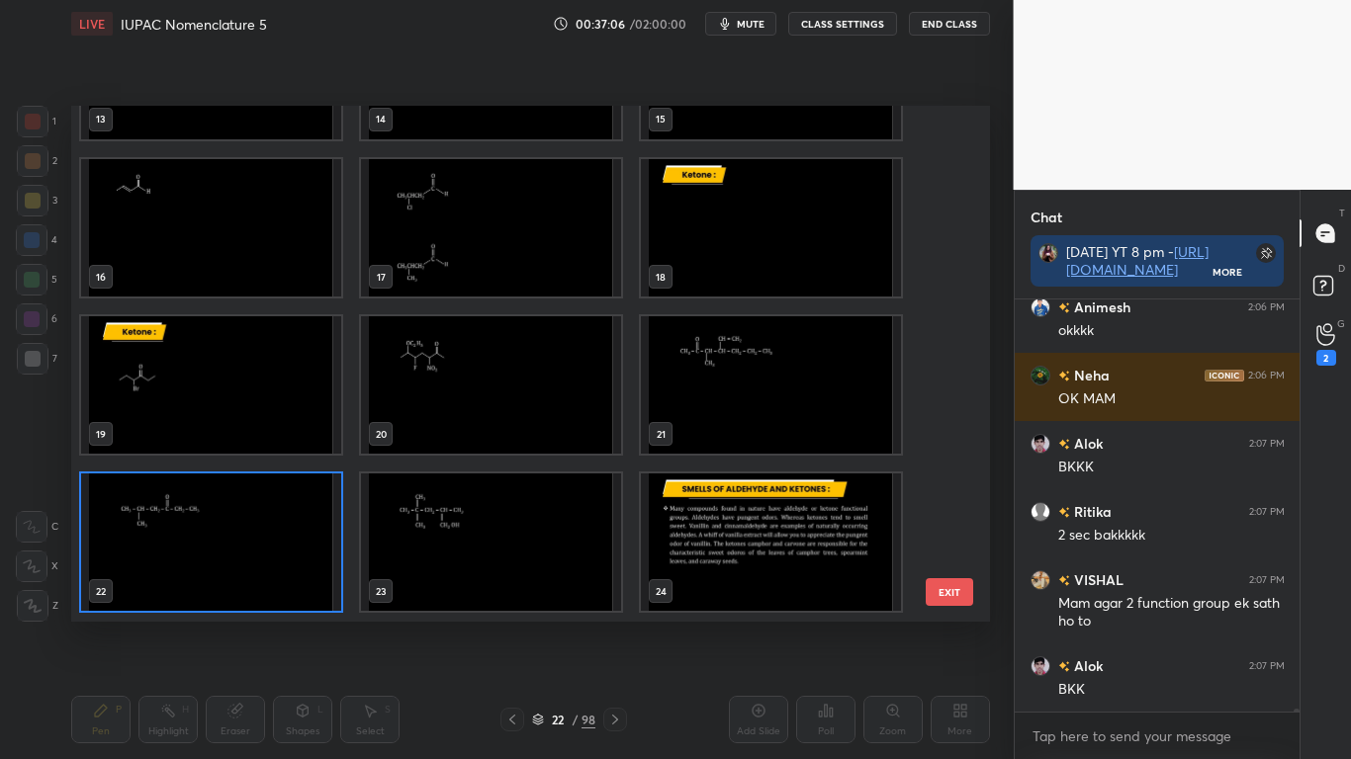
click at [291, 566] on img "grid" at bounding box center [211, 542] width 260 height 137
click at [293, 567] on img "grid" at bounding box center [211, 542] width 260 height 137
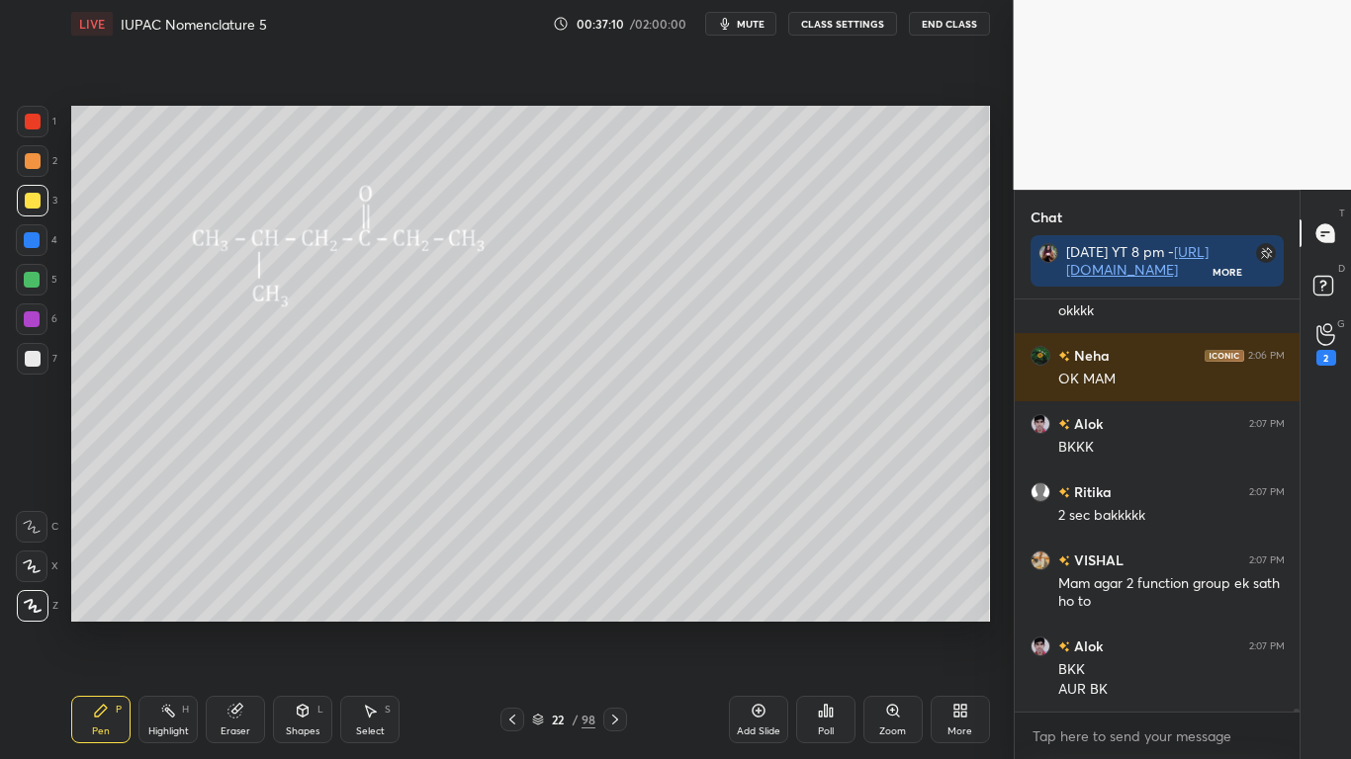
click at [538, 625] on icon at bounding box center [538, 720] width 12 height 12
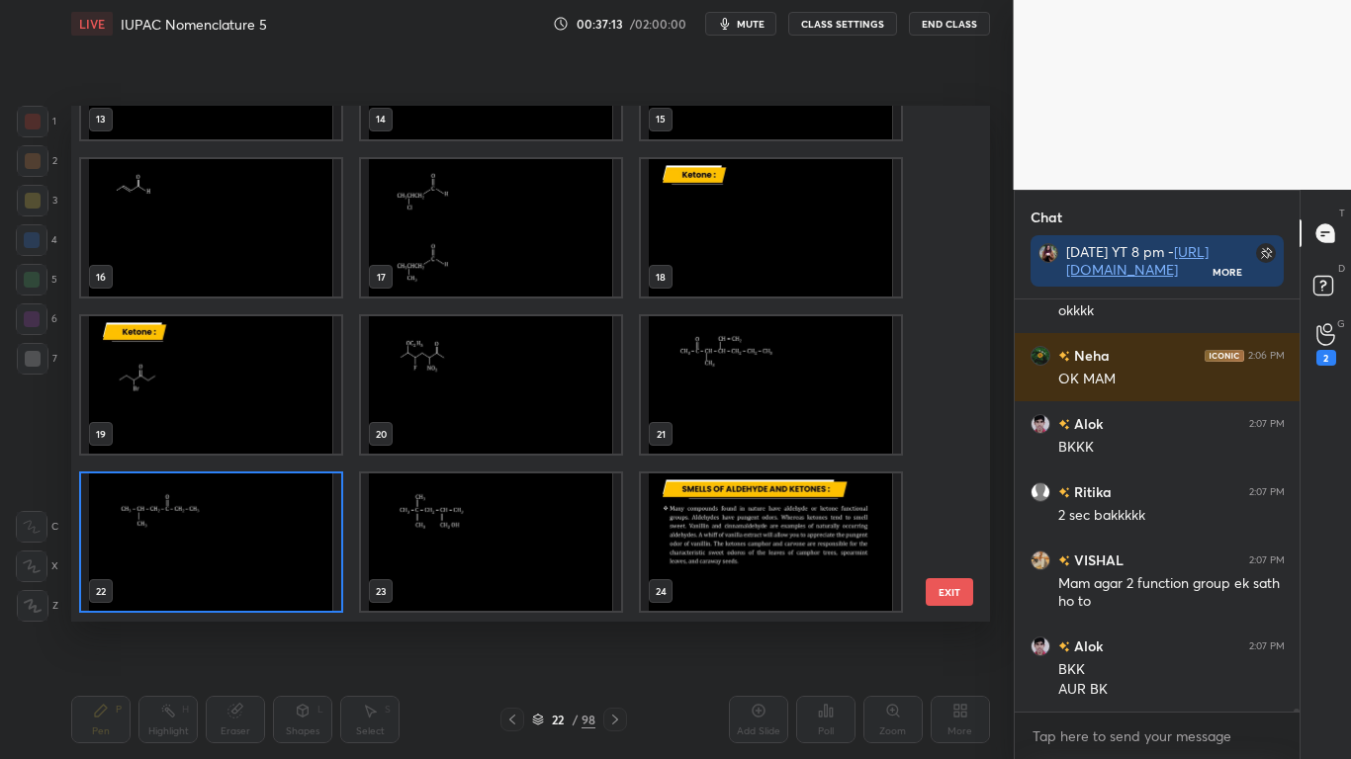
click at [724, 400] on img "grid" at bounding box center [771, 384] width 260 height 137
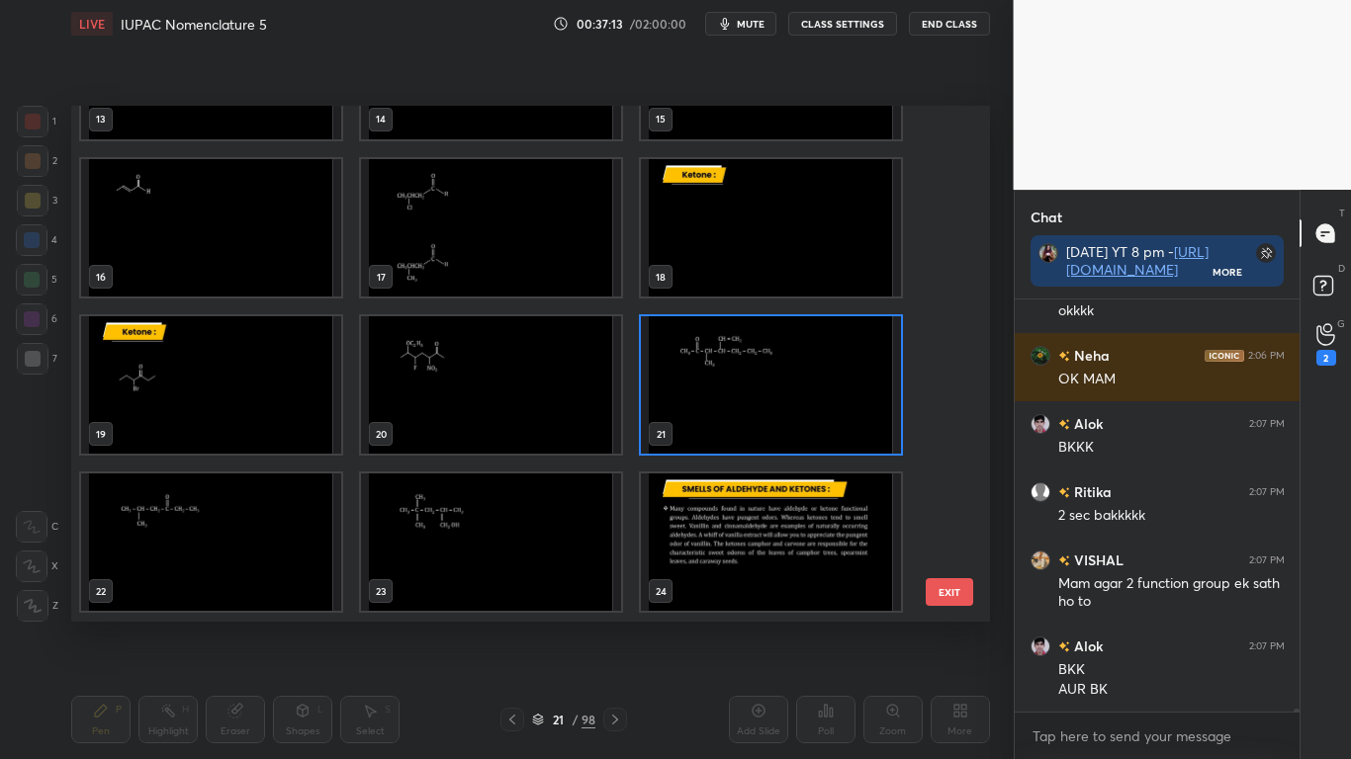
click at [726, 399] on img "grid" at bounding box center [771, 384] width 260 height 137
click at [725, 399] on img "grid" at bounding box center [771, 384] width 260 height 137
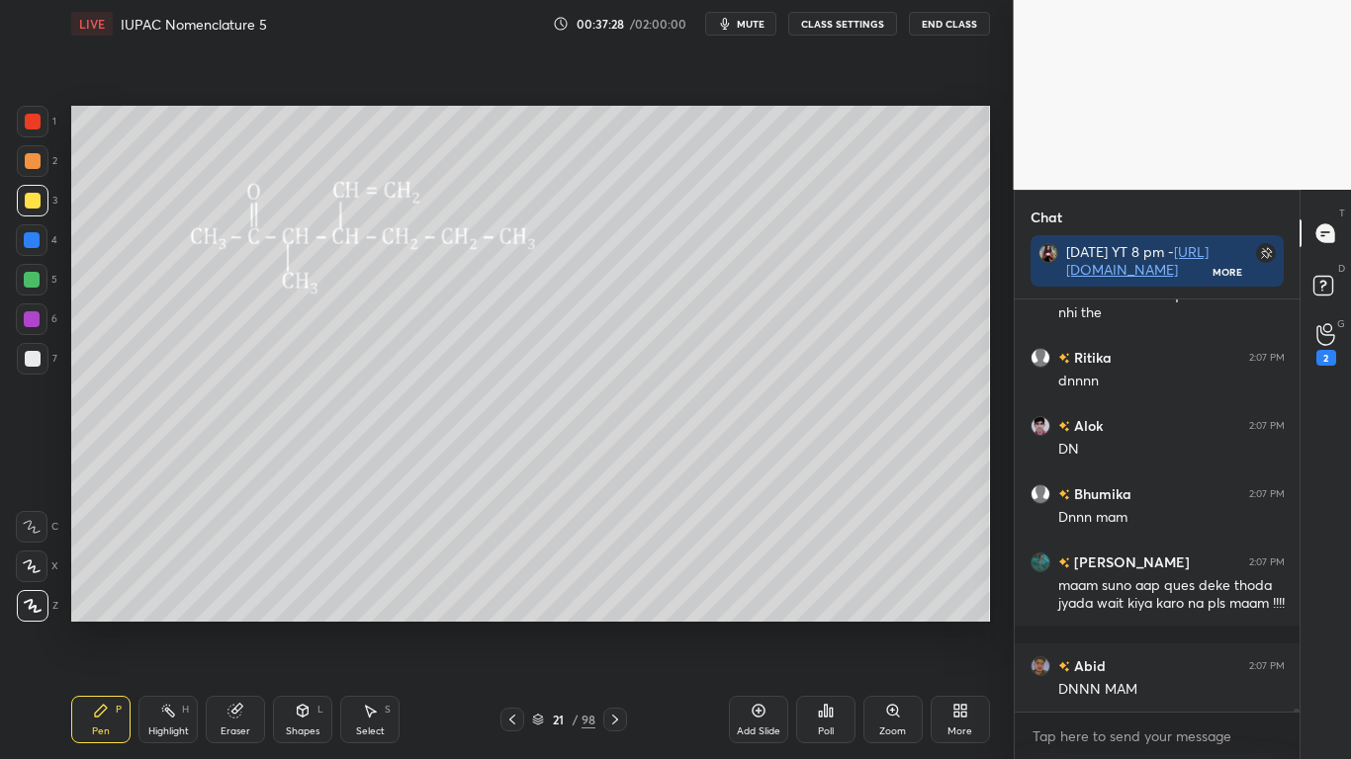
click at [543, 625] on div "21 / 98" at bounding box center [563, 720] width 127 height 24
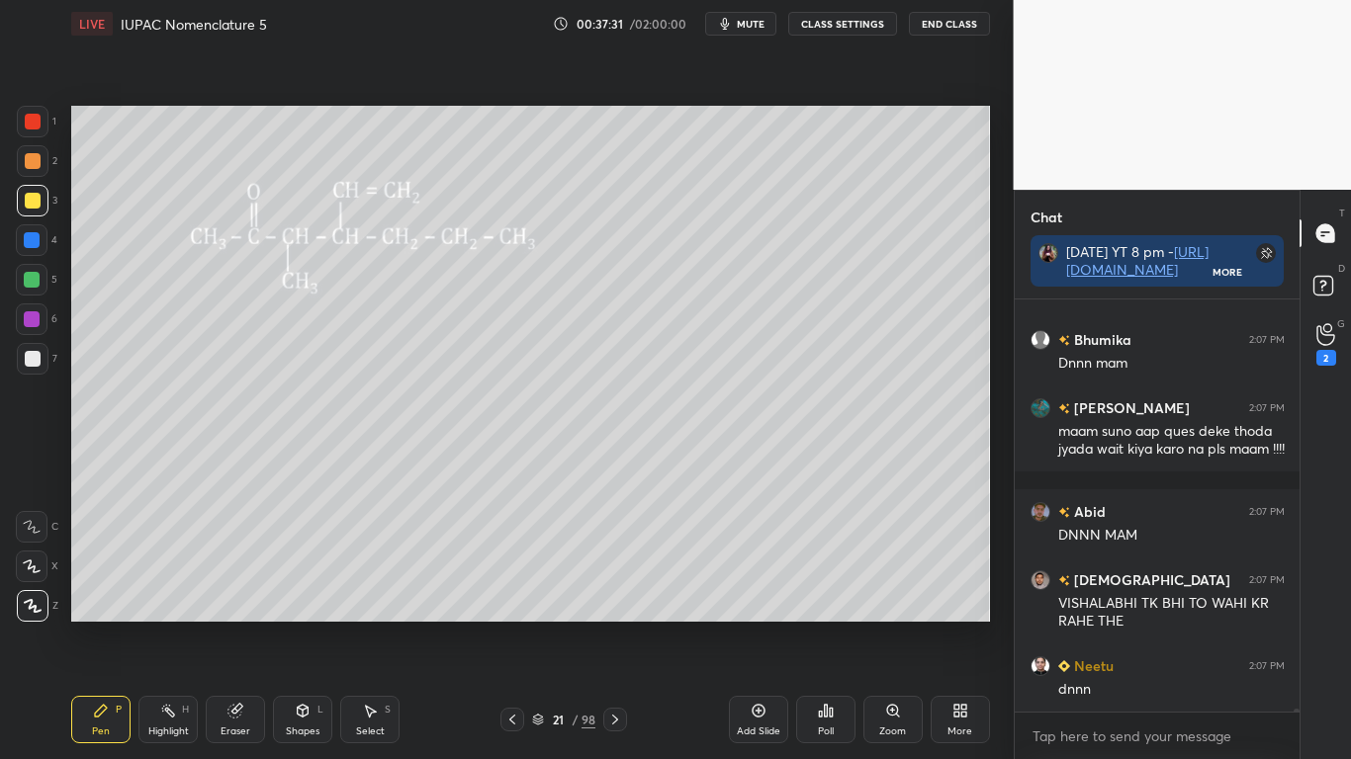
click at [537, 625] on icon at bounding box center [538, 720] width 12 height 12
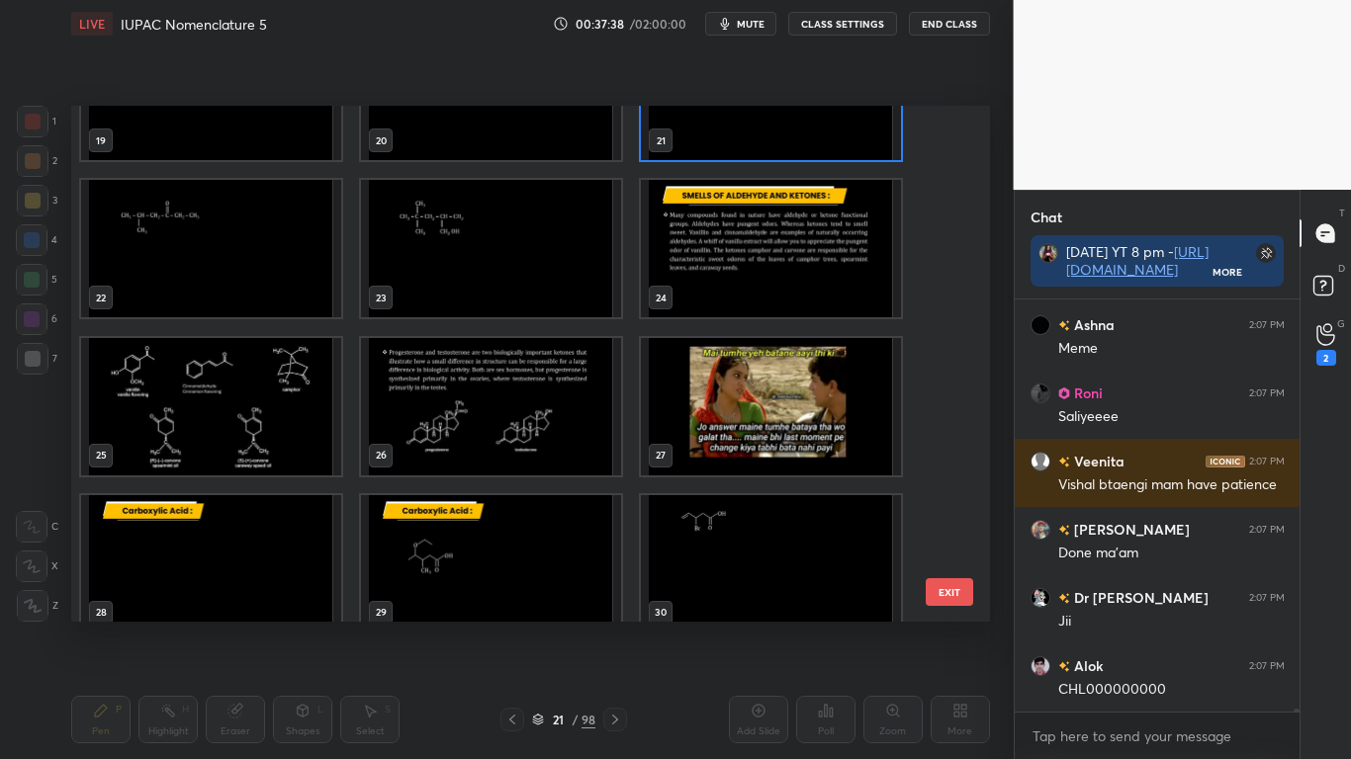
click at [240, 566] on img "grid" at bounding box center [211, 563] width 260 height 137
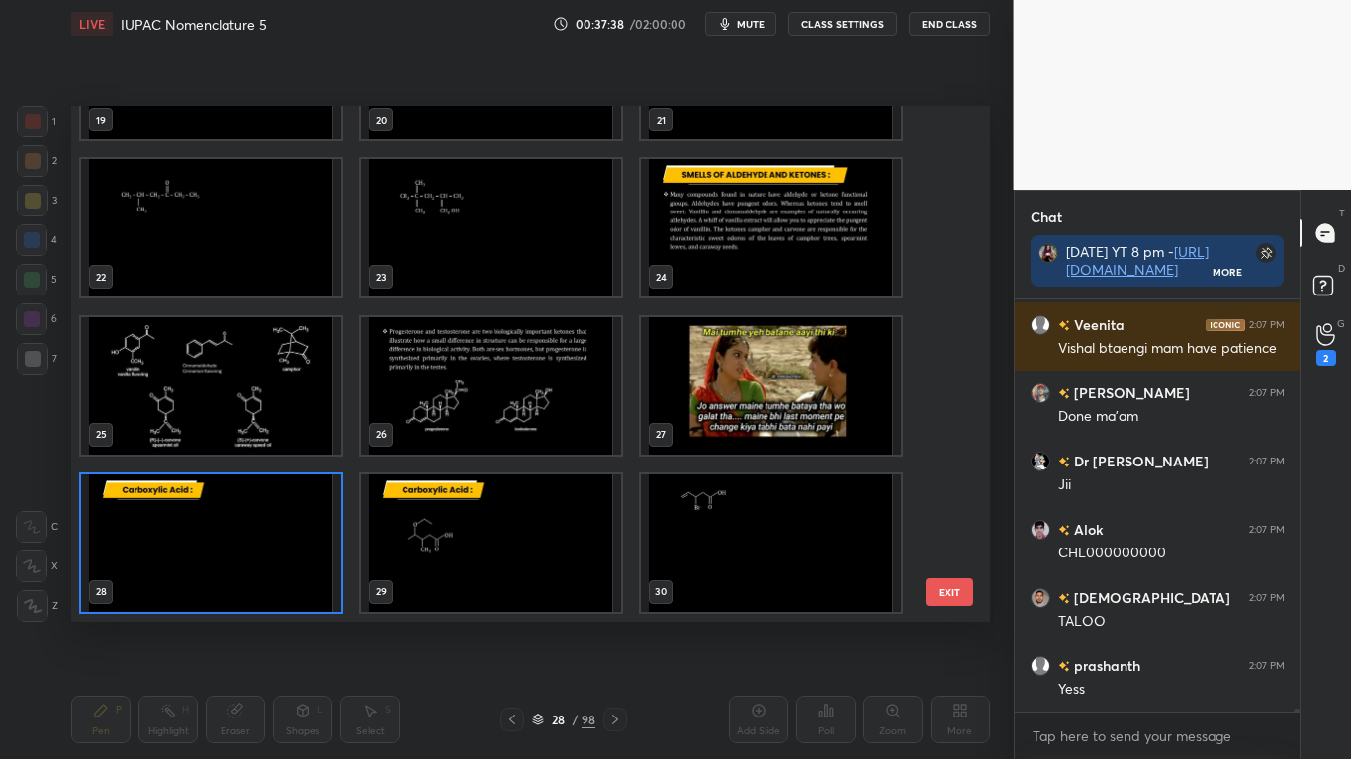
click at [241, 568] on img "grid" at bounding box center [211, 543] width 260 height 137
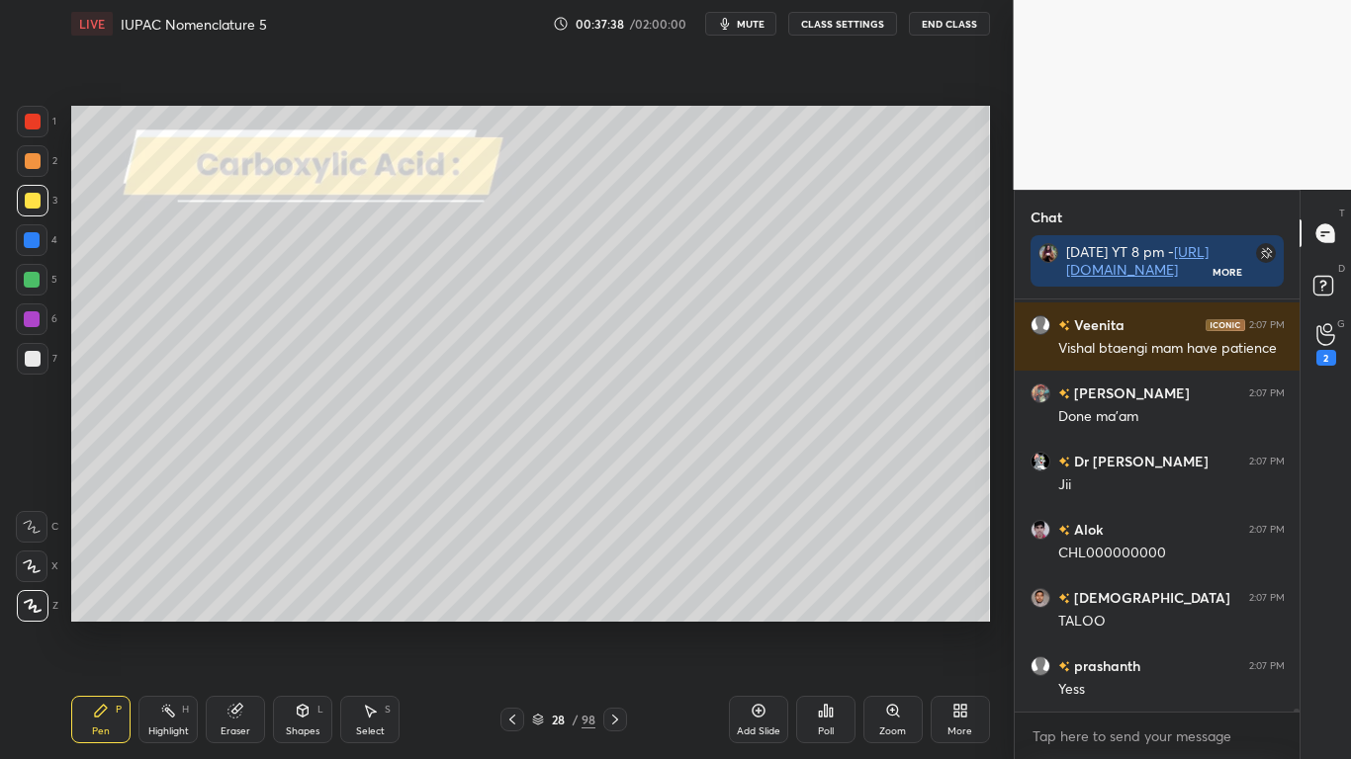
click at [240, 568] on img "grid" at bounding box center [211, 543] width 260 height 137
click at [241, 569] on img "grid" at bounding box center [211, 543] width 260 height 137
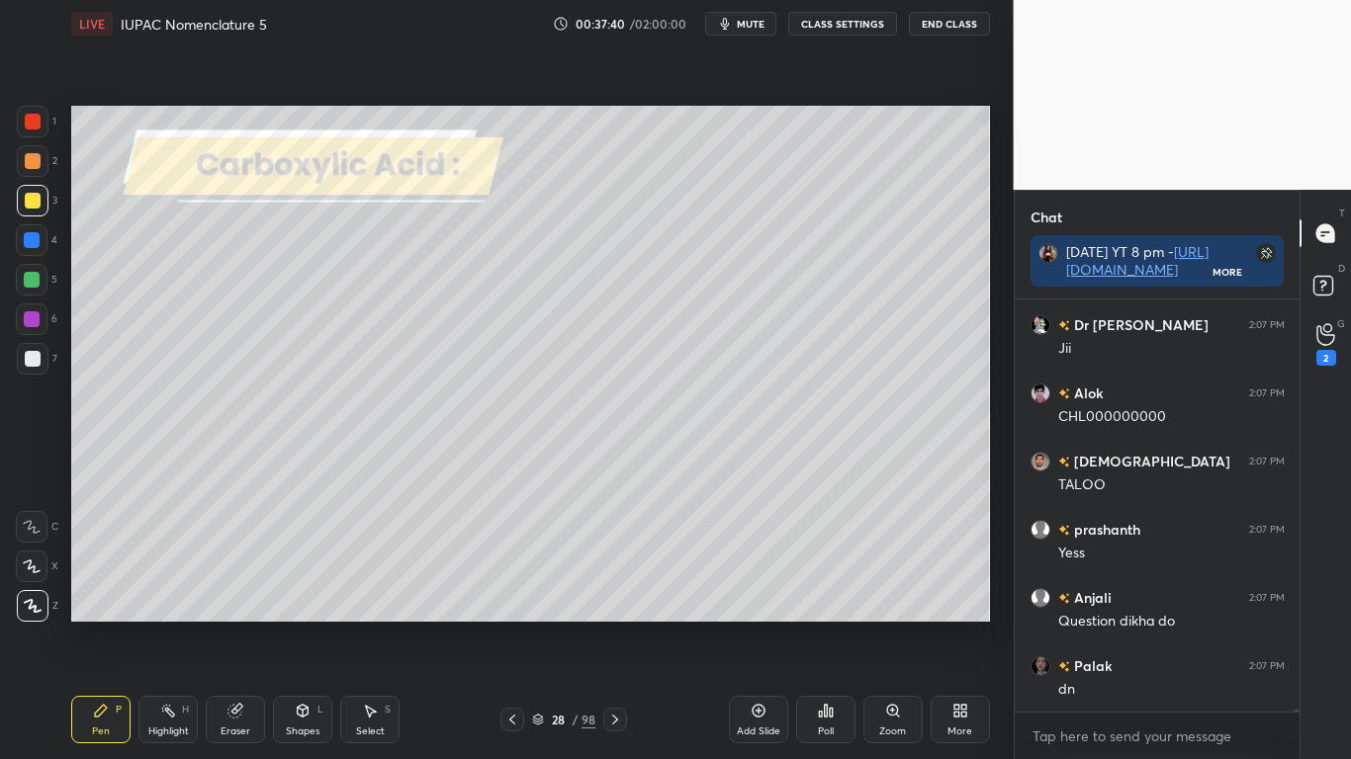
click at [827, 24] on button "CLASS SETTINGS" at bounding box center [842, 24] width 109 height 24
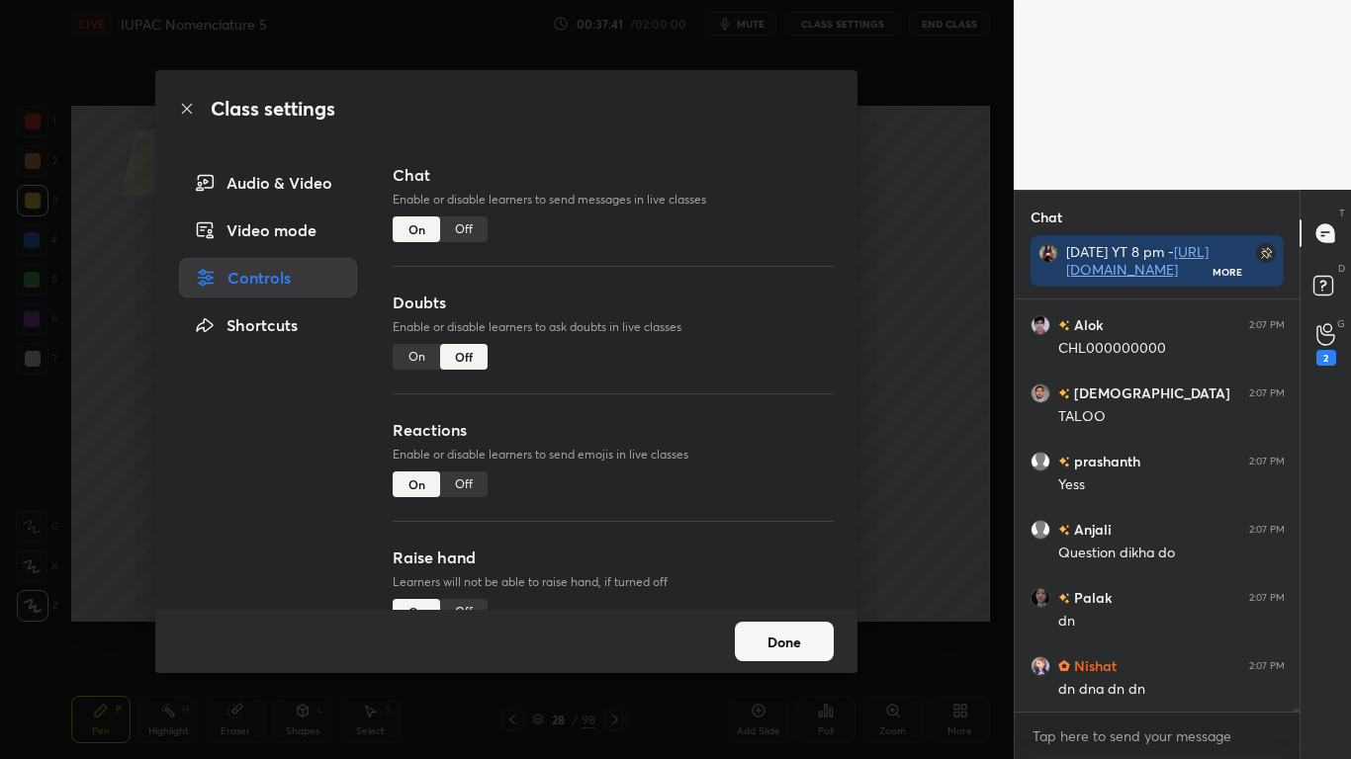
click at [452, 228] on div "Off" at bounding box center [463, 230] width 47 height 26
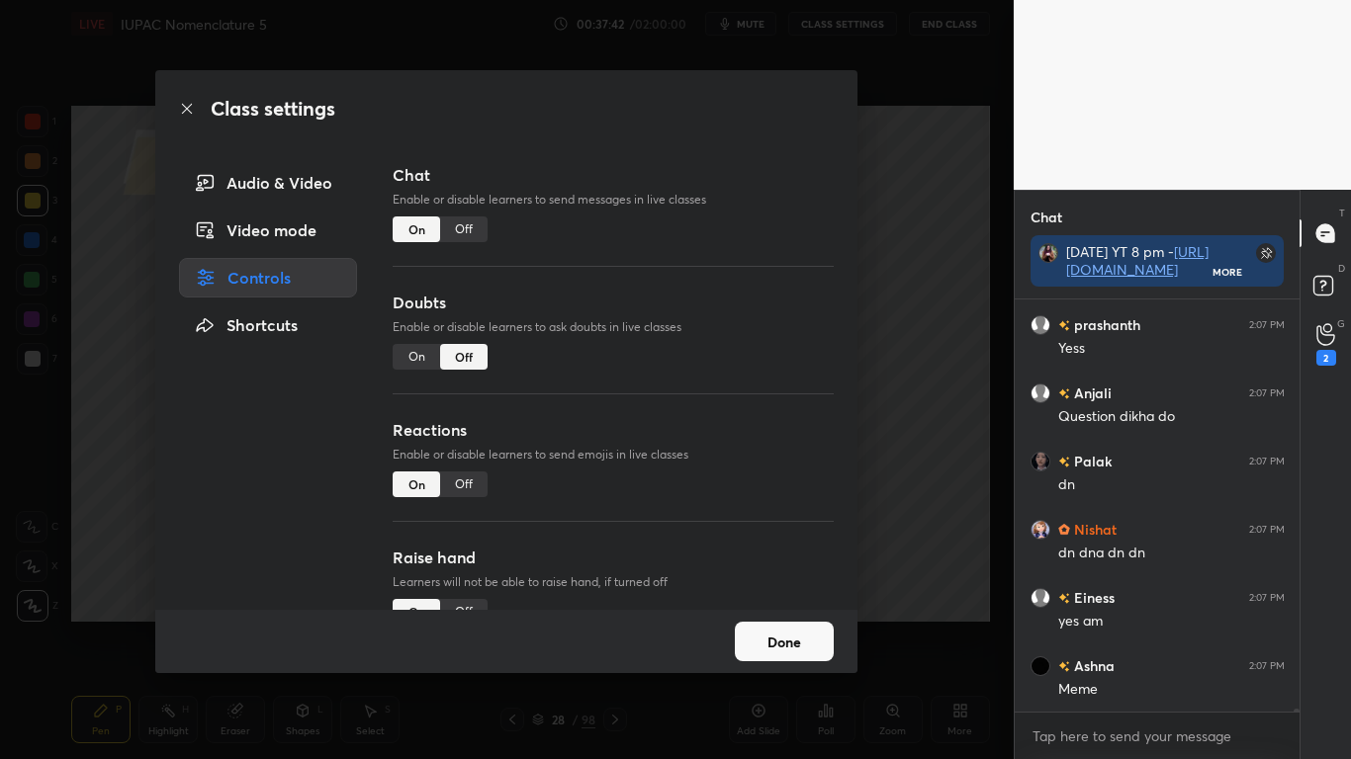
click at [794, 625] on button "Done" at bounding box center [784, 642] width 99 height 40
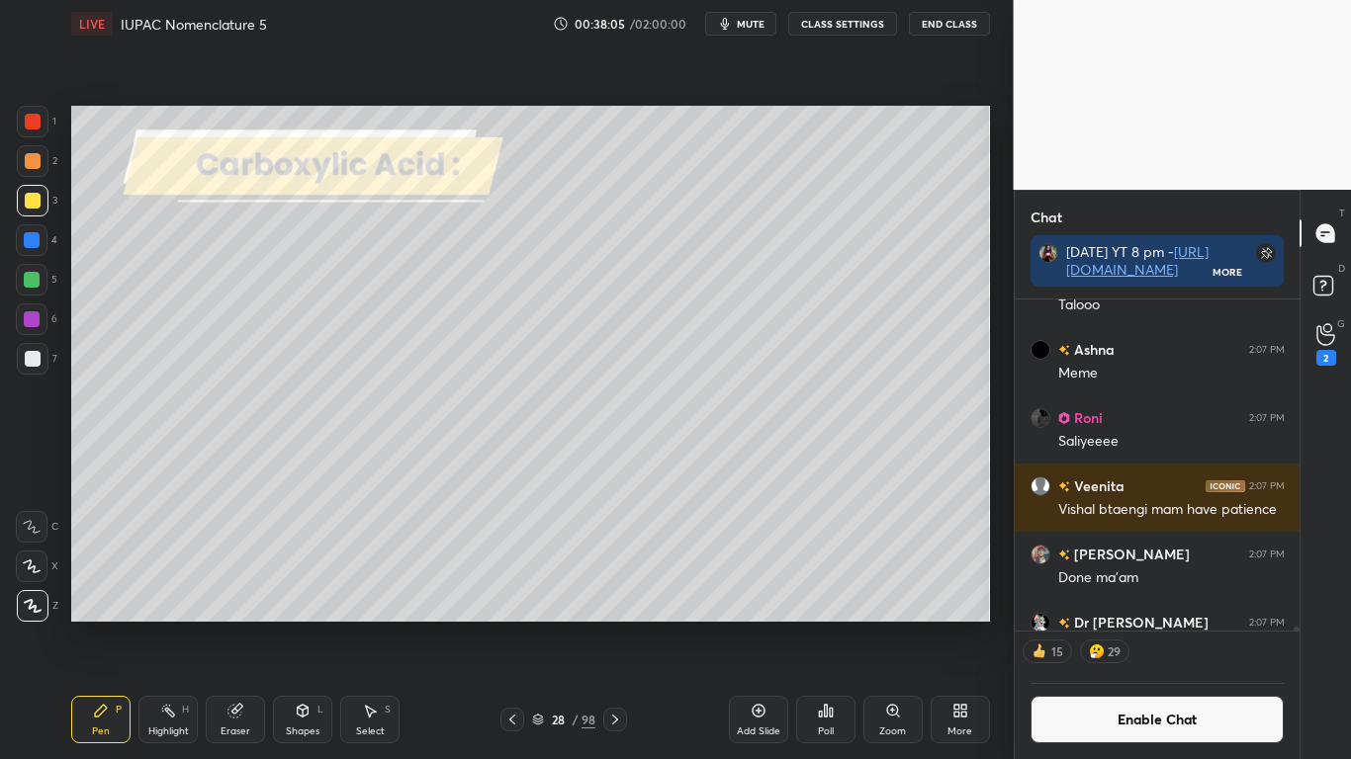
click at [1121, 625] on button "Enable Chat" at bounding box center [1157, 719] width 254 height 47
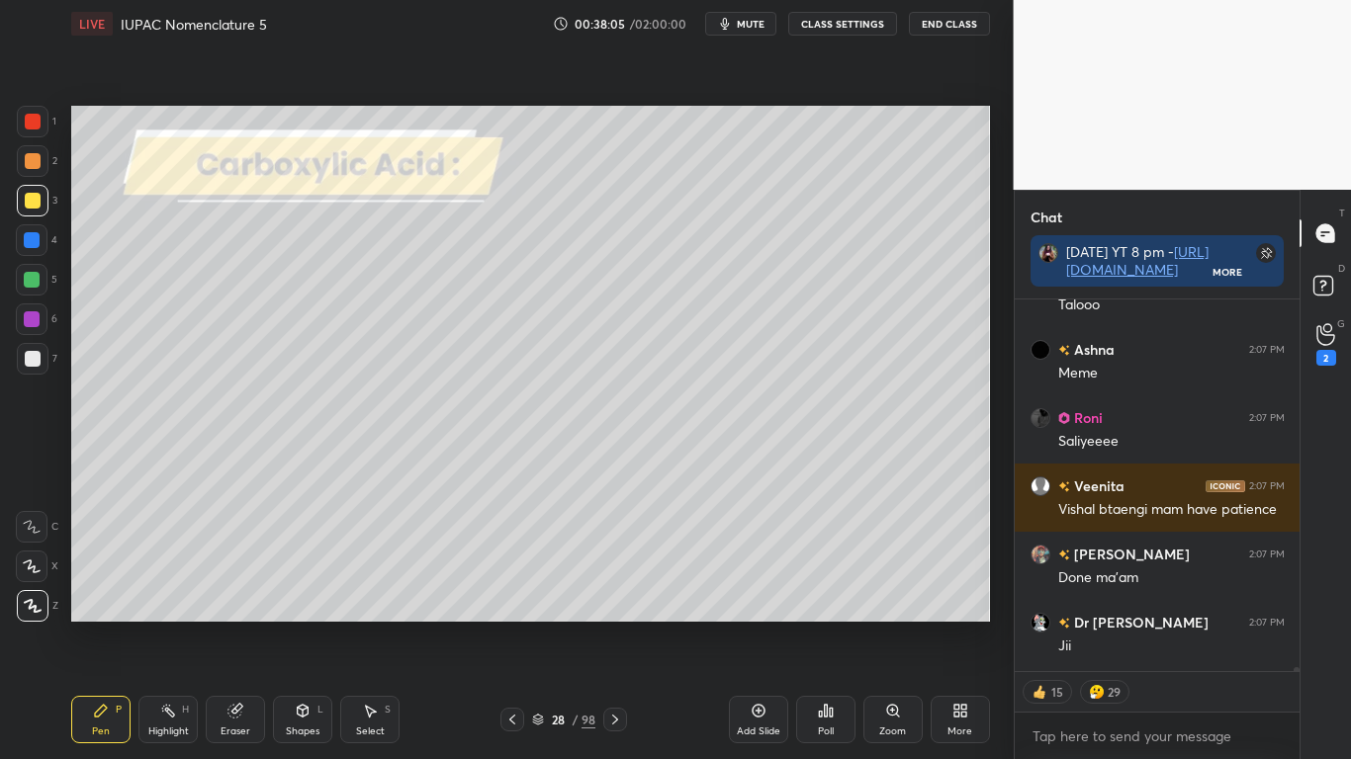
scroll to position [366, 279]
click at [29, 356] on div at bounding box center [33, 359] width 16 height 16
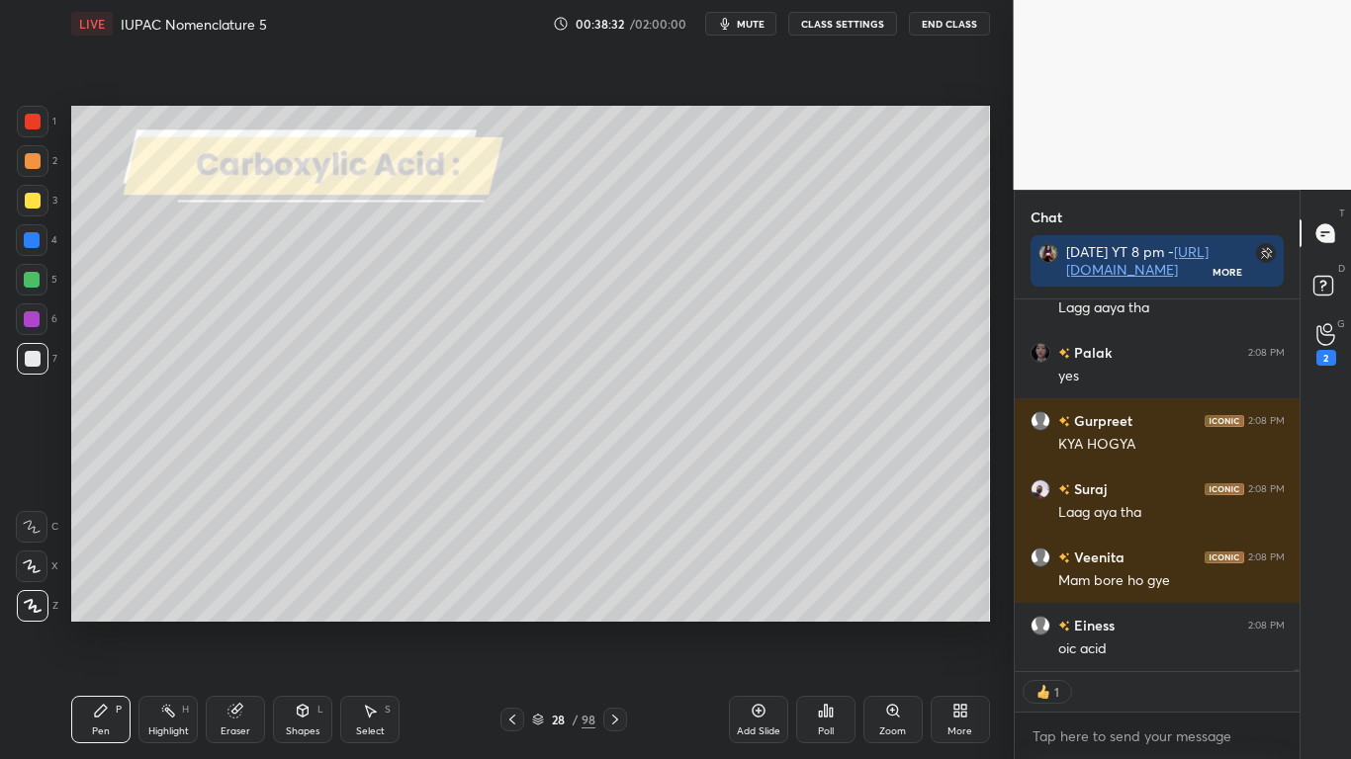
scroll to position [64348, 0]
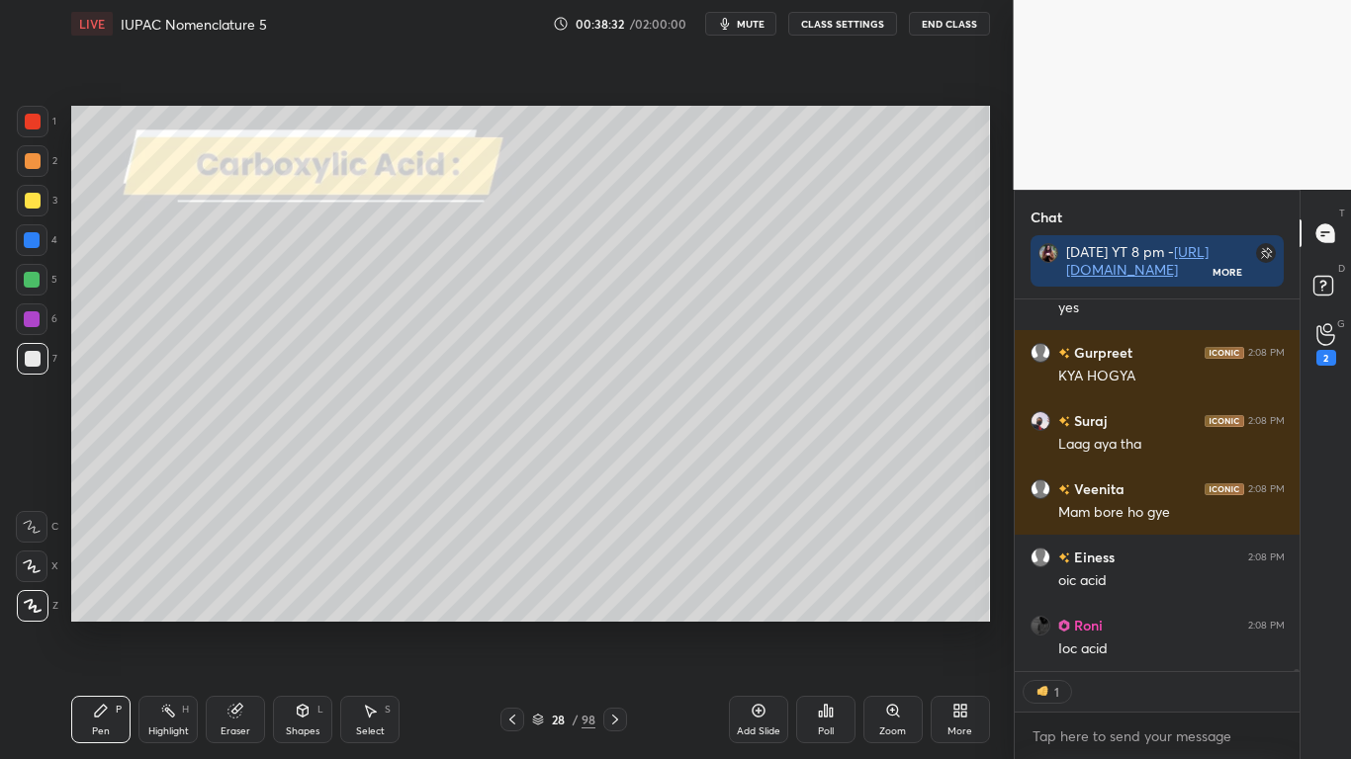
click at [363, 625] on icon at bounding box center [370, 711] width 16 height 16
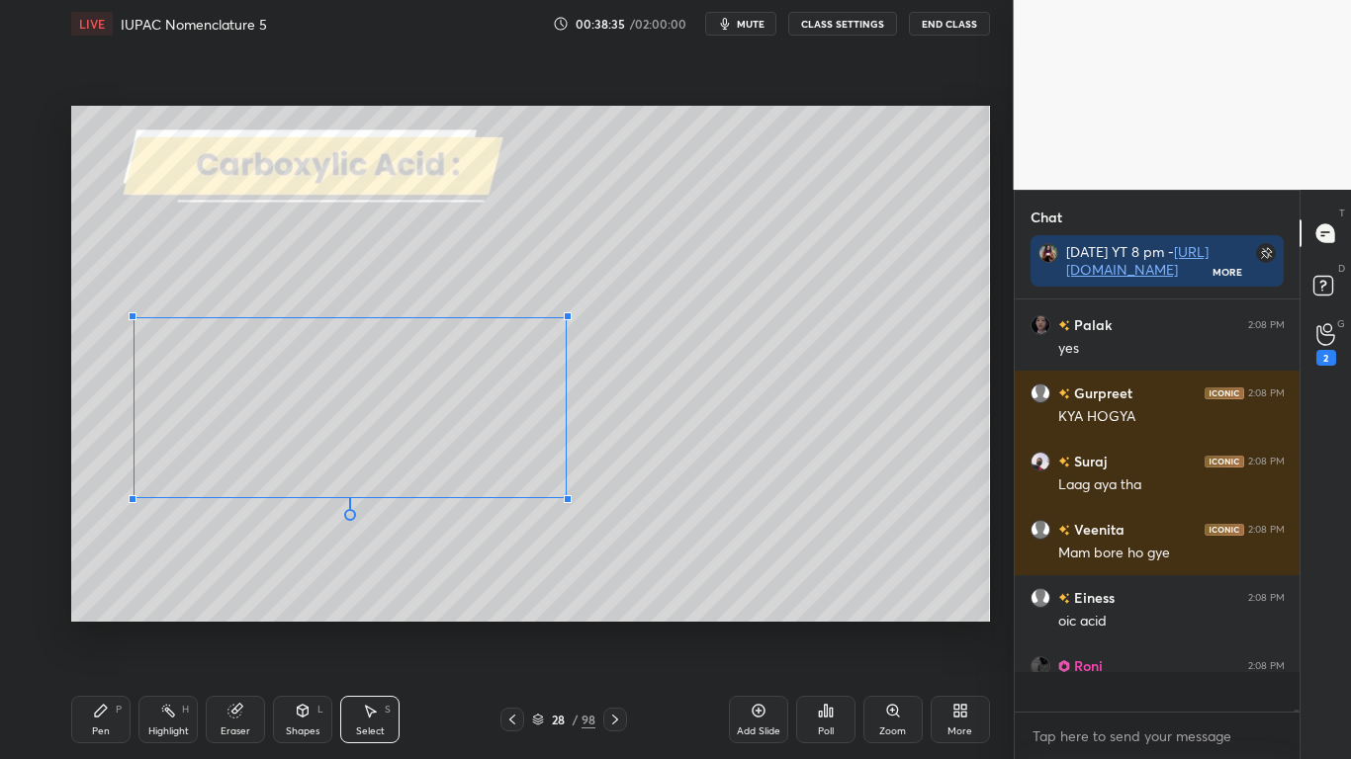
scroll to position [64307, 0]
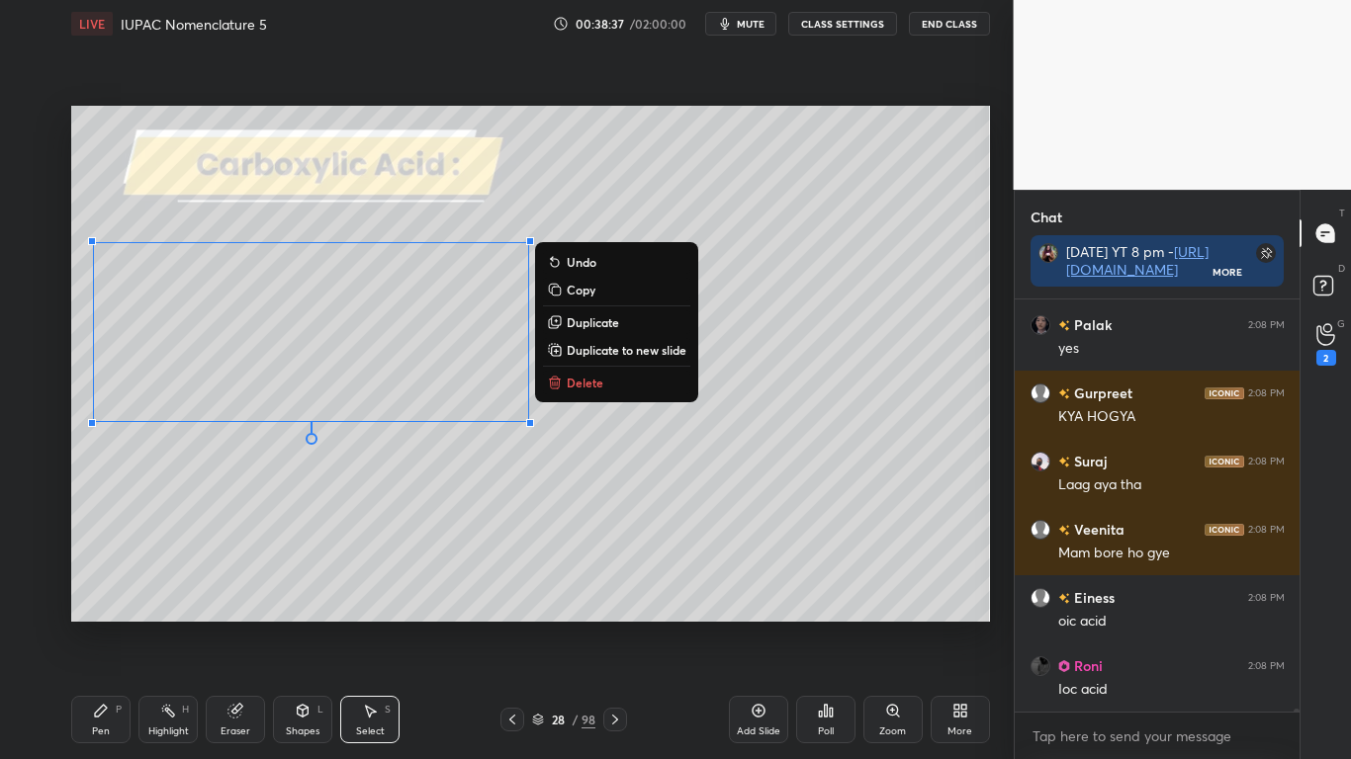
click at [100, 625] on icon at bounding box center [101, 711] width 16 height 16
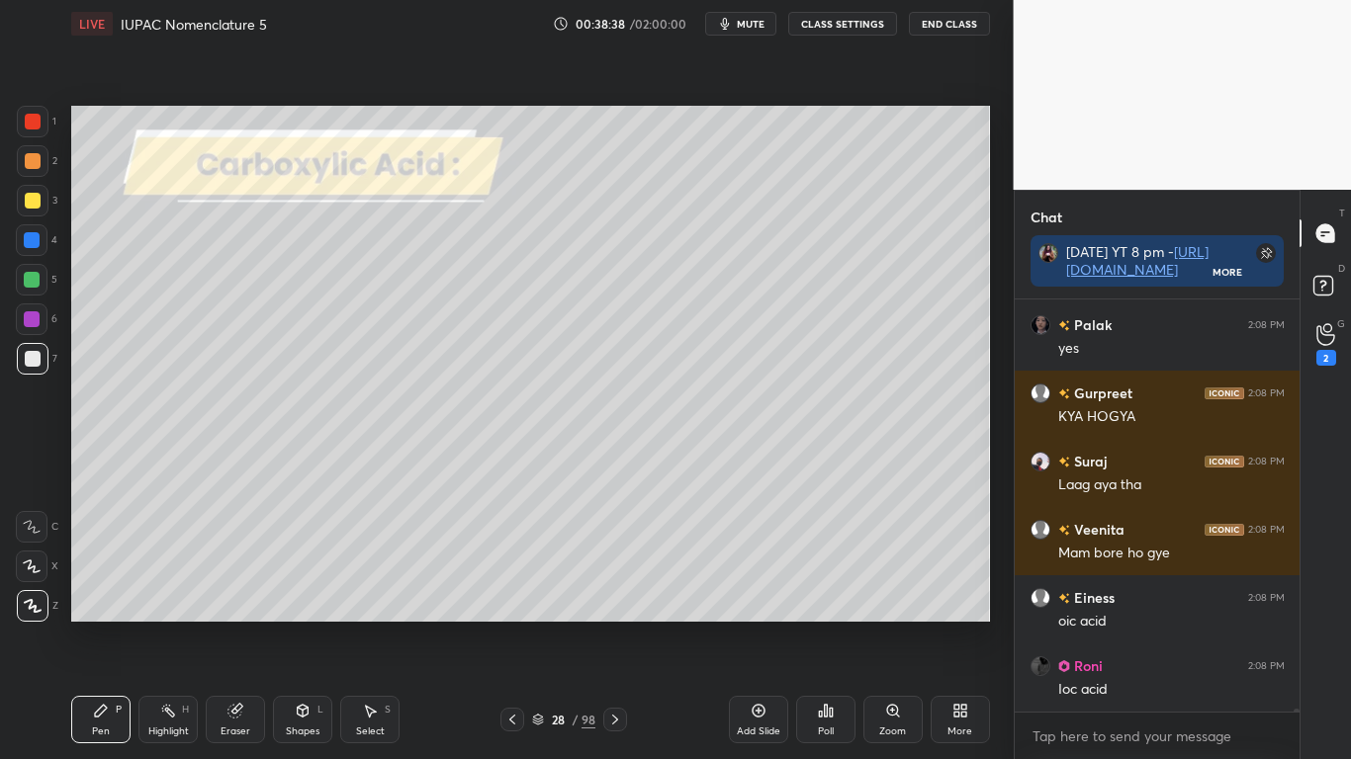
click at [33, 197] on div at bounding box center [33, 201] width 16 height 16
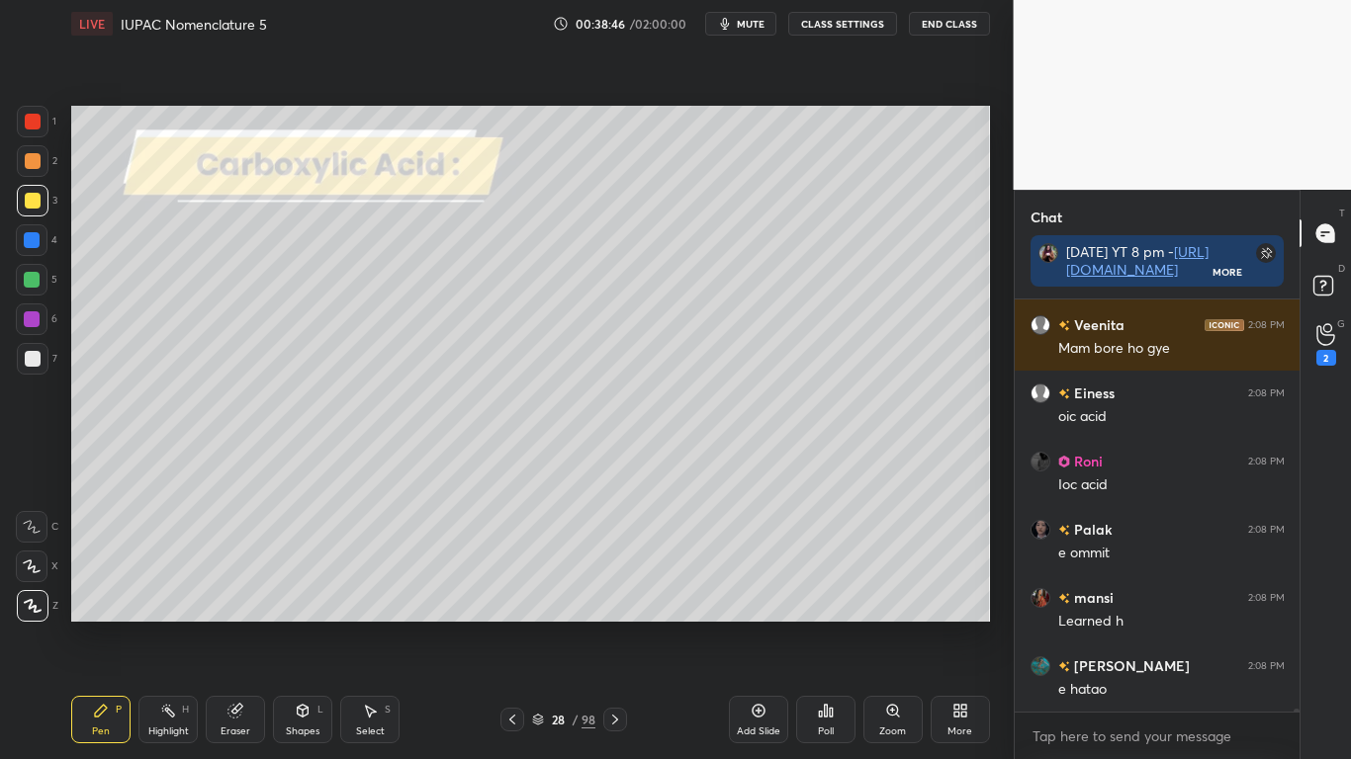
scroll to position [64580, 0]
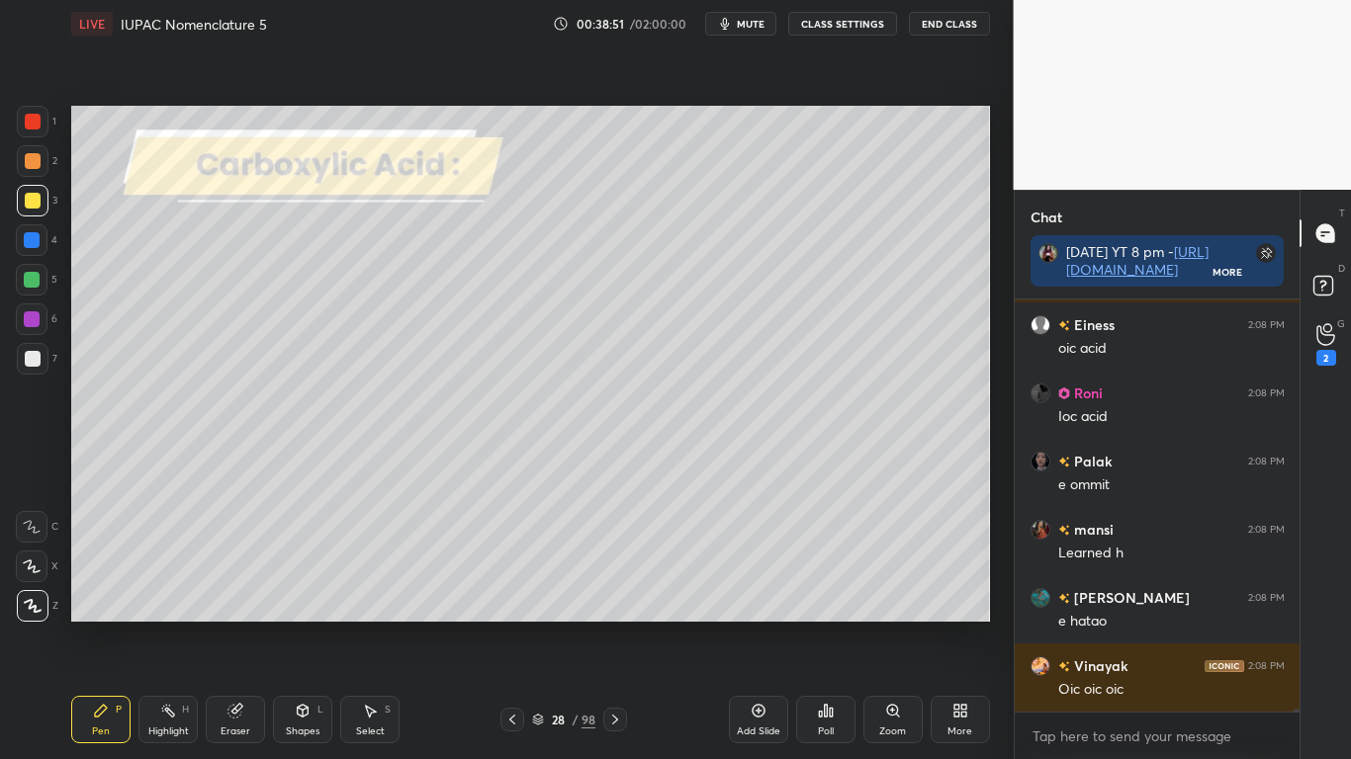
click at [40, 359] on div at bounding box center [33, 359] width 16 height 16
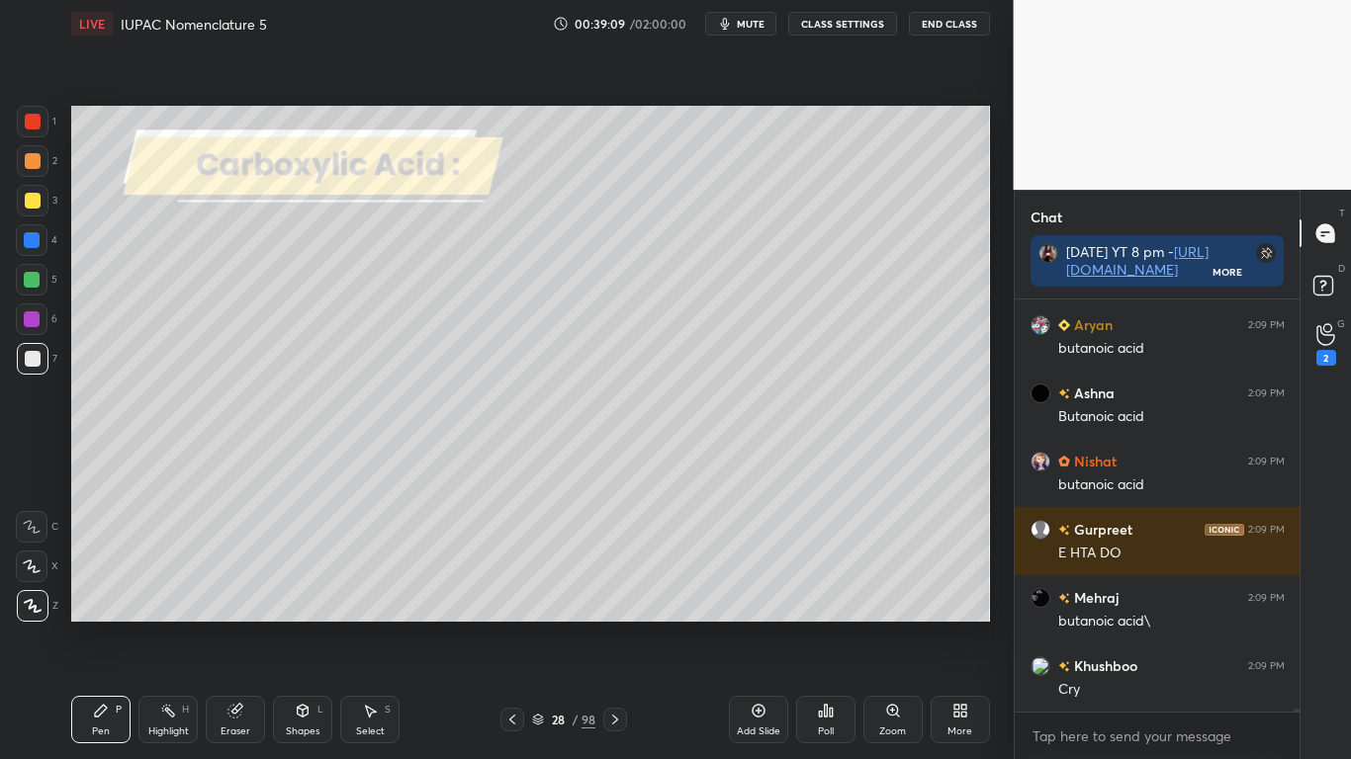
scroll to position [65399, 0]
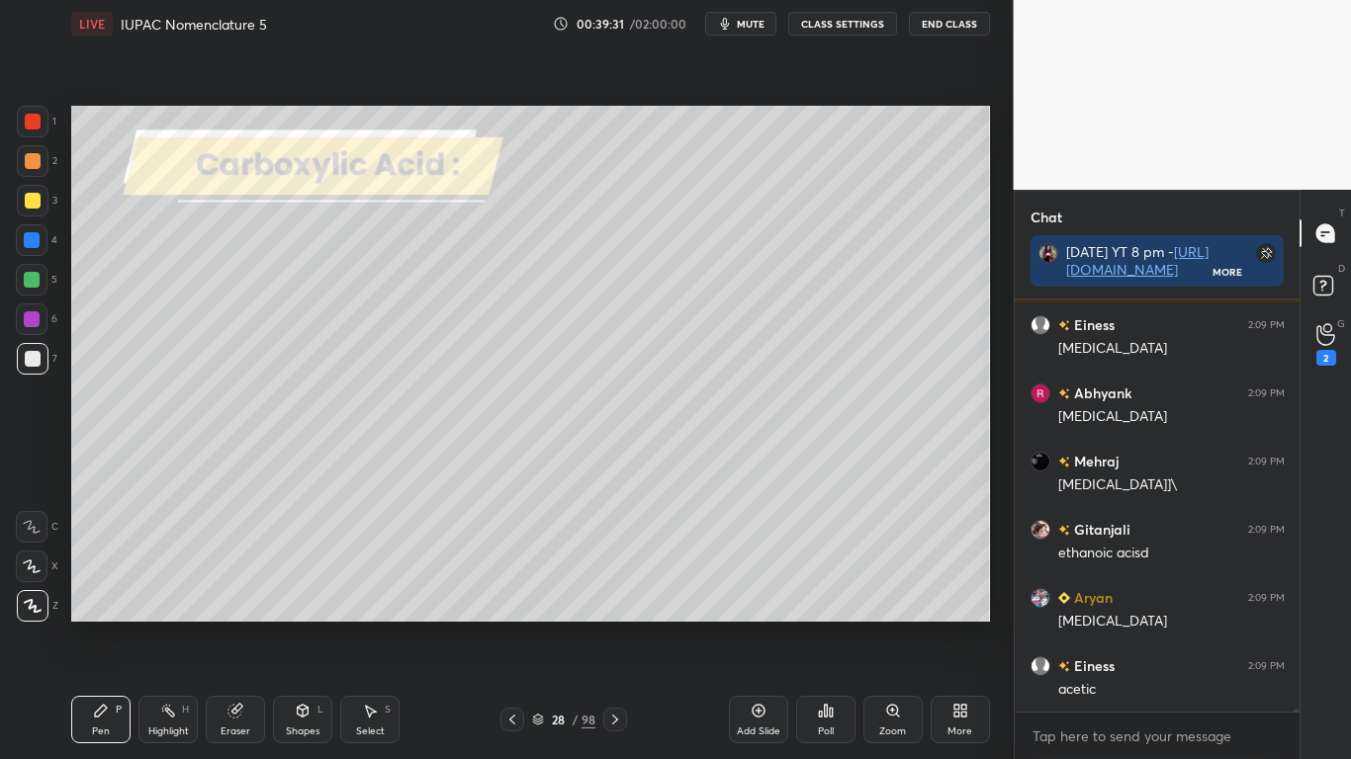
click at [538, 625] on icon at bounding box center [538, 720] width 12 height 12
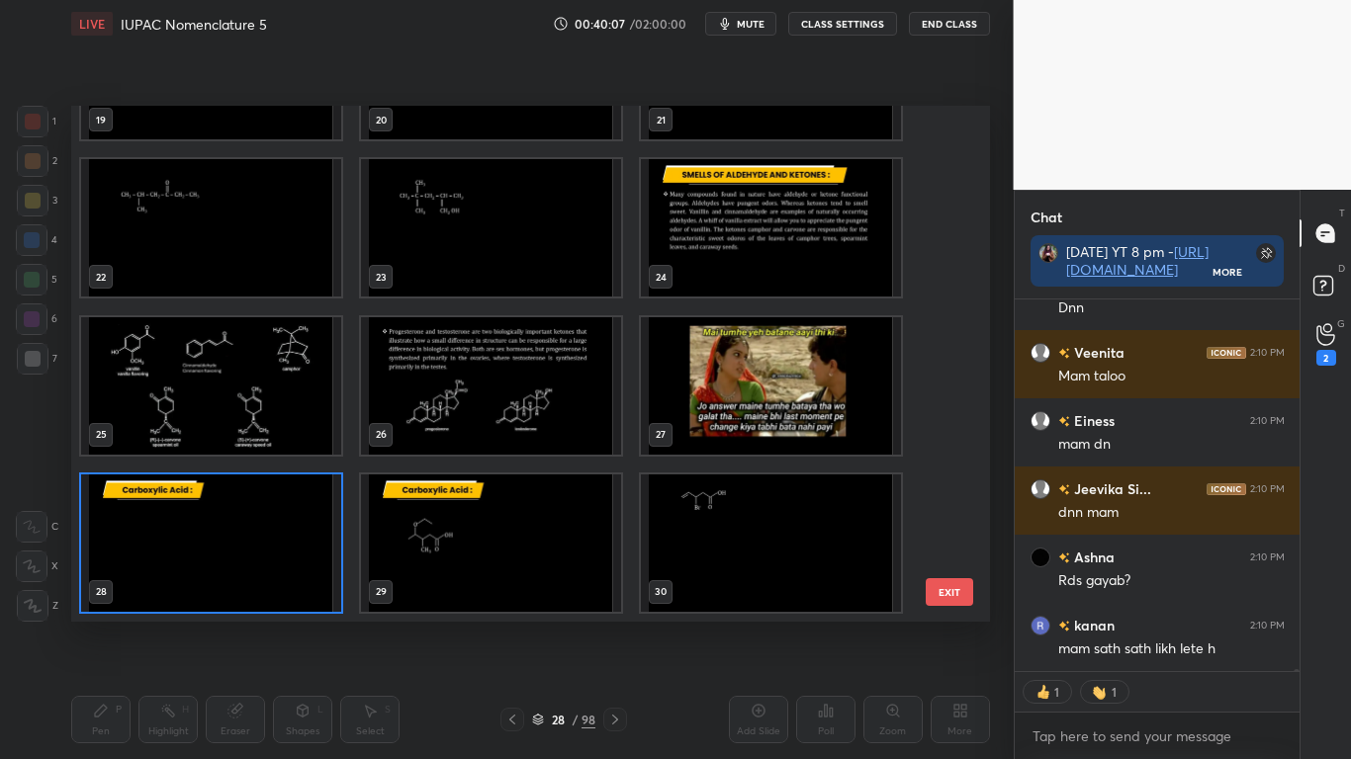
click at [280, 570] on img "grid" at bounding box center [211, 543] width 260 height 137
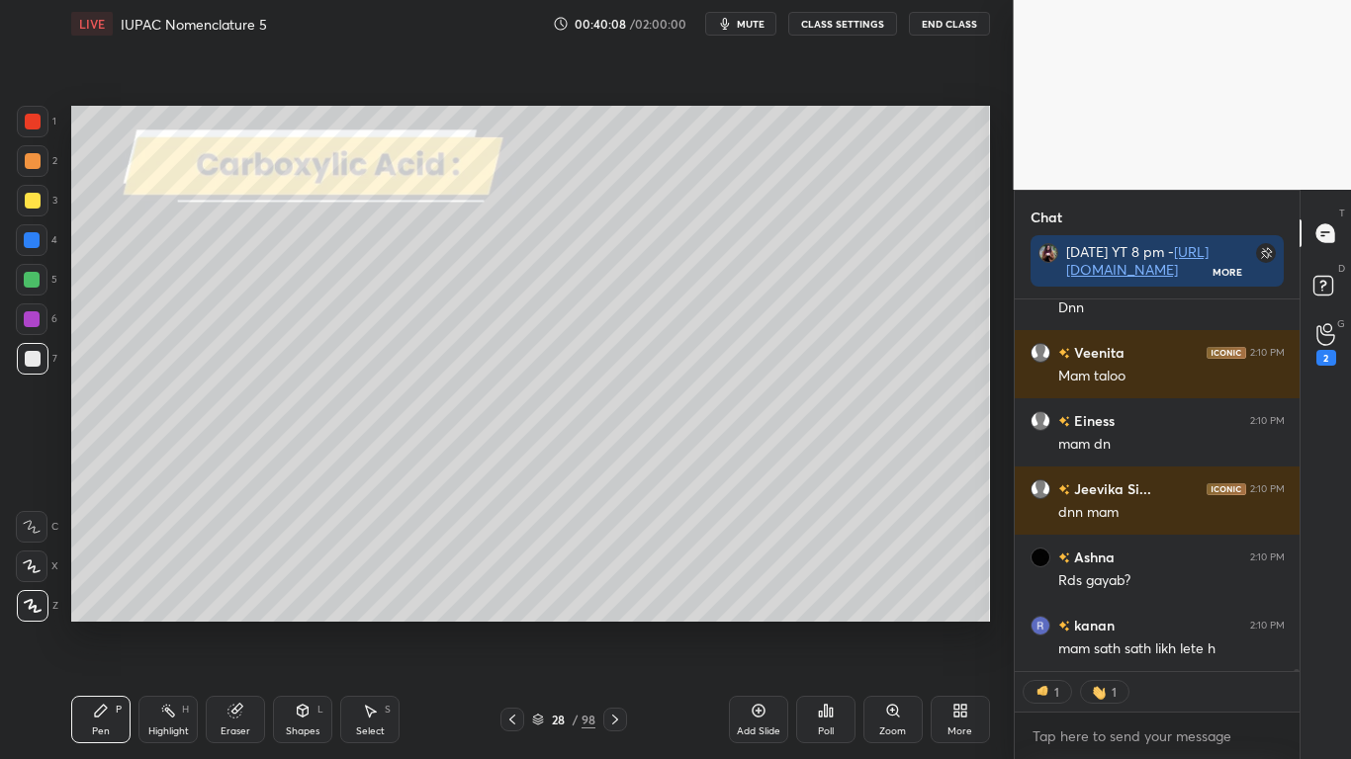
click at [282, 569] on img "grid" at bounding box center [211, 543] width 260 height 137
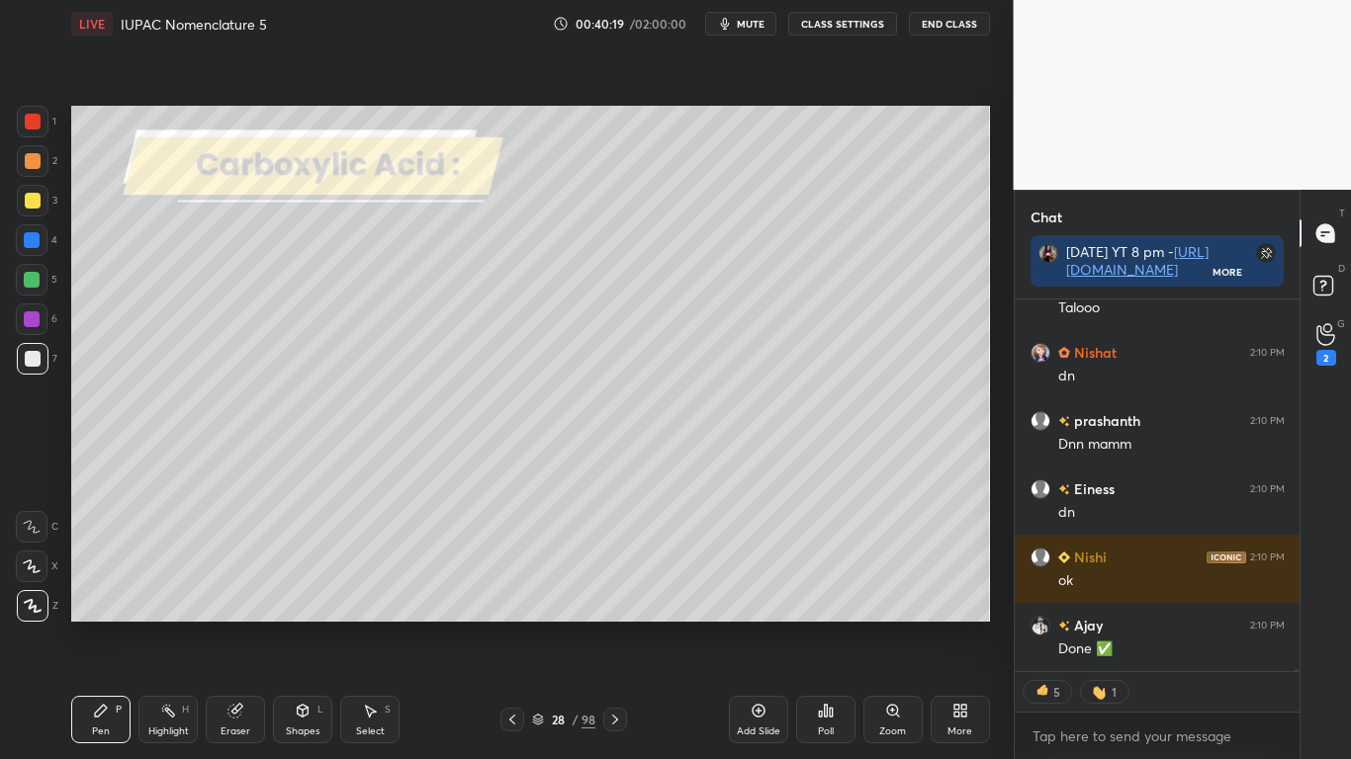
click at [540, 625] on icon at bounding box center [538, 720] width 12 height 12
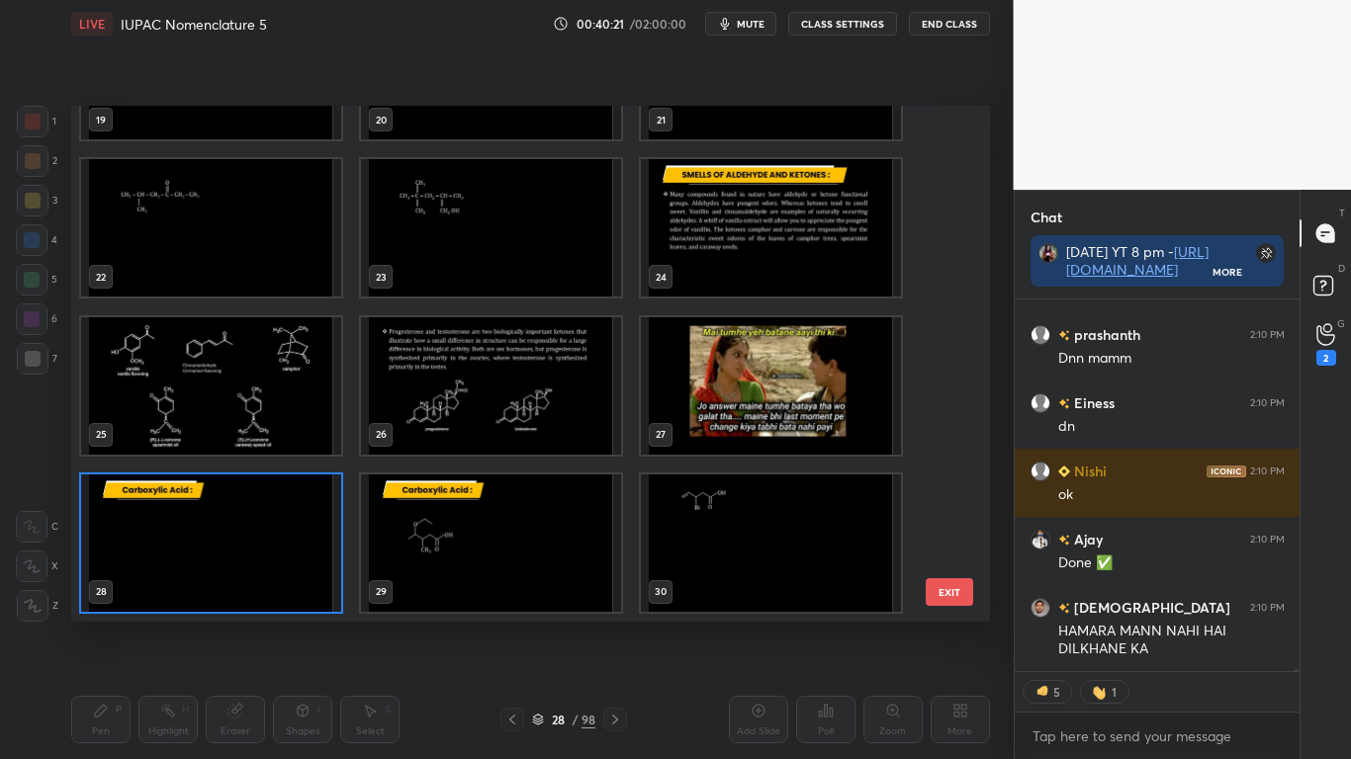
click at [503, 564] on img "grid" at bounding box center [491, 543] width 260 height 137
type textarea "x"
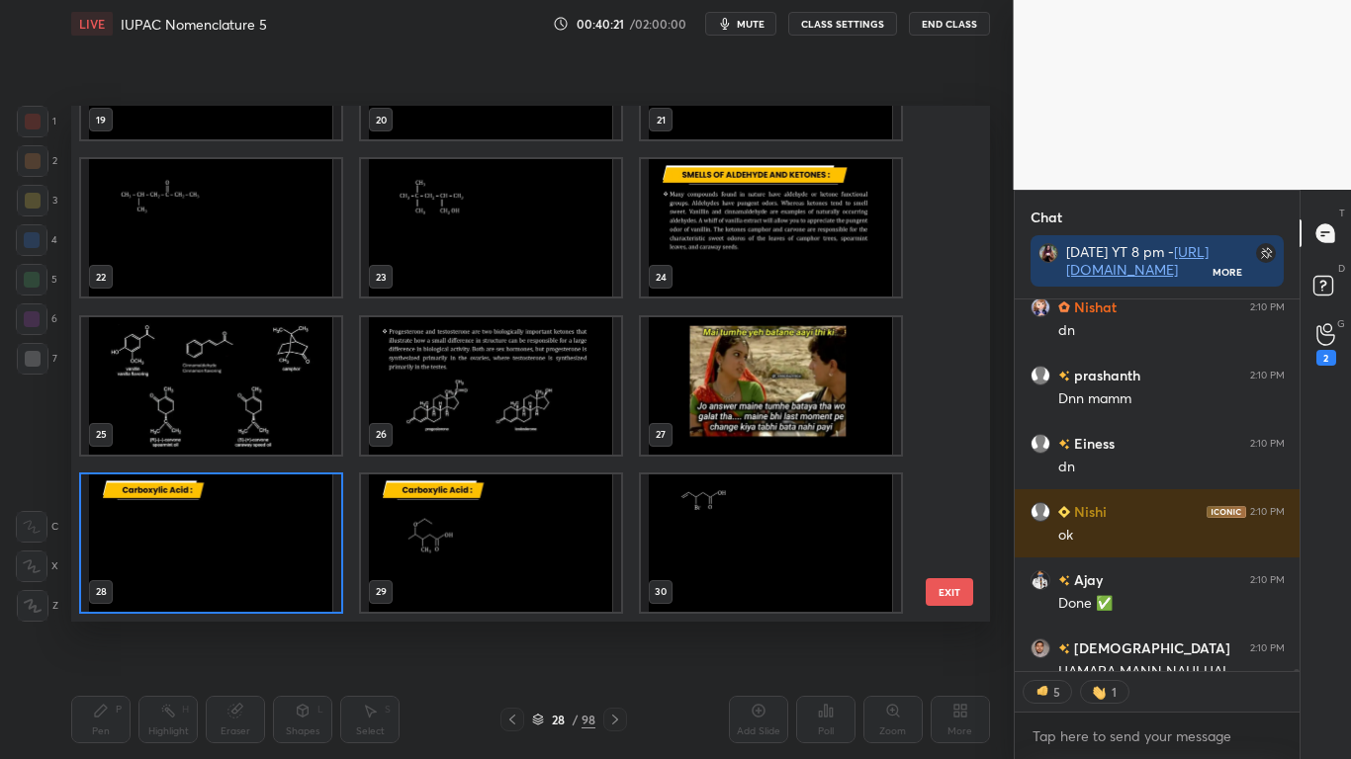
click at [505, 559] on img "grid" at bounding box center [491, 543] width 260 height 137
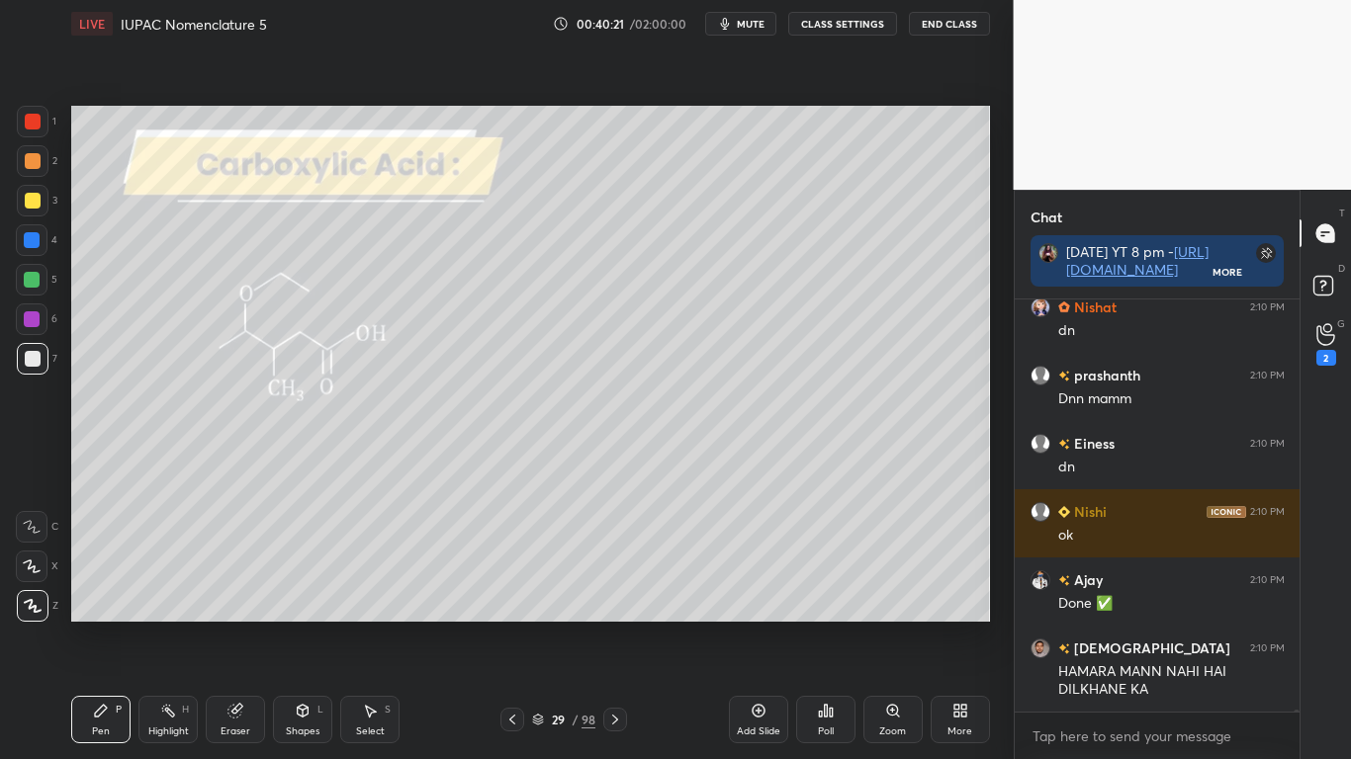
click at [506, 566] on img "grid" at bounding box center [491, 543] width 260 height 137
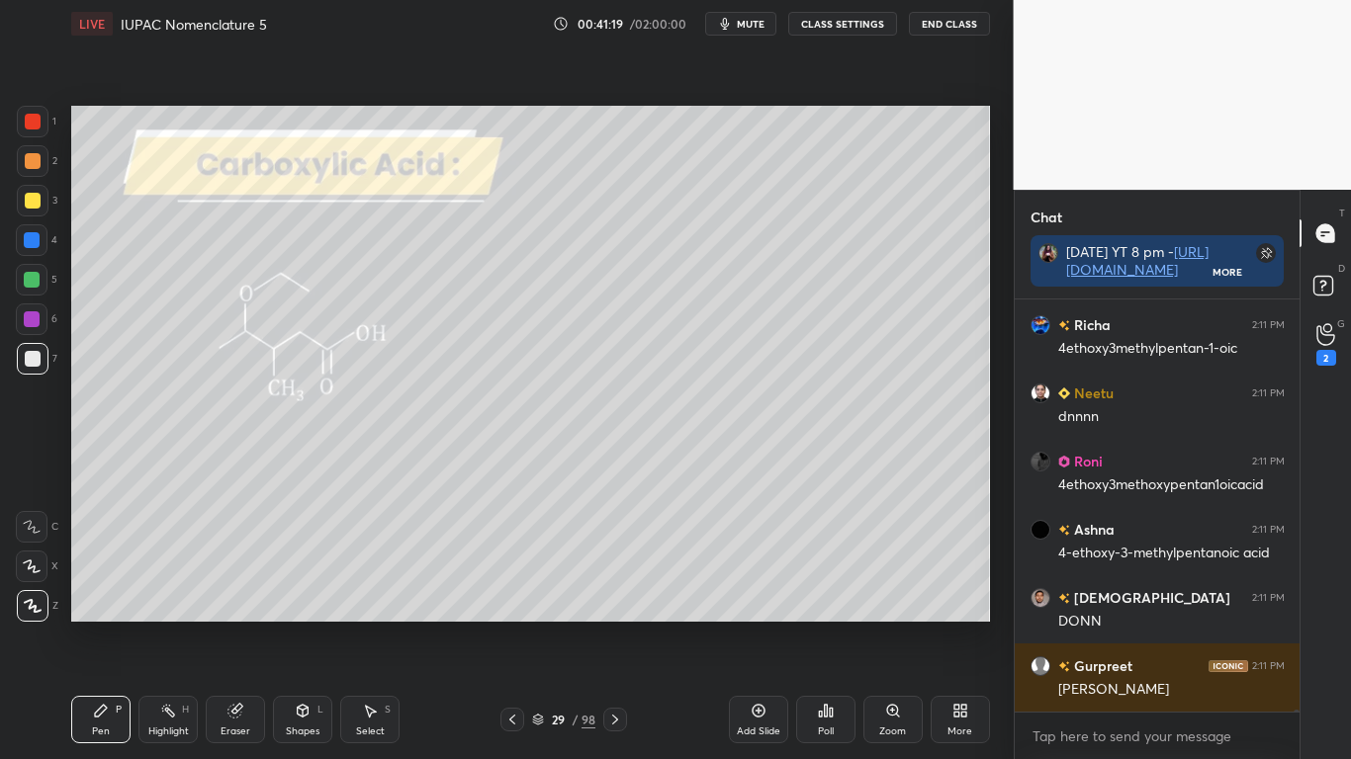
scroll to position [70812, 0]
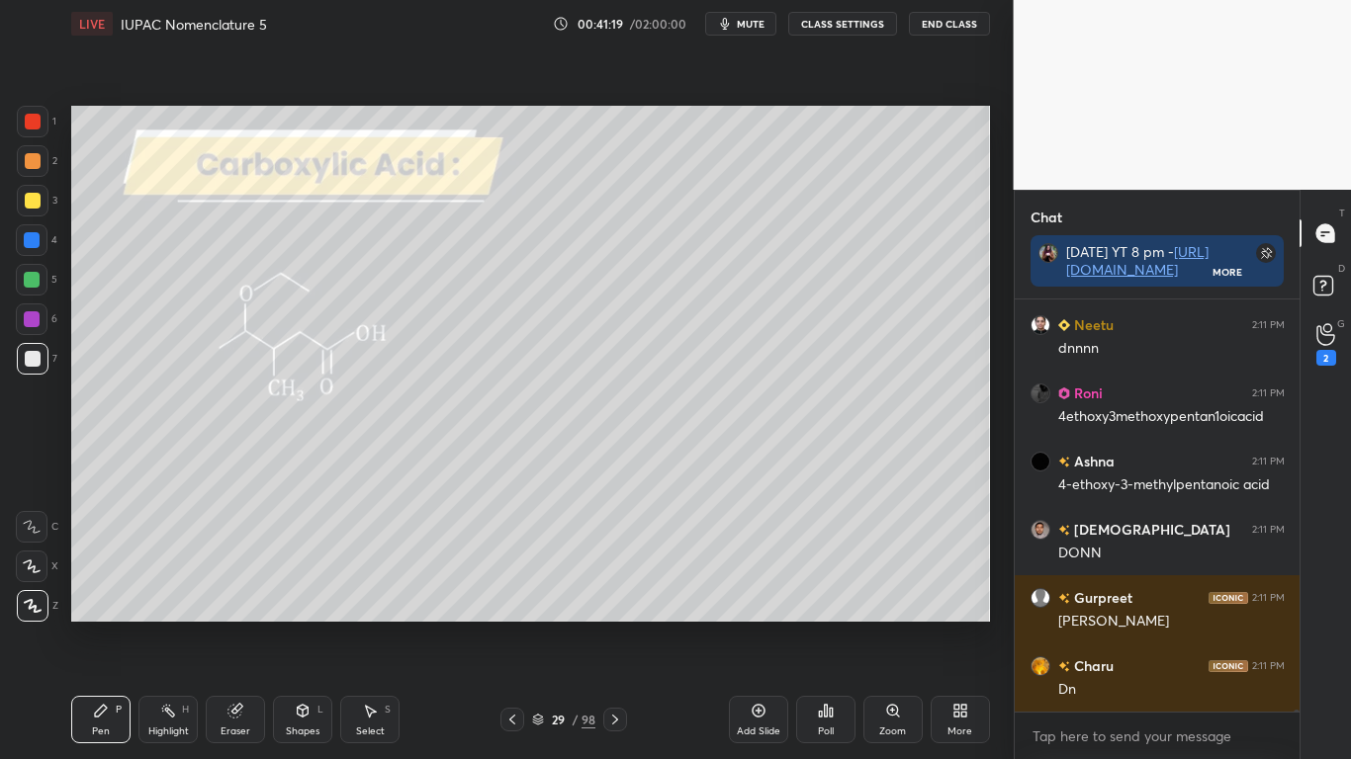
click at [836, 21] on button "CLASS SETTINGS" at bounding box center [842, 24] width 109 height 24
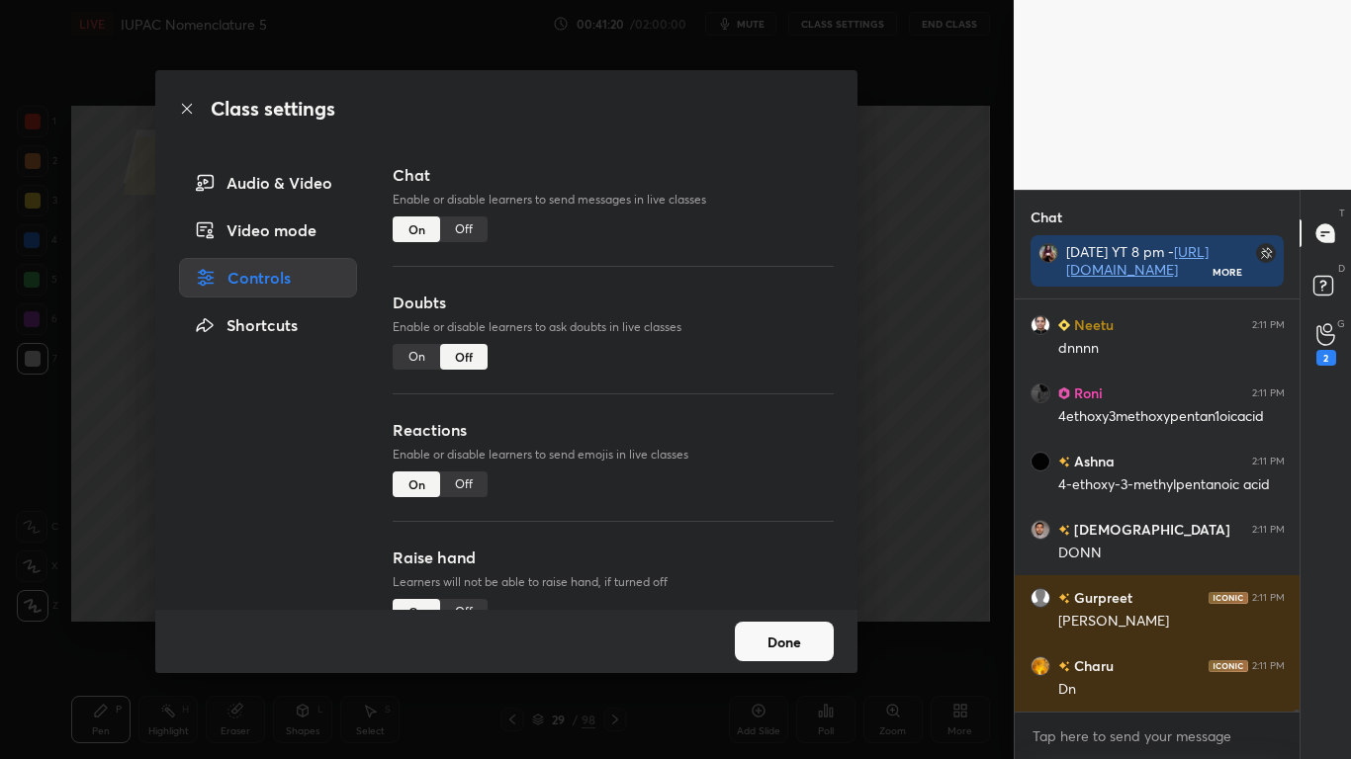
click at [470, 227] on div "Off" at bounding box center [463, 230] width 47 height 26
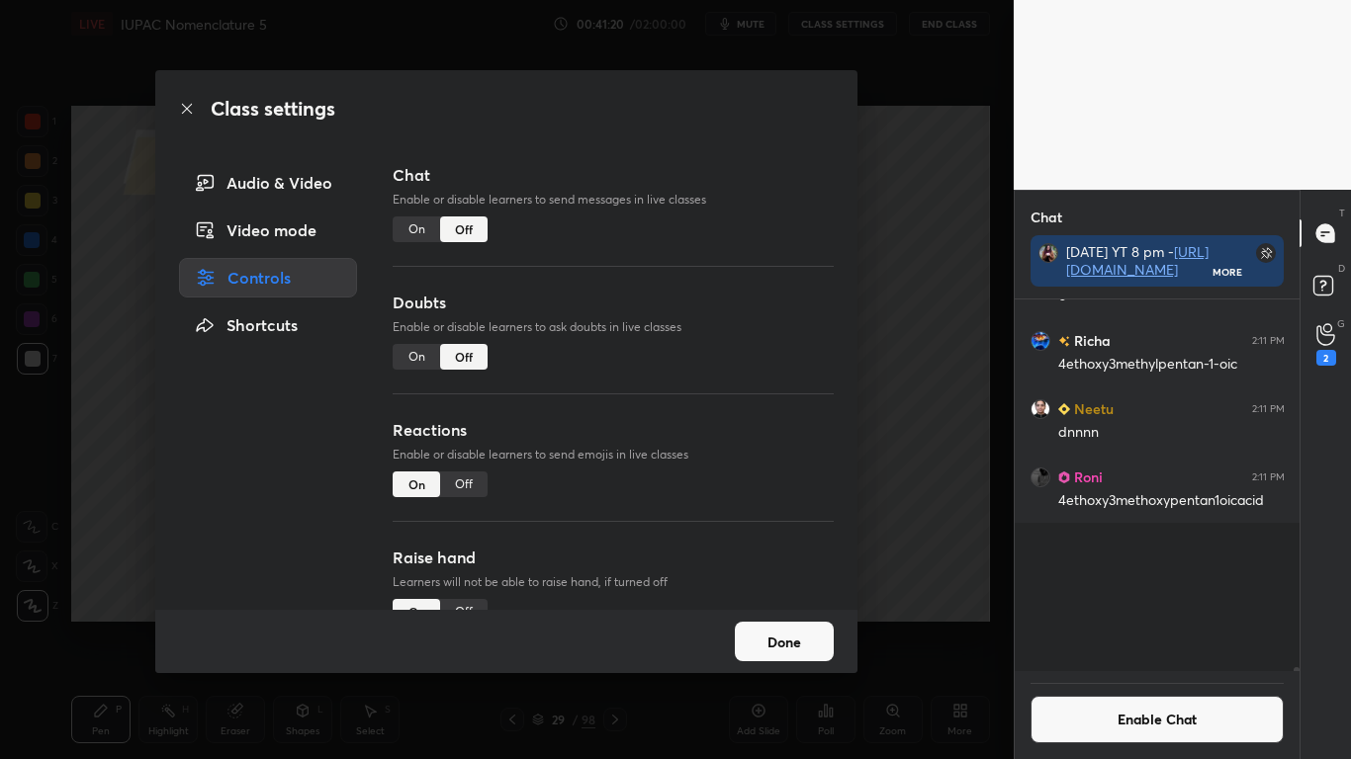
scroll to position [366, 279]
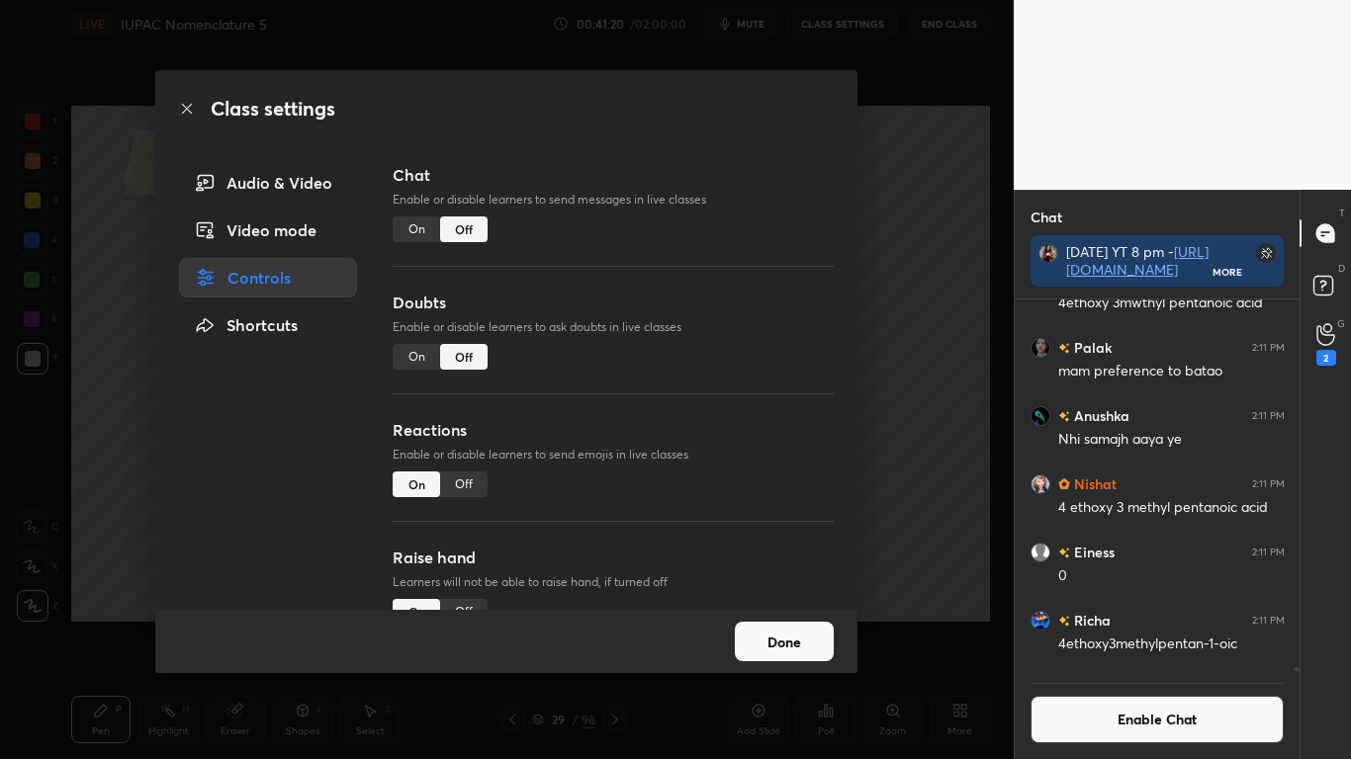
click at [764, 625] on button "Done" at bounding box center [784, 642] width 99 height 40
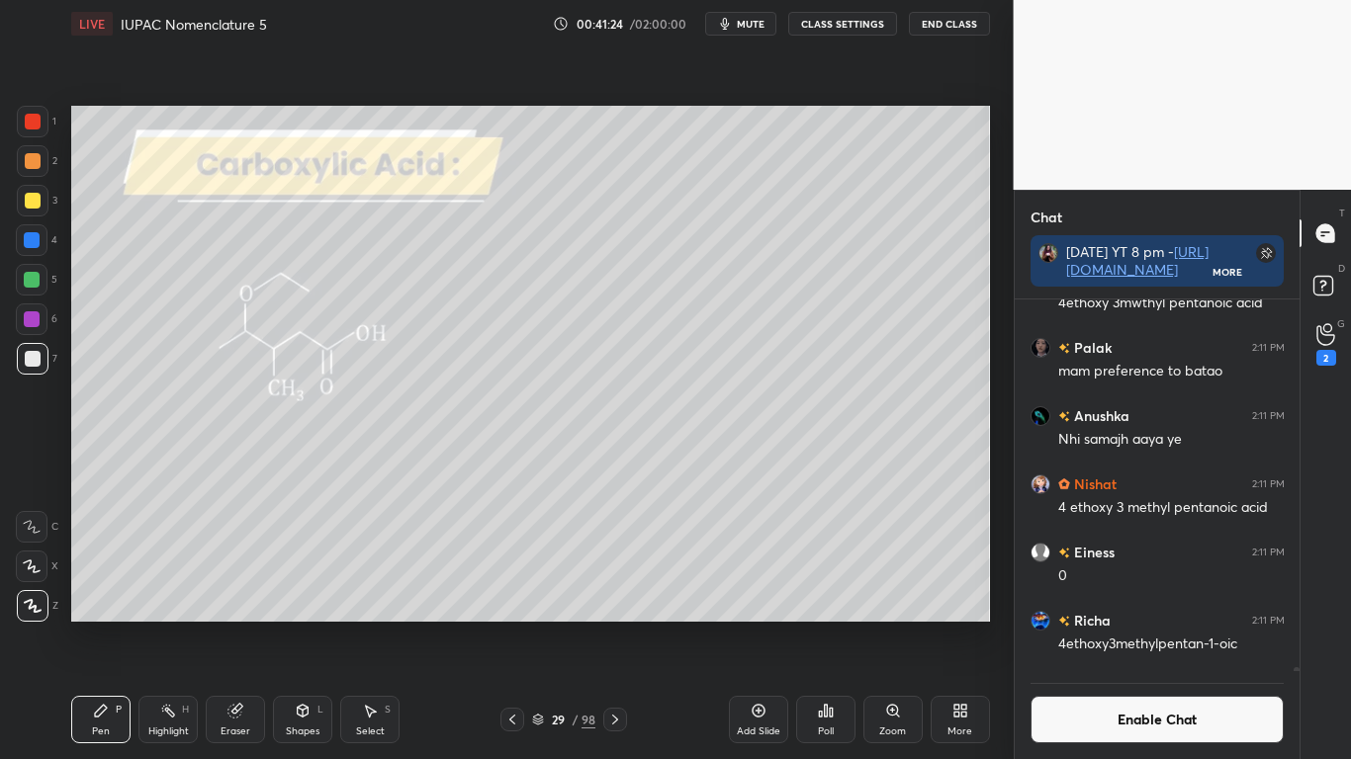
scroll to position [325, 279]
click at [33, 202] on div at bounding box center [33, 201] width 16 height 16
click at [249, 625] on div "Eraser" at bounding box center [235, 719] width 59 height 47
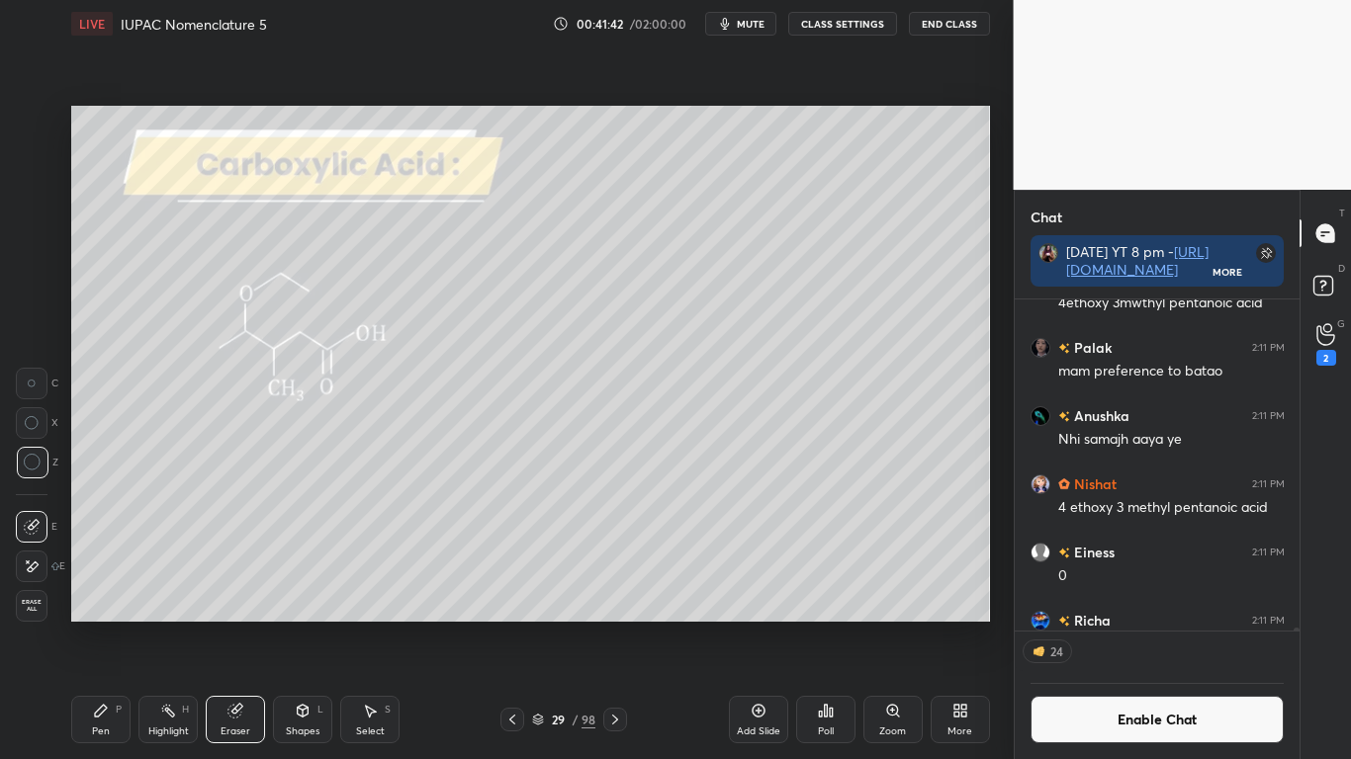
click at [103, 625] on icon at bounding box center [101, 711] width 12 height 12
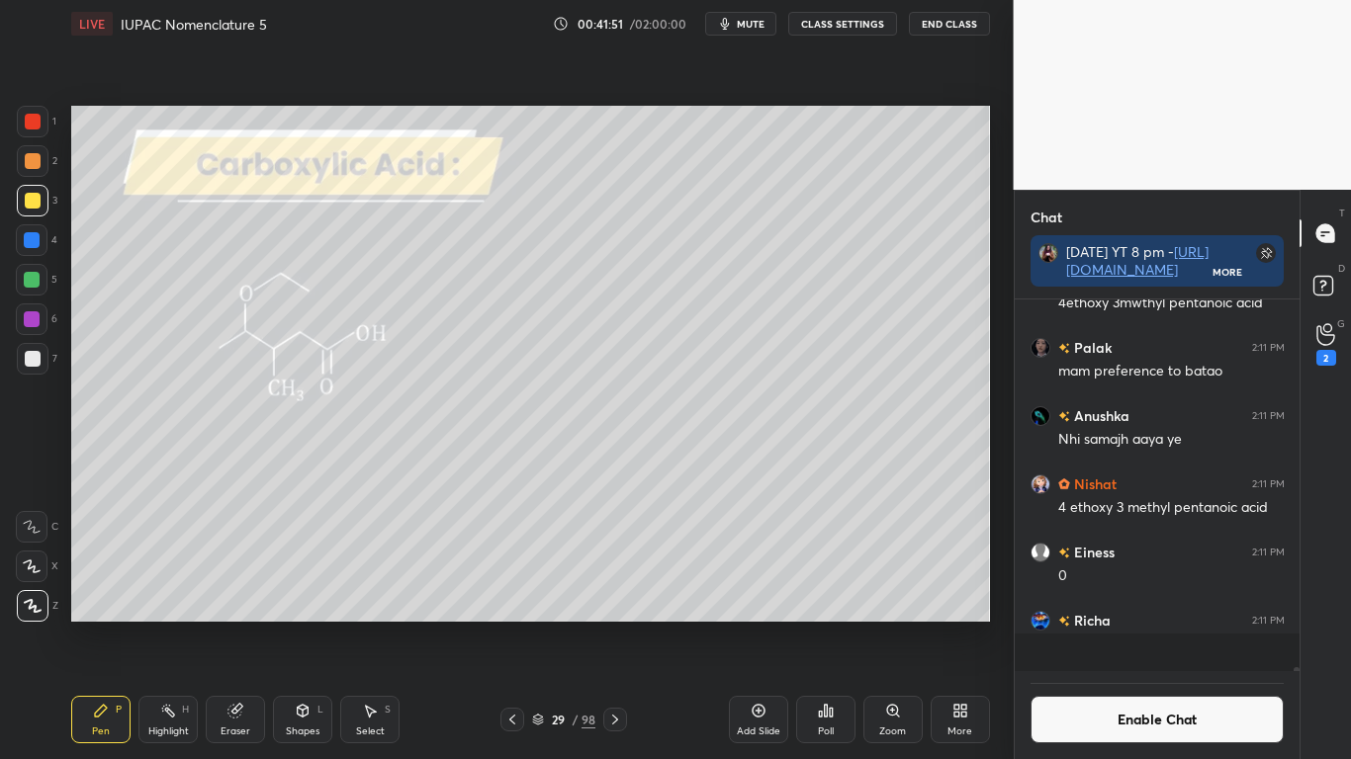
scroll to position [68824, 0]
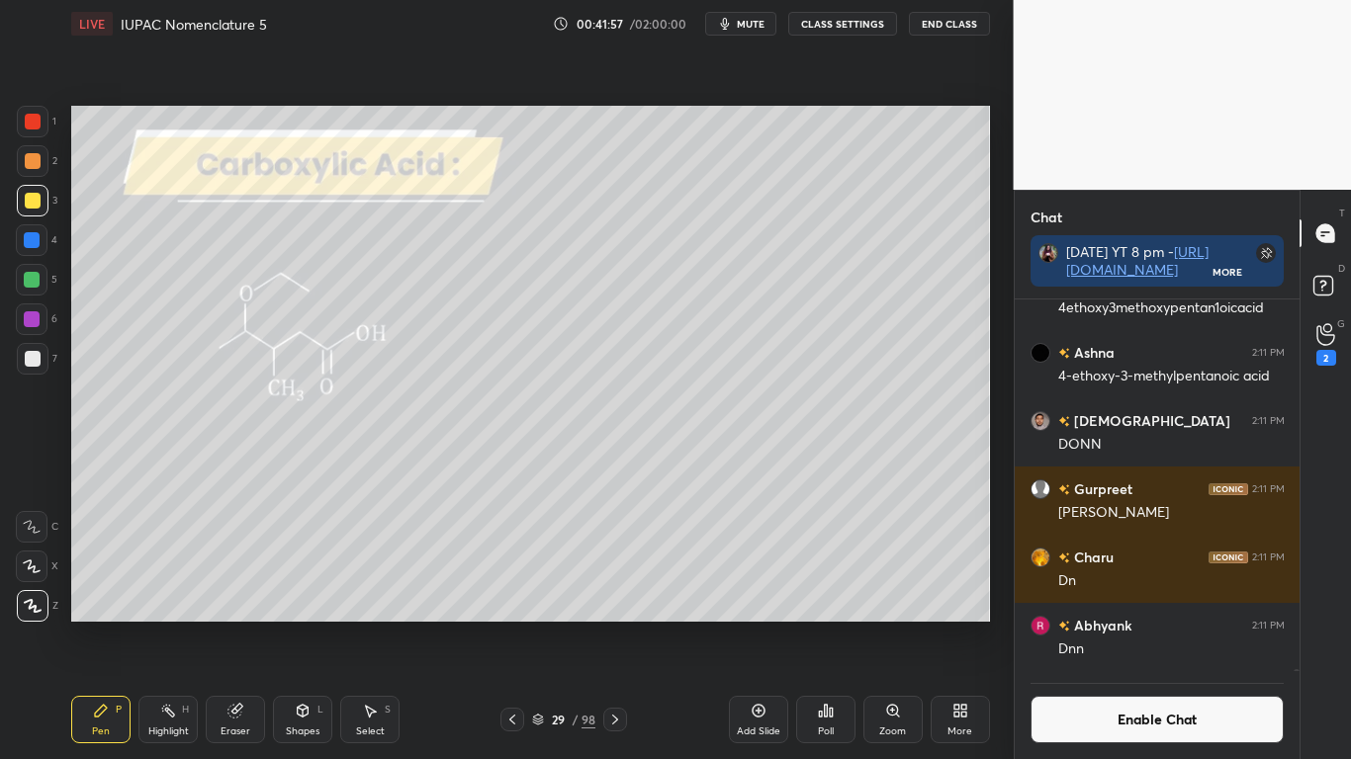
click at [249, 625] on div "Eraser" at bounding box center [235, 719] width 59 height 47
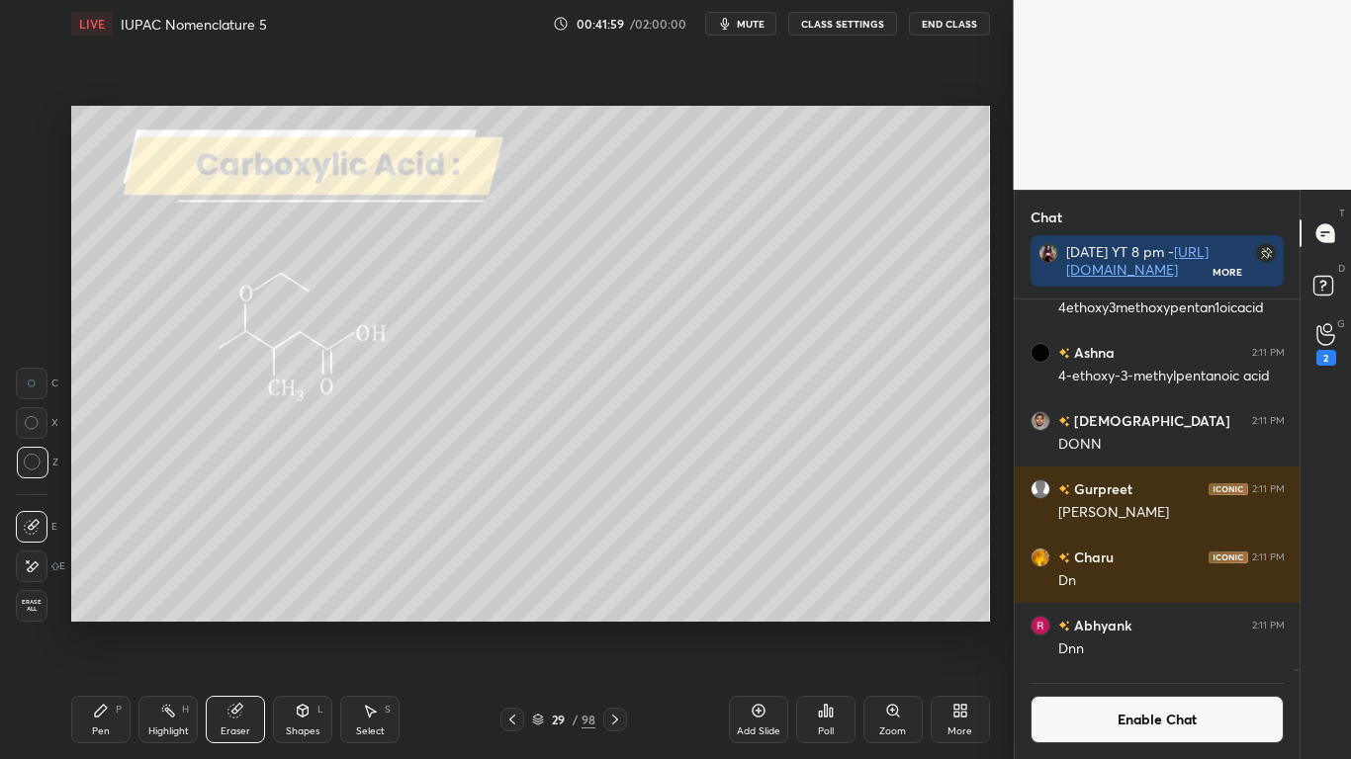
click at [97, 625] on div "Pen P" at bounding box center [100, 719] width 59 height 47
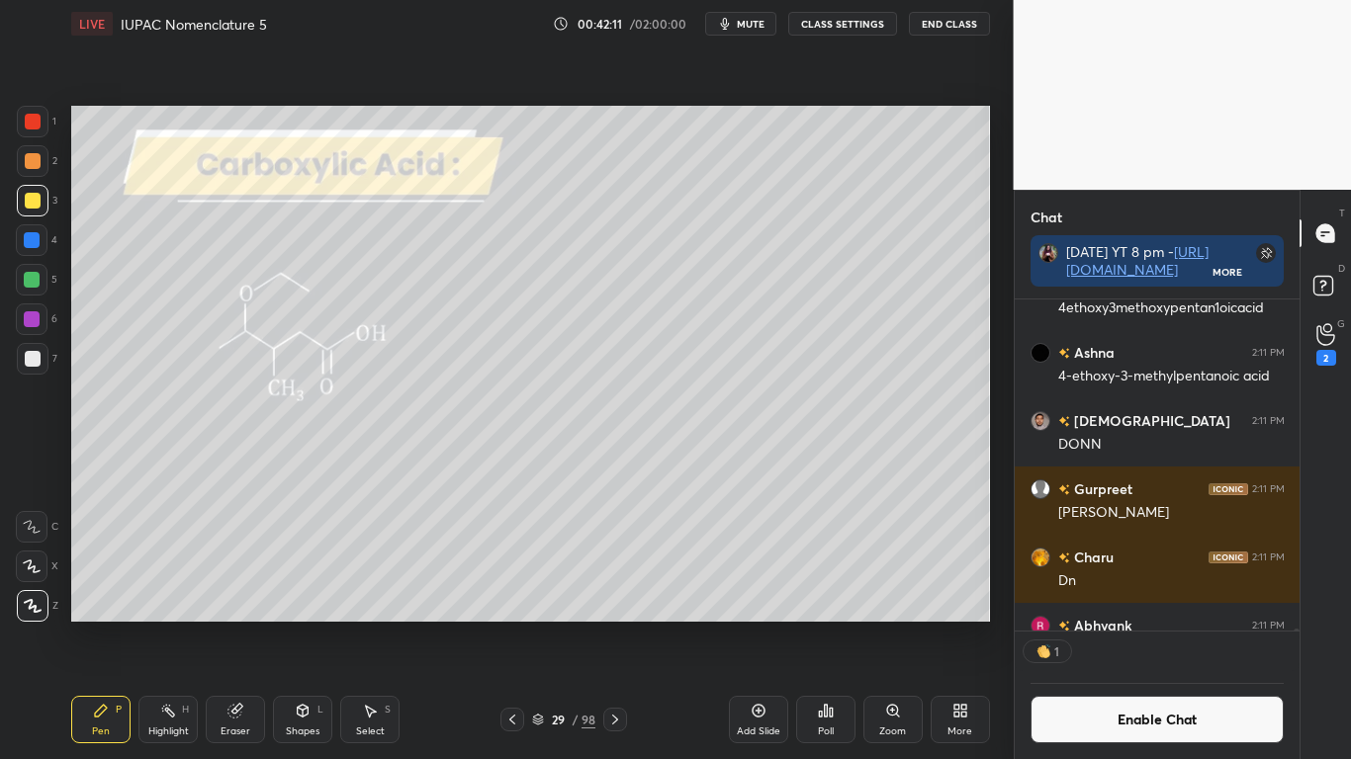
scroll to position [325, 279]
click at [363, 625] on icon at bounding box center [370, 711] width 16 height 16
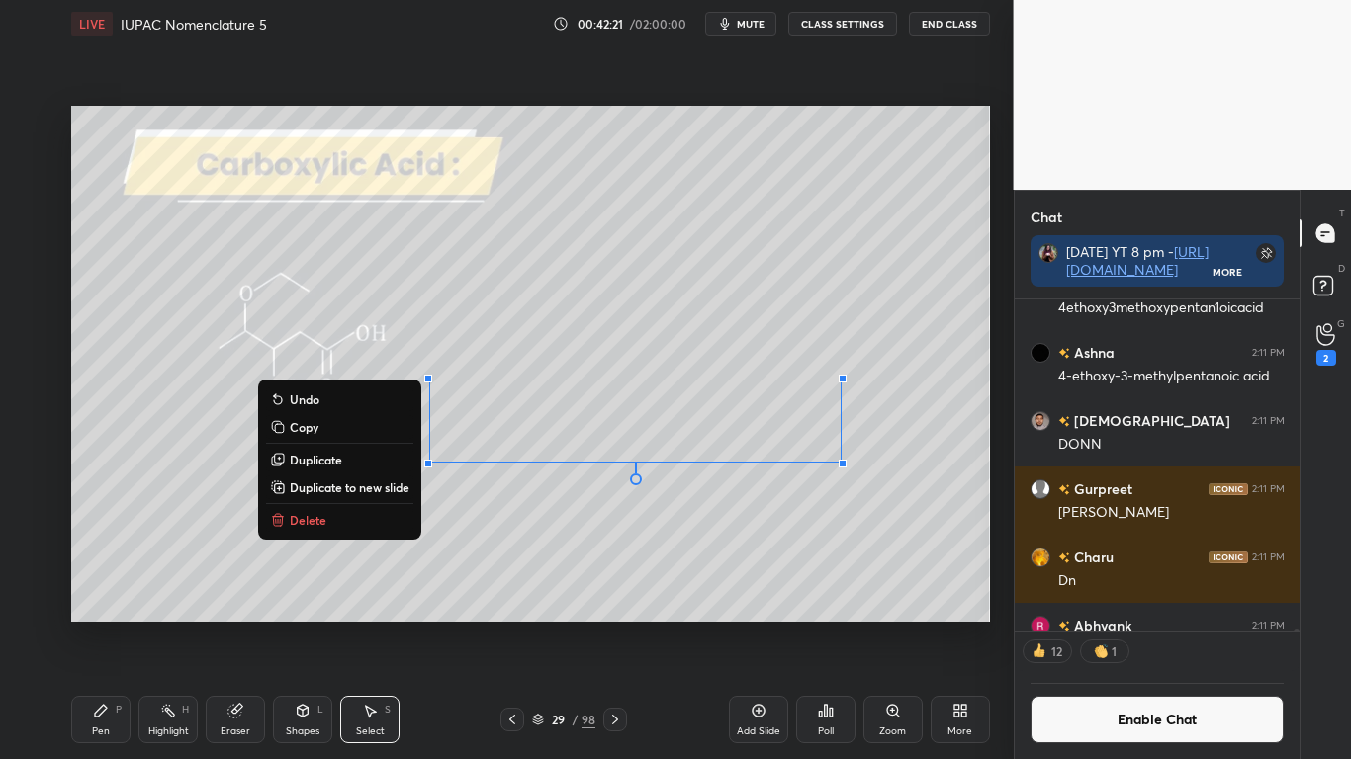
click at [111, 625] on div "Pen P" at bounding box center [100, 719] width 59 height 47
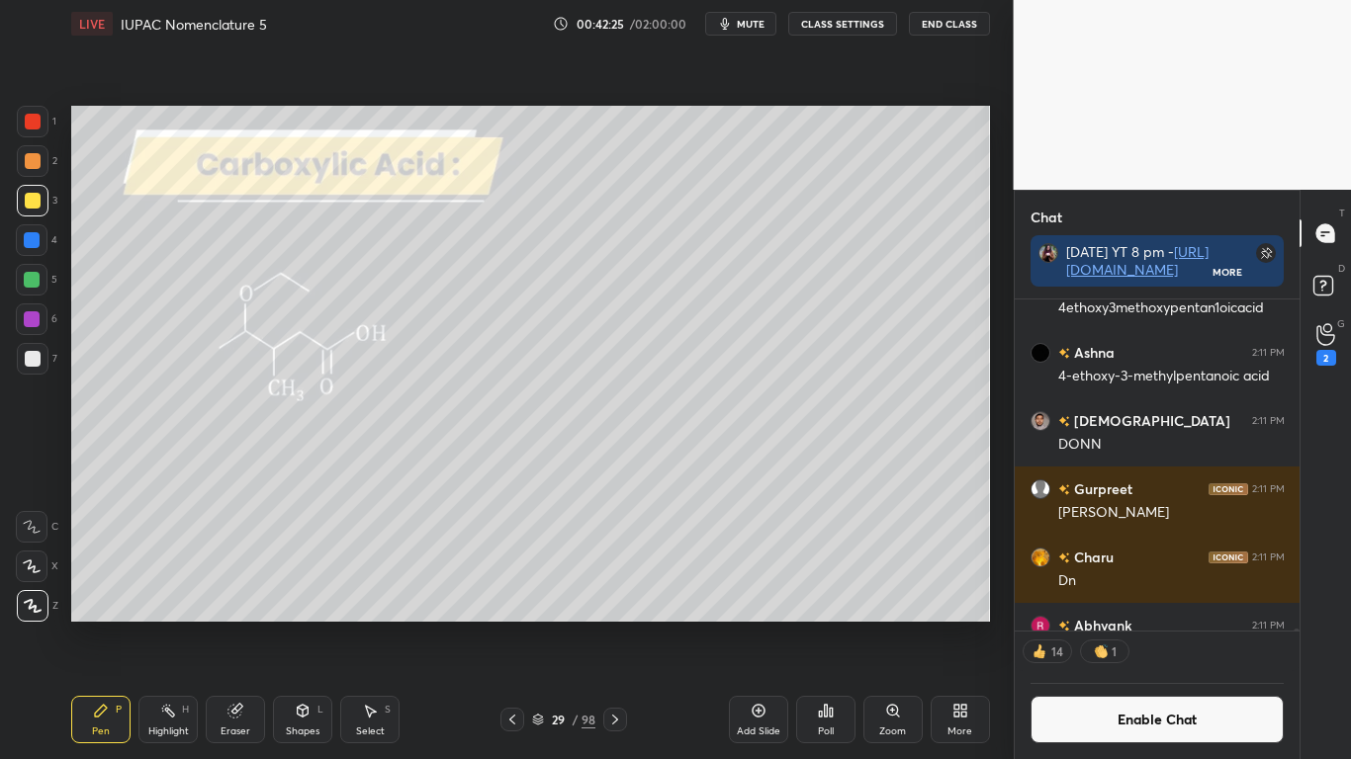
click at [1111, 625] on button "Enable Chat" at bounding box center [1157, 719] width 254 height 47
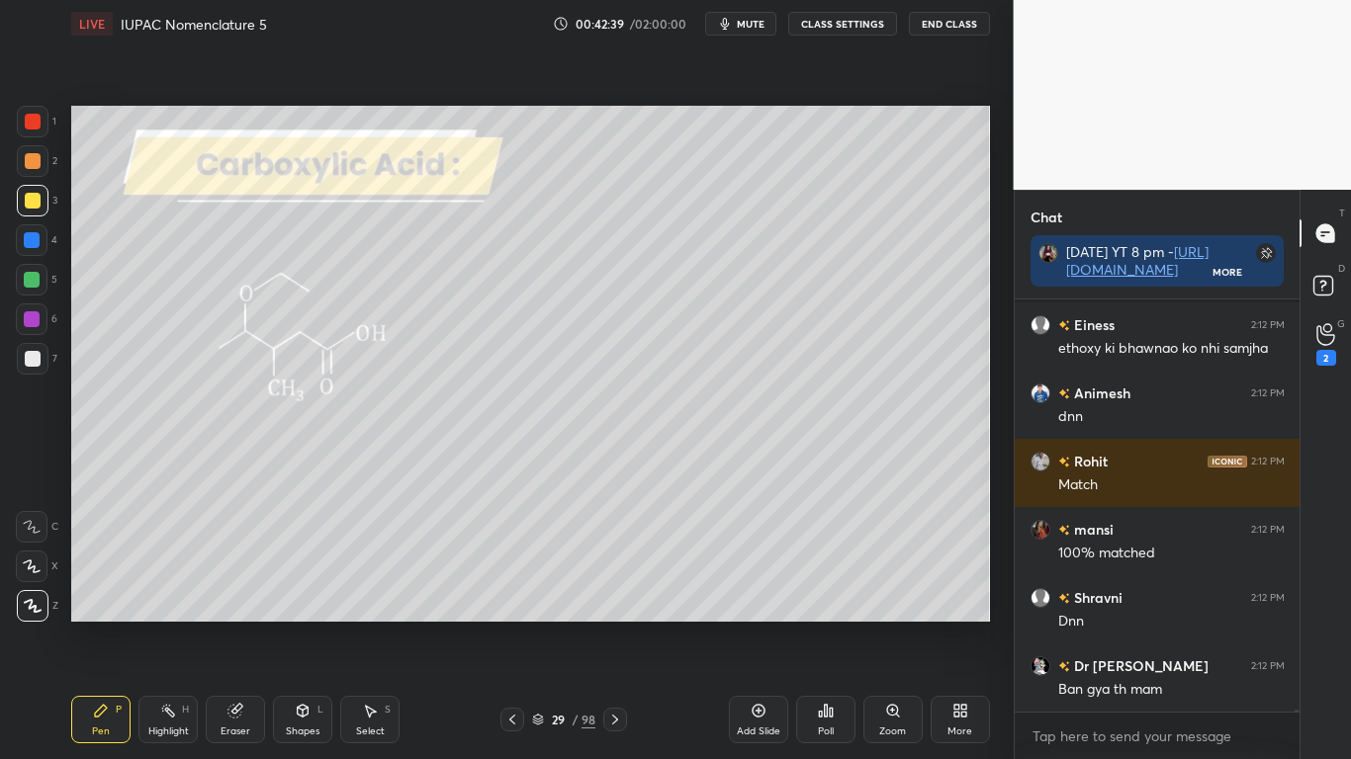
scroll to position [70538, 0]
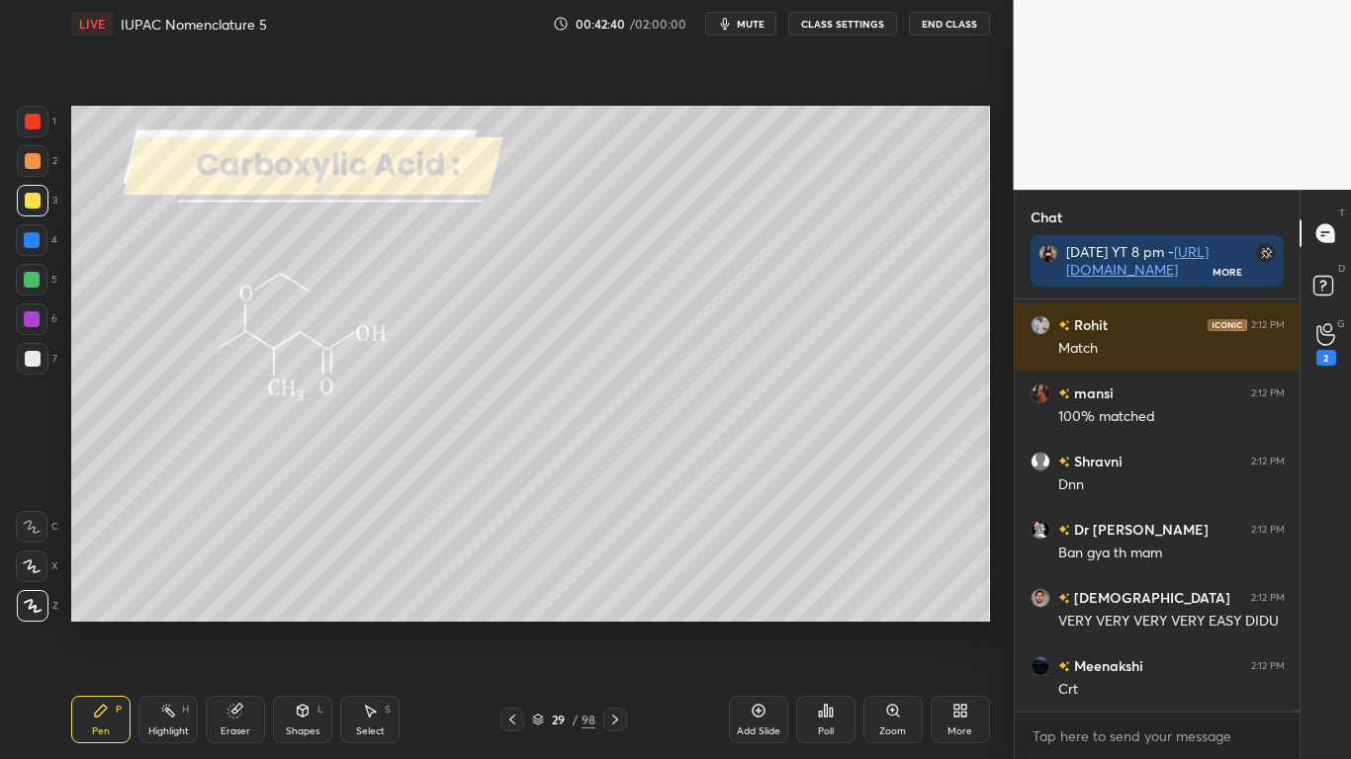
click at [35, 194] on div at bounding box center [33, 201] width 16 height 16
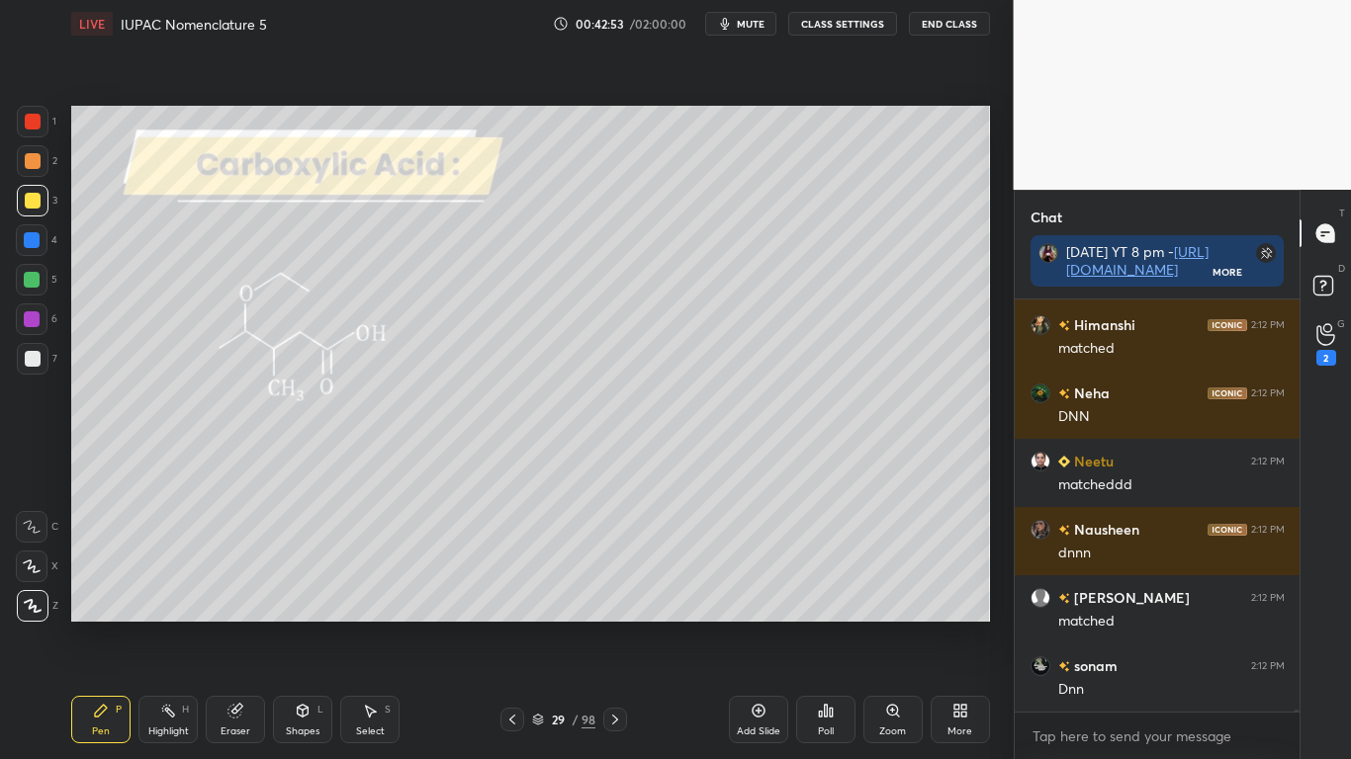
scroll to position [71852, 0]
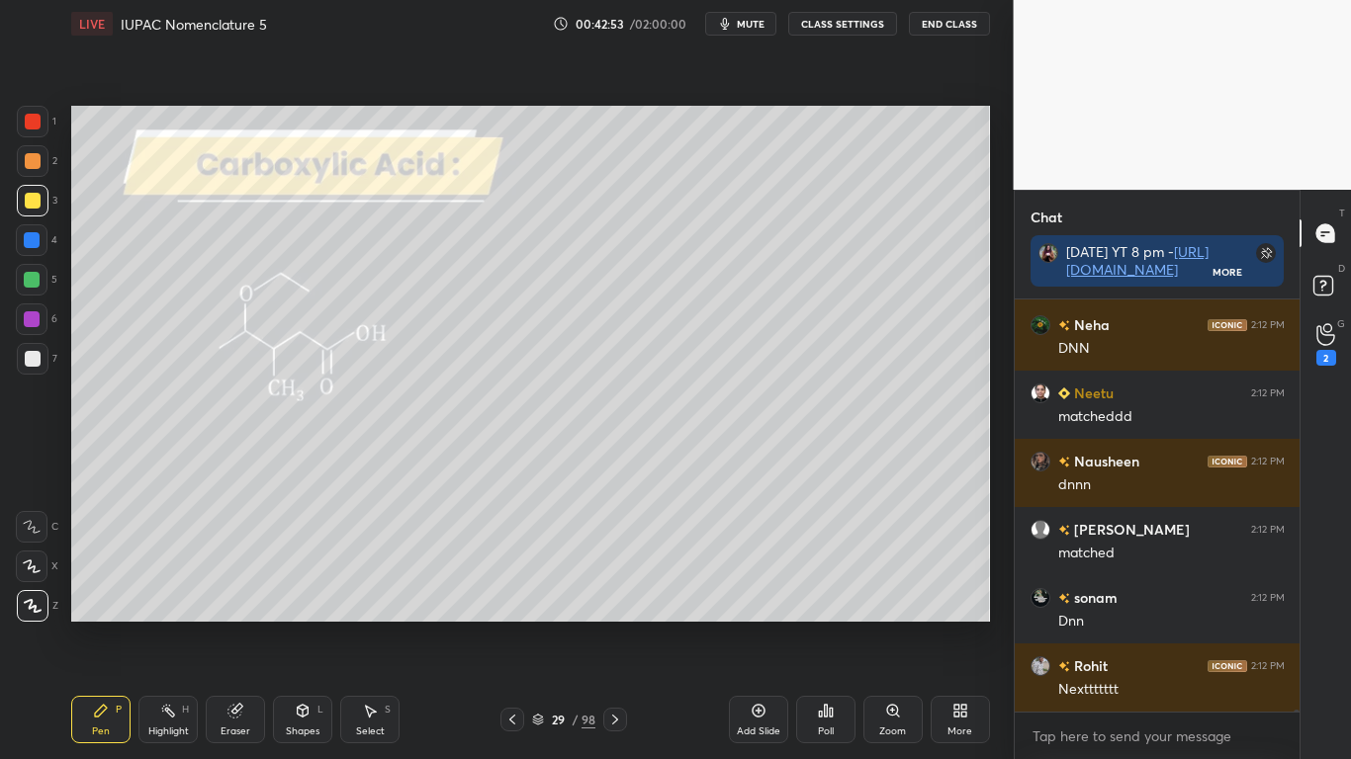
click at [540, 625] on icon at bounding box center [538, 720] width 12 height 12
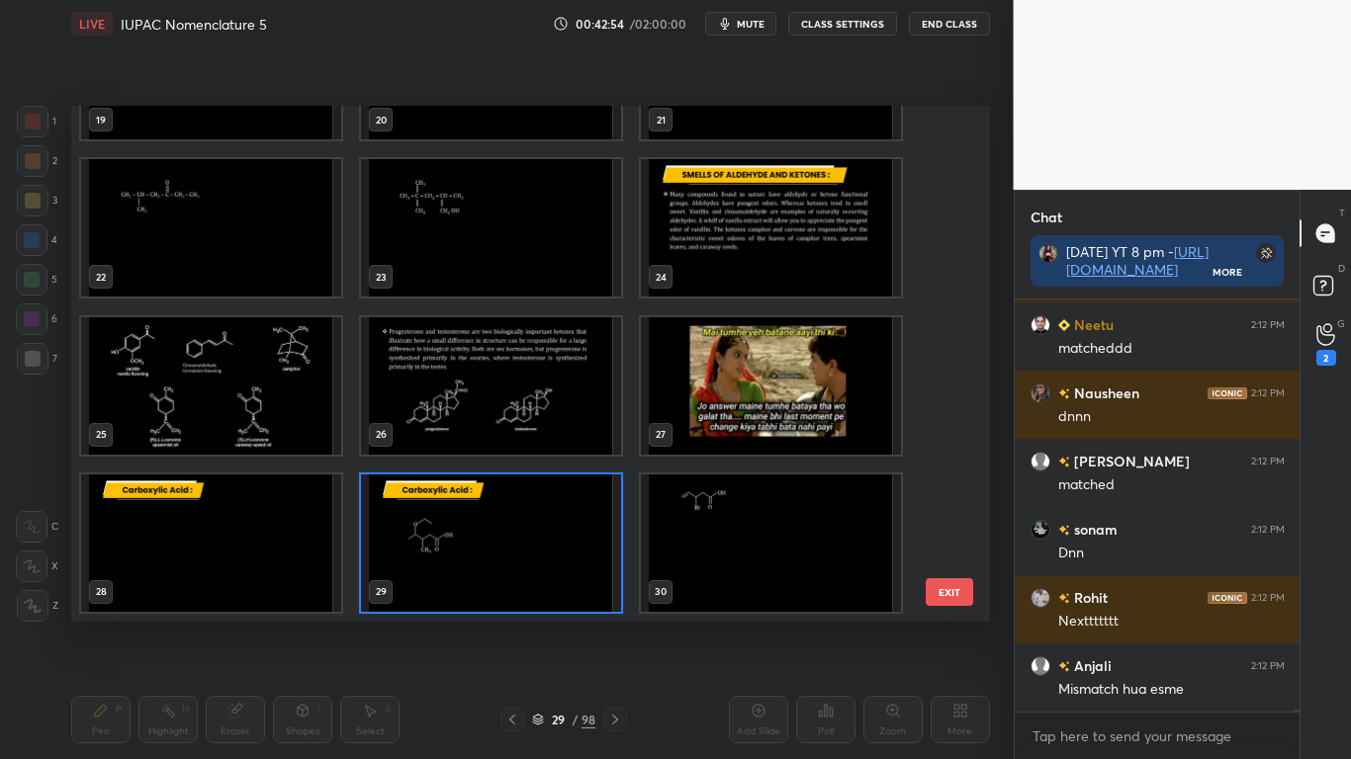
scroll to position [71989, 0]
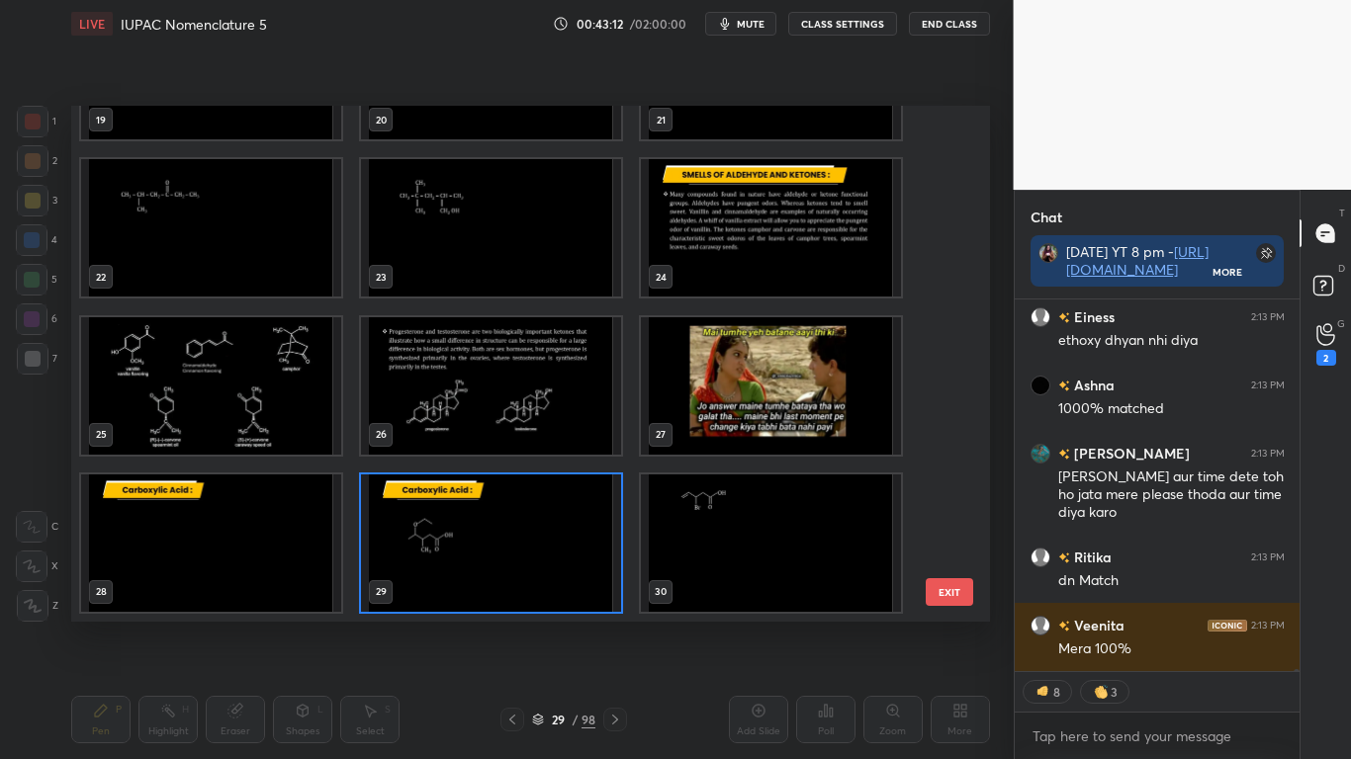
click at [772, 562] on img "grid" at bounding box center [771, 543] width 260 height 137
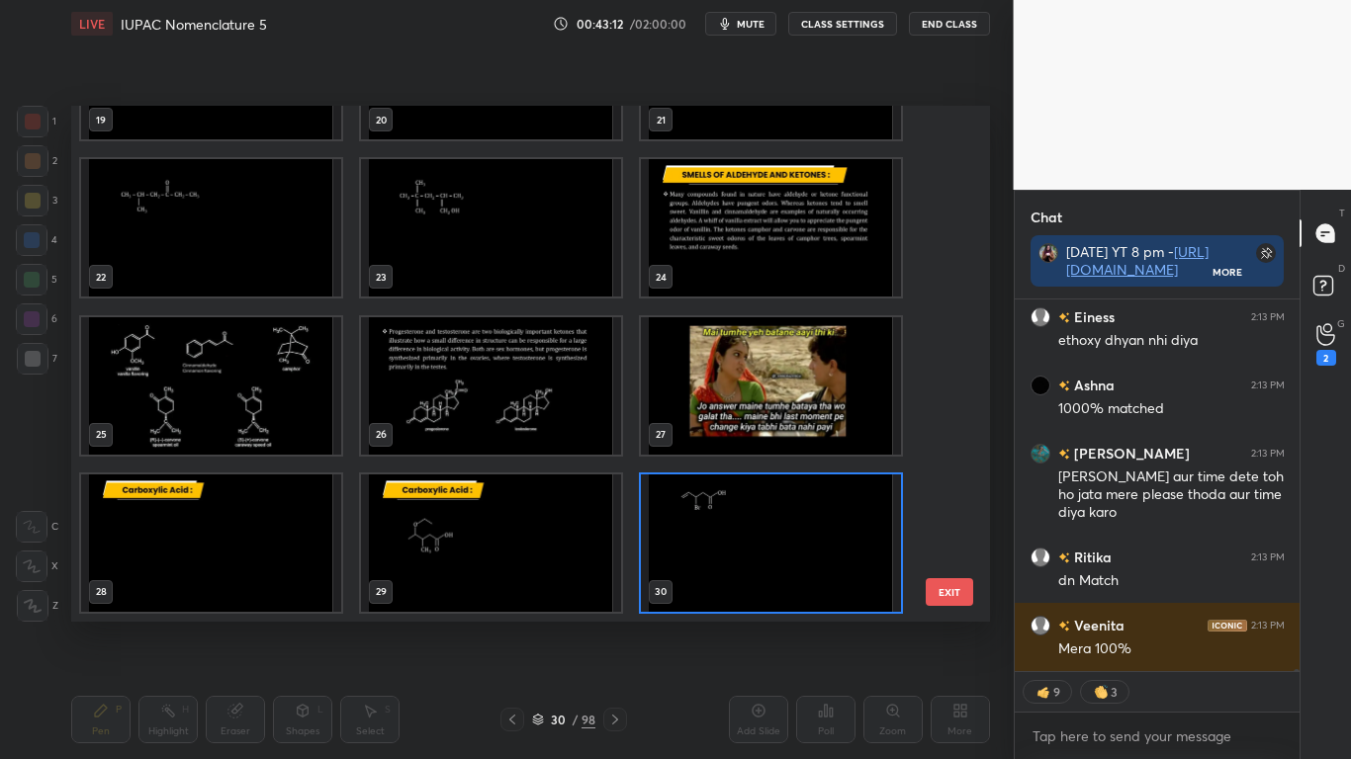
click at [773, 562] on img "grid" at bounding box center [771, 543] width 260 height 137
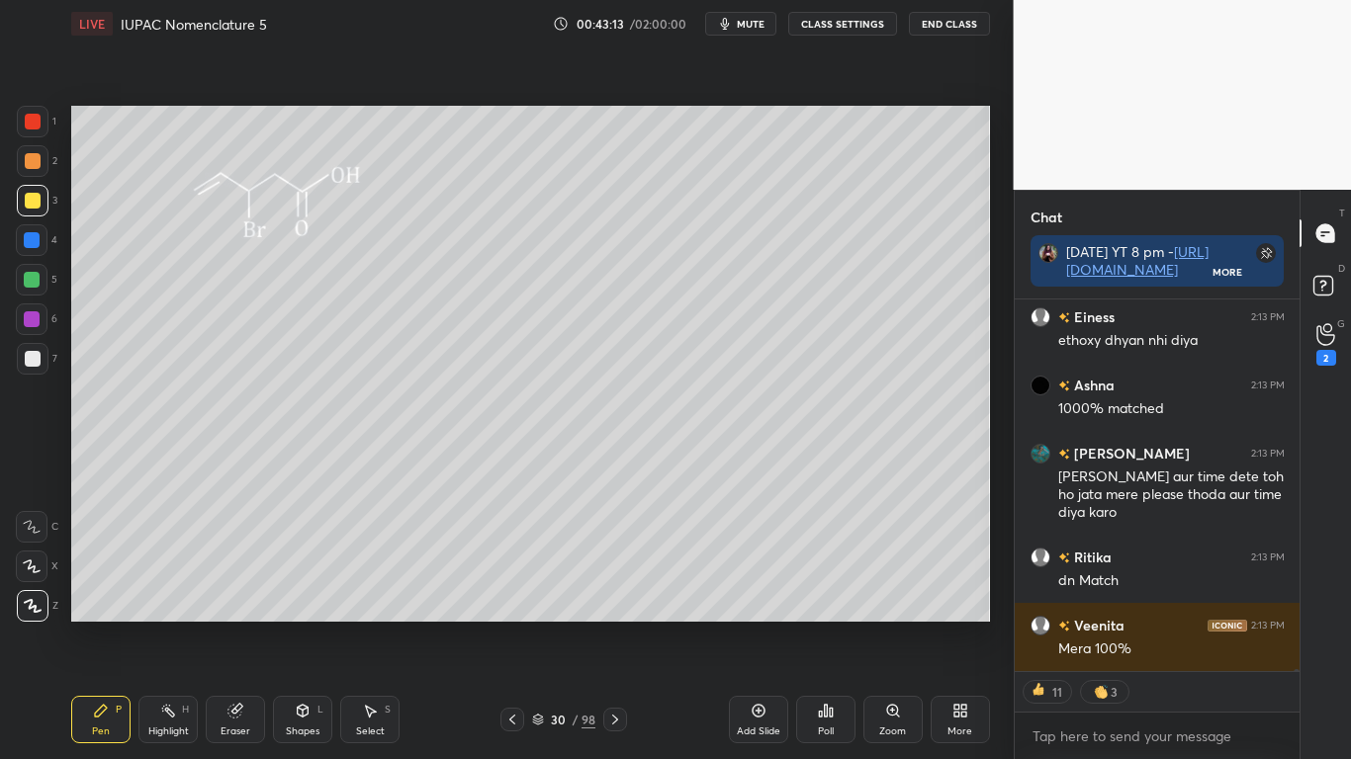
click at [777, 560] on img "grid" at bounding box center [771, 543] width 260 height 137
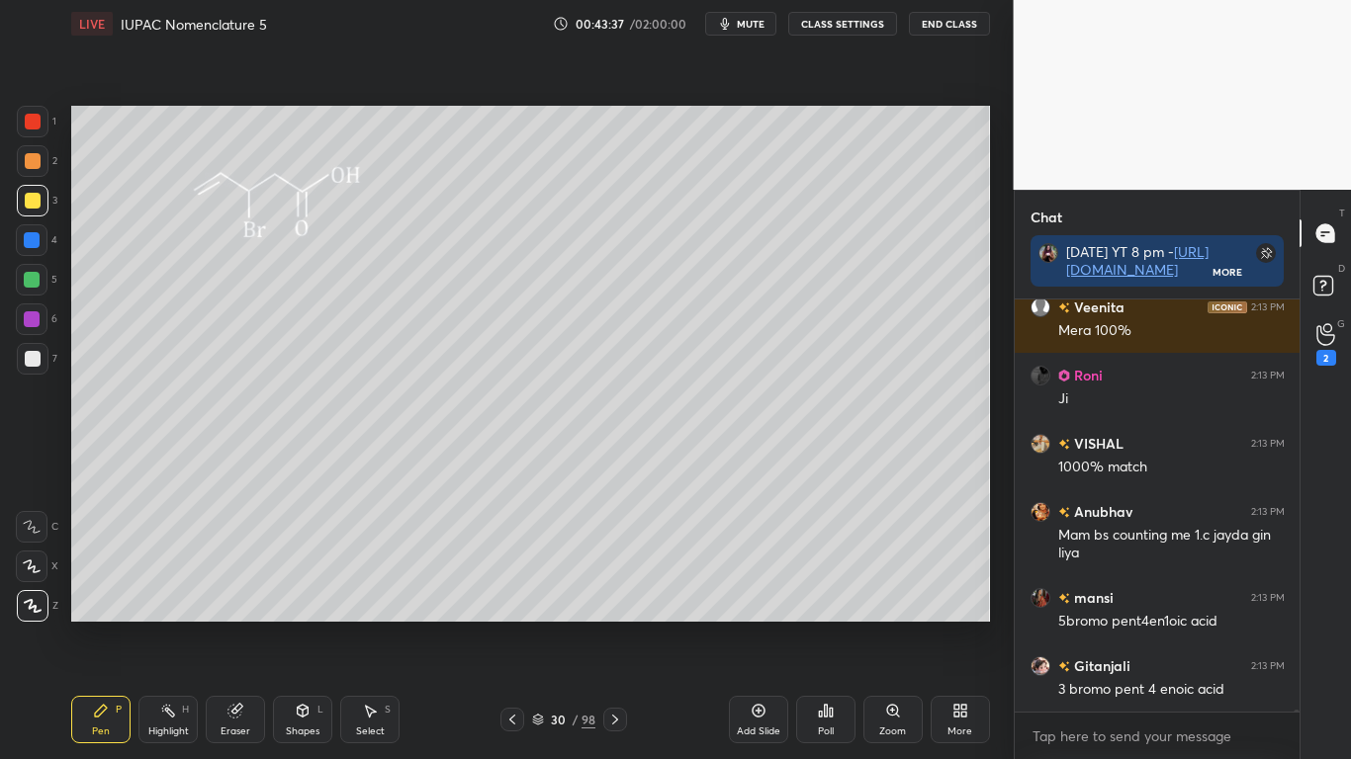
click at [32, 356] on div at bounding box center [33, 359] width 16 height 16
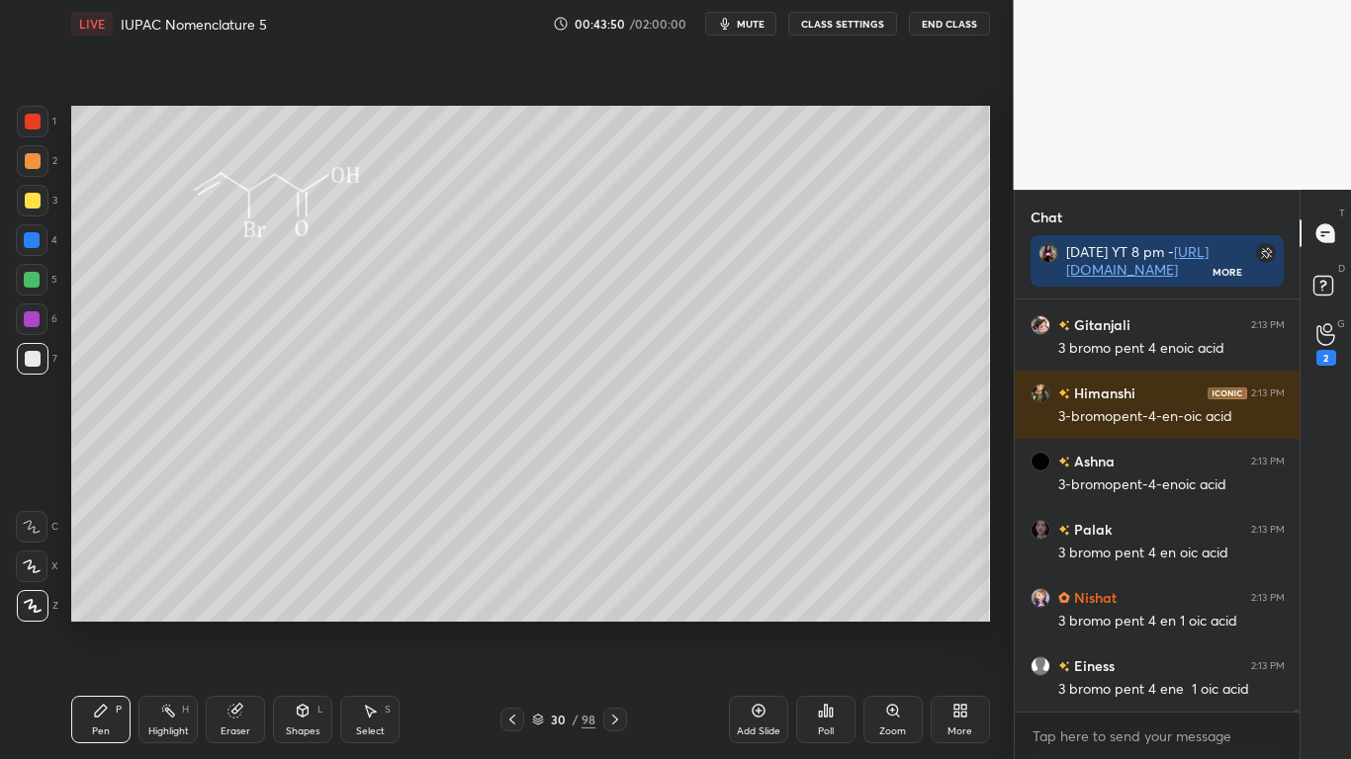
scroll to position [73270, 0]
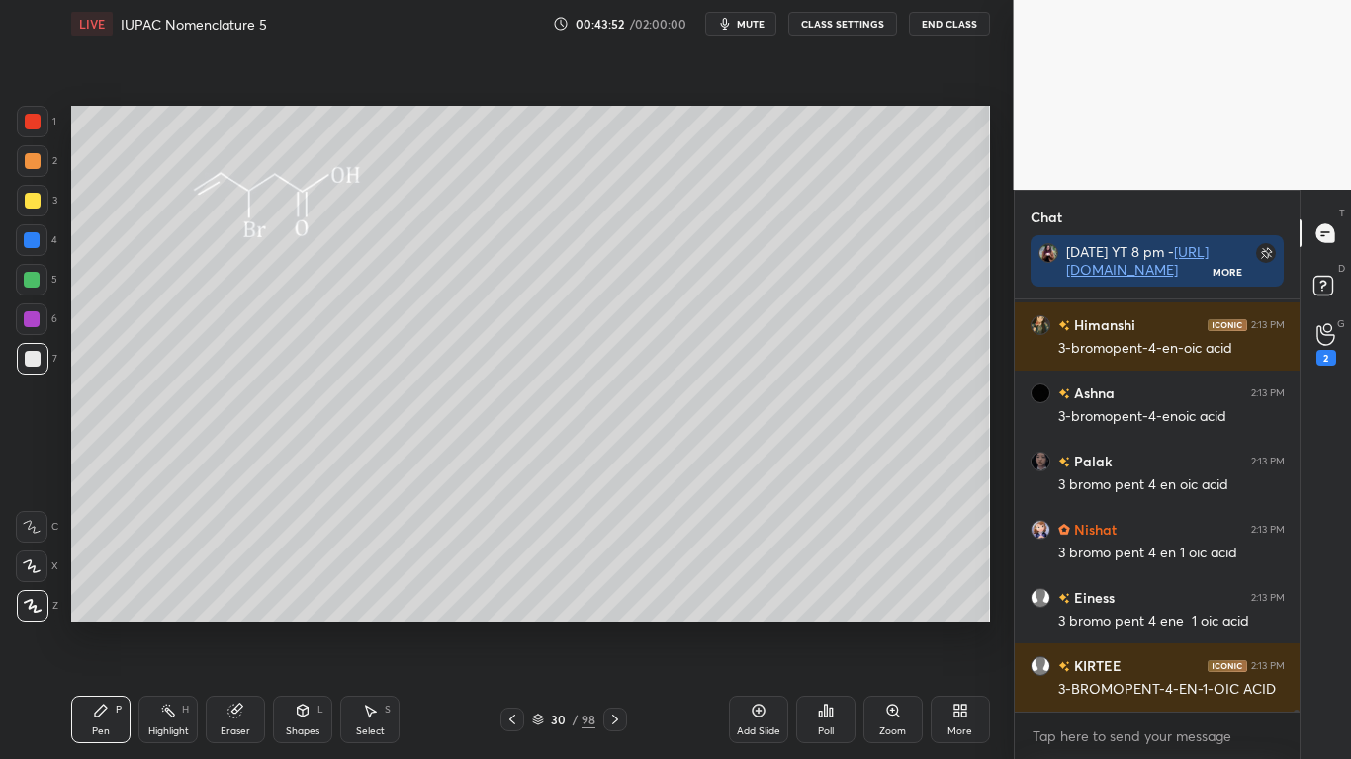
click at [35, 201] on div at bounding box center [33, 201] width 16 height 16
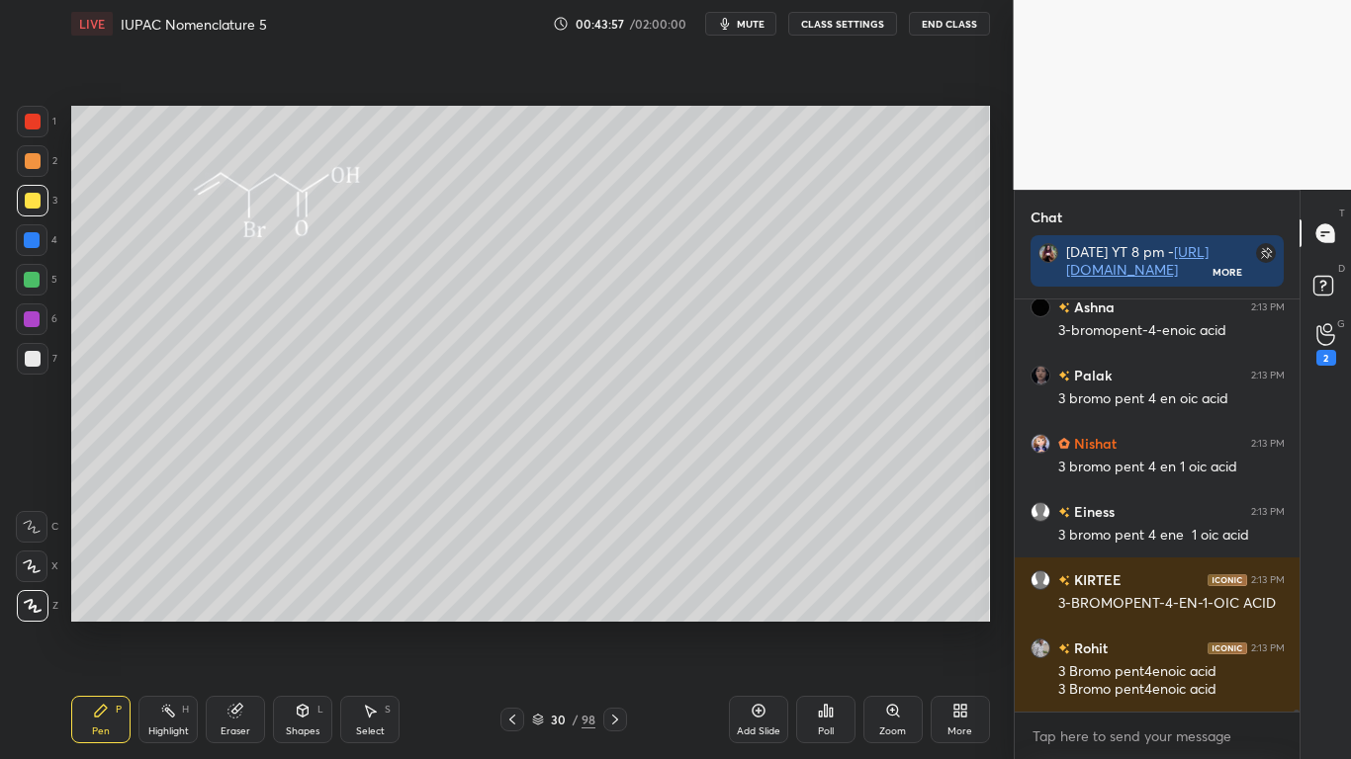
click at [849, 25] on button "CLASS SETTINGS" at bounding box center [842, 24] width 109 height 24
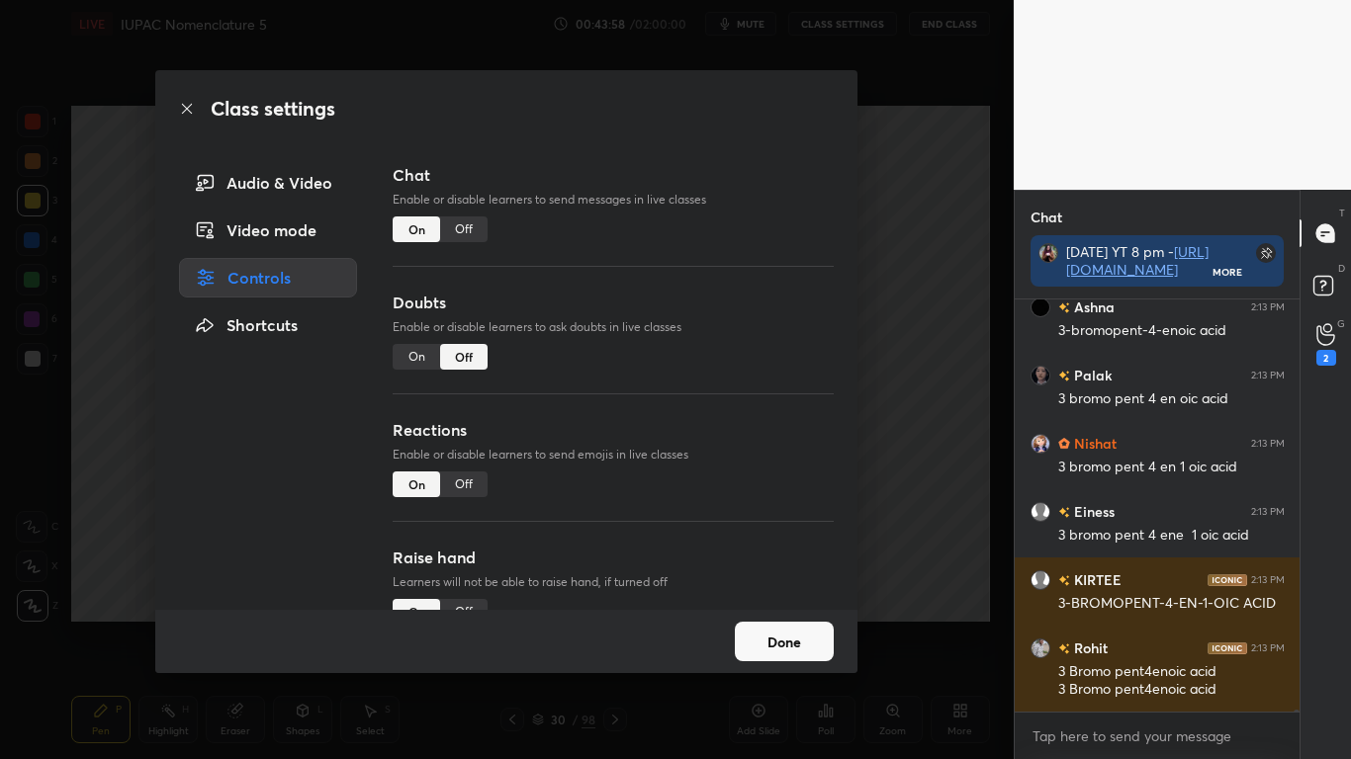
type textarea "x"
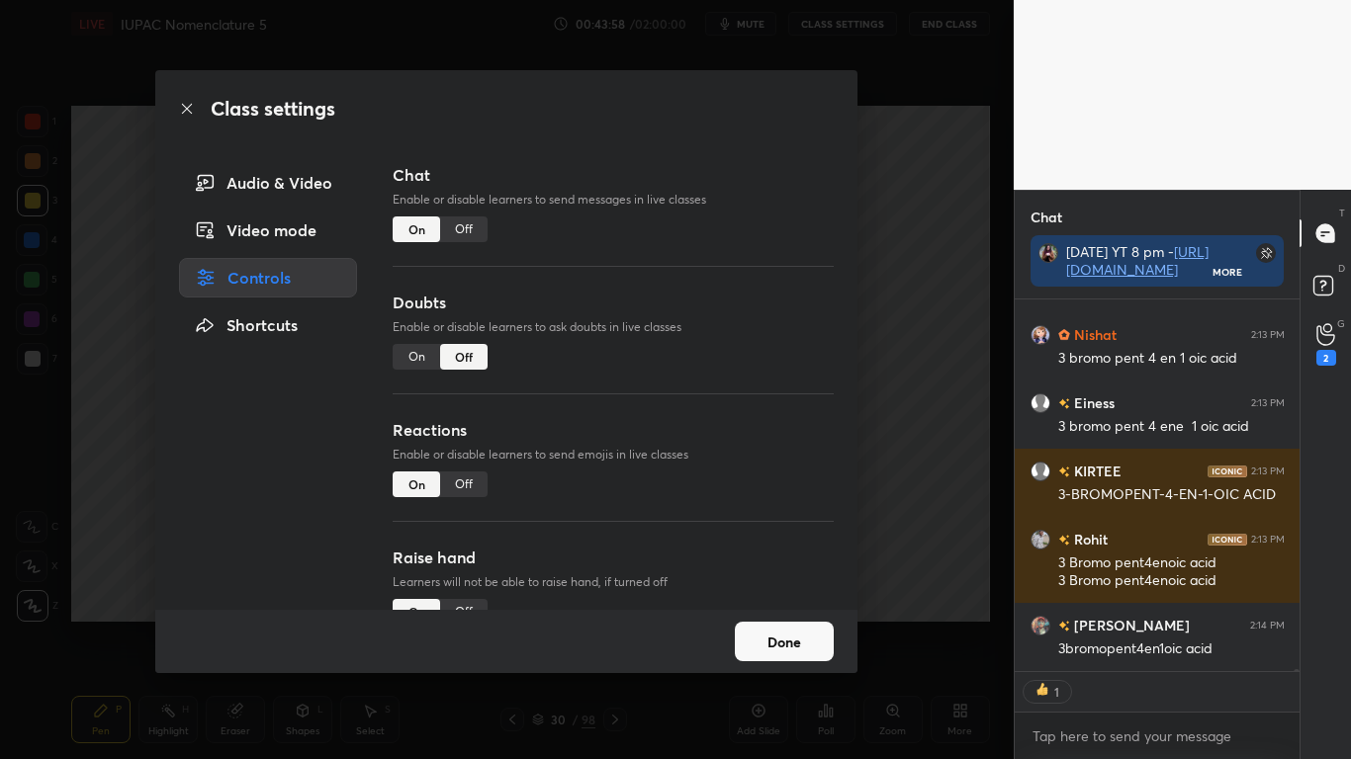
click at [469, 228] on div "Off" at bounding box center [463, 230] width 47 height 26
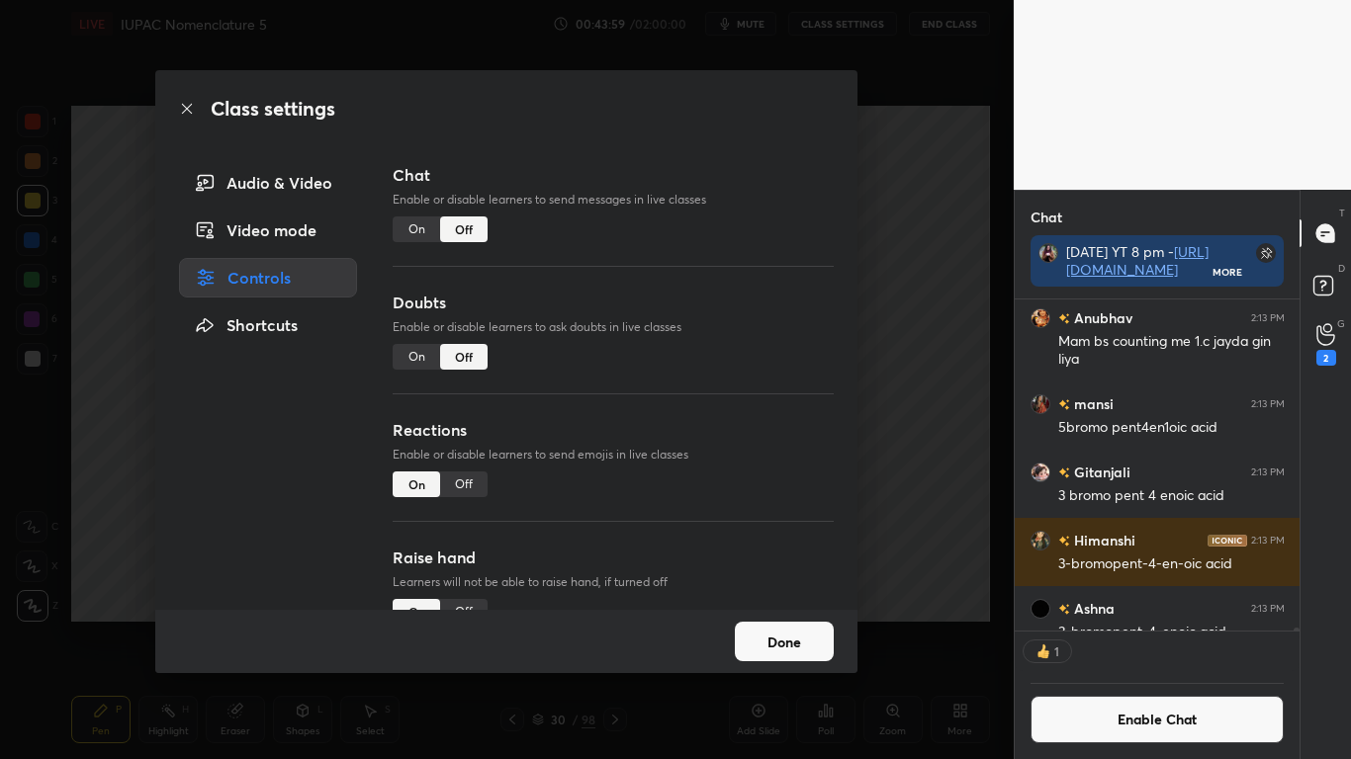
click at [769, 625] on button "Done" at bounding box center [784, 642] width 99 height 40
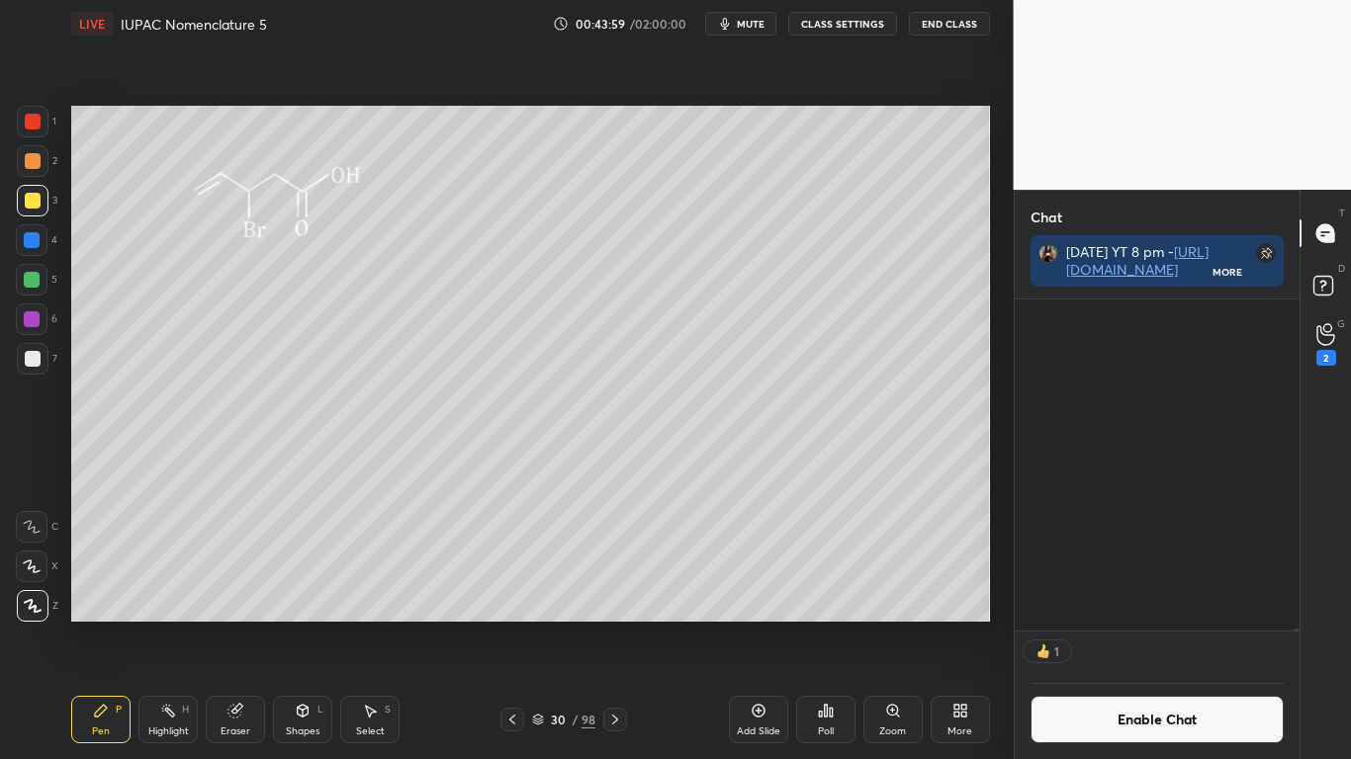
scroll to position [72242, 0]
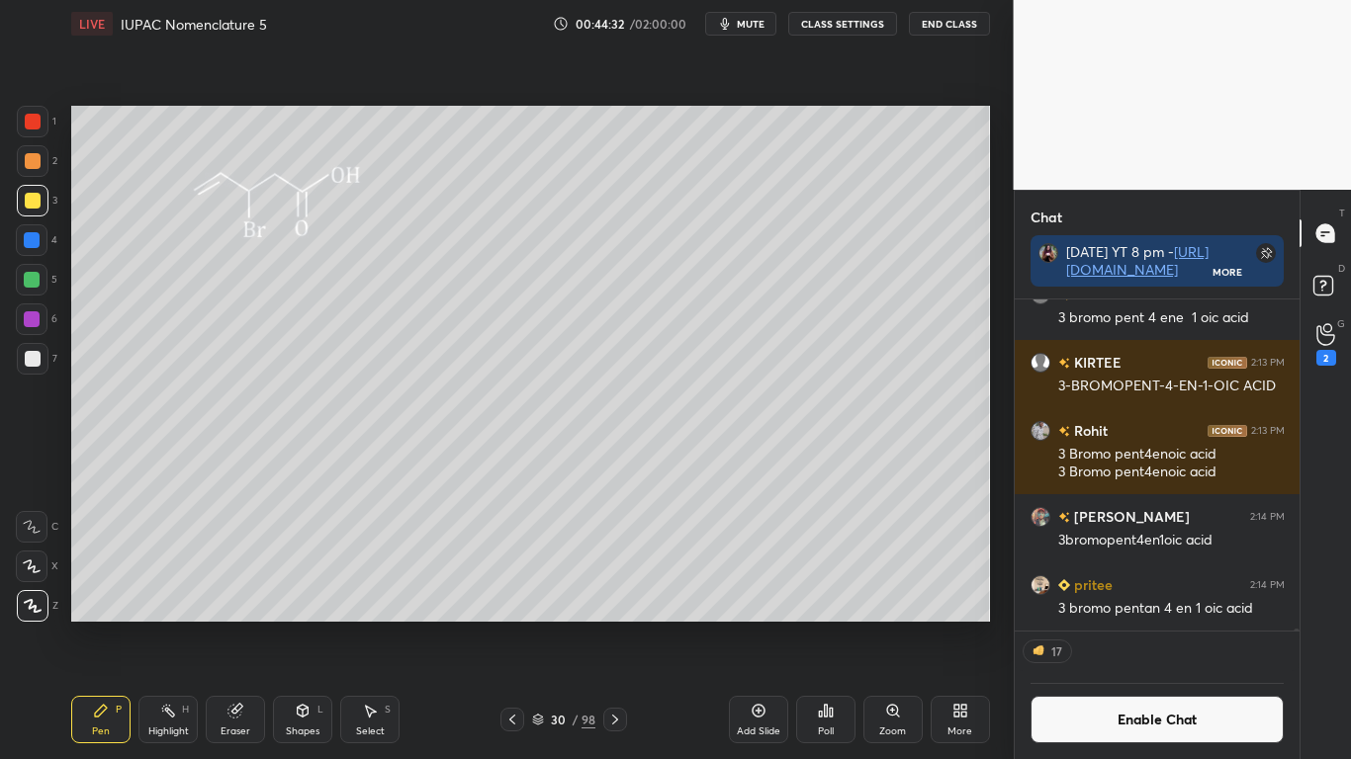
click at [1111, 625] on button "Enable Chat" at bounding box center [1157, 719] width 254 height 47
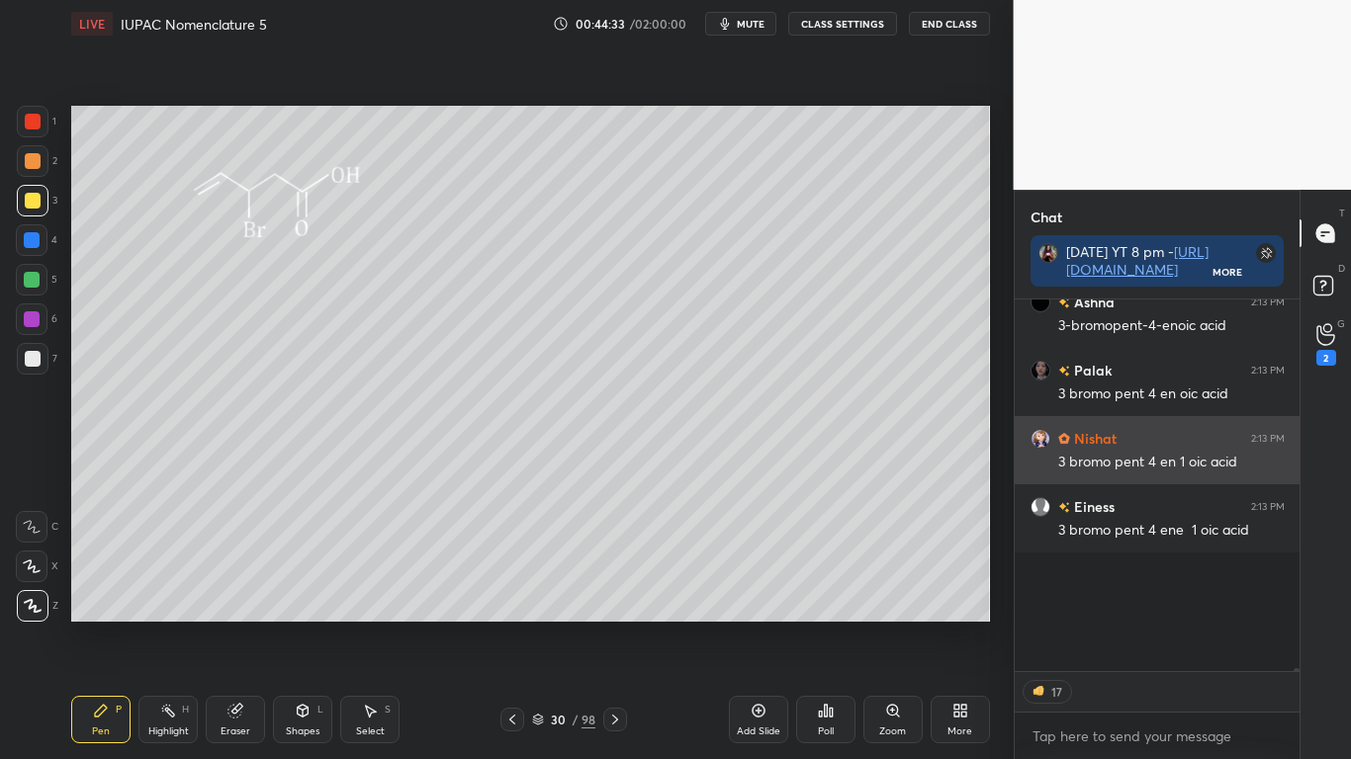
scroll to position [366, 279]
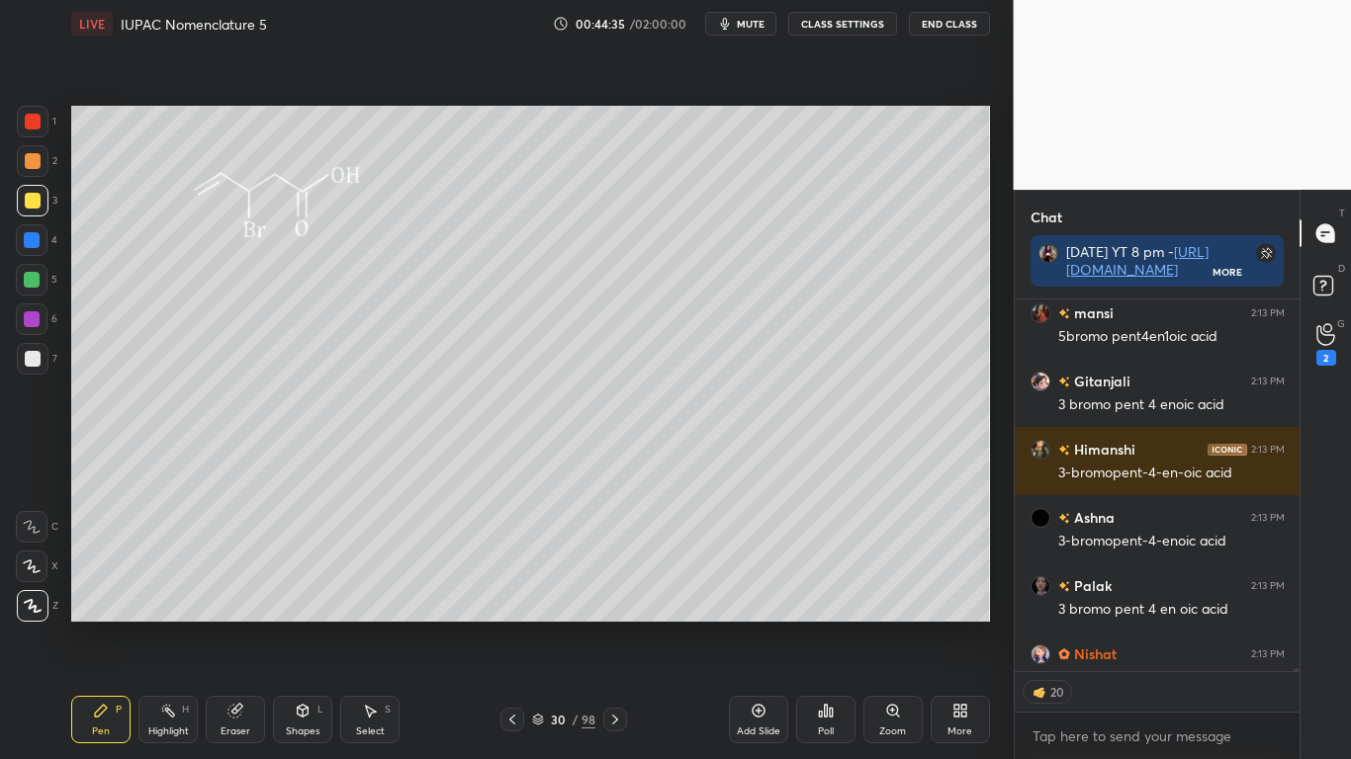
click at [34, 124] on div at bounding box center [33, 122] width 16 height 16
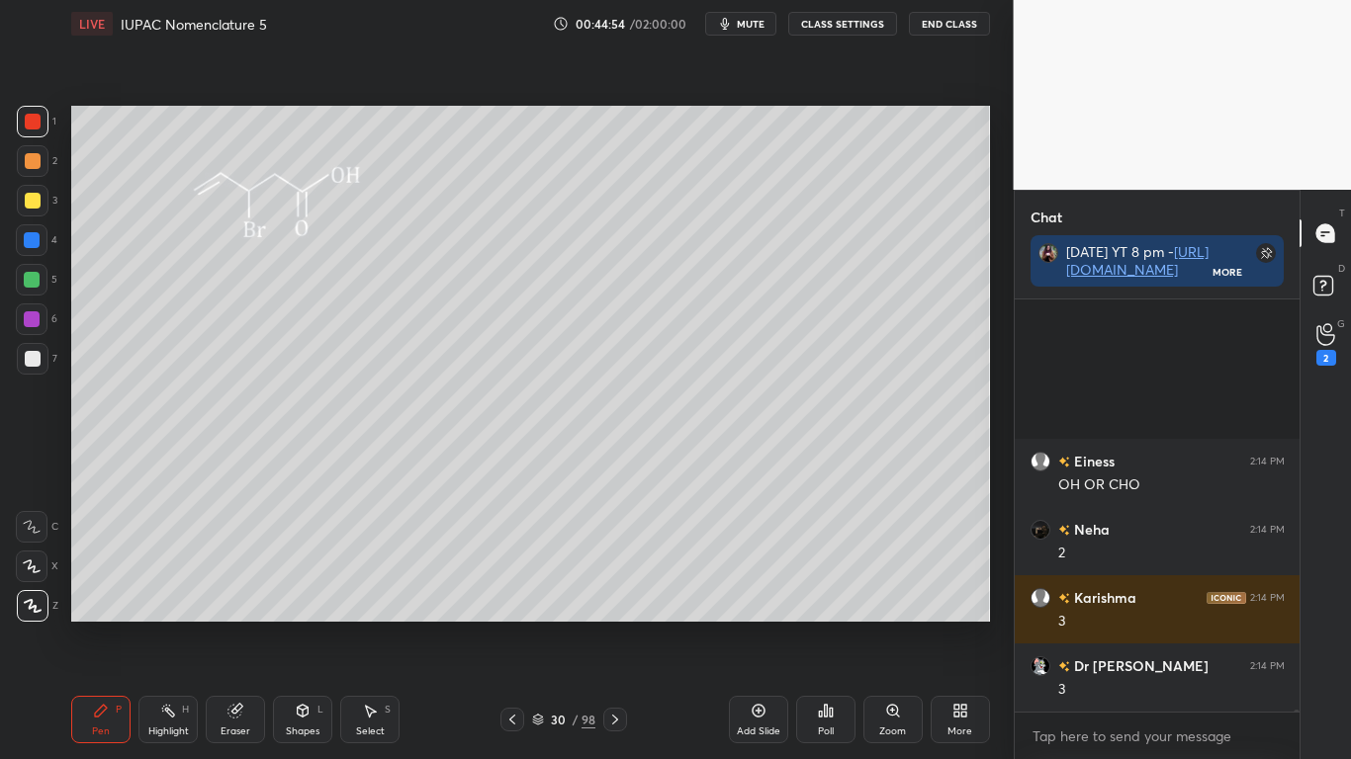
scroll to position [77004, 0]
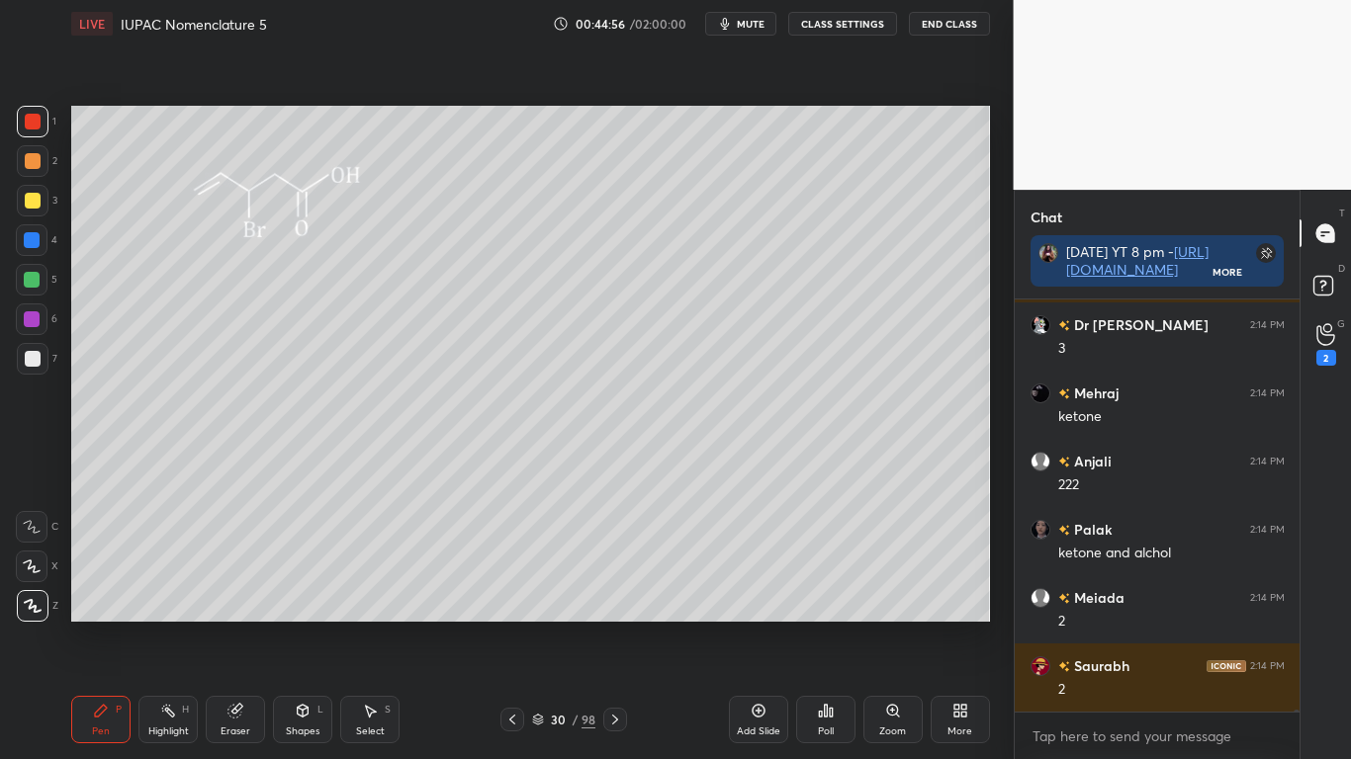
click at [29, 355] on div at bounding box center [33, 359] width 16 height 16
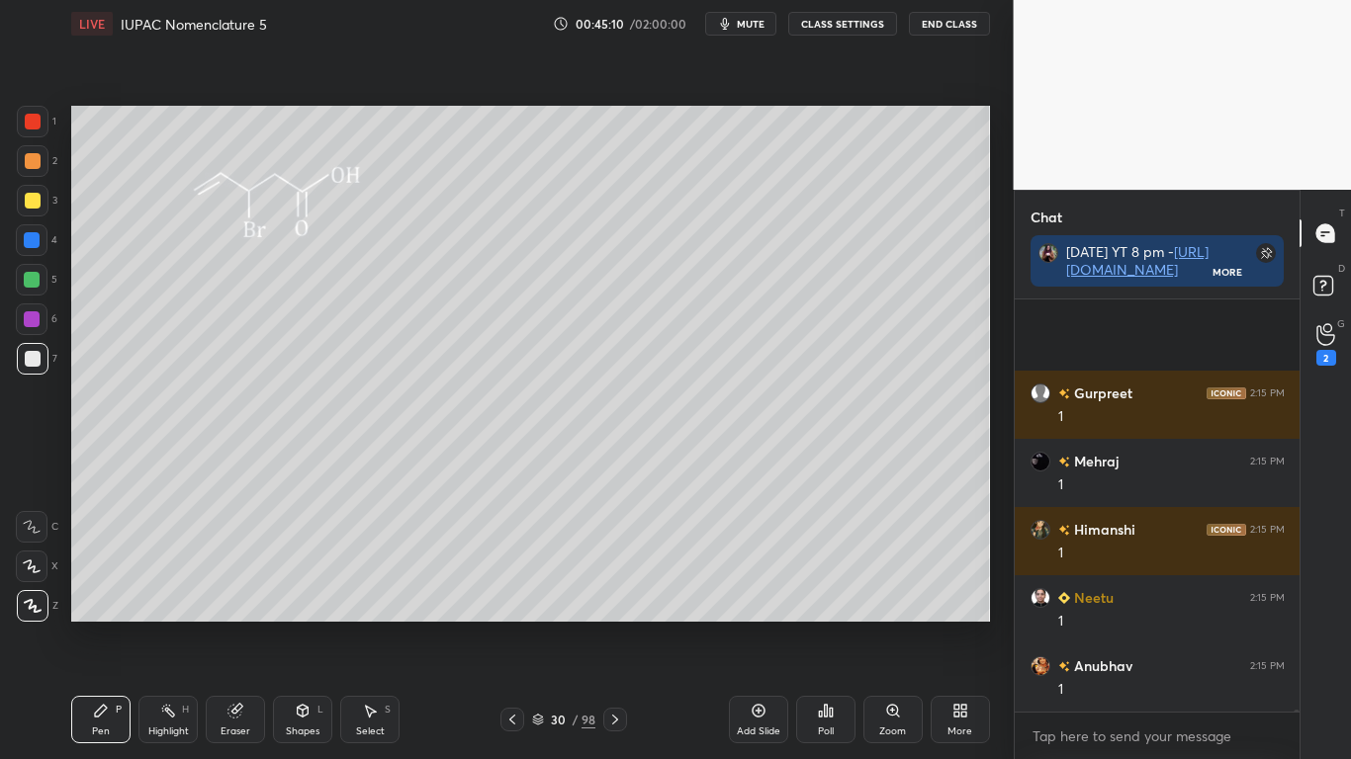
scroll to position [78301, 0]
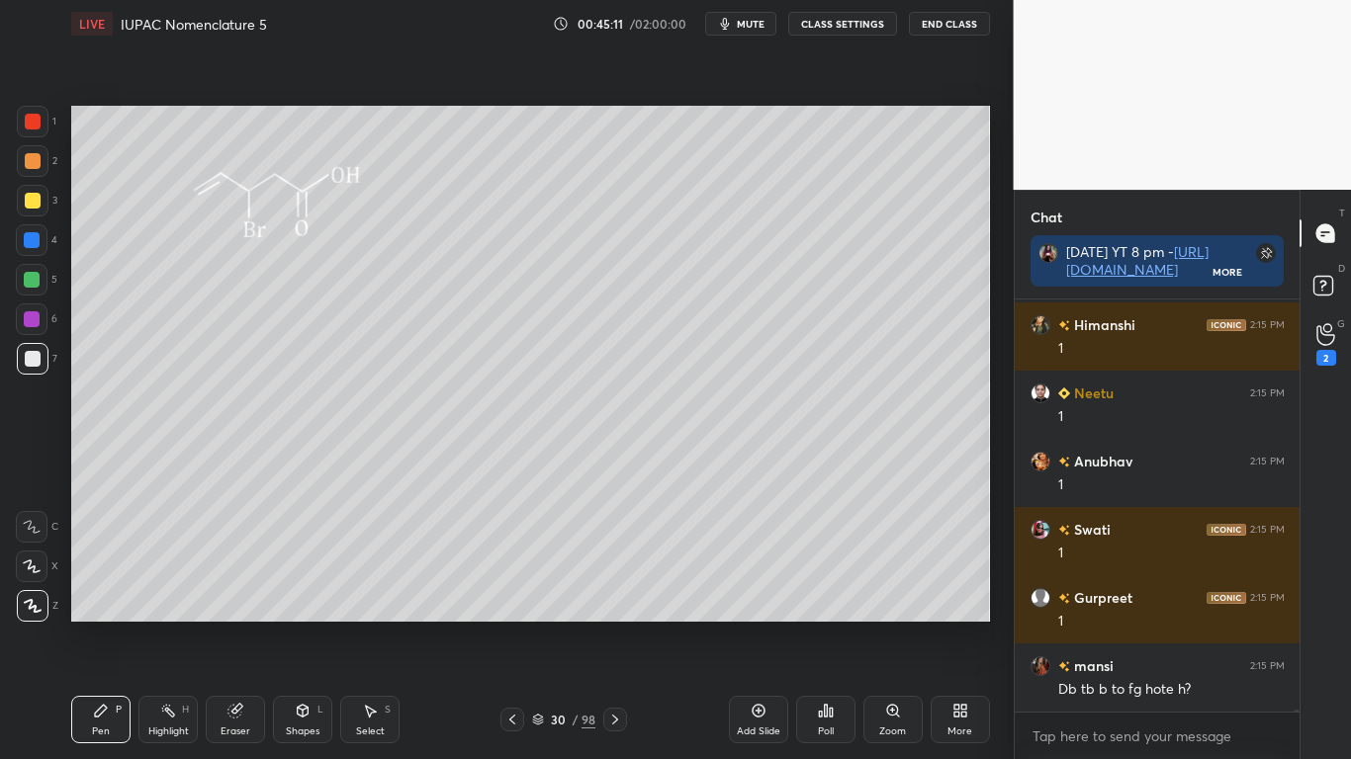
click at [38, 127] on div at bounding box center [33, 122] width 16 height 16
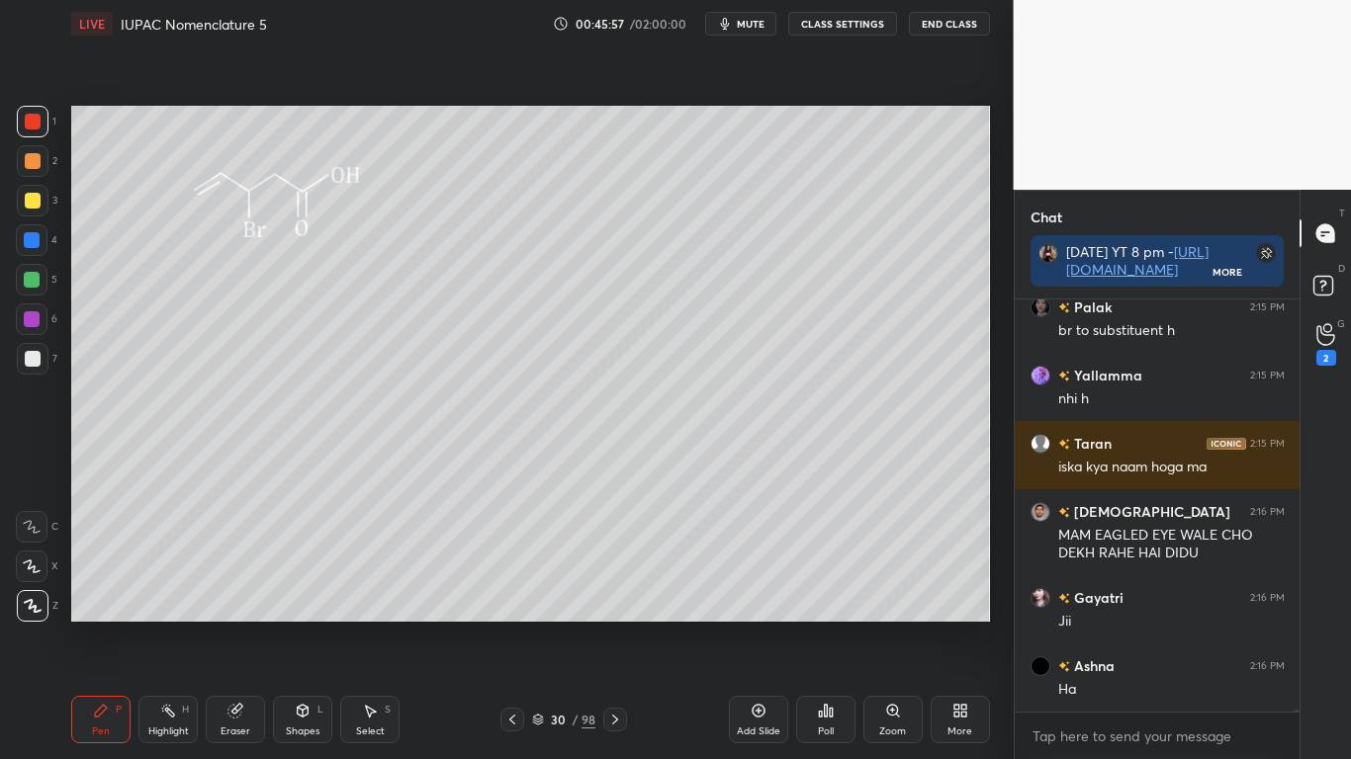
click at [37, 203] on div at bounding box center [33, 201] width 16 height 16
click at [538, 625] on icon at bounding box center [538, 720] width 12 height 12
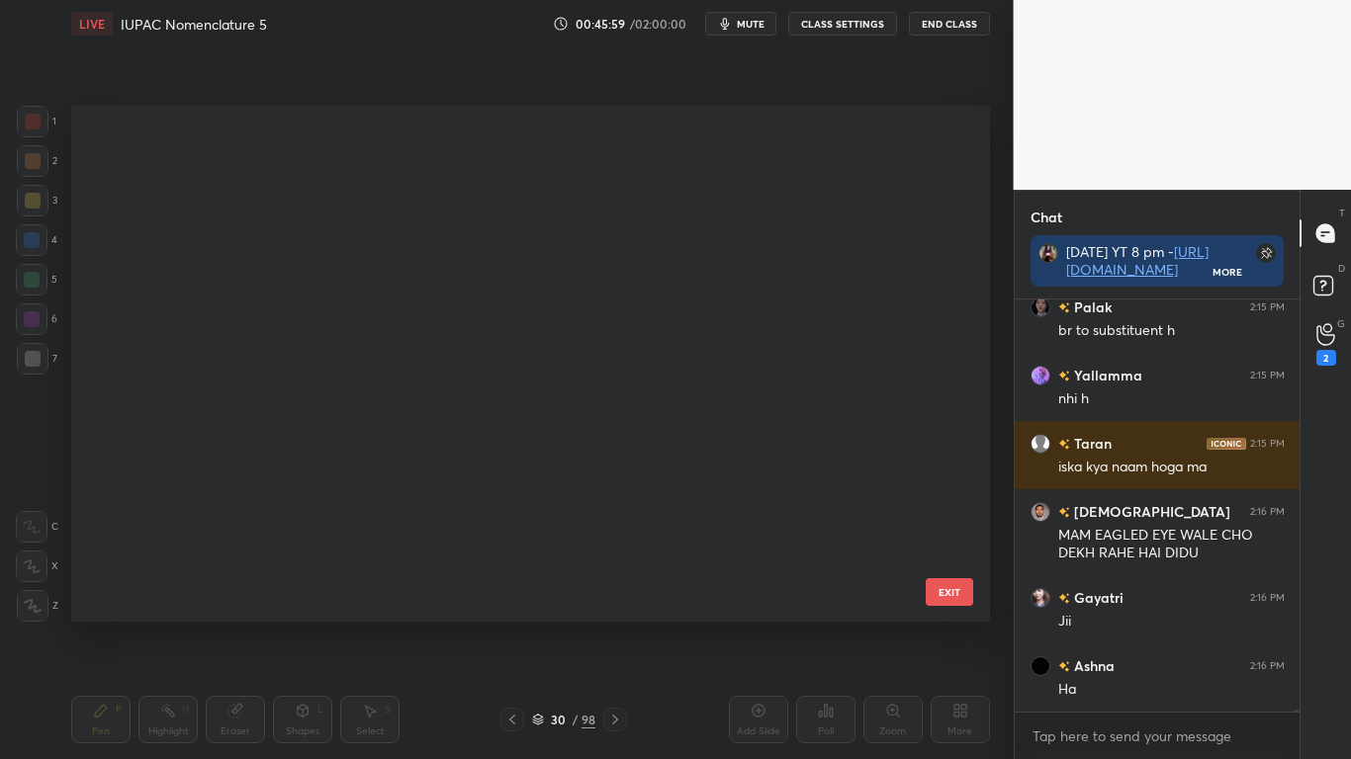
scroll to position [511, 908]
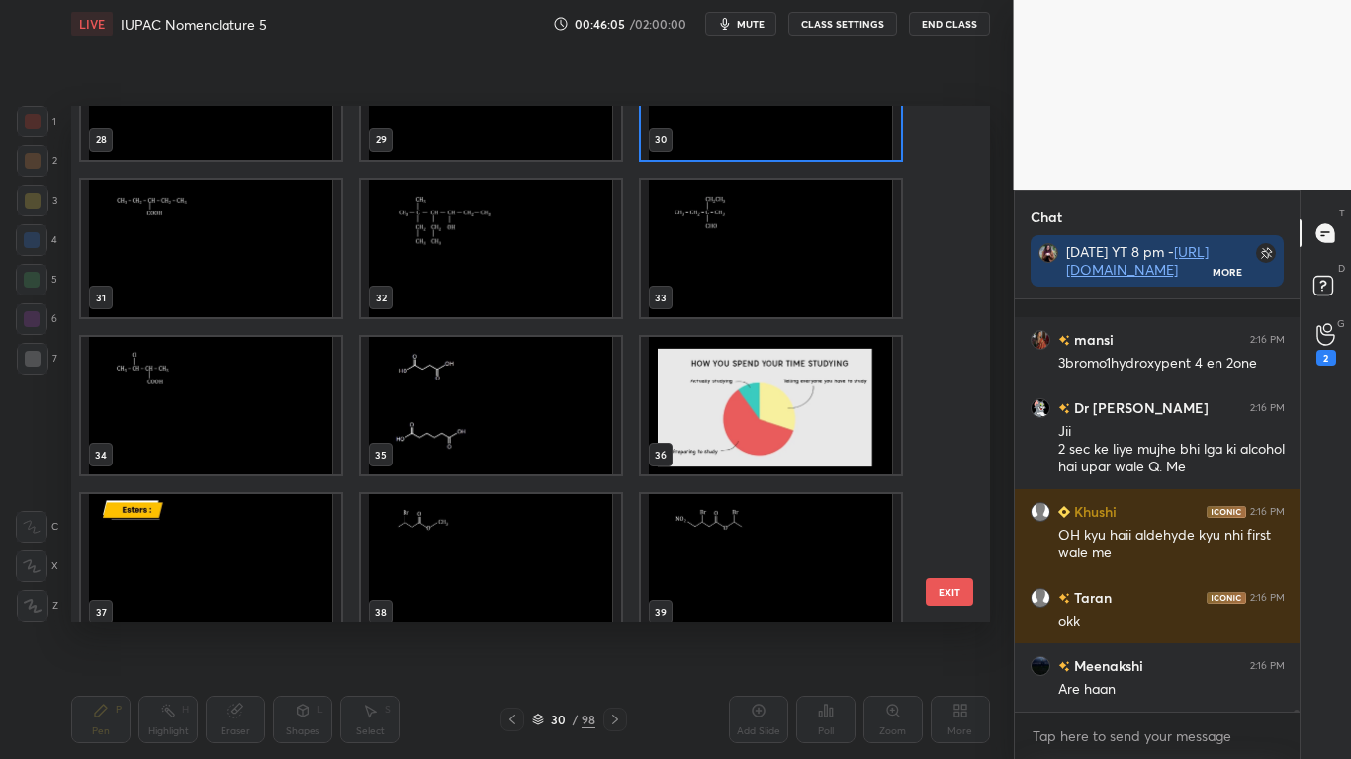
click at [260, 281] on img "grid" at bounding box center [211, 248] width 260 height 137
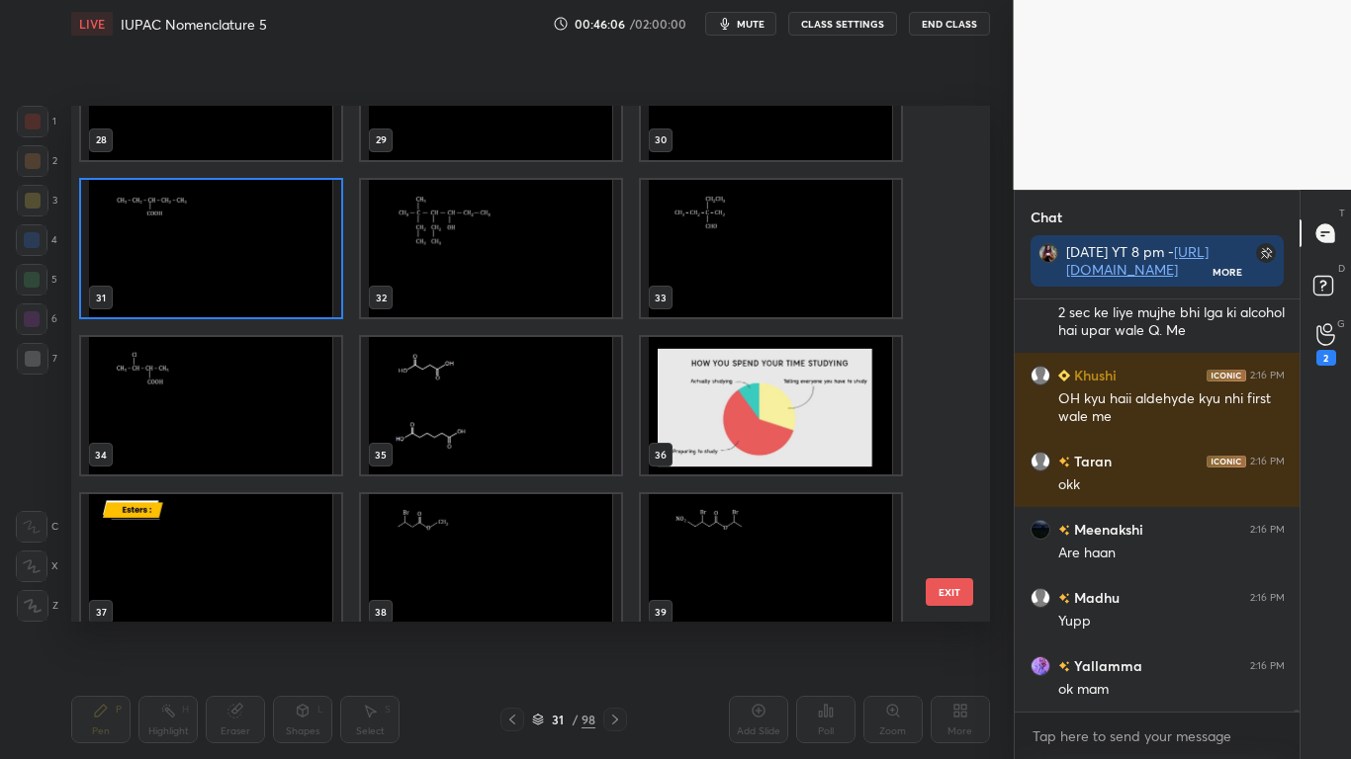
click at [261, 281] on img "grid" at bounding box center [211, 248] width 260 height 137
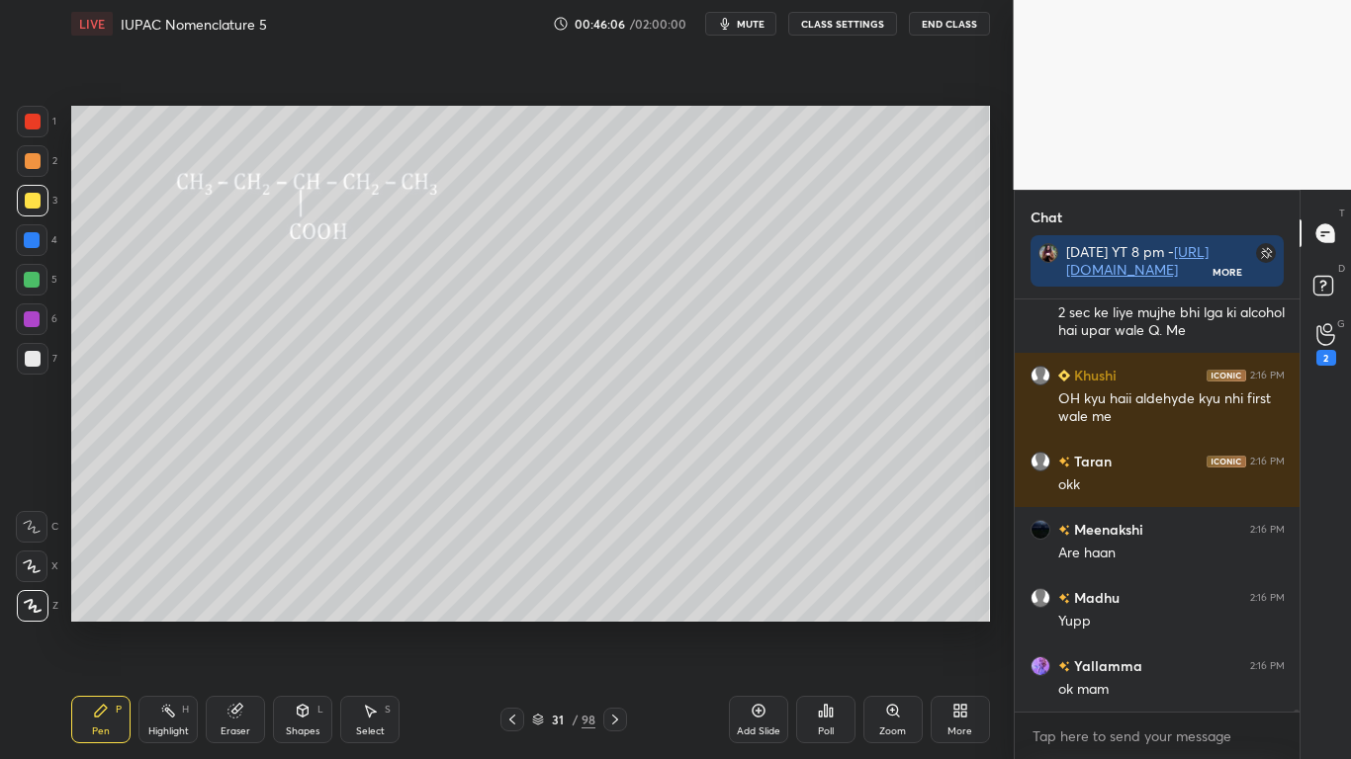
click at [262, 282] on img "grid" at bounding box center [211, 248] width 260 height 137
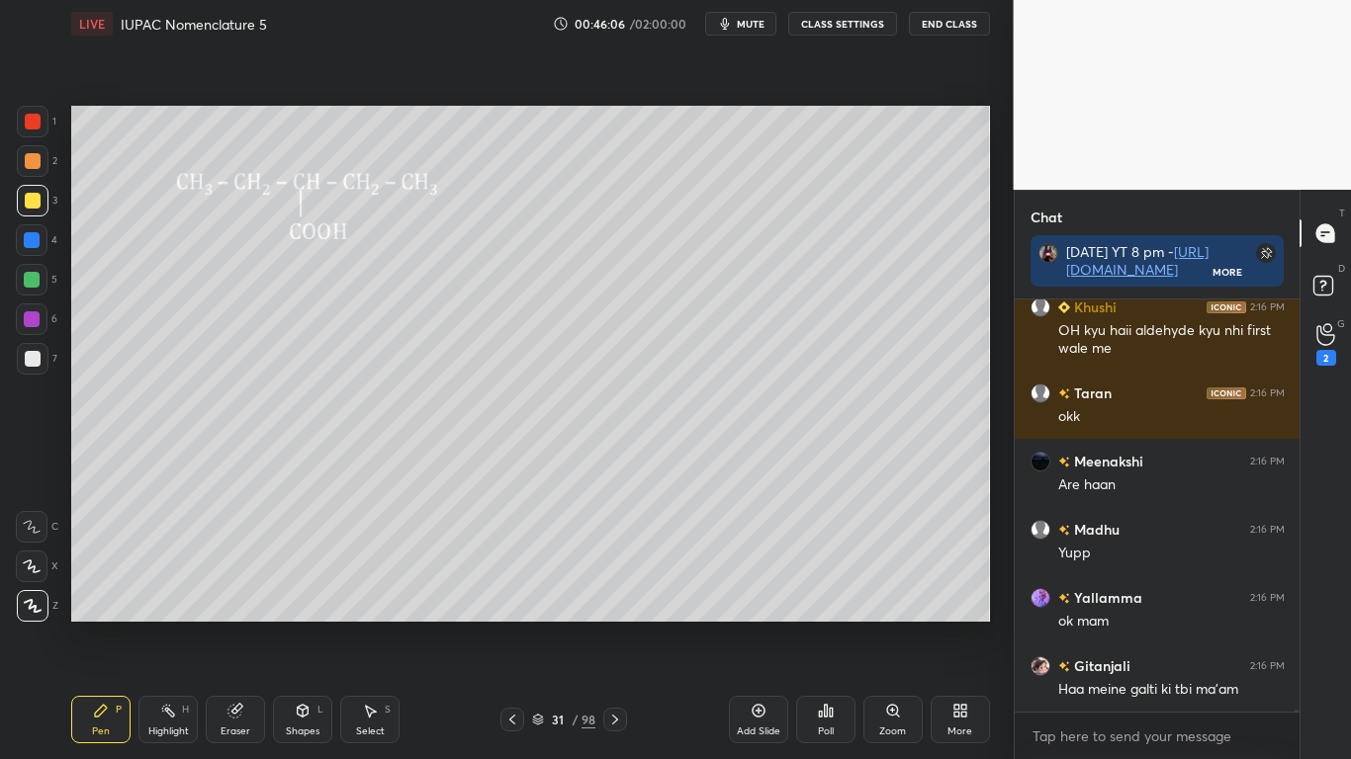
click at [264, 286] on img "grid" at bounding box center [211, 248] width 260 height 137
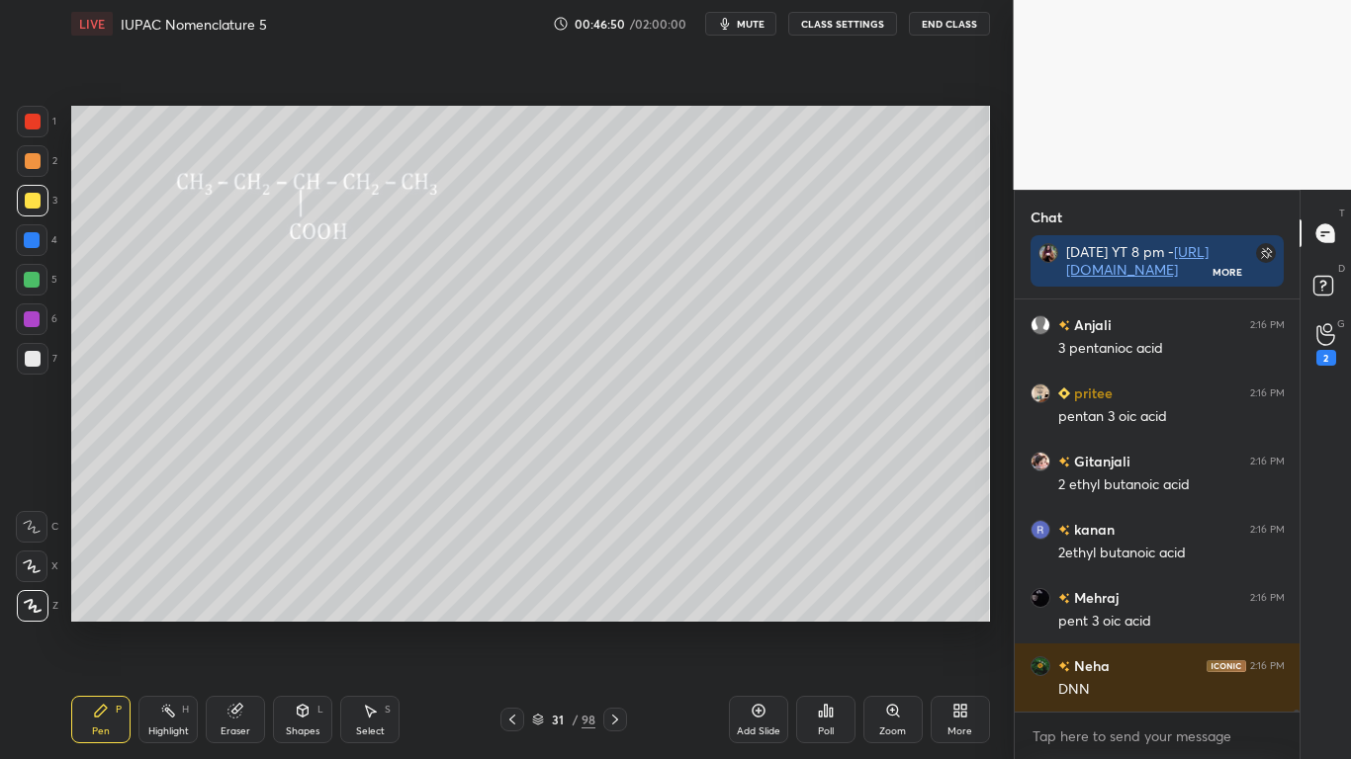
scroll to position [82593, 0]
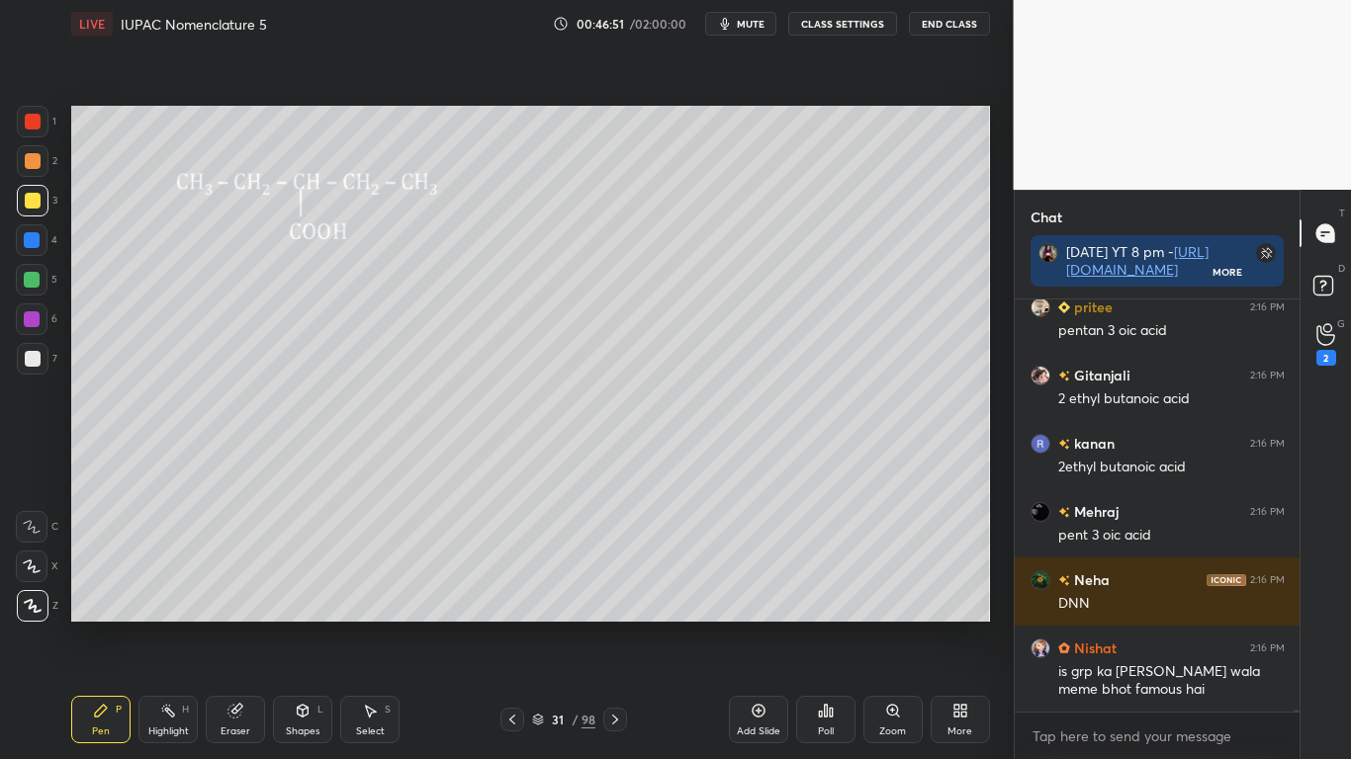
click at [35, 278] on div at bounding box center [32, 280] width 16 height 16
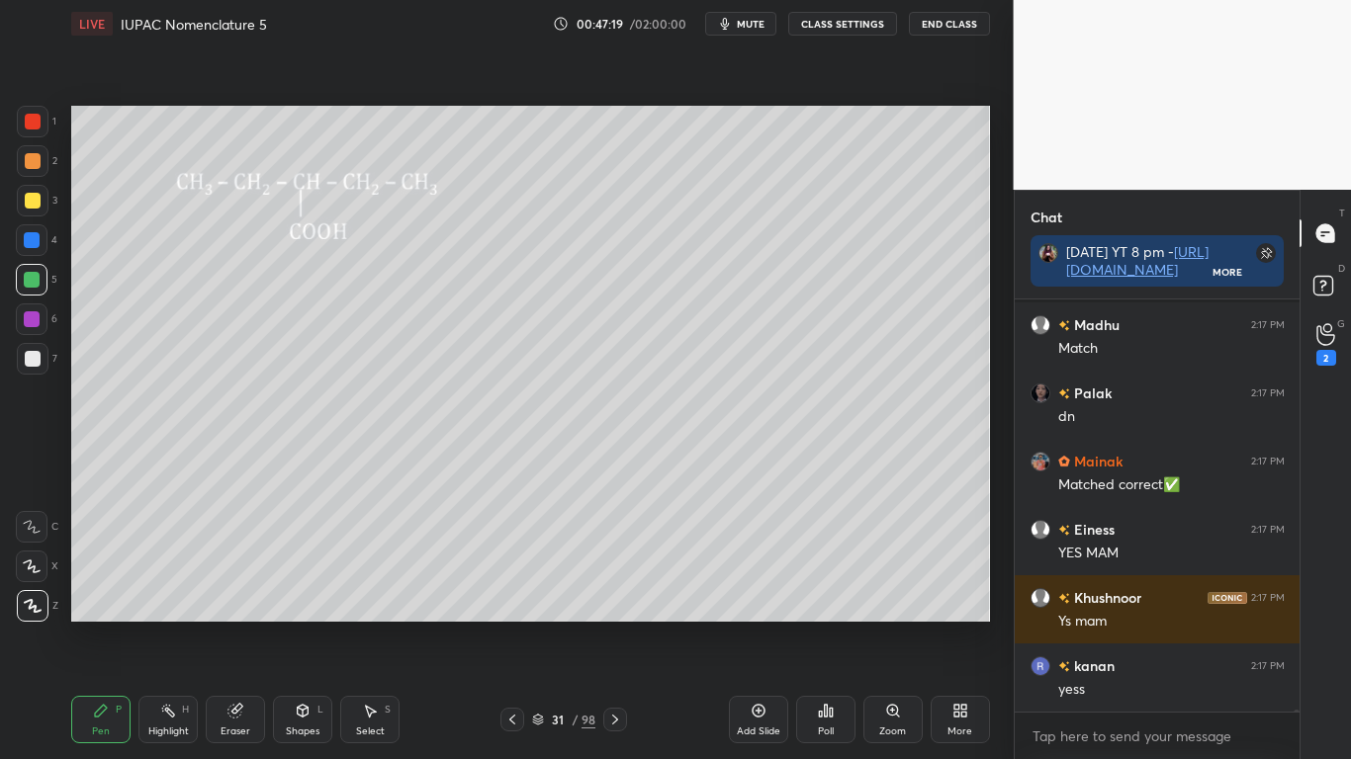
scroll to position [84794, 0]
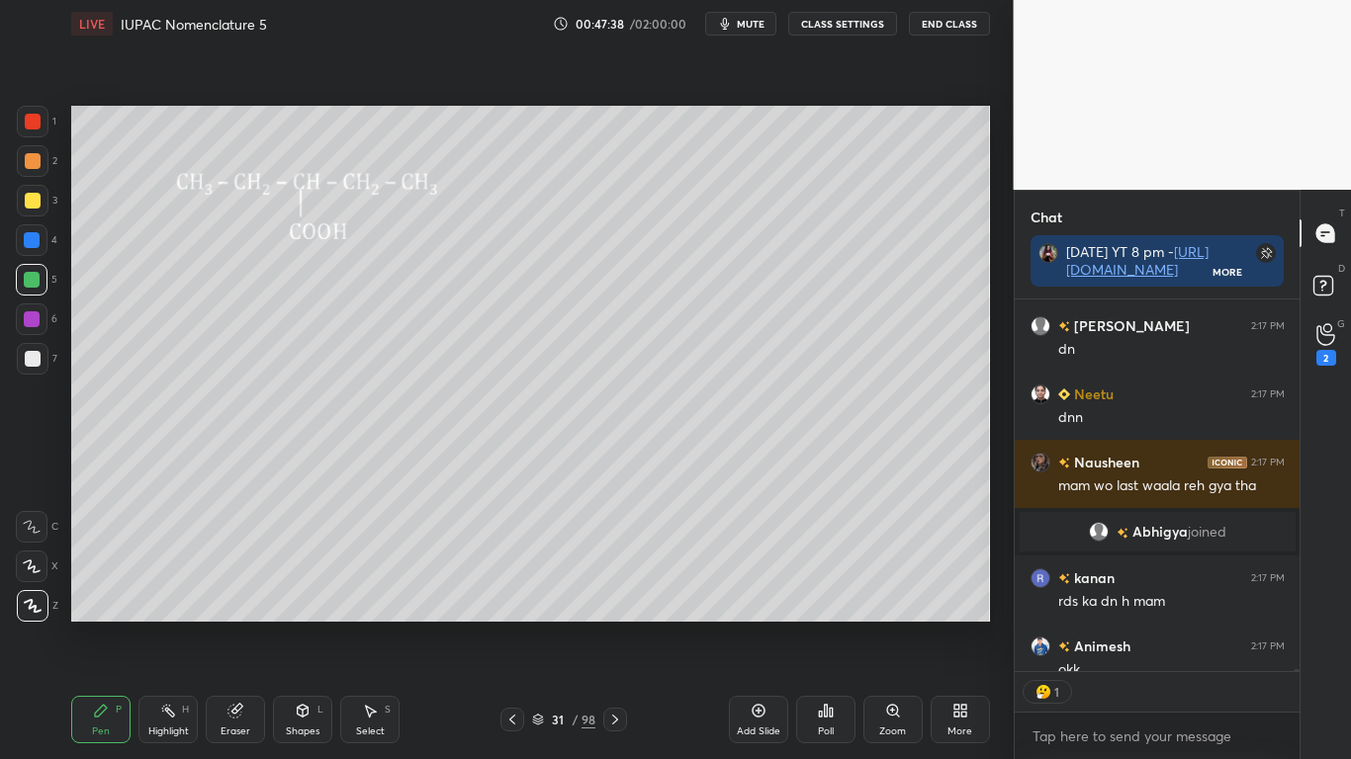
click at [616, 625] on icon at bounding box center [615, 720] width 16 height 16
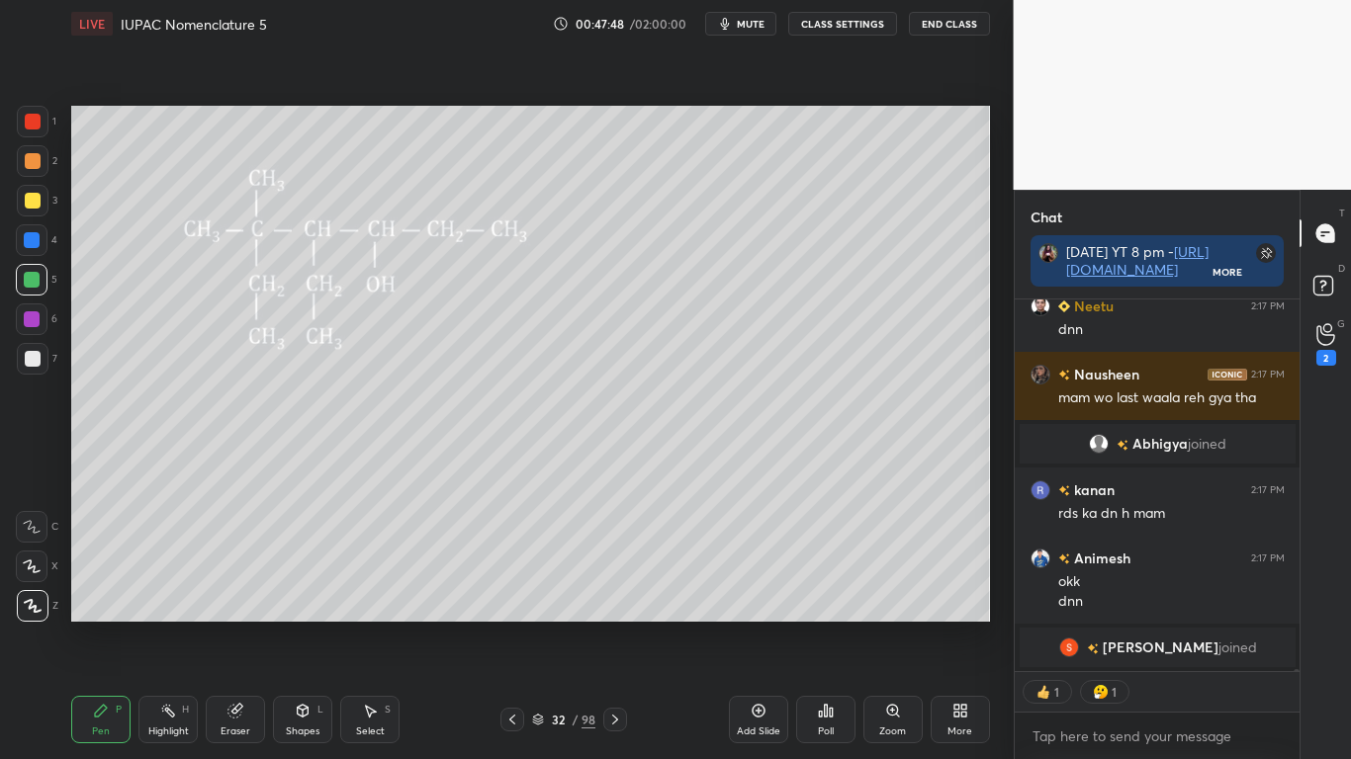
type textarea "x"
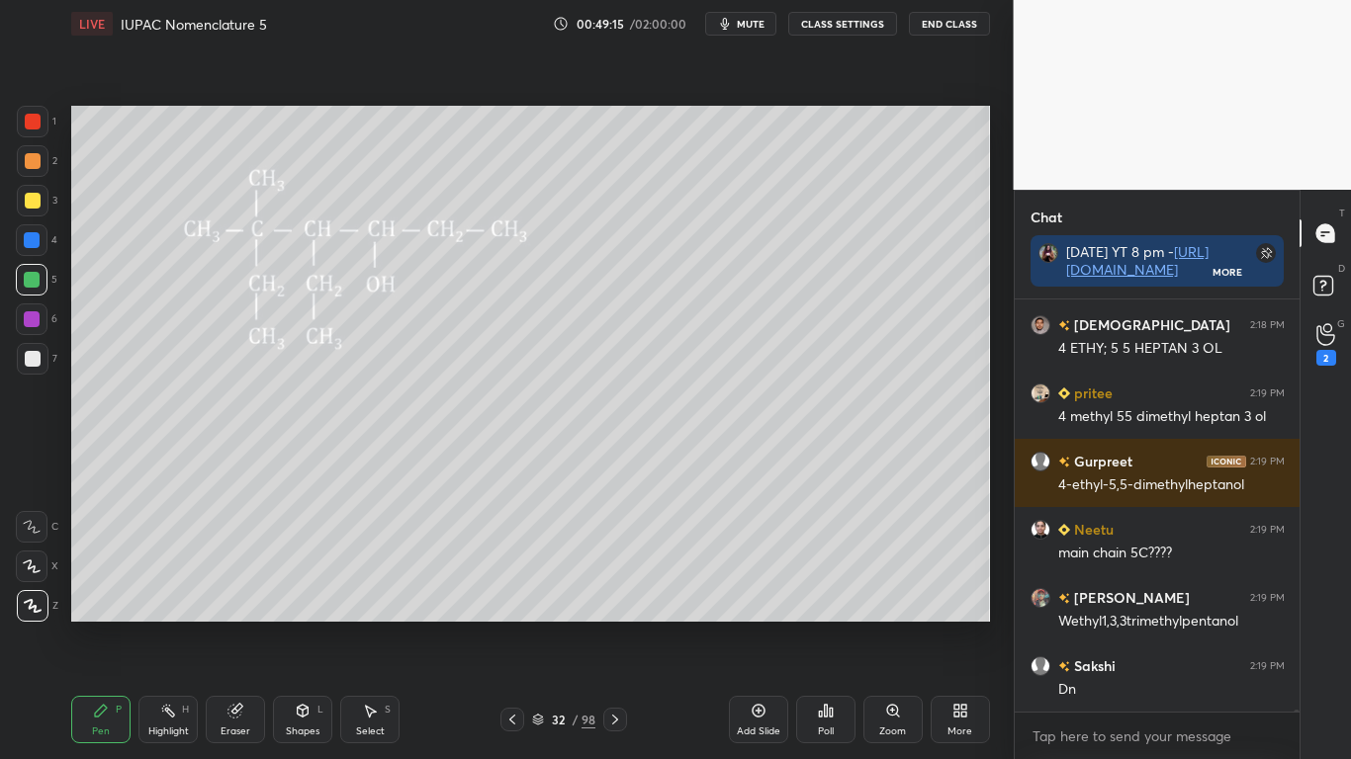
scroll to position [83763, 0]
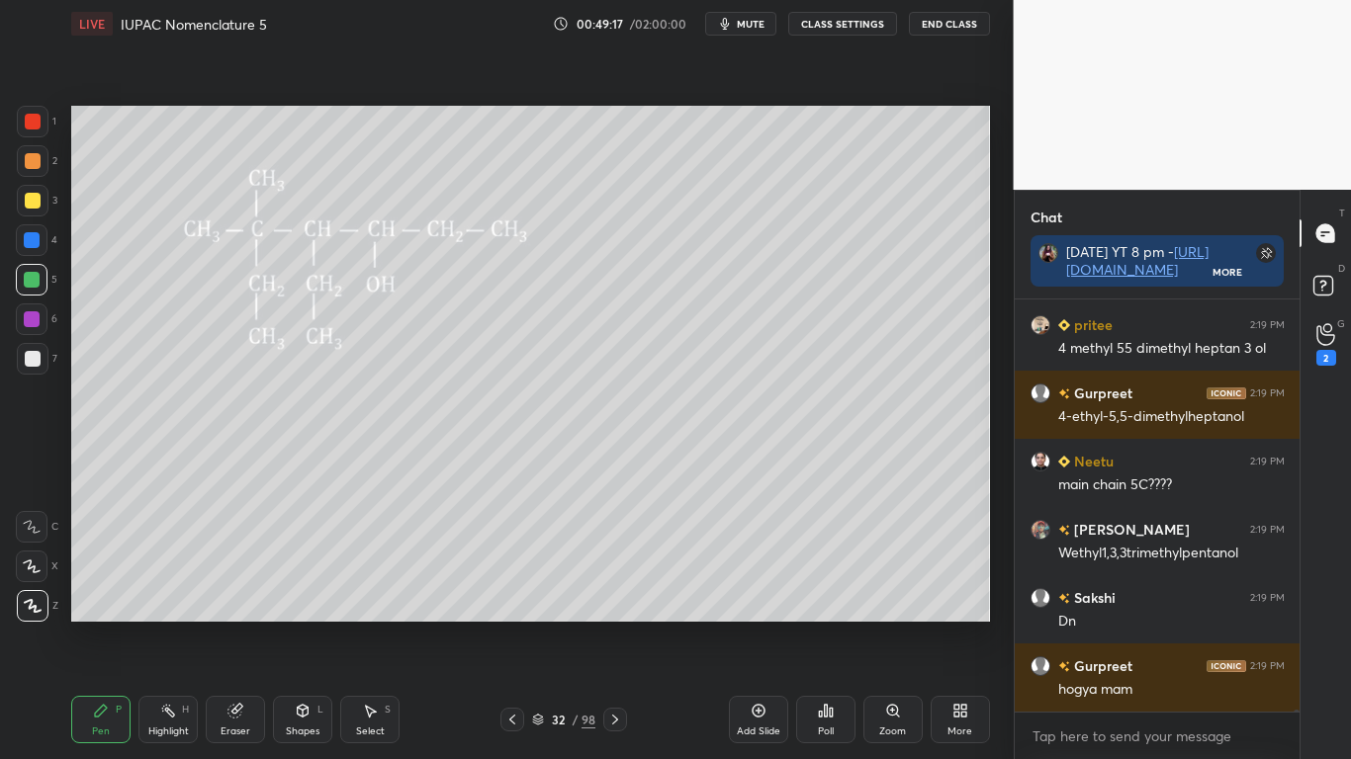
click at [38, 203] on div at bounding box center [33, 201] width 16 height 16
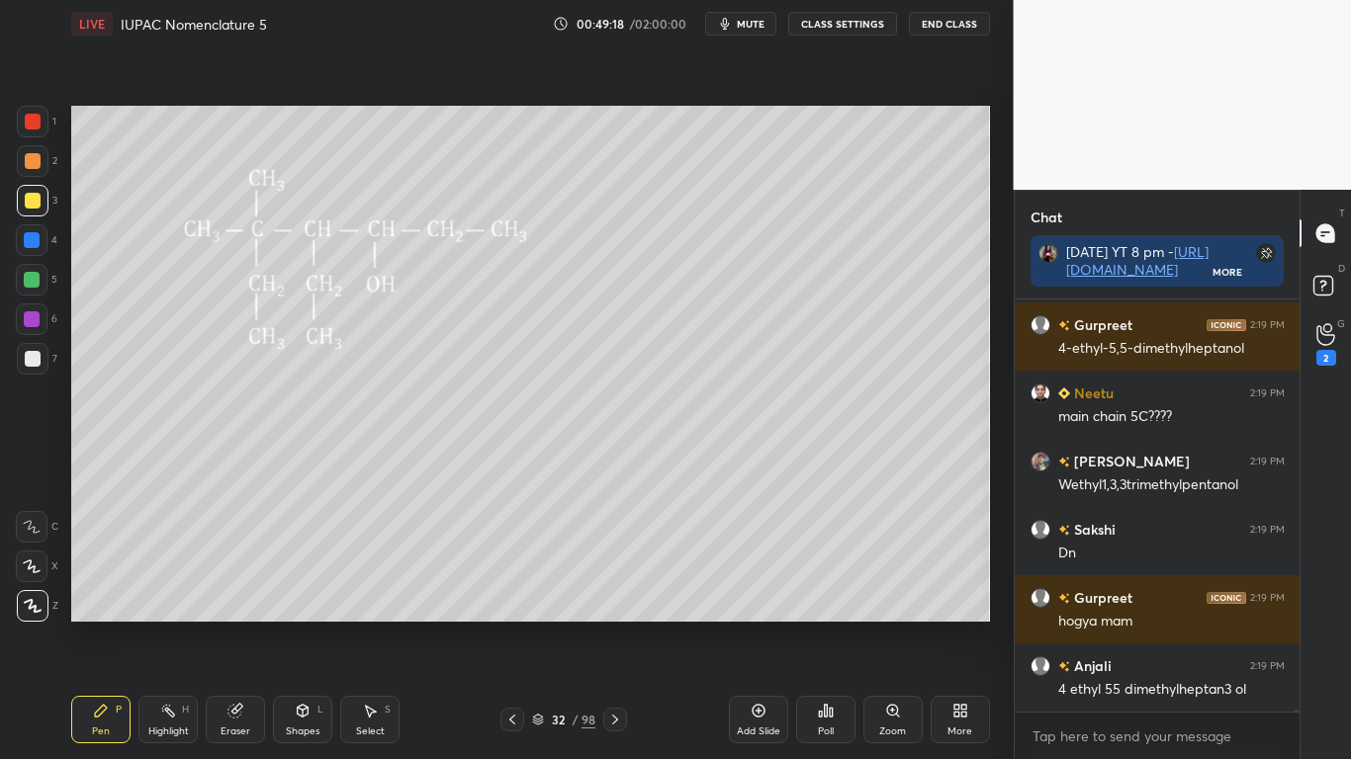
scroll to position [83900, 0]
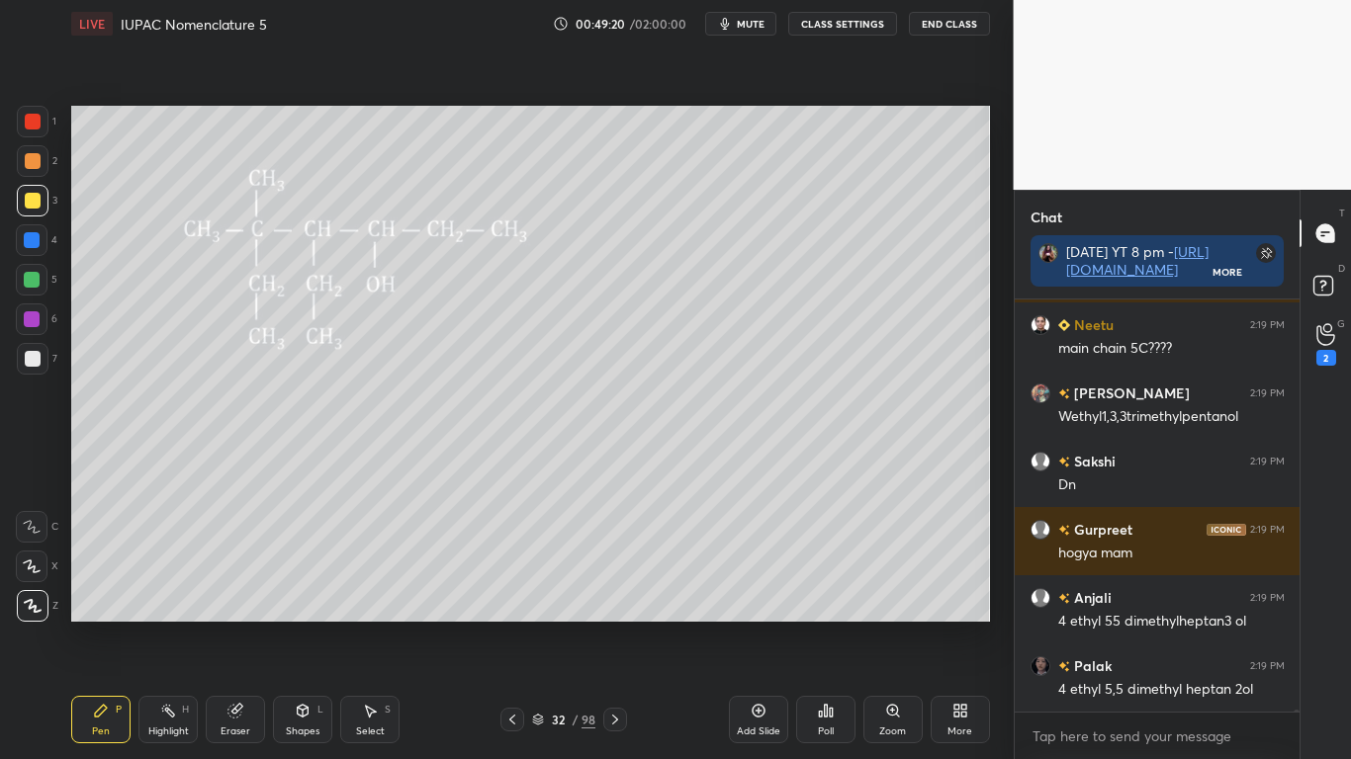
click at [844, 33] on button "CLASS SETTINGS" at bounding box center [842, 24] width 109 height 24
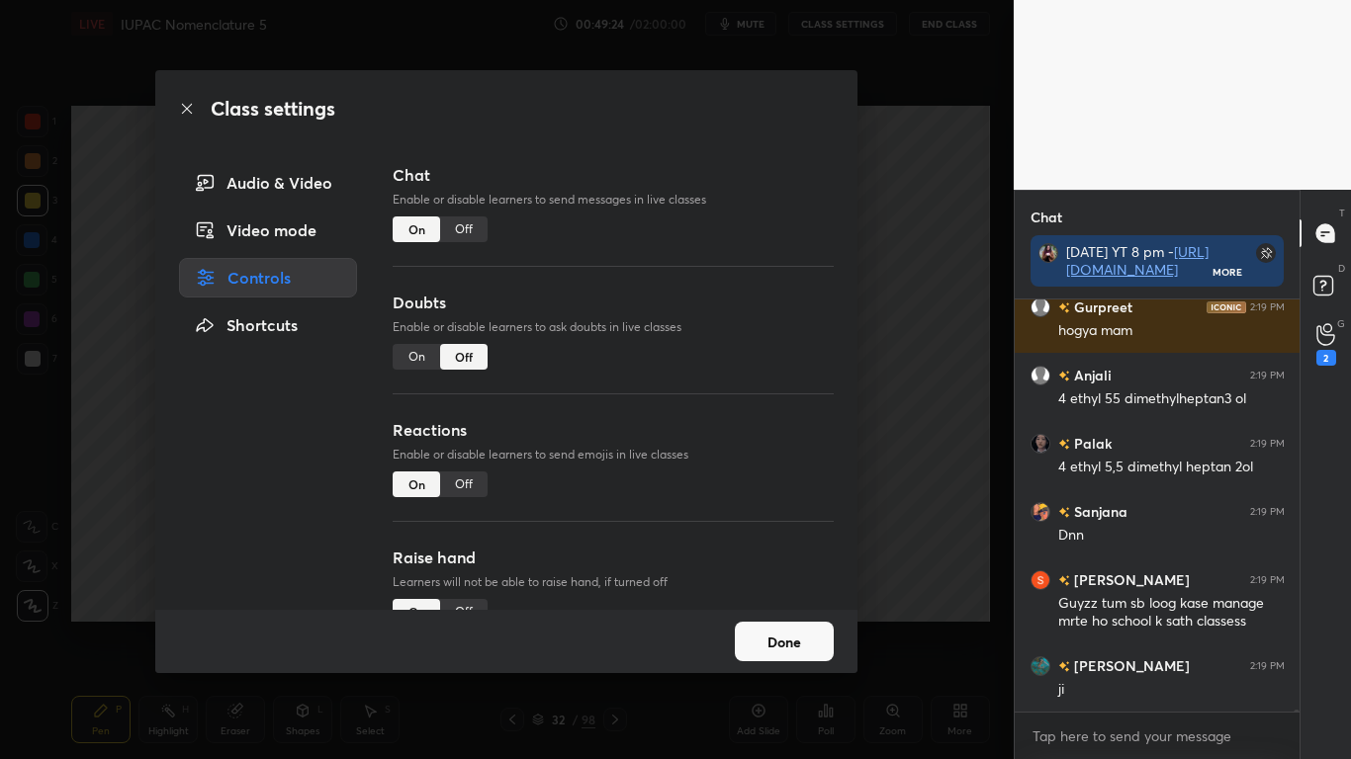
scroll to position [84191, 0]
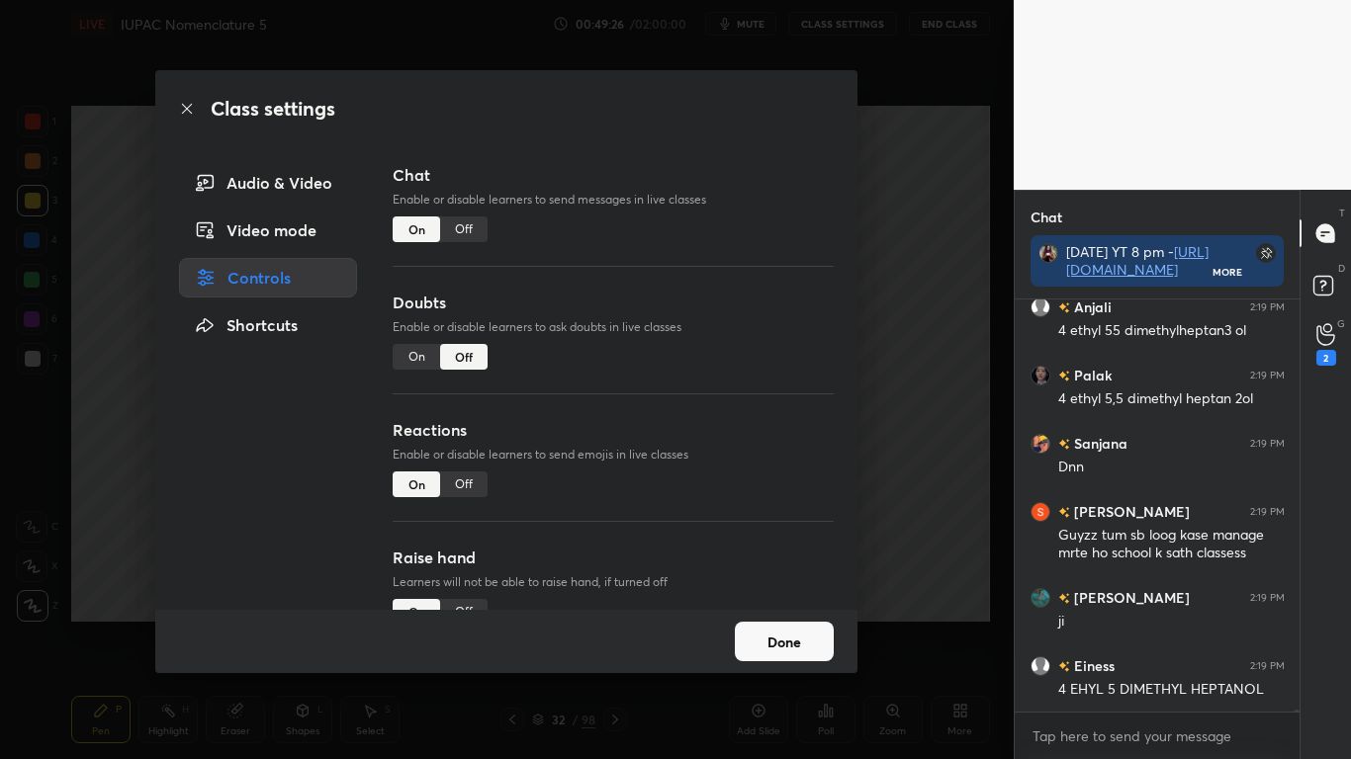
click at [471, 229] on div "Off" at bounding box center [463, 230] width 47 height 26
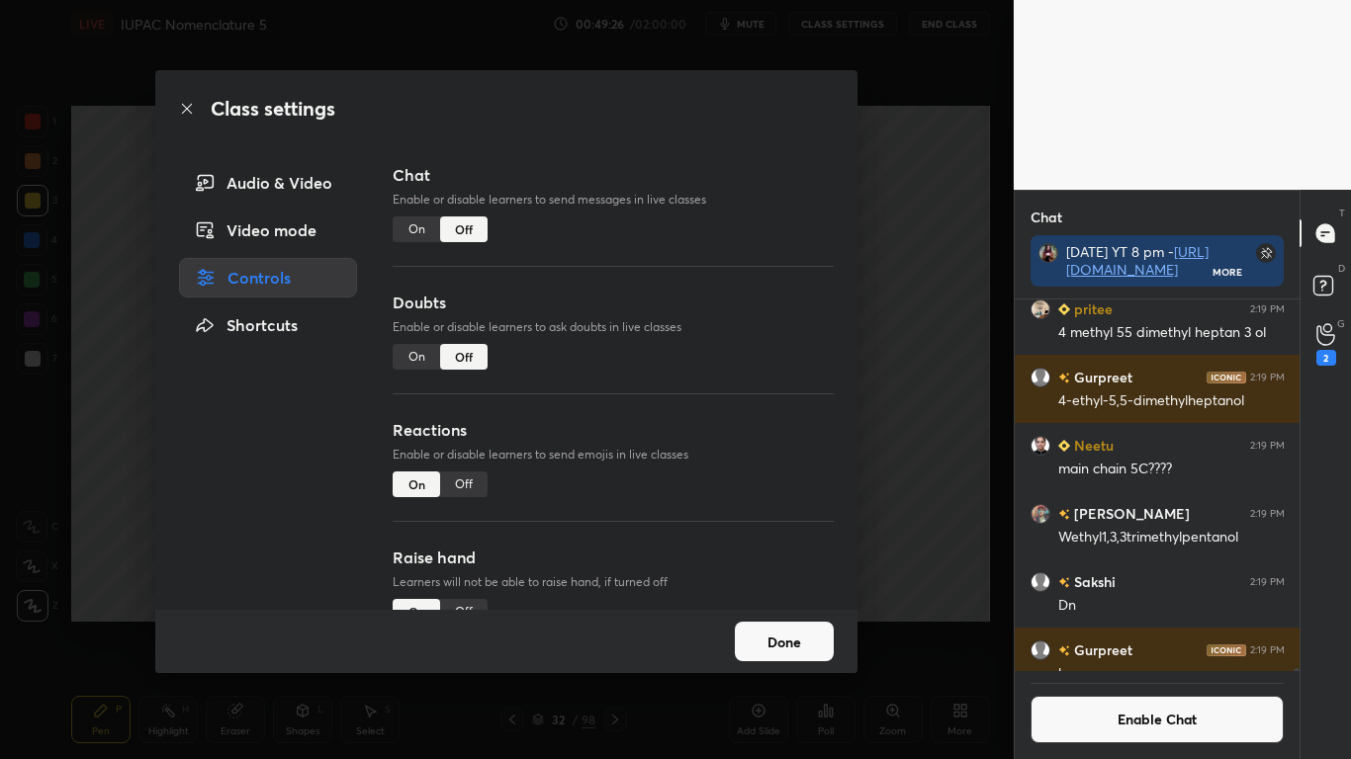
click at [746, 625] on button "Done" at bounding box center [784, 642] width 99 height 40
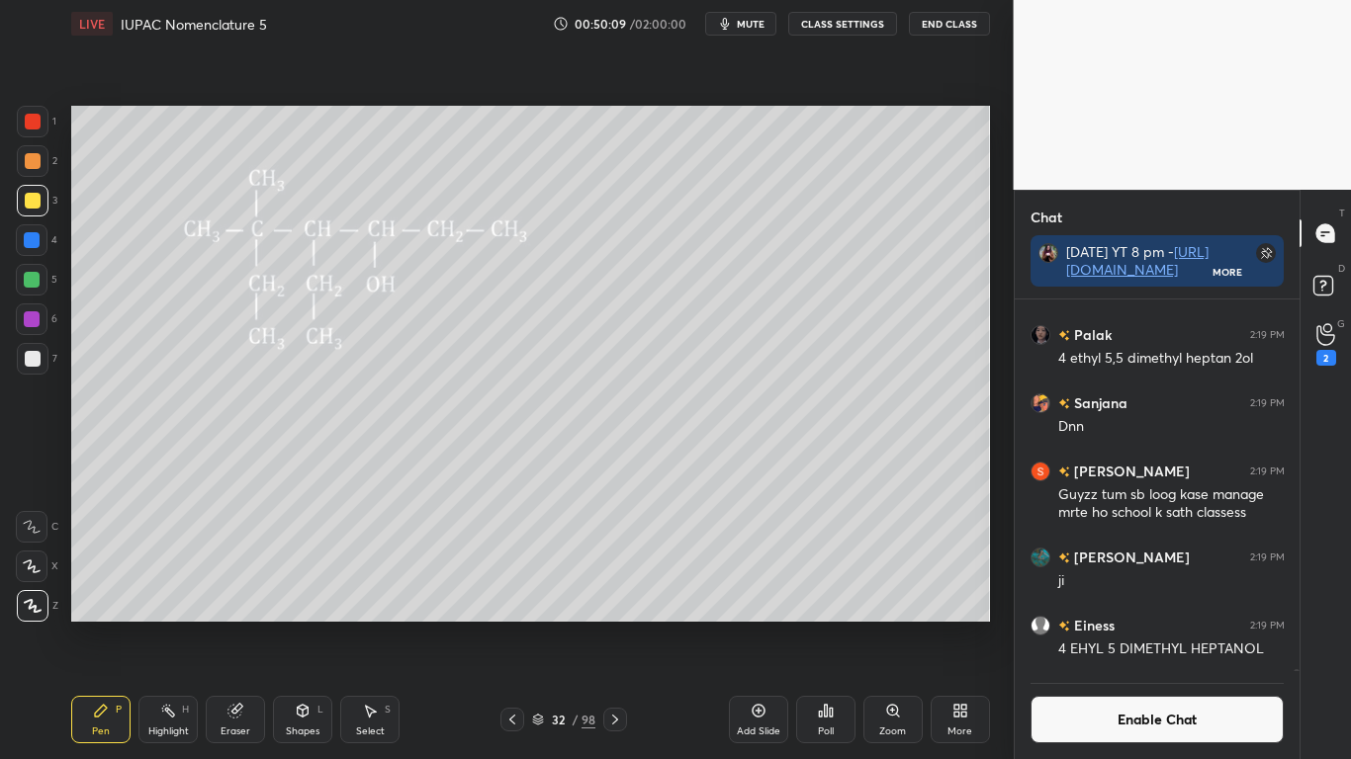
click at [243, 625] on div "Eraser" at bounding box center [235, 719] width 59 height 47
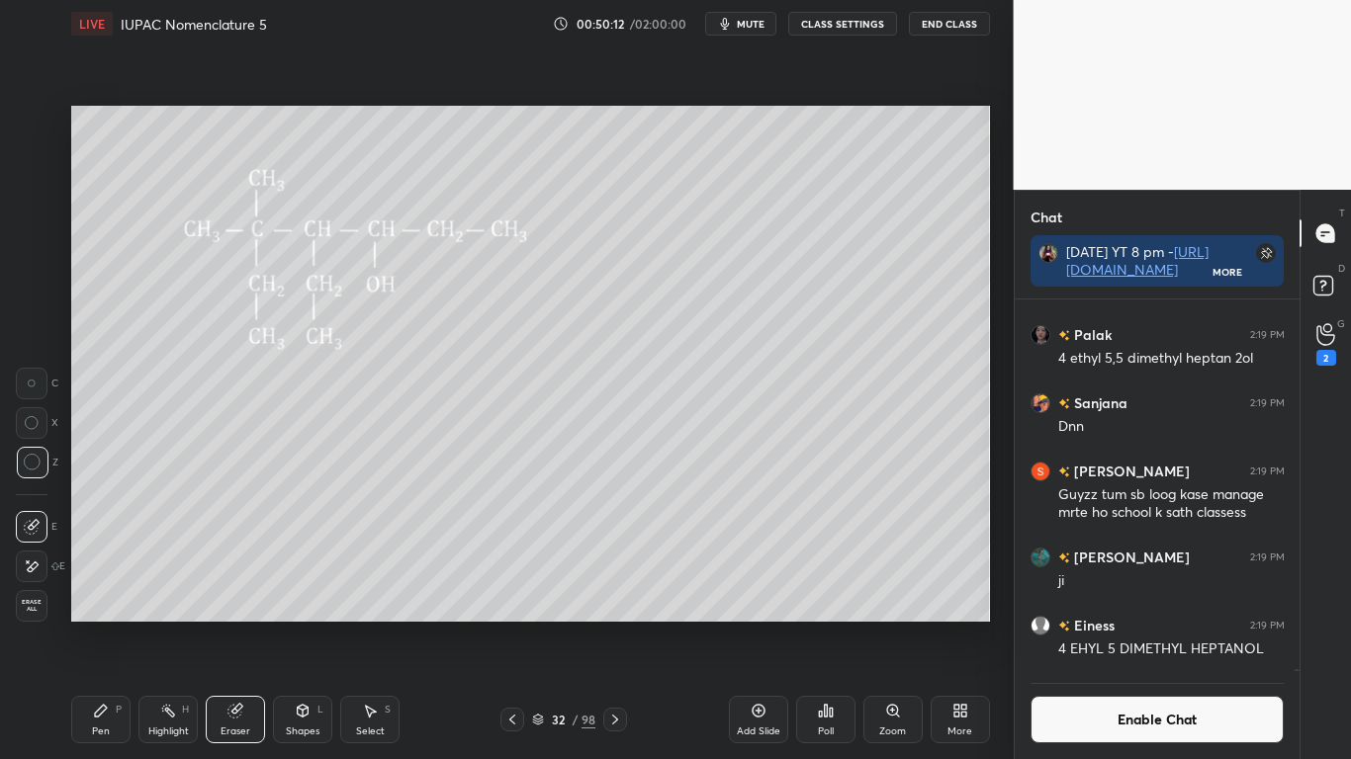
click at [83, 625] on div "Pen P" at bounding box center [100, 719] width 59 height 47
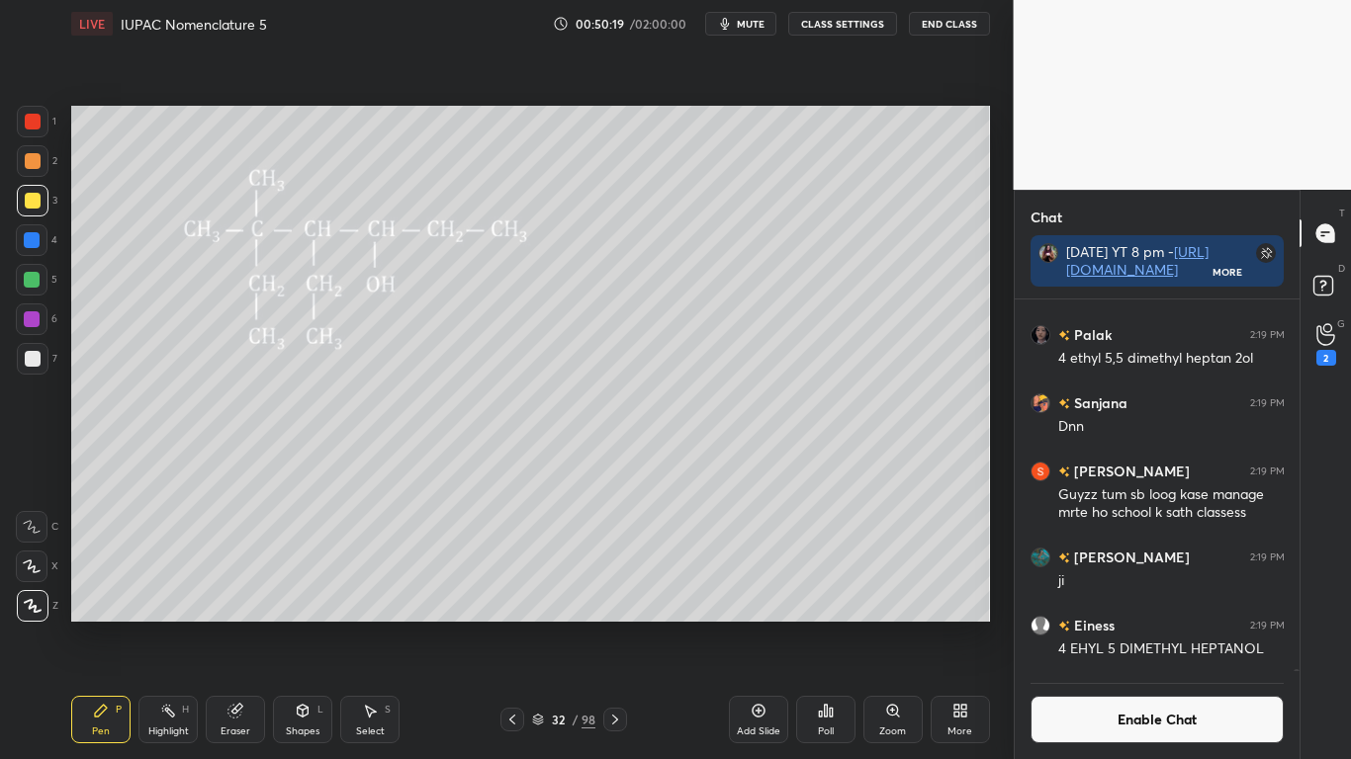
scroll to position [325, 279]
click at [1091, 625] on button "Enable Chat" at bounding box center [1157, 719] width 254 height 47
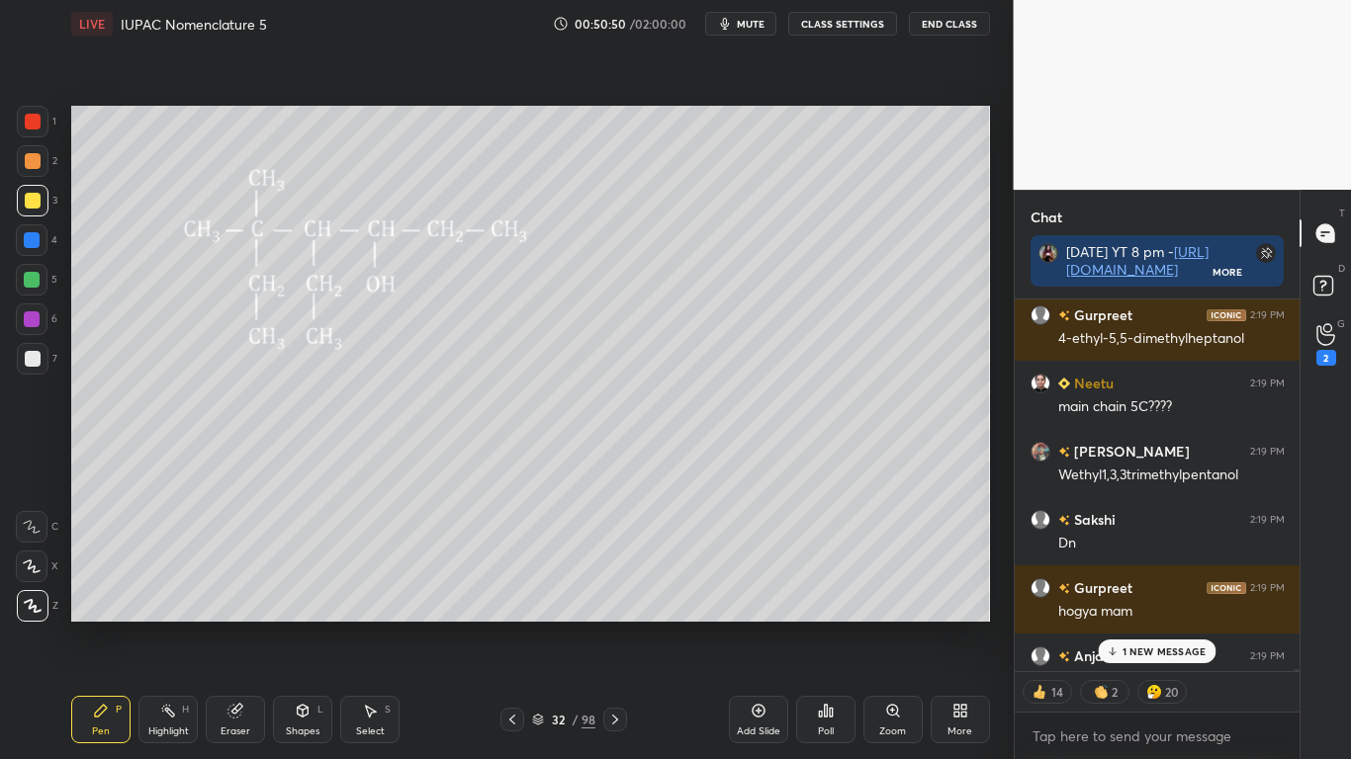
click at [1152, 625] on p "1 NEW MESSAGE" at bounding box center [1164, 652] width 84 height 12
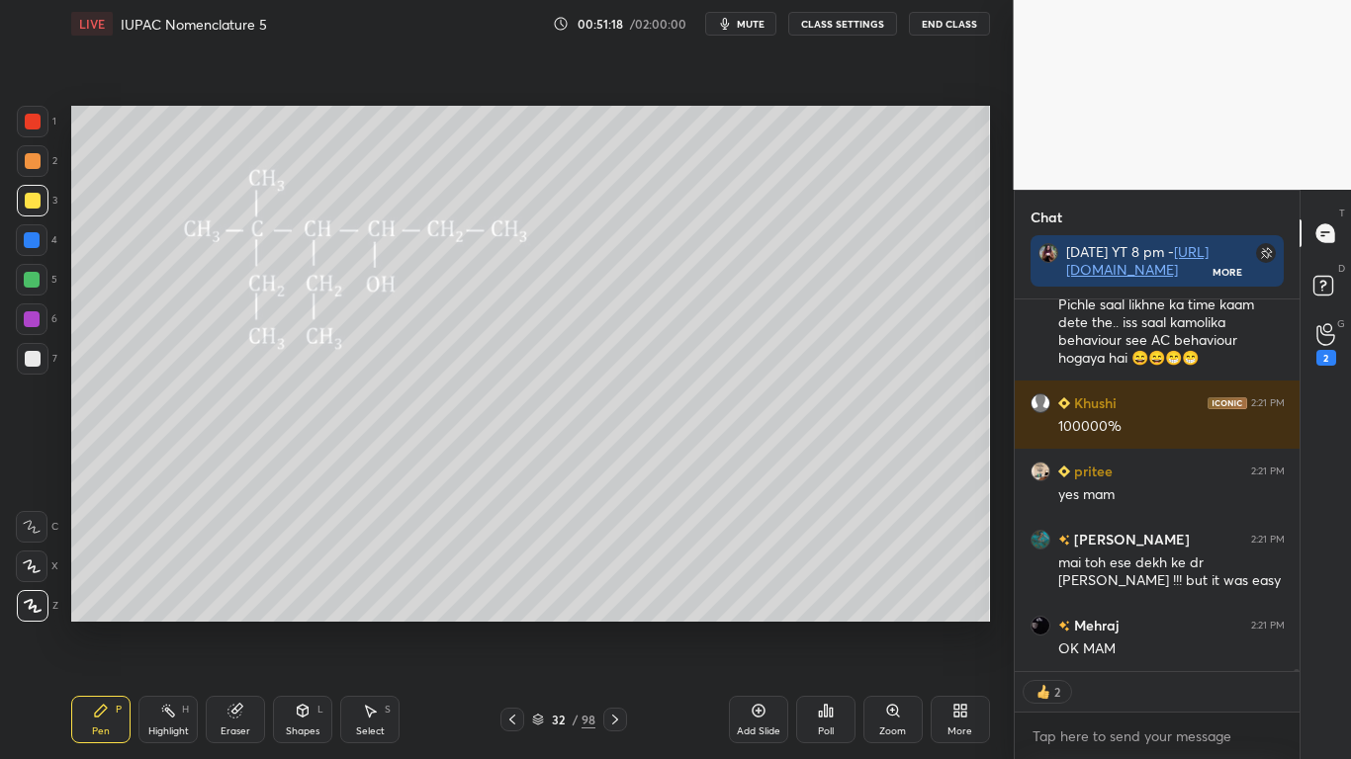
scroll to position [86973, 0]
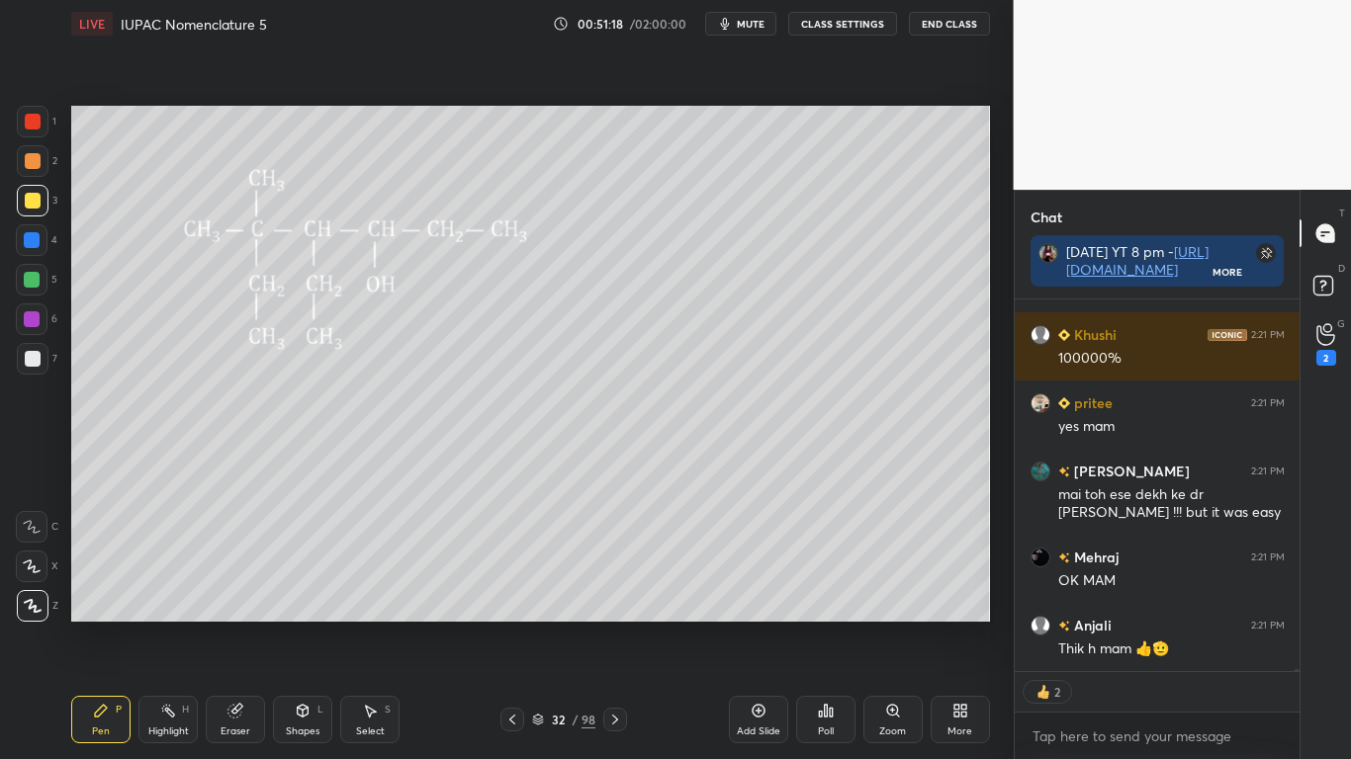
type textarea "x"
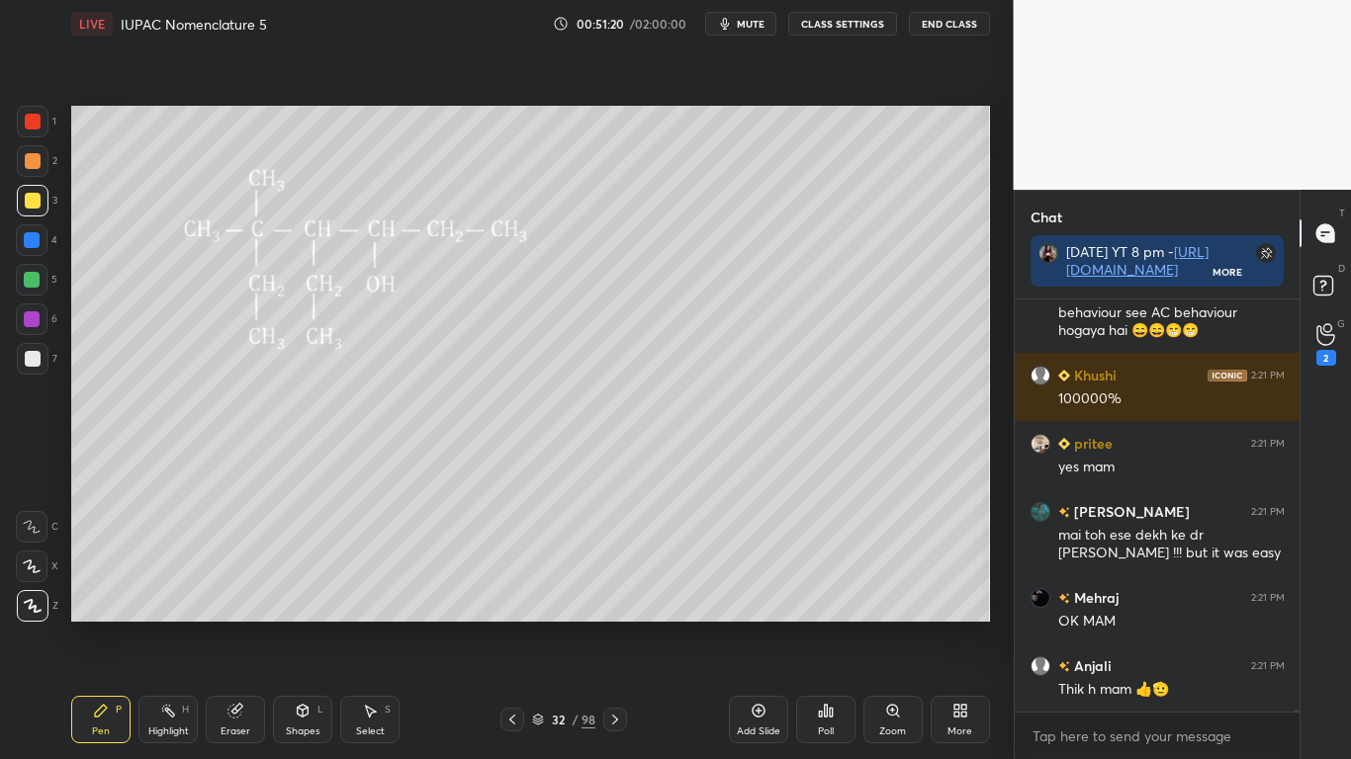
click at [27, 211] on div at bounding box center [33, 201] width 32 height 32
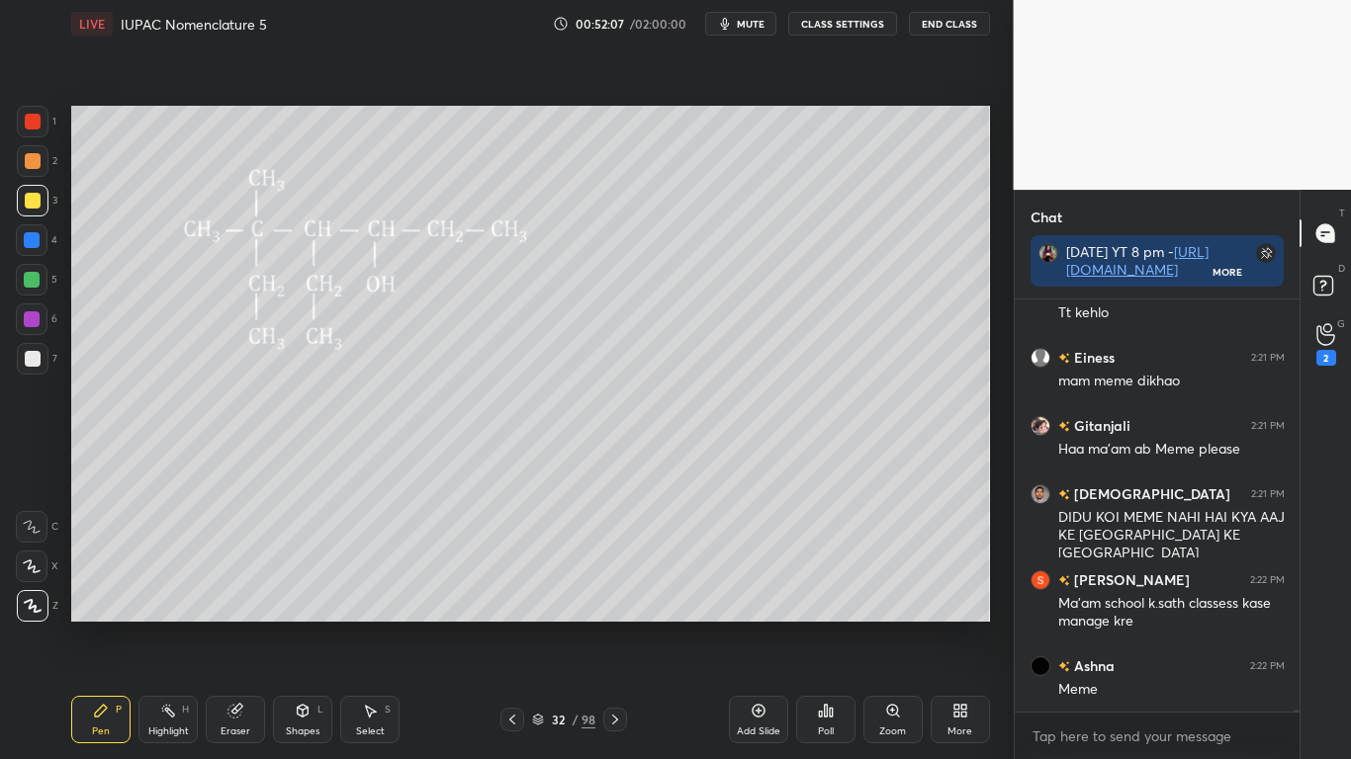
scroll to position [87116, 0]
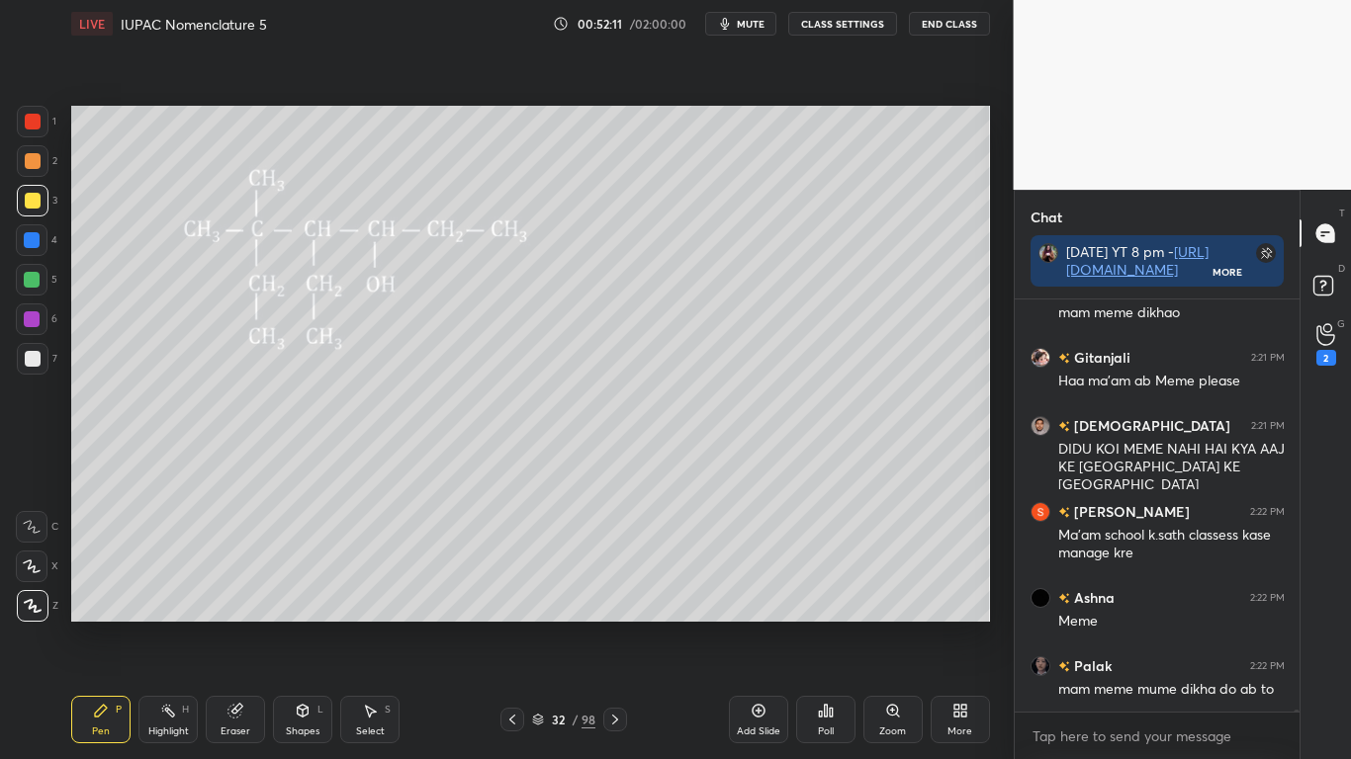
click at [533, 625] on div "32 / 98" at bounding box center [563, 720] width 63 height 18
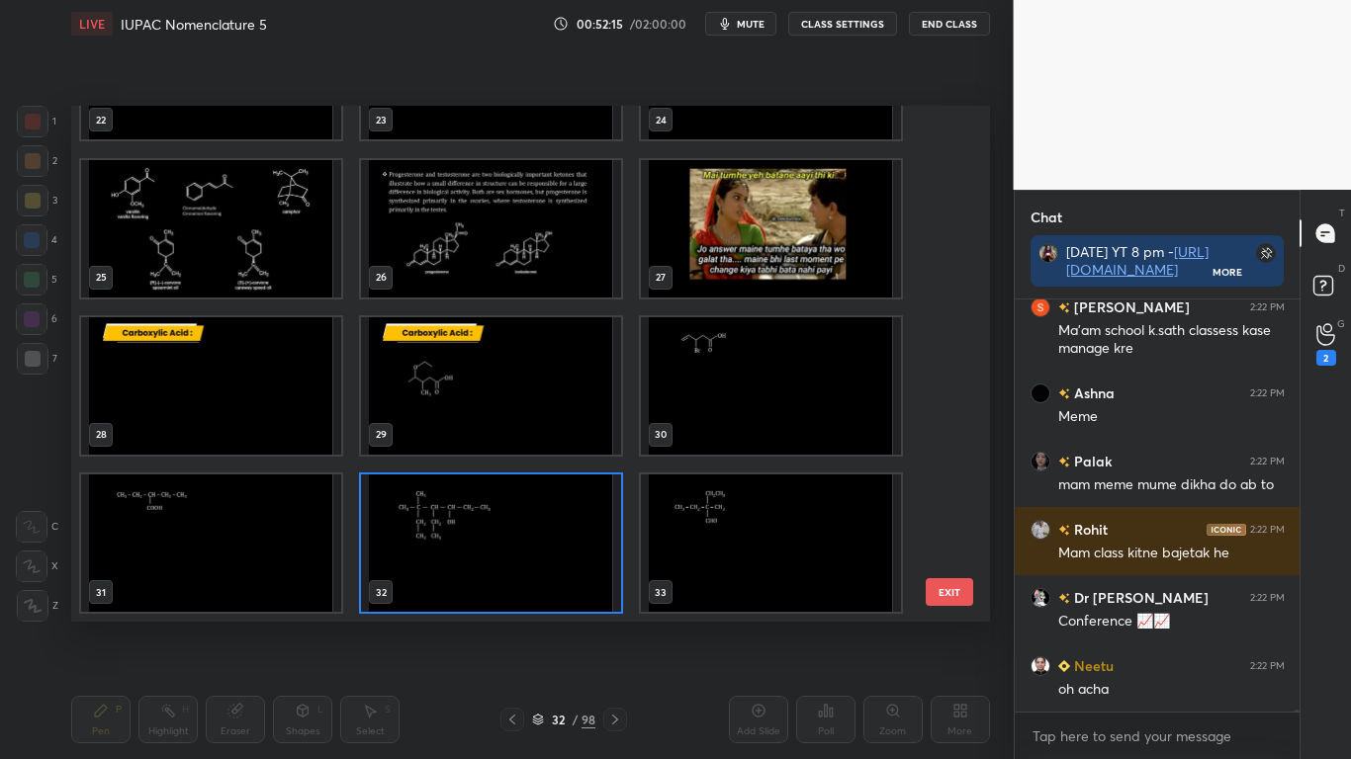
scroll to position [87257, 0]
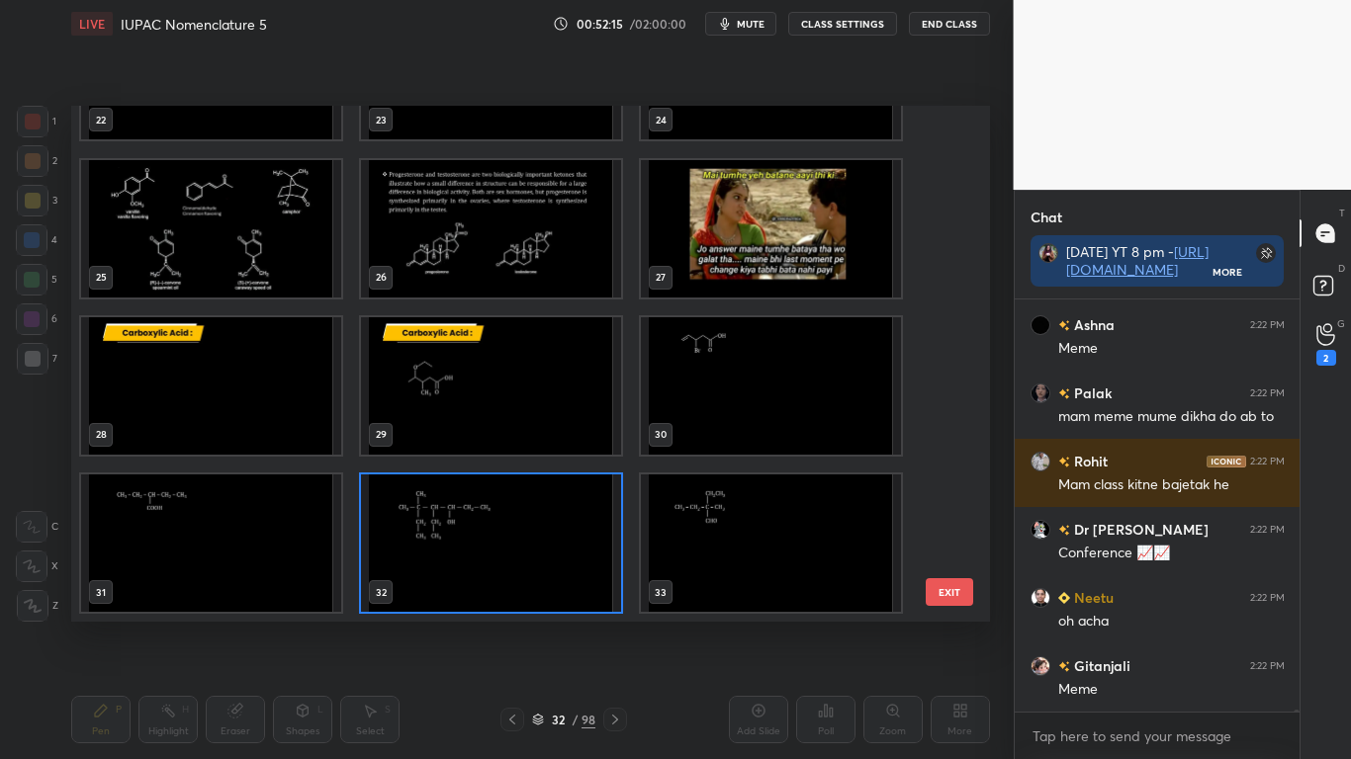
click at [800, 552] on img "grid" at bounding box center [771, 543] width 260 height 137
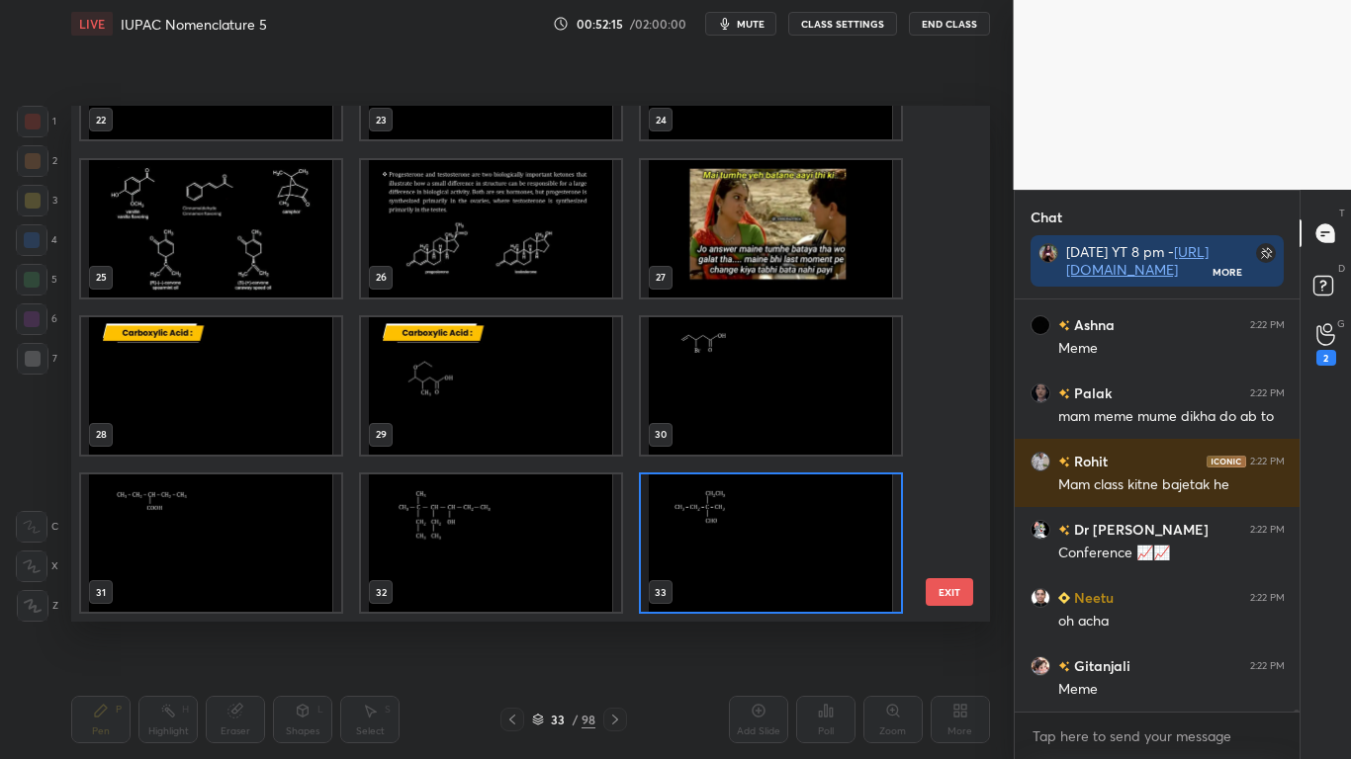
click at [796, 553] on img "grid" at bounding box center [771, 543] width 260 height 137
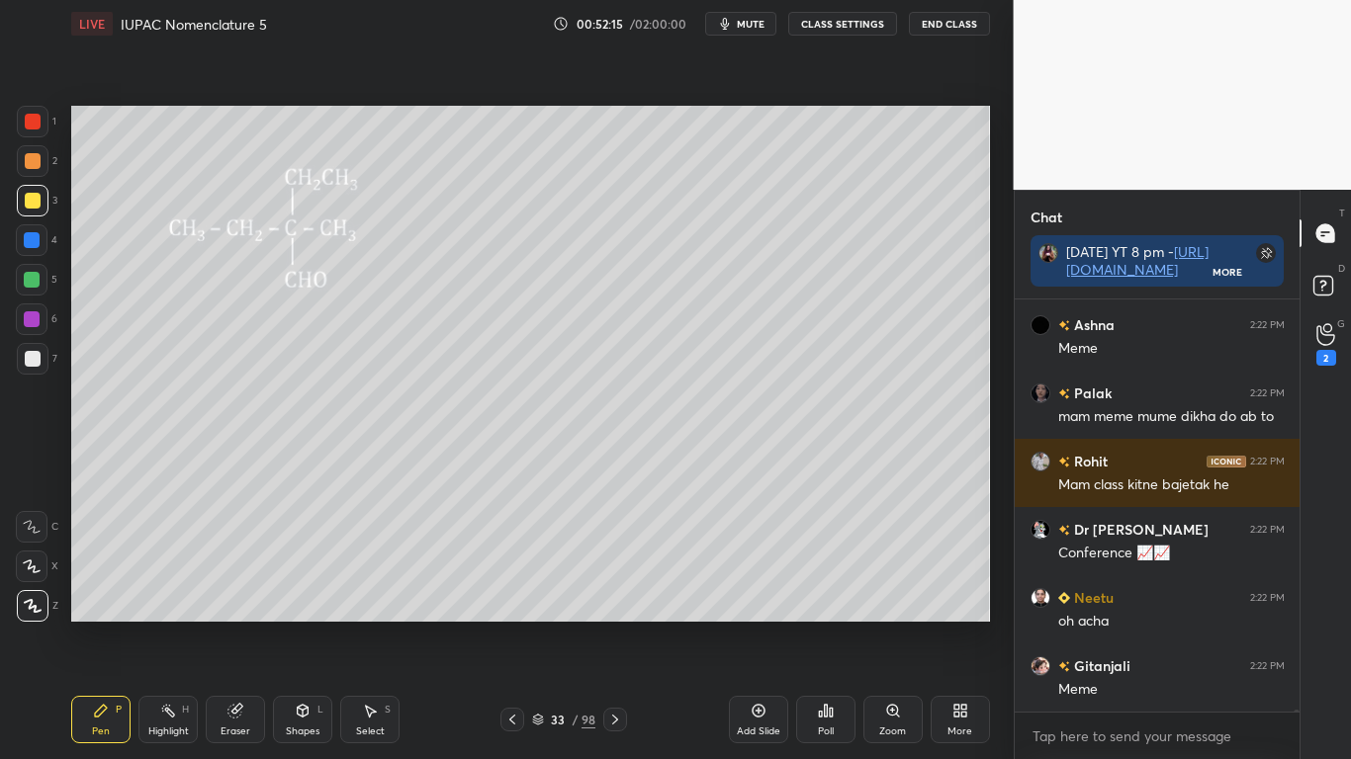
click at [798, 554] on img "grid" at bounding box center [771, 543] width 260 height 137
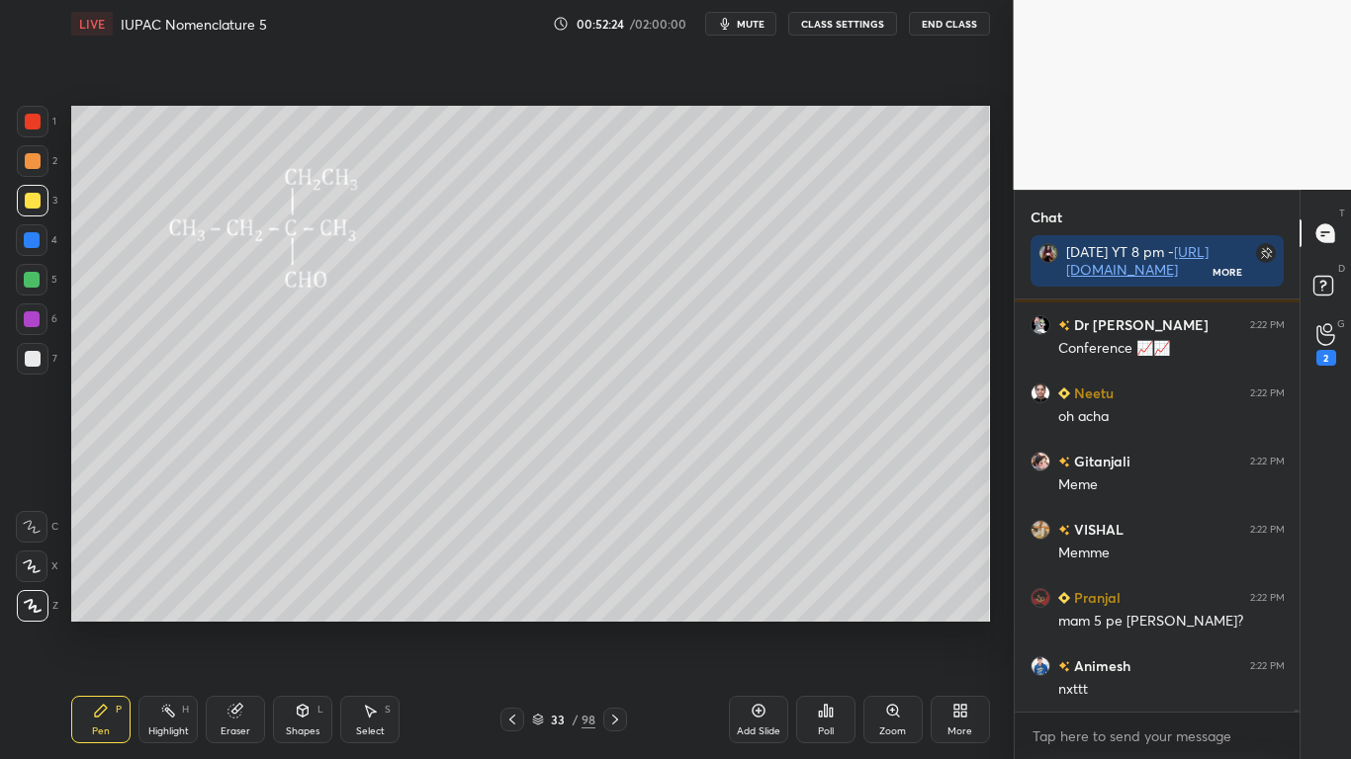
scroll to position [87530, 0]
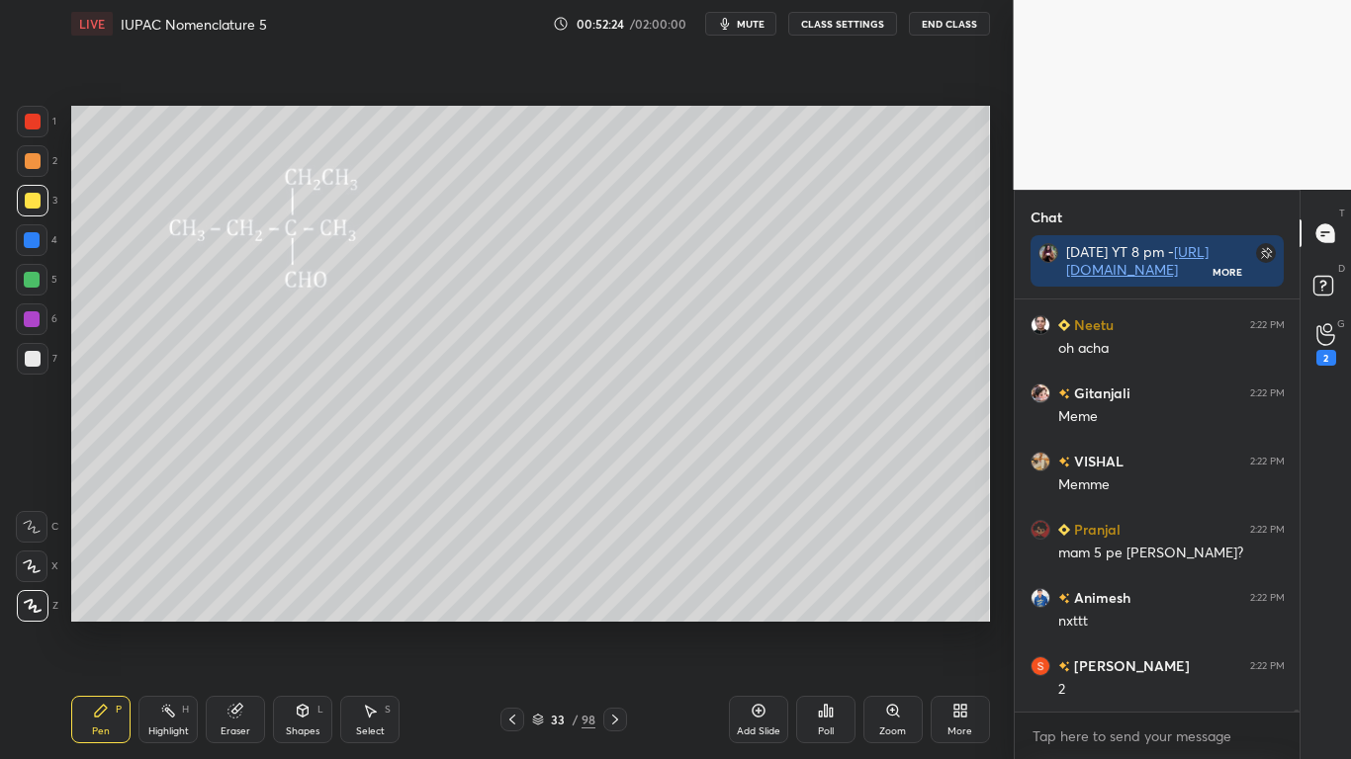
click at [515, 625] on icon at bounding box center [512, 720] width 16 height 16
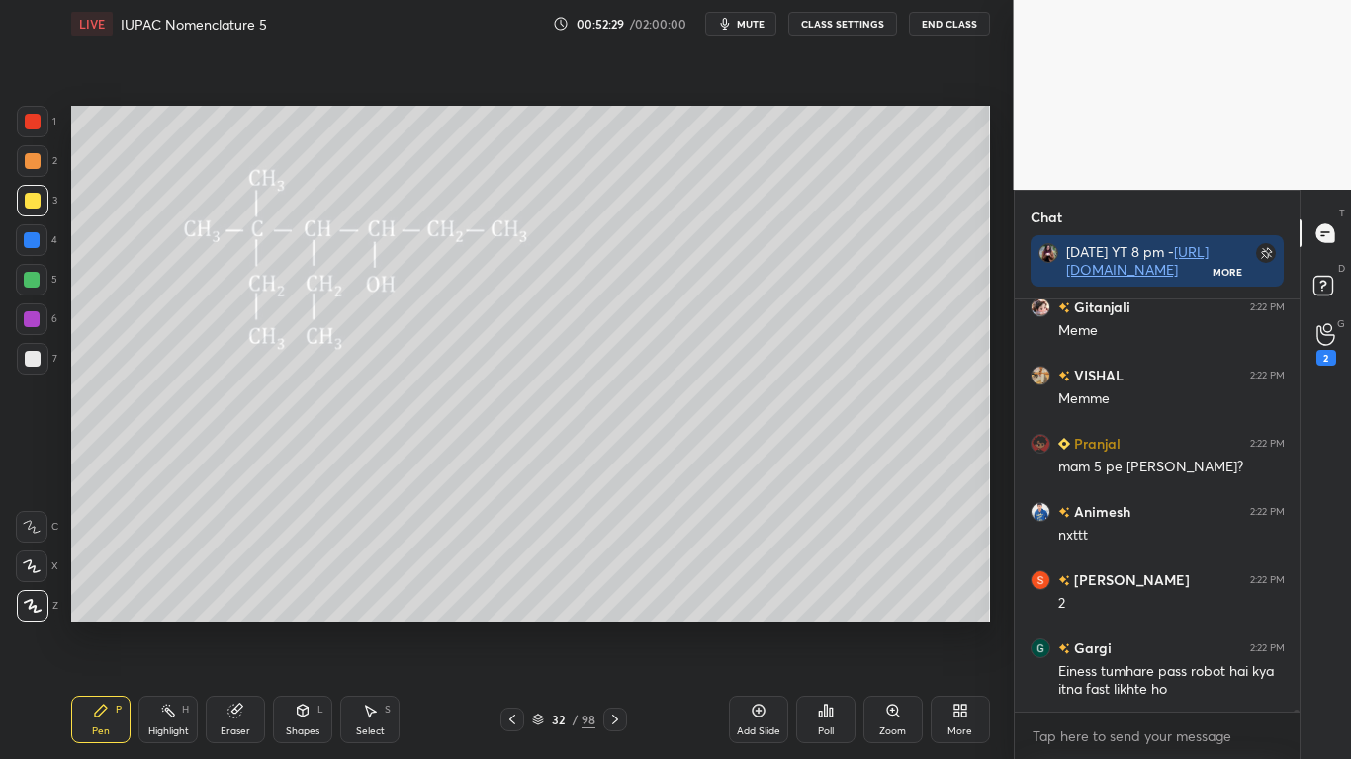
click at [612, 625] on icon at bounding box center [615, 720] width 16 height 16
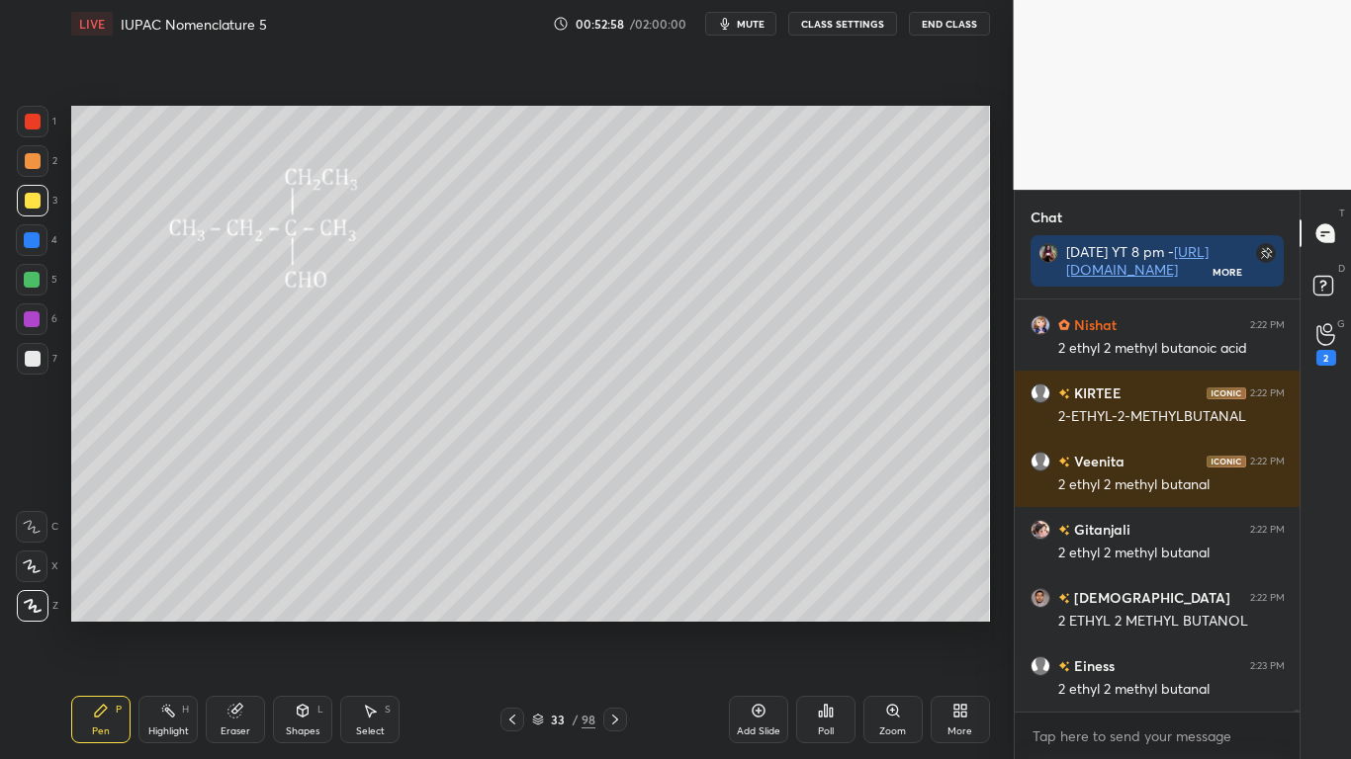
scroll to position [88402, 0]
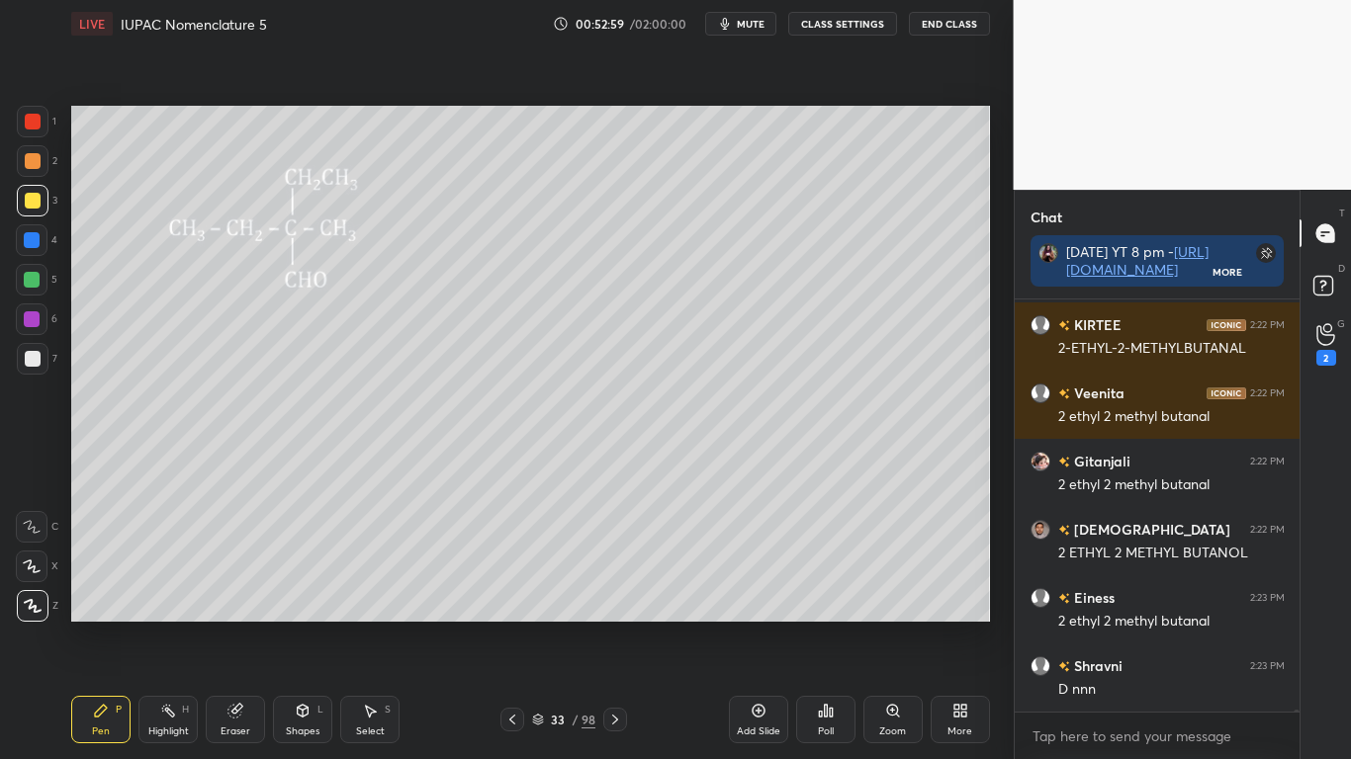
click at [833, 34] on button "CLASS SETTINGS" at bounding box center [842, 24] width 109 height 24
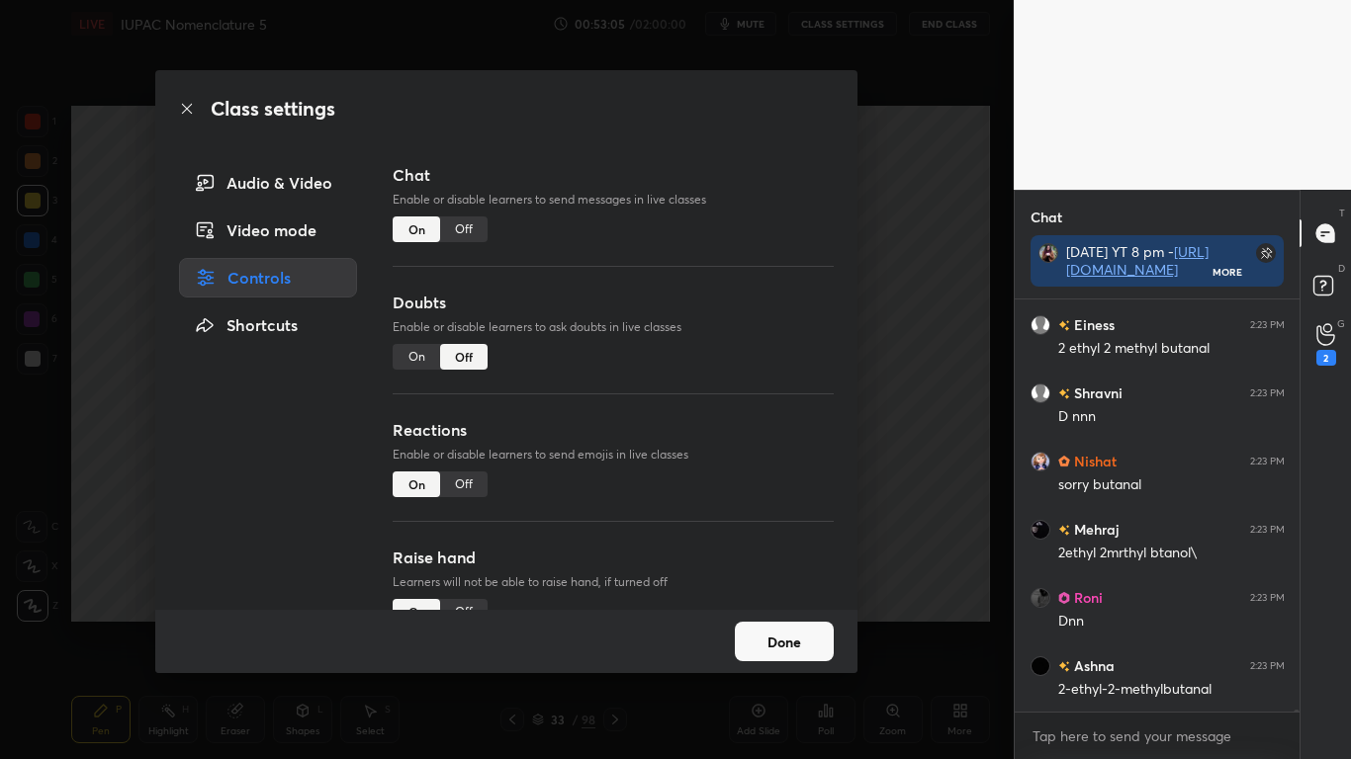
scroll to position [88743, 0]
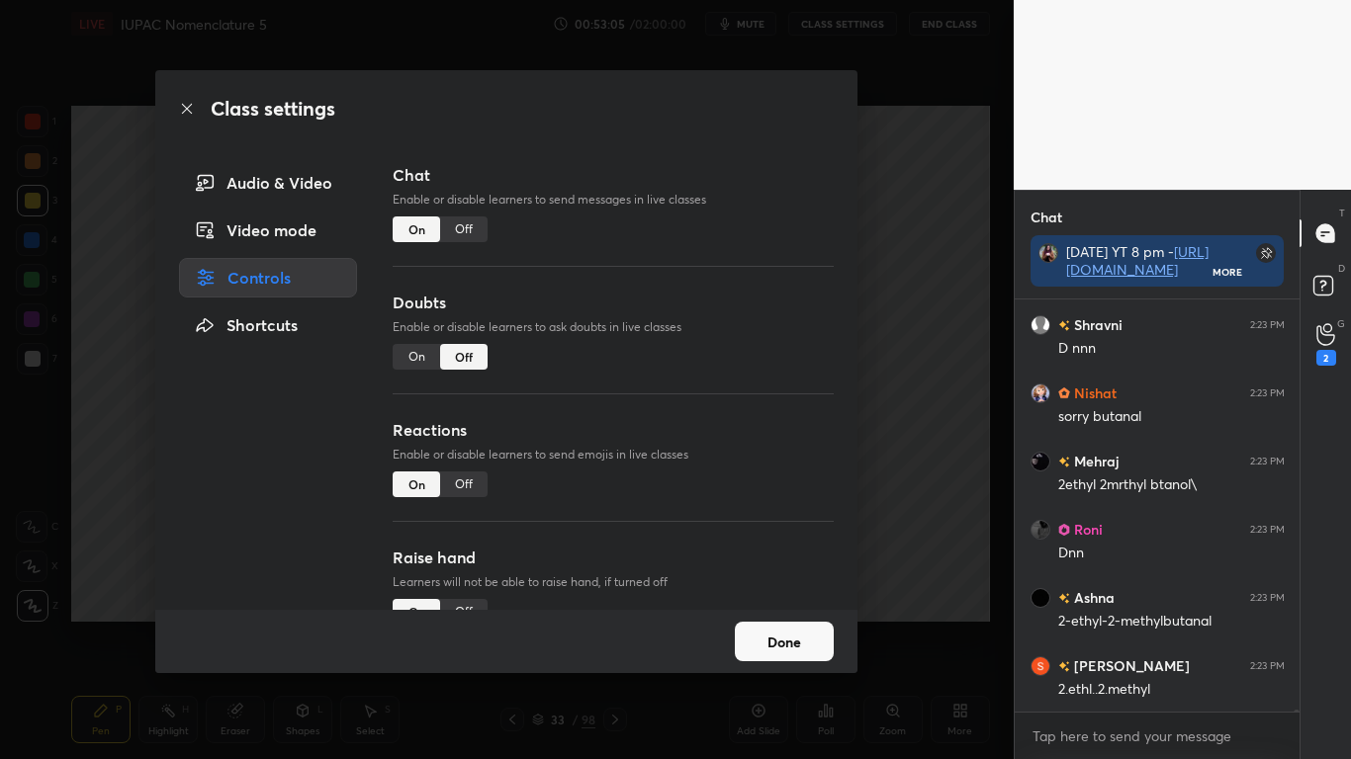
click at [466, 225] on div "Off" at bounding box center [463, 230] width 47 height 26
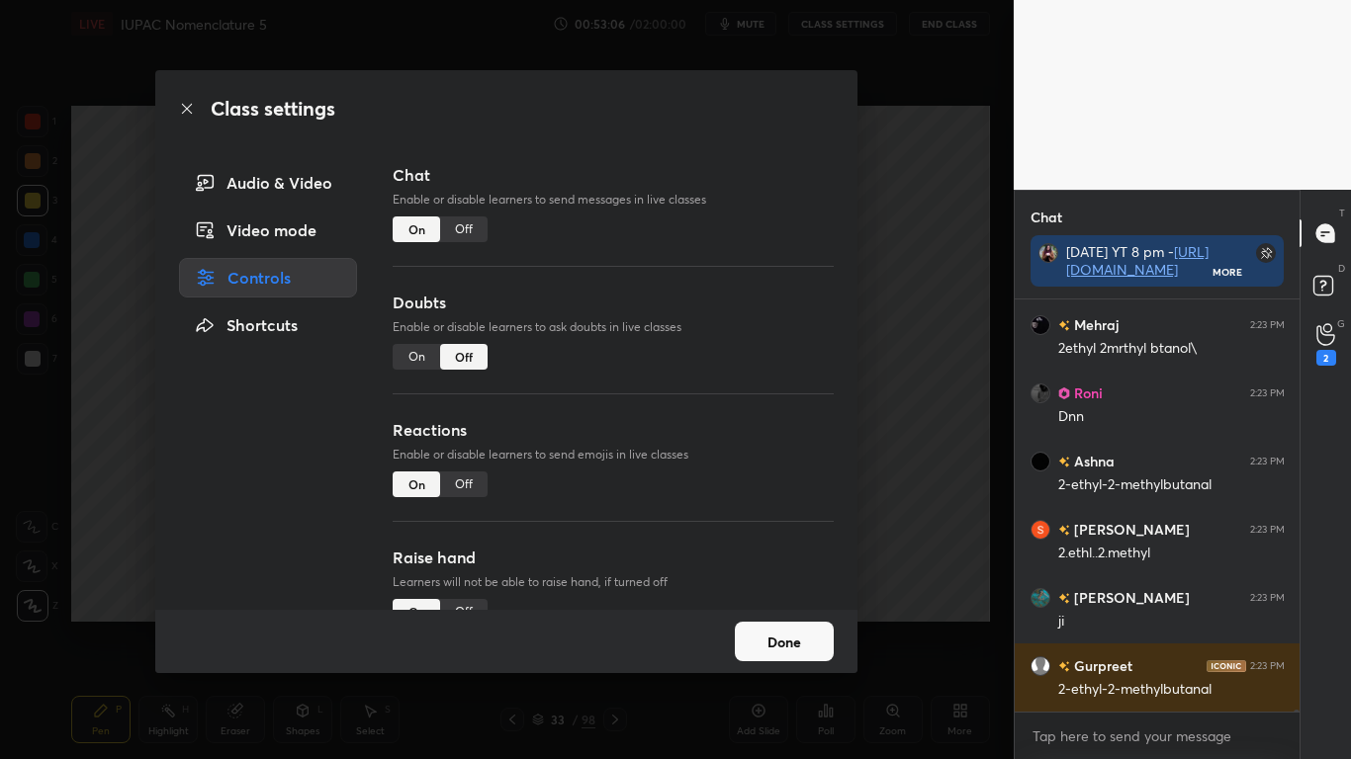
scroll to position [366, 279]
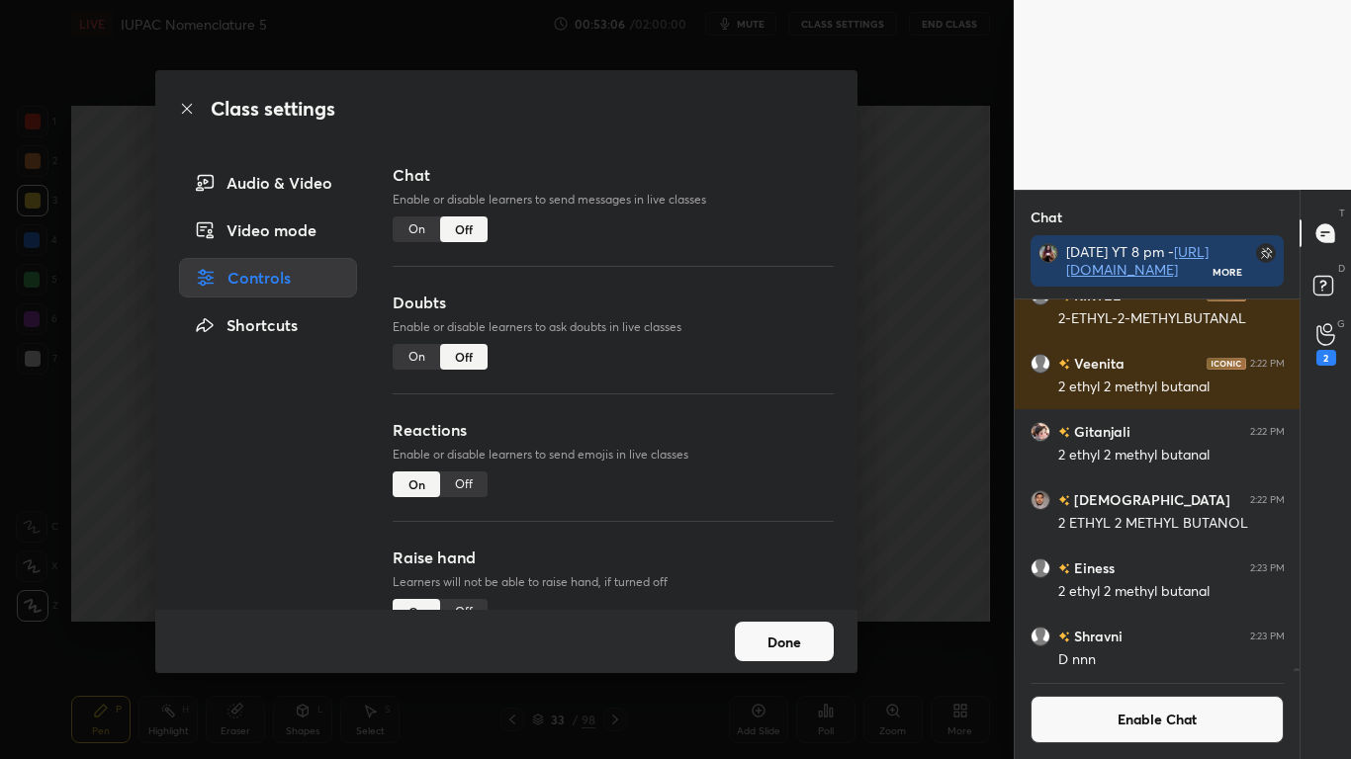
click at [768, 625] on button "Done" at bounding box center [784, 642] width 99 height 40
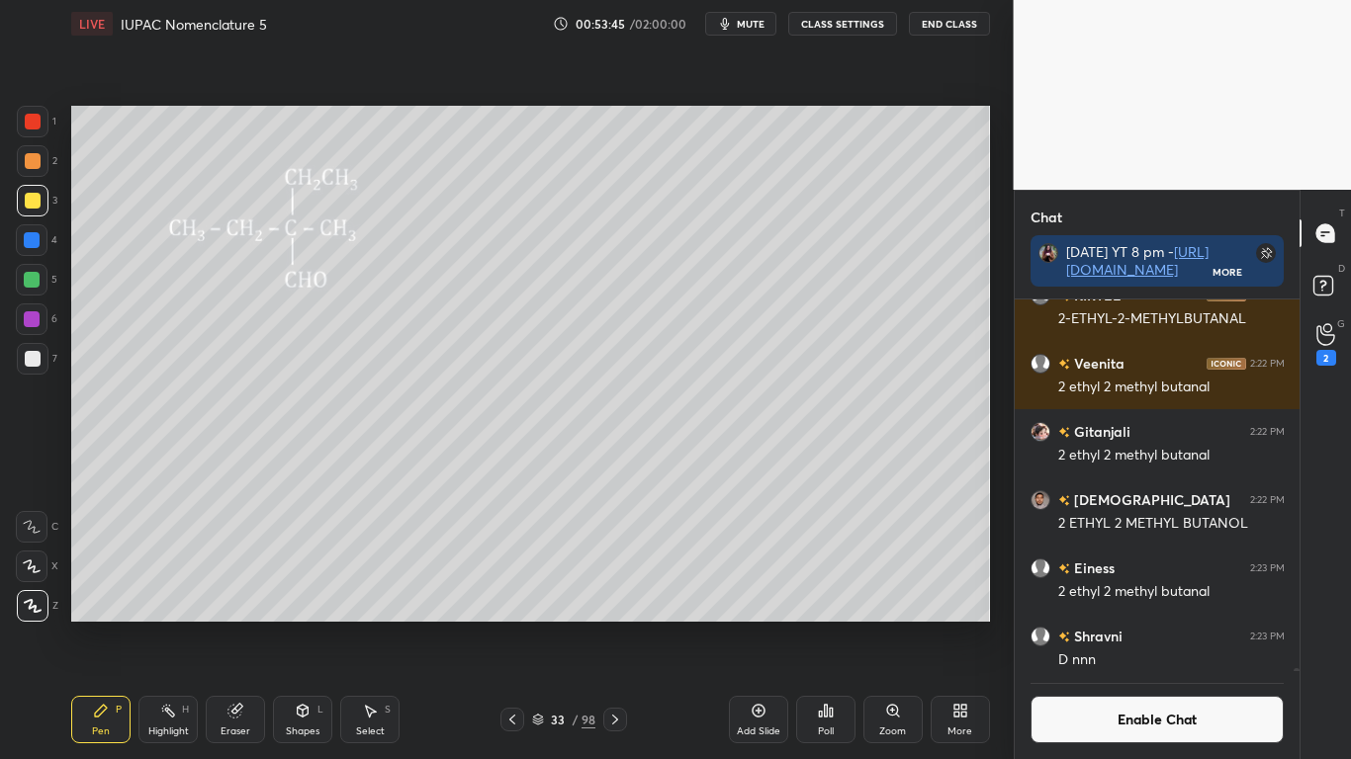
click at [1121, 625] on button "Enable Chat" at bounding box center [1157, 719] width 254 height 47
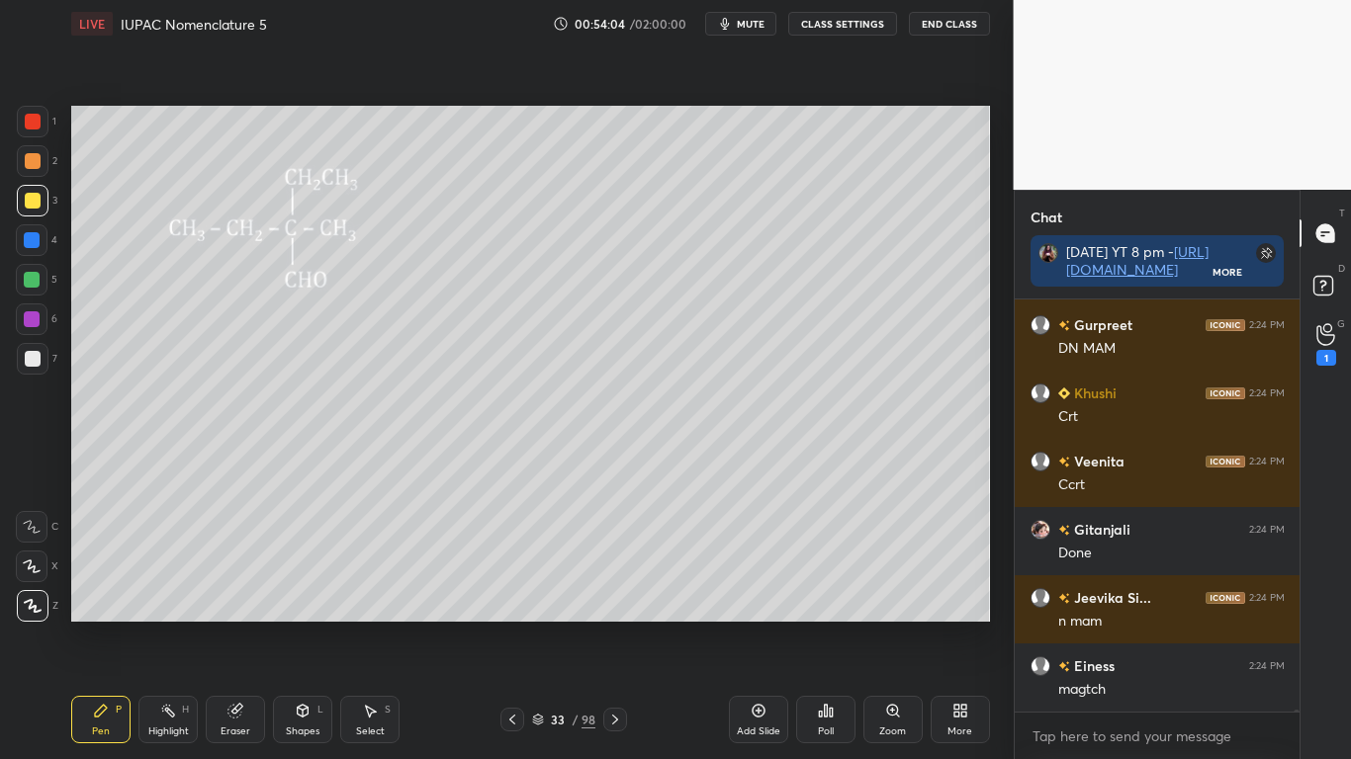
scroll to position [89782, 0]
click at [530, 625] on div "33 / 98" at bounding box center [563, 720] width 127 height 24
click at [537, 625] on icon at bounding box center [538, 721] width 10 height 3
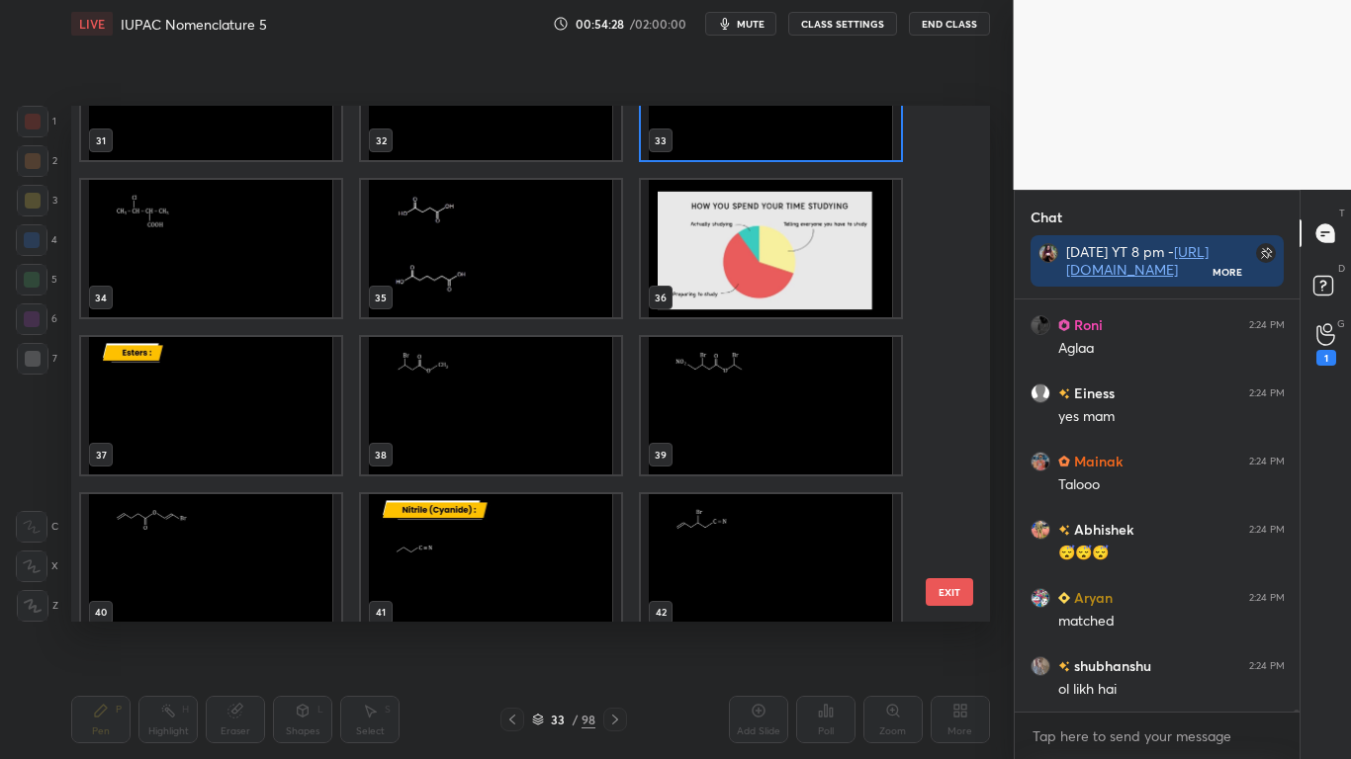
scroll to position [90841, 0]
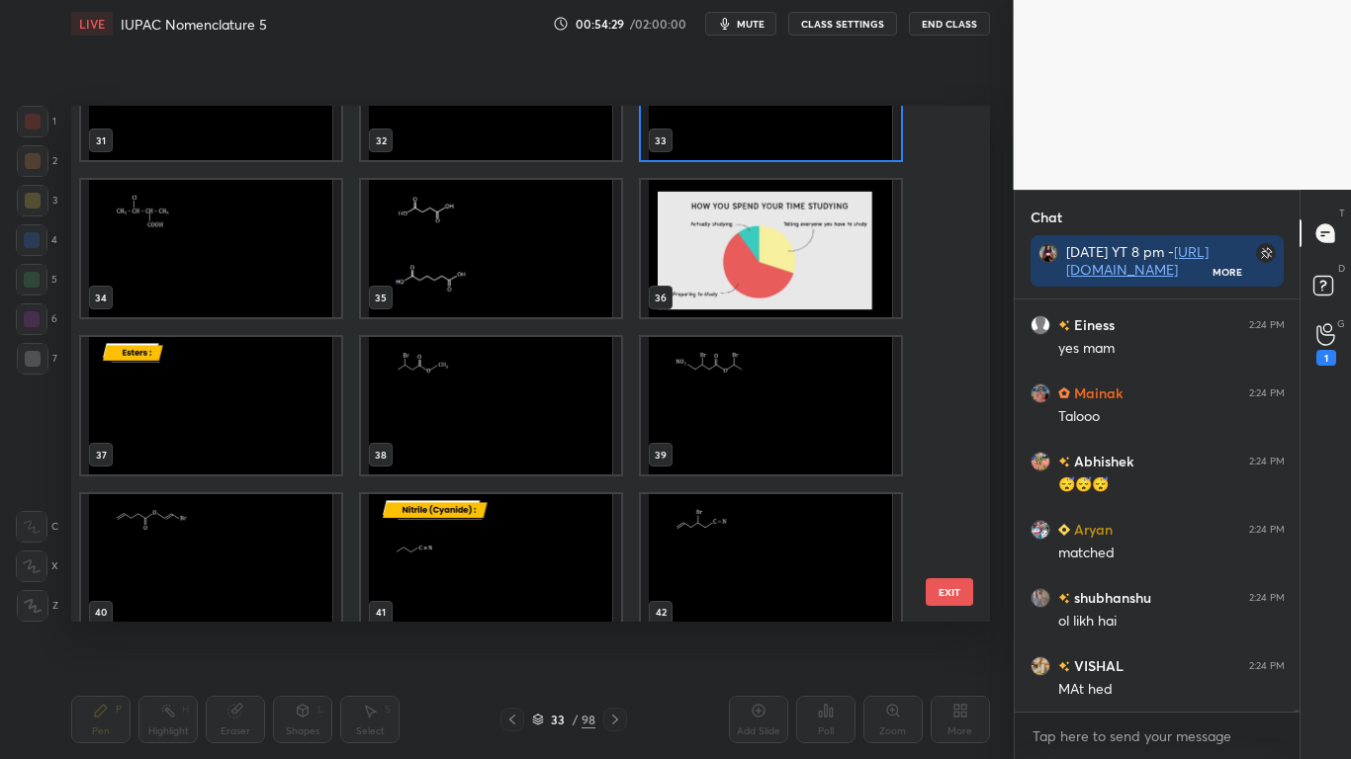
click at [245, 257] on img "grid" at bounding box center [211, 248] width 260 height 137
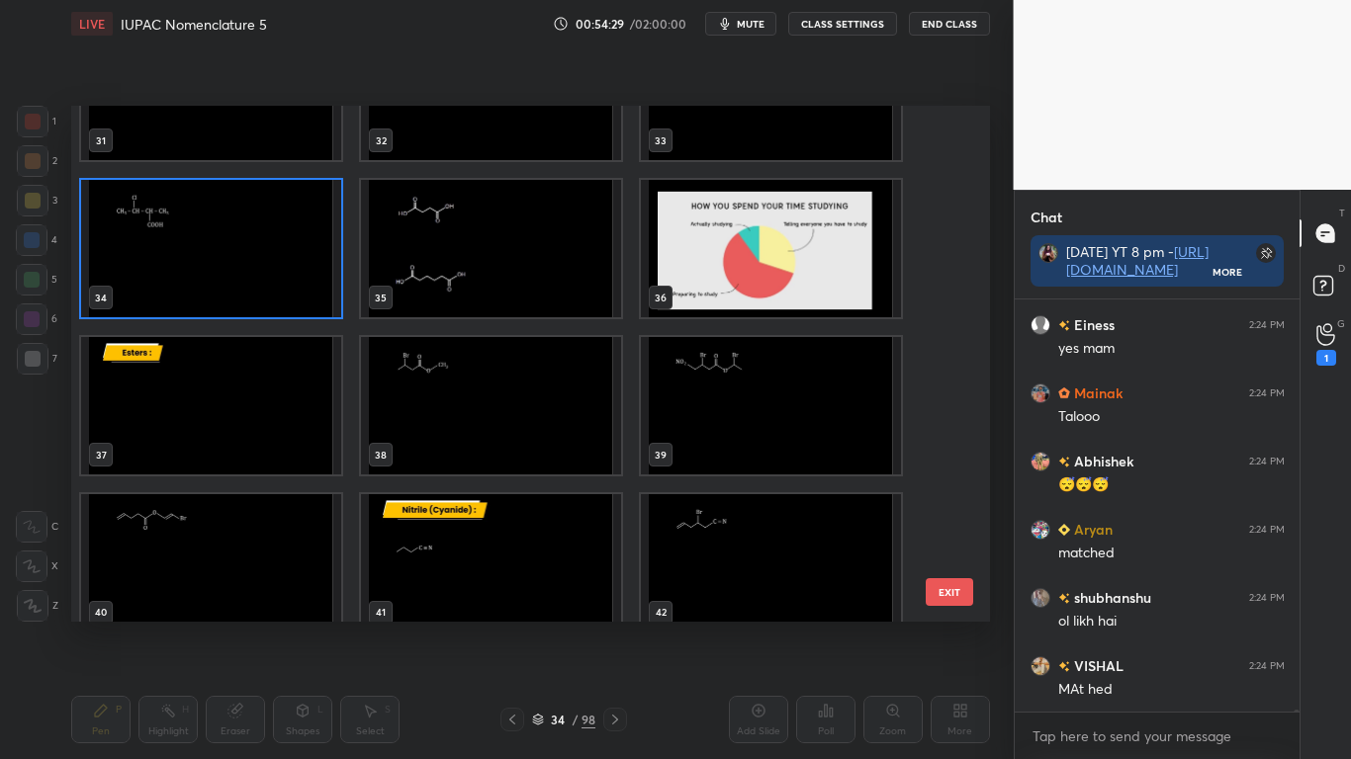
click at [246, 258] on img "grid" at bounding box center [211, 248] width 260 height 137
click at [246, 259] on img "grid" at bounding box center [211, 248] width 260 height 137
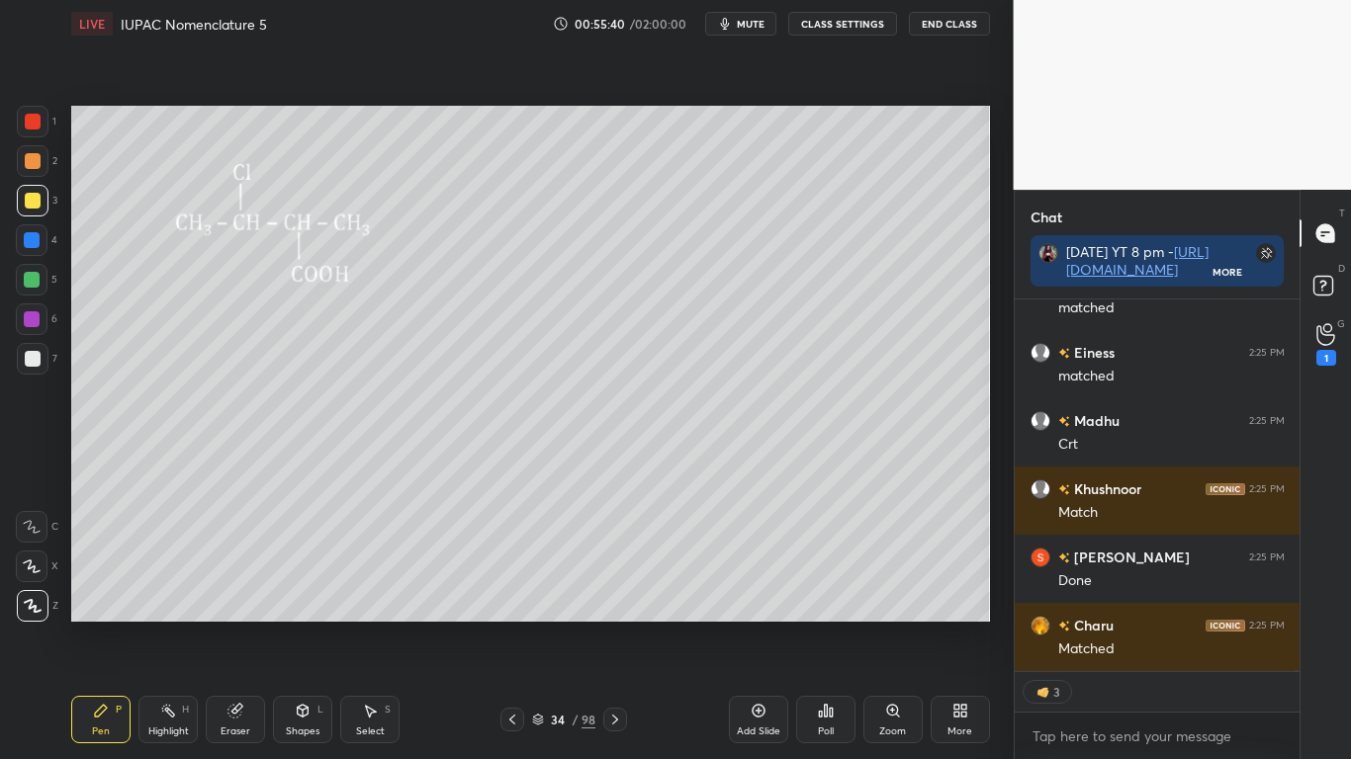
scroll to position [93200, 0]
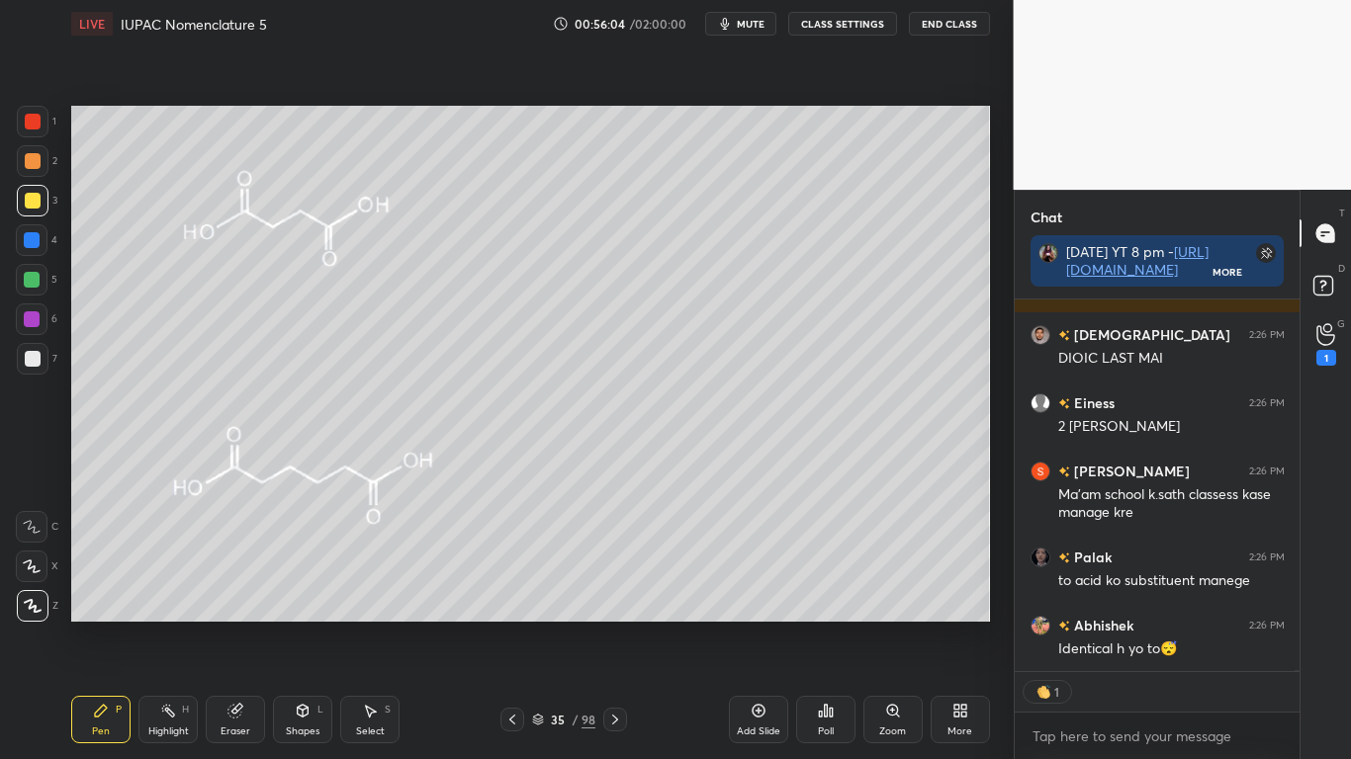
type textarea "x"
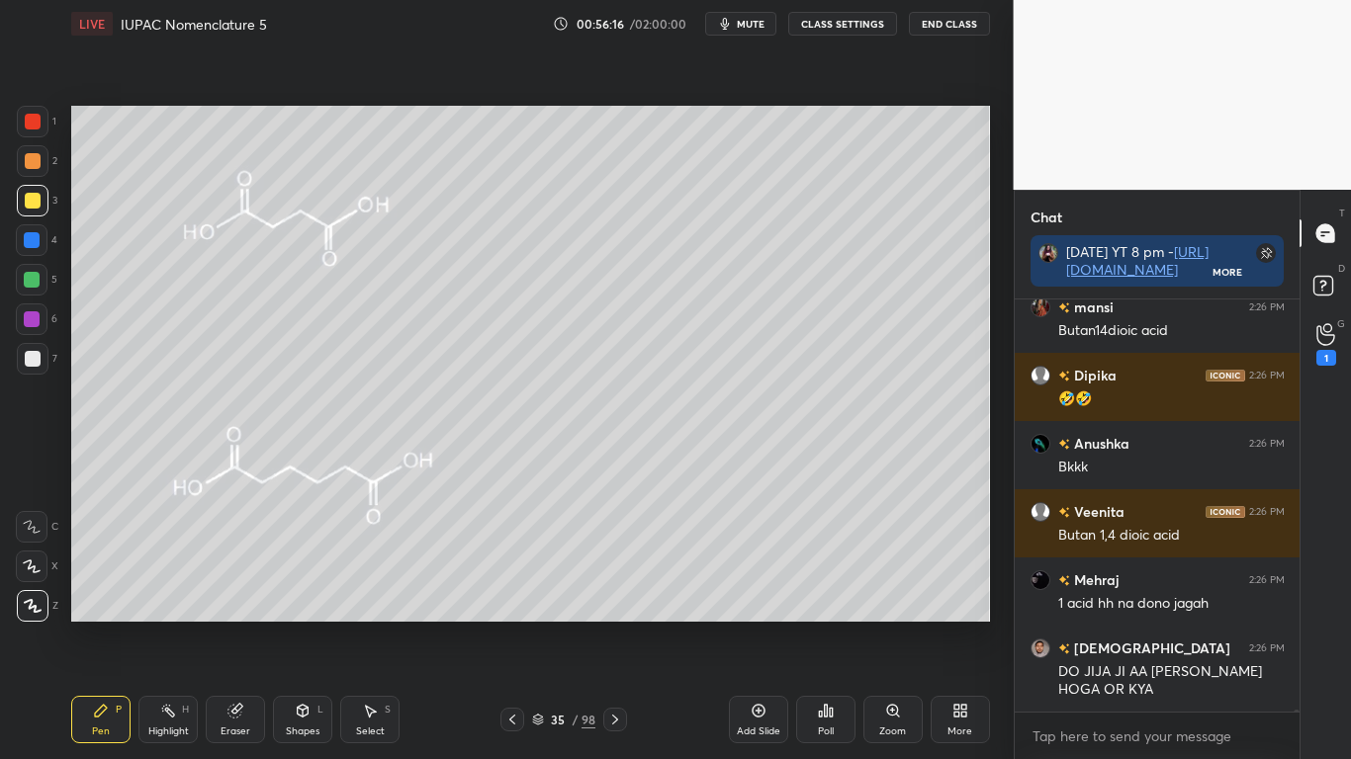
click at [845, 24] on button "CLASS SETTINGS" at bounding box center [842, 24] width 109 height 24
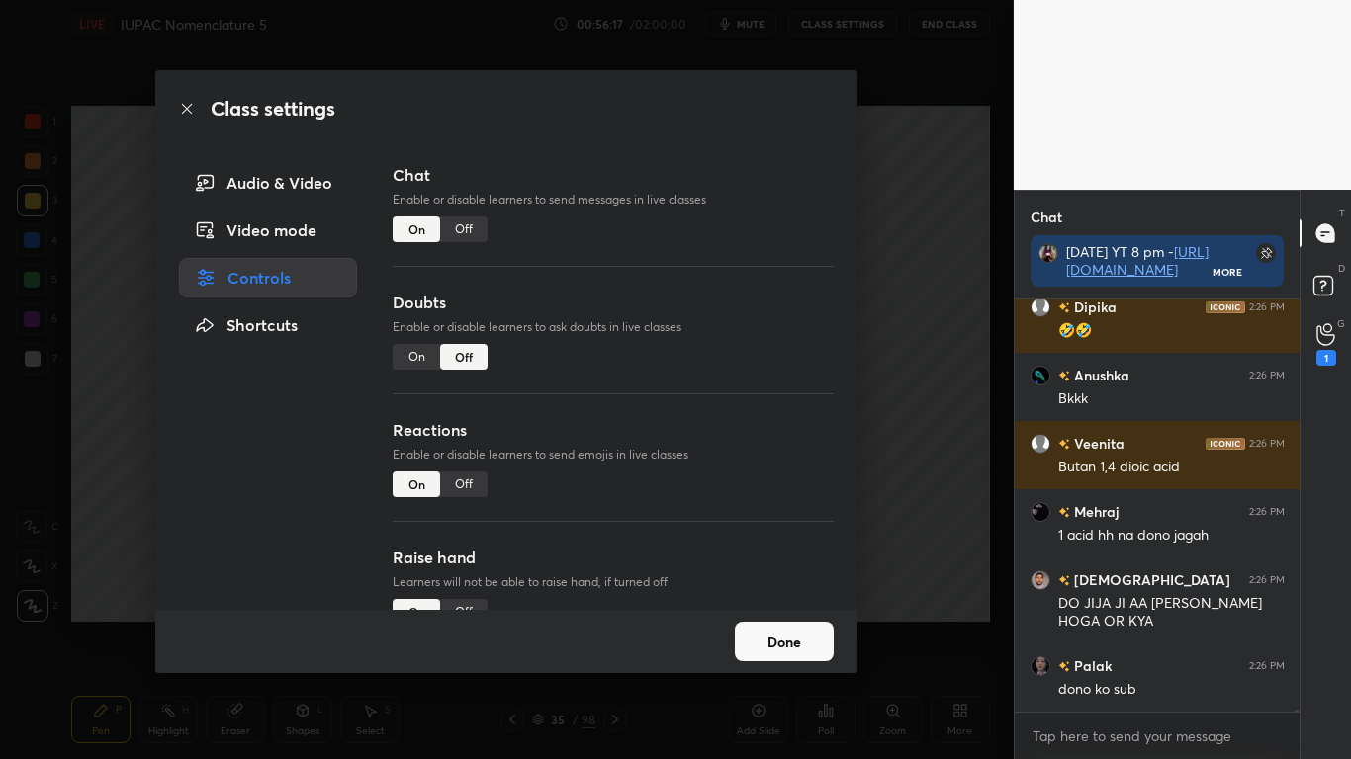
click at [470, 224] on div "Off" at bounding box center [463, 230] width 47 height 26
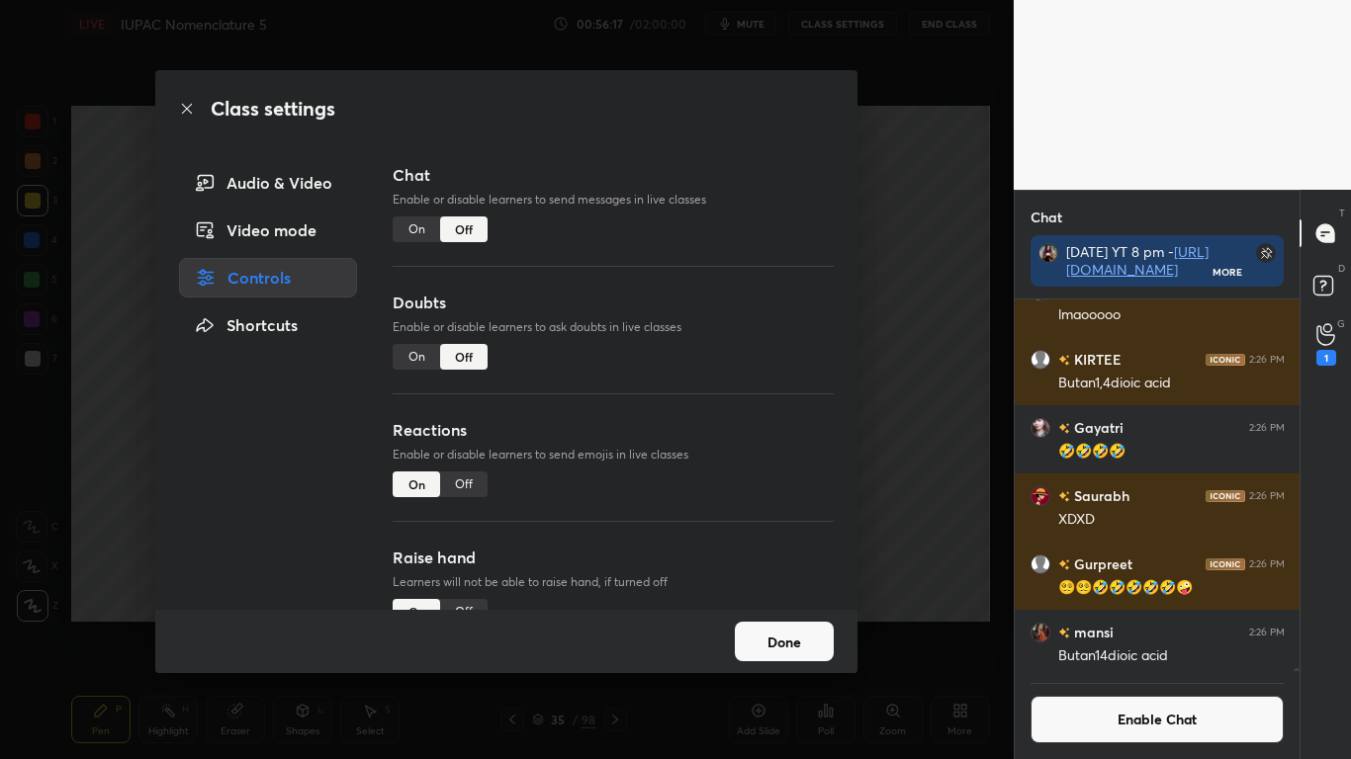
click at [773, 625] on button "Done" at bounding box center [784, 642] width 99 height 40
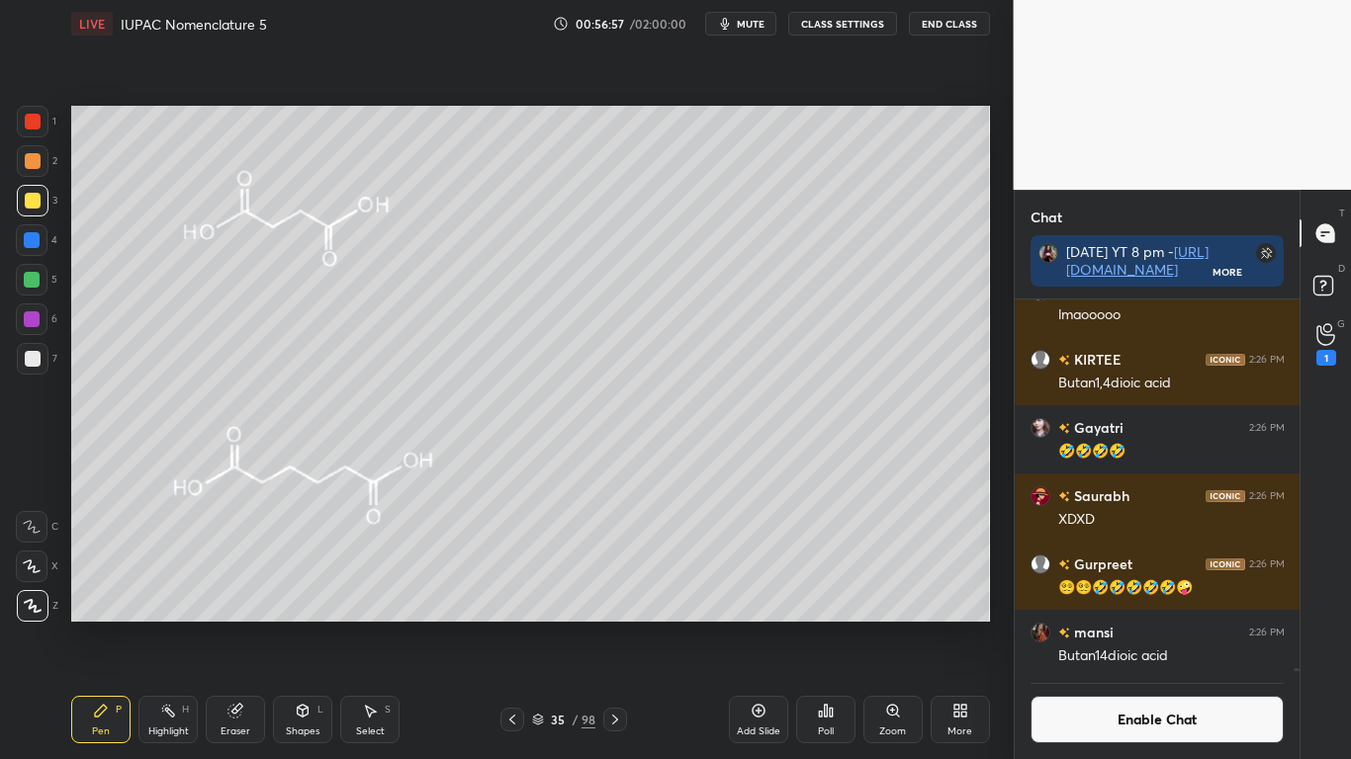
click at [1146, 625] on button "Enable Chat" at bounding box center [1157, 719] width 254 height 47
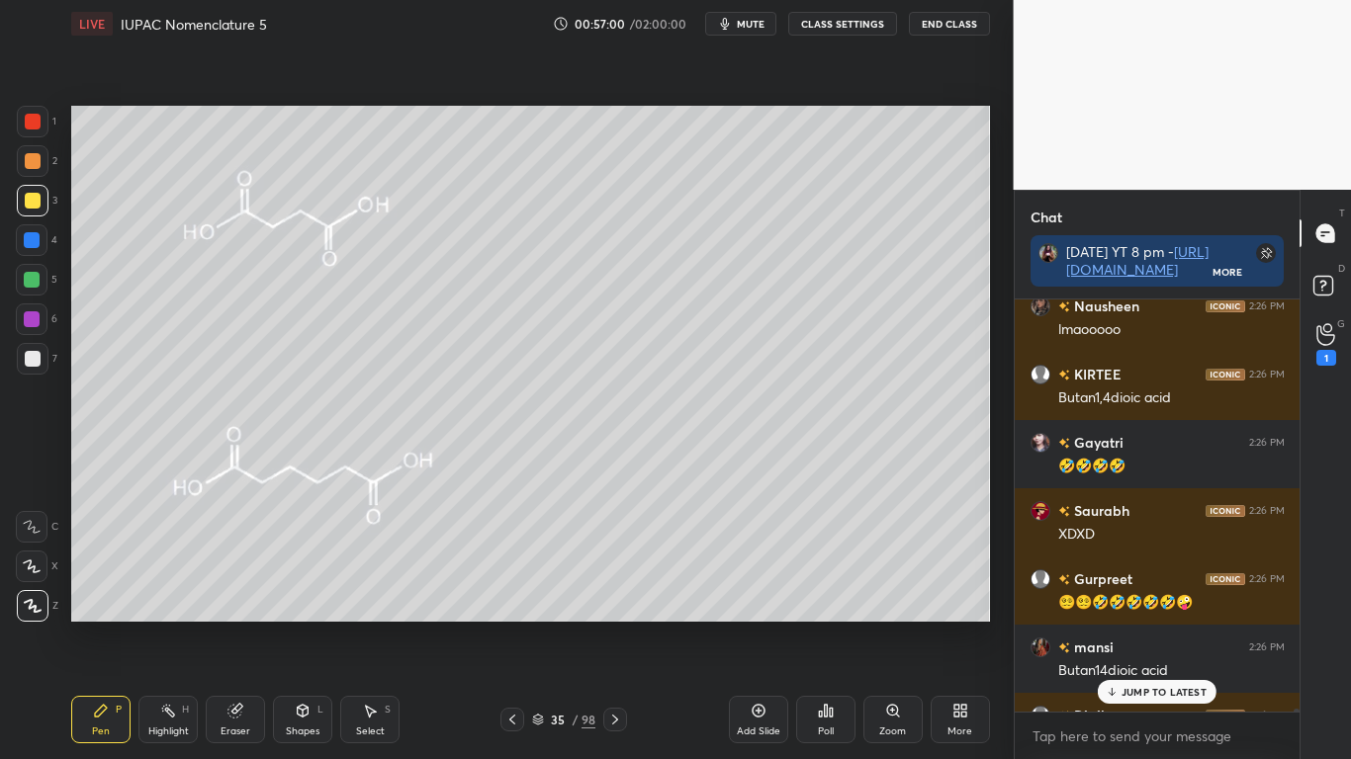
click at [1107, 625] on icon at bounding box center [1112, 692] width 13 height 12
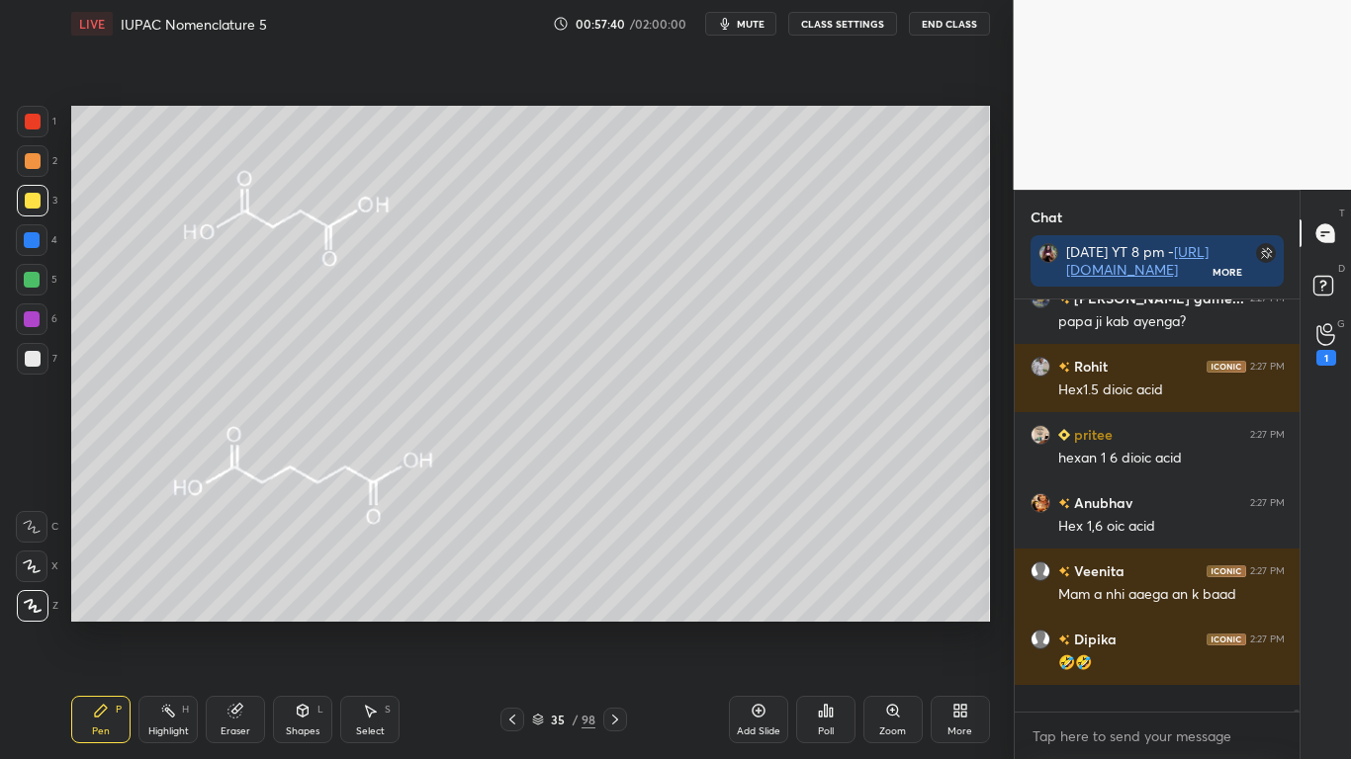
scroll to position [96136, 0]
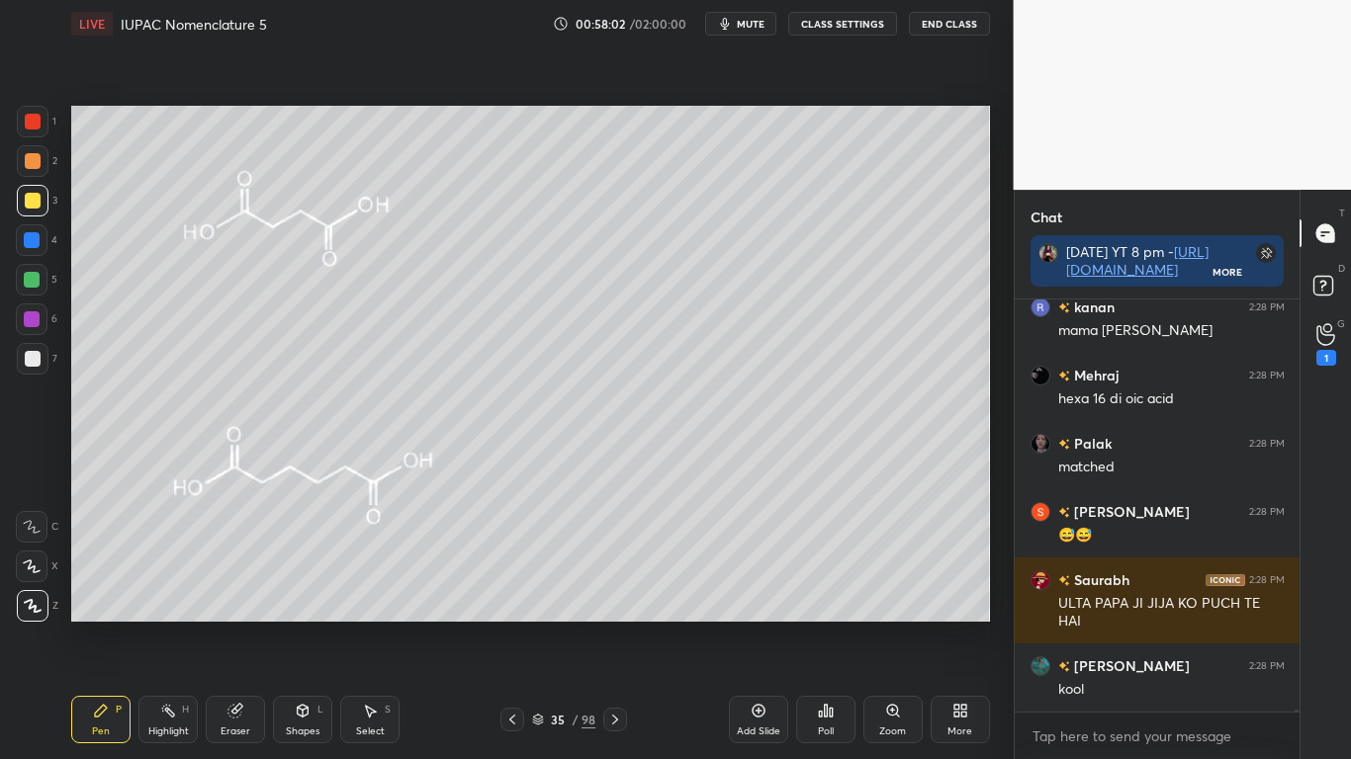
click at [38, 198] on div at bounding box center [33, 201] width 16 height 16
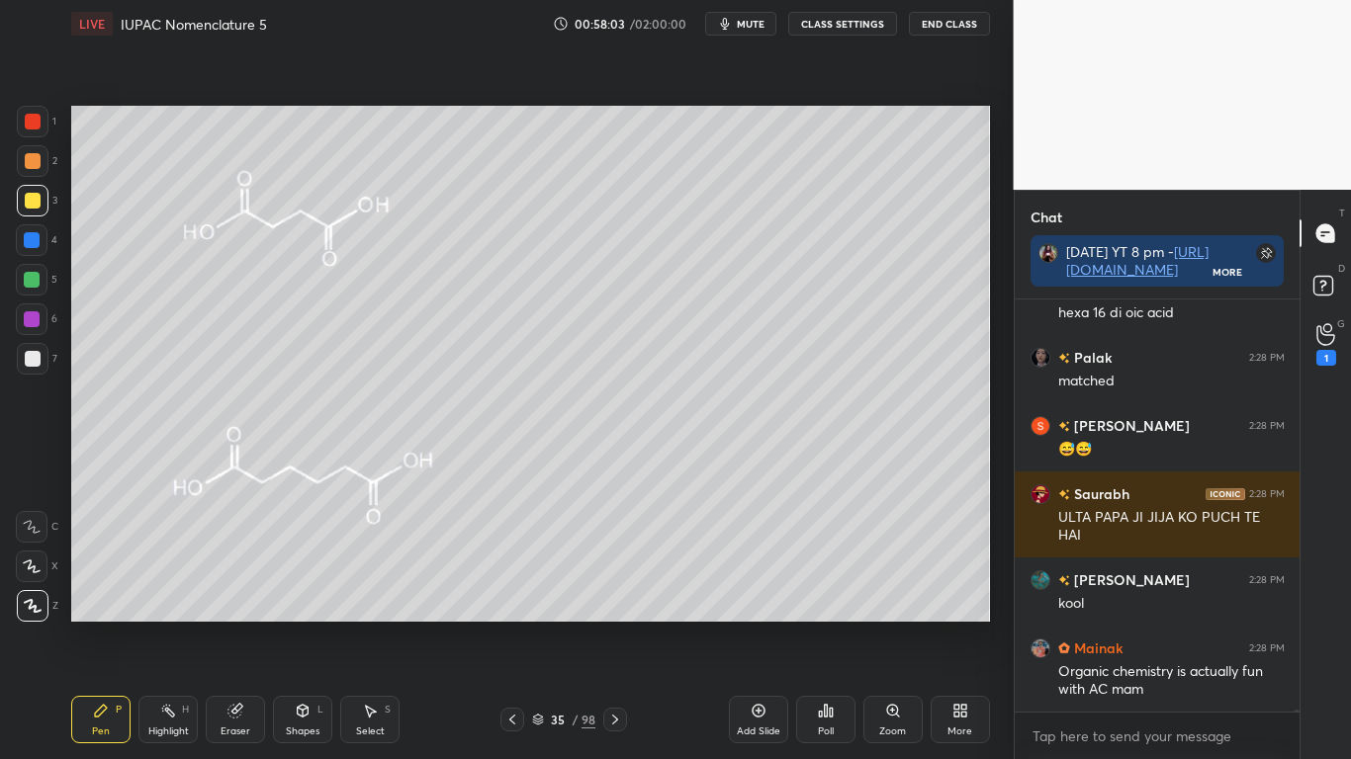
click at [545, 625] on div "35 / 98" at bounding box center [563, 720] width 63 height 18
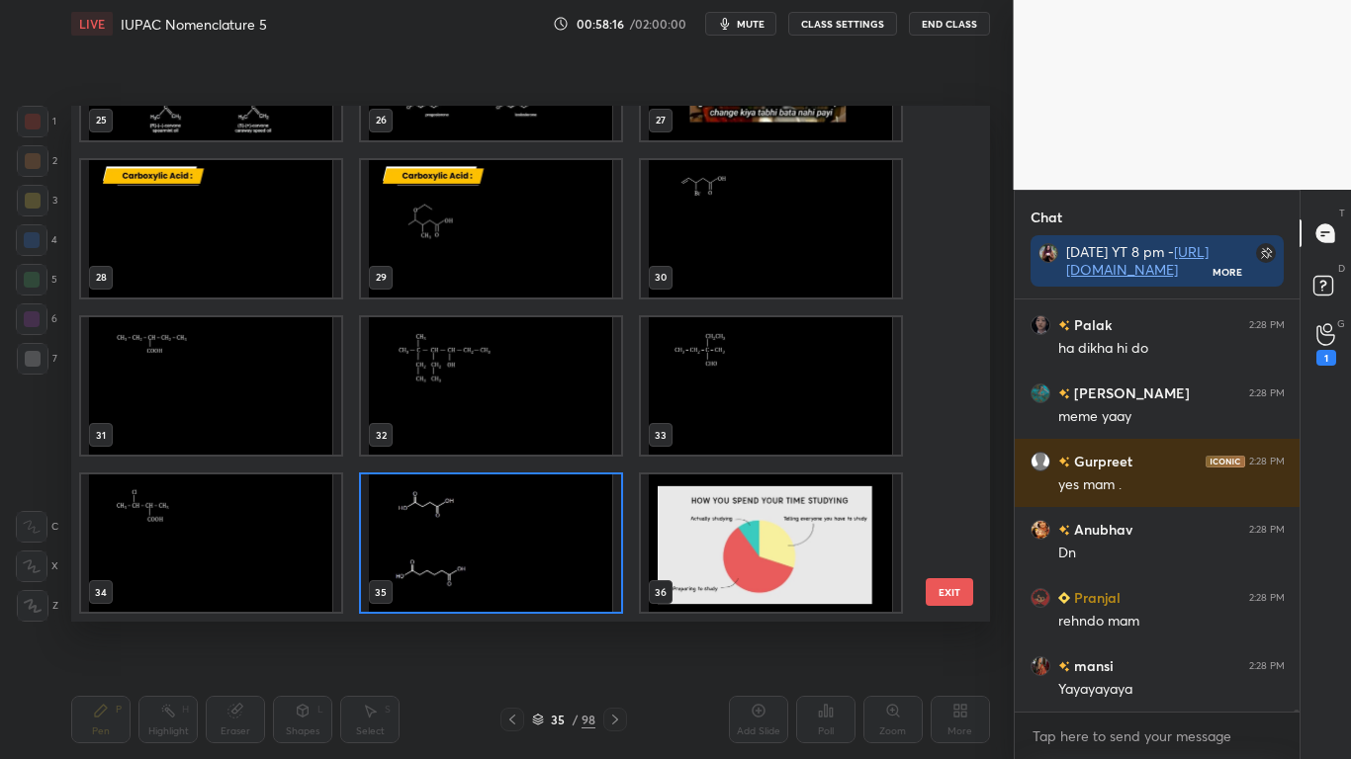
click at [770, 562] on img "grid" at bounding box center [771, 543] width 260 height 137
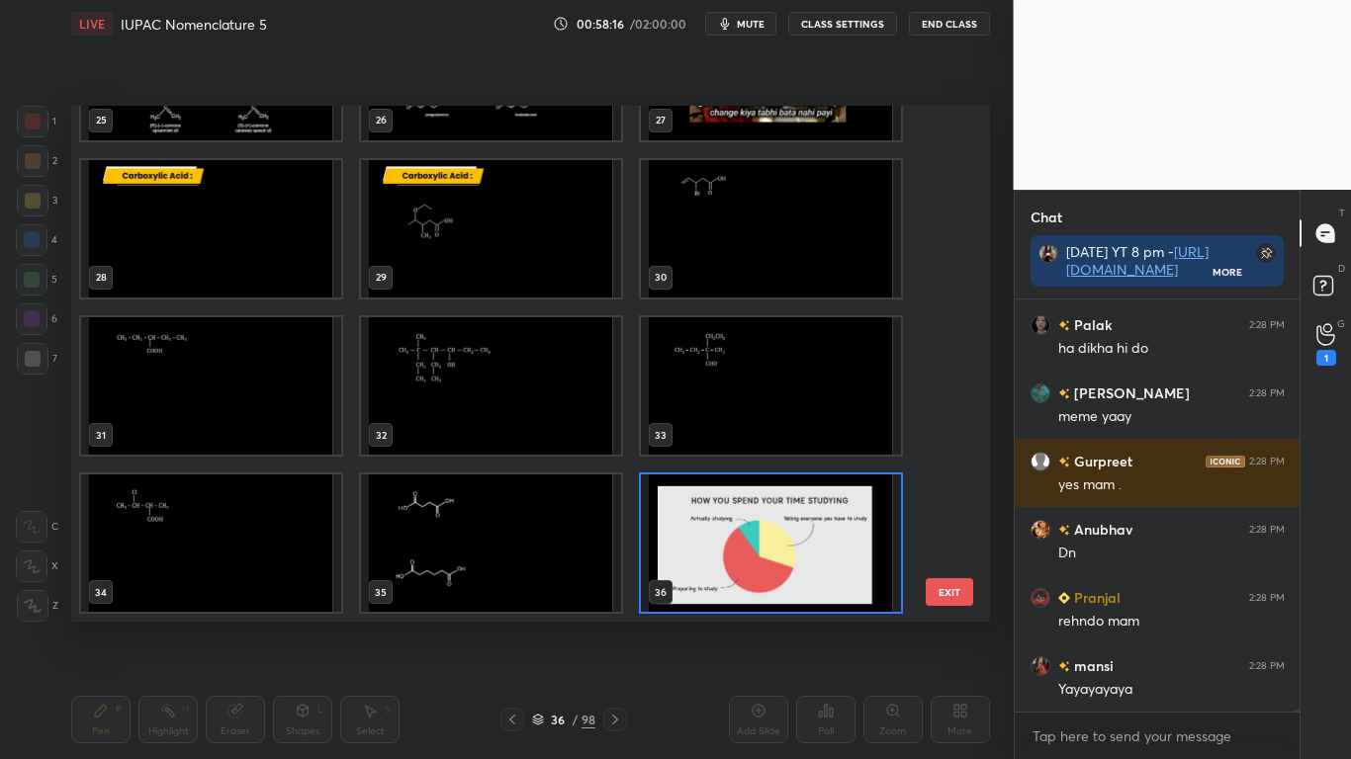
click at [774, 559] on img "grid" at bounding box center [771, 543] width 260 height 137
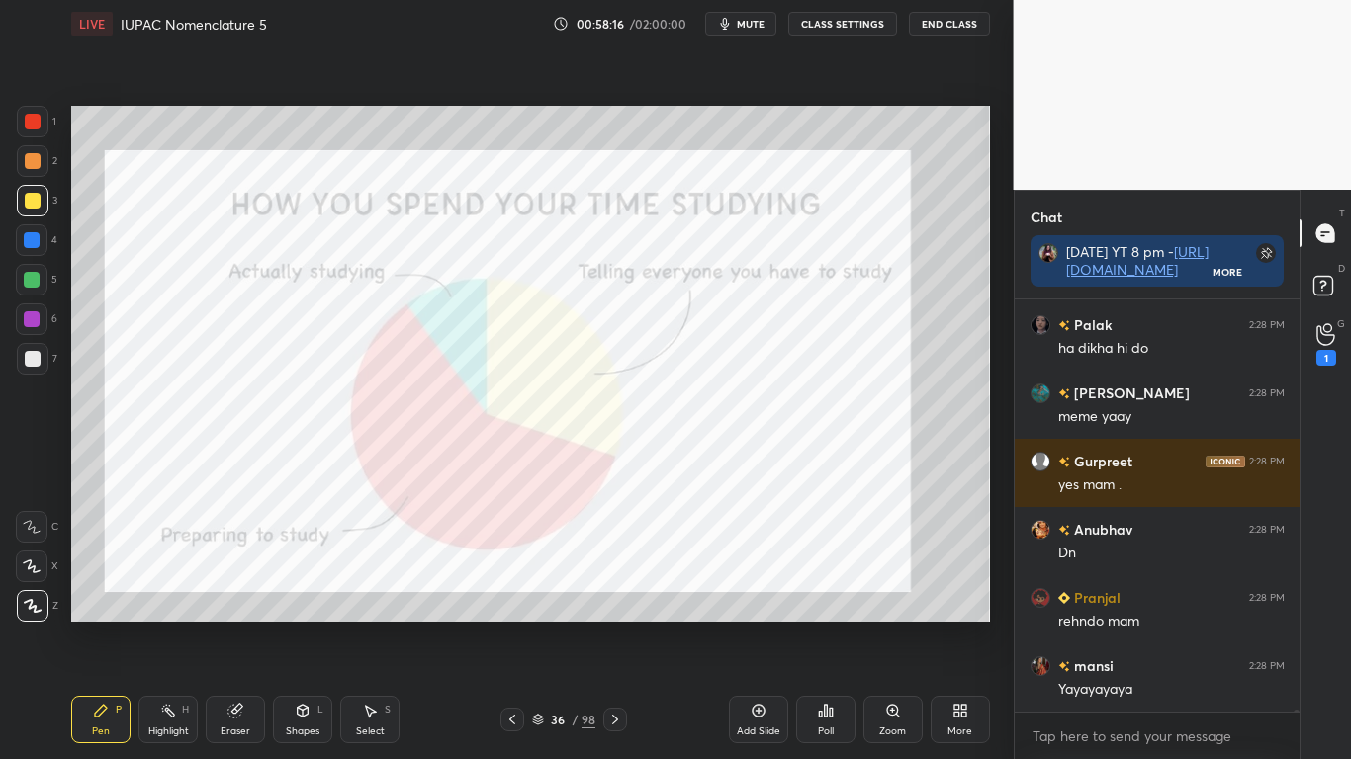
click at [773, 561] on img "grid" at bounding box center [771, 543] width 260 height 137
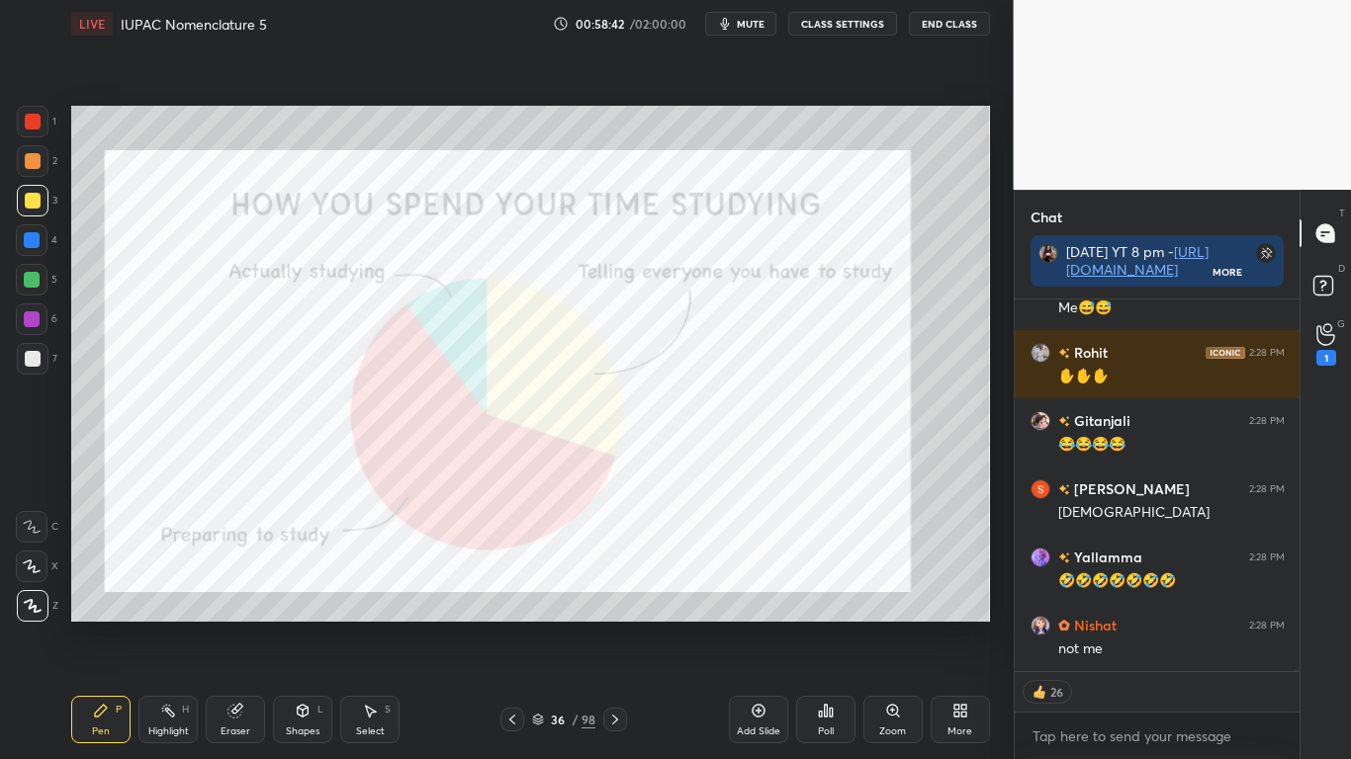
click at [546, 625] on div "36 / 98" at bounding box center [563, 720] width 63 height 18
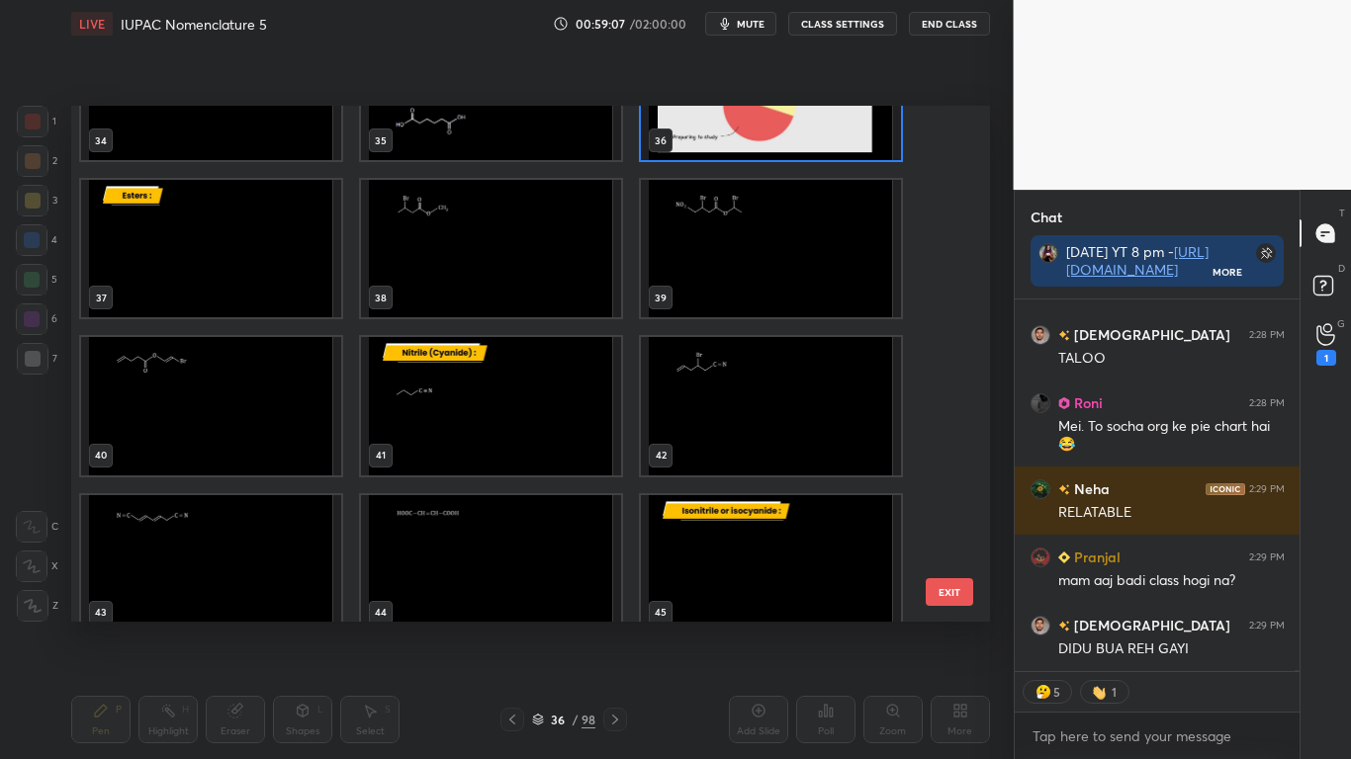
click at [240, 276] on img "grid" at bounding box center [211, 248] width 260 height 137
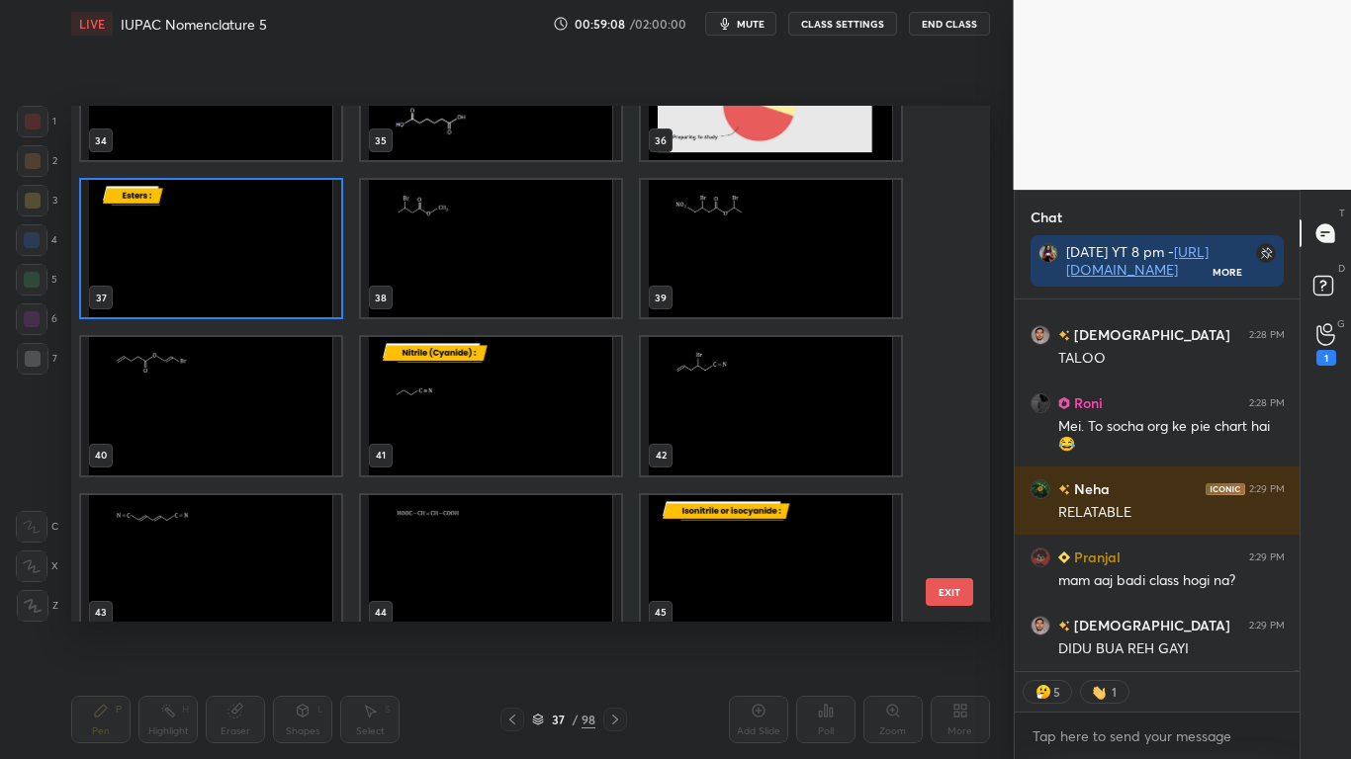
type textarea "x"
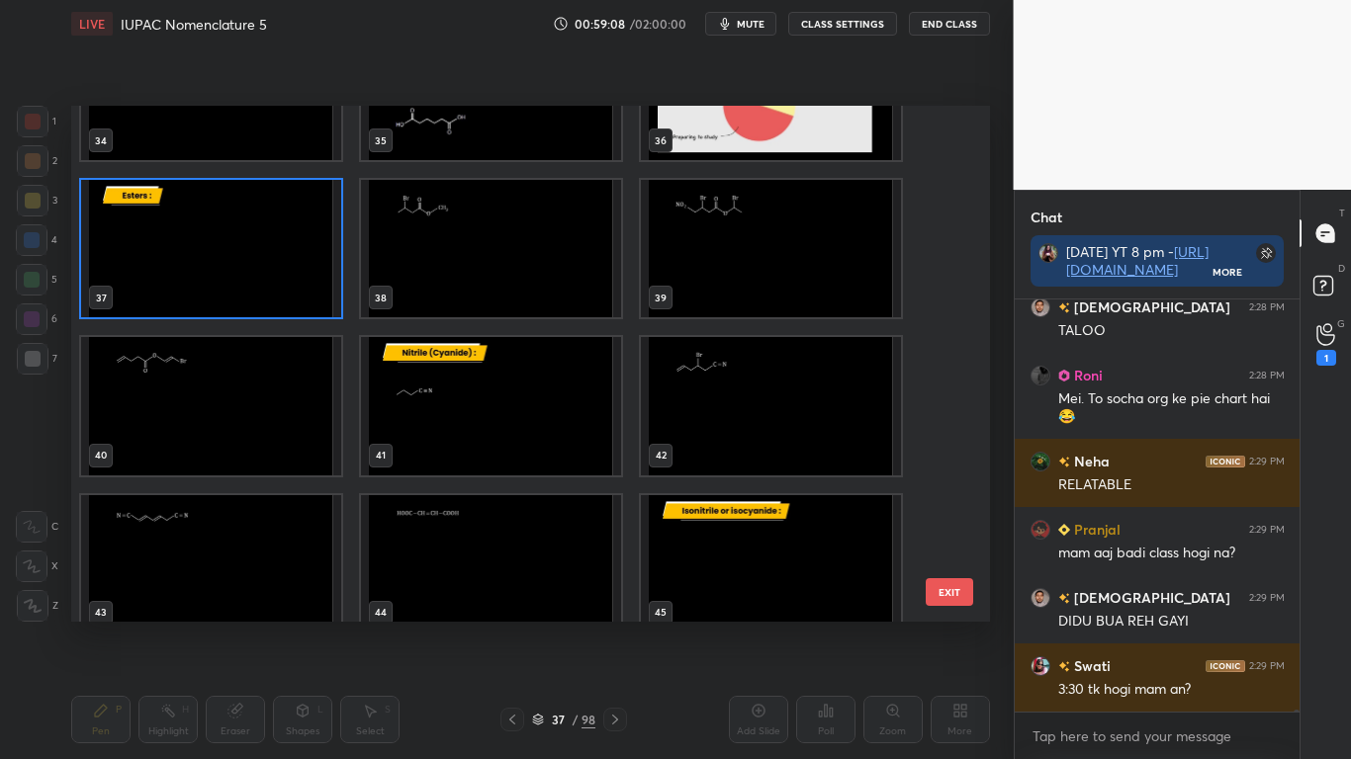
click at [235, 279] on img "grid" at bounding box center [211, 248] width 260 height 137
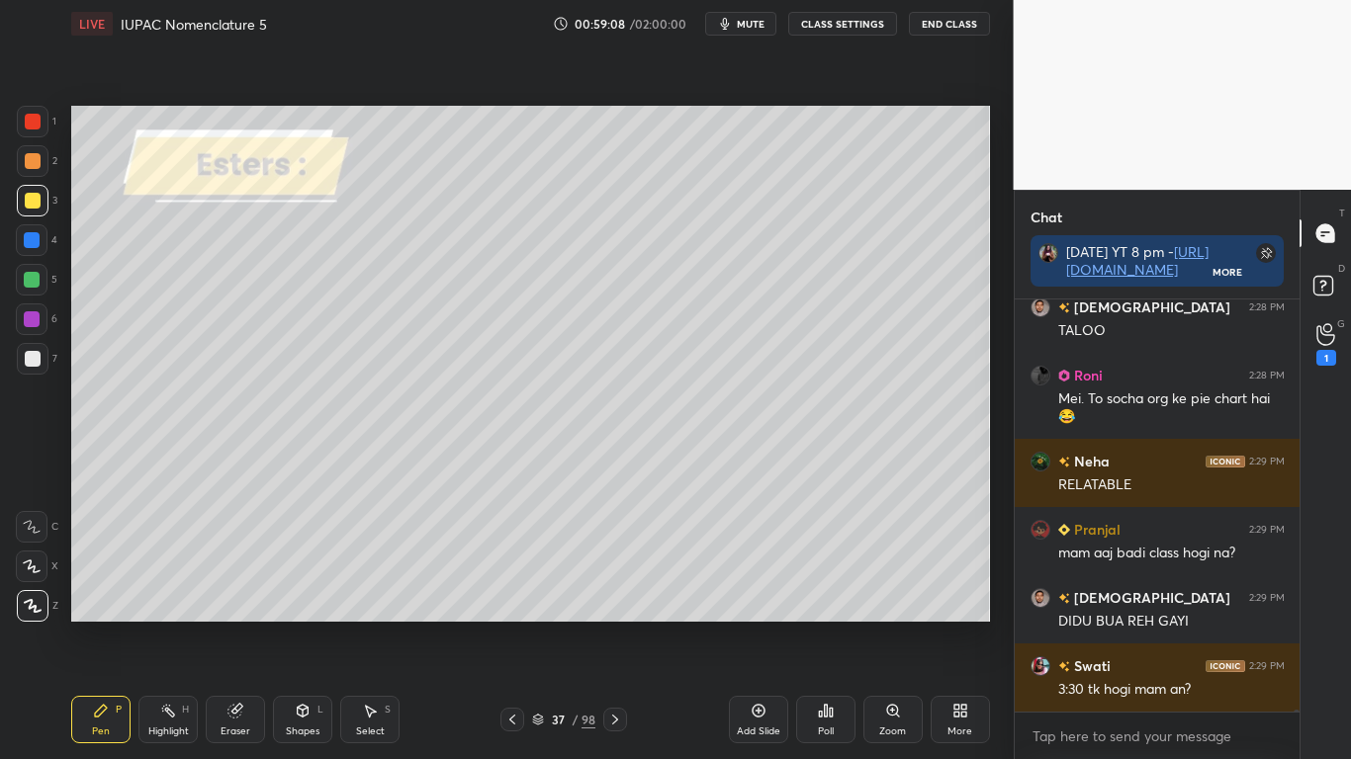
click at [233, 288] on img "grid" at bounding box center [211, 248] width 260 height 137
click at [856, 30] on button "CLASS SETTINGS" at bounding box center [842, 24] width 109 height 24
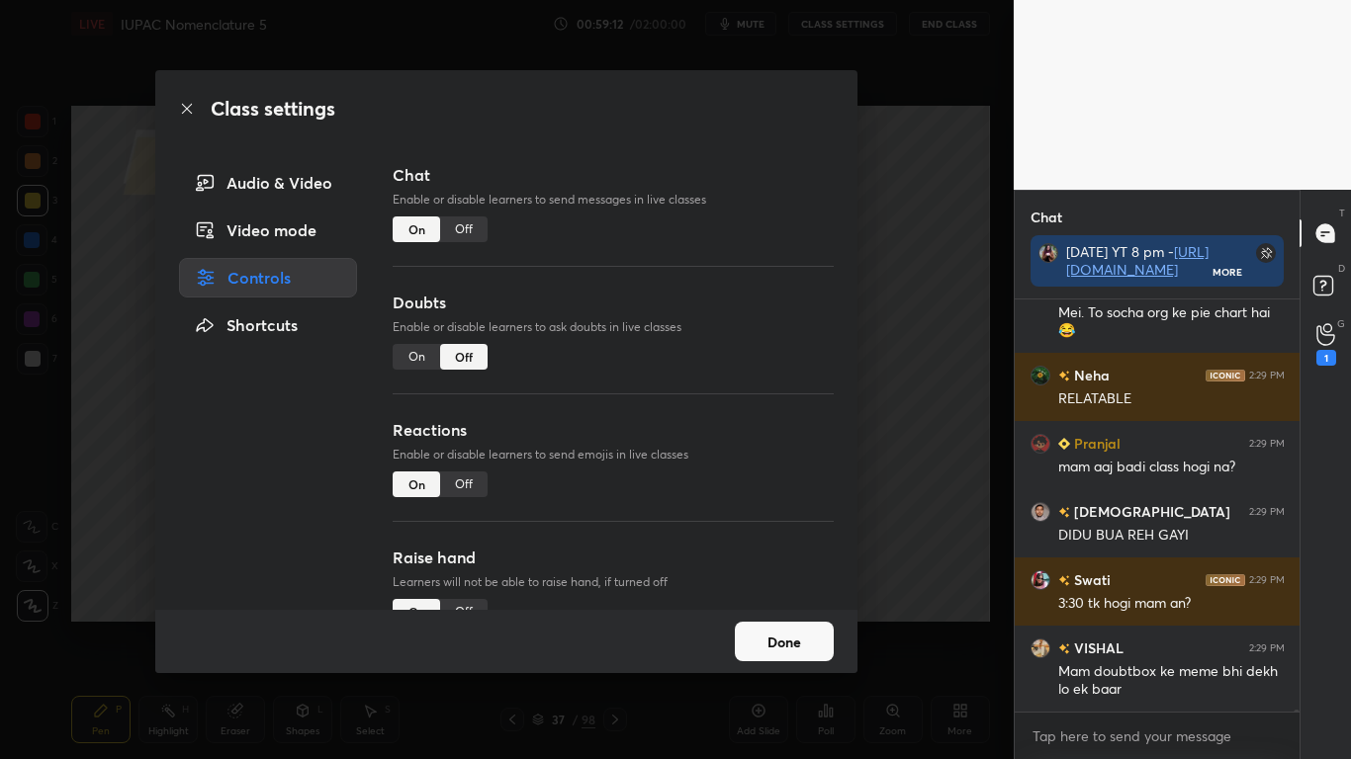
click at [482, 232] on div "Off" at bounding box center [463, 230] width 47 height 26
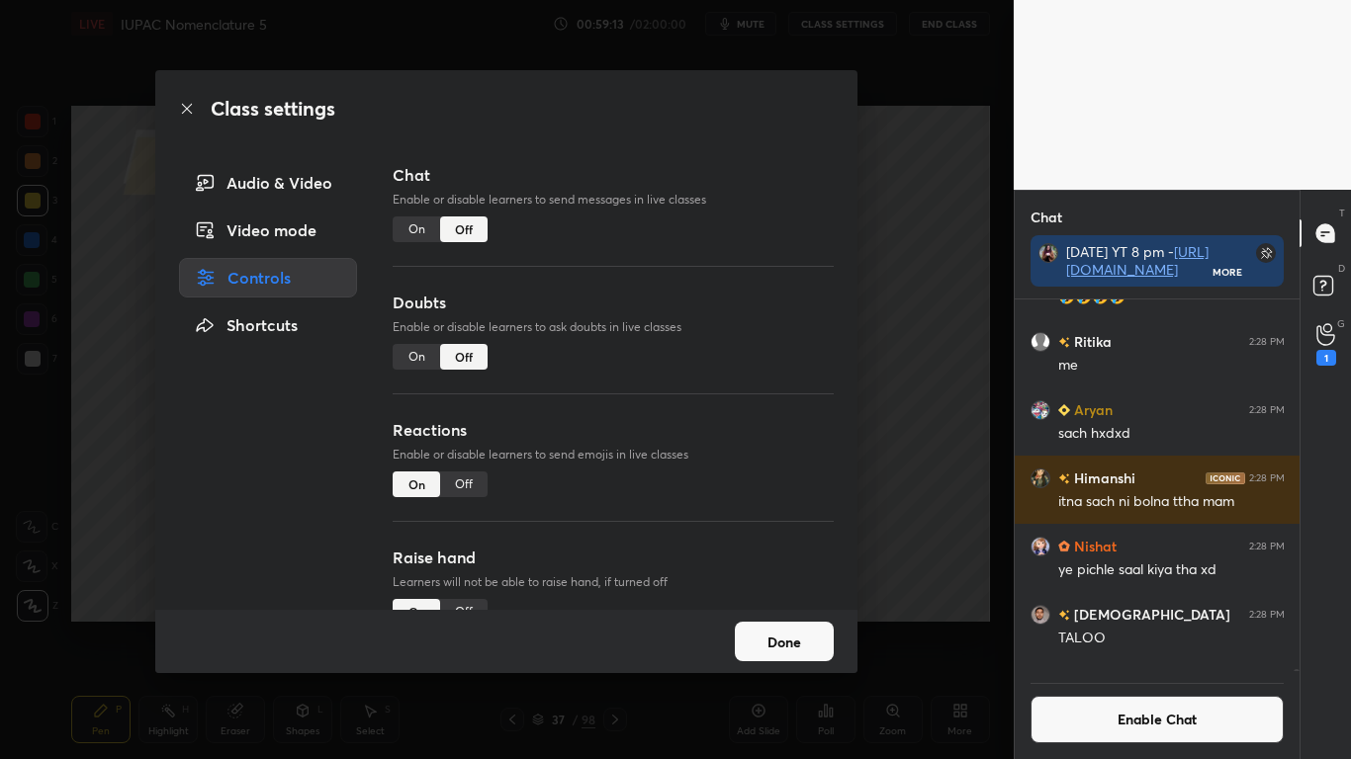
click at [804, 625] on button "Done" at bounding box center [784, 642] width 99 height 40
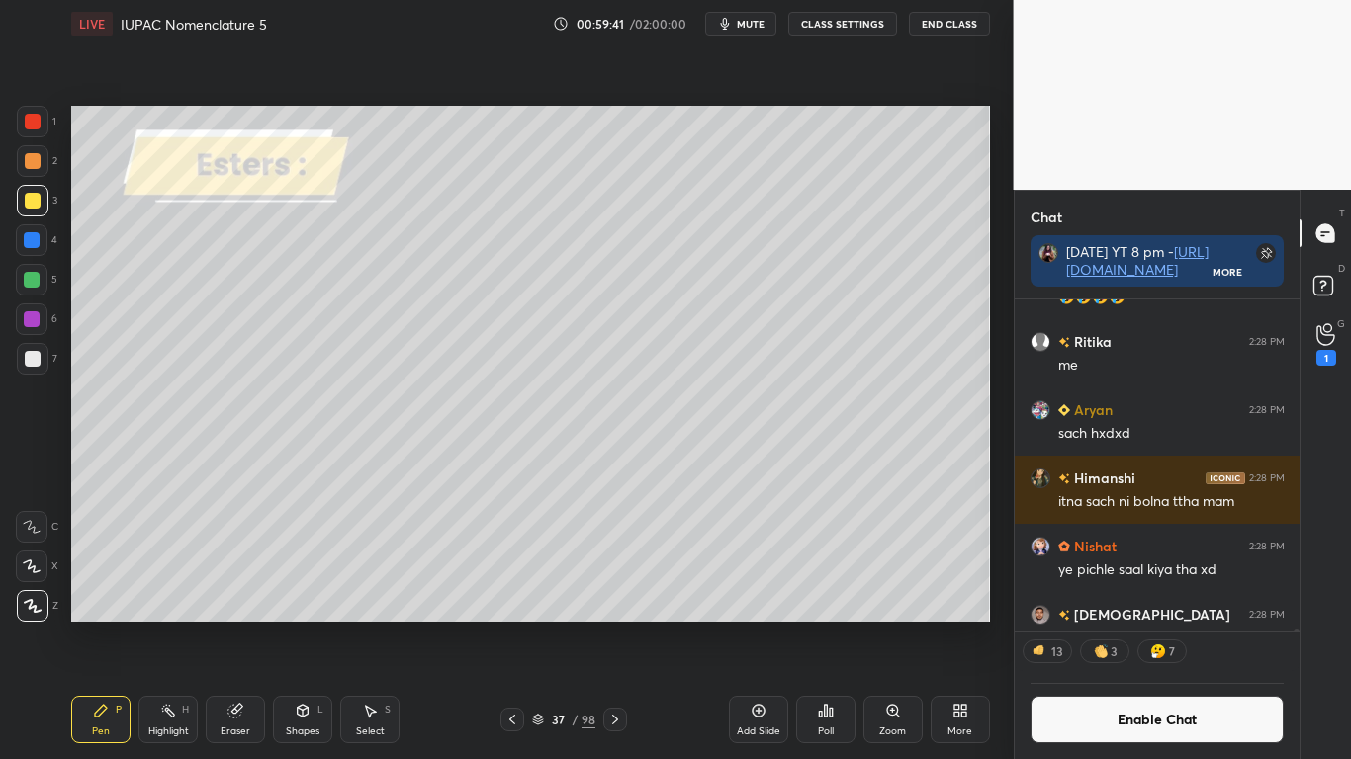
click at [32, 358] on div at bounding box center [33, 359] width 16 height 16
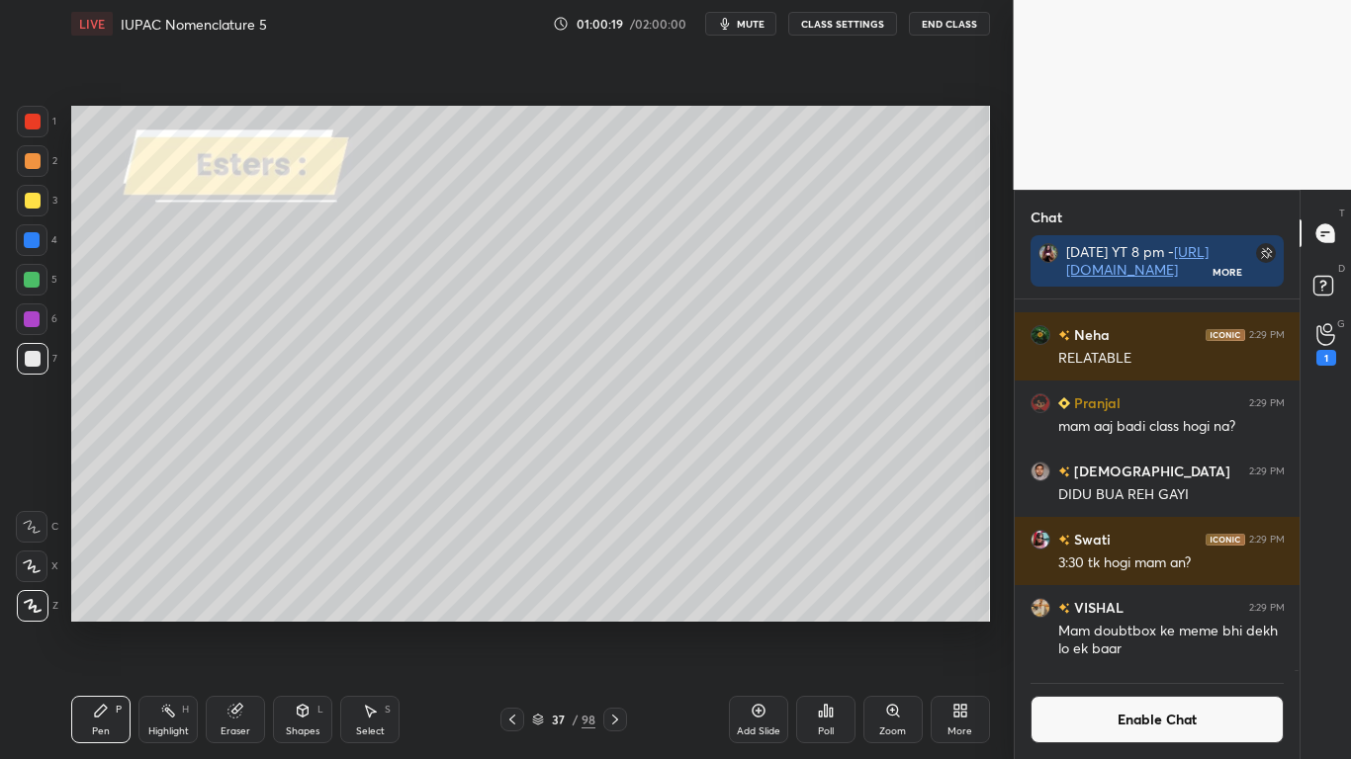
scroll to position [325, 279]
click at [35, 194] on div at bounding box center [33, 201] width 16 height 16
click at [30, 353] on div at bounding box center [33, 359] width 16 height 16
click at [32, 200] on div at bounding box center [33, 201] width 16 height 16
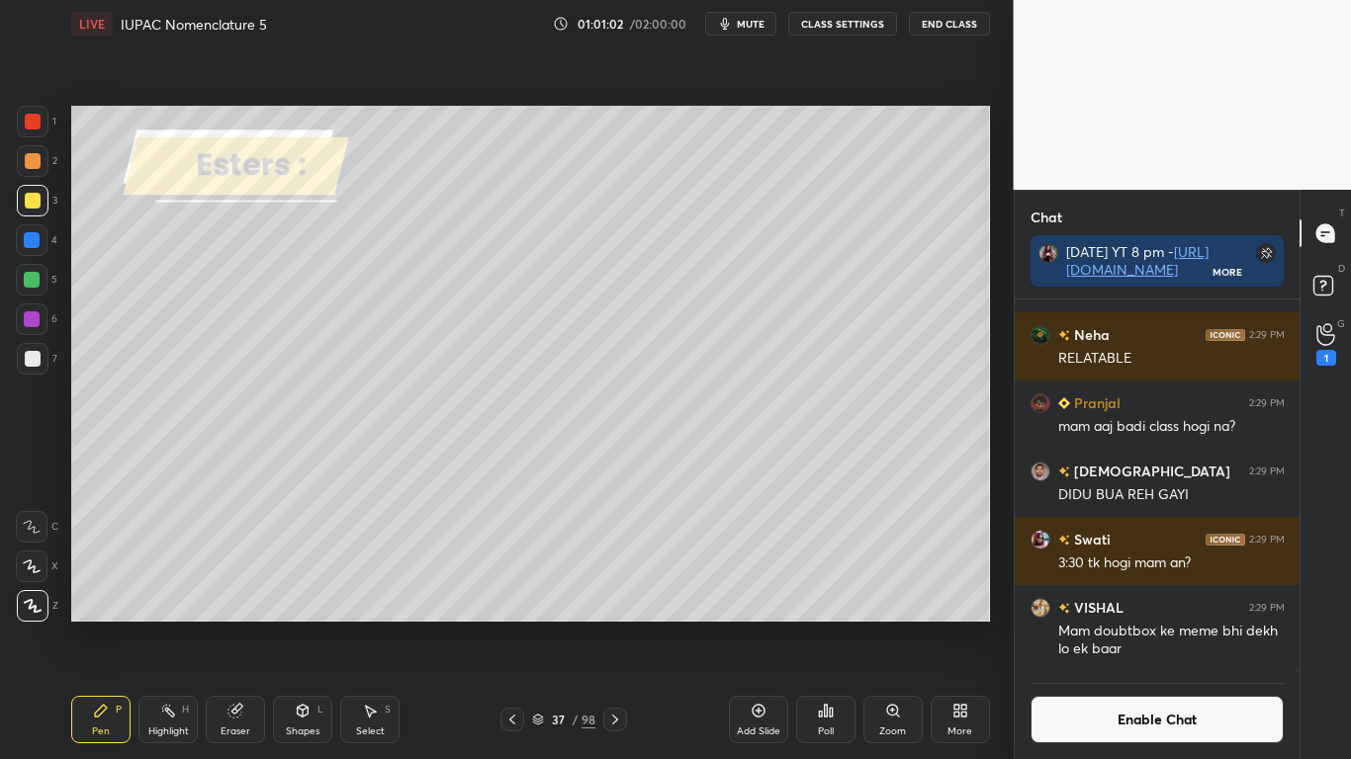
click at [35, 356] on div at bounding box center [33, 359] width 16 height 16
click at [1116, 625] on button "Enable Chat" at bounding box center [1157, 719] width 254 height 47
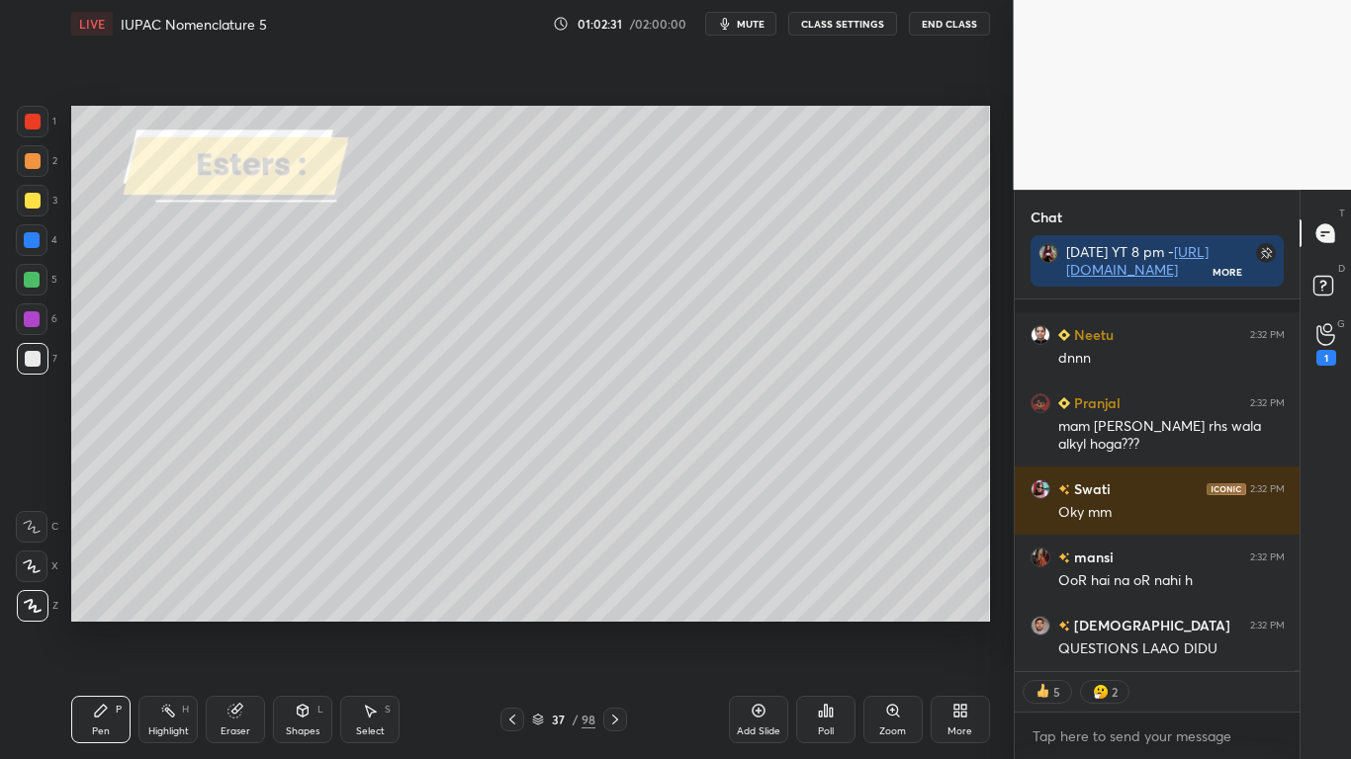
scroll to position [103524, 0]
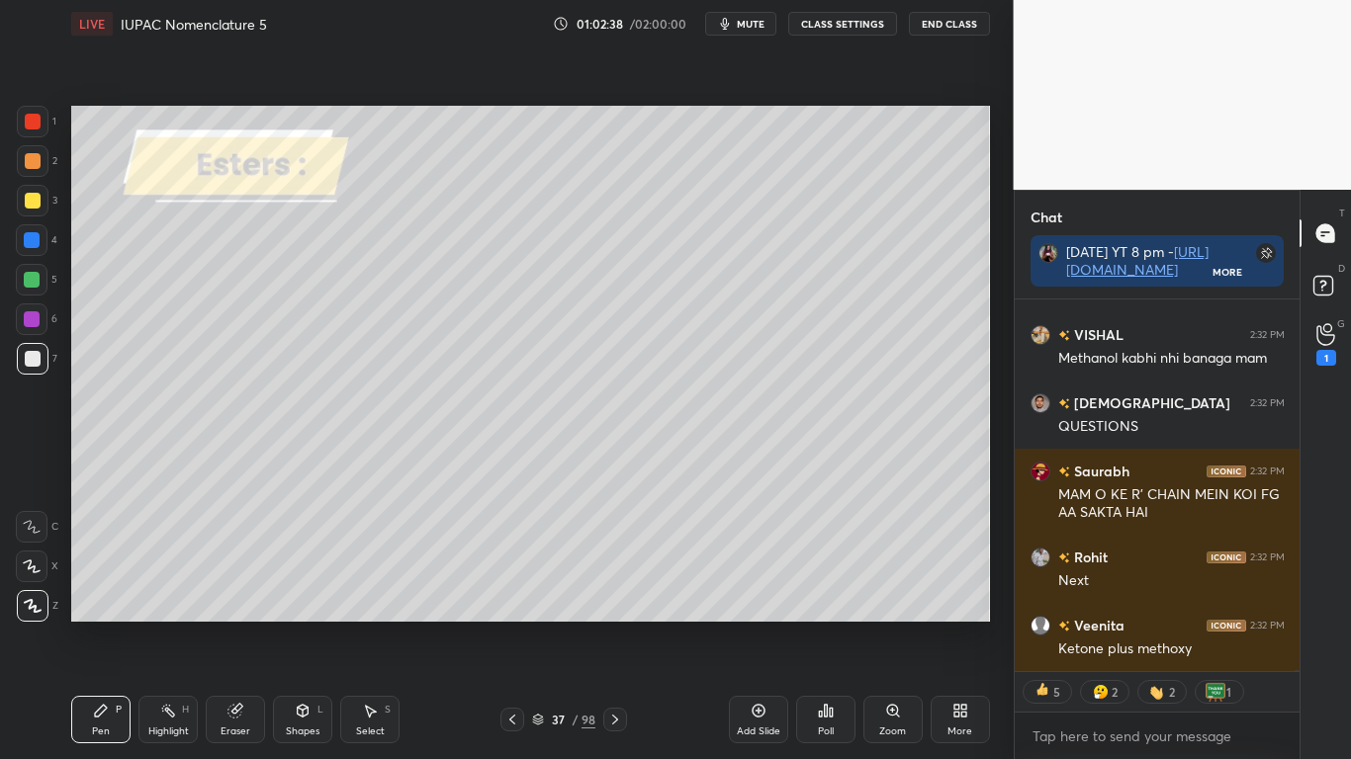
type textarea "x"
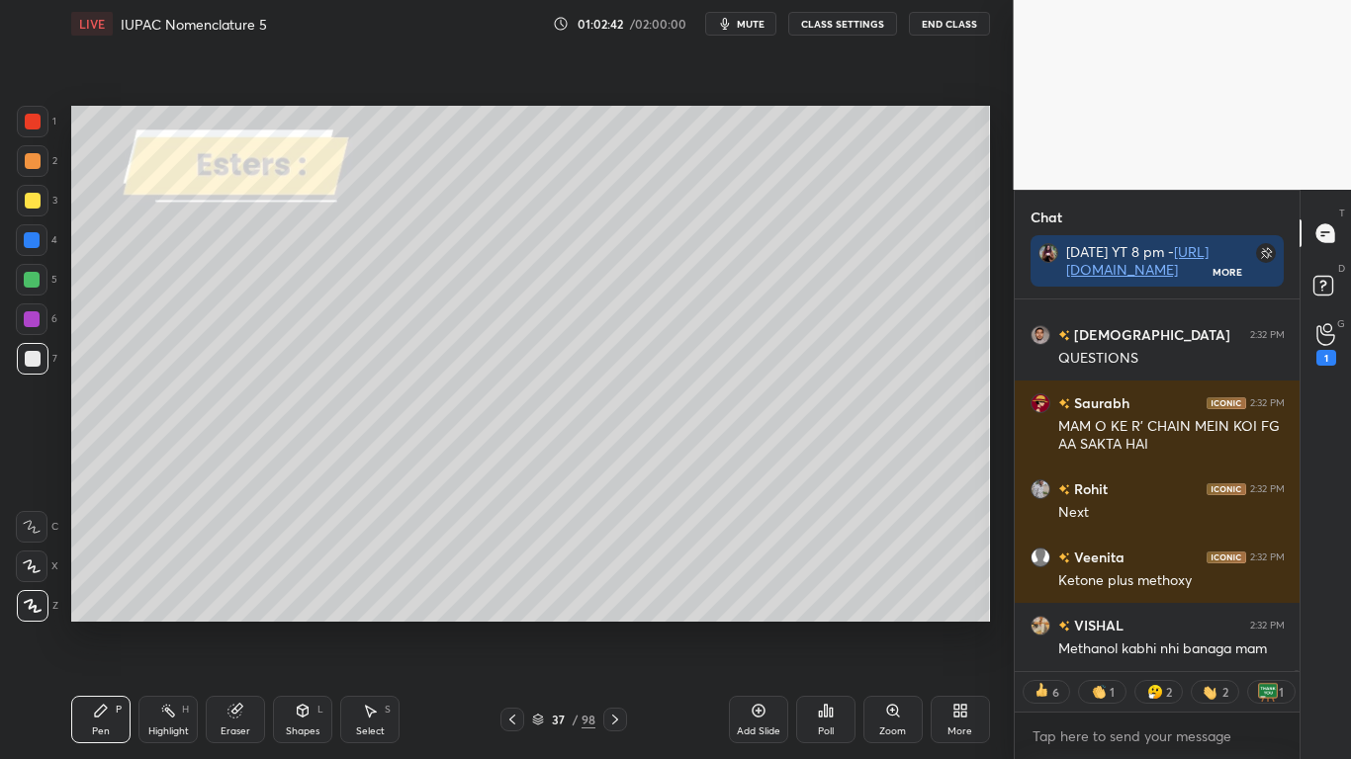
click at [764, 625] on icon at bounding box center [759, 711] width 16 height 16
click at [843, 18] on button "CLASS SETTINGS" at bounding box center [842, 24] width 109 height 24
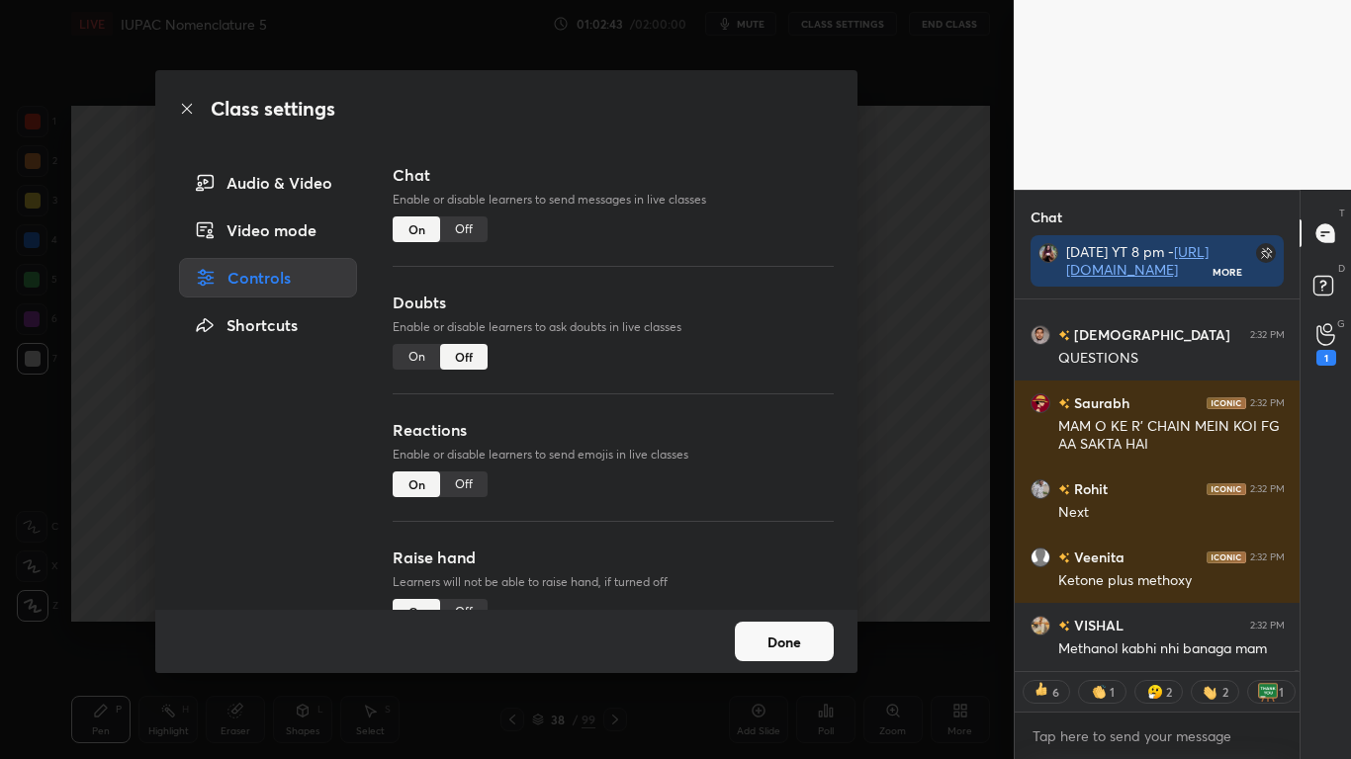
click at [469, 239] on div "Off" at bounding box center [463, 230] width 47 height 26
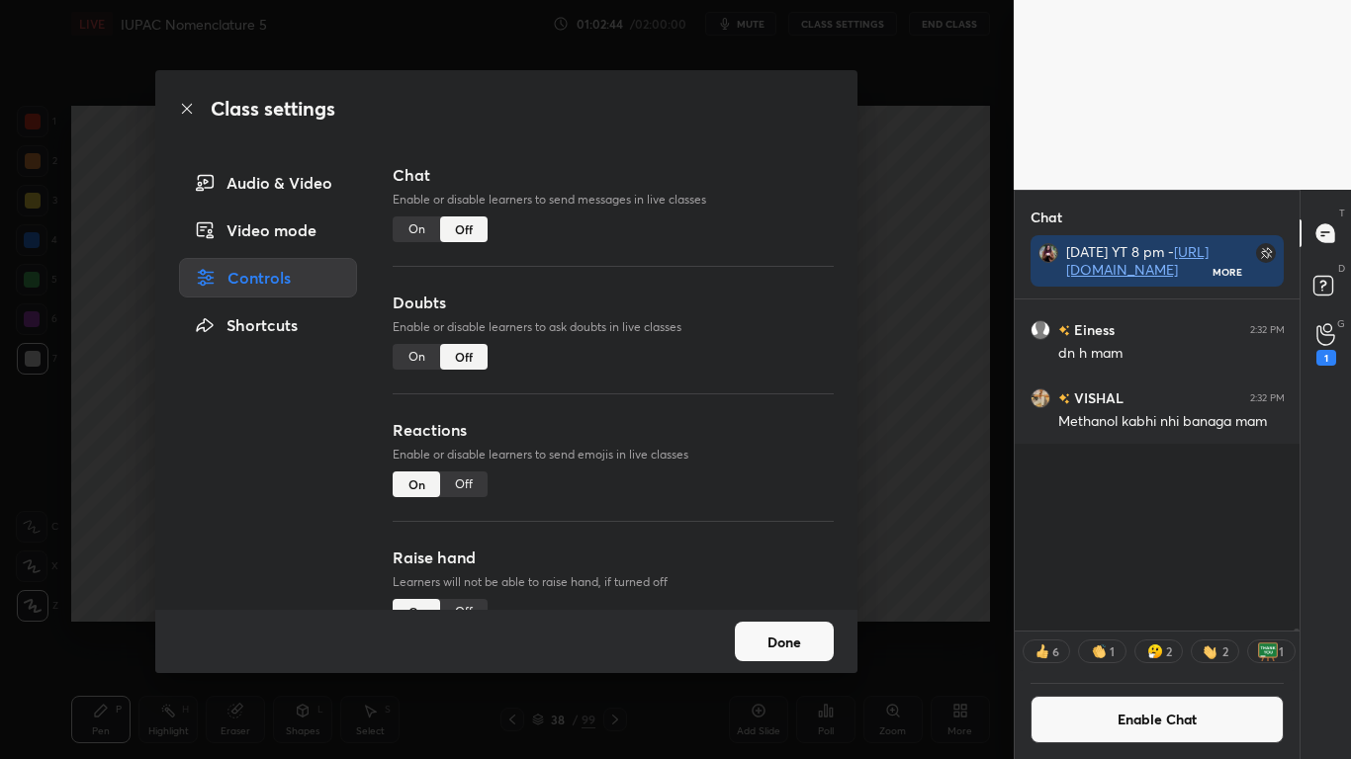
scroll to position [325, 279]
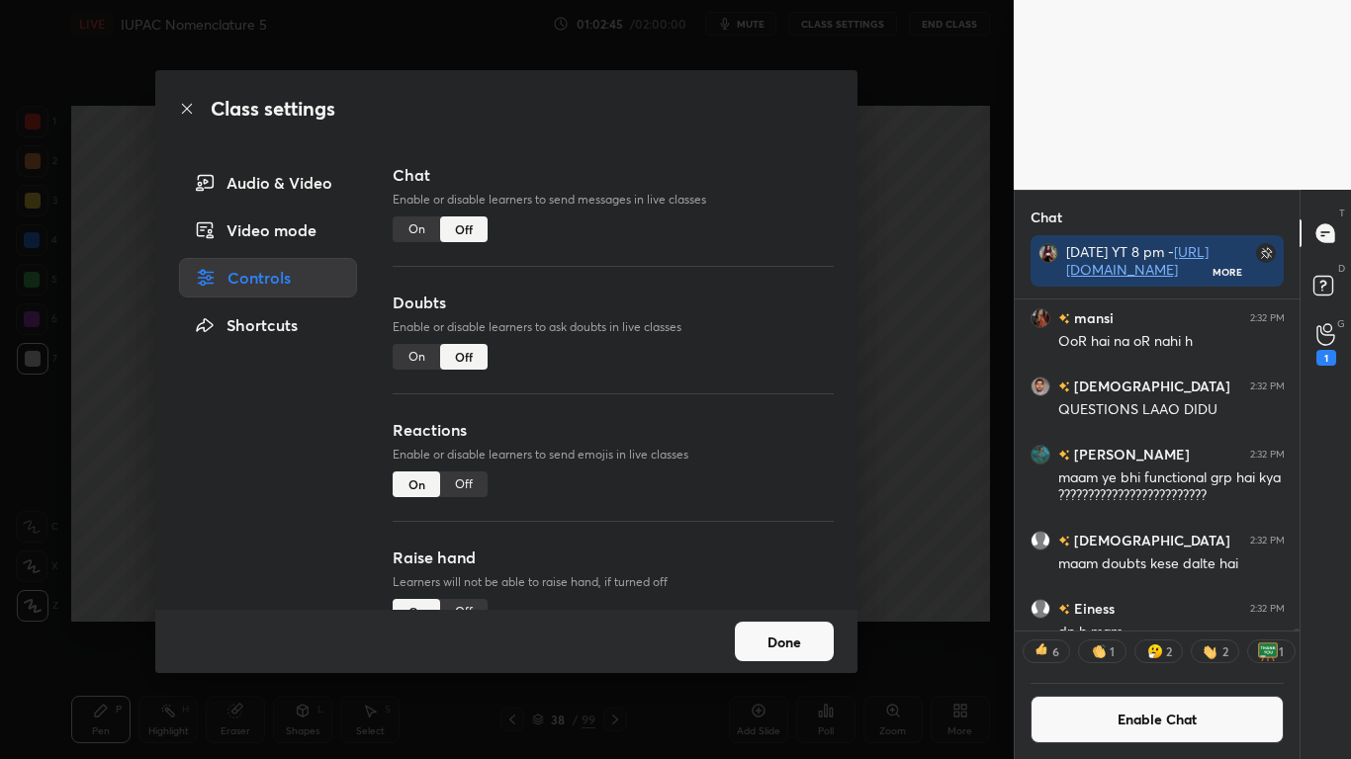
click at [769, 625] on button "Done" at bounding box center [784, 642] width 99 height 40
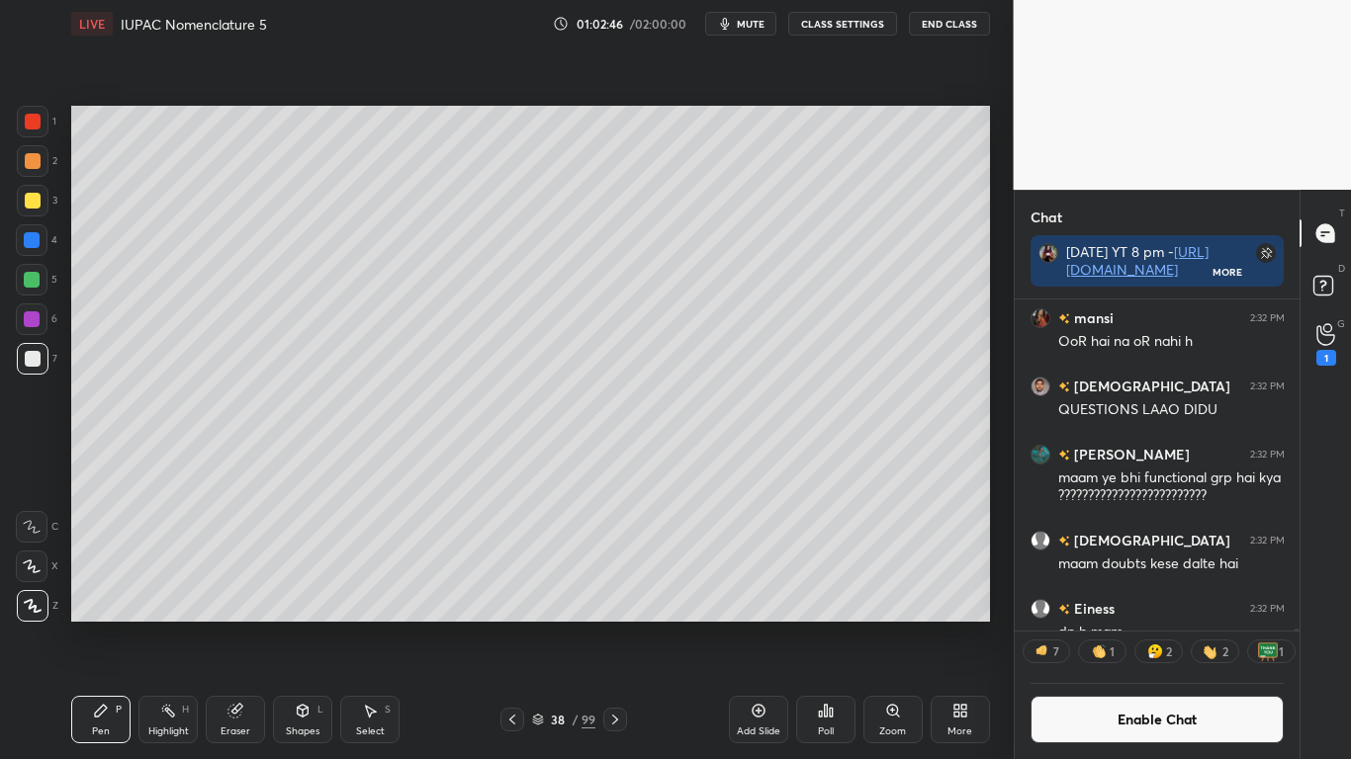
click at [42, 199] on div at bounding box center [33, 201] width 32 height 32
click at [33, 346] on div at bounding box center [33, 359] width 32 height 32
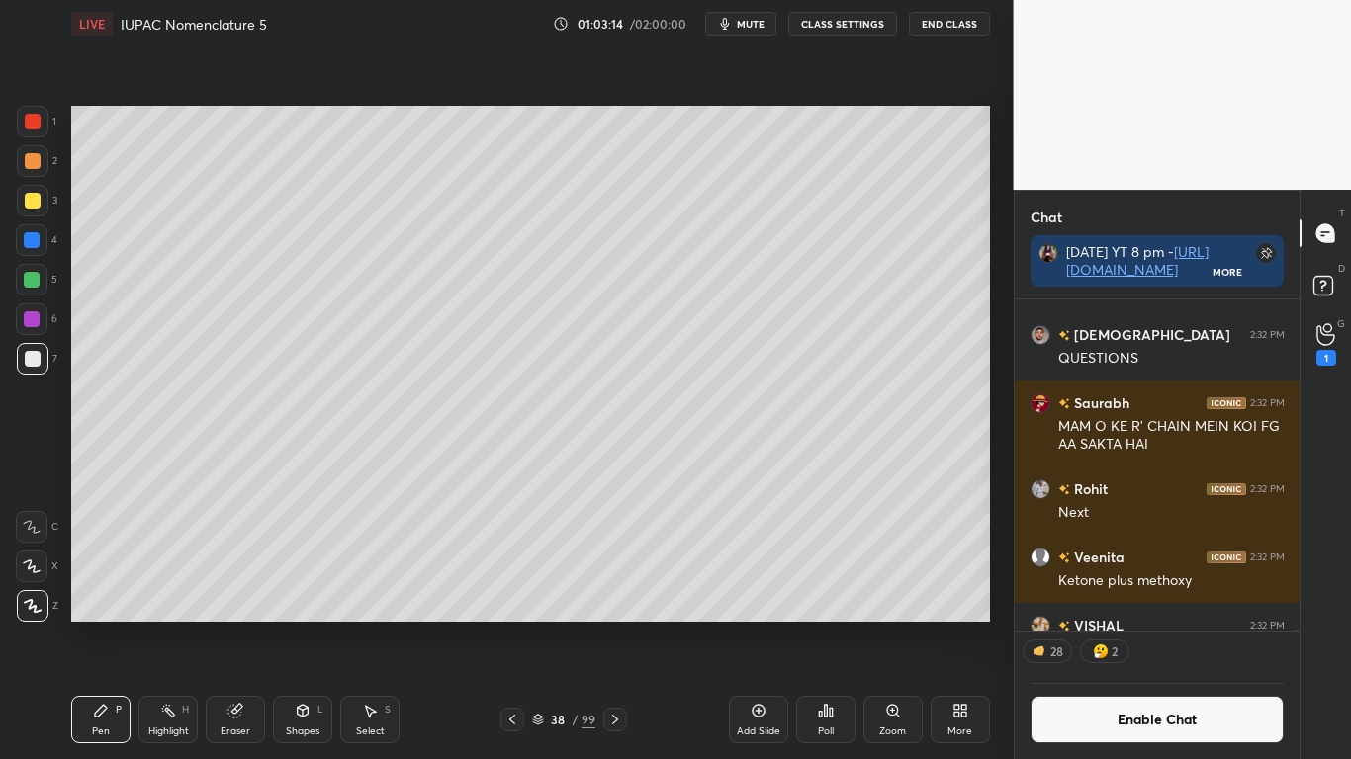
click at [1122, 625] on button "Enable Chat" at bounding box center [1157, 719] width 254 height 47
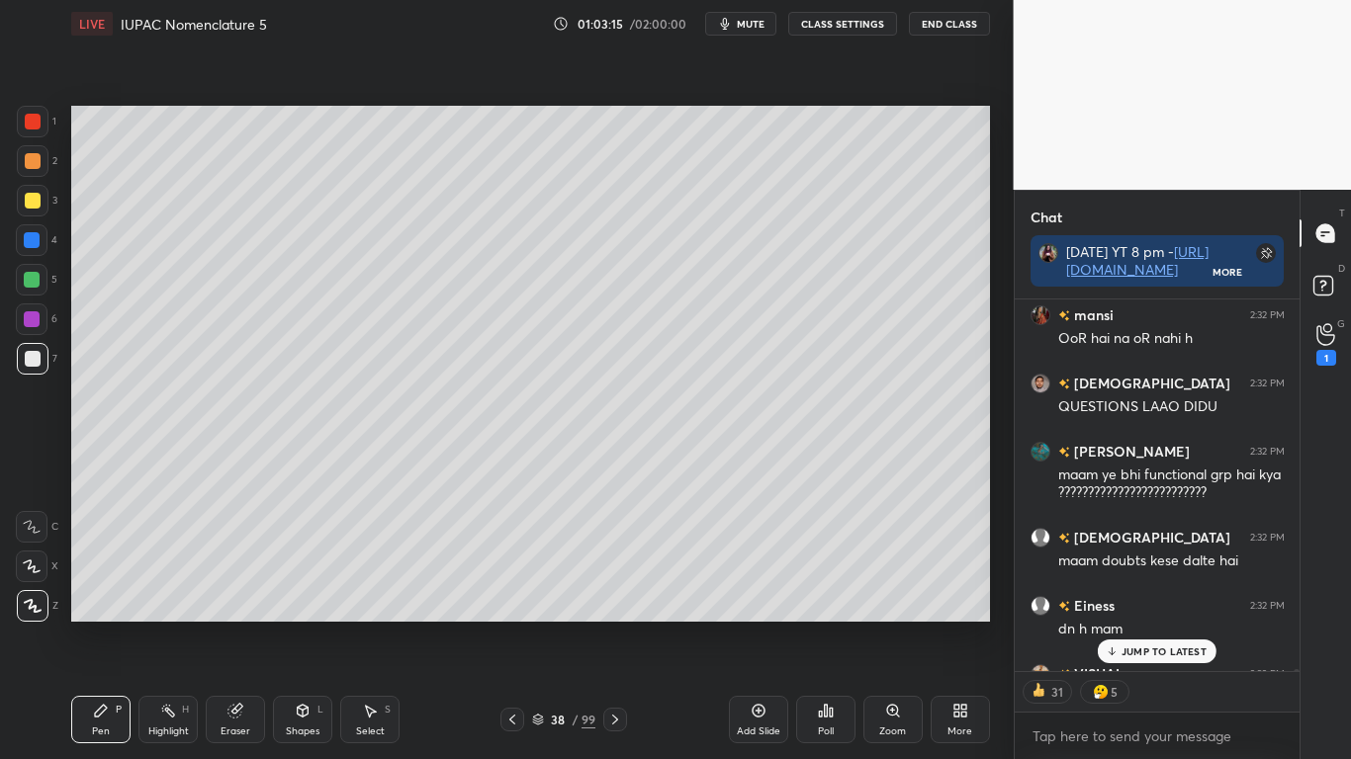
click at [1153, 625] on p "JUMP TO LATEST" at bounding box center [1163, 652] width 85 height 12
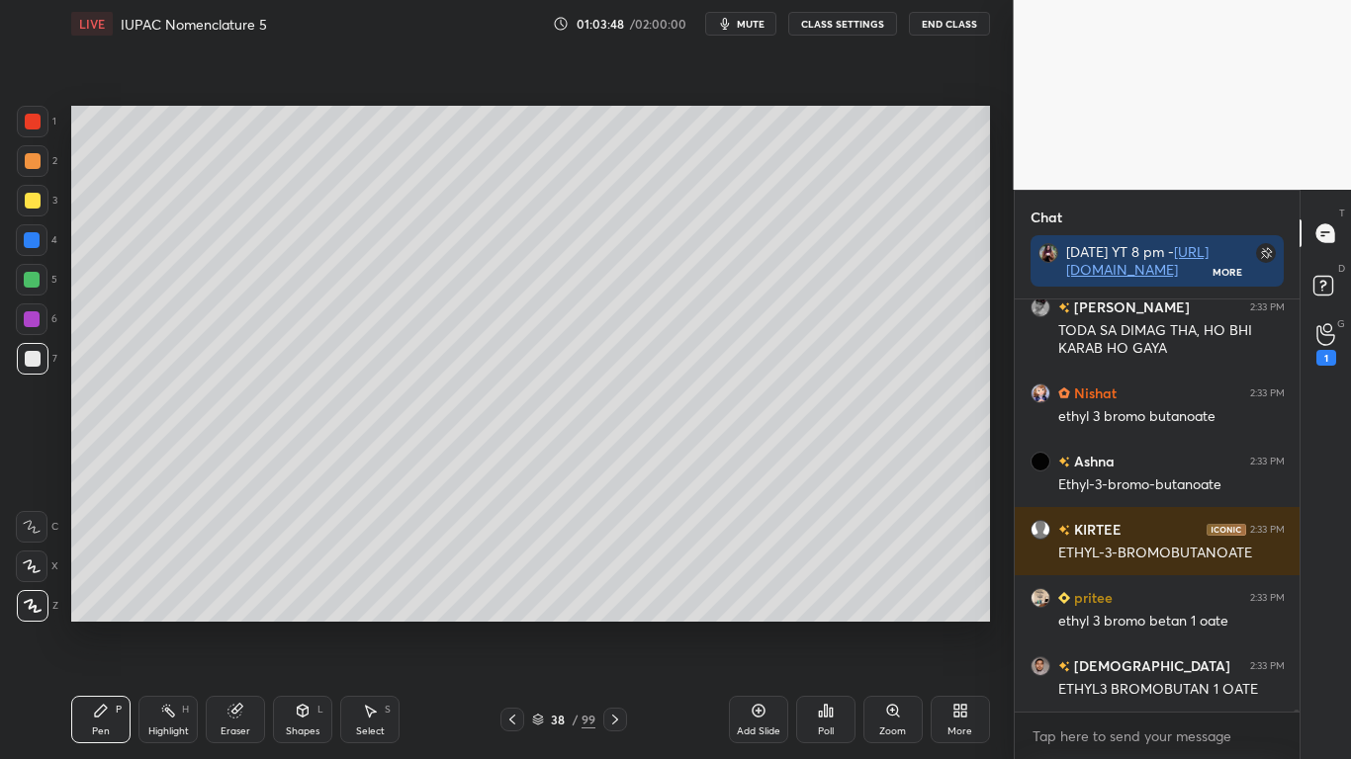
scroll to position [104204, 0]
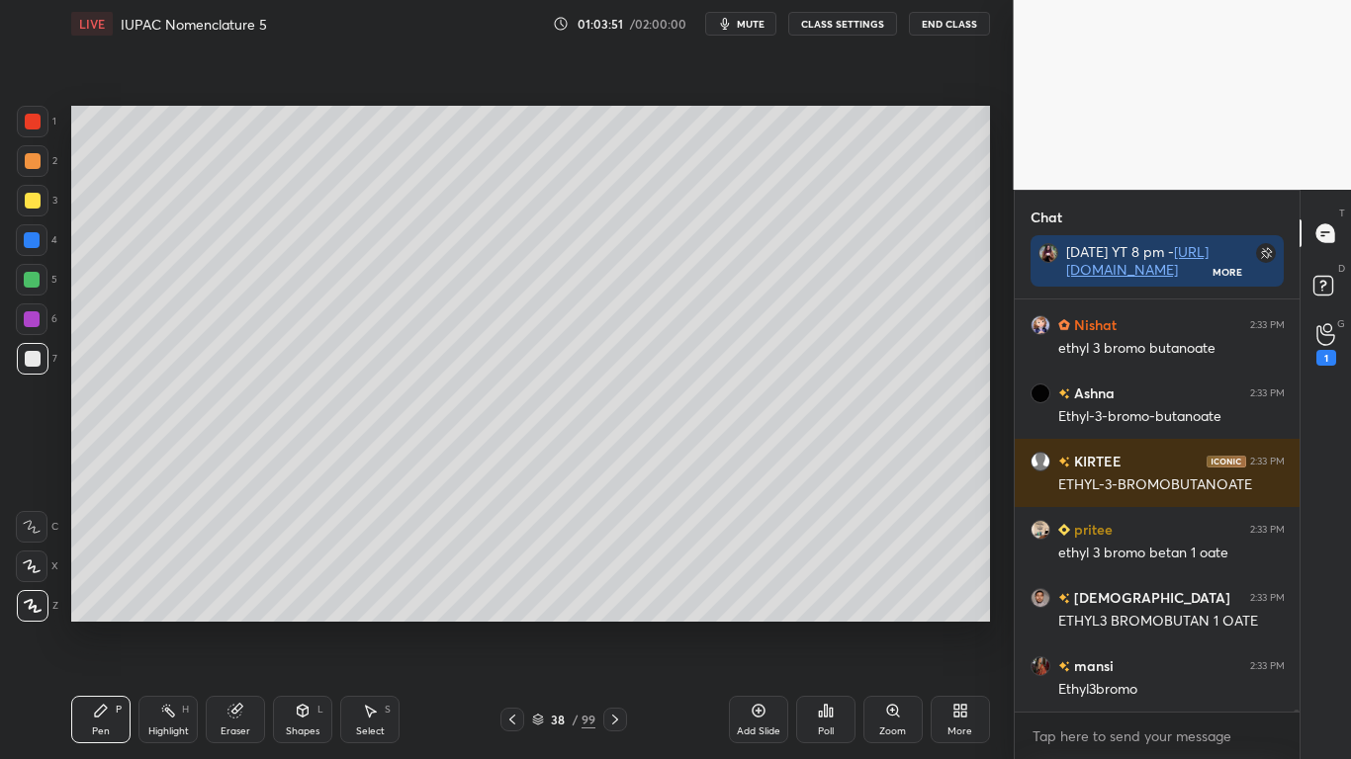
click at [840, 25] on button "CLASS SETTINGS" at bounding box center [842, 24] width 109 height 24
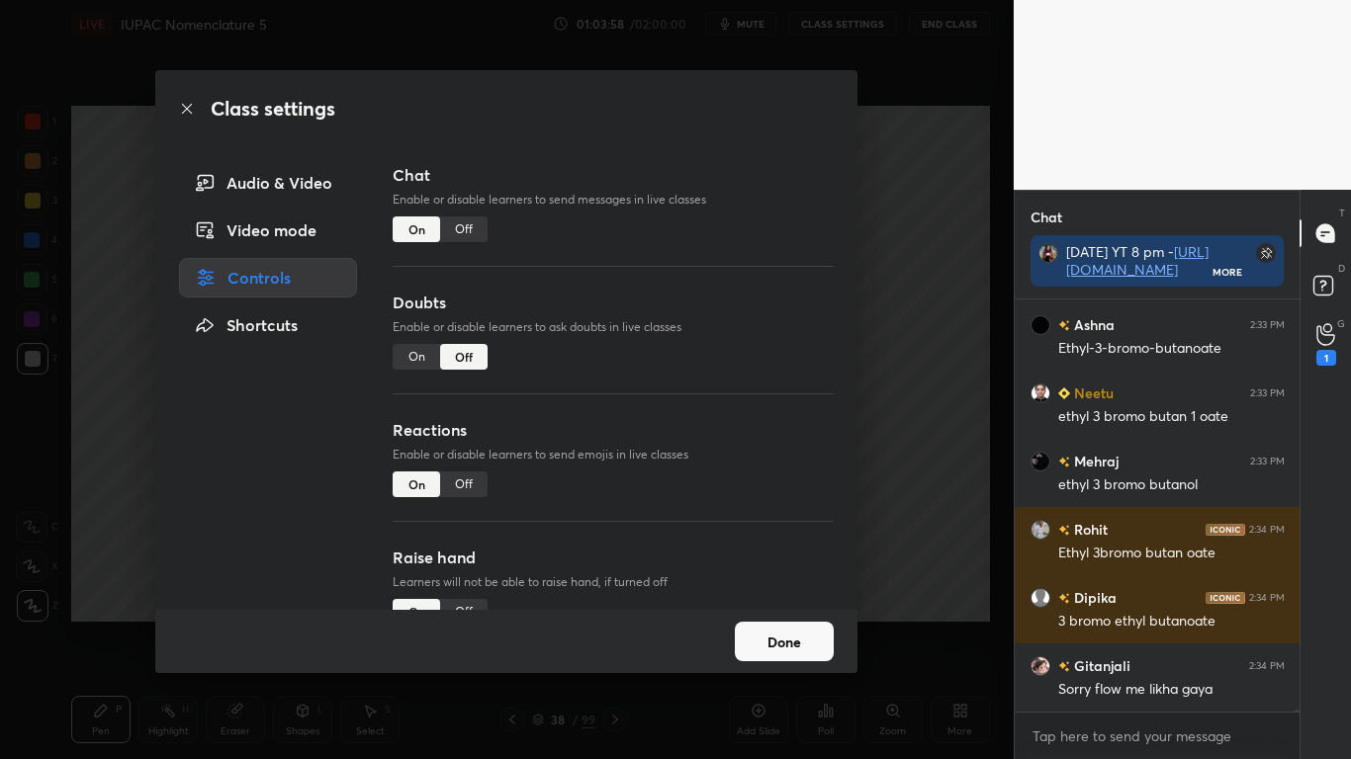
scroll to position [104818, 0]
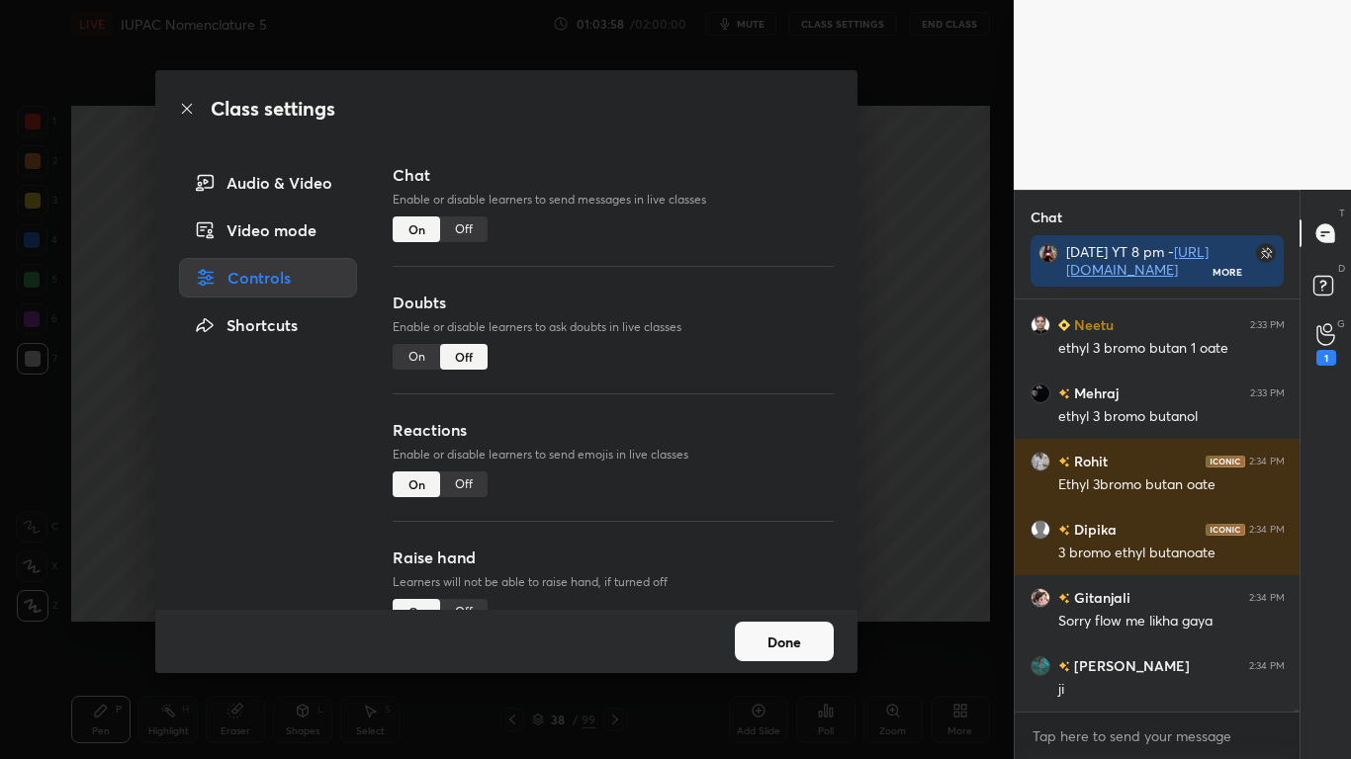
type textarea "x"
click at [462, 233] on div "Off" at bounding box center [463, 230] width 47 height 26
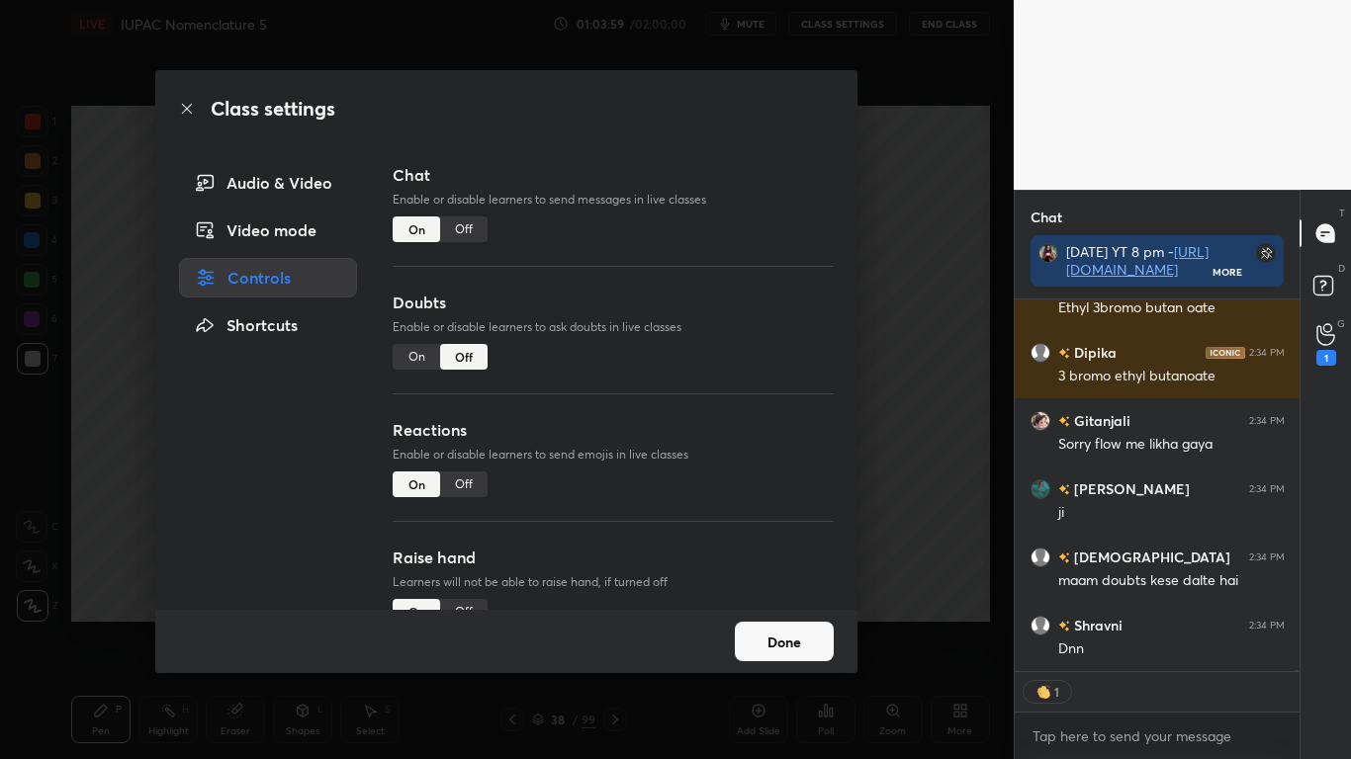
scroll to position [325, 279]
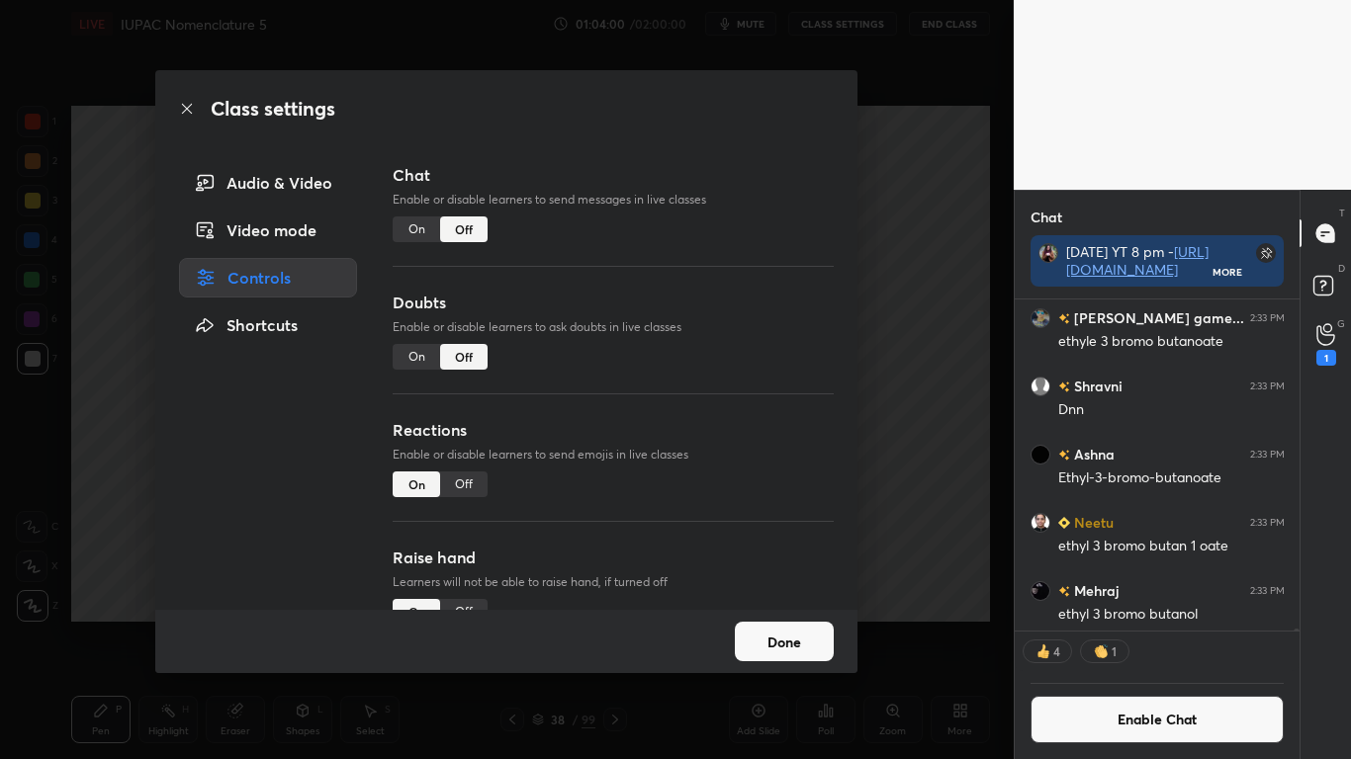
click at [780, 625] on button "Done" at bounding box center [784, 642] width 99 height 40
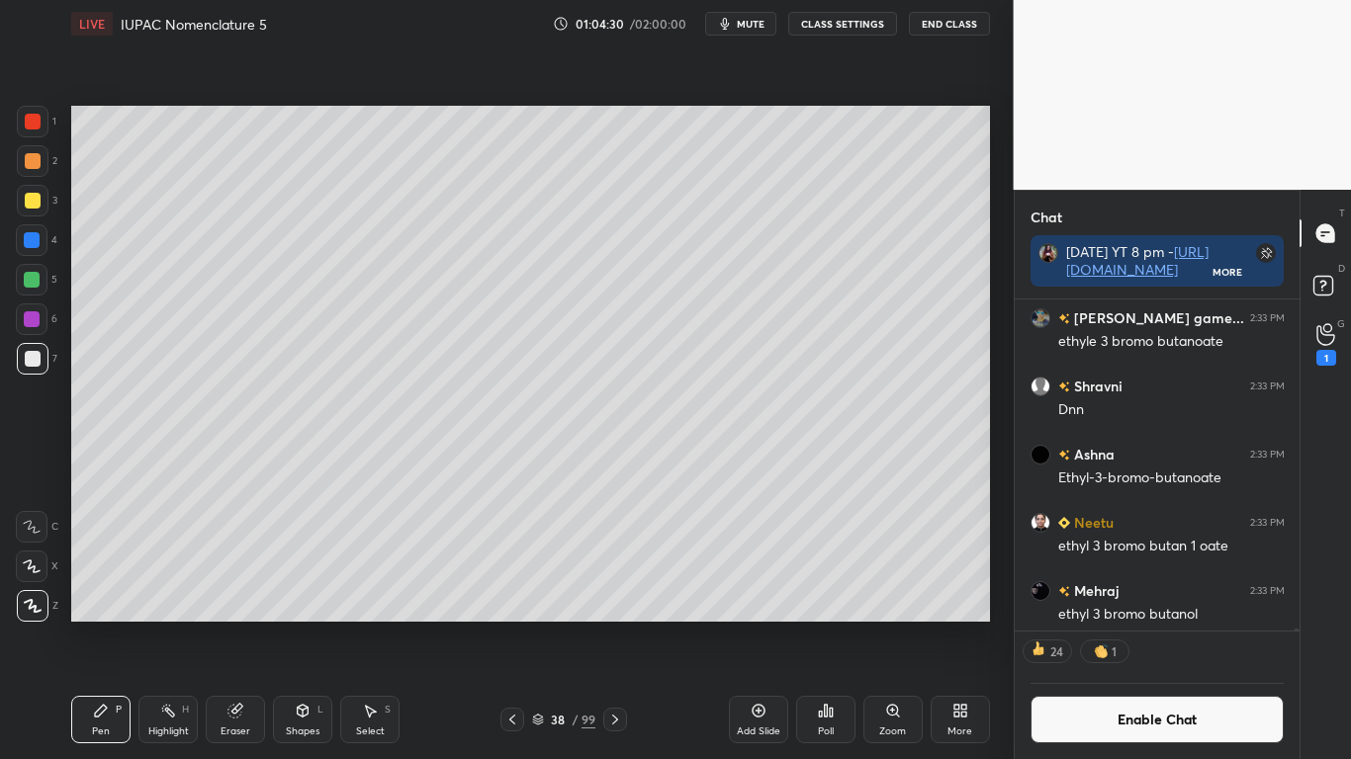
click at [1120, 625] on button "Enable Chat" at bounding box center [1157, 719] width 254 height 47
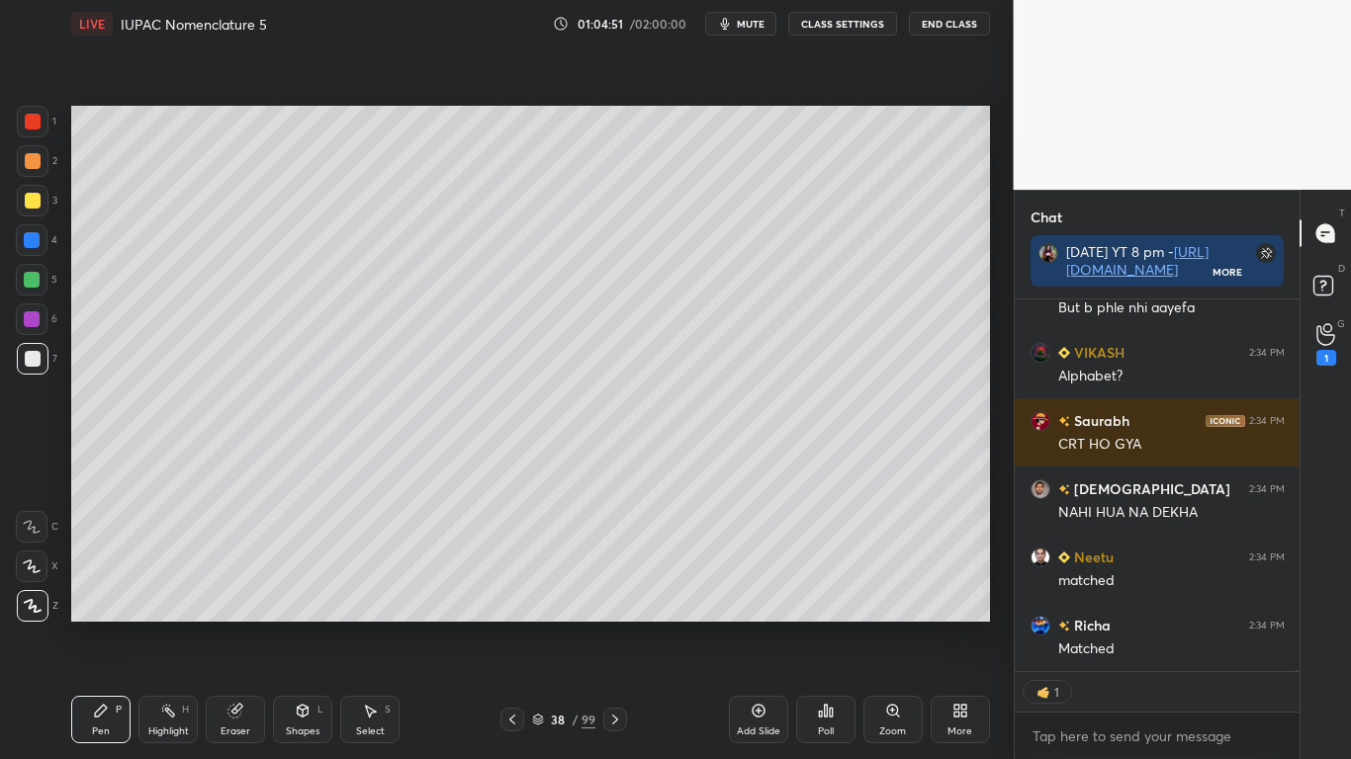
scroll to position [105985, 0]
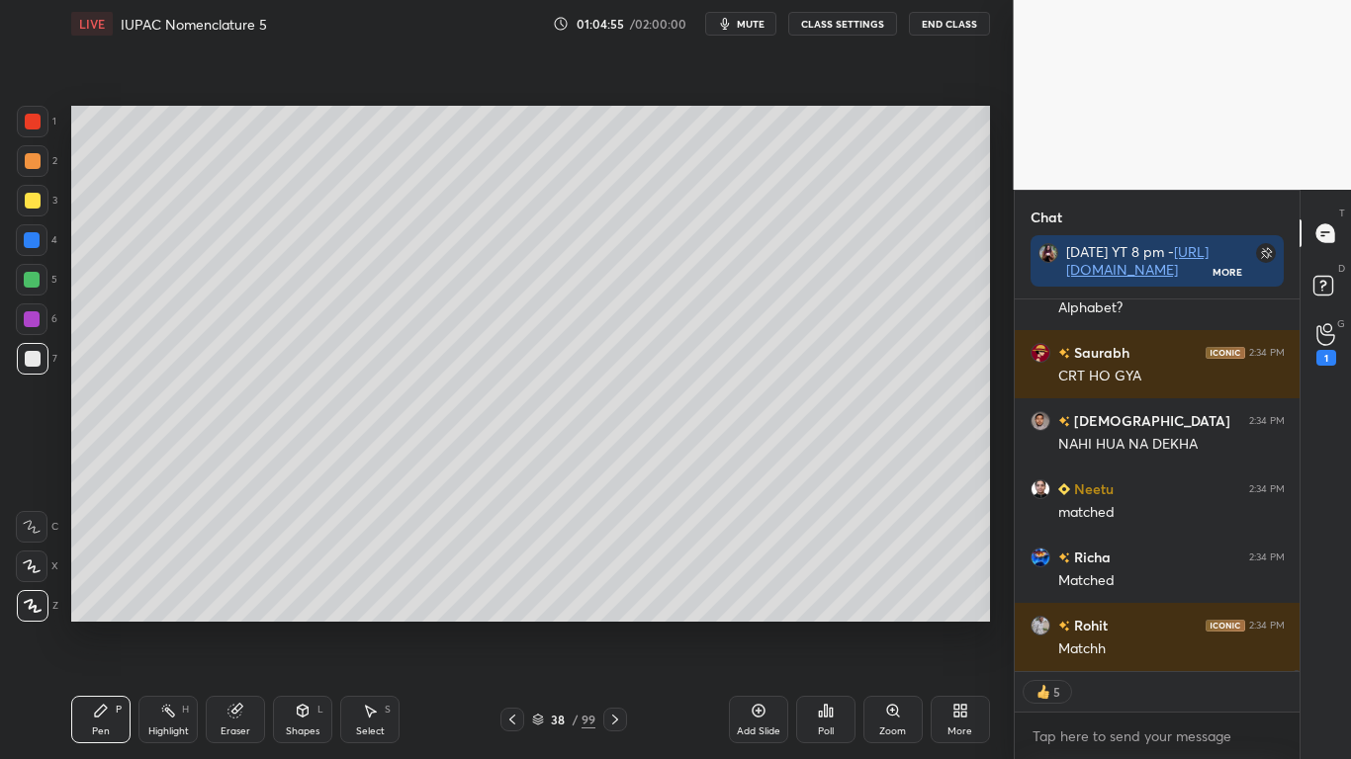
click at [367, 625] on div "Select S" at bounding box center [369, 719] width 59 height 47
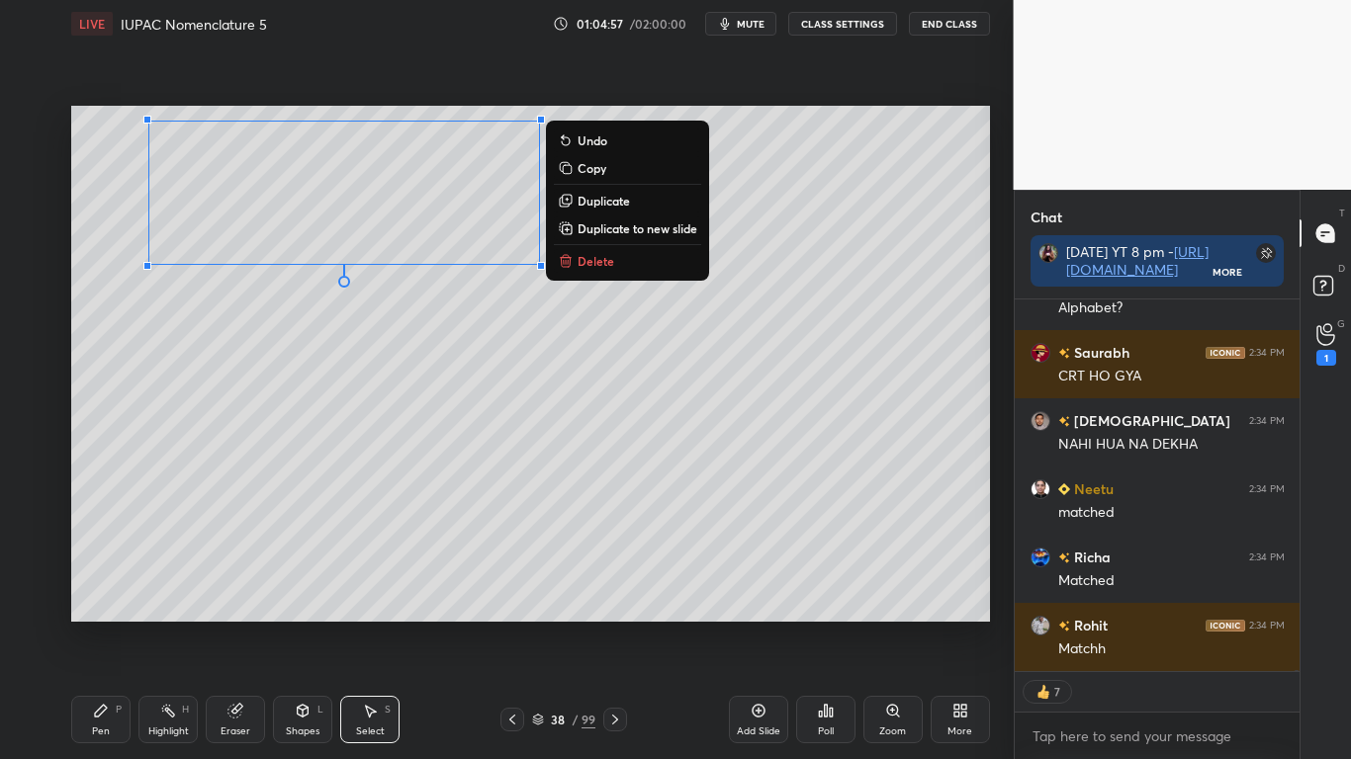
click at [588, 171] on p "Copy" at bounding box center [592, 168] width 29 height 16
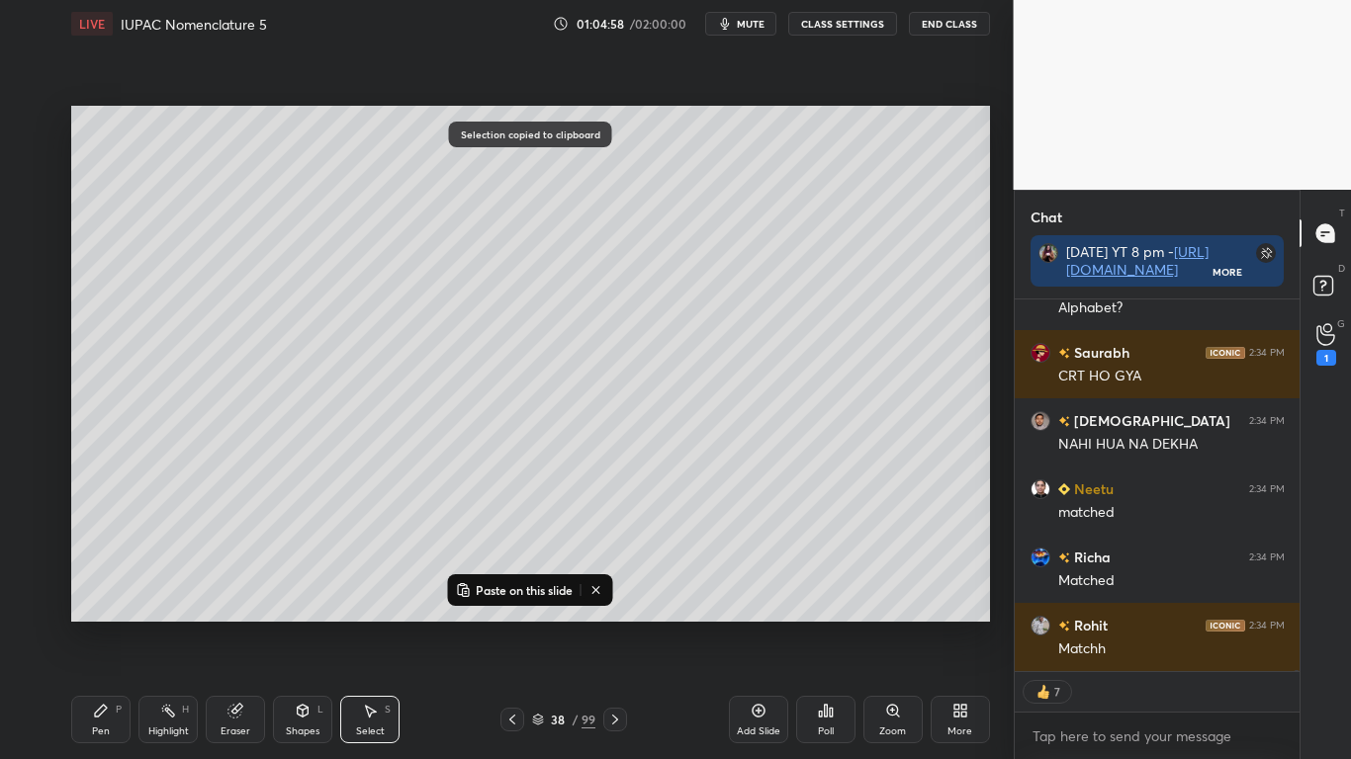
click at [516, 591] on p "Paste on this slide" at bounding box center [524, 590] width 97 height 16
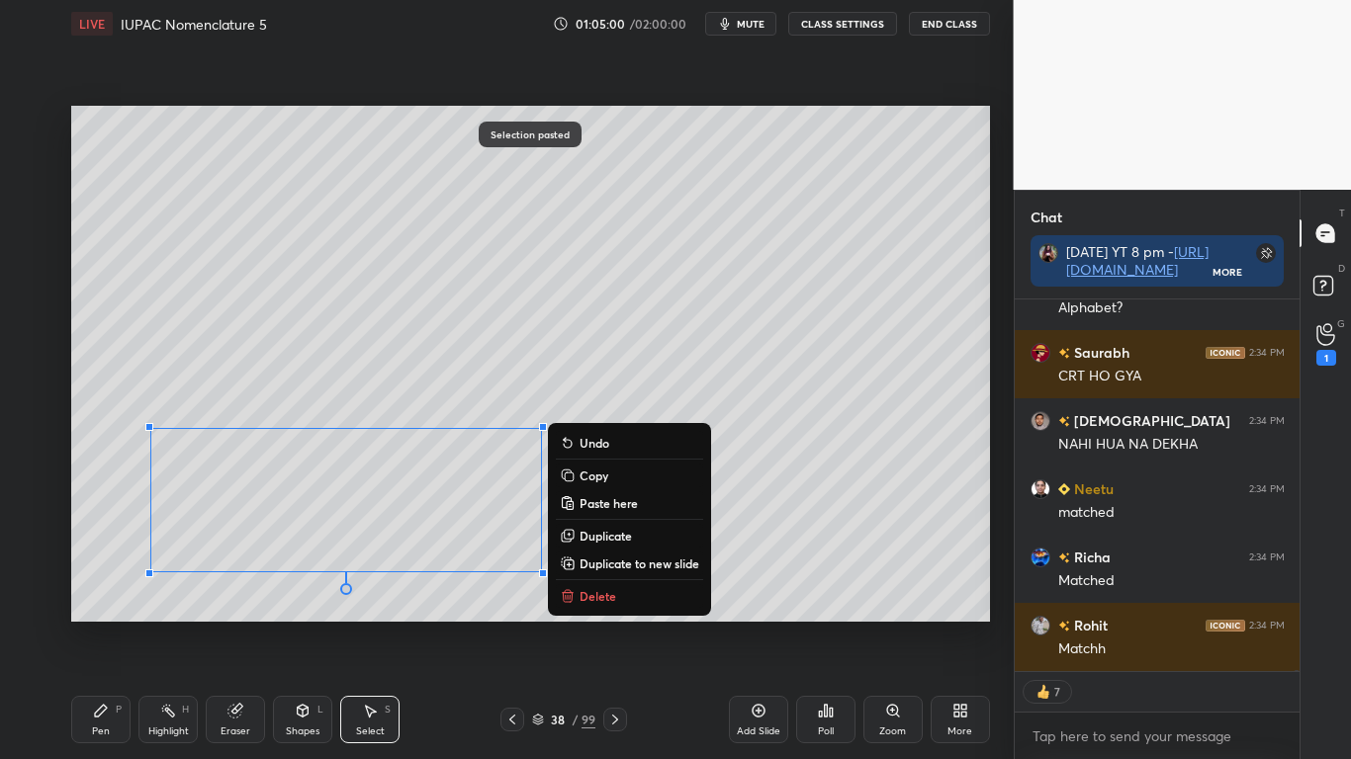
scroll to position [106054, 0]
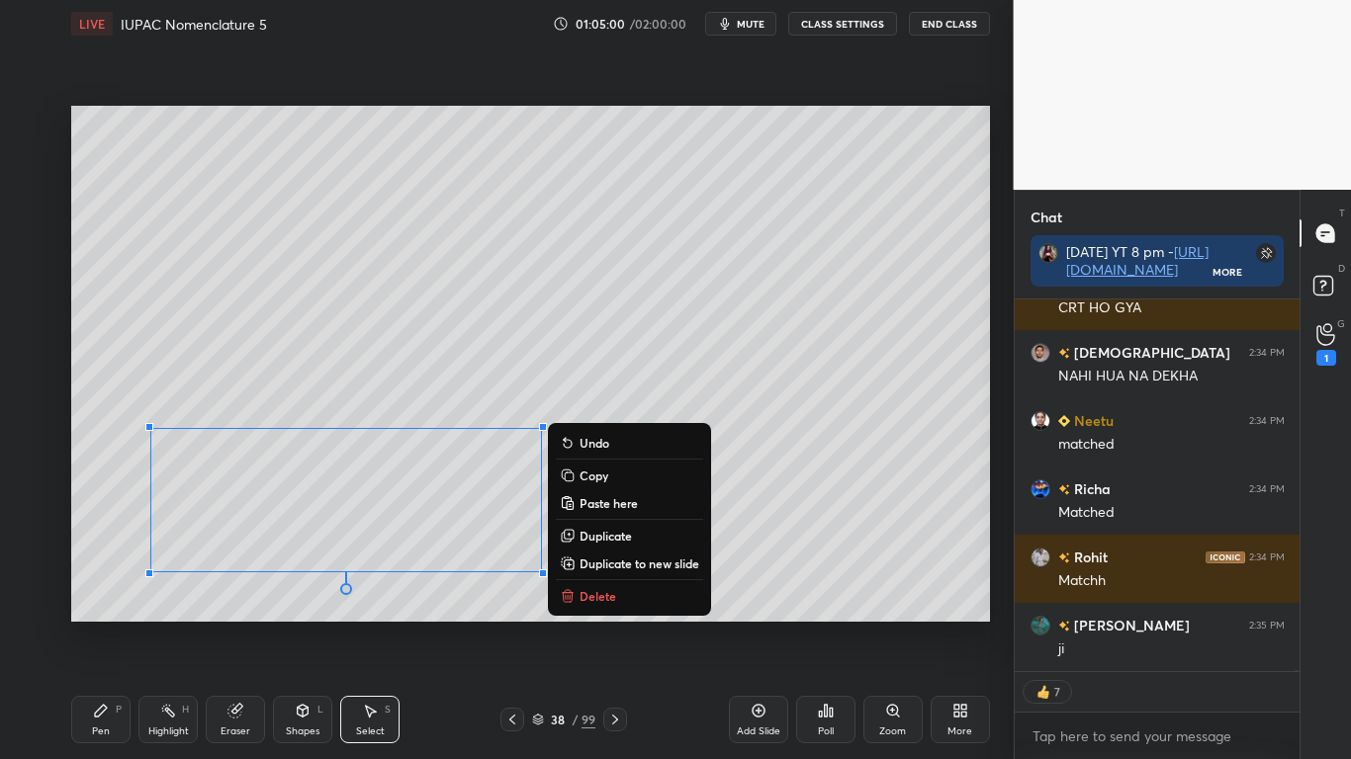
click at [233, 625] on div "Eraser" at bounding box center [235, 719] width 59 height 47
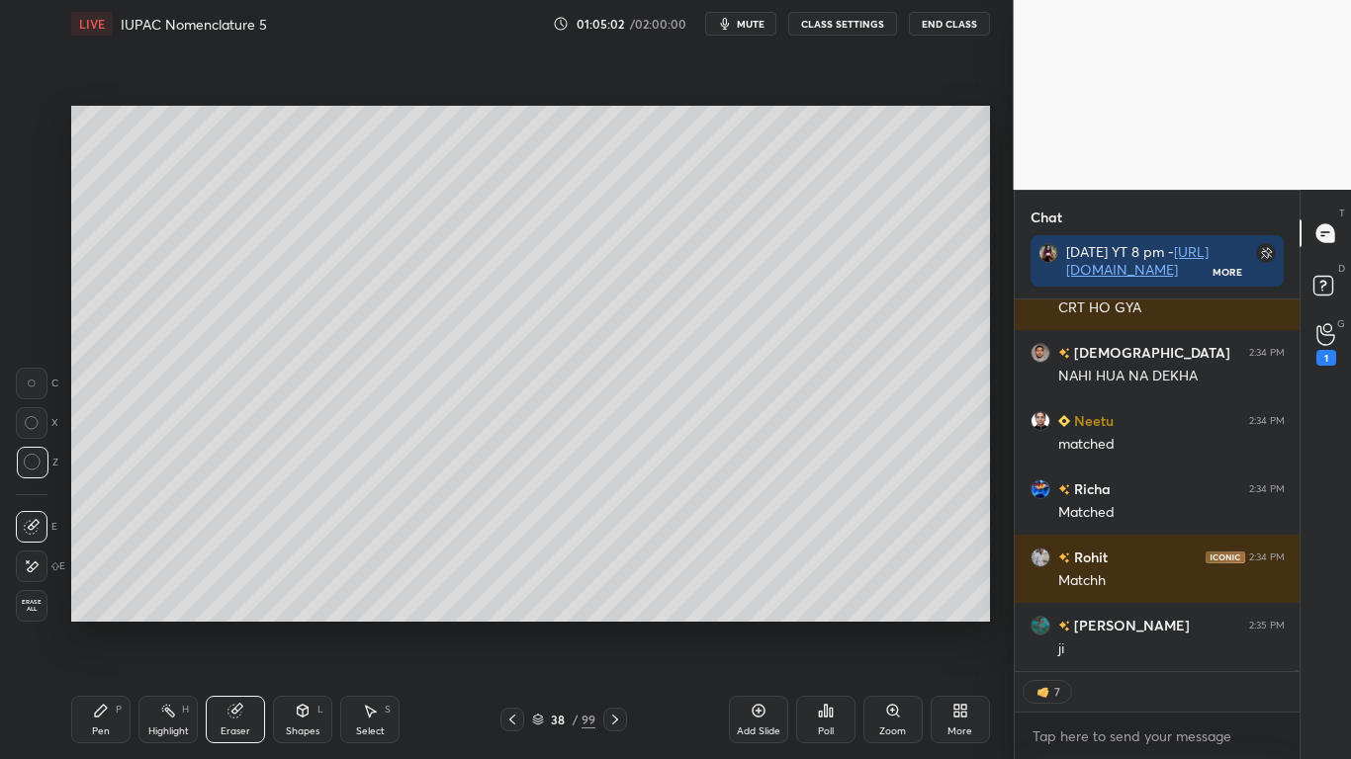
click at [109, 625] on div "Pen P" at bounding box center [100, 719] width 59 height 47
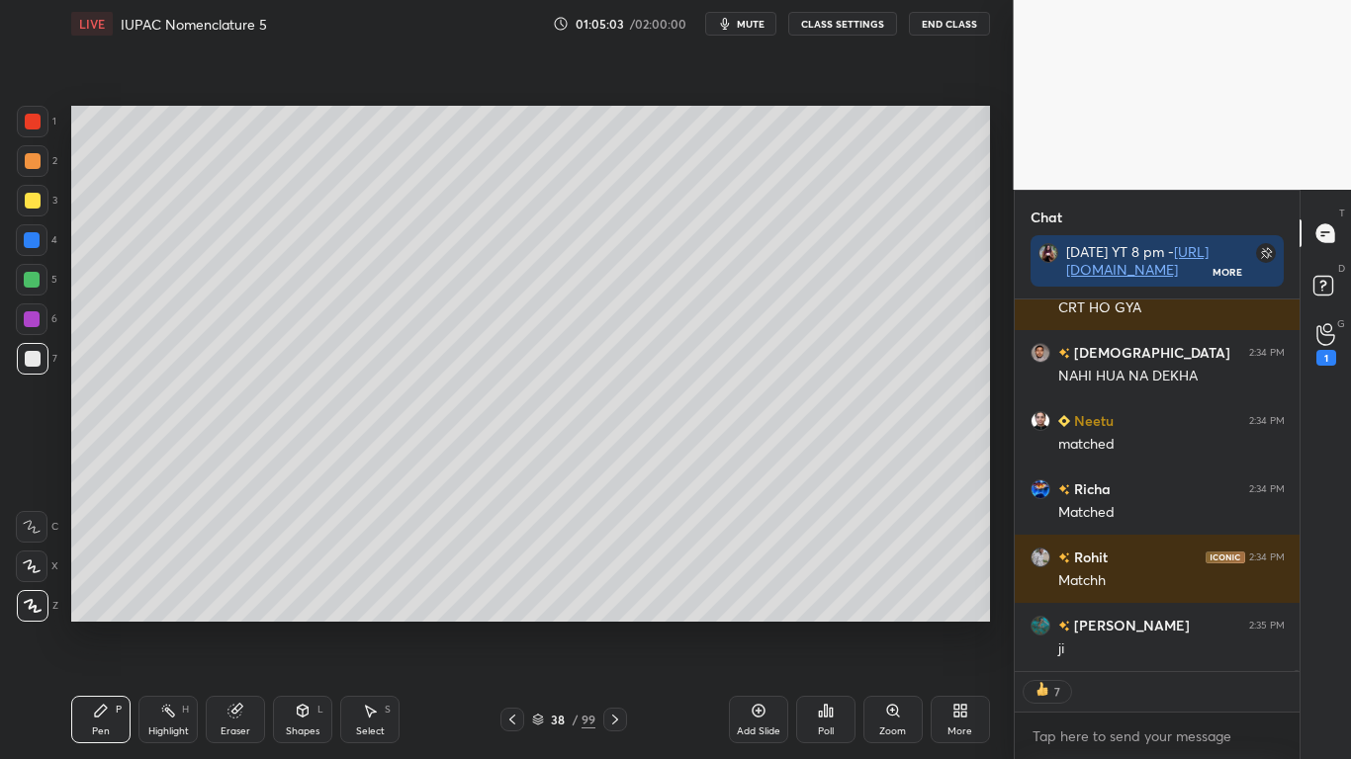
click at [31, 205] on div at bounding box center [33, 201] width 16 height 16
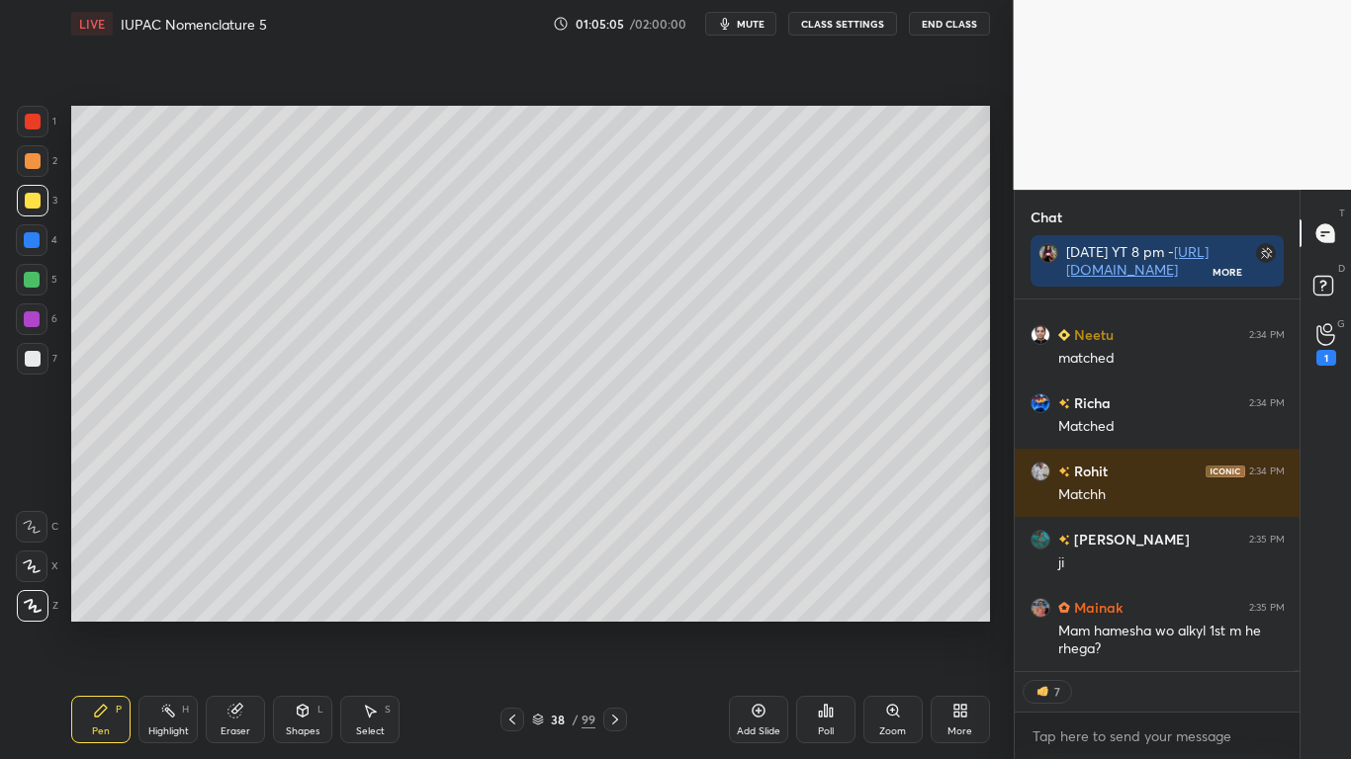
scroll to position [106208, 0]
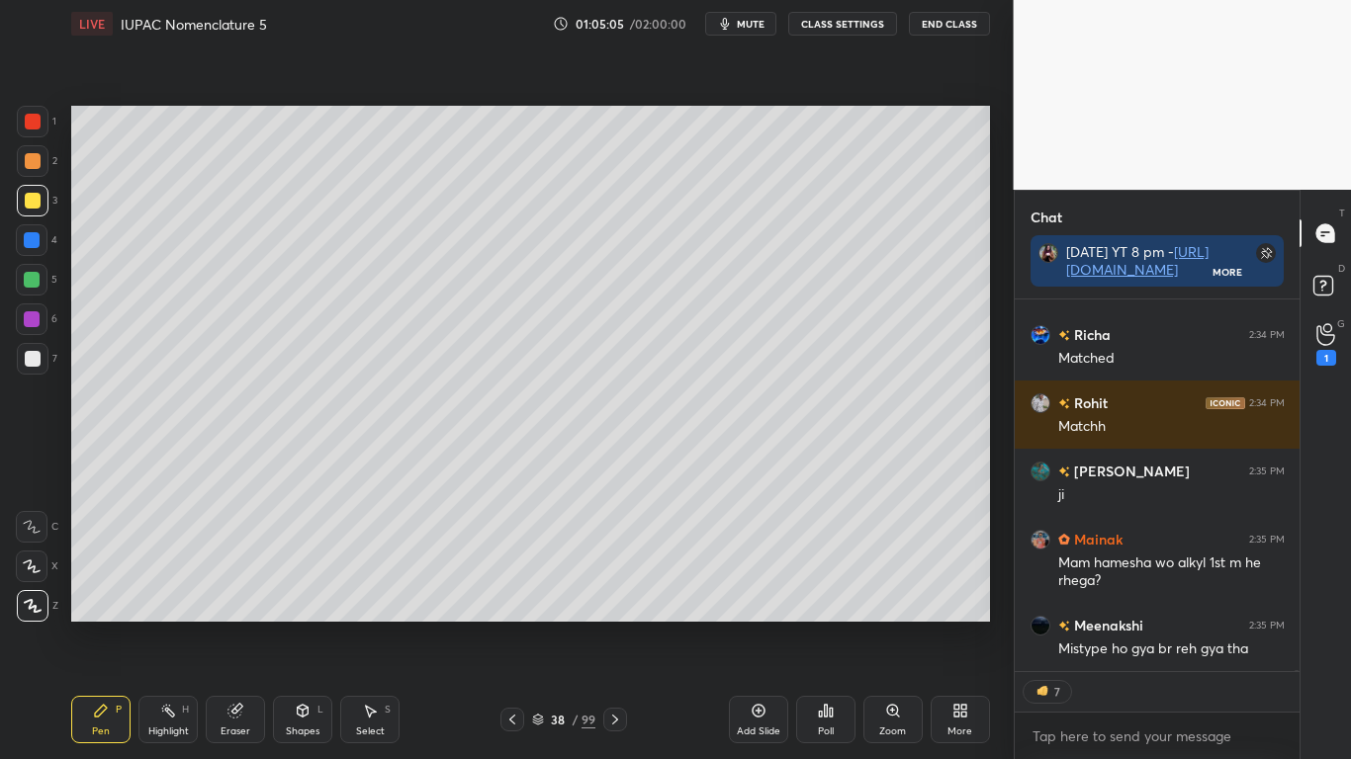
click at [97, 625] on icon at bounding box center [101, 711] width 16 height 16
type textarea "x"
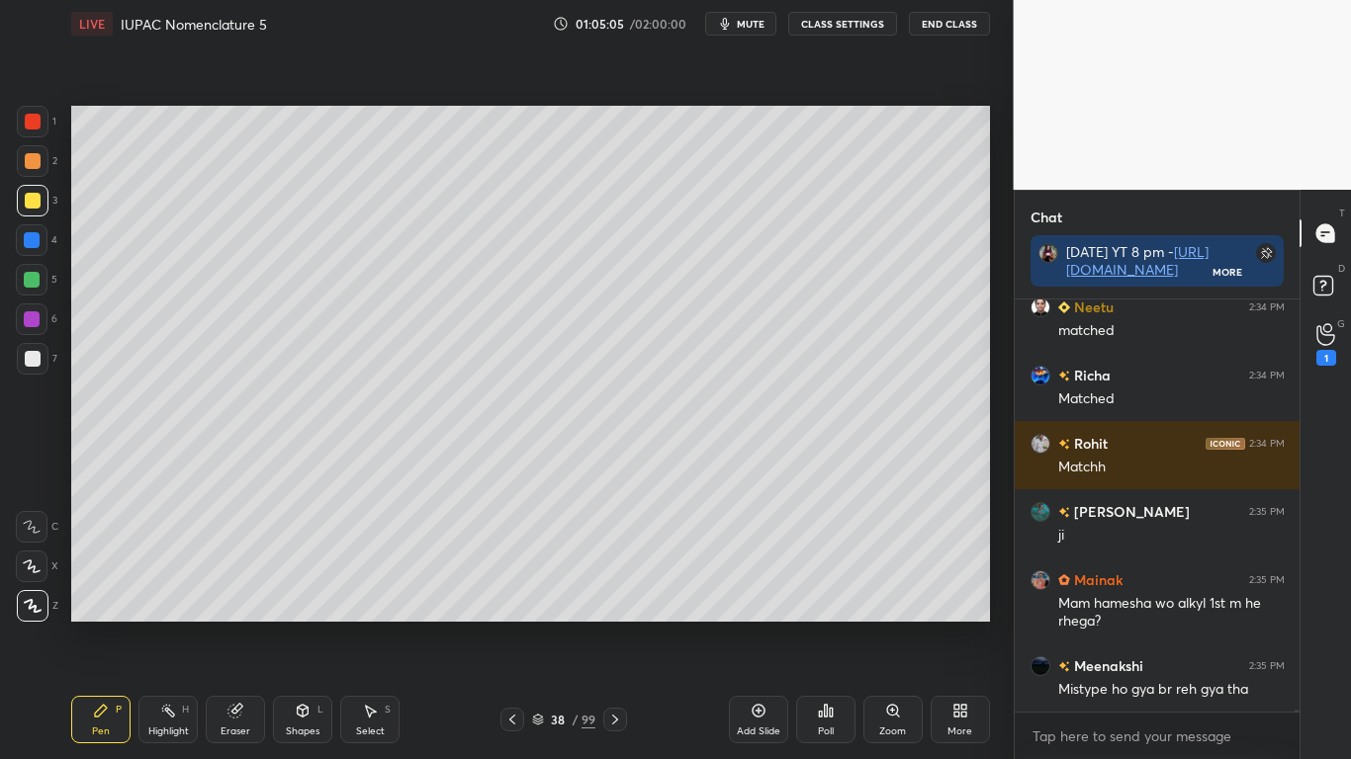
scroll to position [106167, 0]
click at [26, 351] on div at bounding box center [33, 359] width 16 height 16
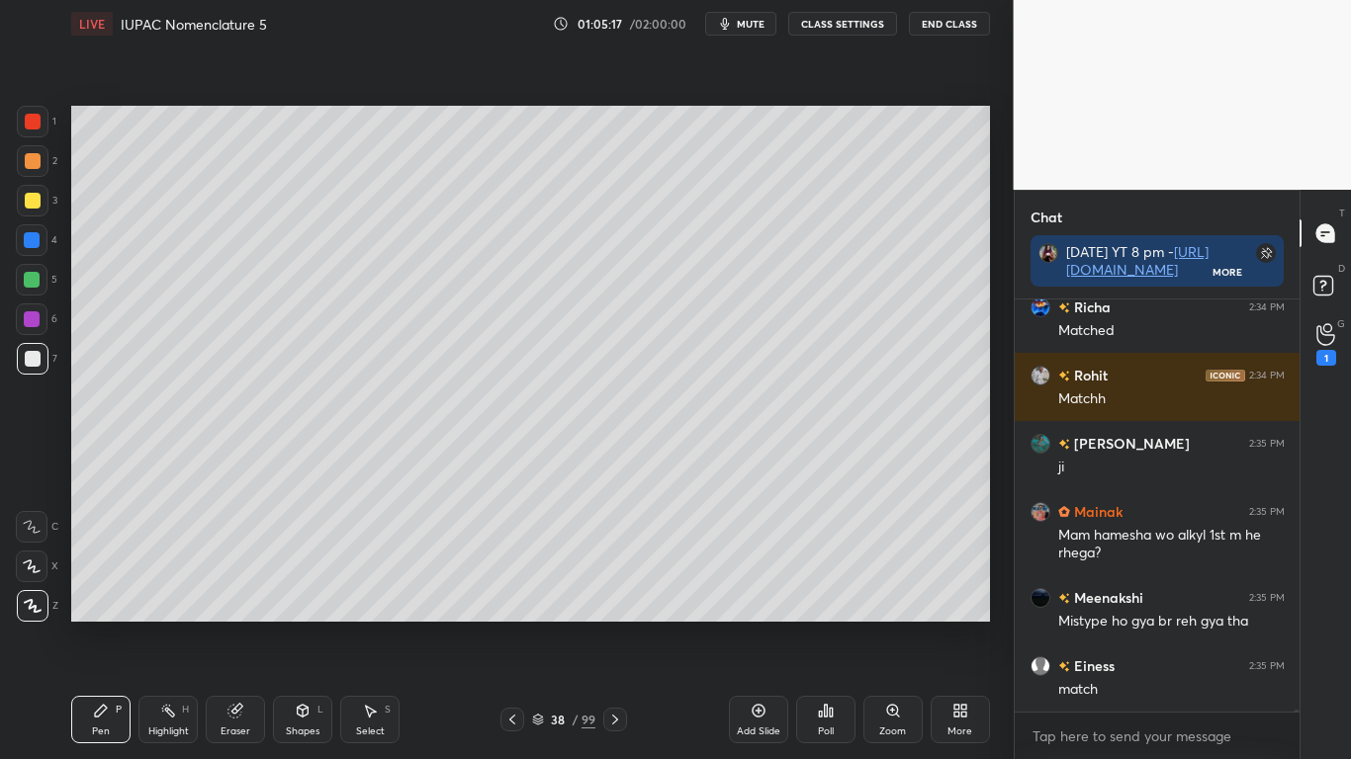
click at [365, 625] on icon at bounding box center [370, 711] width 16 height 16
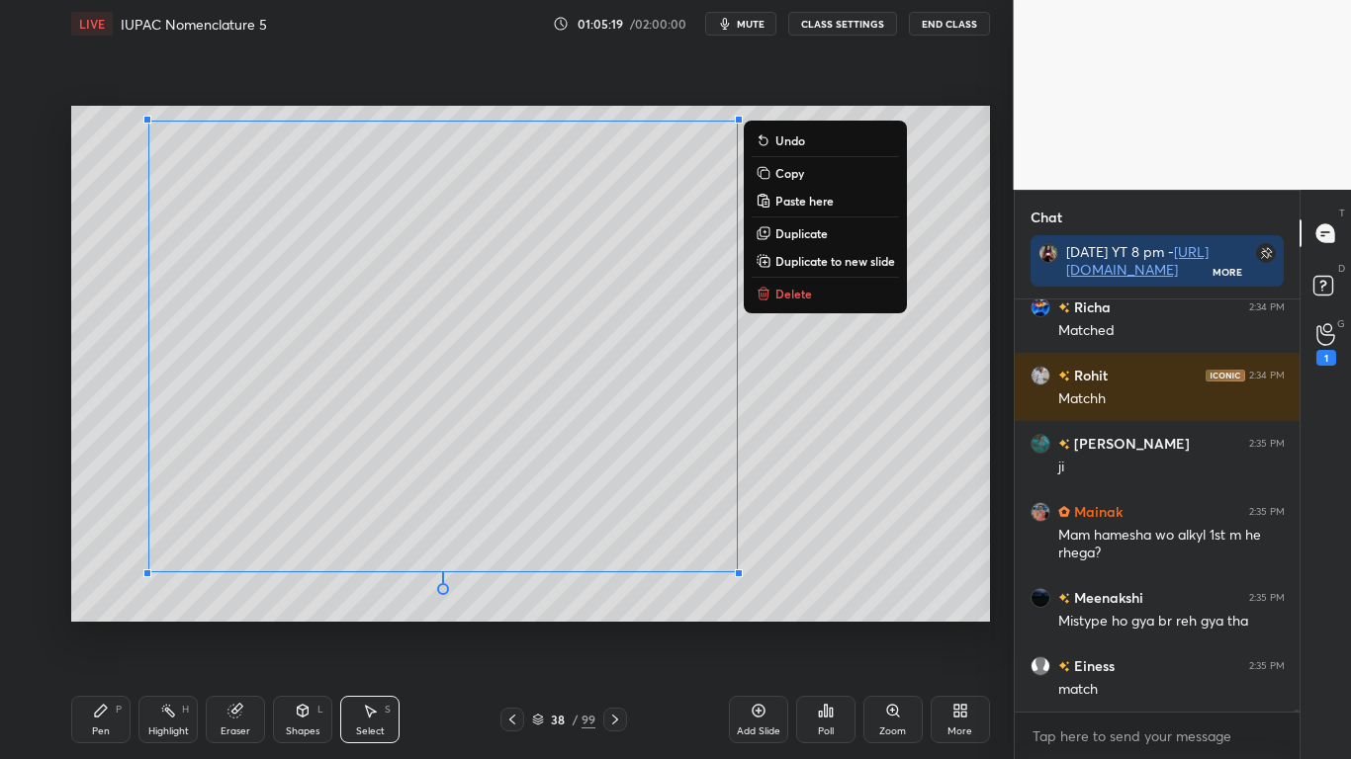
scroll to position [106304, 0]
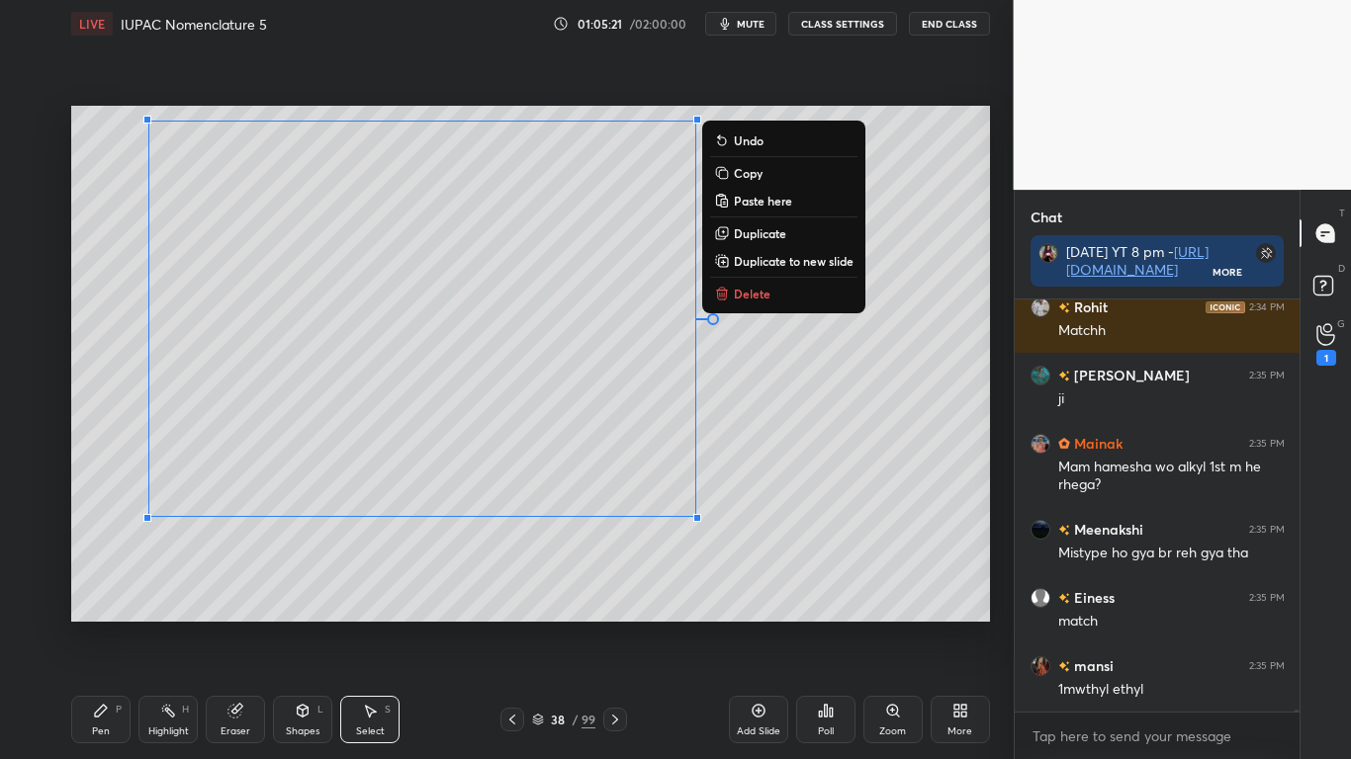
click at [111, 625] on div "Pen P" at bounding box center [100, 719] width 59 height 47
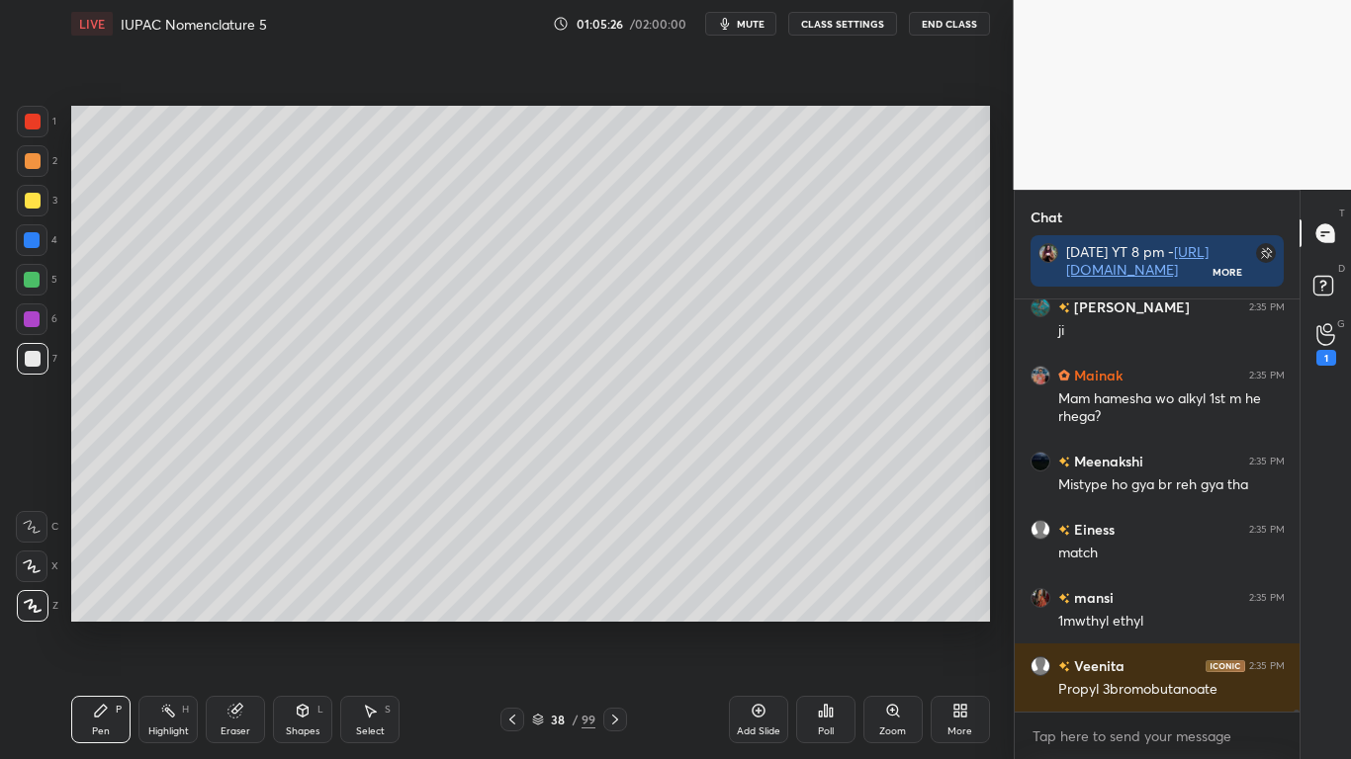
click at [844, 25] on button "CLASS SETTINGS" at bounding box center [842, 24] width 109 height 24
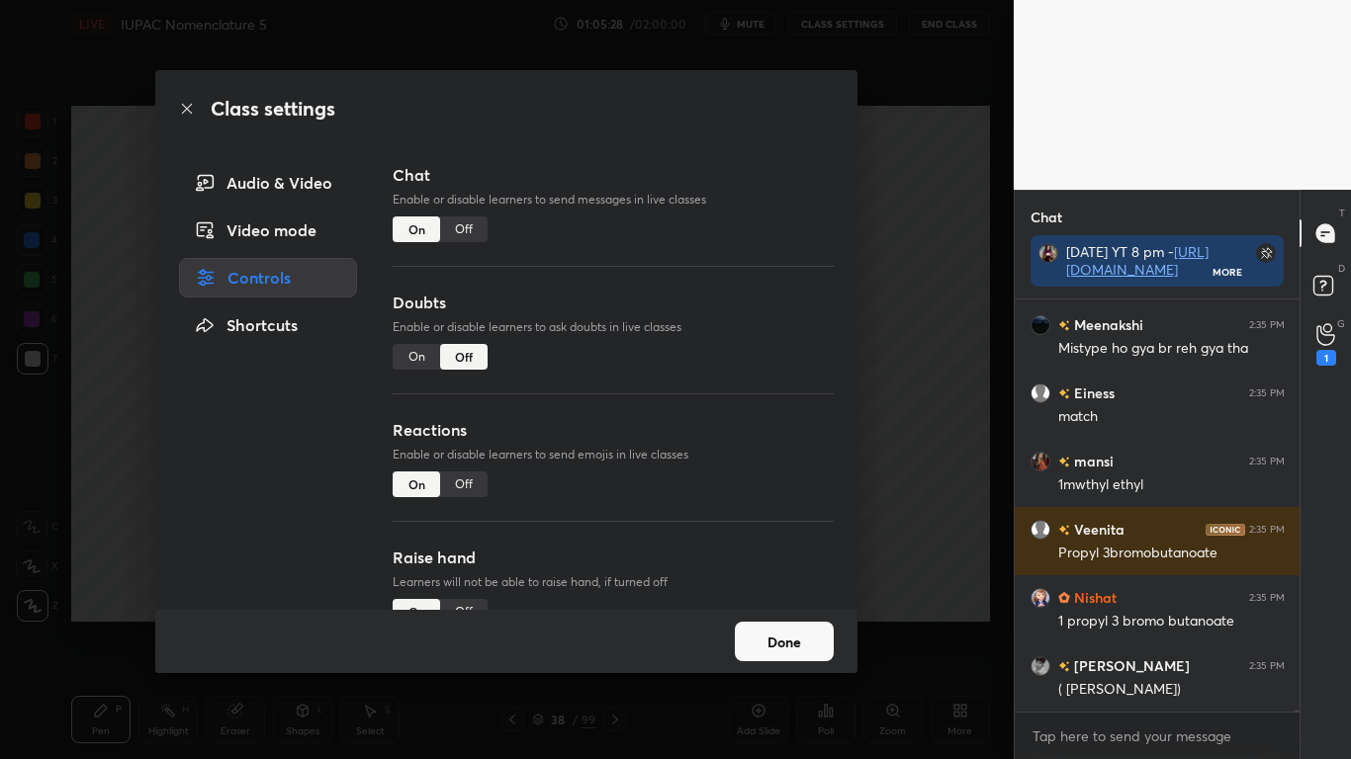
click at [472, 222] on div "Off" at bounding box center [463, 230] width 47 height 26
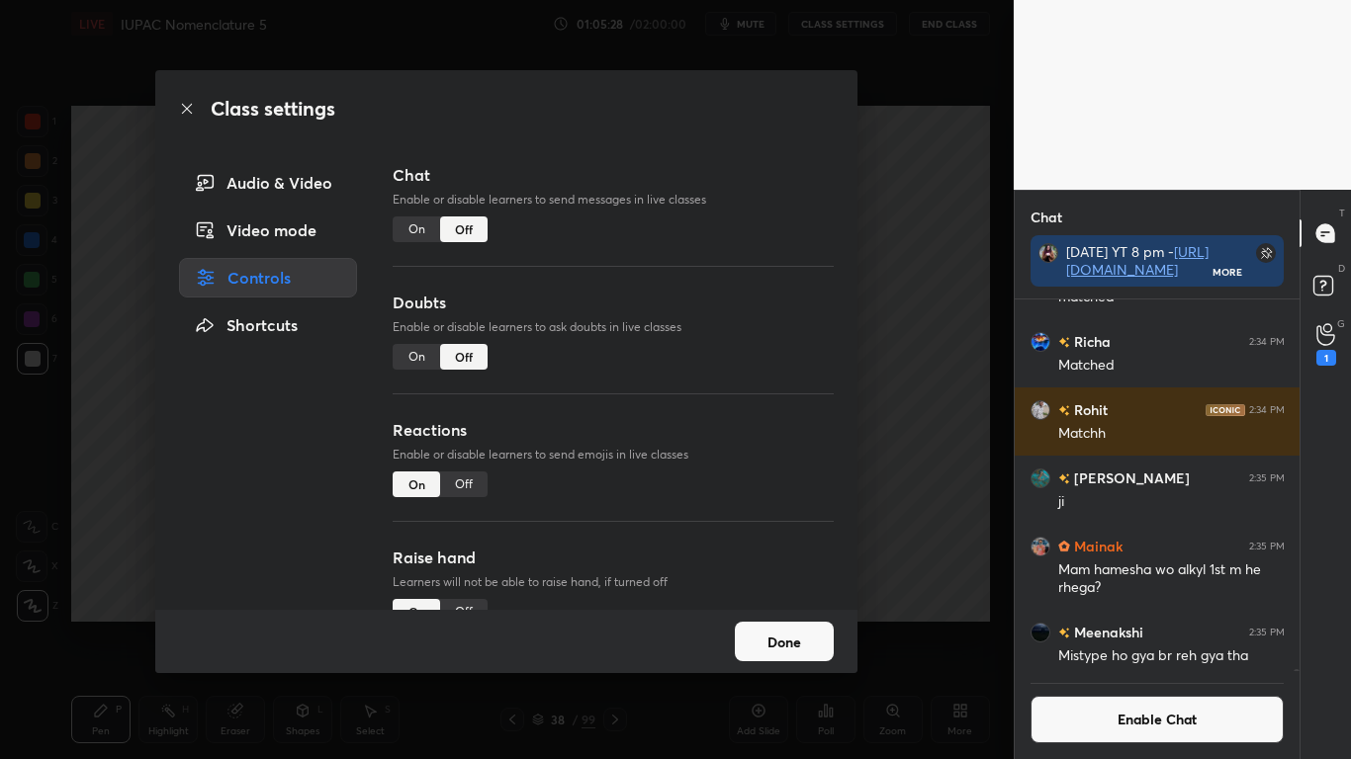
click at [764, 625] on button "Done" at bounding box center [784, 642] width 99 height 40
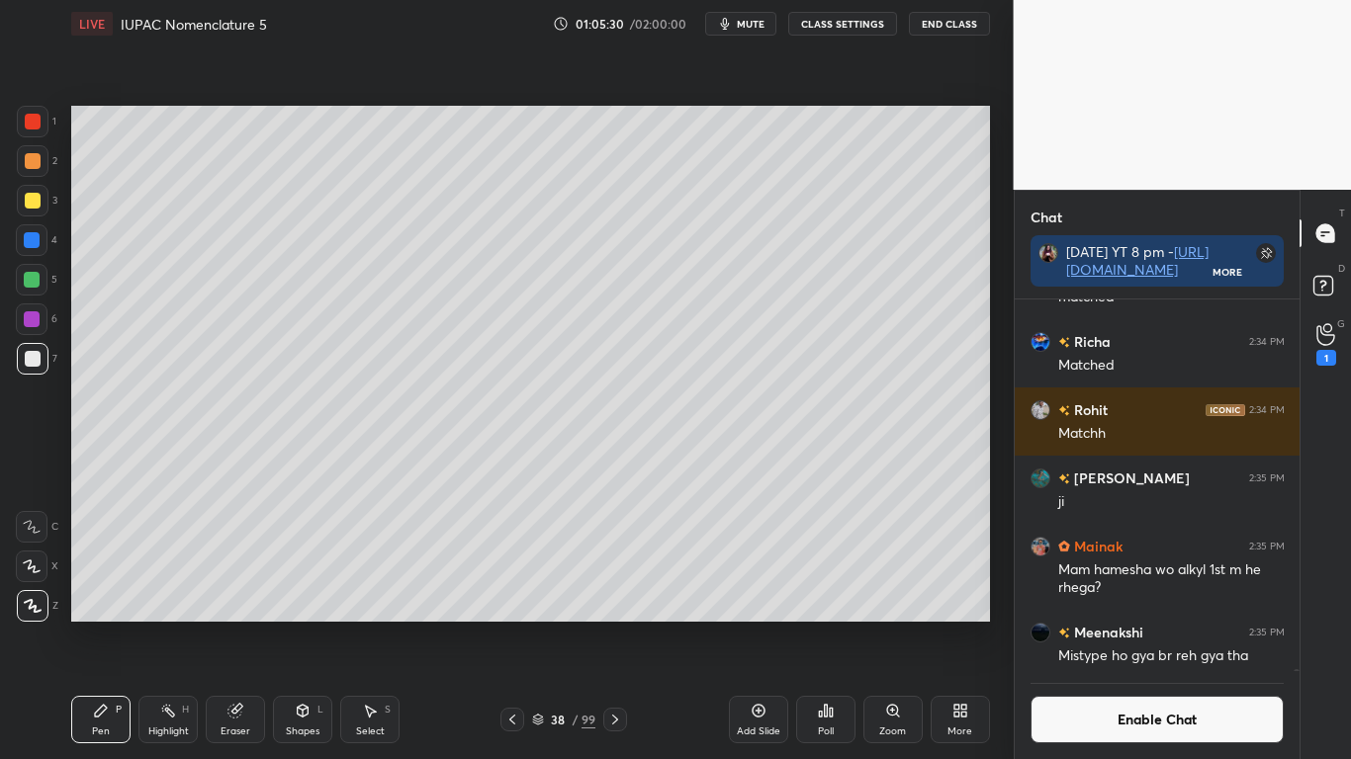
click at [33, 352] on div at bounding box center [33, 359] width 16 height 16
click at [1166, 625] on button "Enable Chat" at bounding box center [1157, 719] width 254 height 47
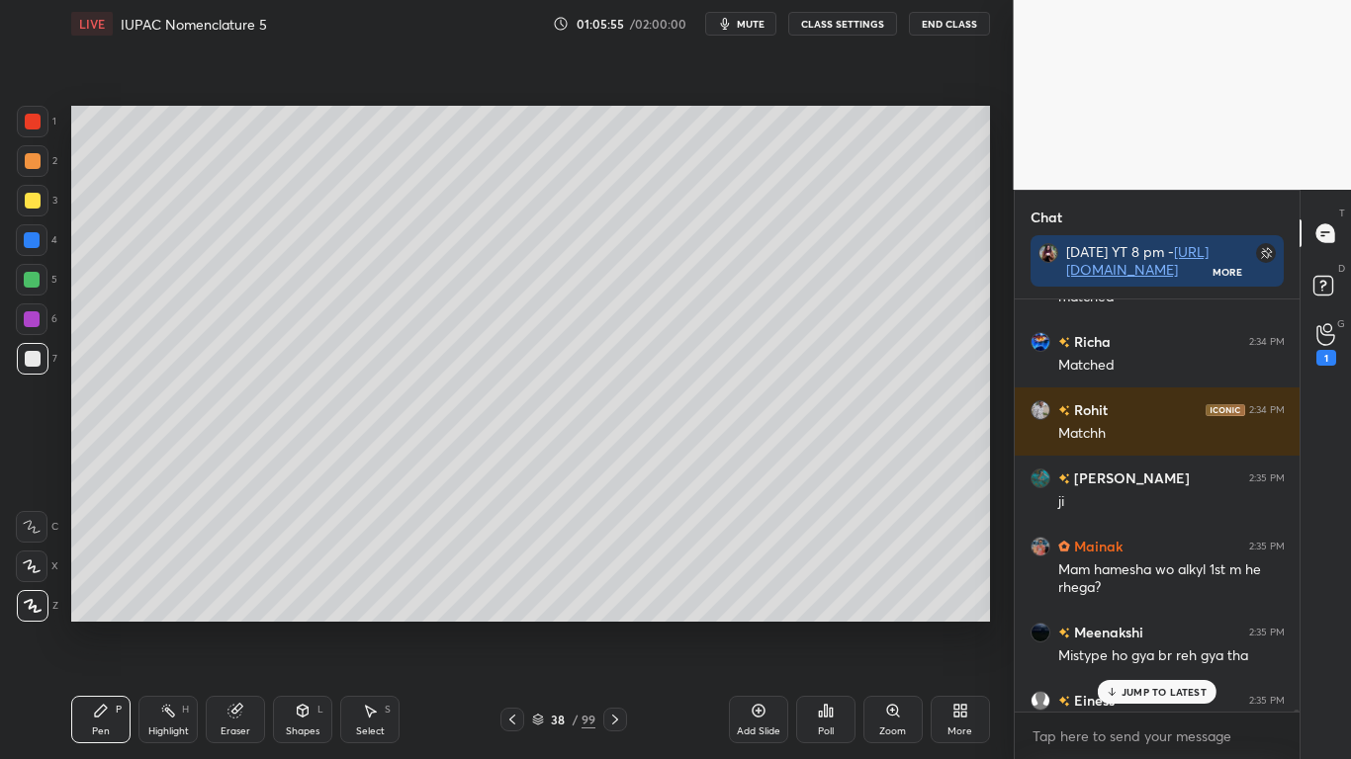
scroll to position [406, 279]
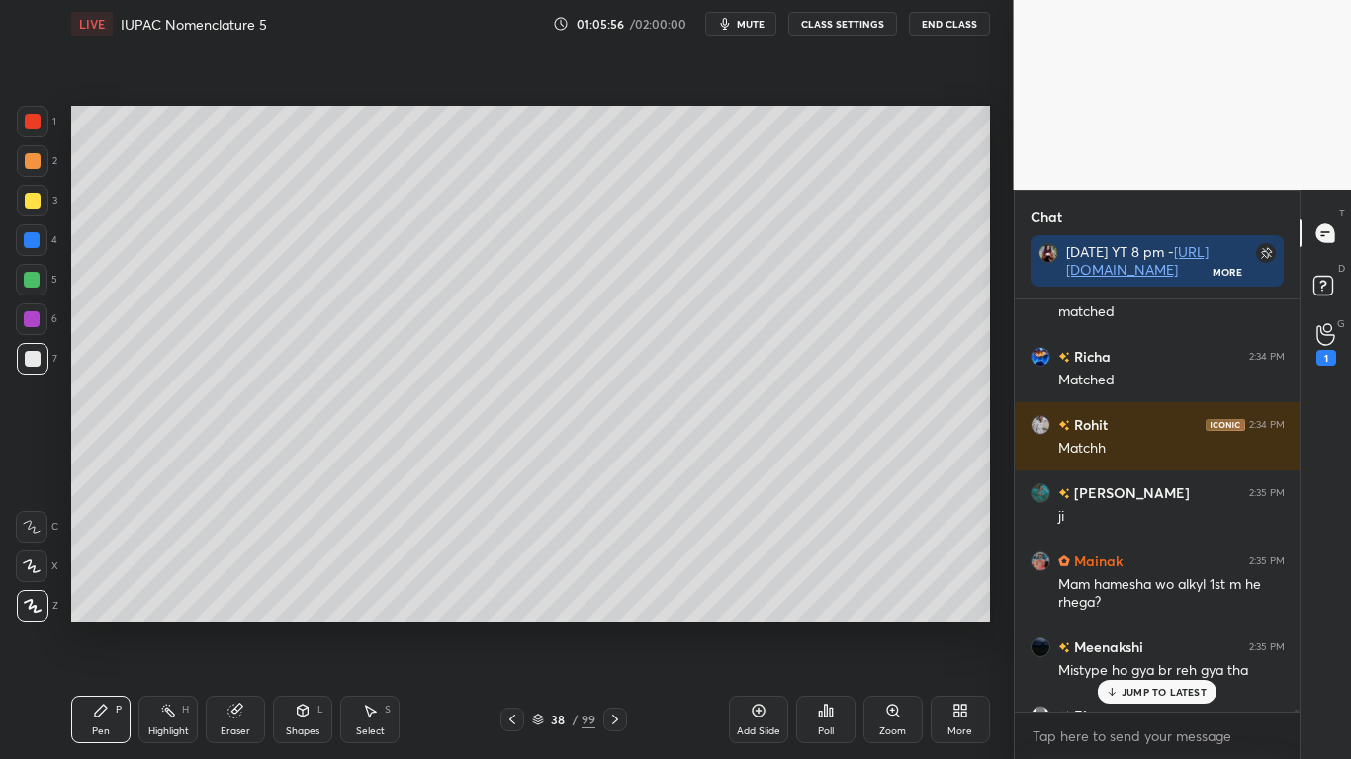
click at [1175, 625] on p "JUMP TO LATEST" at bounding box center [1163, 692] width 85 height 12
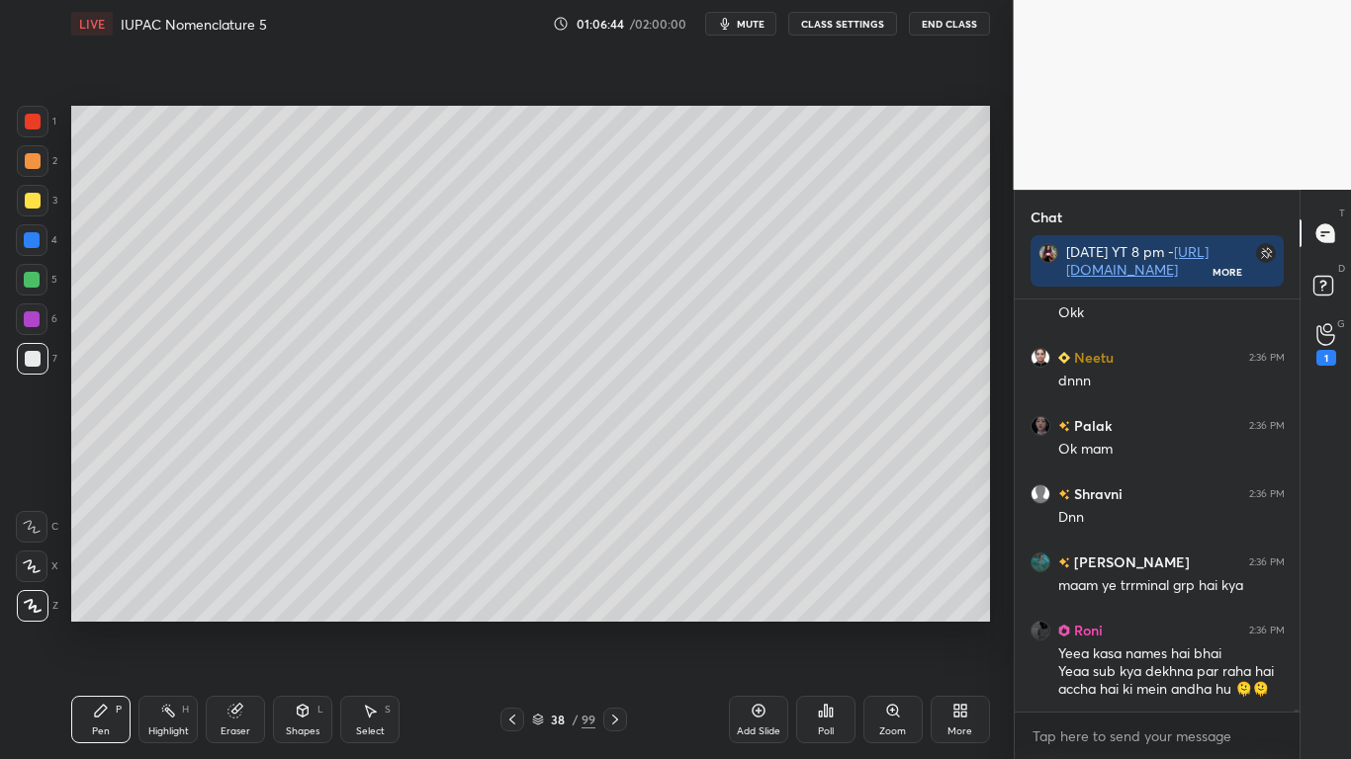
scroll to position [107552, 0]
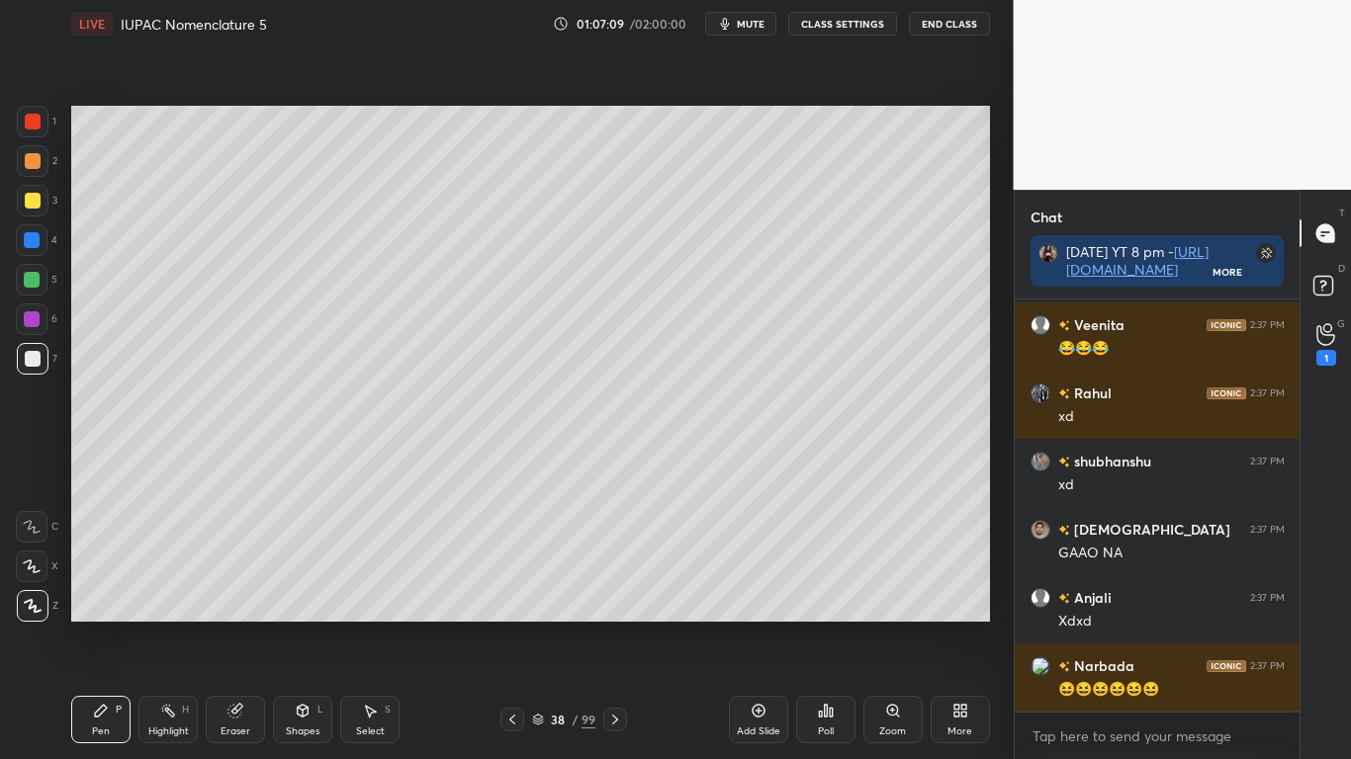
click at [548, 625] on div "38" at bounding box center [558, 720] width 20 height 12
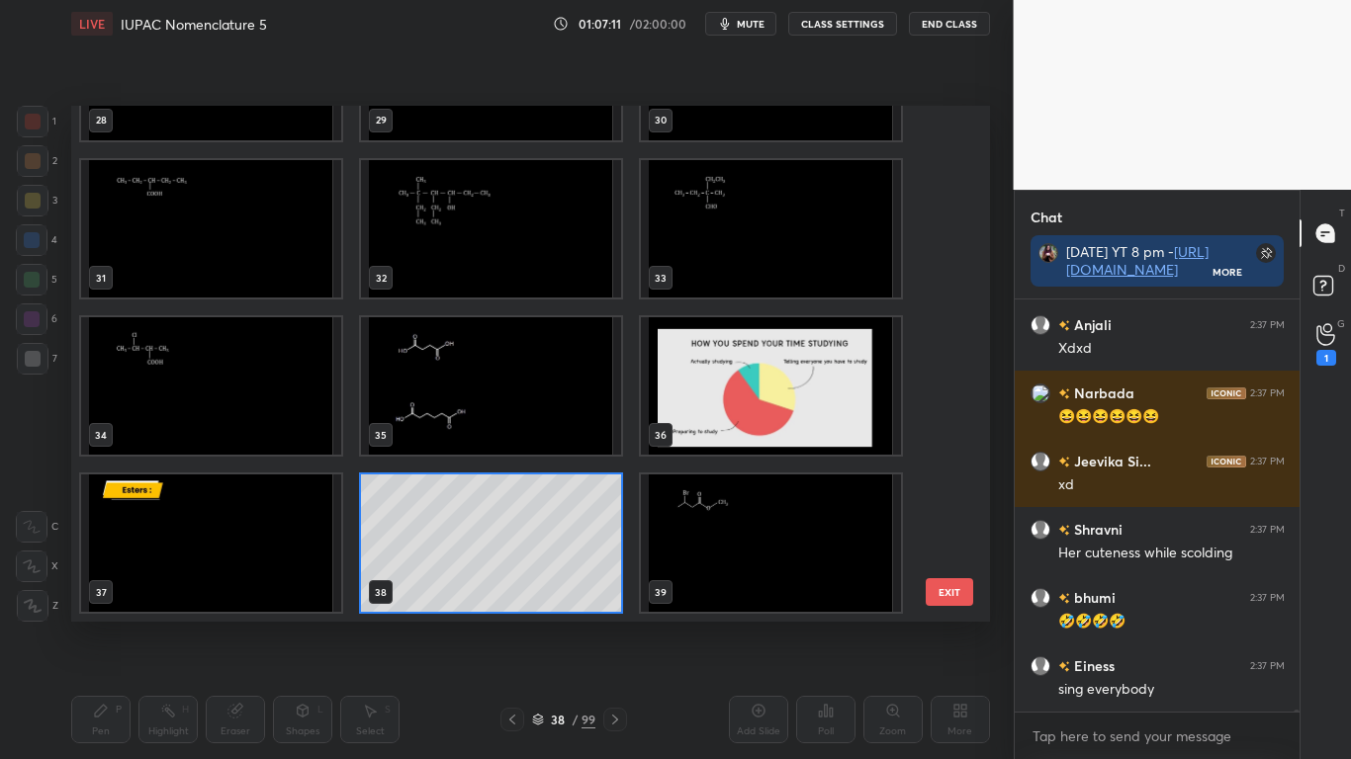
click at [763, 575] on img "grid" at bounding box center [771, 543] width 260 height 137
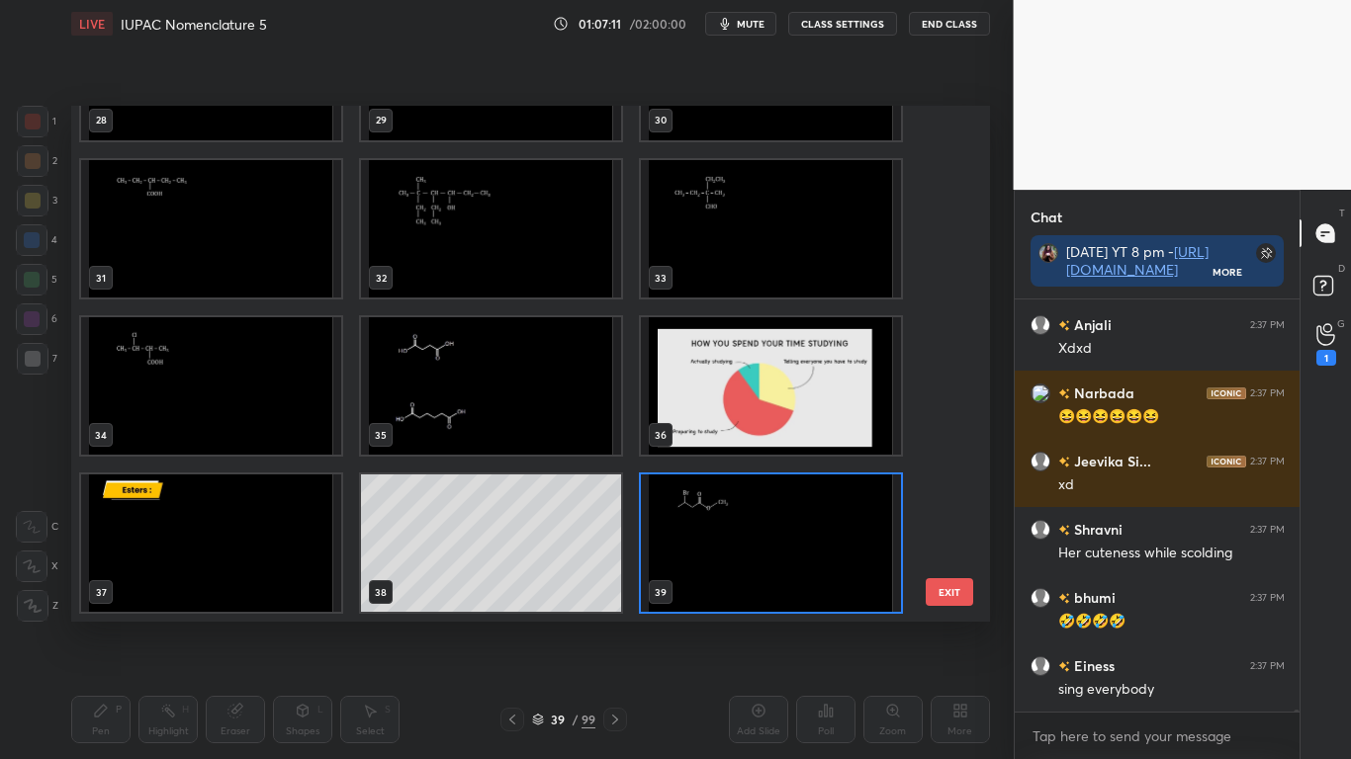
click at [763, 576] on img "grid" at bounding box center [771, 543] width 260 height 137
click at [764, 578] on img "grid" at bounding box center [771, 543] width 260 height 137
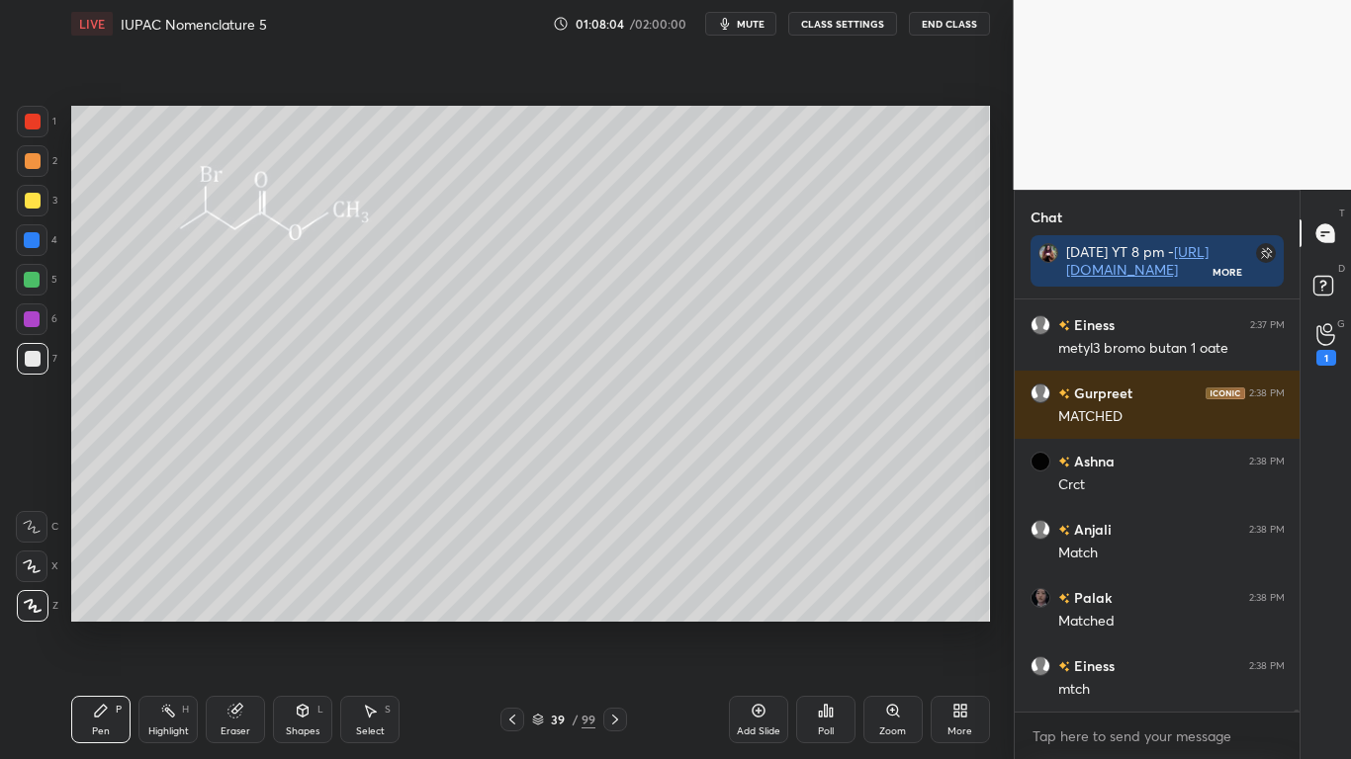
scroll to position [110883, 0]
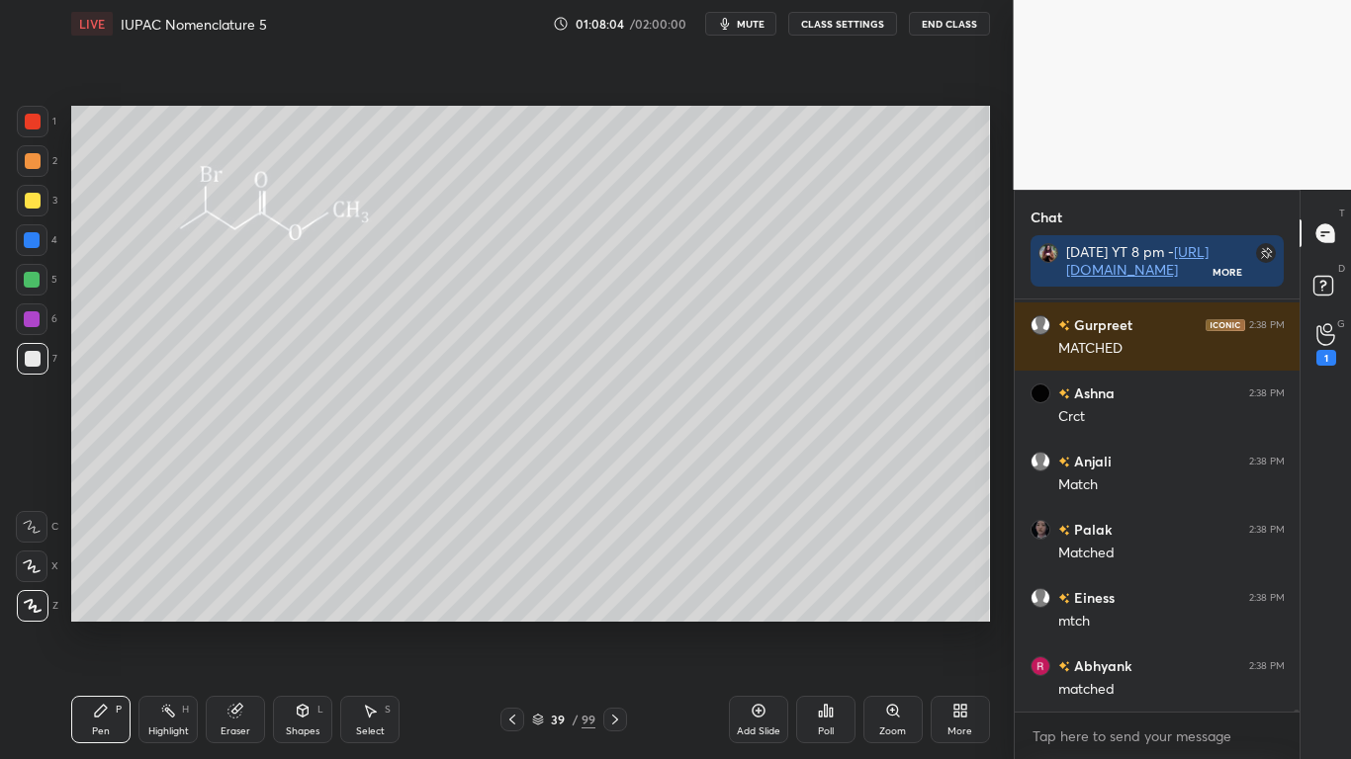
click at [543, 625] on icon at bounding box center [538, 717] width 10 height 5
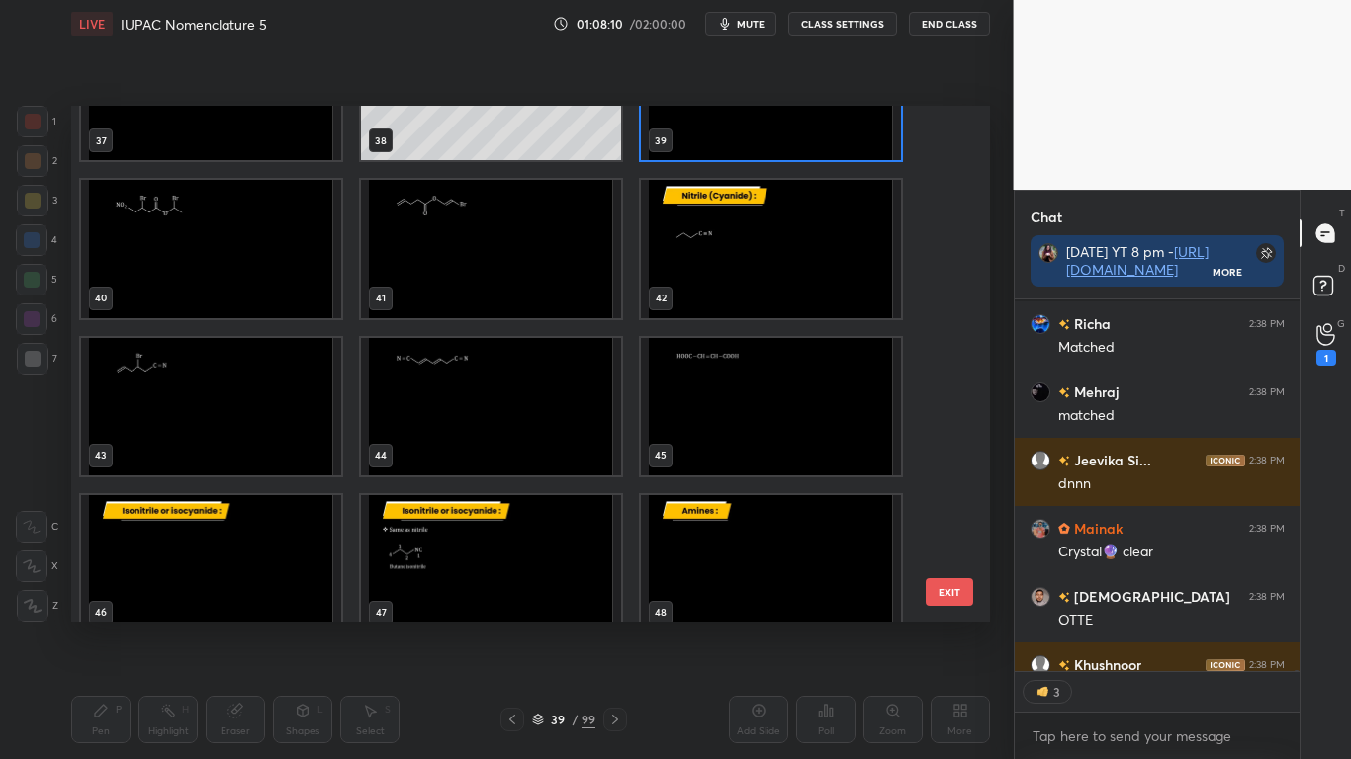
scroll to position [111538, 0]
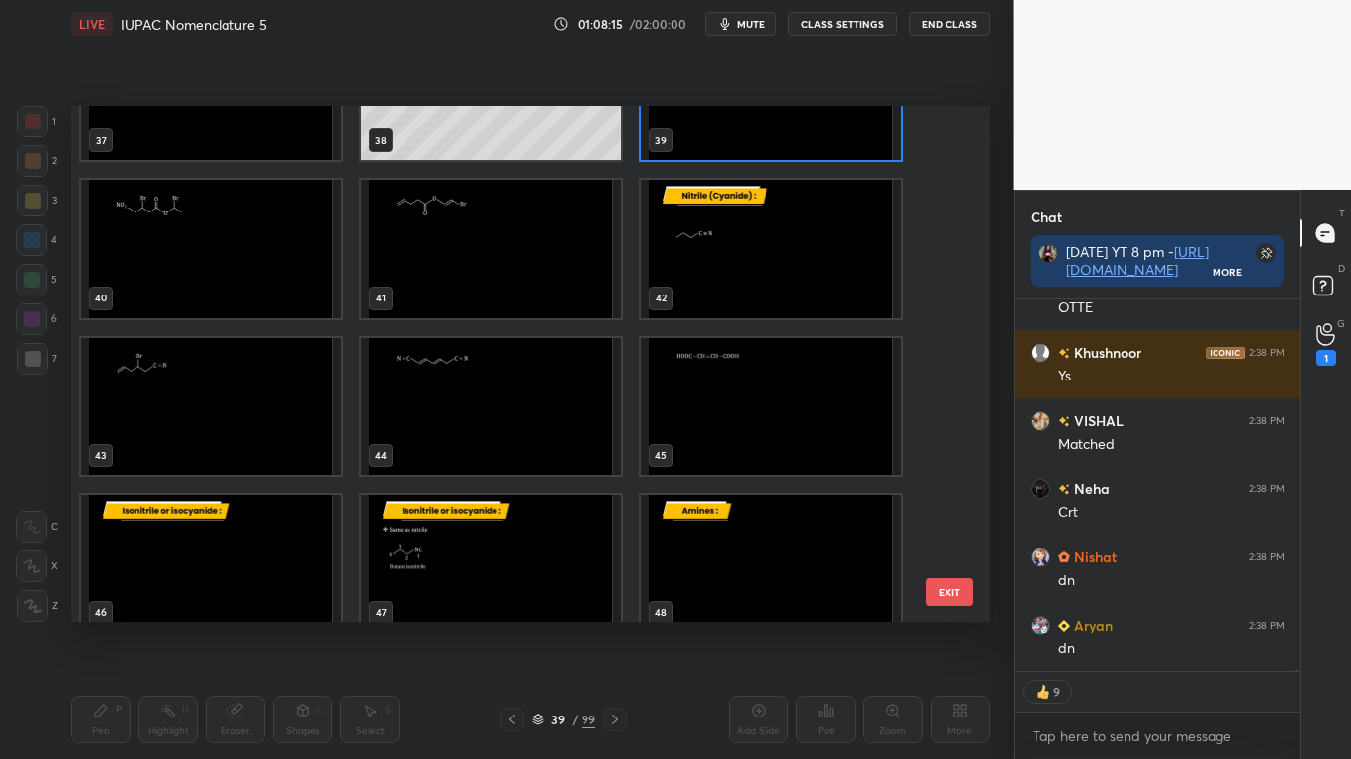
click at [765, 143] on img "grid" at bounding box center [771, 91] width 260 height 137
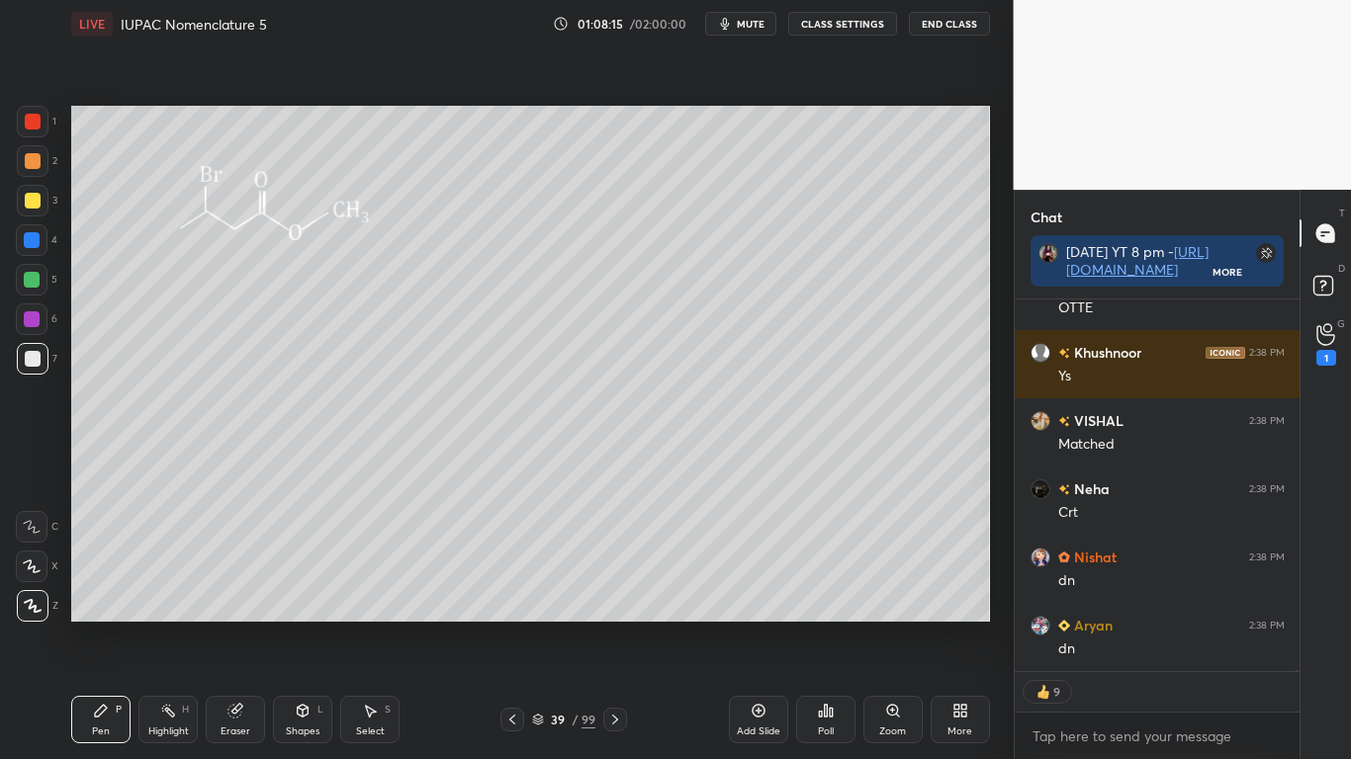
click at [766, 148] on img "grid" at bounding box center [771, 91] width 260 height 137
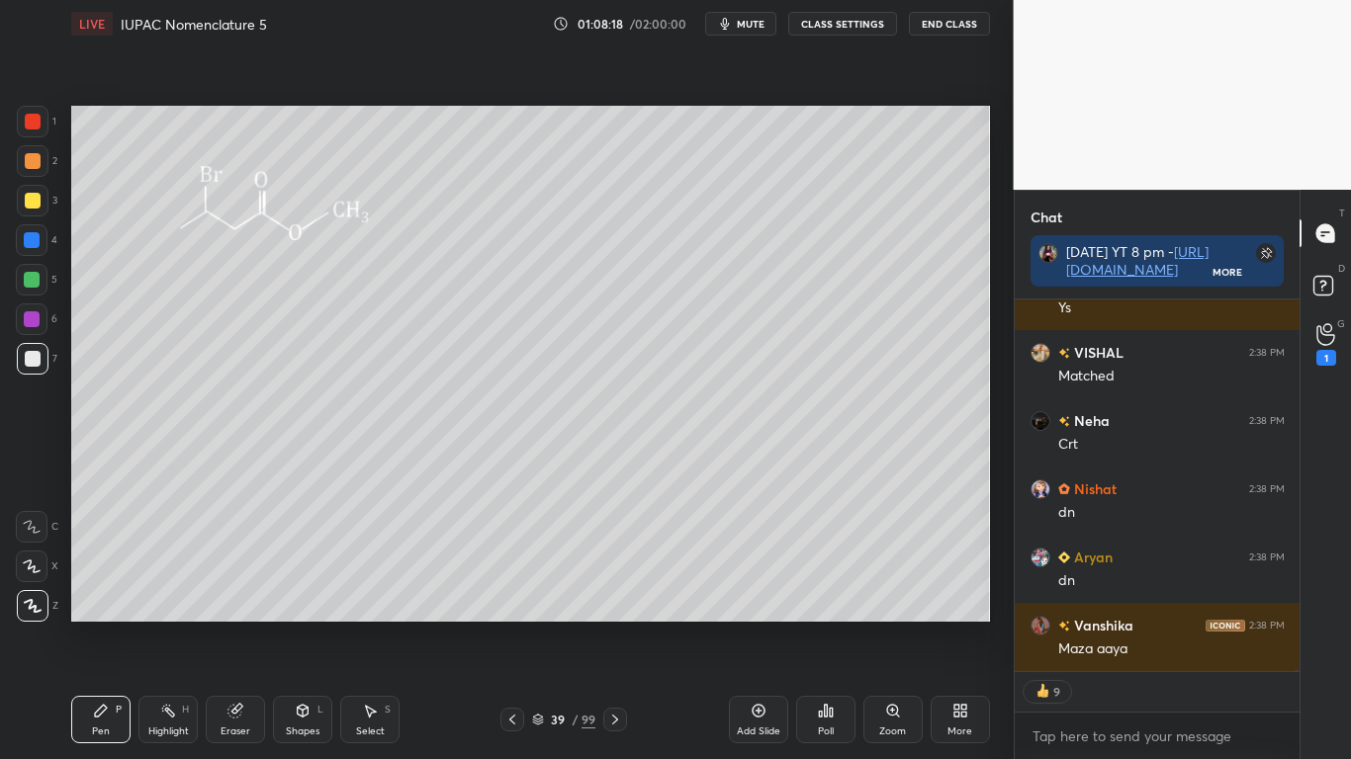
scroll to position [111879, 0]
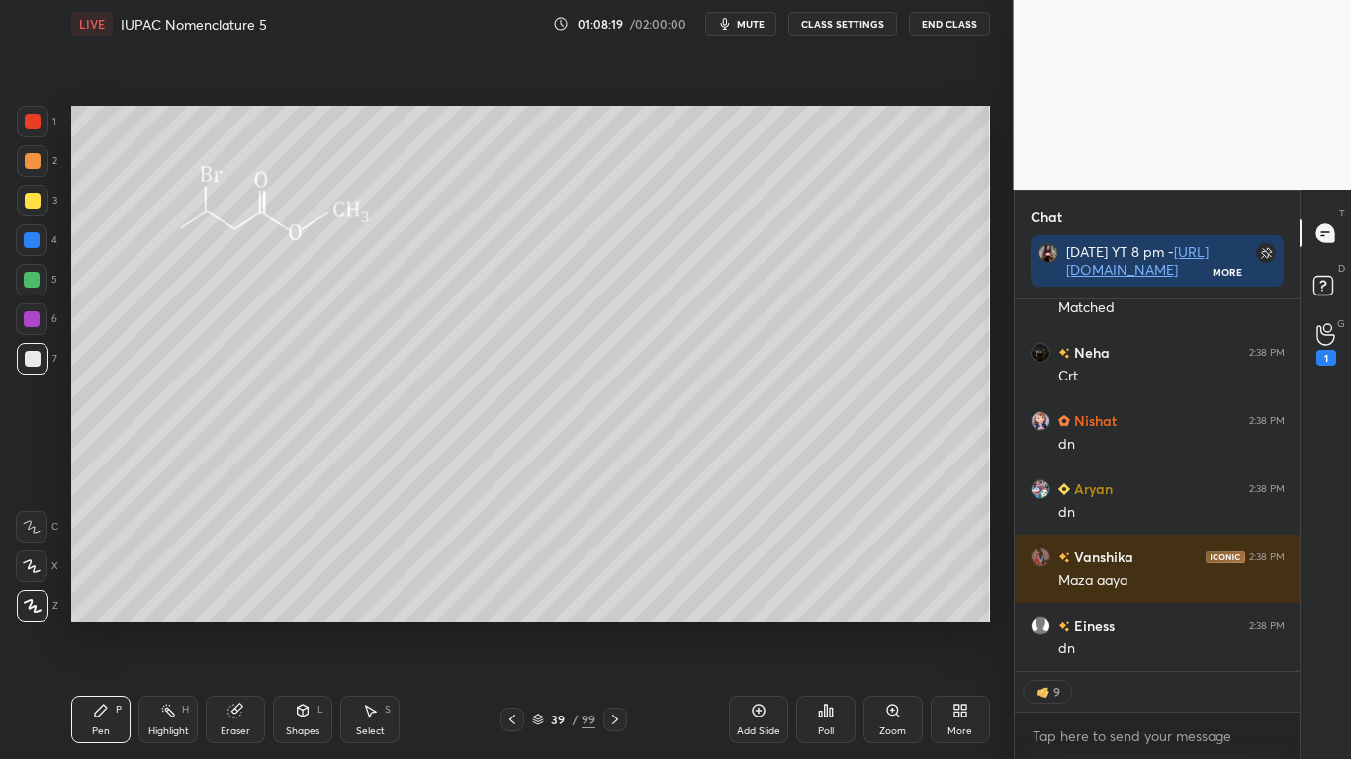
click at [622, 625] on icon at bounding box center [615, 720] width 16 height 16
click at [33, 205] on div at bounding box center [33, 201] width 16 height 16
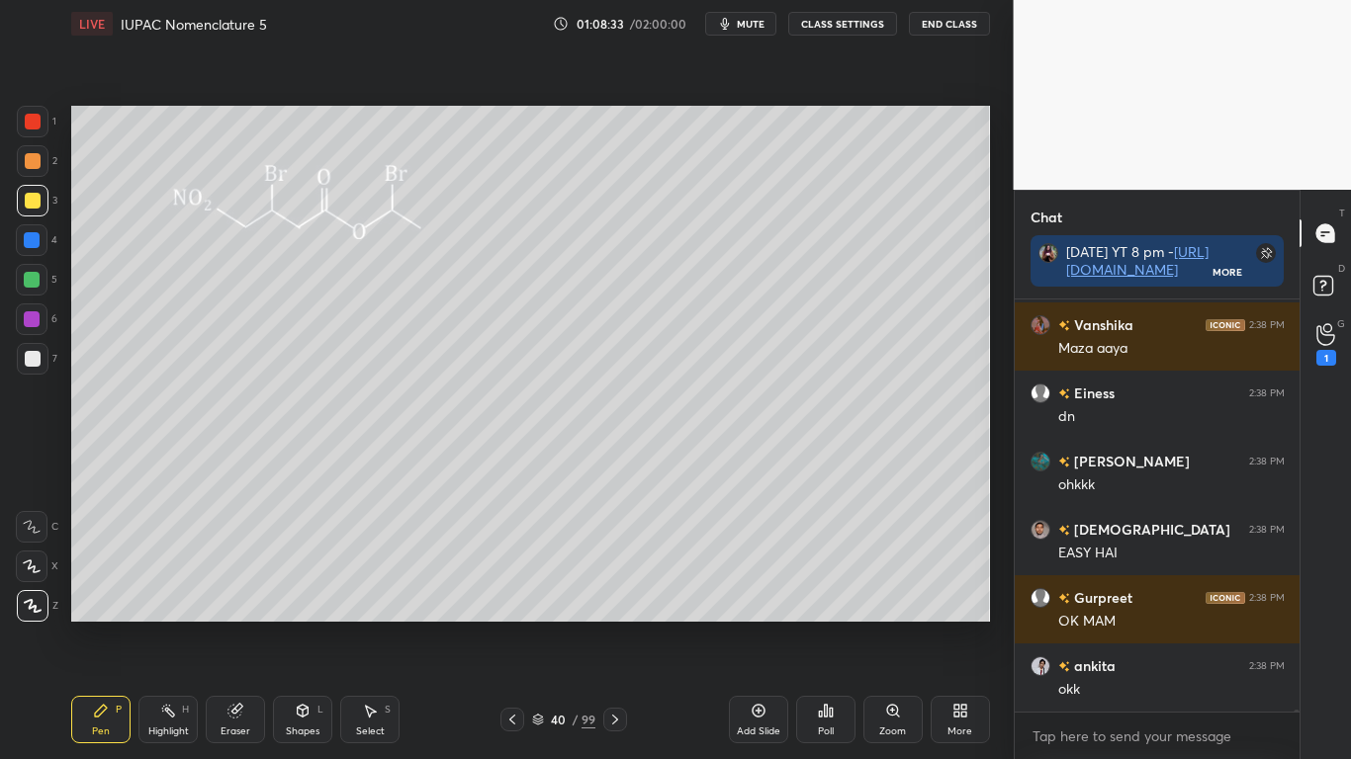
click at [617, 625] on icon at bounding box center [615, 720] width 16 height 16
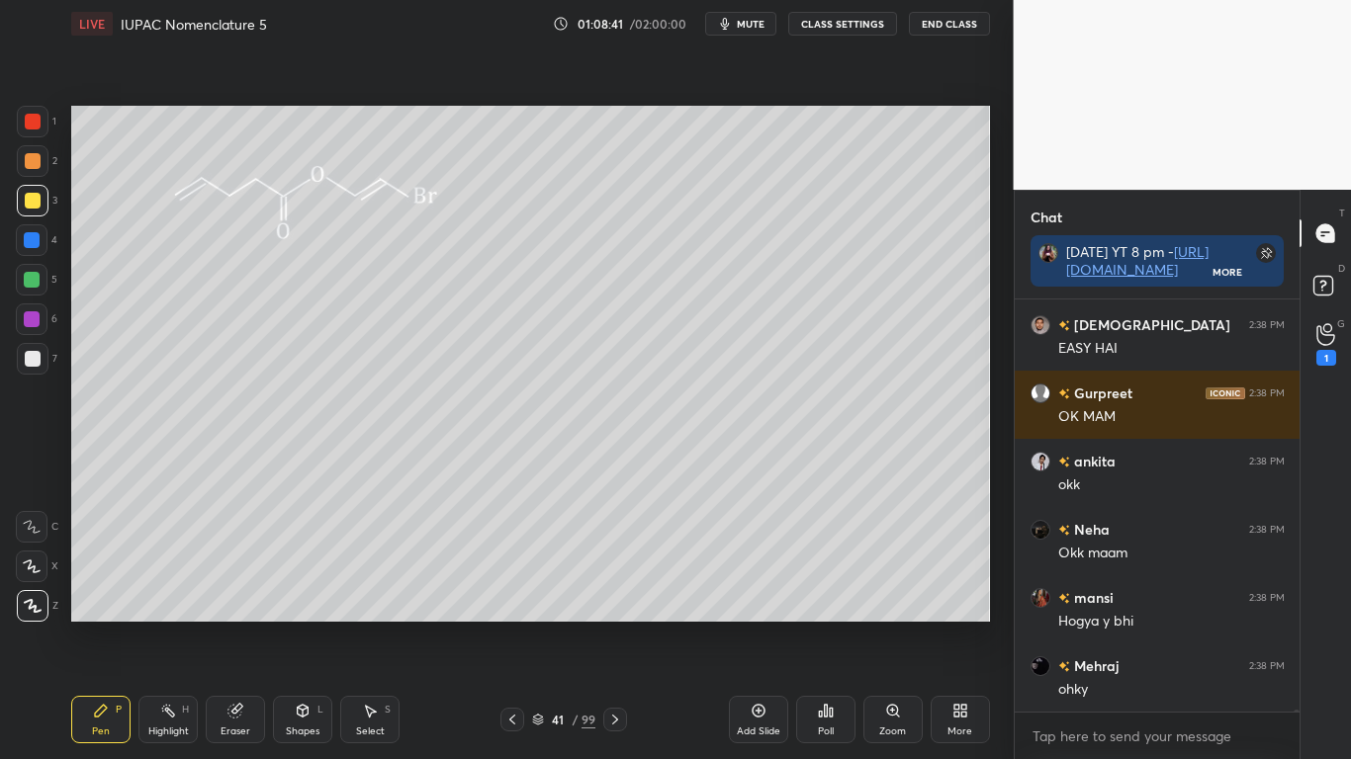
scroll to position [112384, 0]
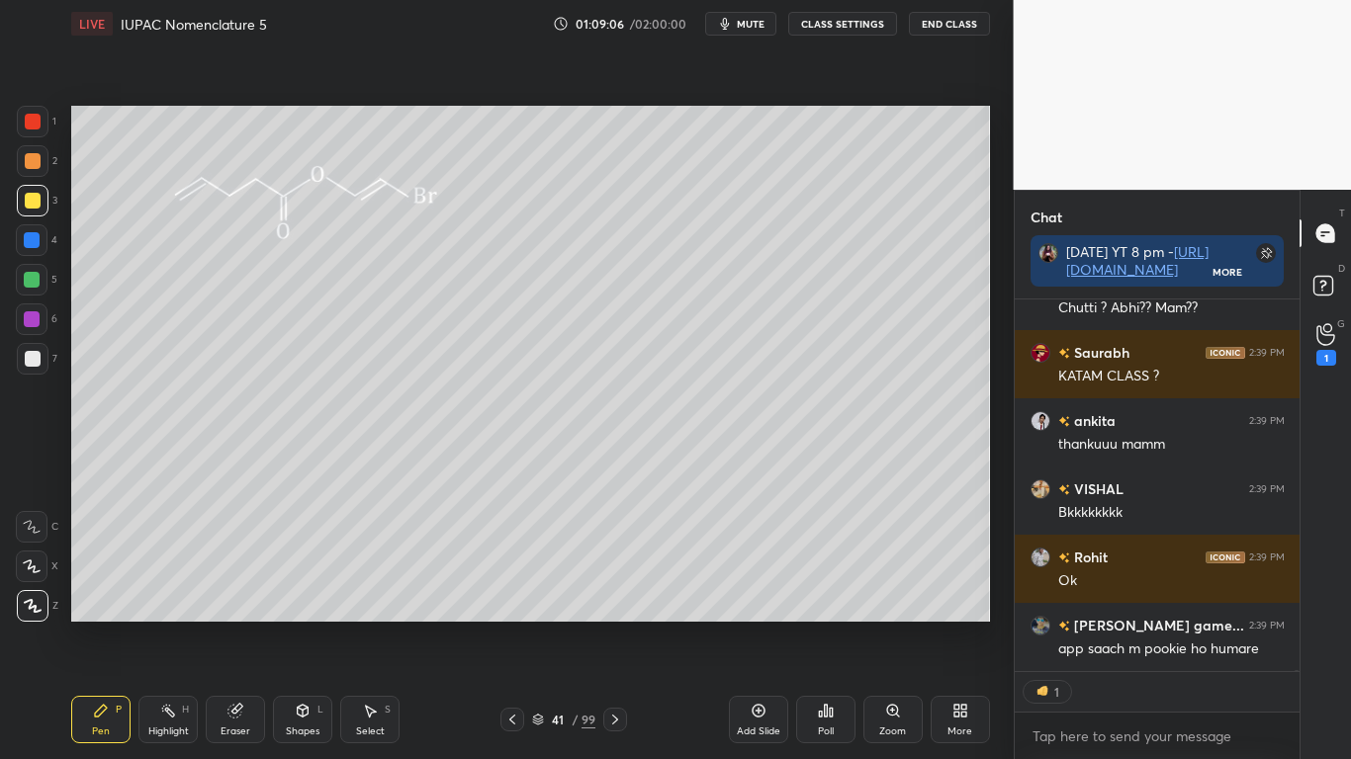
click at [515, 625] on icon at bounding box center [512, 720] width 16 height 16
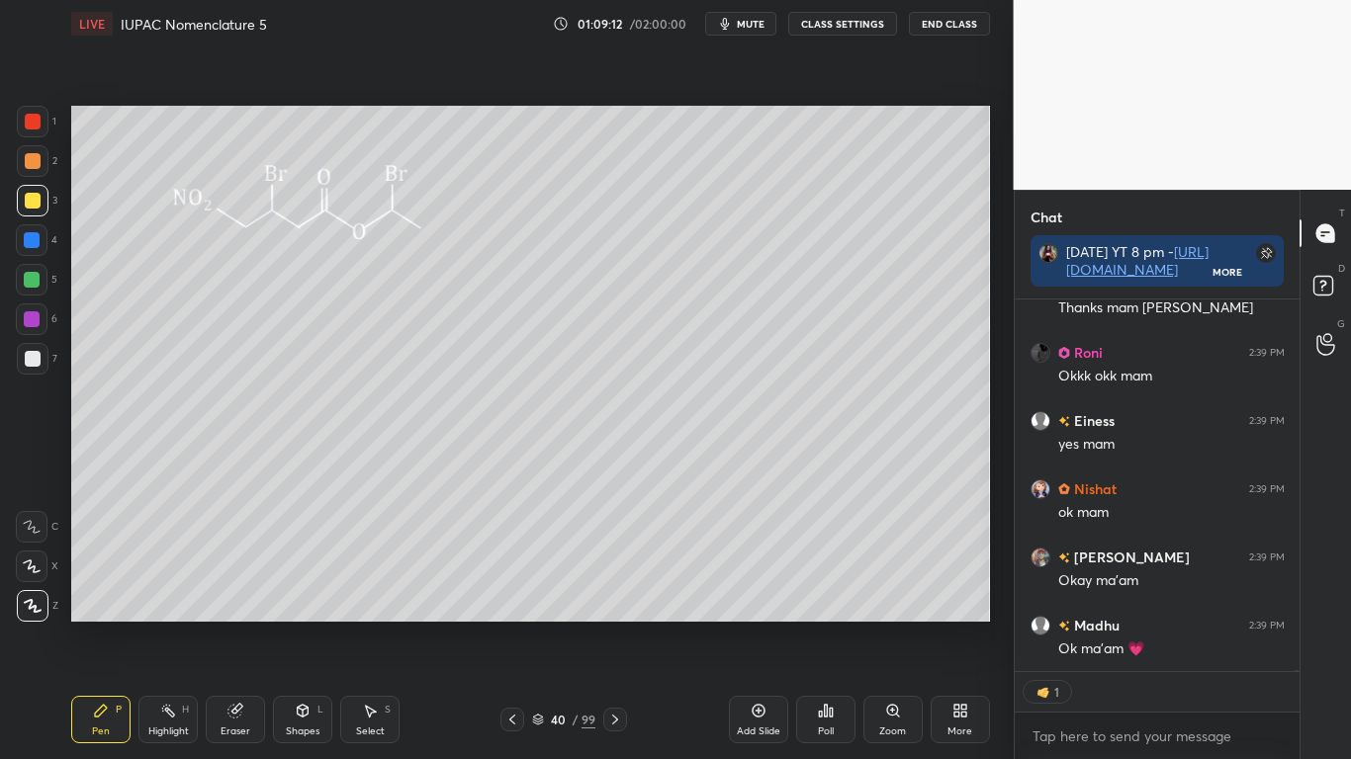
scroll to position [114866, 0]
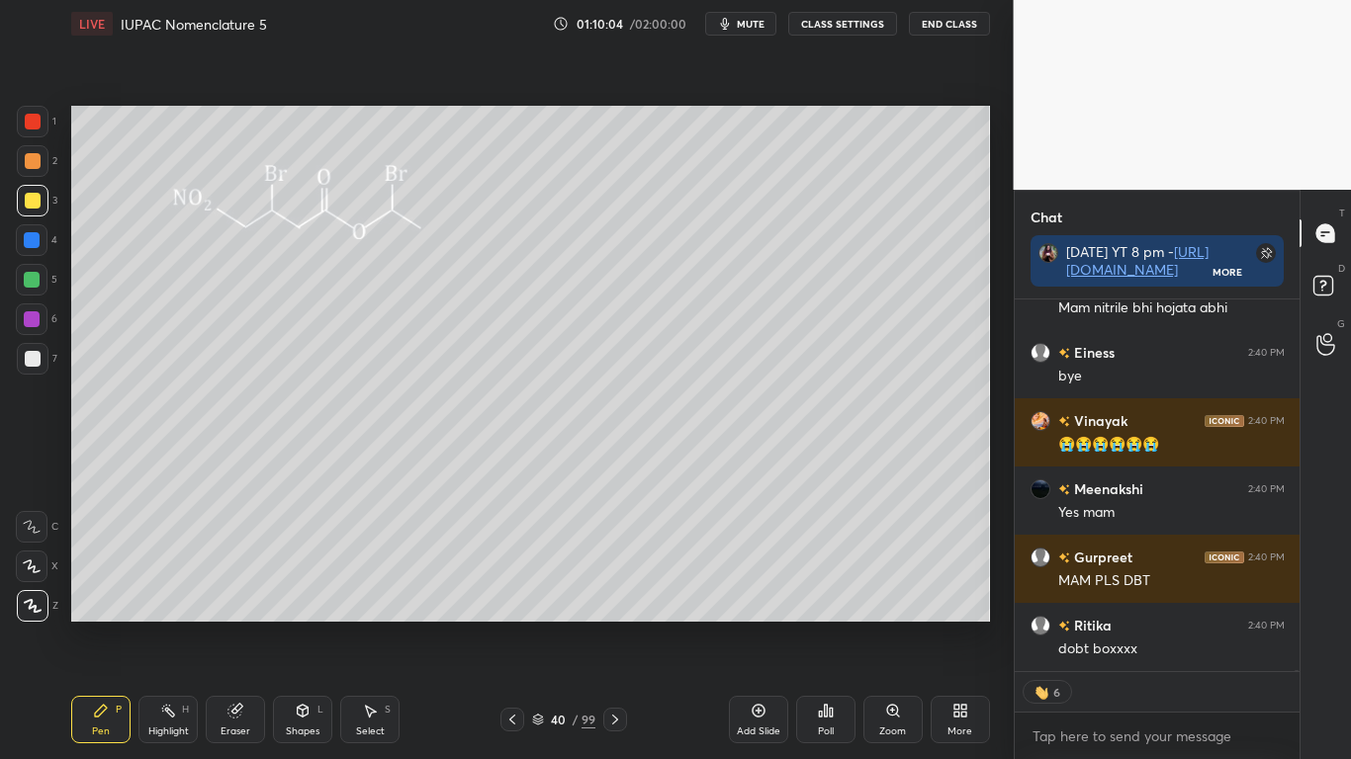
type textarea "x"
click at [842, 26] on button "CLASS SETTINGS" at bounding box center [842, 24] width 109 height 24
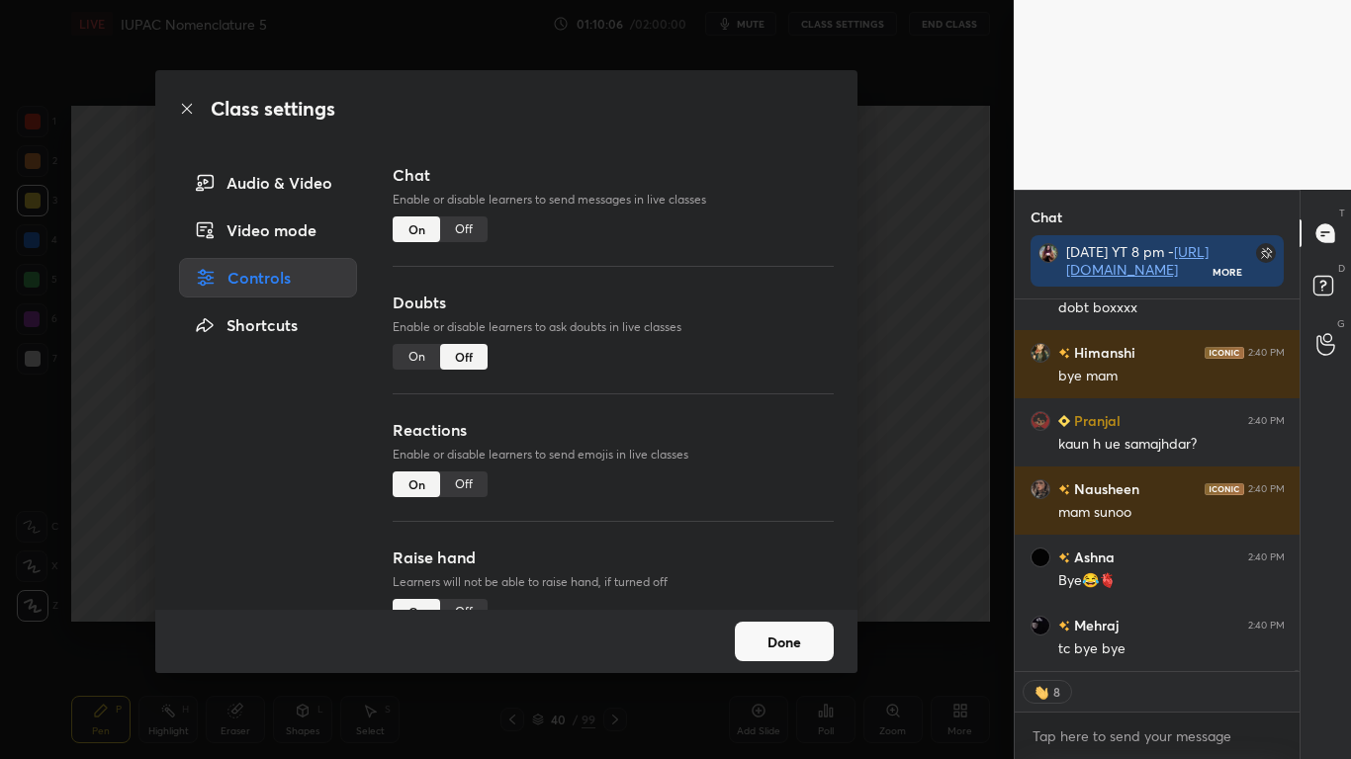
click at [465, 230] on div "Off" at bounding box center [463, 230] width 47 height 26
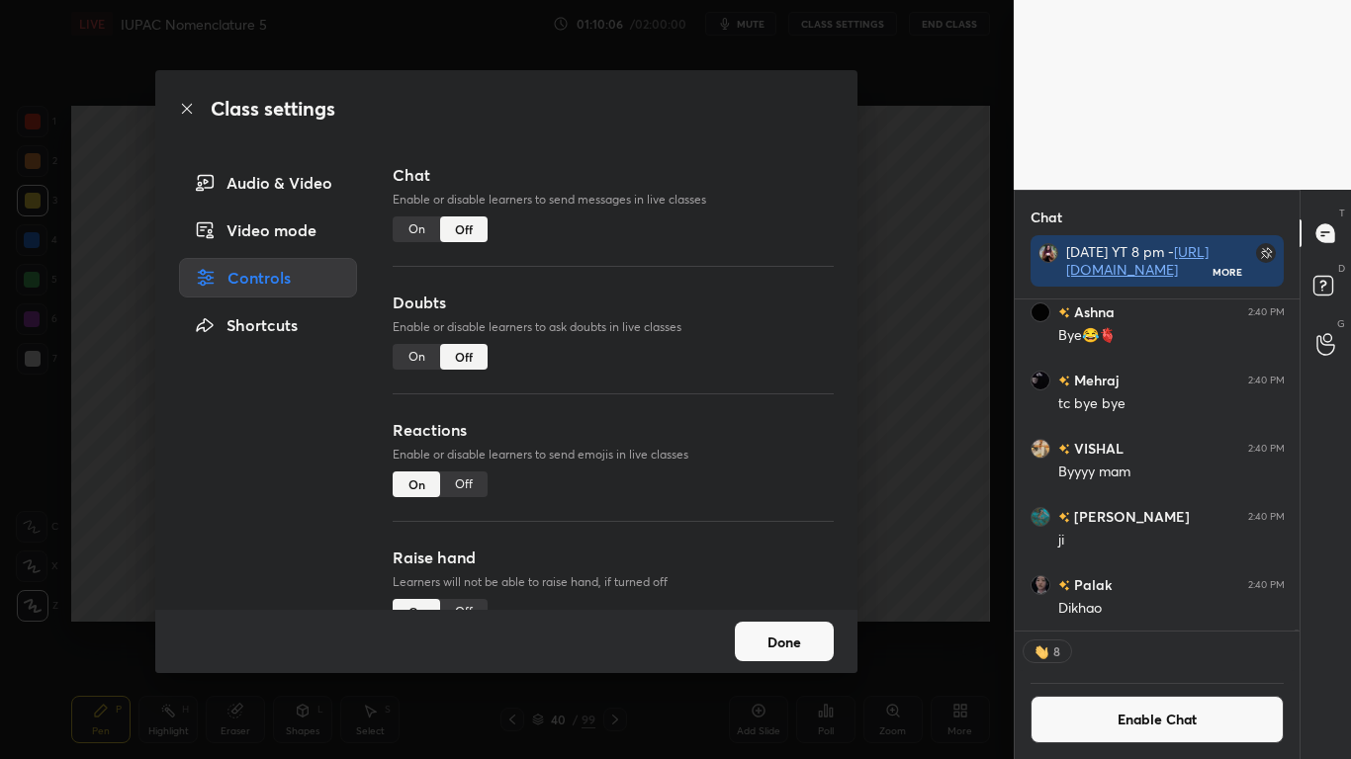
click at [814, 625] on button "Done" at bounding box center [784, 642] width 99 height 40
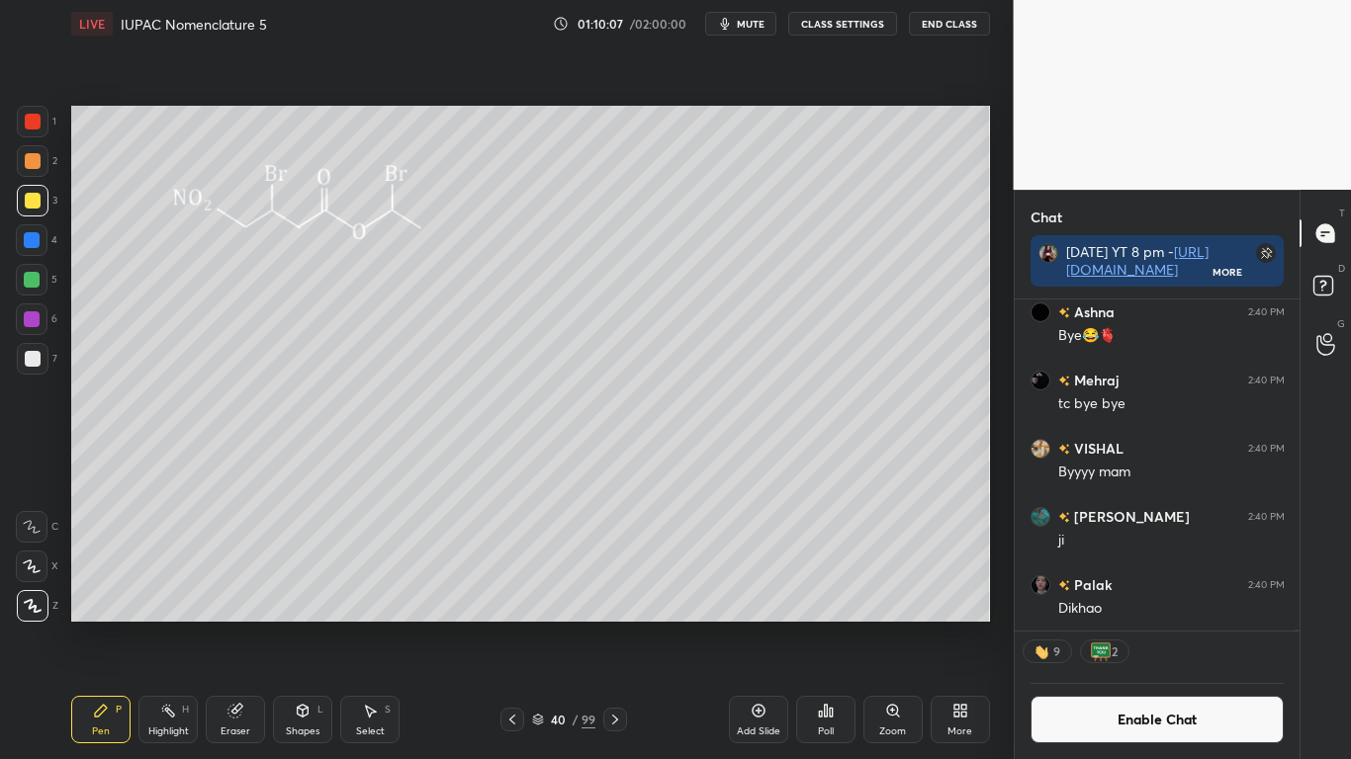
click at [955, 26] on button "End Class" at bounding box center [949, 24] width 81 height 24
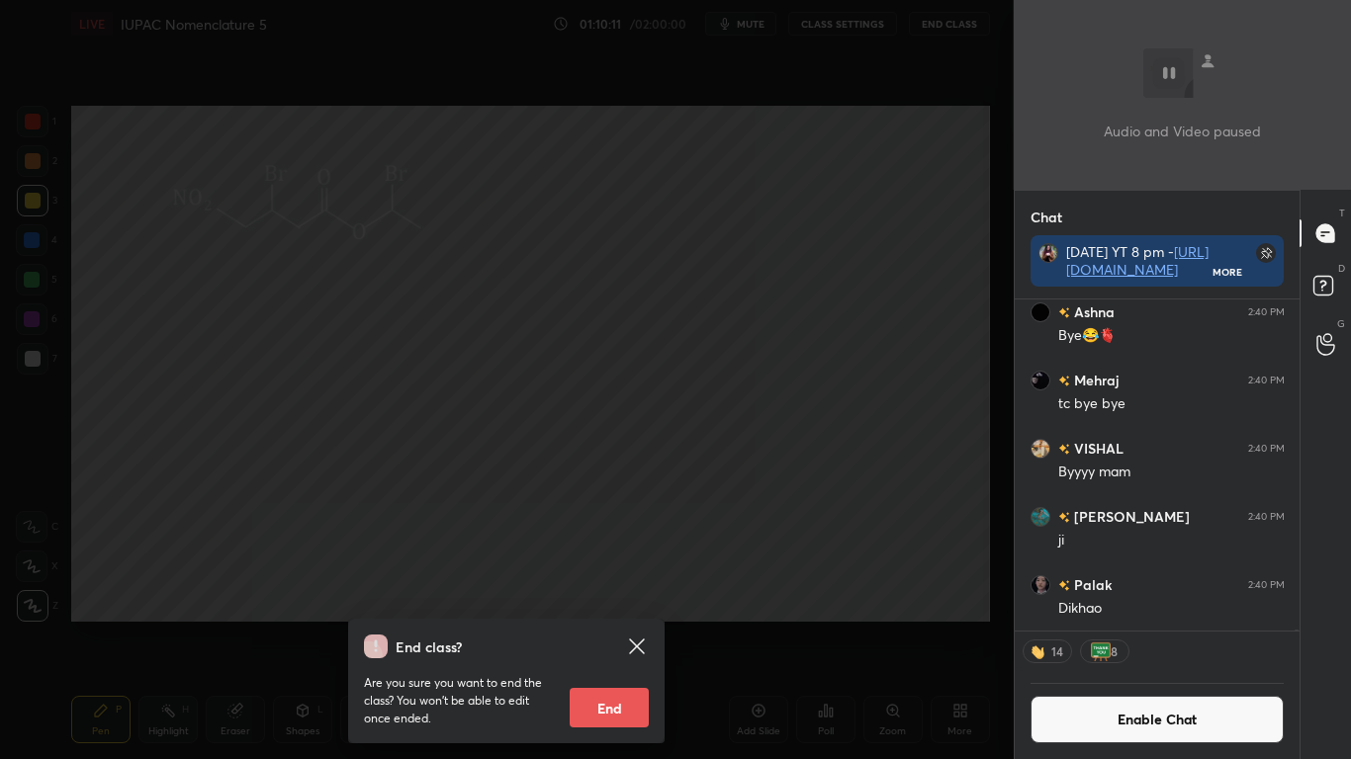
click at [606, 625] on button "End" at bounding box center [609, 708] width 79 height 40
